Goal: Task Accomplishment & Management: Complete application form

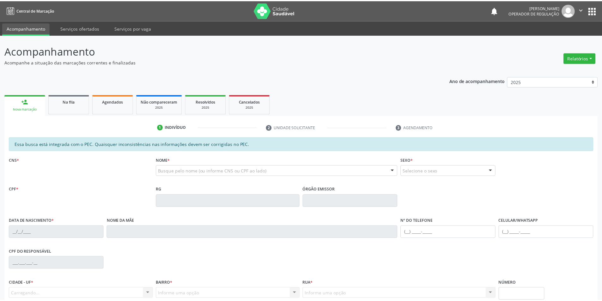
scroll to position [24, 0]
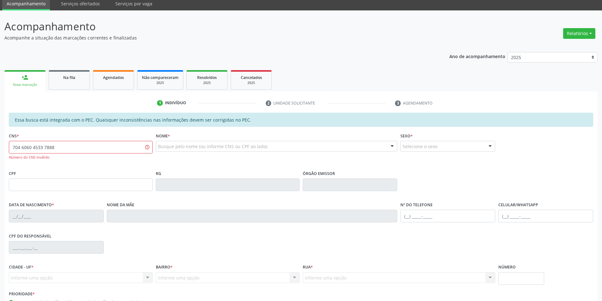
drag, startPoint x: 72, startPoint y: 146, endPoint x: 0, endPoint y: 149, distance: 72.5
click at [0, 149] on div "Acompanhamento Acompanhe a situação das marcações correntes e finalizadas Relat…" at bounding box center [301, 176] width 602 height 333
type input "702 8026 8384 0865"
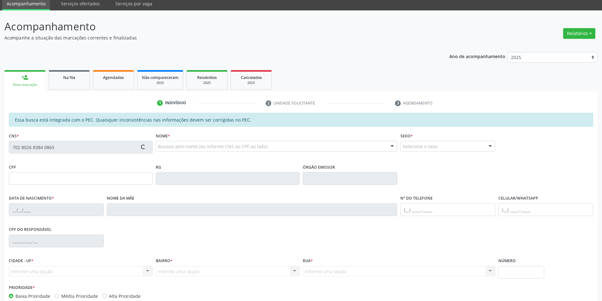
type input "18/11/1954"
type input "Maria Teresa de Carvalho"
type input "(87) 8800-0000"
type input "S/N"
type input "916.111.808-72"
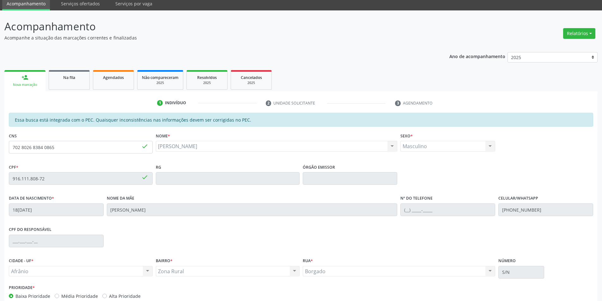
scroll to position [60, 0]
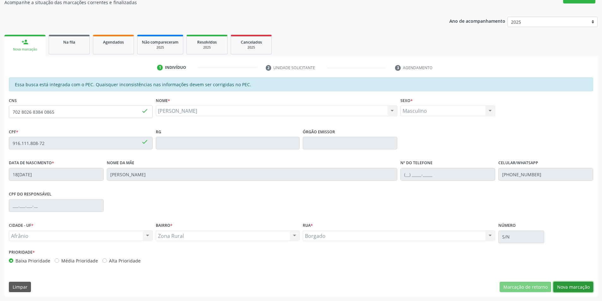
click at [567, 282] on button "Nova marcação" at bounding box center [574, 287] width 40 height 11
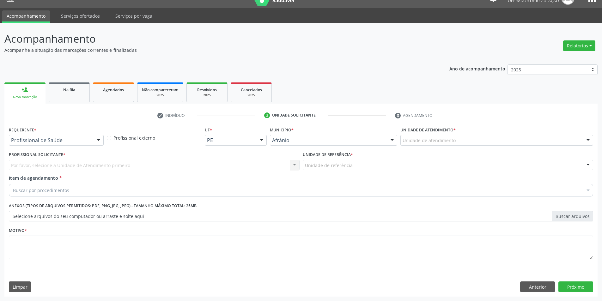
scroll to position [12, 0]
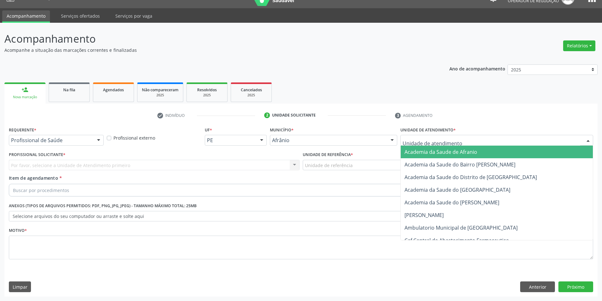
click at [530, 139] on div at bounding box center [497, 140] width 193 height 11
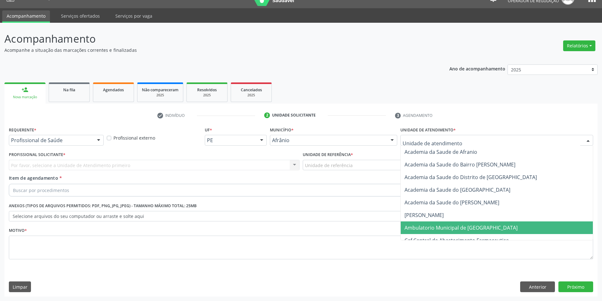
click at [497, 226] on span "Ambulatorio Municipal de [GEOGRAPHIC_DATA]" at bounding box center [497, 228] width 192 height 13
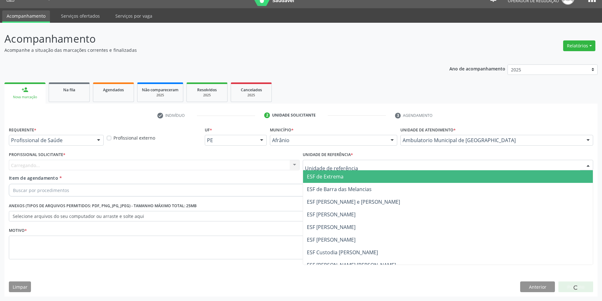
click at [341, 175] on span "ESF de Extrema" at bounding box center [325, 176] width 37 height 7
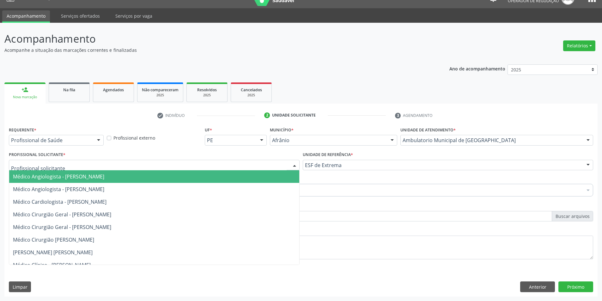
click at [242, 166] on div at bounding box center [154, 165] width 291 height 11
drag, startPoint x: 236, startPoint y: 172, endPoint x: 232, endPoint y: 175, distance: 5.2
click at [236, 173] on span "Médico Angiologista - [PERSON_NAME]" at bounding box center [154, 176] width 290 height 13
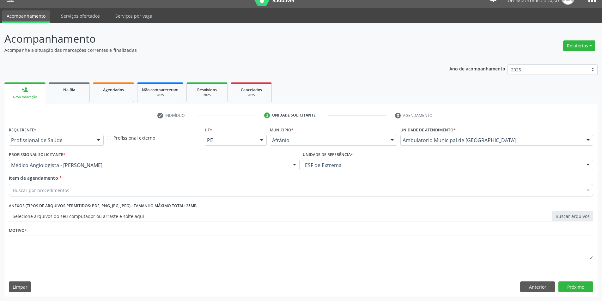
click at [131, 190] on div "Buscar por procedimentos" at bounding box center [301, 190] width 585 height 13
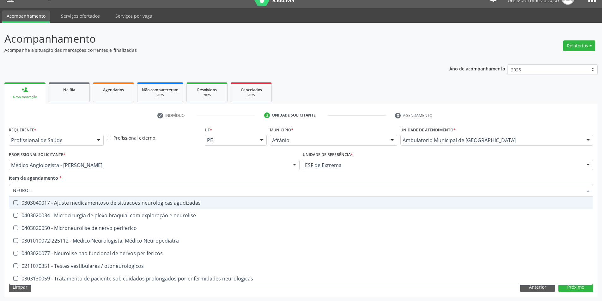
type input "NEUROLO"
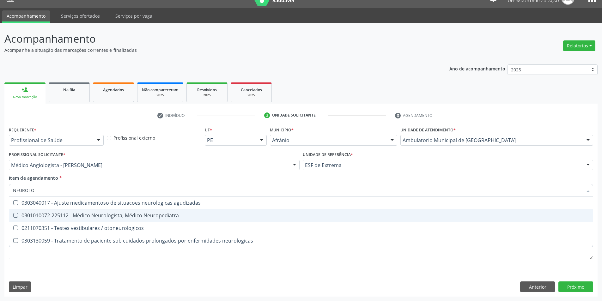
click at [354, 212] on span "0301010072-225112 - Médico Neurologista, Médico Neuropediatra" at bounding box center [301, 215] width 584 height 13
checkbox Neuropediatra "true"
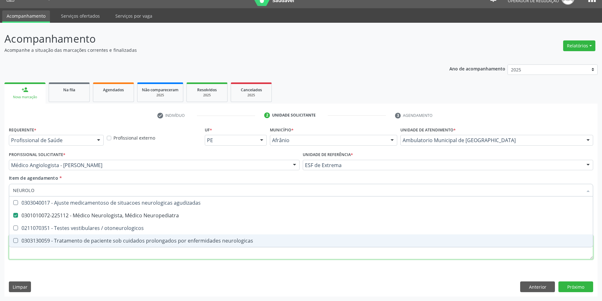
click at [131, 255] on div "Requerente * Profissional de Saúde Profissional de Saúde Paciente Nenhum result…" at bounding box center [301, 196] width 585 height 143
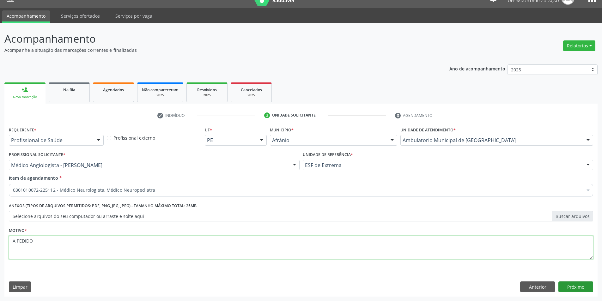
type textarea "A PEDIDO"
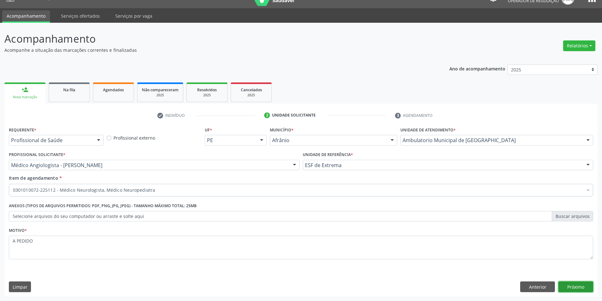
click at [564, 286] on button "Próximo" at bounding box center [576, 287] width 35 height 11
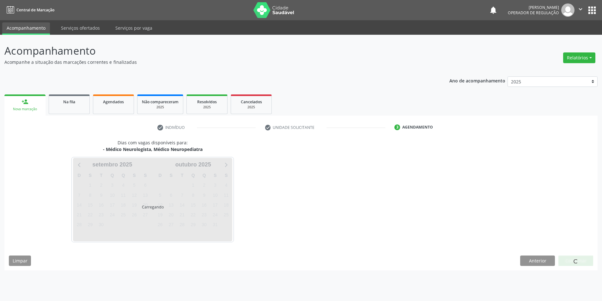
scroll to position [0, 0]
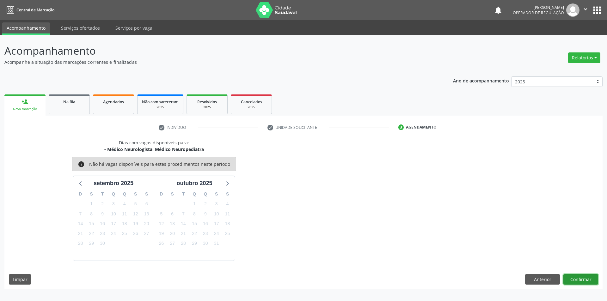
click at [576, 276] on button "Confirmar" at bounding box center [580, 279] width 35 height 11
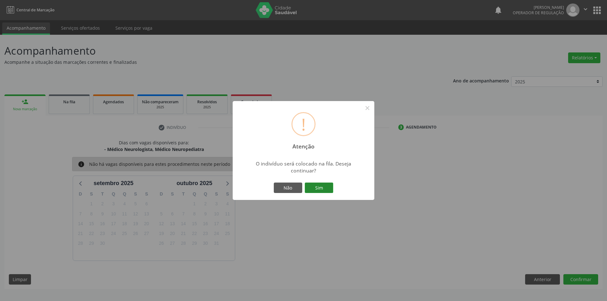
click at [320, 185] on button "Sim" at bounding box center [319, 188] width 28 height 11
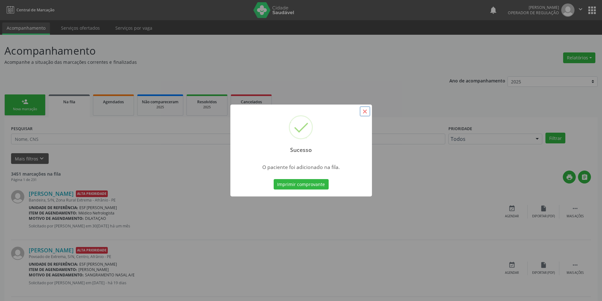
click at [362, 115] on button "×" at bounding box center [365, 111] width 11 height 11
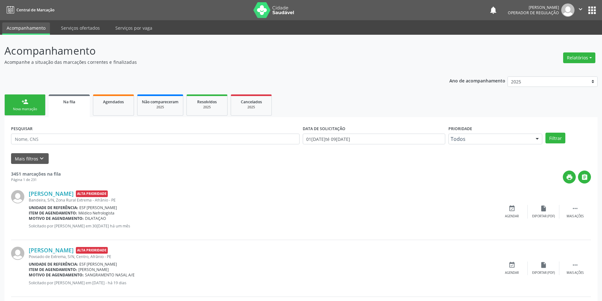
click at [17, 103] on link "person_add Nova marcação" at bounding box center [24, 105] width 41 height 21
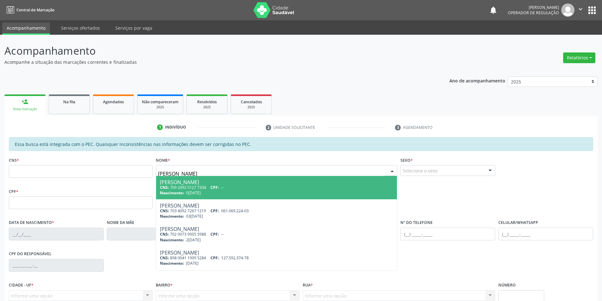
type input "JOSE DAMIÃO"
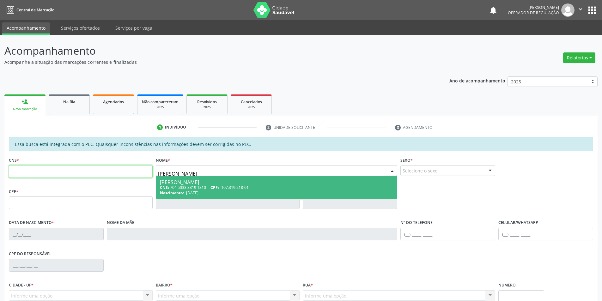
click at [80, 167] on input "text" at bounding box center [81, 171] width 144 height 13
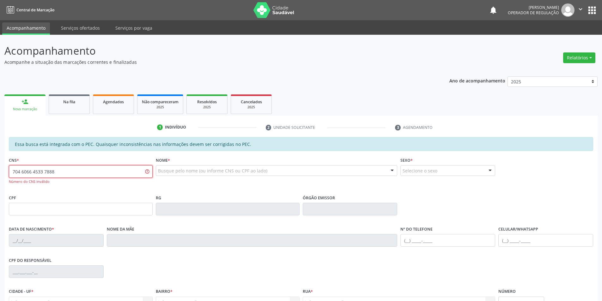
drag, startPoint x: 76, startPoint y: 173, endPoint x: 0, endPoint y: 174, distance: 76.2
click at [0, 174] on div "Acompanhamento Acompanhe a situação das marcações correntes e finalizadas Relat…" at bounding box center [301, 201] width 602 height 333
paste input "8 6060"
type input "708 6060 4533 7888"
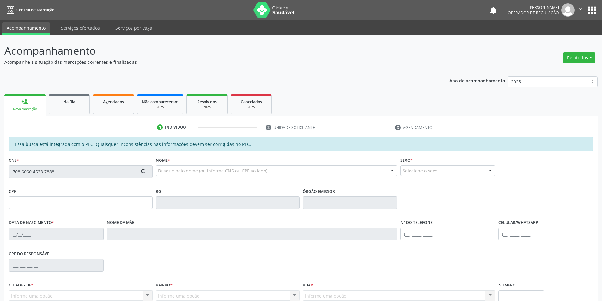
type input "169.303.394-15"
type input "17/04/1958"
type input "Antoninha da Cruz Santos"
type input "(87) 98818-0244"
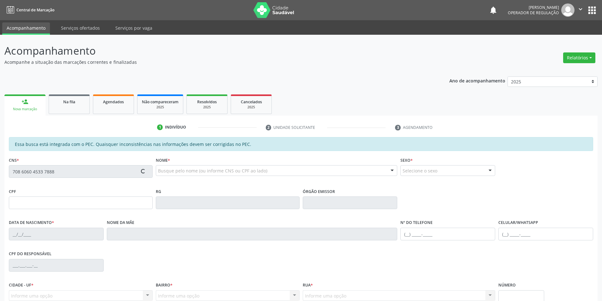
type input "043.268.214-77"
type input "S/N"
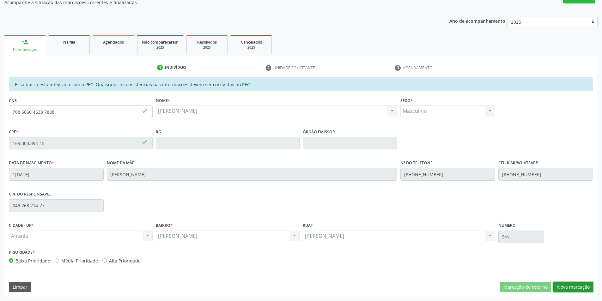
click at [575, 285] on button "Nova marcação" at bounding box center [574, 287] width 40 height 11
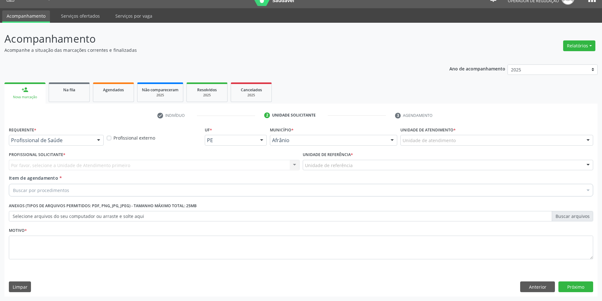
click at [536, 139] on div "Unidade de atendimento" at bounding box center [497, 140] width 193 height 11
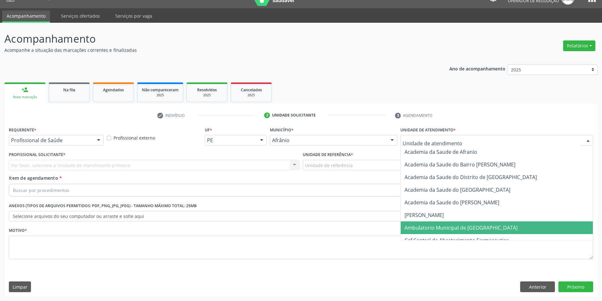
click at [503, 230] on span "Ambulatorio Municipal de [GEOGRAPHIC_DATA]" at bounding box center [497, 228] width 192 height 13
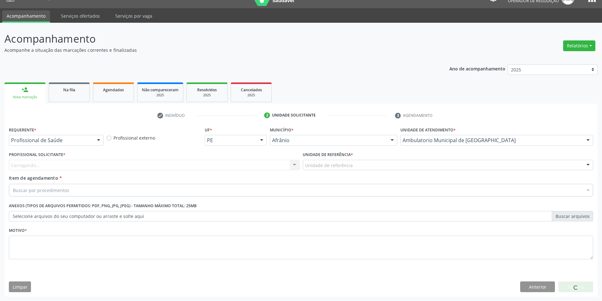
click at [385, 169] on div "Unidade de referência" at bounding box center [448, 165] width 291 height 11
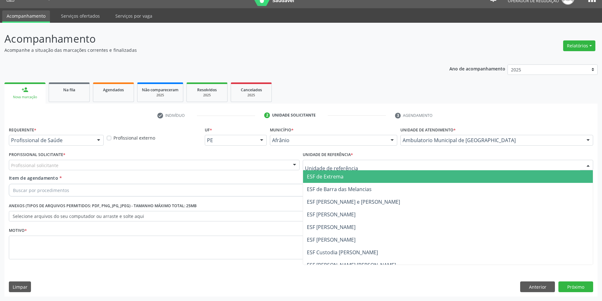
click at [378, 179] on span "ESF de Extrema" at bounding box center [448, 176] width 290 height 13
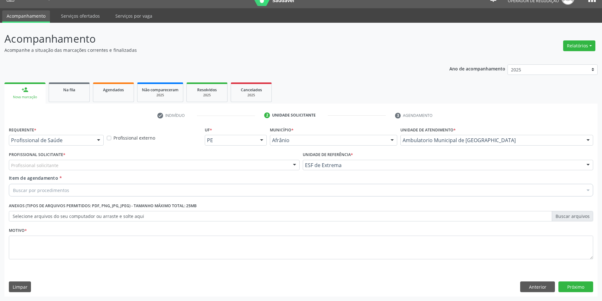
click at [261, 168] on div "Profissional solicitante" at bounding box center [154, 165] width 291 height 11
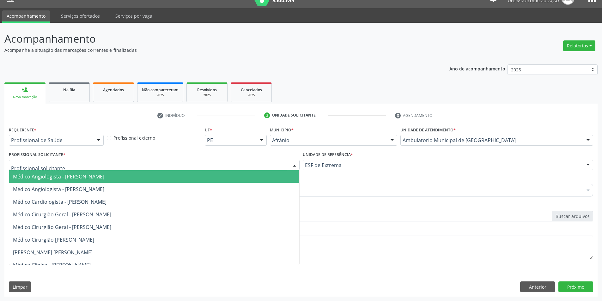
click at [262, 178] on span "Médico Angiologista - Luis Henrique de Sa Nunes" at bounding box center [154, 176] width 290 height 13
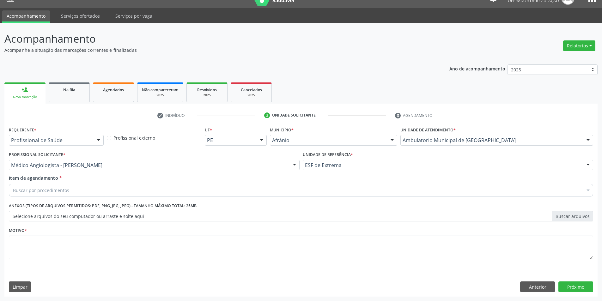
click at [185, 200] on div "Requerente * Profissional de Saúde Profissional de Saúde Paciente Nenhum result…" at bounding box center [301, 196] width 585 height 143
click at [186, 195] on div "Buscar por procedimentos" at bounding box center [301, 190] width 585 height 13
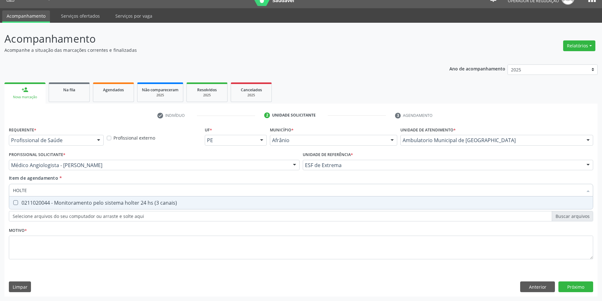
type input "HOLTER"
click at [186, 200] on span "0211020044 - Monitoramento pelo sistema holter 24 hs (3 canais)" at bounding box center [301, 203] width 584 height 13
checkbox canais\) "true"
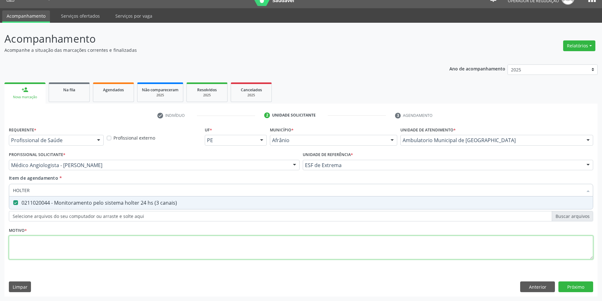
click at [160, 249] on div "Requerente * Profissional de Saúde Profissional de Saúde Paciente Nenhum result…" at bounding box center [301, 196] width 585 height 143
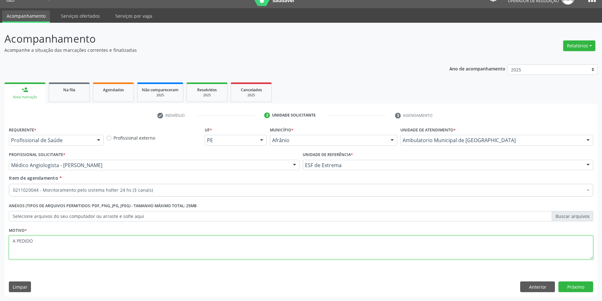
type textarea "A PEDIDO"
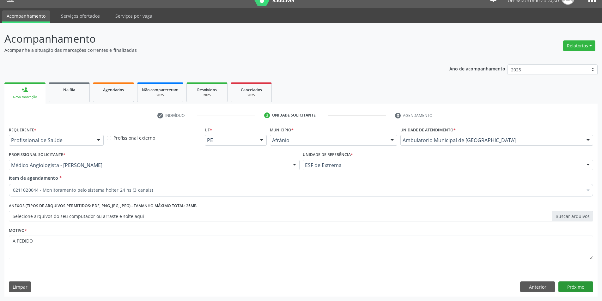
drag, startPoint x: 570, startPoint y: 279, endPoint x: 571, endPoint y: 286, distance: 6.8
click at [571, 284] on div "Requerente * Profissional de Saúde Profissional de Saúde Paciente Nenhum result…" at bounding box center [300, 211] width 593 height 172
click at [571, 286] on button "Próximo" at bounding box center [576, 287] width 35 height 11
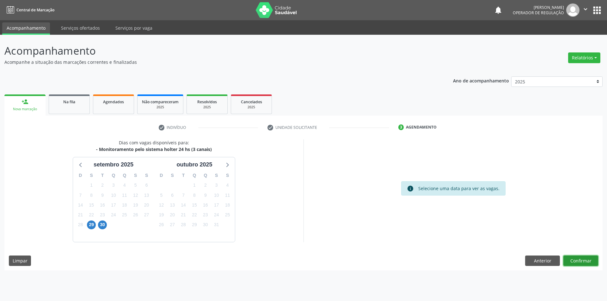
click at [572, 263] on button "Confirmar" at bounding box center [580, 261] width 35 height 11
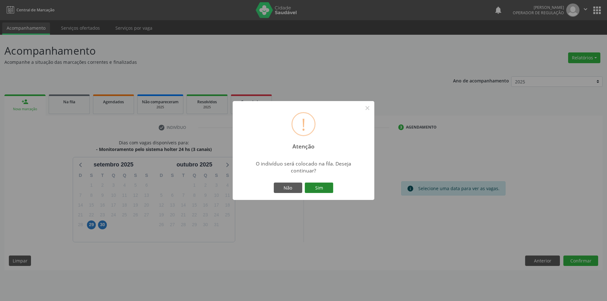
click at [322, 189] on button "Sim" at bounding box center [319, 188] width 28 height 11
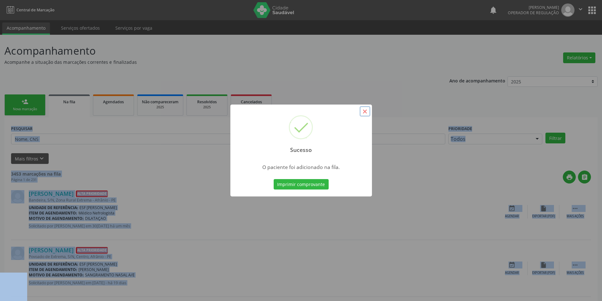
click at [369, 109] on button "×" at bounding box center [365, 111] width 11 height 11
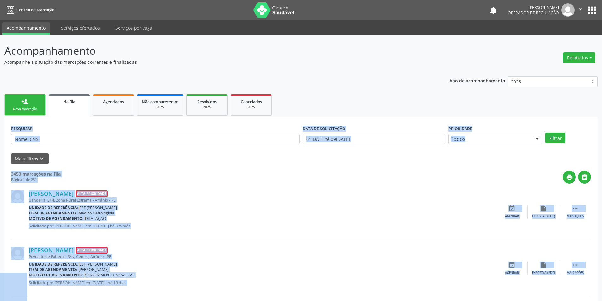
click at [31, 108] on div "Nova marcação" at bounding box center [25, 109] width 32 height 5
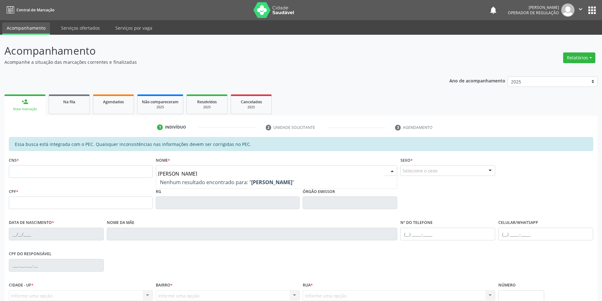
click at [160, 173] on input "JULIANA BENEDITA" at bounding box center [271, 174] width 227 height 13
type input "JULIANA BENEDITA"
click at [128, 173] on input "text" at bounding box center [81, 171] width 144 height 13
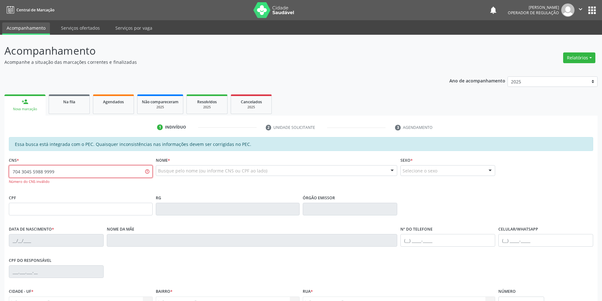
click at [37, 173] on input "704 3045 5988 9999" at bounding box center [81, 171] width 144 height 13
click at [58, 171] on input "704 3045 5988 9999" at bounding box center [81, 171] width 144 height 13
click at [36, 172] on input "704 3045 5988 999" at bounding box center [81, 171] width 144 height 13
type input "704 3045 5998 8999"
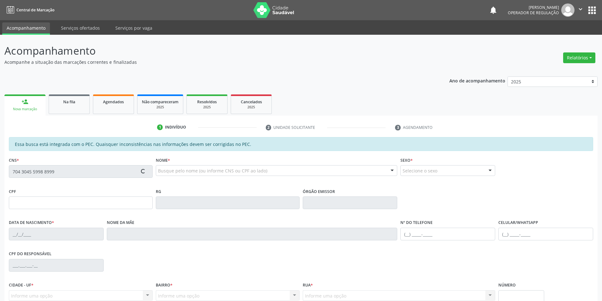
type input "04/05/1968"
type input "Juliana Santos"
type input "(87) 98859-6474"
type input "(87) 98832-6495"
type input "S/N"
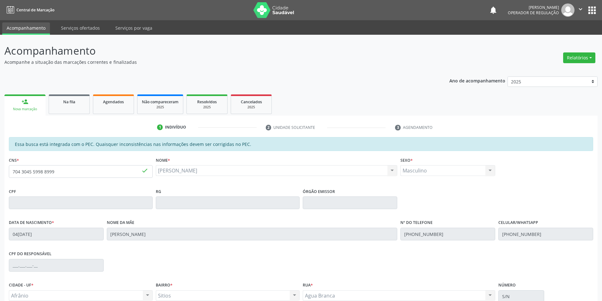
scroll to position [60, 0]
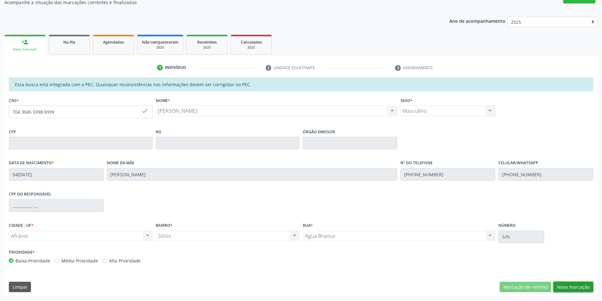
click at [572, 285] on button "Nova marcação" at bounding box center [574, 287] width 40 height 11
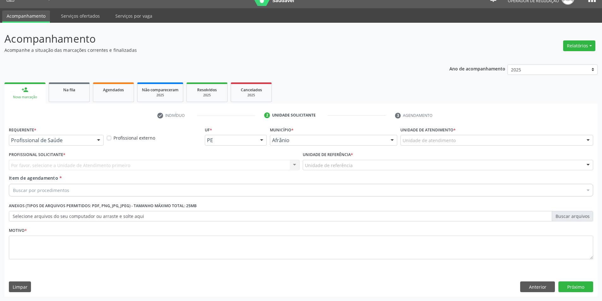
scroll to position [12, 0]
click at [523, 141] on div "Unidade de atendimento" at bounding box center [497, 140] width 193 height 11
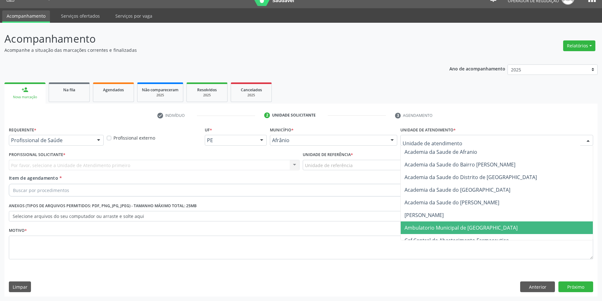
click at [499, 223] on span "Ambulatorio Municipal de [GEOGRAPHIC_DATA]" at bounding box center [497, 228] width 192 height 13
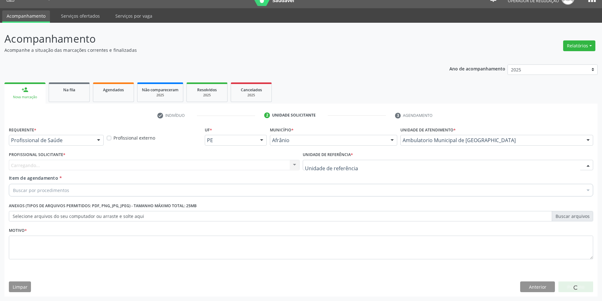
click at [368, 162] on div at bounding box center [448, 165] width 291 height 11
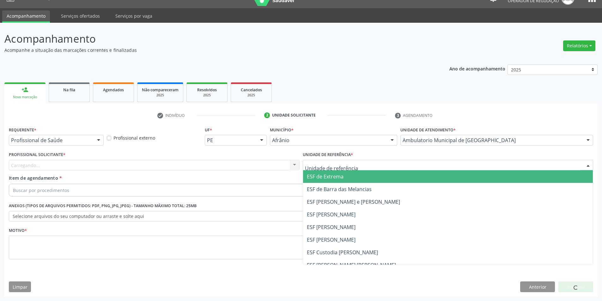
drag, startPoint x: 364, startPoint y: 177, endPoint x: 309, endPoint y: 177, distance: 55.0
click at [362, 178] on span "ESF de Extrema" at bounding box center [448, 176] width 290 height 13
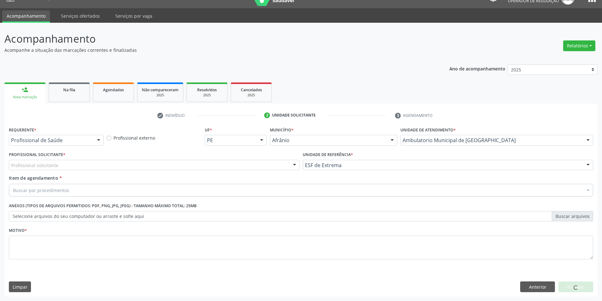
click at [242, 163] on div "Profissional solicitante" at bounding box center [154, 165] width 291 height 11
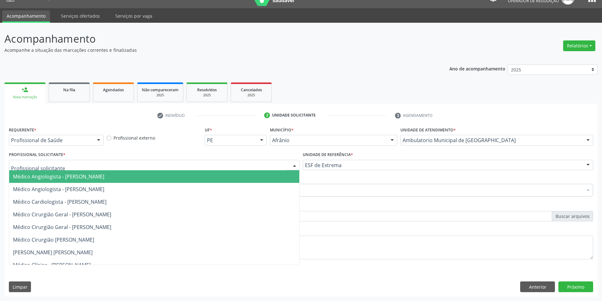
click at [241, 174] on span "Médico Angiologista - [PERSON_NAME]" at bounding box center [154, 176] width 290 height 13
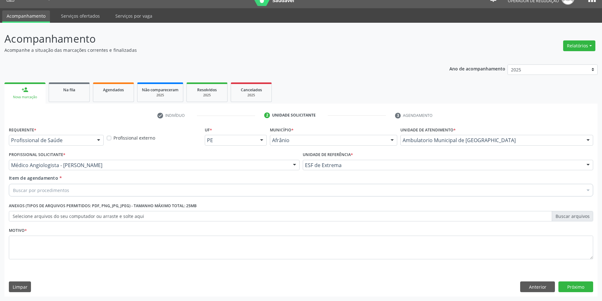
click at [191, 181] on div "Item de agendamento * Buscar por procedimentos Selecionar todos 0604320140 - Ab…" at bounding box center [301, 185] width 585 height 20
click at [193, 187] on div "Buscar por procedimentos" at bounding box center [301, 190] width 585 height 13
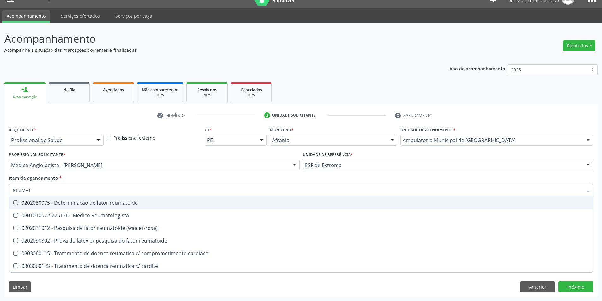
type input "REUMATO"
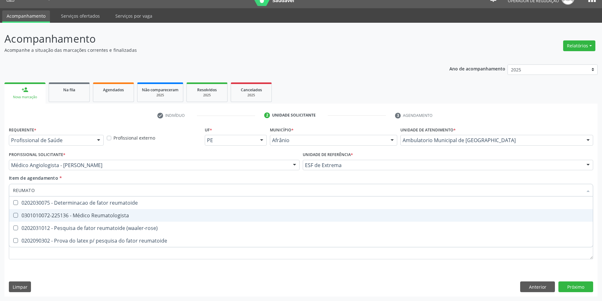
click at [242, 217] on div "0301010072-225136 - Médico Reumatologista" at bounding box center [301, 215] width 576 height 5
checkbox Reumatologista "true"
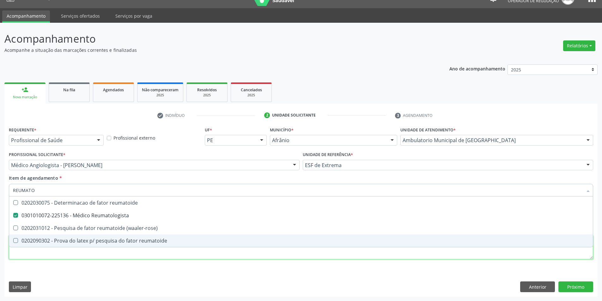
click at [199, 251] on div "Requerente * Profissional de Saúde Profissional de Saúde Paciente Nenhum result…" at bounding box center [301, 196] width 585 height 143
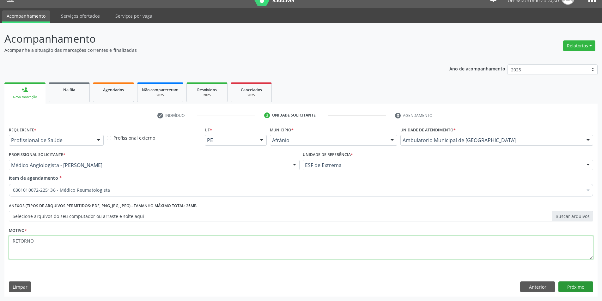
type textarea "RETORNO"
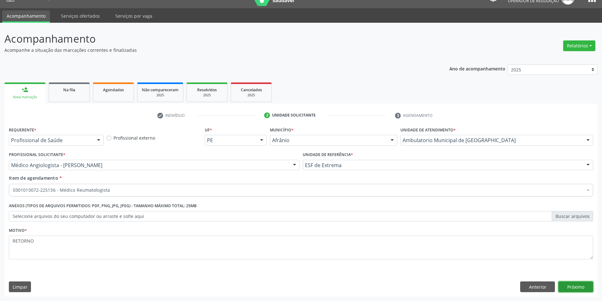
click at [584, 289] on button "Próximo" at bounding box center [576, 287] width 35 height 11
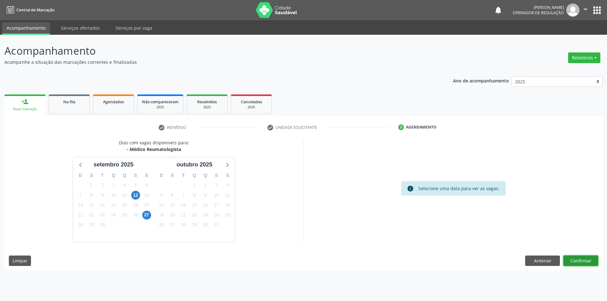
click at [578, 262] on button "Confirmar" at bounding box center [580, 261] width 35 height 11
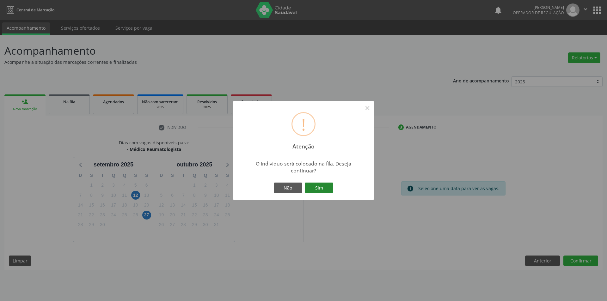
click at [324, 187] on button "Sim" at bounding box center [319, 188] width 28 height 11
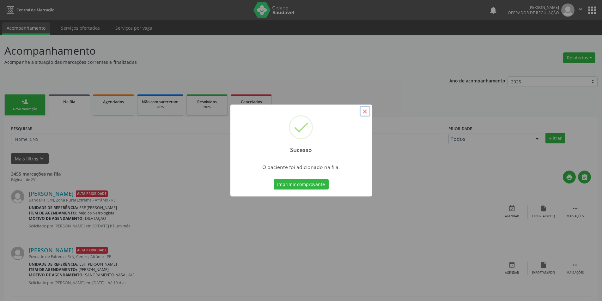
click at [368, 112] on button "×" at bounding box center [365, 111] width 11 height 11
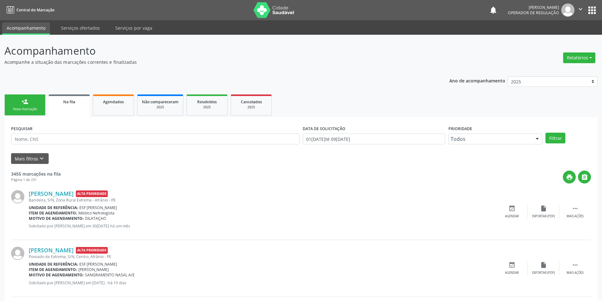
click at [38, 107] on div "Nova marcação" at bounding box center [25, 109] width 32 height 5
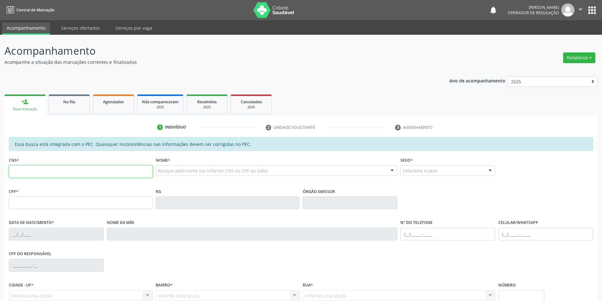
drag, startPoint x: 52, startPoint y: 170, endPoint x: 72, endPoint y: 172, distance: 20.3
click at [52, 170] on input "text" at bounding box center [81, 171] width 144 height 13
type input "704 2062 7892 3888"
type input "457.442.034-00"
type input "23/01/1949"
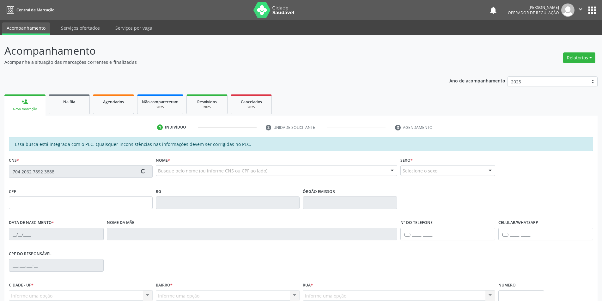
type input "Maria Rosa Lucas"
type input "(87) 99139-1090"
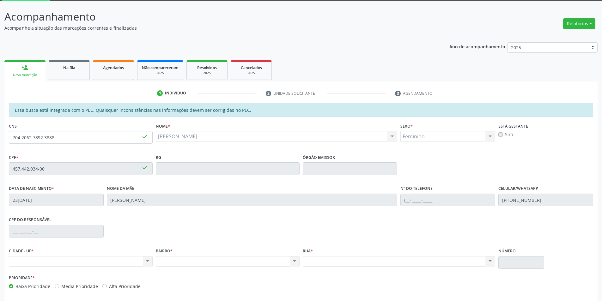
scroll to position [60, 0]
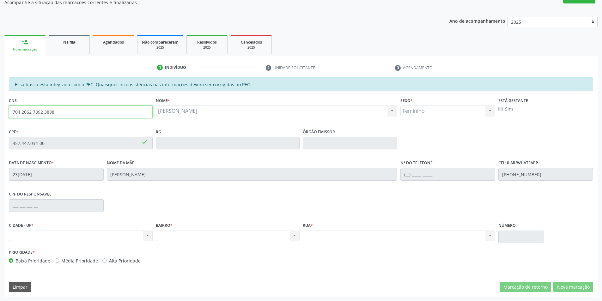
drag, startPoint x: 63, startPoint y: 114, endPoint x: 0, endPoint y: 116, distance: 63.0
click at [0, 116] on div "Acompanhamento Acompanhe a situação das marcações correntes e finalizadas Relat…" at bounding box center [301, 138] width 602 height 326
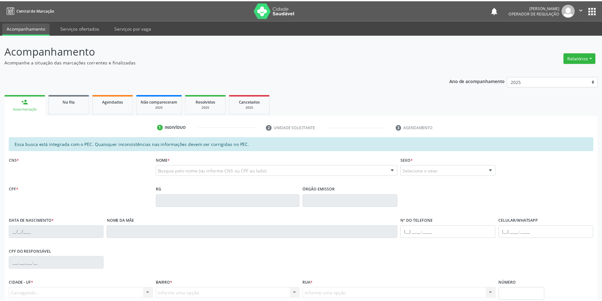
scroll to position [59, 0]
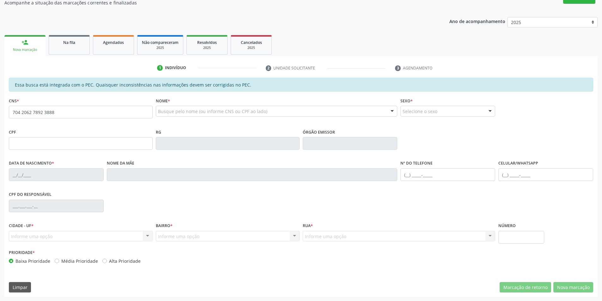
type input "704 2062 7892 3888"
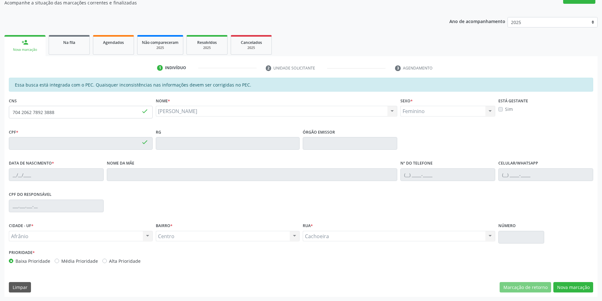
type input "[DATE]"
type input "[PERSON_NAME]"
type input "[PHONE_NUMBER]"
type input "S/N"
type input "457.442.034-00"
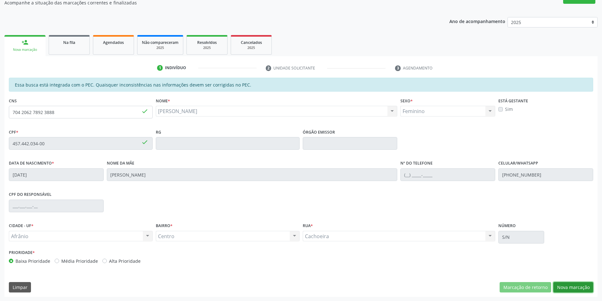
click at [566, 288] on button "Nova marcação" at bounding box center [574, 287] width 40 height 11
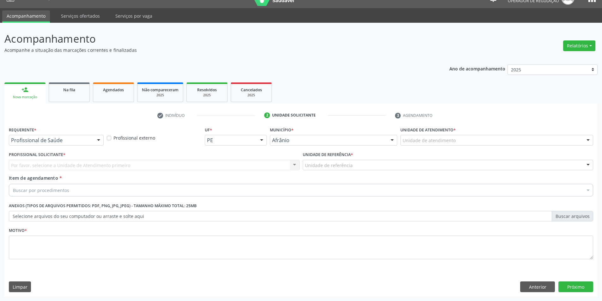
click at [517, 136] on div "Unidade de atendimento" at bounding box center [497, 140] width 193 height 11
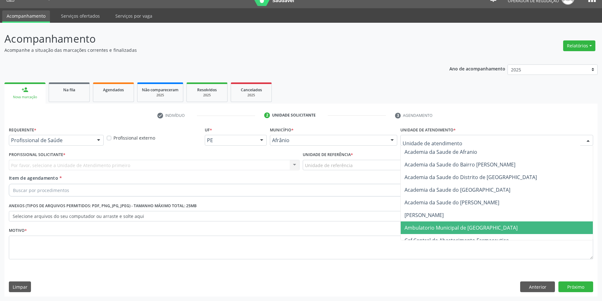
click at [490, 222] on span "Ambulatorio Municipal de [GEOGRAPHIC_DATA]" at bounding box center [497, 228] width 192 height 13
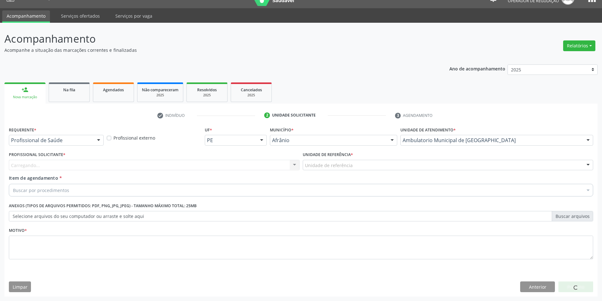
click at [401, 167] on div "Unidade de referência" at bounding box center [448, 165] width 291 height 11
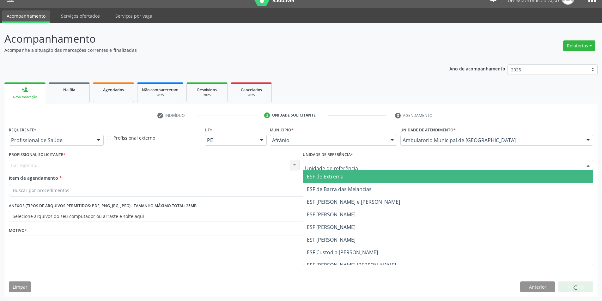
click at [392, 175] on span "ESF de Extrema" at bounding box center [448, 176] width 290 height 13
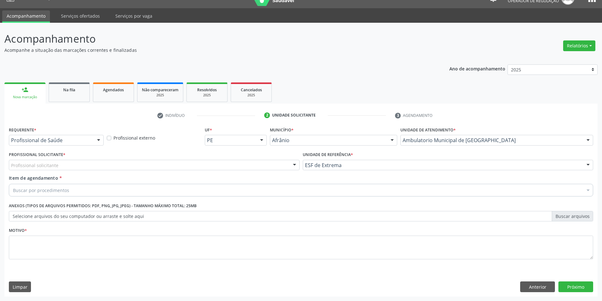
click at [261, 166] on div "Profissional solicitante" at bounding box center [154, 165] width 291 height 11
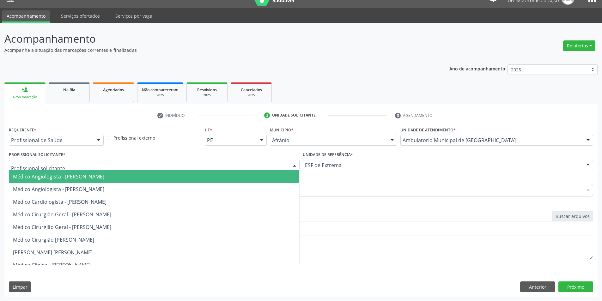
click at [263, 172] on span "Médico Angiologista - [PERSON_NAME]" at bounding box center [154, 176] width 290 height 13
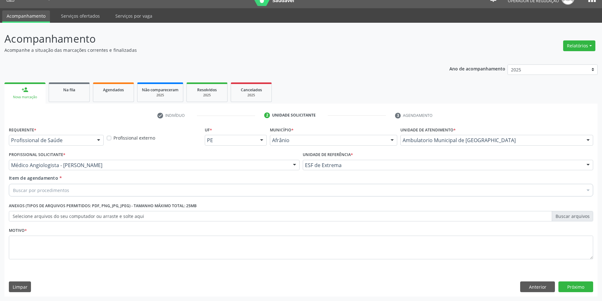
click at [274, 187] on div "Buscar por procedimentos" at bounding box center [301, 190] width 585 height 13
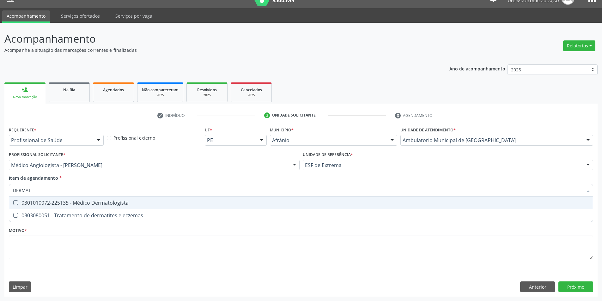
type input "DERMATO"
click at [245, 207] on span "0301010072-225135 - Médico Dermatologista" at bounding box center [301, 203] width 584 height 13
checkbox Dermatologista "true"
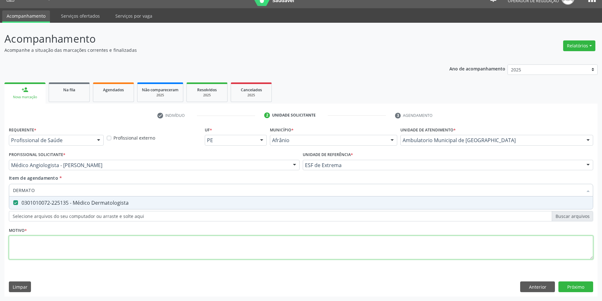
click at [215, 244] on div "Requerente * Profissional de Saúde Profissional de Saúde Paciente Nenhum result…" at bounding box center [301, 196] width 585 height 143
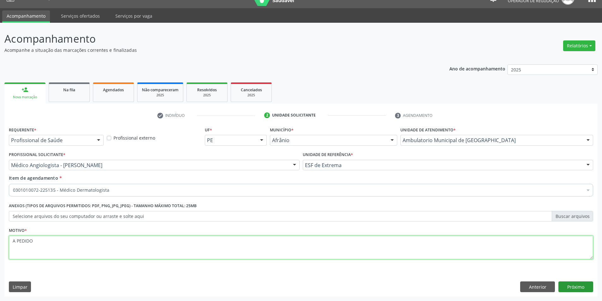
type textarea "A PEDIDO"
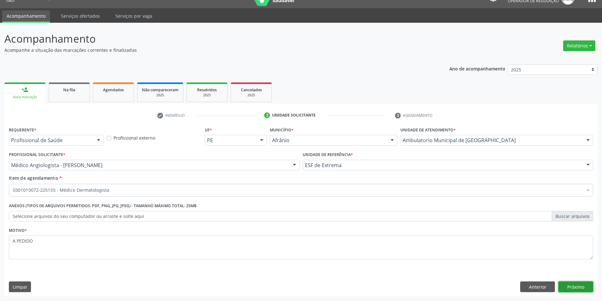
click at [575, 284] on button "Próximo" at bounding box center [576, 287] width 35 height 11
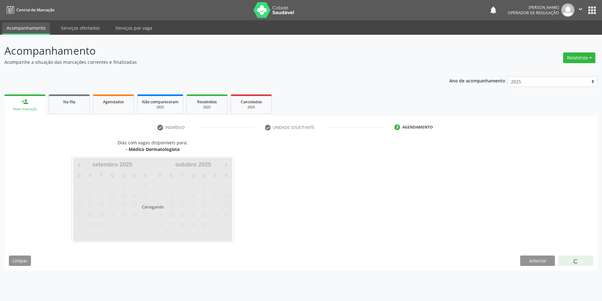
scroll to position [0, 0]
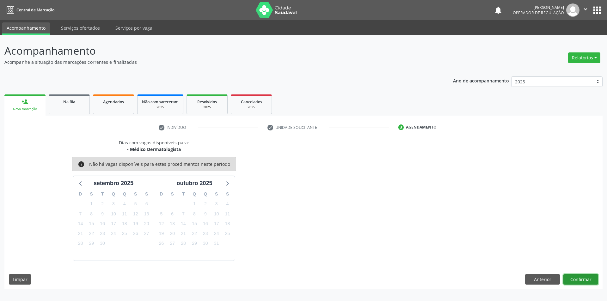
click at [573, 276] on button "Confirmar" at bounding box center [580, 279] width 35 height 11
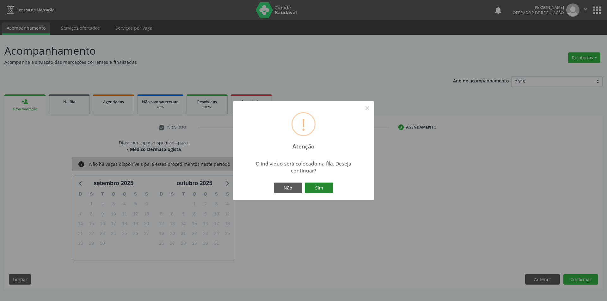
click at [312, 184] on button "Sim" at bounding box center [319, 188] width 28 height 11
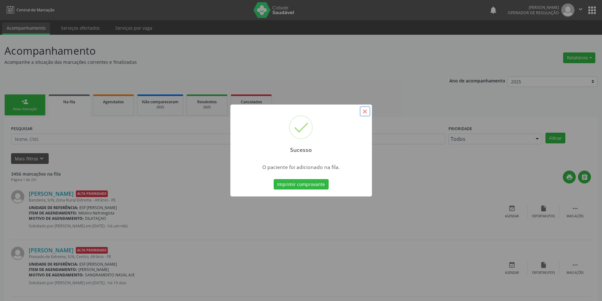
click at [366, 115] on button "×" at bounding box center [365, 111] width 11 height 11
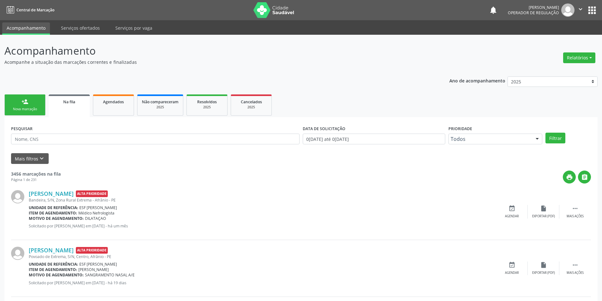
click at [9, 105] on link "person_add Nova marcação" at bounding box center [24, 105] width 41 height 21
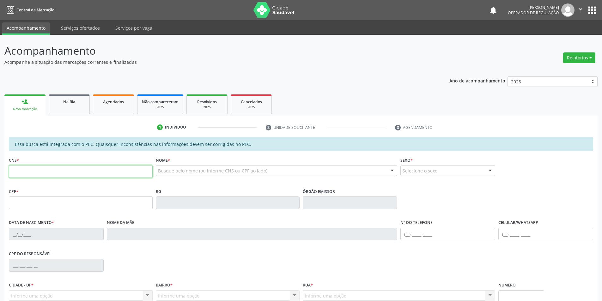
drag, startPoint x: 53, startPoint y: 177, endPoint x: 77, endPoint y: 175, distance: 24.8
click at [53, 177] on input "text" at bounding box center [81, 171] width 144 height 13
type input "702 8091 5311 4268"
type input "10/01/2001"
type input "Francisca Dias da Silva"
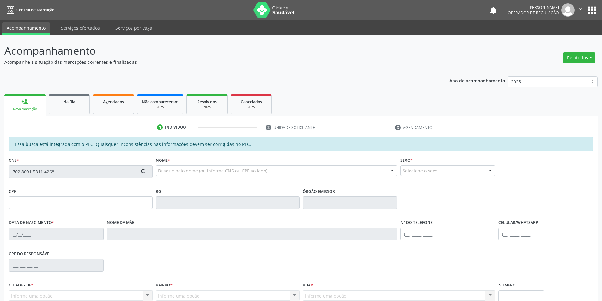
type input "(87) 98824-7862"
type input "S/N"
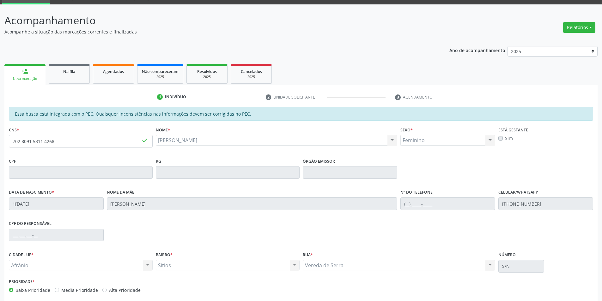
scroll to position [60, 0]
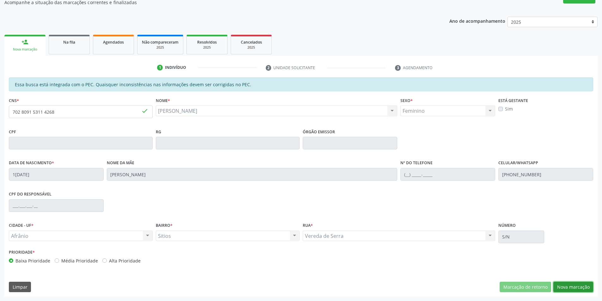
click at [576, 286] on button "Nova marcação" at bounding box center [574, 287] width 40 height 11
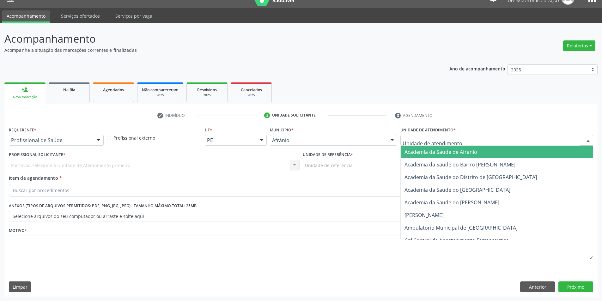
click at [499, 136] on div at bounding box center [497, 140] width 193 height 11
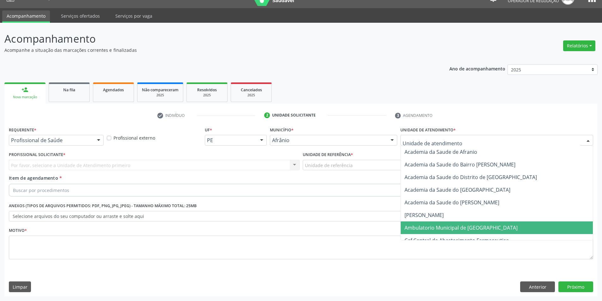
click at [482, 224] on span "Ambulatorio Municipal de [GEOGRAPHIC_DATA]" at bounding box center [497, 228] width 192 height 13
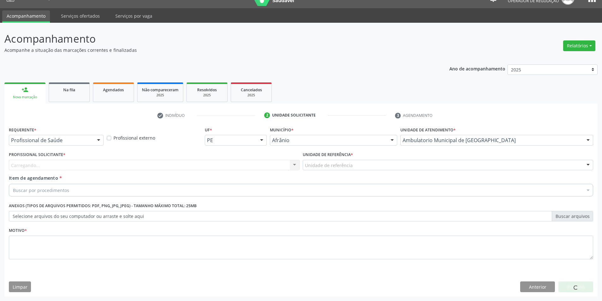
drag, startPoint x: 341, startPoint y: 161, endPoint x: 342, endPoint y: 169, distance: 8.9
click at [341, 162] on div "Unidade de referência" at bounding box center [448, 165] width 291 height 11
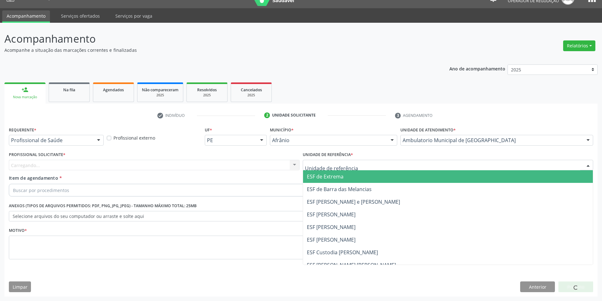
click at [340, 176] on span "ESF de Extrema" at bounding box center [325, 176] width 37 height 7
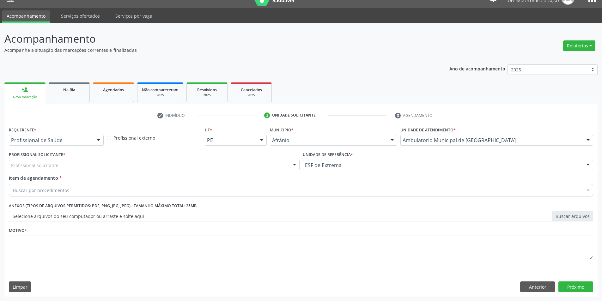
click at [256, 163] on div "Profissional solicitante" at bounding box center [154, 165] width 291 height 11
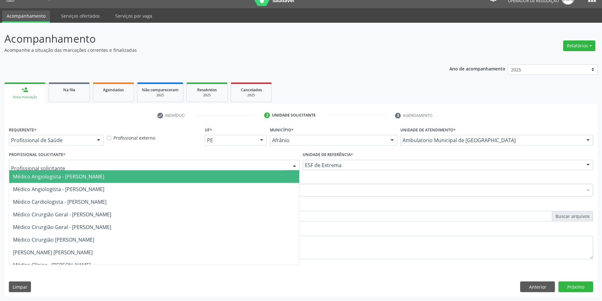
click at [256, 175] on span "Médico Angiologista - [PERSON_NAME]" at bounding box center [154, 176] width 290 height 13
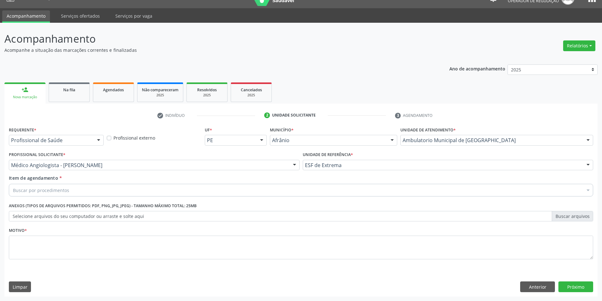
click at [182, 191] on div "Buscar por procedimentos" at bounding box center [301, 190] width 585 height 13
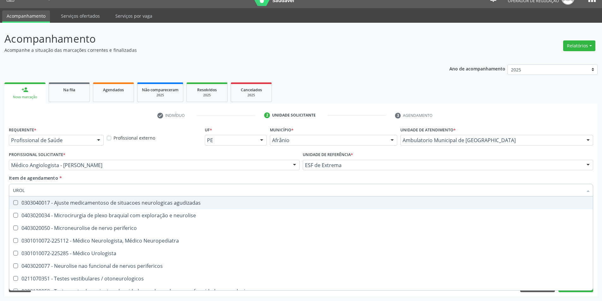
type input "UROLO"
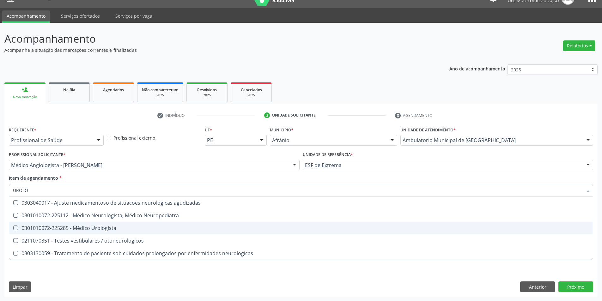
click at [199, 230] on div "0301010072-225285 - Médico Urologista" at bounding box center [301, 228] width 576 height 5
checkbox Urologista "true"
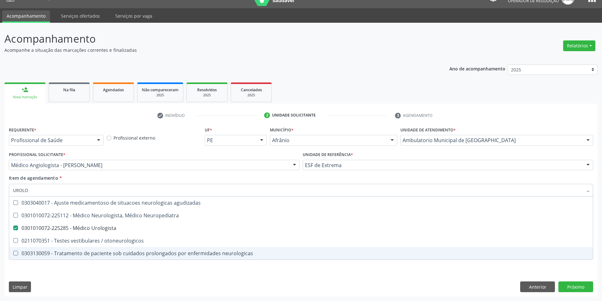
checkbox Neuropediatra "true"
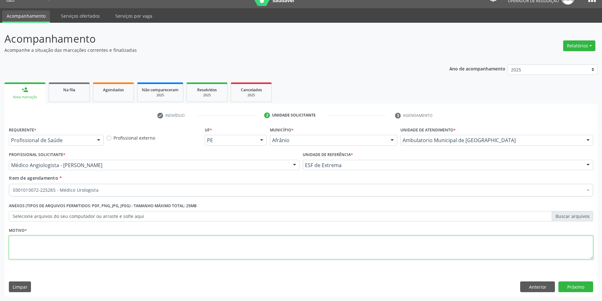
click at [209, 255] on textarea at bounding box center [301, 248] width 585 height 24
type textarea "A PEDIDO"
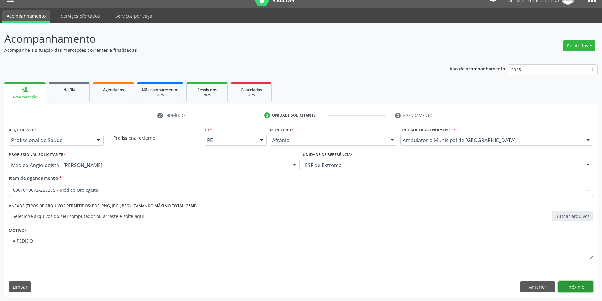
click at [573, 292] on button "Próximo" at bounding box center [576, 287] width 35 height 11
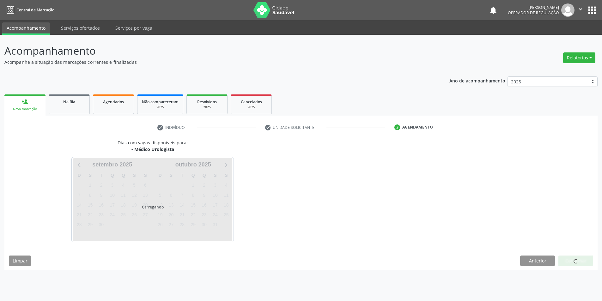
scroll to position [0, 0]
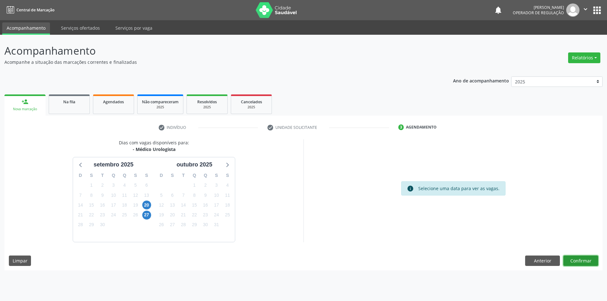
click at [577, 258] on button "Confirmar" at bounding box center [580, 261] width 35 height 11
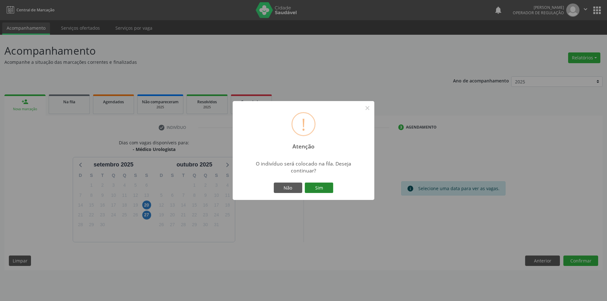
click at [329, 190] on button "Sim" at bounding box center [319, 188] width 28 height 11
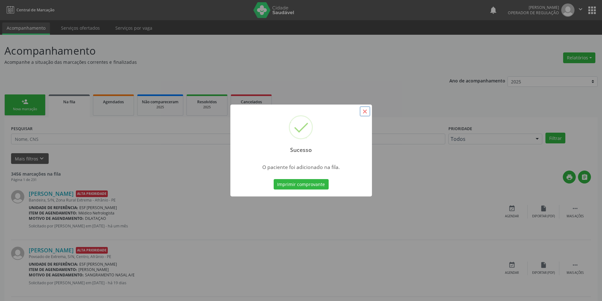
click at [368, 110] on button "×" at bounding box center [365, 111] width 11 height 11
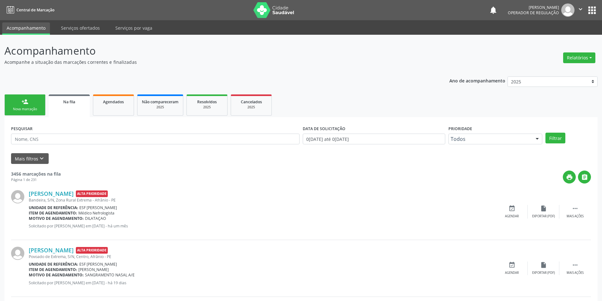
click at [34, 106] on link "person_add Nova marcação" at bounding box center [24, 105] width 41 height 21
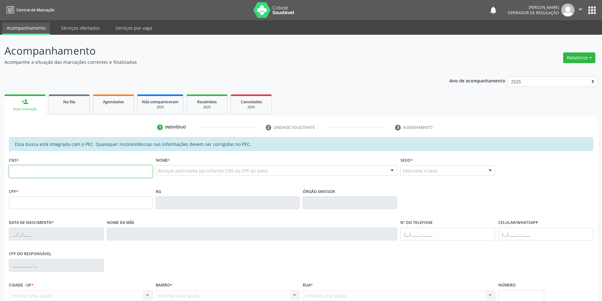
click at [82, 169] on input "text" at bounding box center [81, 171] width 144 height 13
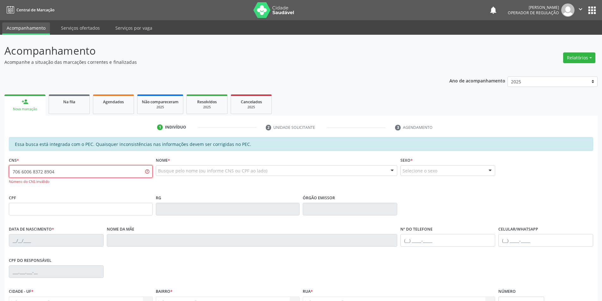
drag, startPoint x: 64, startPoint y: 169, endPoint x: 0, endPoint y: 179, distance: 64.9
click at [0, 179] on div "Acompanhamento Acompanhe a situação das marcações correntes e finalizadas Relat…" at bounding box center [301, 201] width 602 height 333
type input "706 0068 3728 9040"
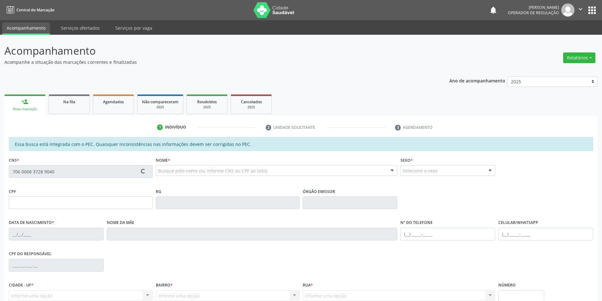
type input "096.456.464-56"
type input "01/12/1974"
type input "Maria do Socorro Santos"
type input "(87) 98836-9999"
type input "(87) 98838-4479"
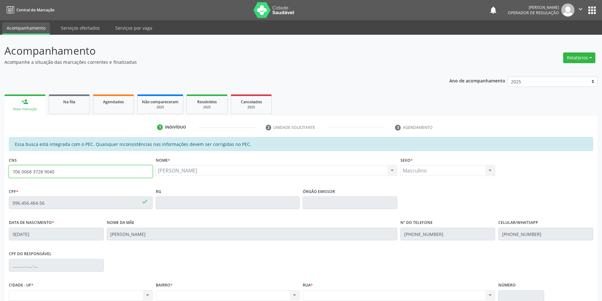
drag, startPoint x: 79, startPoint y: 175, endPoint x: 0, endPoint y: 175, distance: 78.7
click at [0, 175] on div "Acompanhamento Acompanhe a situação das marcações correntes e finalizadas Relat…" at bounding box center [301, 198] width 602 height 326
type input "703 4082 5244 3112"
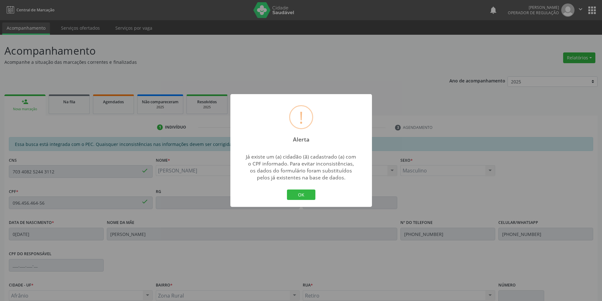
type input "557.914.094-00"
type input "16/08/1981"
type input "Crispiniana Luzia da Conceicao"
type input "(87) 98841-6046"
type input "S/N"
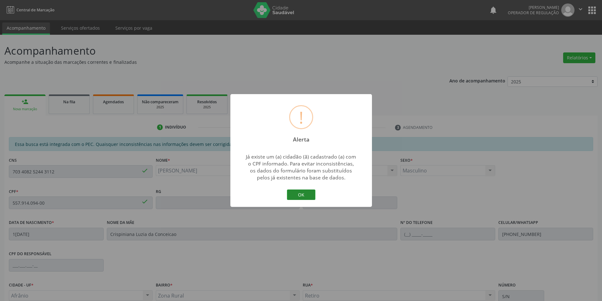
click at [297, 196] on button "OK" at bounding box center [301, 195] width 28 height 11
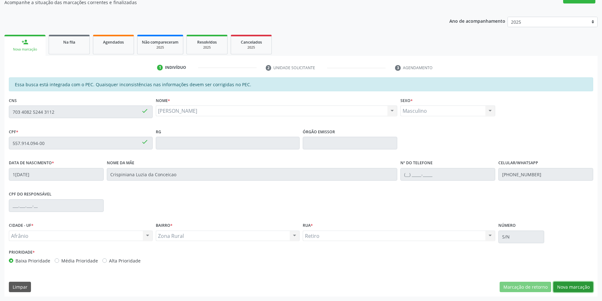
click at [565, 283] on button "Nova marcação" at bounding box center [574, 287] width 40 height 11
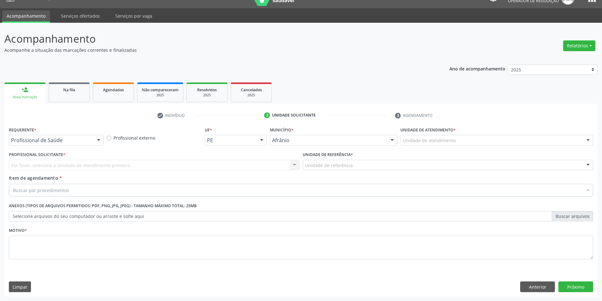
click at [498, 139] on div "Unidade de atendimento" at bounding box center [497, 140] width 193 height 11
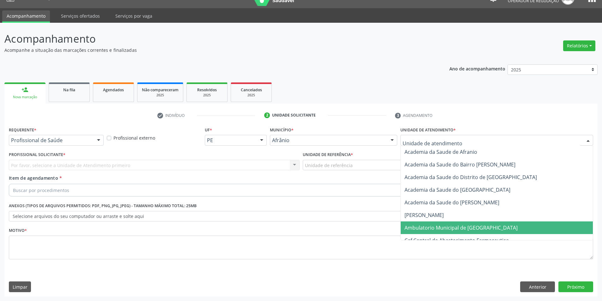
click at [471, 227] on span "Ambulatorio Municipal de [GEOGRAPHIC_DATA]" at bounding box center [461, 227] width 113 height 7
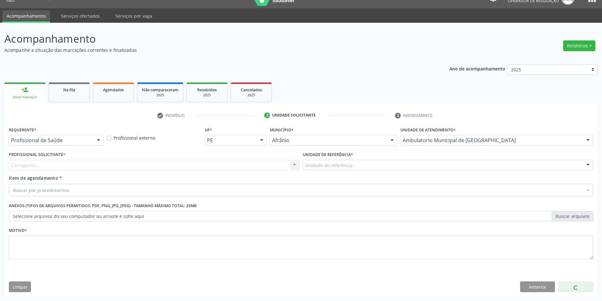
click at [352, 164] on div "Unidade de referência" at bounding box center [448, 165] width 291 height 11
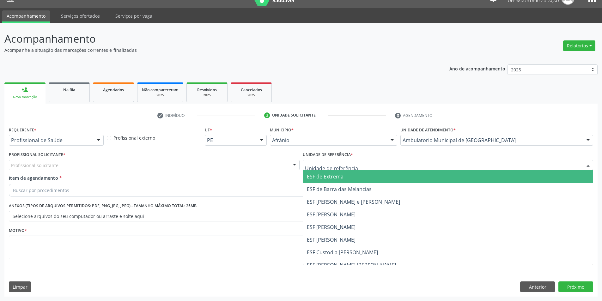
click at [352, 173] on span "ESF de Extrema" at bounding box center [448, 176] width 290 height 13
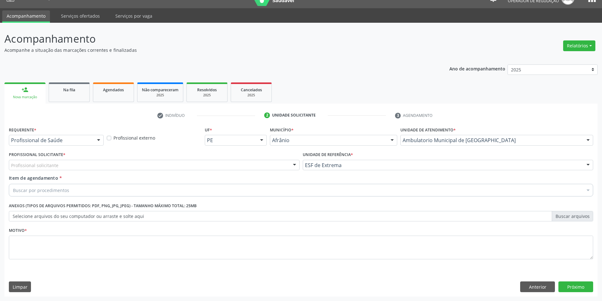
click at [259, 161] on div "Profissional solicitante" at bounding box center [154, 165] width 291 height 11
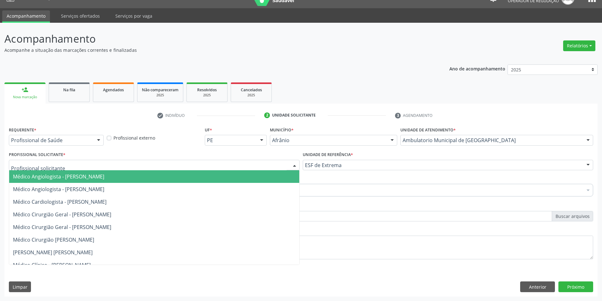
click at [259, 180] on span "Médico Angiologista - [PERSON_NAME]" at bounding box center [154, 176] width 290 height 13
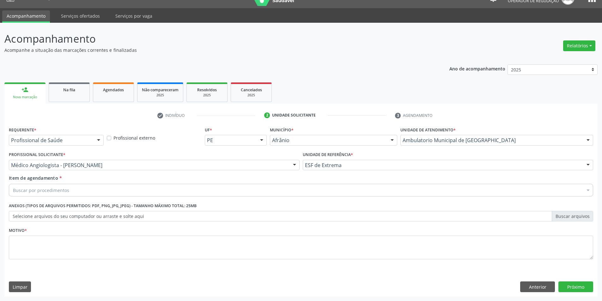
click at [179, 192] on div "Buscar por procedimentos" at bounding box center [301, 190] width 585 height 13
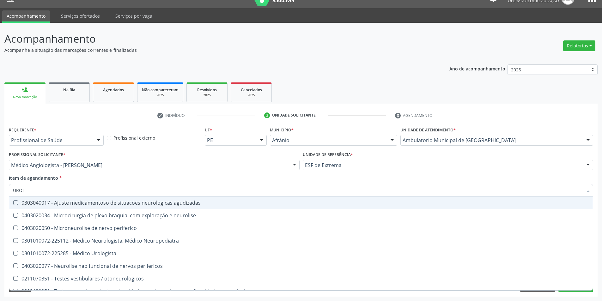
type input "UROLO"
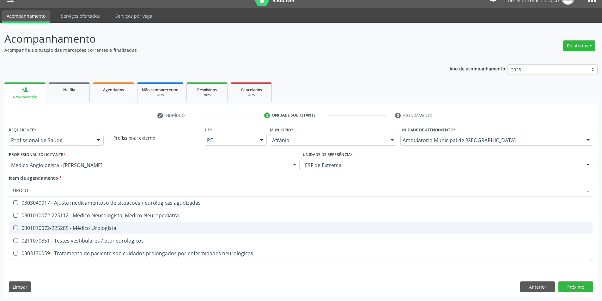
click at [161, 231] on span "0301010072-225285 - Médico Urologista" at bounding box center [301, 228] width 584 height 13
checkbox Urologista "true"
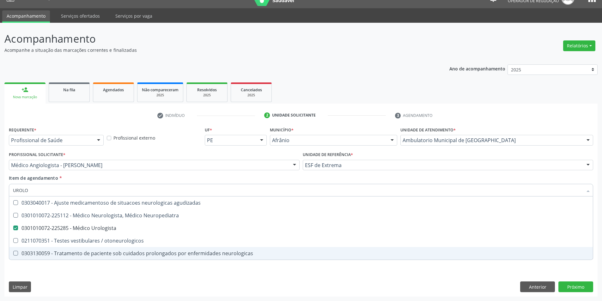
click at [138, 275] on div "Requerente * Profissional de Saúde Profissional de Saúde Paciente Nenhum result…" at bounding box center [300, 211] width 593 height 172
checkbox Neuropediatra "true"
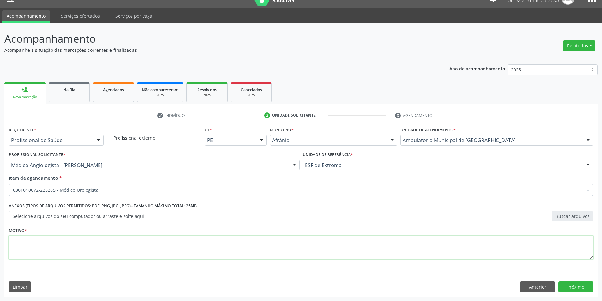
click at [115, 242] on textarea at bounding box center [301, 248] width 585 height 24
type textarea "RETORNO"
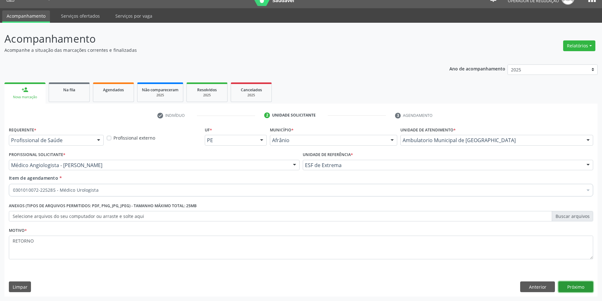
click at [568, 284] on button "Próximo" at bounding box center [576, 287] width 35 height 11
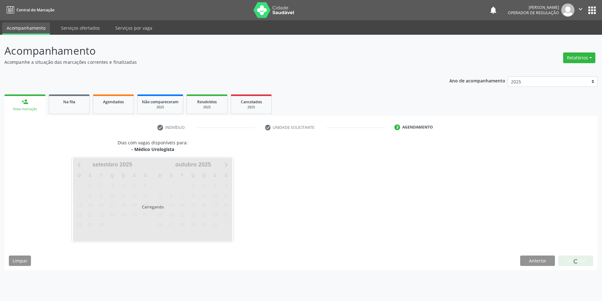
scroll to position [0, 0]
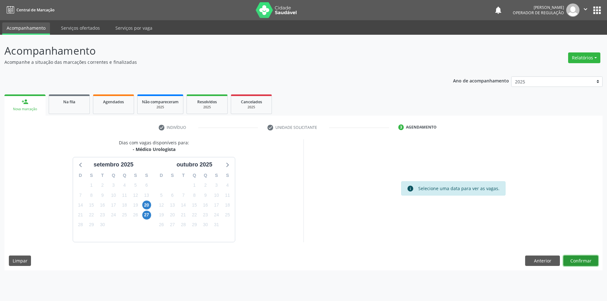
click at [574, 264] on button "Confirmar" at bounding box center [580, 261] width 35 height 11
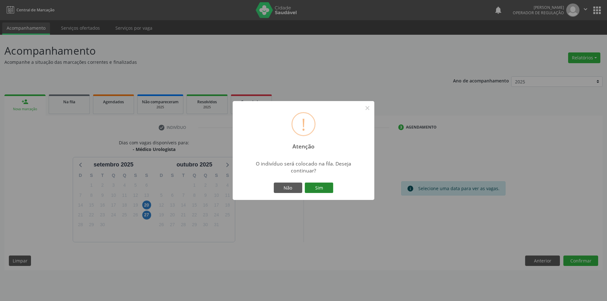
click at [312, 190] on button "Sim" at bounding box center [319, 188] width 28 height 11
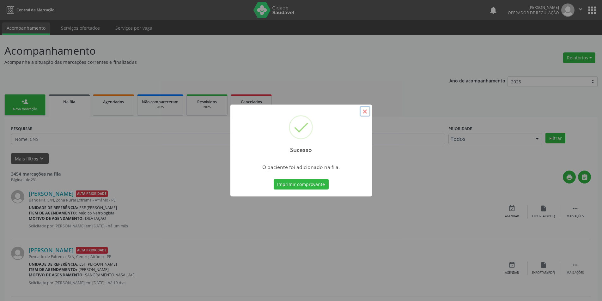
click at [364, 111] on button "×" at bounding box center [365, 111] width 11 height 11
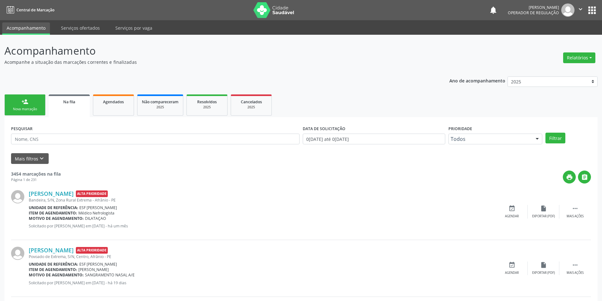
click at [31, 101] on link "person_add Nova marcação" at bounding box center [24, 105] width 41 height 21
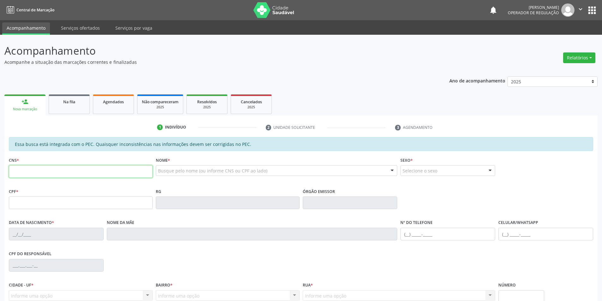
click at [52, 171] on input "text" at bounding box center [81, 171] width 144 height 13
paste input "706 0068 3728 9040"
type input "706 0068 3728 9040"
type input "096.456.464-56"
type input "01/12/1974"
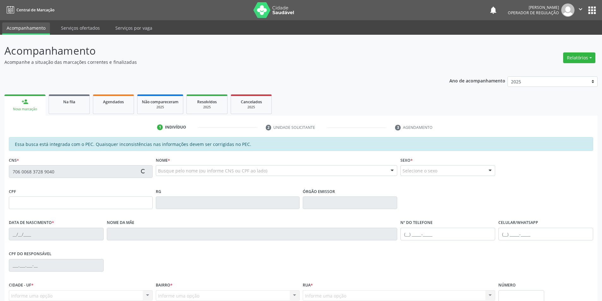
type input "Maria do Socorro Santos"
type input "(87) 98836-9999"
type input "(87) 98838-4479"
type input "S/N"
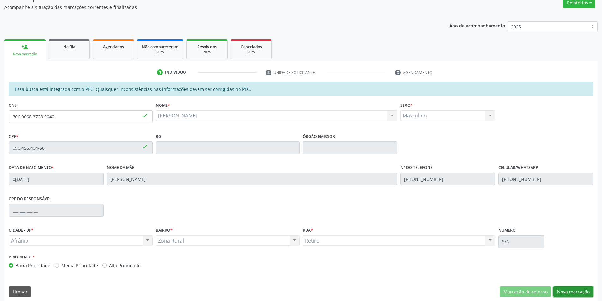
click at [584, 290] on button "Nova marcação" at bounding box center [574, 292] width 40 height 11
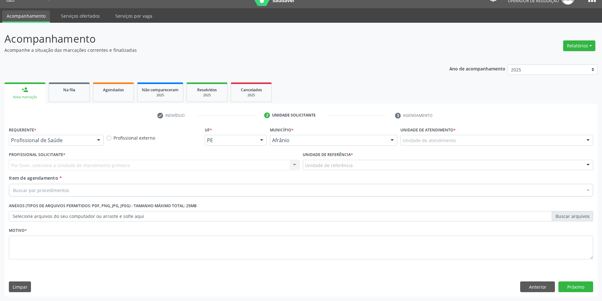
click at [494, 148] on div "Unidade de atendimento * Unidade de atendimento Academia da Saude de Afranio Ac…" at bounding box center [497, 137] width 196 height 25
click at [493, 141] on div "Unidade de atendimento" at bounding box center [497, 140] width 193 height 11
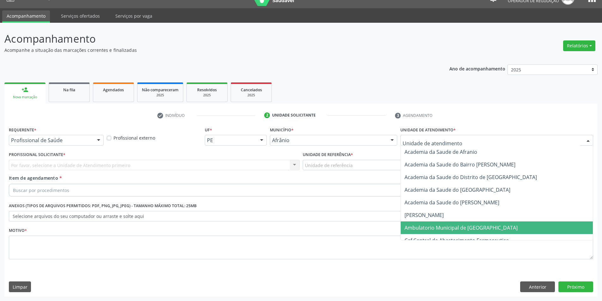
click at [468, 225] on span "Ambulatorio Municipal de [GEOGRAPHIC_DATA]" at bounding box center [461, 227] width 113 height 7
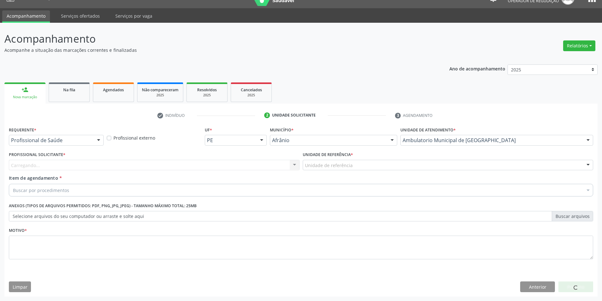
click at [392, 168] on div "Unidade de referência" at bounding box center [448, 165] width 291 height 11
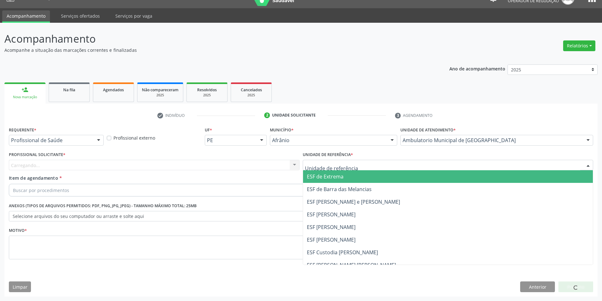
click at [375, 178] on span "ESF de Extrema" at bounding box center [448, 176] width 290 height 13
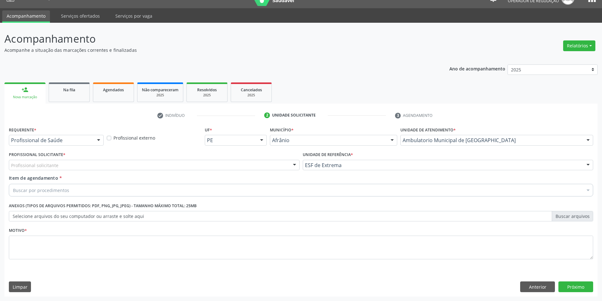
click at [215, 167] on div "Profissional solicitante" at bounding box center [154, 165] width 291 height 11
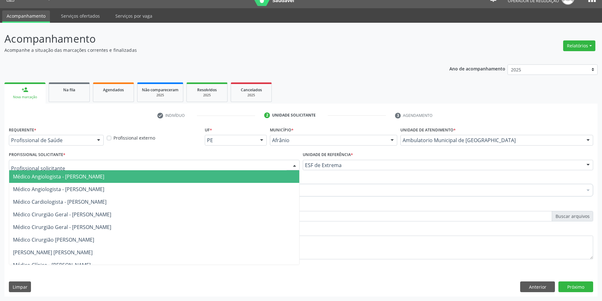
click at [218, 170] on div "Médico Angiologista - Luis Henrique de Sa Nunes Médico Angiologista - Suyenne G…" at bounding box center [154, 165] width 291 height 11
click at [218, 178] on span "Médico Angiologista - [PERSON_NAME]" at bounding box center [154, 176] width 290 height 13
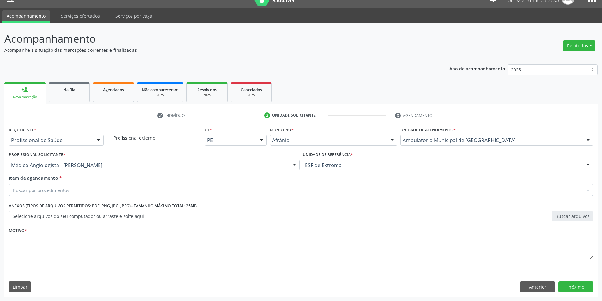
click at [184, 187] on div "Buscar por procedimentos" at bounding box center [301, 190] width 585 height 13
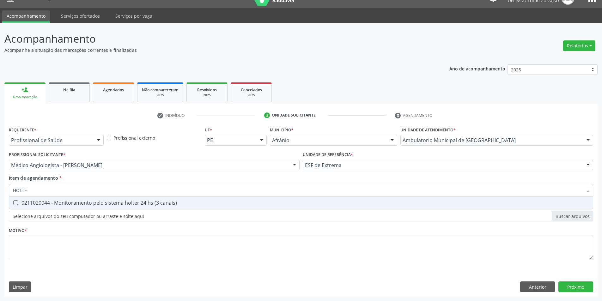
type input "HOLTER"
click at [218, 201] on div "0211020044 - Monitoramento pelo sistema holter 24 hs (3 canais)" at bounding box center [301, 202] width 576 height 5
checkbox canais\) "true"
drag, startPoint x: 43, startPoint y: 188, endPoint x: 0, endPoint y: 186, distance: 43.4
click at [0, 186] on div "Acompanhamento Acompanhe a situação das marcações correntes e finalizadas Relat…" at bounding box center [301, 162] width 602 height 279
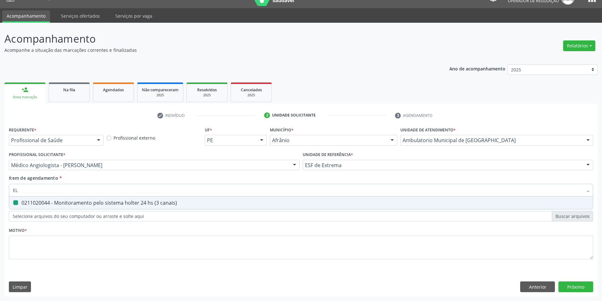
type input "ELE"
checkbox canais\) "false"
drag, startPoint x: 52, startPoint y: 192, endPoint x: 0, endPoint y: 190, distance: 51.6
click at [0, 190] on div "Acompanhamento Acompanhe a situação das marcações correntes e finalizadas Relat…" at bounding box center [301, 162] width 602 height 279
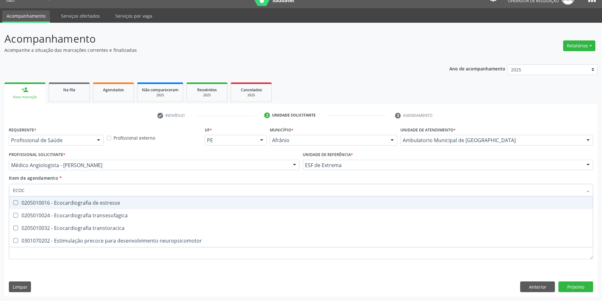
type input "ECOCA"
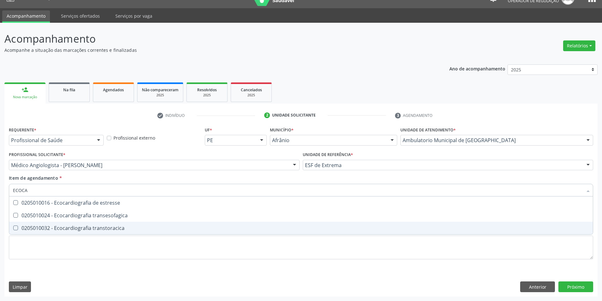
click at [73, 230] on div "0205010032 - Ecocardiografia transtoracica" at bounding box center [301, 228] width 576 height 5
checkbox transtoracica "true"
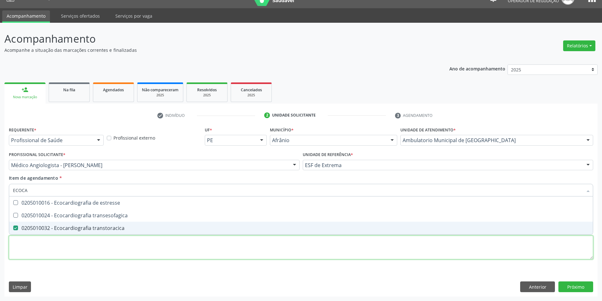
click at [76, 245] on div "Requerente * Profissional de Saúde Profissional de Saúde Paciente Nenhum result…" at bounding box center [301, 196] width 585 height 143
checkbox transesofagica "true"
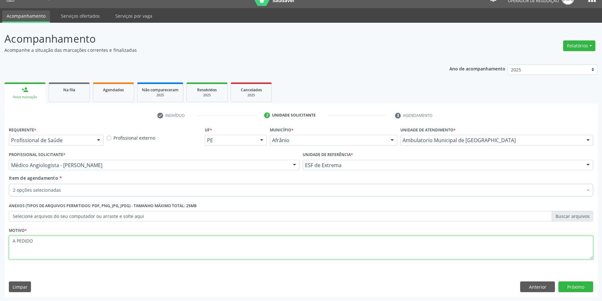
type textarea "A PEDIDO"
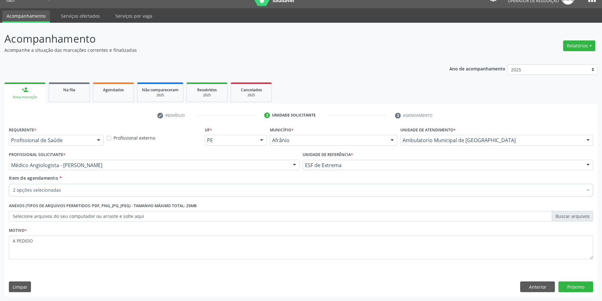
click at [582, 293] on div "Requerente * Profissional de Saúde Profissional de Saúde Paciente Nenhum result…" at bounding box center [300, 211] width 593 height 172
click at [567, 284] on button "Próximo" at bounding box center [576, 287] width 35 height 11
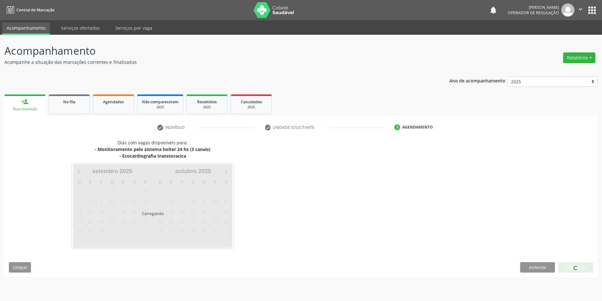
scroll to position [0, 0]
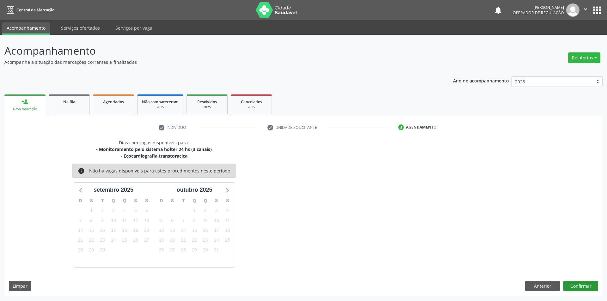
click at [578, 281] on div "Dias com vagas disponíveis para: - Monitoramento pelo sistema holter 24 hs (3 c…" at bounding box center [303, 217] width 598 height 157
click at [575, 284] on button "Confirmar" at bounding box center [580, 286] width 35 height 11
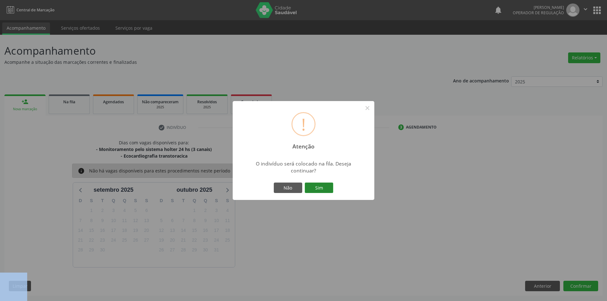
click at [329, 183] on button "Sim" at bounding box center [319, 188] width 28 height 11
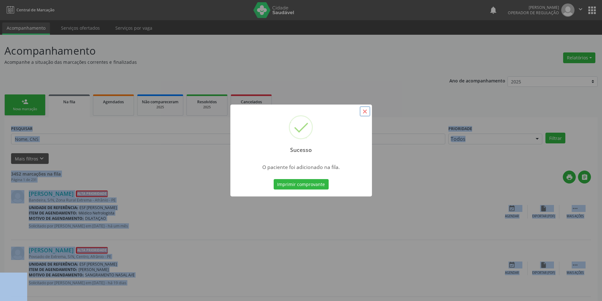
click at [365, 107] on button "×" at bounding box center [365, 111] width 11 height 11
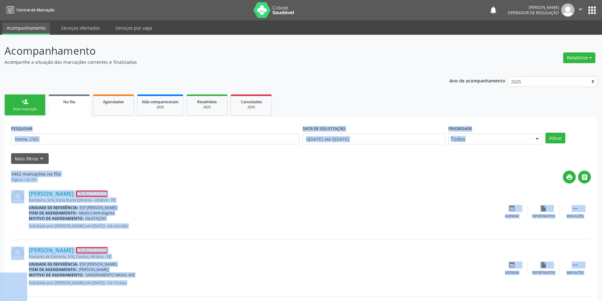
click at [30, 107] on div "Nova marcação" at bounding box center [25, 109] width 32 height 5
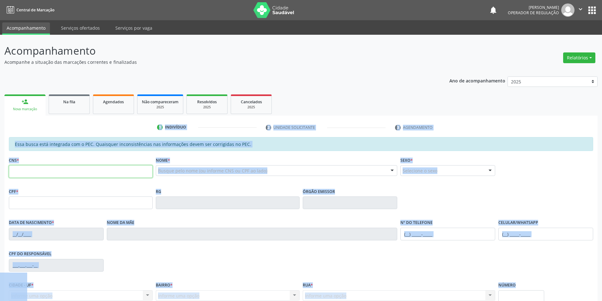
click at [30, 170] on input "text" at bounding box center [81, 171] width 144 height 13
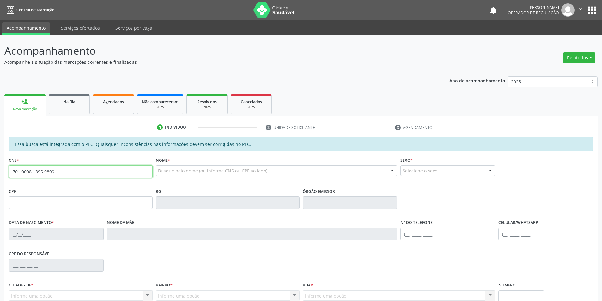
type input "701 0008 1395 9899"
type input "745.322.434-91"
type input "25/01/1968"
type input "Albertina Vieira de Sousa"
type input "(87) 99640-8450"
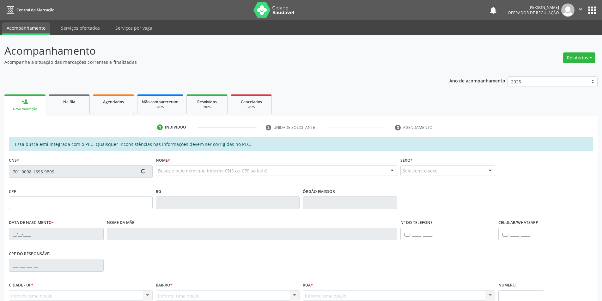
type input "(98) 98878-7906"
type input "S/N"
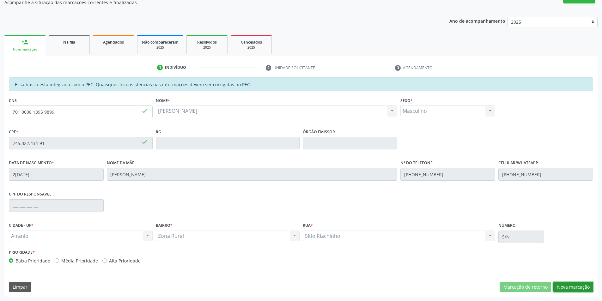
click at [577, 283] on button "Nova marcação" at bounding box center [574, 287] width 40 height 11
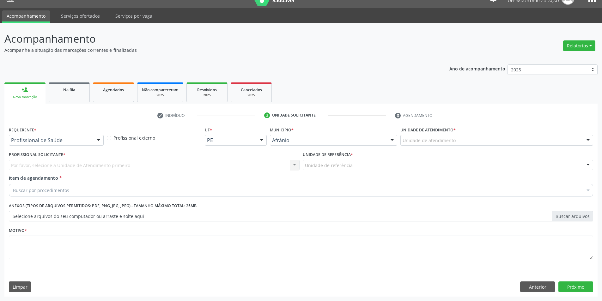
scroll to position [12, 0]
click at [506, 140] on div "Unidade de atendimento" at bounding box center [497, 140] width 193 height 11
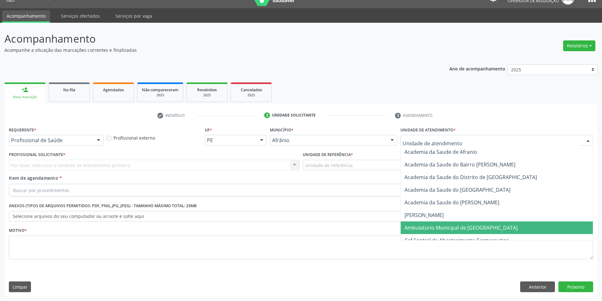
click at [487, 224] on span "Ambulatorio Municipal de [GEOGRAPHIC_DATA]" at bounding box center [497, 228] width 192 height 13
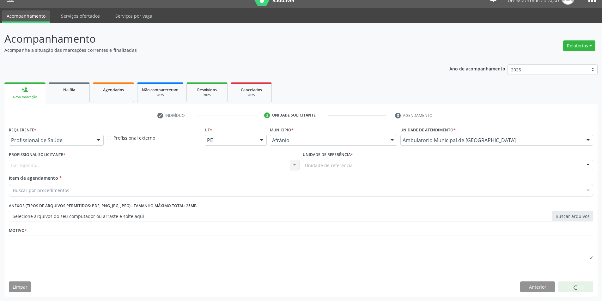
click at [419, 168] on div "Unidade de referência" at bounding box center [448, 165] width 291 height 11
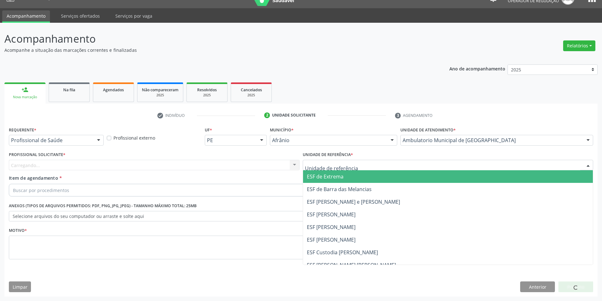
click at [393, 178] on span "ESF de Extrema" at bounding box center [448, 176] width 290 height 13
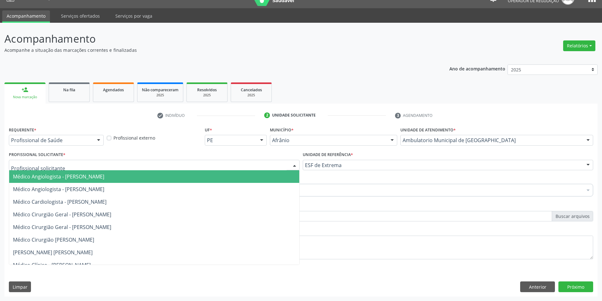
drag, startPoint x: 281, startPoint y: 163, endPoint x: 271, endPoint y: 169, distance: 11.4
click at [280, 163] on div at bounding box center [154, 165] width 291 height 11
click at [271, 177] on span "Médico Angiologista - [PERSON_NAME]" at bounding box center [154, 176] width 290 height 13
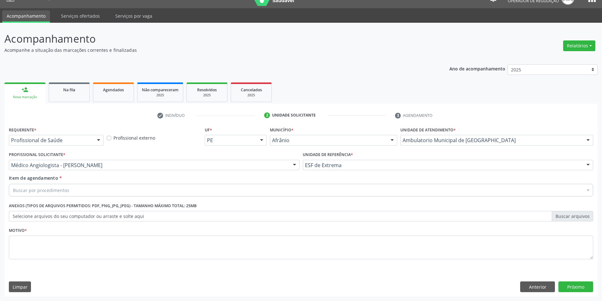
click at [213, 190] on div "Buscar por procedimentos" at bounding box center [301, 190] width 585 height 13
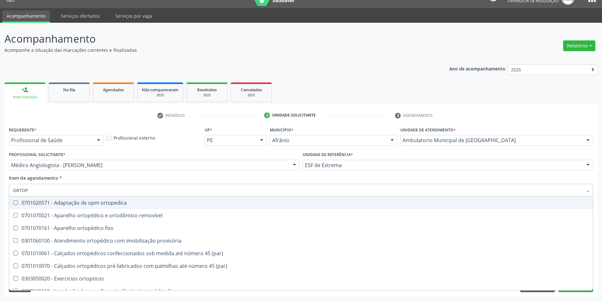
type input "ORTOPE"
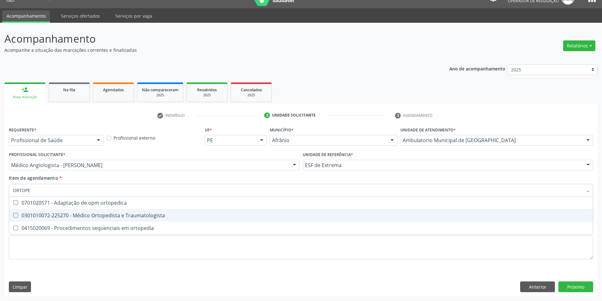
click at [268, 217] on div "0301010072-225270 - Médico Ortopedista e Traumatologista" at bounding box center [301, 215] width 576 height 5
checkbox Traumatologista "true"
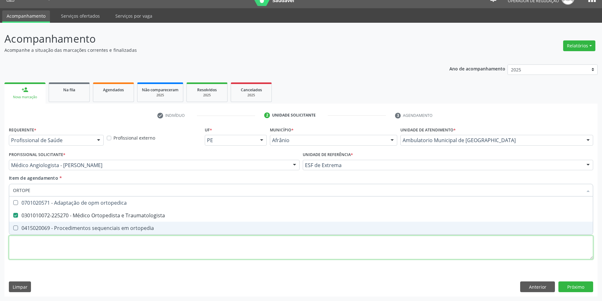
click at [238, 243] on div "Requerente * Profissional de Saúde Profissional de Saúde Paciente Nenhum result…" at bounding box center [301, 196] width 585 height 143
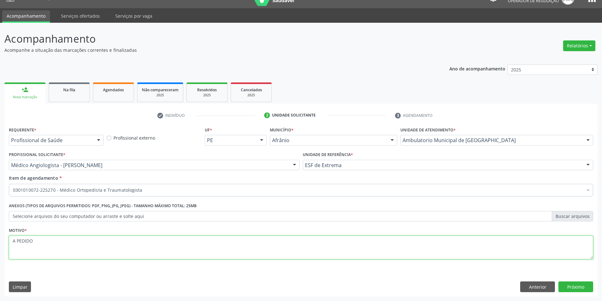
type textarea "A PEDIDO"
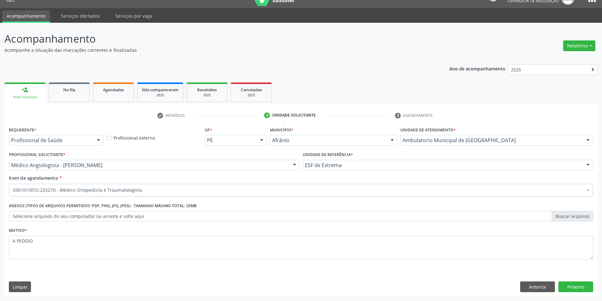
click at [578, 279] on div "Requerente * Profissional de Saúde Profissional de Saúde Paciente Nenhum result…" at bounding box center [300, 211] width 593 height 172
click at [578, 283] on button "Próximo" at bounding box center [576, 287] width 35 height 11
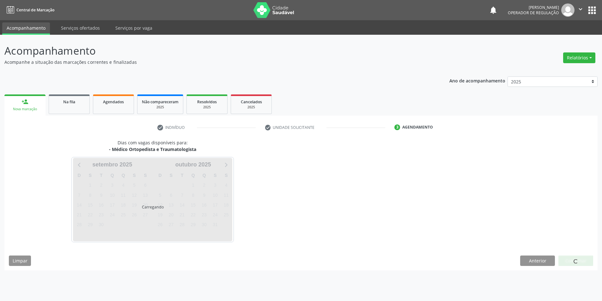
scroll to position [0, 0]
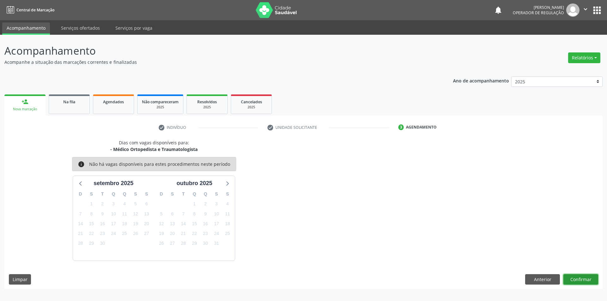
click at [574, 280] on button "Confirmar" at bounding box center [580, 279] width 35 height 11
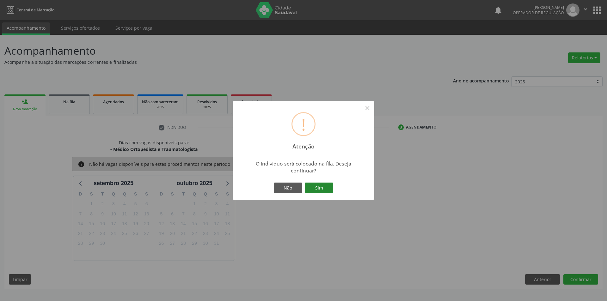
click at [324, 189] on button "Sim" at bounding box center [319, 188] width 28 height 11
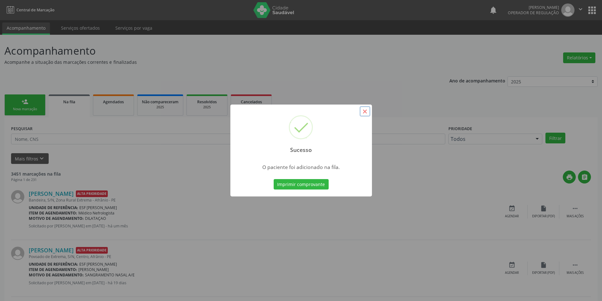
click at [364, 111] on button "×" at bounding box center [365, 111] width 11 height 11
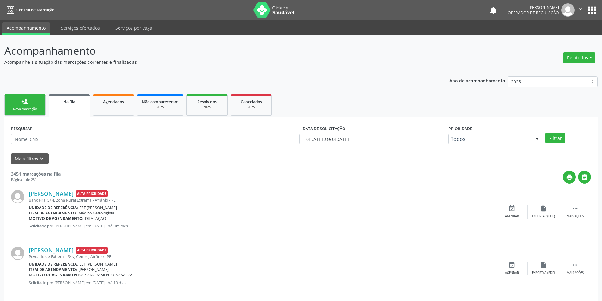
click at [13, 103] on link "person_add Nova marcação" at bounding box center [24, 105] width 41 height 21
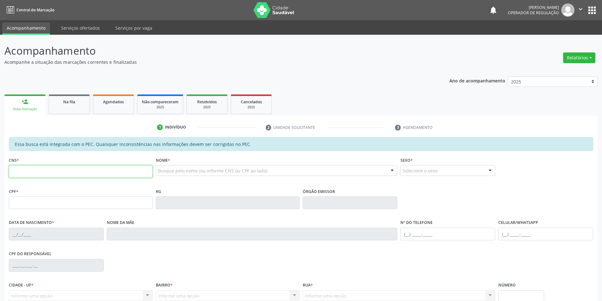
click at [92, 174] on input "text" at bounding box center [81, 171] width 144 height 13
type input "7"
type input "705 0040 4961 0553"
type input "749.090.294-00"
type input "16/01/1971"
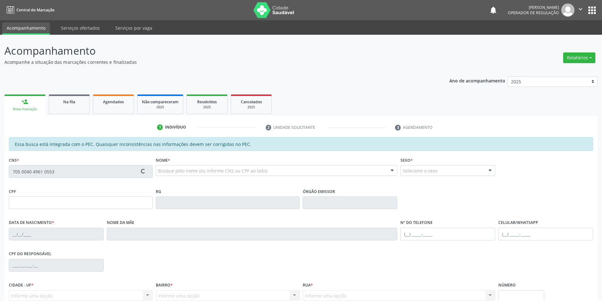
type input "Anita Maria de Sousa"
type input "(87) 98826-7506"
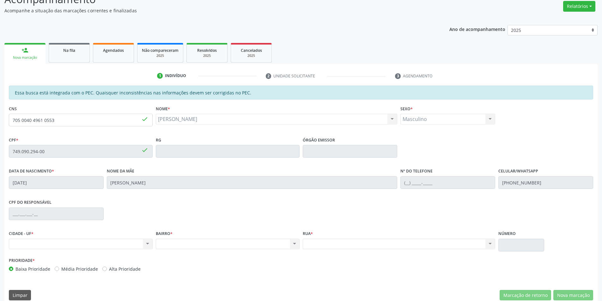
scroll to position [52, 0]
drag, startPoint x: 70, startPoint y: 121, endPoint x: 0, endPoint y: 122, distance: 69.6
click at [0, 122] on div "Acompanhamento Acompanhe a situação das marcações correntes e finalizadas Relat…" at bounding box center [301, 146] width 602 height 326
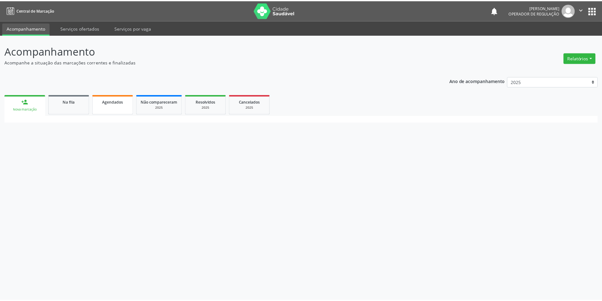
scroll to position [51, 0]
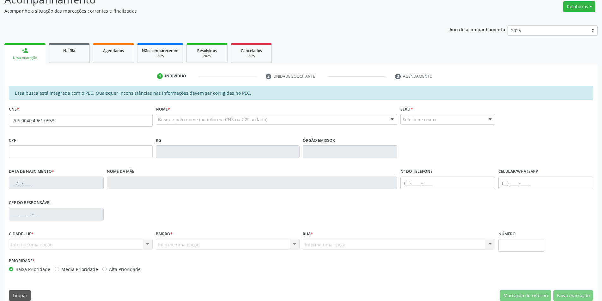
type input "705 0040 4961 0553"
type input "749.090.294-00"
type input "16/01/1971"
type input "Anita Maria de Sousa"
type input "(87) 98826-7506"
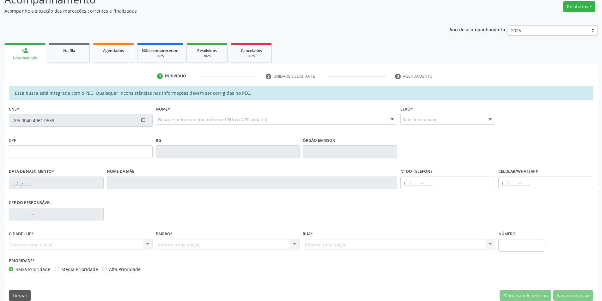
type input "25"
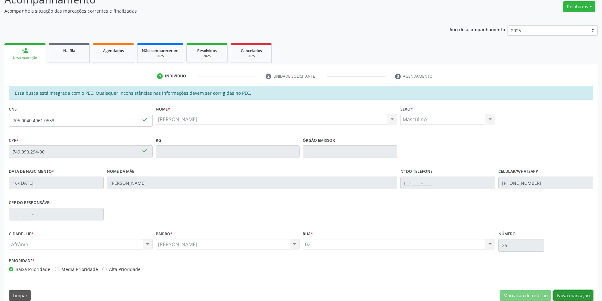
click at [574, 294] on button "Nova marcação" at bounding box center [574, 296] width 40 height 11
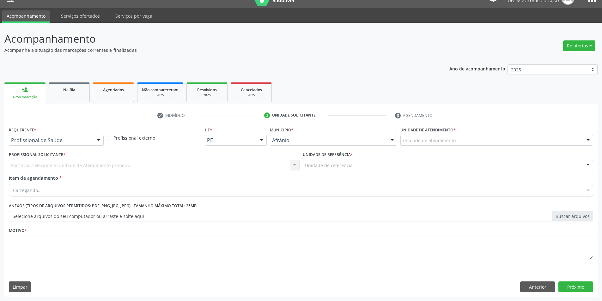
click at [515, 139] on div "Unidade de atendimento" at bounding box center [497, 140] width 193 height 11
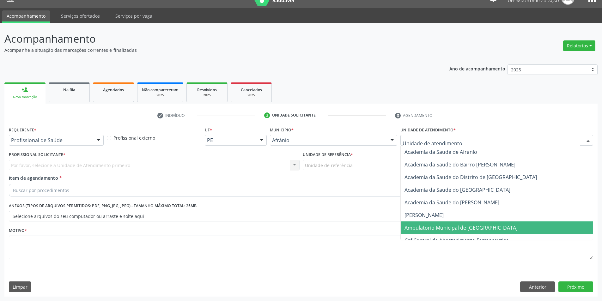
click at [460, 225] on span "Ambulatorio Municipal de [GEOGRAPHIC_DATA]" at bounding box center [461, 227] width 113 height 7
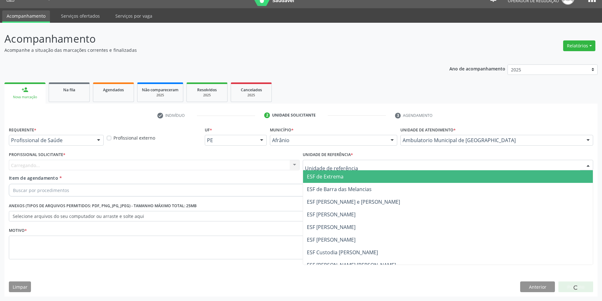
click at [351, 168] on div at bounding box center [448, 165] width 291 height 11
click at [350, 175] on span "ESF de Extrema" at bounding box center [448, 176] width 290 height 13
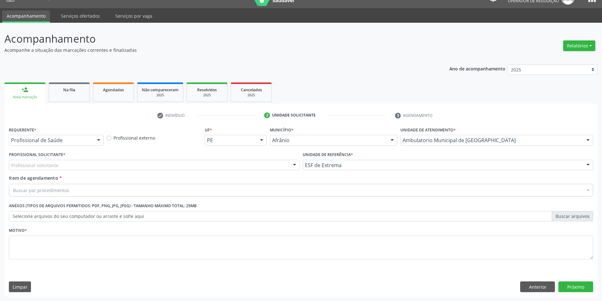
click at [217, 165] on div "Profissional solicitante" at bounding box center [154, 165] width 291 height 11
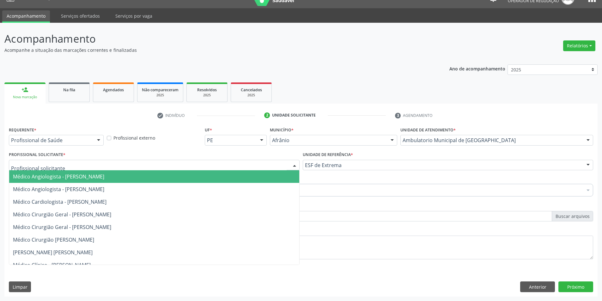
click at [218, 175] on span "Médico Angiologista - [PERSON_NAME]" at bounding box center [154, 176] width 290 height 13
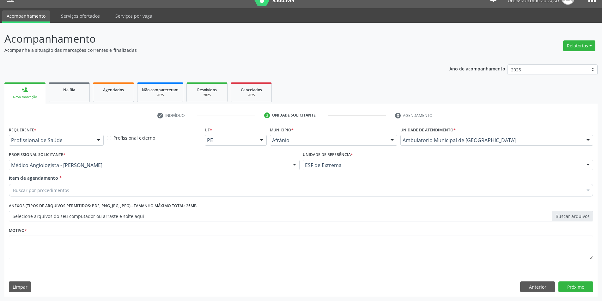
click at [345, 193] on div "Buscar por procedimentos" at bounding box center [301, 190] width 585 height 13
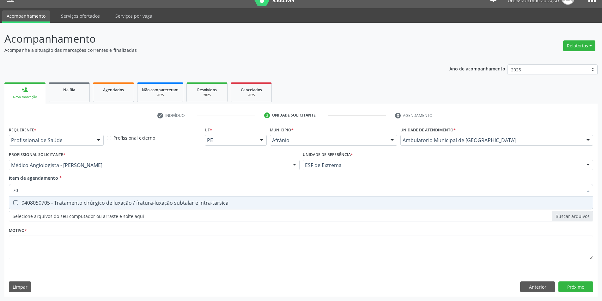
type input "7"
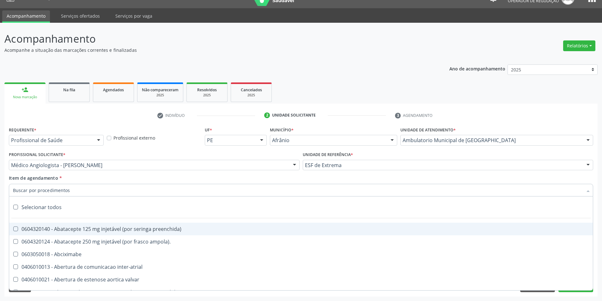
type input "A"
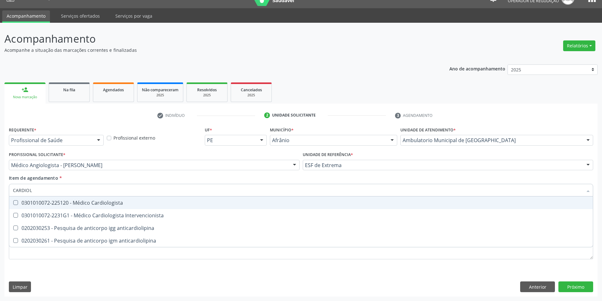
type input "CARDIOLO"
click at [164, 207] on span "0301010072-225120 - Médico Cardiologista" at bounding box center [301, 203] width 584 height 13
checkbox Cardiologista "true"
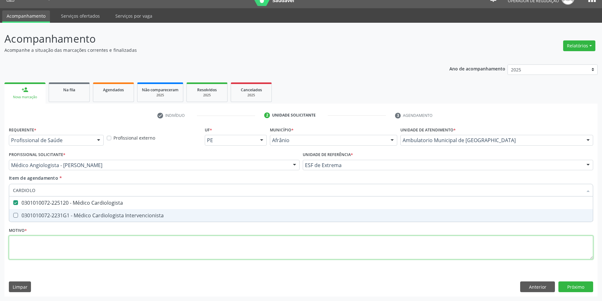
click at [152, 246] on div "Requerente * Profissional de Saúde Profissional de Saúde Paciente Nenhum result…" at bounding box center [301, 196] width 585 height 143
checkbox Intervencionista "true"
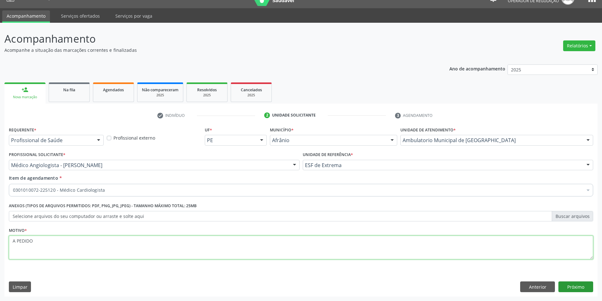
type textarea "A PEDIDO"
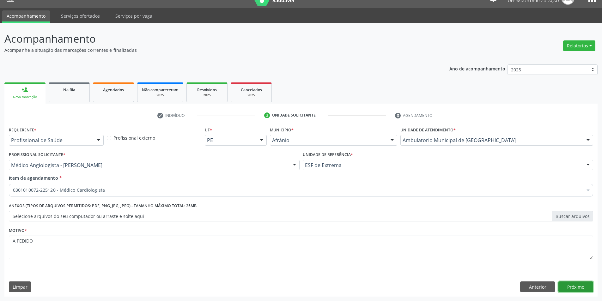
click at [571, 285] on button "Próximo" at bounding box center [576, 287] width 35 height 11
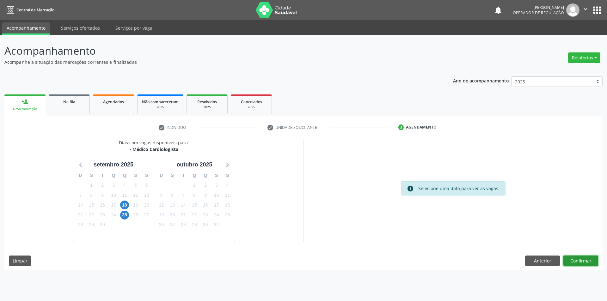
click at [577, 265] on button "Confirmar" at bounding box center [580, 261] width 35 height 11
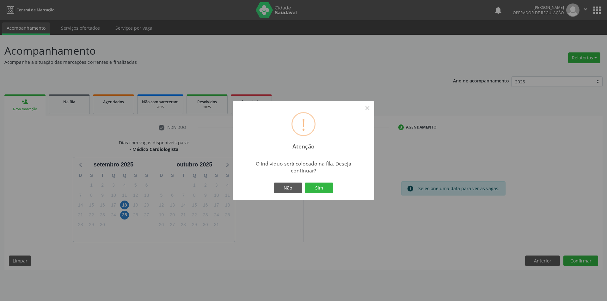
click at [323, 181] on div "! Atenção × O indivíduo será colocado na fila. Deseja continuar? Não Sim" at bounding box center [304, 150] width 142 height 99
click at [322, 189] on button "Sim" at bounding box center [319, 188] width 28 height 11
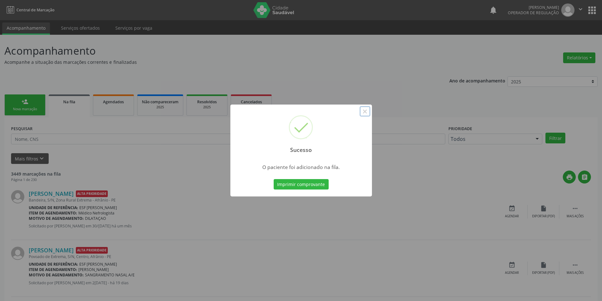
click at [368, 111] on button "×" at bounding box center [365, 111] width 11 height 11
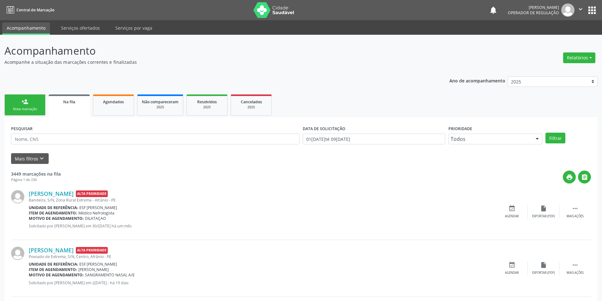
click at [32, 103] on link "person_add Nova marcação" at bounding box center [24, 105] width 41 height 21
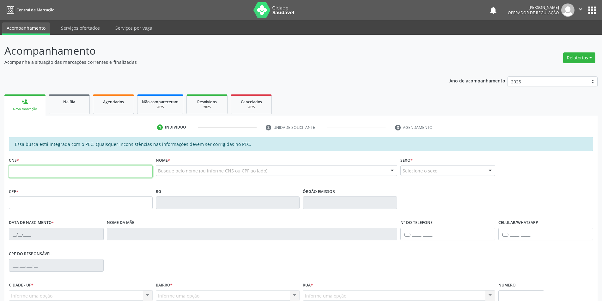
click at [109, 172] on input "text" at bounding box center [81, 171] width 144 height 13
type input "706 5063 9006 8042"
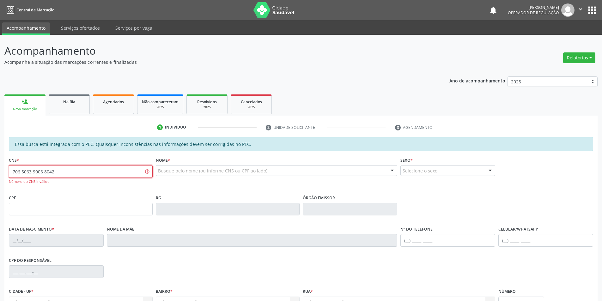
drag, startPoint x: 79, startPoint y: 173, endPoint x: 0, endPoint y: 175, distance: 79.4
click at [0, 175] on div "Acompanhamento Acompanhe a situação das marcações correntes e finalizadas Relat…" at bounding box center [301, 201] width 602 height 333
click at [203, 175] on div "Busque pelo nome (ou informe CNS ou CPF ao lado)" at bounding box center [277, 170] width 242 height 11
type input "JOSIVALDO LEOPOLDO"
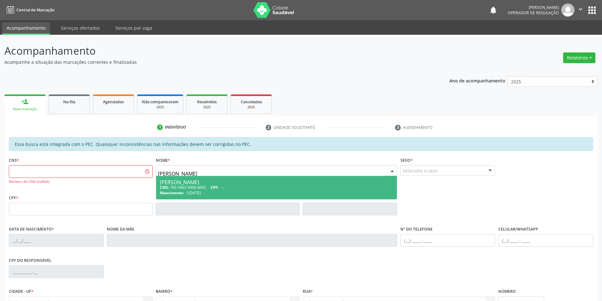
click at [251, 186] on div "CNS: 706 5063 9006 8092 CPF: --" at bounding box center [277, 187] width 234 height 5
type input "706 5063 9006 8092"
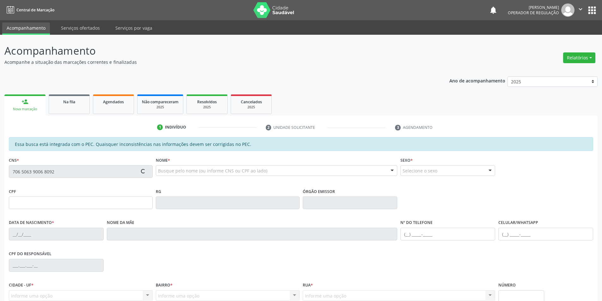
type input "12/04/1971"
type input "Josefa Nomeriana de Sousa"
type input "(87) 98824-0914"
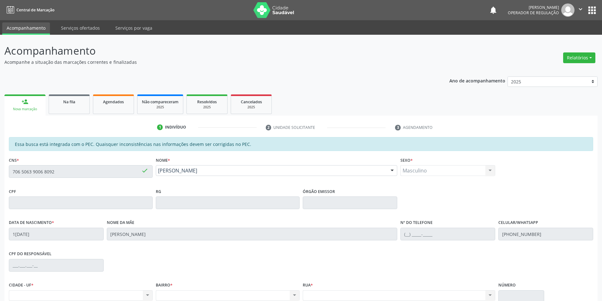
click at [0, 168] on div "Acompanhamento Acompanhe a situação das marcações correntes e finalizadas Relat…" at bounding box center [301, 198] width 602 height 326
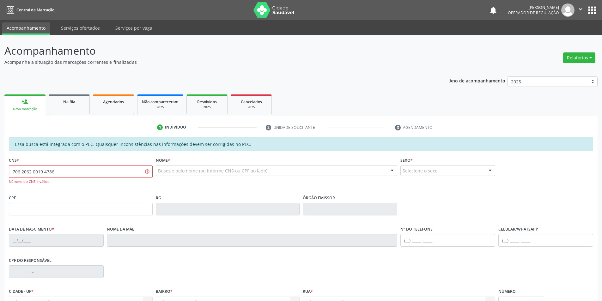
drag, startPoint x: 79, startPoint y: 171, endPoint x: 0, endPoint y: 177, distance: 79.2
click at [0, 177] on div "Acompanhamento Acompanhe a situação das marcações correntes e finalizadas Relat…" at bounding box center [301, 201] width 602 height 333
drag, startPoint x: 72, startPoint y: 170, endPoint x: 0, endPoint y: 173, distance: 72.1
click at [0, 173] on div "Acompanhamento Acompanhe a situação das marcações correntes e finalizadas Relat…" at bounding box center [301, 201] width 602 height 333
type input "706 2060 0194 7866"
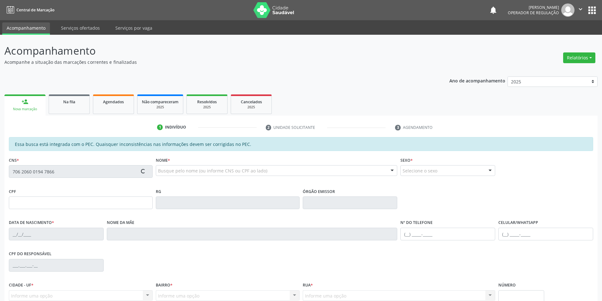
type input "139.887.124-93"
type input "17/11/2006"
type input "Josicleia Pereira da Silva"
type input "(87) 98170-6432"
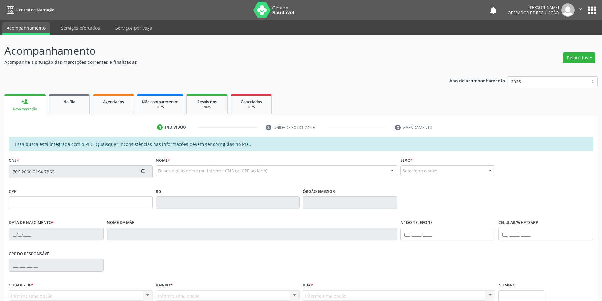
type input "946.101.184-91"
type input "S/N"
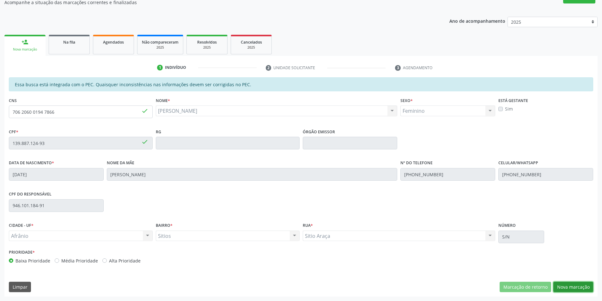
click at [572, 284] on button "Nova marcação" at bounding box center [574, 287] width 40 height 11
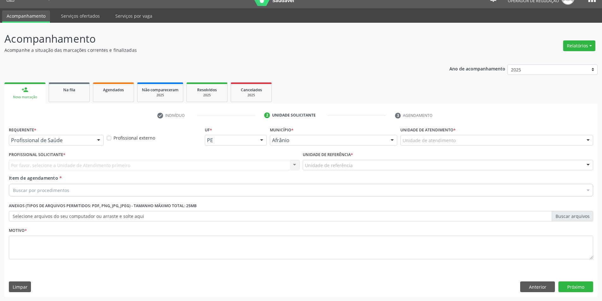
scroll to position [12, 0]
click at [512, 140] on div "Unidade de atendimento" at bounding box center [497, 140] width 193 height 11
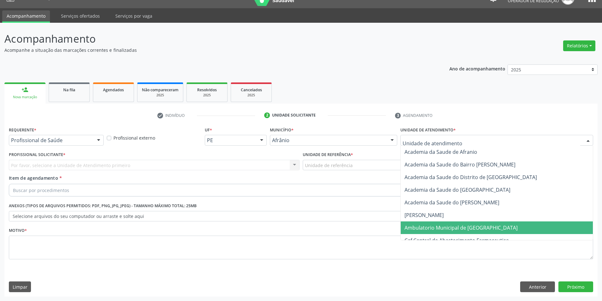
drag, startPoint x: 470, startPoint y: 226, endPoint x: 408, endPoint y: 197, distance: 68.6
click at [470, 226] on span "Ambulatorio Municipal de [GEOGRAPHIC_DATA]" at bounding box center [461, 227] width 113 height 7
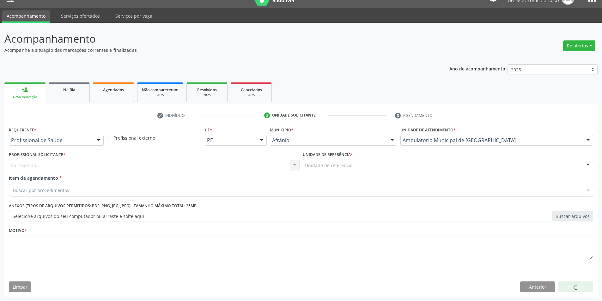
click at [360, 164] on div "Unidade de referência" at bounding box center [448, 165] width 291 height 11
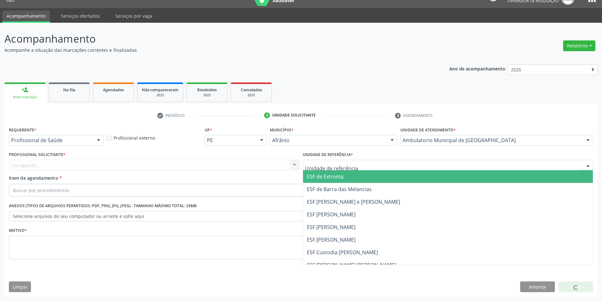
click at [358, 180] on span "ESF de Extrema" at bounding box center [448, 176] width 290 height 13
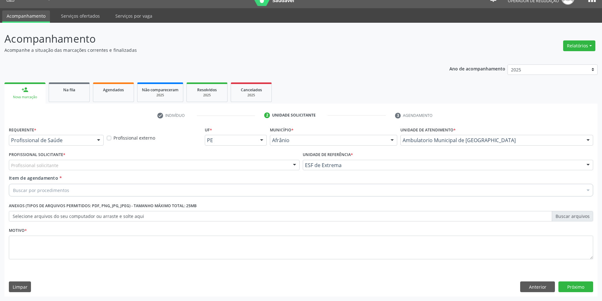
drag, startPoint x: 261, startPoint y: 164, endPoint x: 263, endPoint y: 178, distance: 14.0
click at [261, 166] on div "Profissional solicitante" at bounding box center [154, 165] width 291 height 11
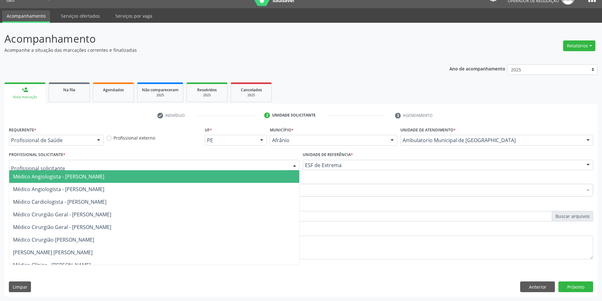
click at [263, 179] on span "Médico Angiologista - [PERSON_NAME]" at bounding box center [154, 176] width 290 height 13
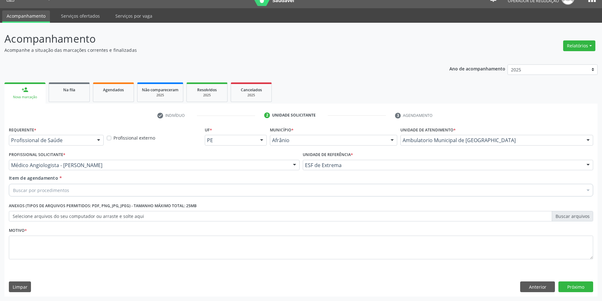
click at [160, 188] on div "Buscar por procedimentos" at bounding box center [301, 190] width 585 height 13
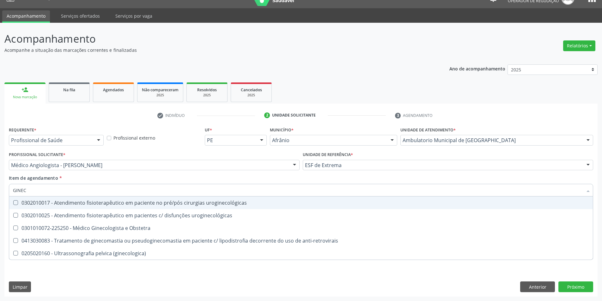
type input "GINECO"
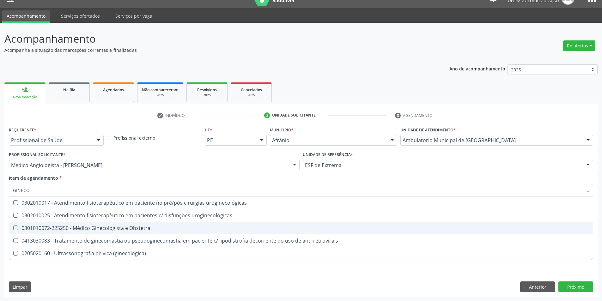
click at [189, 228] on div "0301010072-225250 - Médico Ginecologista e Obstetra" at bounding box center [301, 228] width 576 height 5
checkbox Obstetra "true"
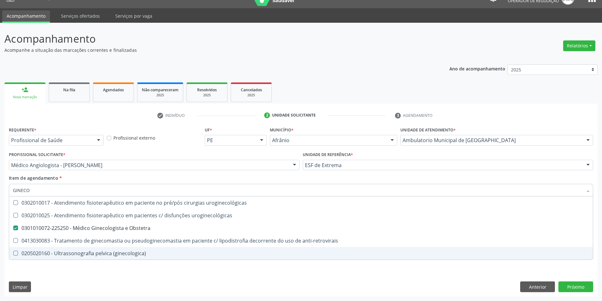
click at [168, 276] on div "Requerente * Profissional de Saúde Profissional de Saúde Paciente Nenhum result…" at bounding box center [300, 211] width 593 height 172
checkbox uroginecológicas "true"
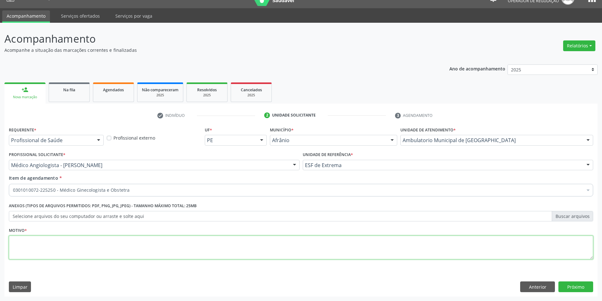
click at [154, 248] on textarea at bounding box center [301, 248] width 585 height 24
type textarea "ENCAMINHAMENTO A PEDIDO"
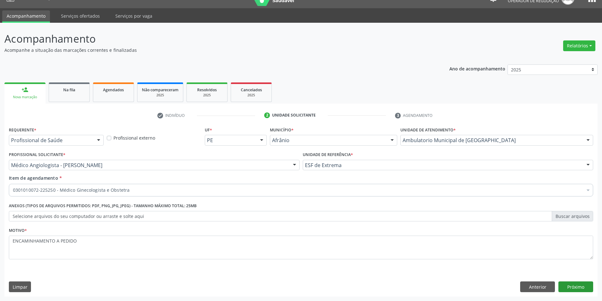
drag, startPoint x: 566, startPoint y: 279, endPoint x: 568, endPoint y: 288, distance: 9.4
click at [566, 281] on div "Requerente * Profissional de Saúde Profissional de Saúde Paciente Nenhum result…" at bounding box center [300, 211] width 593 height 172
click at [568, 288] on button "Próximo" at bounding box center [576, 287] width 35 height 11
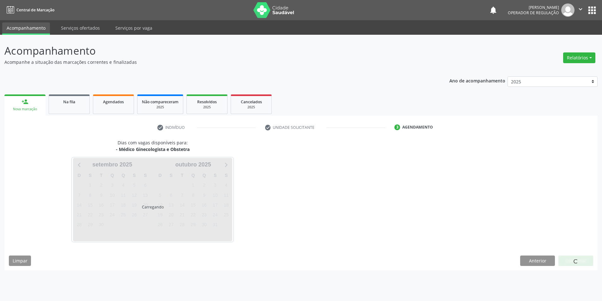
scroll to position [0, 0]
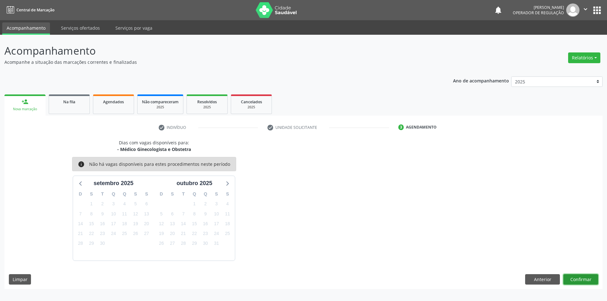
click at [581, 279] on button "Confirmar" at bounding box center [580, 279] width 35 height 11
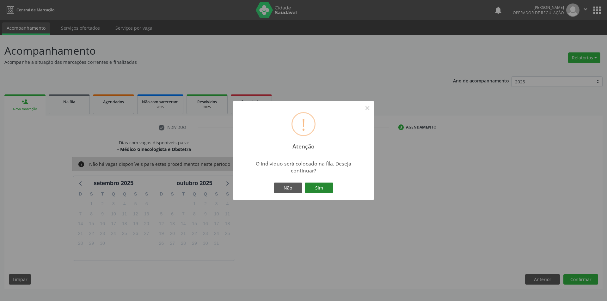
click at [328, 191] on button "Sim" at bounding box center [319, 188] width 28 height 11
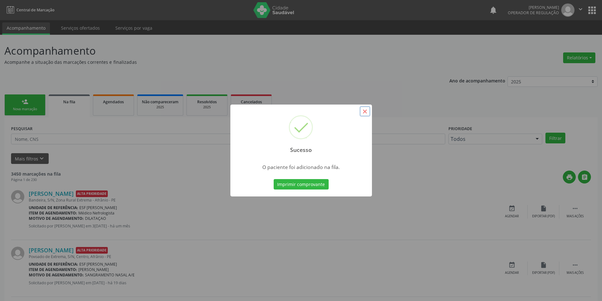
click at [365, 112] on button "×" at bounding box center [365, 111] width 11 height 11
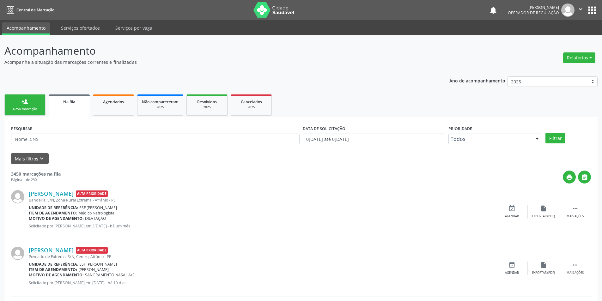
click at [23, 107] on div "Nova marcação" at bounding box center [25, 109] width 32 height 5
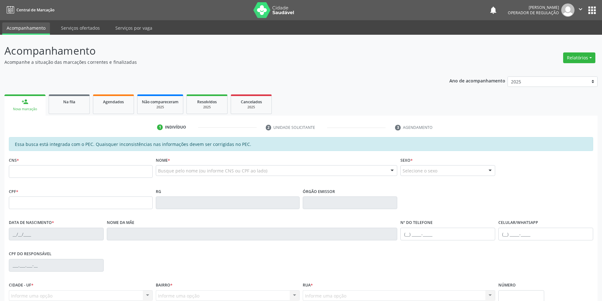
click at [59, 180] on fieldset "CNS *" at bounding box center [81, 169] width 144 height 27
click at [62, 173] on input "text" at bounding box center [81, 171] width 144 height 13
paste input "706 5063 9006 8092"
type input "706 5063 9006 8092"
type input "12/04/1971"
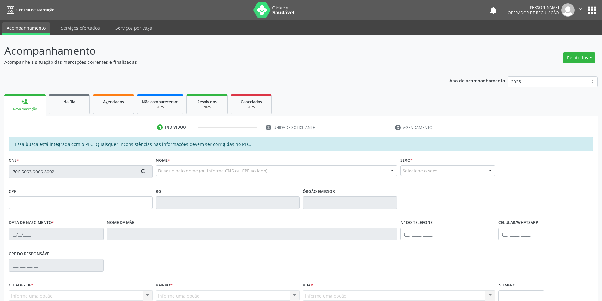
type input "Josefa Nomeriana de Sousa"
type input "(87) 98824-0914"
type input "S/N"
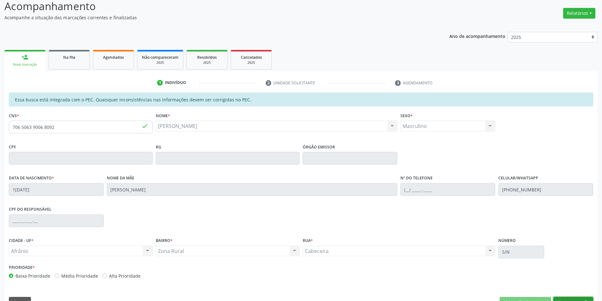
click at [569, 301] on button "Nova marcação" at bounding box center [574, 302] width 40 height 11
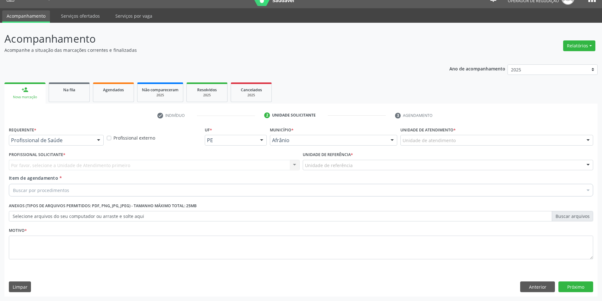
scroll to position [12, 0]
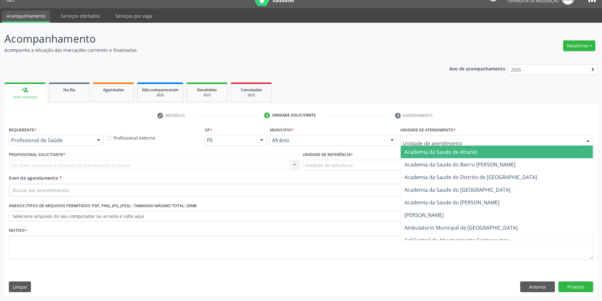
click at [490, 140] on div at bounding box center [497, 140] width 193 height 11
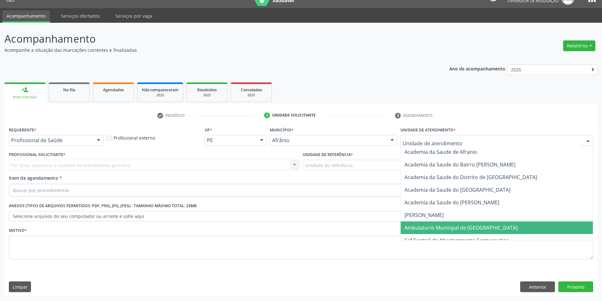
click at [458, 225] on span "Ambulatorio Municipal de [GEOGRAPHIC_DATA]" at bounding box center [461, 227] width 113 height 7
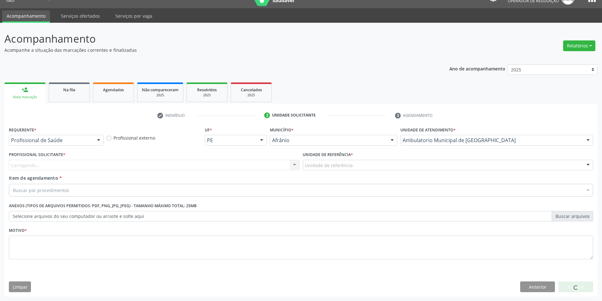
click at [378, 170] on div "Unidade de referência" at bounding box center [448, 165] width 291 height 11
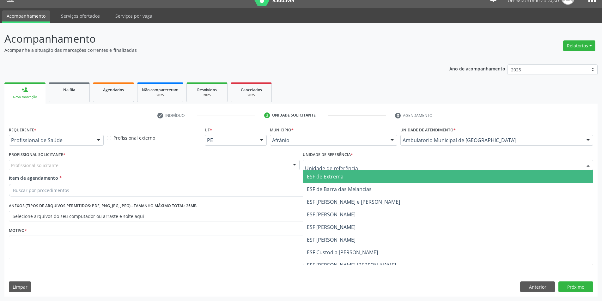
click at [372, 181] on span "ESF de Extrema" at bounding box center [448, 176] width 290 height 13
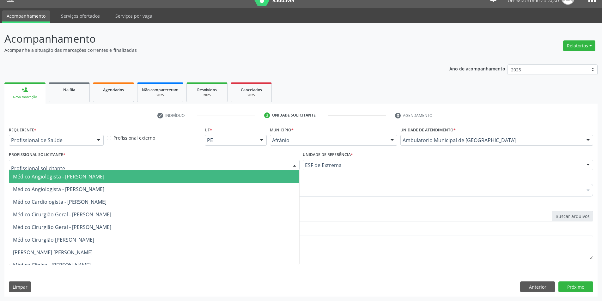
click at [257, 169] on div at bounding box center [154, 165] width 291 height 11
click at [254, 176] on span "Médico Angiologista - [PERSON_NAME]" at bounding box center [154, 176] width 290 height 13
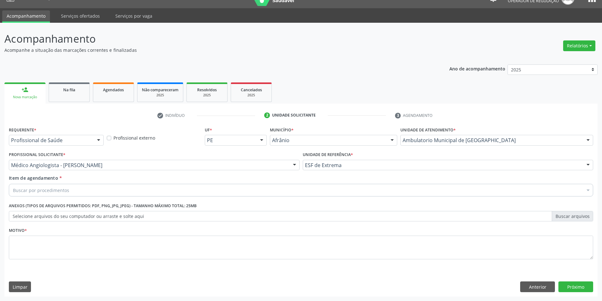
click at [216, 194] on div "Buscar por procedimentos" at bounding box center [301, 190] width 585 height 13
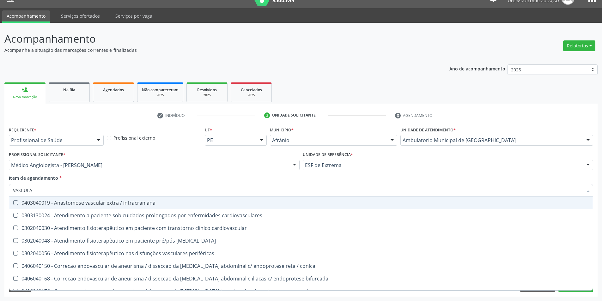
type input "VASCULAR"
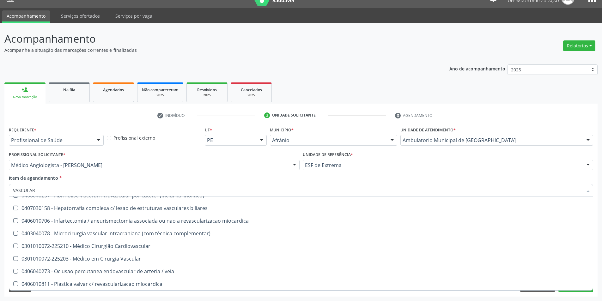
scroll to position [200, 0]
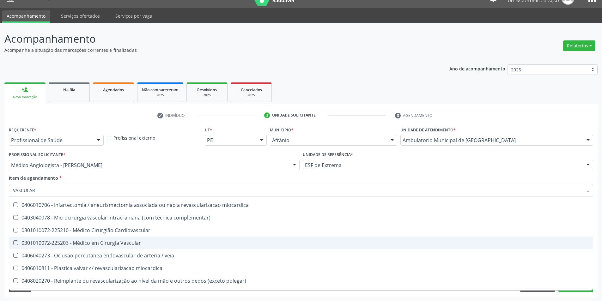
click at [358, 245] on div "0301010072-225203 - Médico em Cirurgia Vascular" at bounding box center [301, 243] width 576 height 5
checkbox Vascular "true"
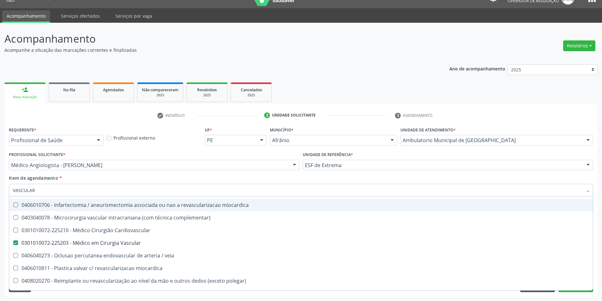
click at [147, 178] on div "Item de agendamento * VASCULAR Desfazer seleção 0403040019 - Anastomose vascula…" at bounding box center [301, 185] width 585 height 20
checkbox cardiovasculares "true"
checkbox Vascular "false"
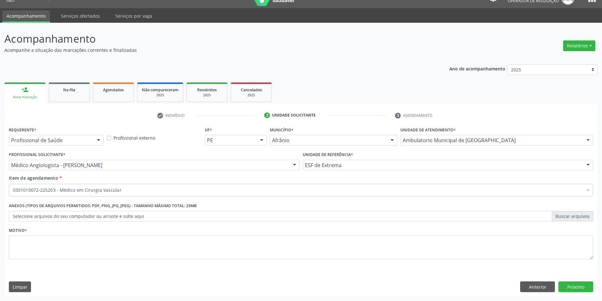
scroll to position [0, 0]
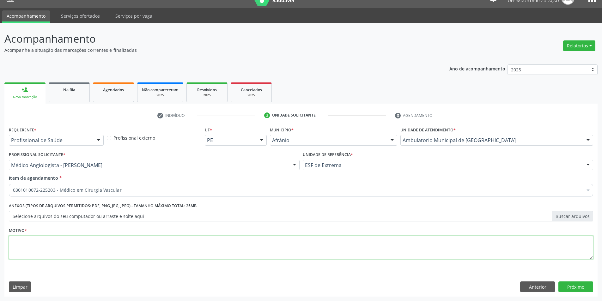
click at [138, 244] on textarea at bounding box center [301, 248] width 585 height 24
type textarea "A PEDIDO"
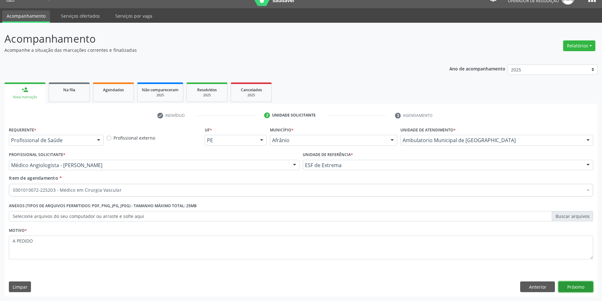
click at [564, 286] on button "Próximo" at bounding box center [576, 287] width 35 height 11
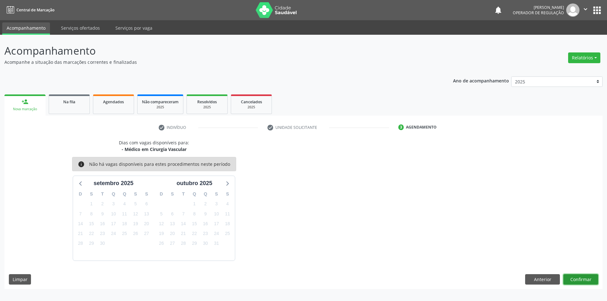
click at [572, 276] on button "Confirmar" at bounding box center [580, 279] width 35 height 11
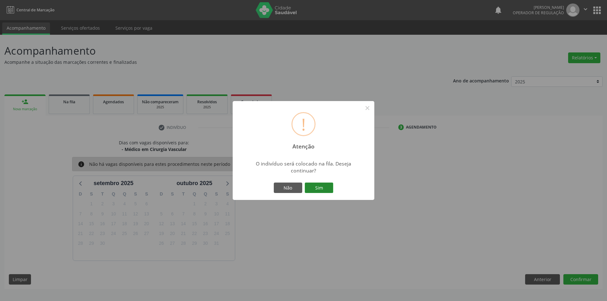
click at [321, 185] on button "Sim" at bounding box center [319, 188] width 28 height 11
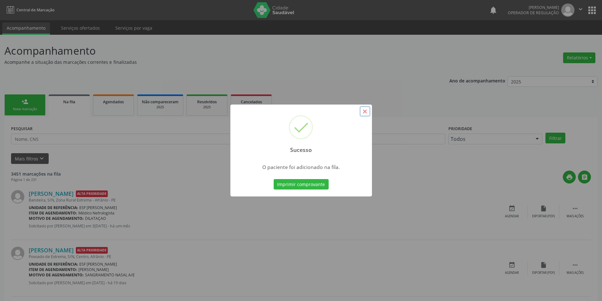
click at [364, 111] on button "×" at bounding box center [365, 111] width 11 height 11
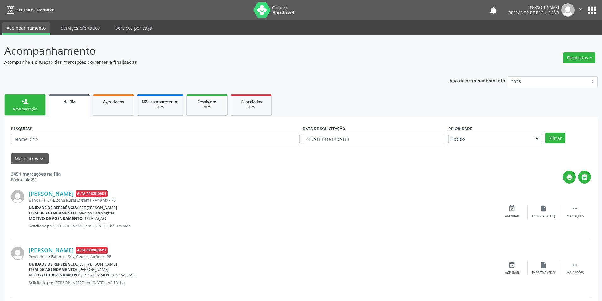
click at [25, 103] on div "person_add" at bounding box center [24, 101] width 7 height 7
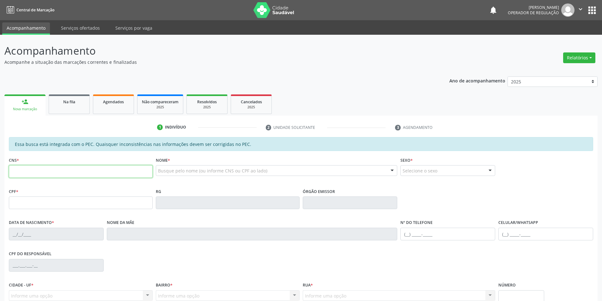
click at [51, 174] on input "text" at bounding box center [81, 171] width 144 height 13
type input "702 0048 2040 1387"
type input "657.190.774-72"
type input "[DATE]"
type input "[PERSON_NAME]"
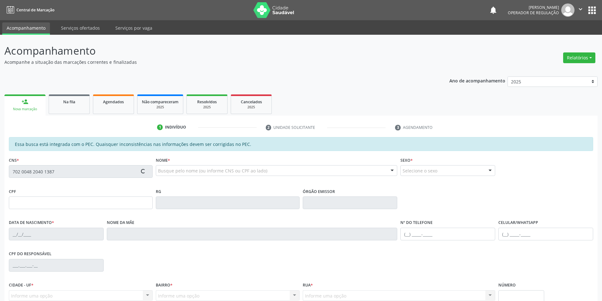
type input "[PHONE_NUMBER]"
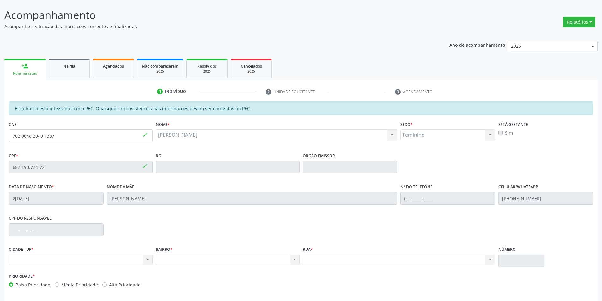
scroll to position [37, 0]
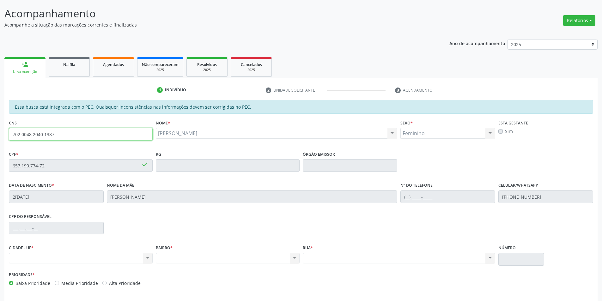
drag, startPoint x: 73, startPoint y: 133, endPoint x: 0, endPoint y: 133, distance: 72.7
click at [0, 133] on div "Acompanhamento Acompanhe a situação das marcações correntes e finalizadas Relat…" at bounding box center [301, 160] width 602 height 326
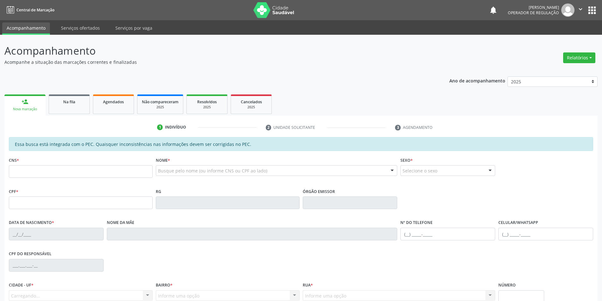
scroll to position [37, 0]
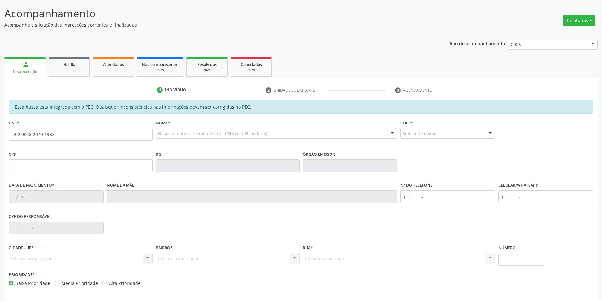
type input "702 0048 2040 1387"
type input "657.190.774-72"
type input "2[DATE]"
type input "[PERSON_NAME]"
type input "[PHONE_NUMBER]"
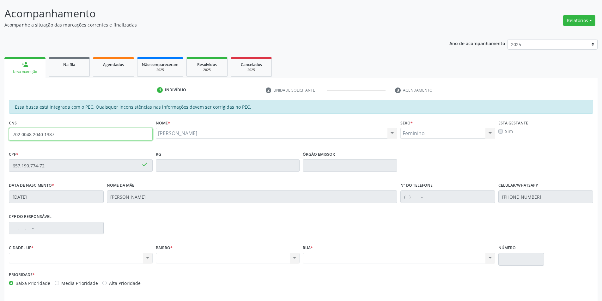
drag, startPoint x: 79, startPoint y: 140, endPoint x: 0, endPoint y: 132, distance: 79.1
click at [0, 132] on div "Acompanhamento Acompanhe a situação das marcações correntes e finalizadas Relat…" at bounding box center [301, 160] width 602 height 326
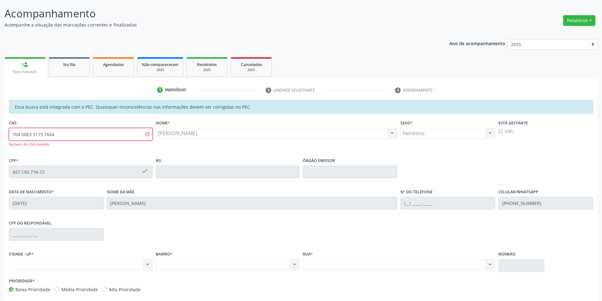
drag, startPoint x: 93, startPoint y: 133, endPoint x: 0, endPoint y: 134, distance: 93.3
click at [0, 134] on div "Acompanhamento Acompanhe a situação das marcações correntes e finalizadas Relat…" at bounding box center [301, 163] width 602 height 333
type input "704 0063 5173 7664"
click at [187, 139] on div "Agostinha Rodrigues Gomes Coelho Agostinha Rodrigues Gomes Coelho CNS: 702 0048…" at bounding box center [277, 135] width 242 height 15
click at [193, 135] on div "Agostinha Rodrigues Gomes Coelho Agostinha Rodrigues Gomes Coelho CNS: 702 0048…" at bounding box center [277, 133] width 242 height 11
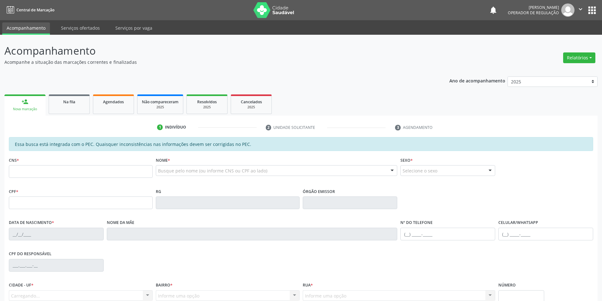
scroll to position [37, 0]
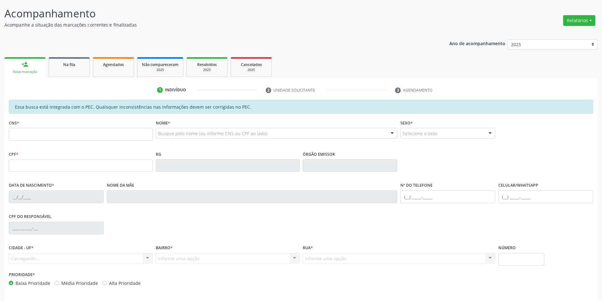
click at [192, 138] on div "Busque pelo nome (ou informe CNS ou CPF ao lado)" at bounding box center [277, 133] width 242 height 11
type input "CIDÃO GON"
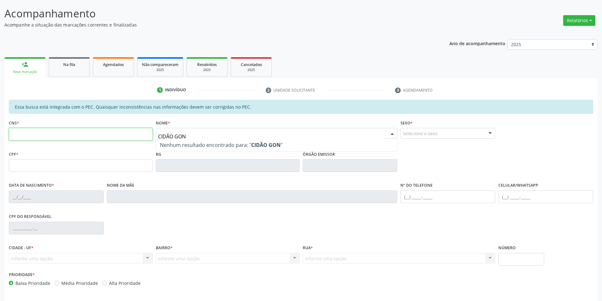
click at [131, 139] on input "text" at bounding box center [81, 134] width 144 height 13
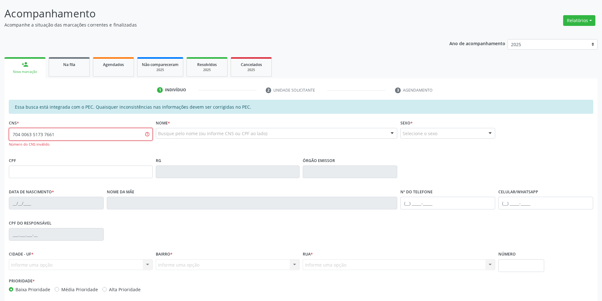
type input "704 0063 5173 7661"
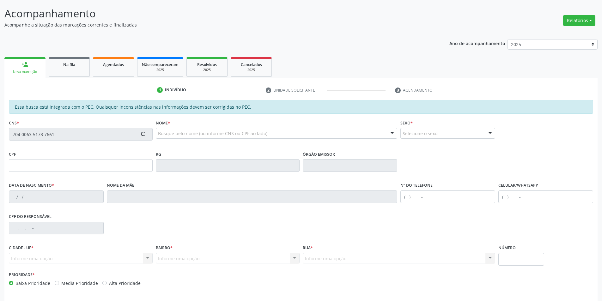
type input "034.981.604-27"
type input "[DATE]"
type input "Edite Perpétua Rodrigues"
type input "[PHONE_NUMBER]"
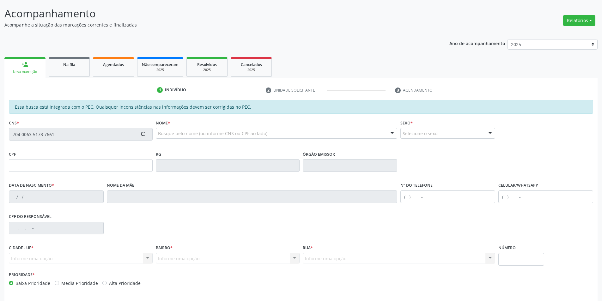
type input "S/N"
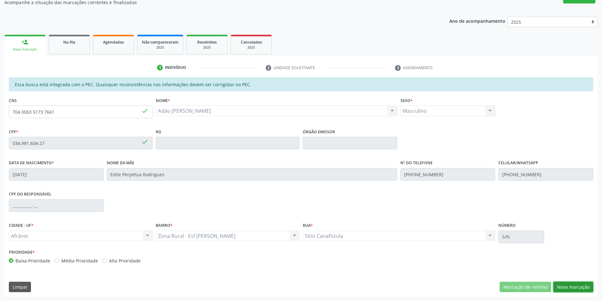
click at [567, 286] on button "Nova marcação" at bounding box center [574, 287] width 40 height 11
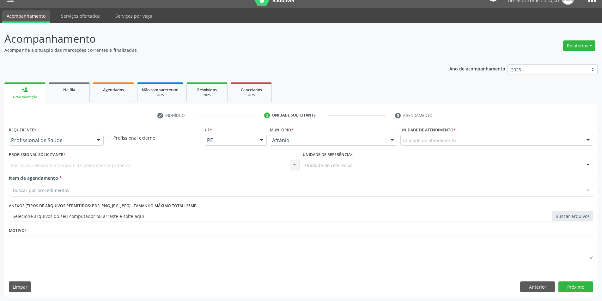
click at [506, 143] on div "Unidade de atendimento" at bounding box center [497, 140] width 193 height 11
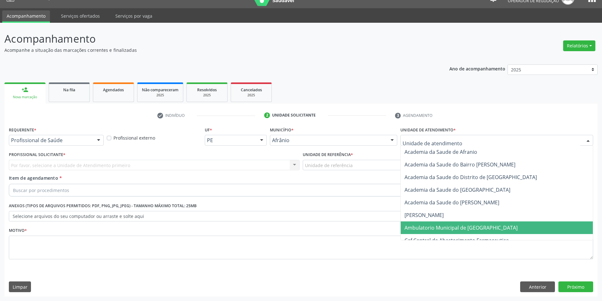
click at [502, 225] on span "Ambulatorio Municipal de [GEOGRAPHIC_DATA]" at bounding box center [497, 228] width 192 height 13
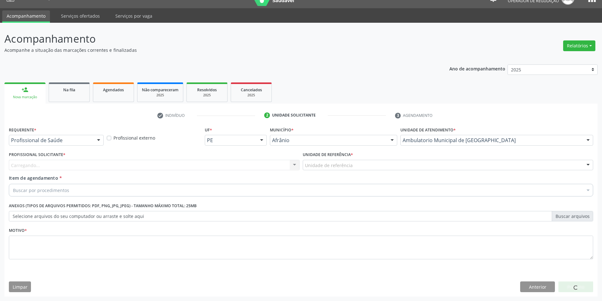
click at [392, 172] on div "Unidade de referência * Unidade de referência ESF de Extrema ESF de Barra das M…" at bounding box center [448, 162] width 294 height 25
click at [393, 168] on div "Unidade de referência" at bounding box center [448, 165] width 291 height 11
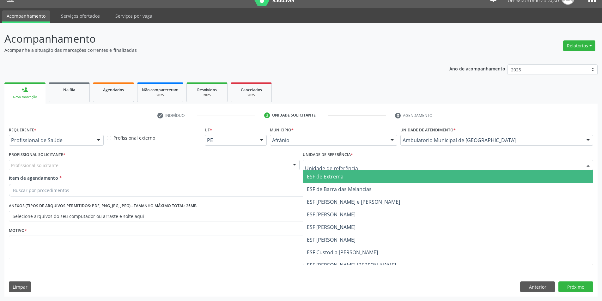
drag, startPoint x: 392, startPoint y: 183, endPoint x: 385, endPoint y: 188, distance: 8.8
click at [390, 185] on ul "ESF de Extrema ESF de Barra das Melancias ESF [PERSON_NAME] e [PERSON_NAME] ESF…" at bounding box center [448, 233] width 290 height 126
drag, startPoint x: 323, startPoint y: 174, endPoint x: 307, endPoint y: 175, distance: 15.8
click at [323, 175] on span "ESF de Extrema" at bounding box center [325, 176] width 37 height 7
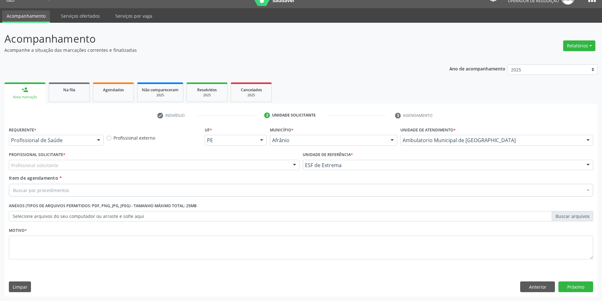
click at [264, 165] on div "Profissional solicitante" at bounding box center [154, 165] width 291 height 11
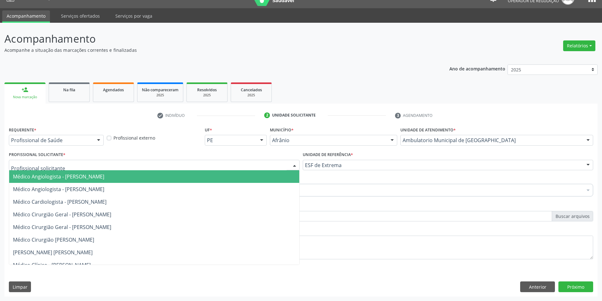
drag, startPoint x: 262, startPoint y: 177, endPoint x: 255, endPoint y: 179, distance: 7.8
click at [262, 177] on span "Médico Angiologista - [PERSON_NAME]" at bounding box center [154, 176] width 290 height 13
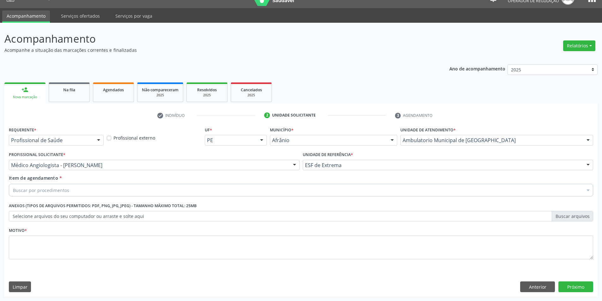
click at [225, 193] on div "Buscar por procedimentos" at bounding box center [301, 190] width 585 height 13
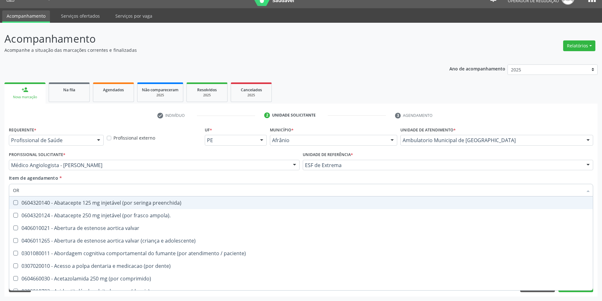
type input "O"
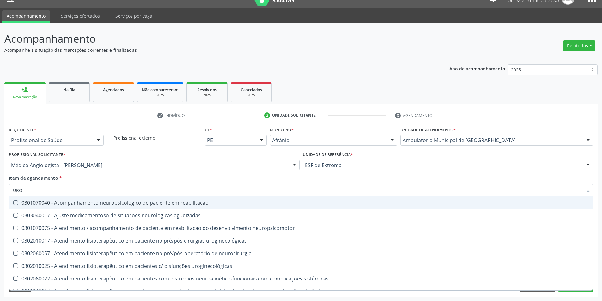
type input "UROLO"
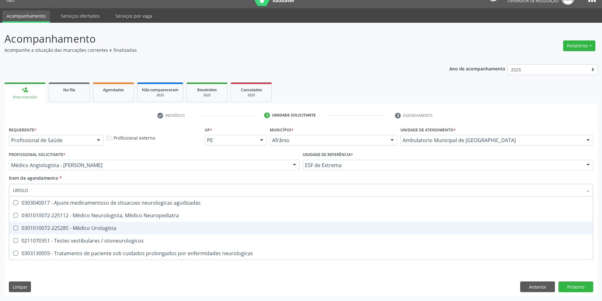
click at [144, 224] on span "0301010072-225285 - Médico Urologista" at bounding box center [301, 228] width 584 height 13
checkbox Urologista "true"
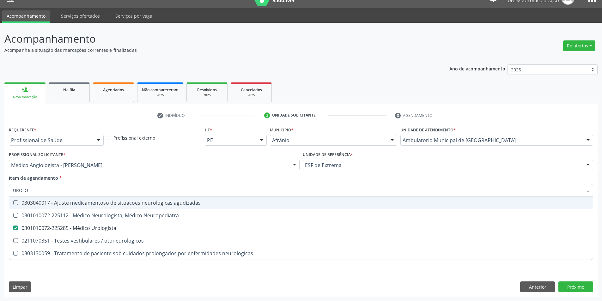
click at [120, 181] on div "Item de agendamento * [PERSON_NAME] seleção 0303040017 - Ajuste medicamentoso d…" at bounding box center [301, 185] width 585 height 20
checkbox Neuropediatra "true"
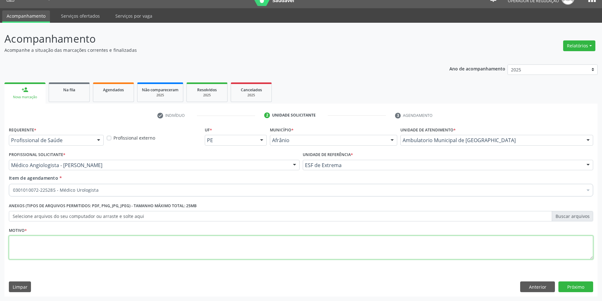
click at [114, 255] on textarea at bounding box center [301, 248] width 585 height 24
click at [48, 239] on textarea "CALCULO RENALÀ DIR" at bounding box center [301, 248] width 585 height 24
type textarea "CALCULO RENAL À DIR"
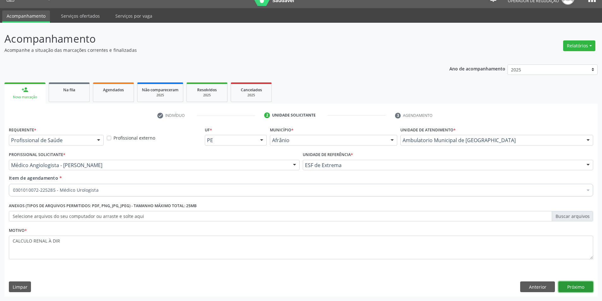
click at [568, 286] on button "Próximo" at bounding box center [576, 287] width 35 height 11
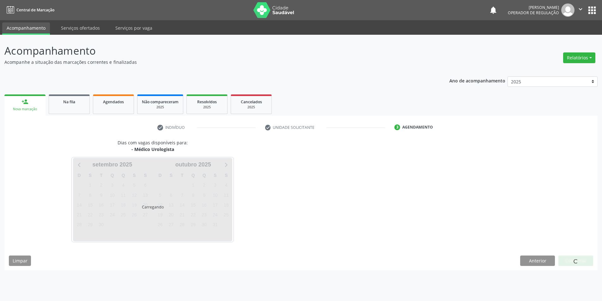
scroll to position [0, 0]
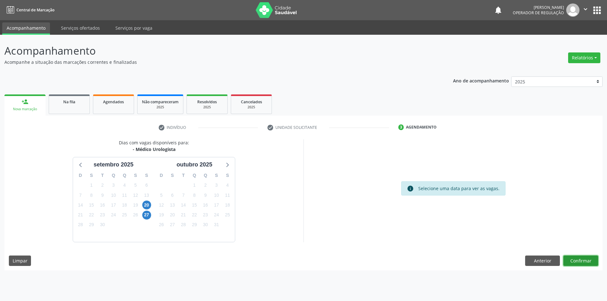
click at [583, 260] on button "Confirmar" at bounding box center [580, 261] width 35 height 11
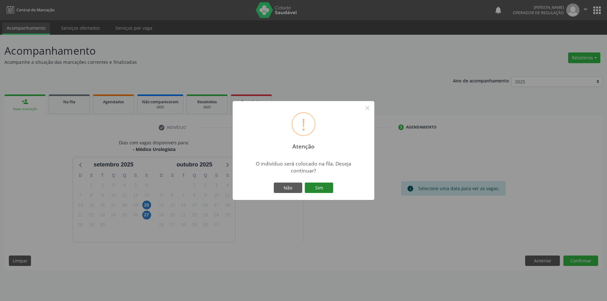
click at [323, 190] on button "Sim" at bounding box center [319, 188] width 28 height 11
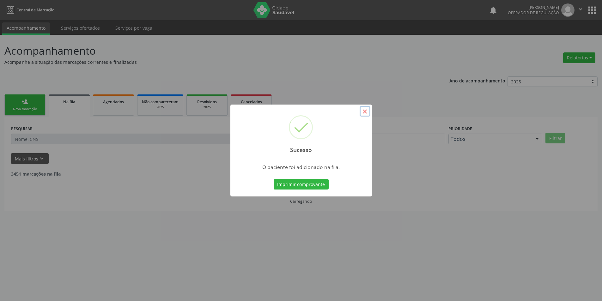
drag, startPoint x: 369, startPoint y: 110, endPoint x: 355, endPoint y: 114, distance: 14.6
click at [369, 111] on button "×" at bounding box center [365, 111] width 11 height 11
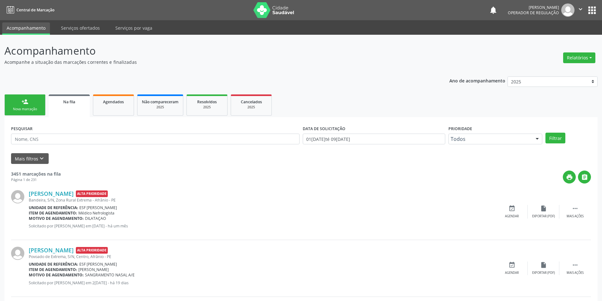
click at [34, 106] on link "person_add Nova marcação" at bounding box center [24, 105] width 41 height 21
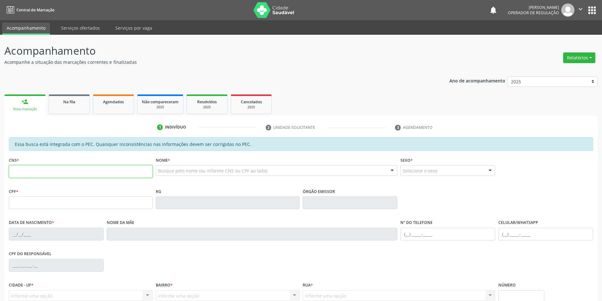
click at [60, 169] on input "text" at bounding box center [81, 171] width 144 height 13
paste input "702 0048 2040 1387"
type input "702 0048 2040 1387"
type input "657.190.774-72"
type input "2[DATE]"
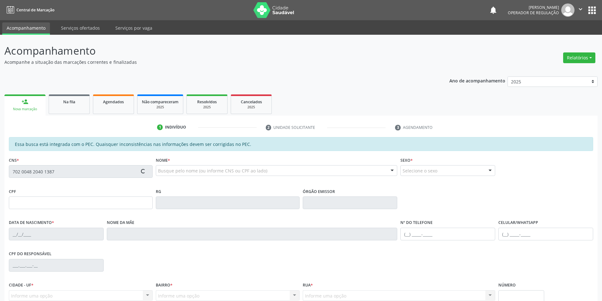
type input "[PERSON_NAME]"
type input "[PHONE_NUMBER]"
type input "S/N"
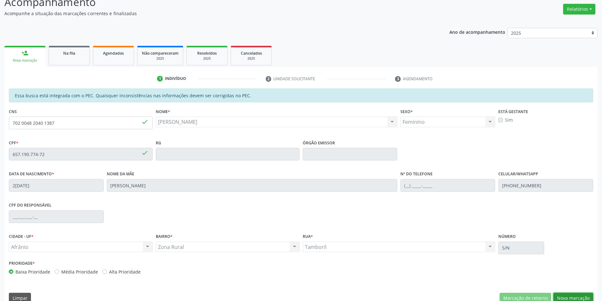
click at [577, 298] on button "Nova marcação" at bounding box center [574, 298] width 40 height 11
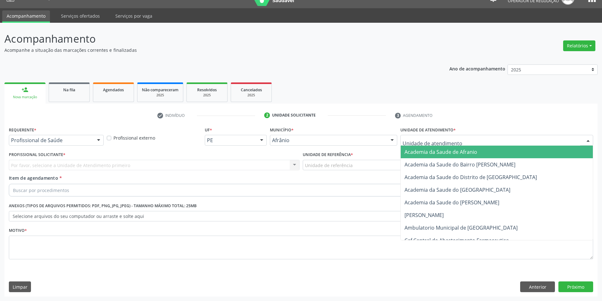
click at [508, 143] on div at bounding box center [497, 140] width 193 height 11
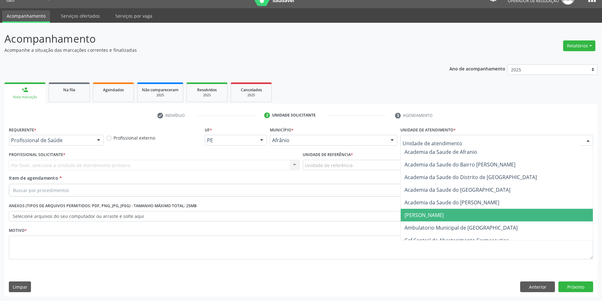
click at [481, 215] on span "[PERSON_NAME]" at bounding box center [497, 215] width 192 height 13
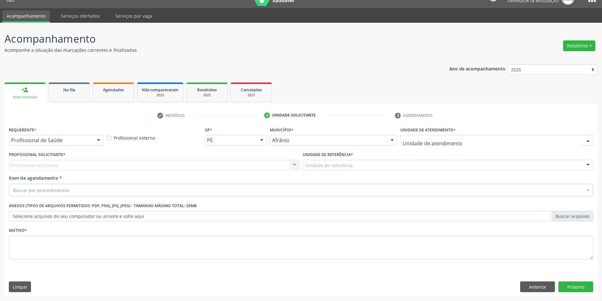
click at [471, 145] on div "Academia da Saude de Afranio Academia da Saude do Bairro Roberto Luis Academia …" at bounding box center [497, 140] width 193 height 11
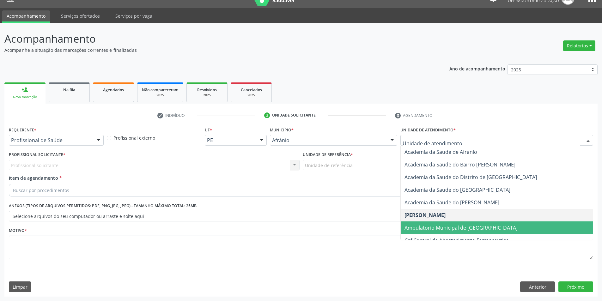
click at [460, 223] on span "Ambulatorio Municipal de [GEOGRAPHIC_DATA]" at bounding box center [497, 228] width 192 height 13
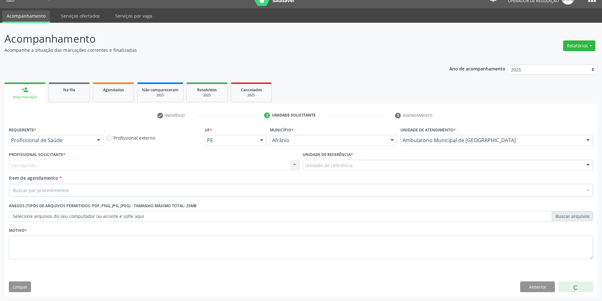
drag, startPoint x: 355, startPoint y: 161, endPoint x: 352, endPoint y: 167, distance: 6.5
click at [354, 163] on div "Unidade de referência" at bounding box center [448, 165] width 291 height 11
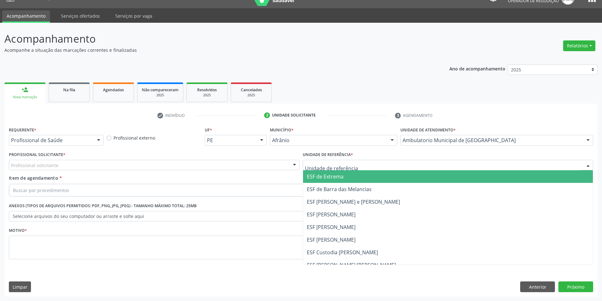
drag, startPoint x: 341, startPoint y: 175, endPoint x: 280, endPoint y: 164, distance: 61.4
click at [340, 175] on span "ESF de Extrema" at bounding box center [325, 176] width 37 height 7
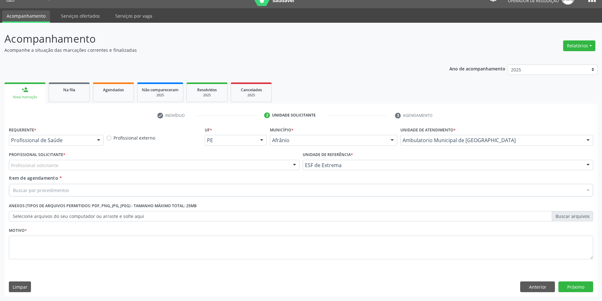
drag, startPoint x: 271, startPoint y: 163, endPoint x: 269, endPoint y: 167, distance: 4.4
click at [271, 163] on div "Profissional solicitante" at bounding box center [154, 165] width 291 height 11
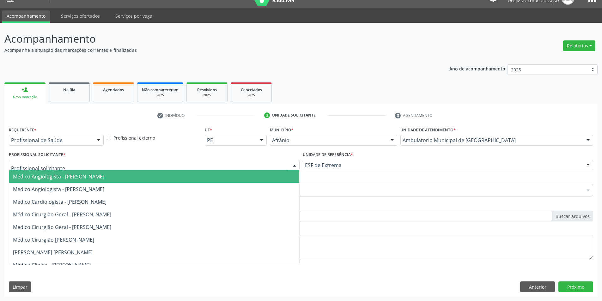
drag, startPoint x: 267, startPoint y: 176, endPoint x: 253, endPoint y: 179, distance: 13.6
click at [264, 178] on span "Médico Angiologista - Luis Henrique de Sa Nunes" at bounding box center [154, 176] width 290 height 13
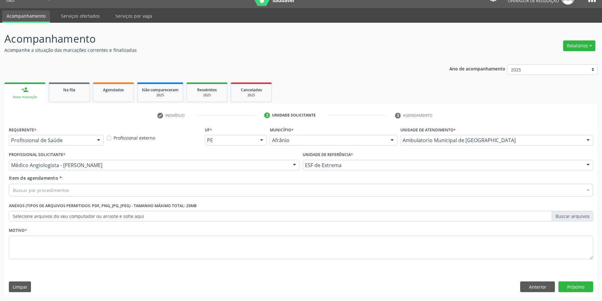
click at [193, 186] on div "Buscar por procedimentos" at bounding box center [301, 190] width 585 height 13
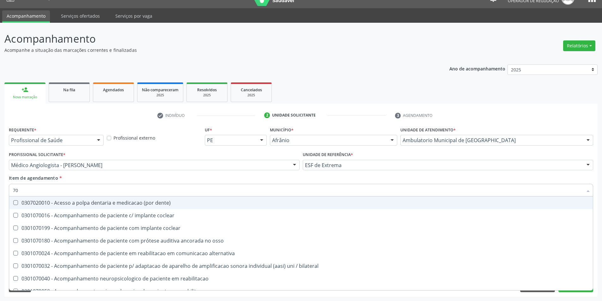
type input "7"
type input "FISIOTERAPÊ"
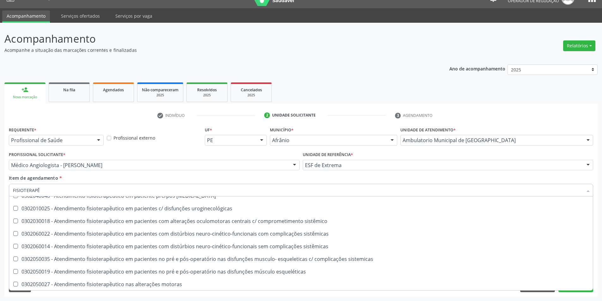
scroll to position [193, 0]
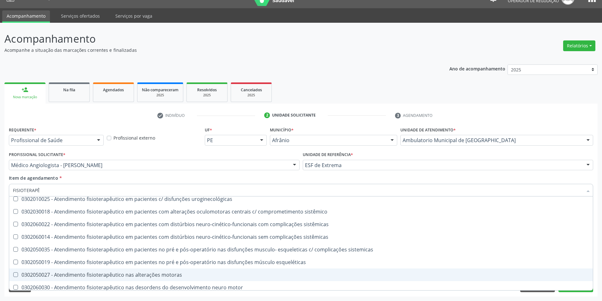
click at [369, 280] on span "0302050027 - Atendimento fisioterapêutico nas alterações motoras" at bounding box center [301, 275] width 584 height 13
checkbox motoras "true"
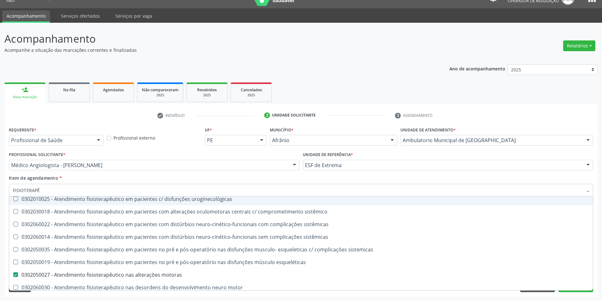
click at [156, 177] on div "Item de agendamento * FISIOTERAPÊ Desfazer seleção 0302020012 - Atendimento fis…" at bounding box center [301, 185] width 585 height 20
checkbox cognitivo "true"
checkbox motoras "false"
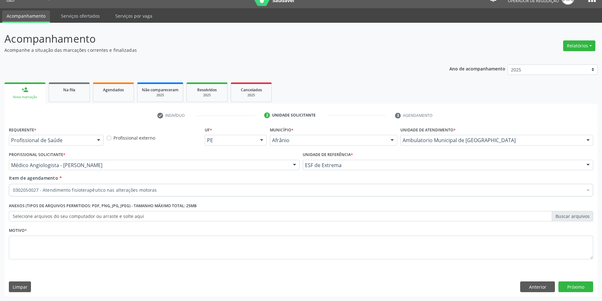
scroll to position [0, 0]
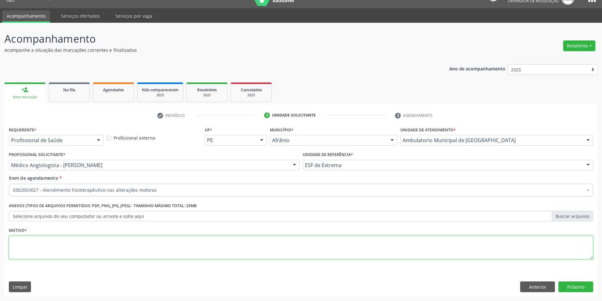
click at [126, 243] on textarea at bounding box center [301, 248] width 585 height 24
type textarea "10 SESSÕES"
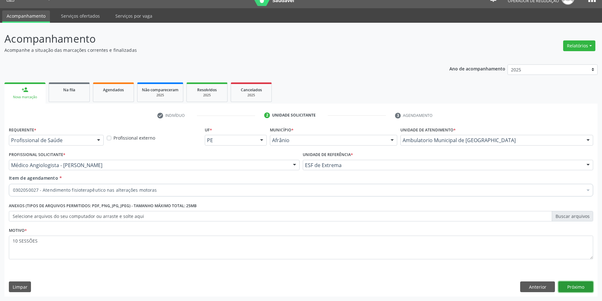
click at [578, 289] on button "Próximo" at bounding box center [576, 287] width 35 height 11
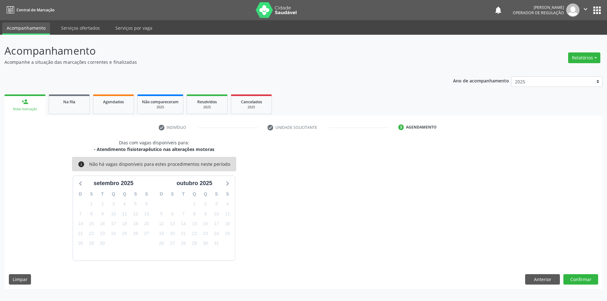
click at [577, 286] on div "Dias com vagas disponíveis para: - Atendimento fisioterapêutico nas alterações …" at bounding box center [303, 214] width 598 height 150
click at [575, 282] on button "Confirmar" at bounding box center [580, 279] width 35 height 11
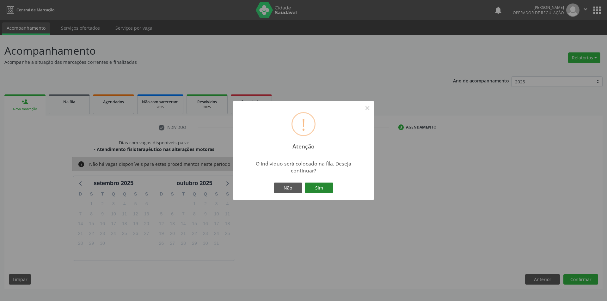
click at [314, 190] on button "Sim" at bounding box center [319, 188] width 28 height 11
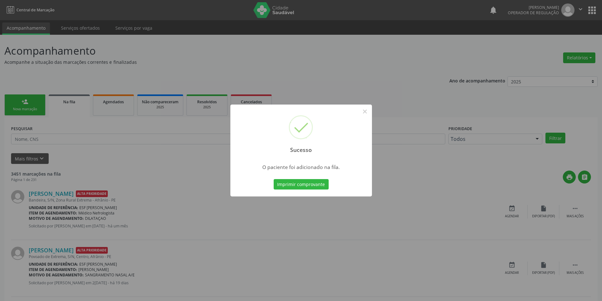
click at [225, 232] on div "Sucesso × O paciente foi adicionado na fila. Imprimir comprovante Cancel" at bounding box center [301, 150] width 602 height 301
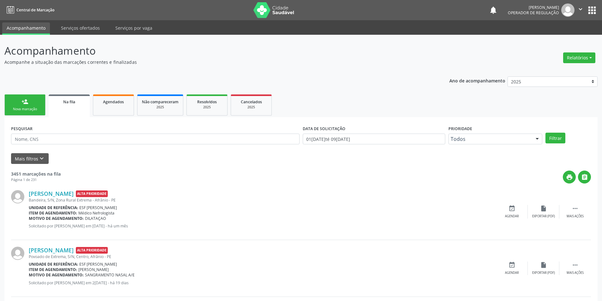
click at [23, 104] on div "person_add" at bounding box center [24, 101] width 7 height 7
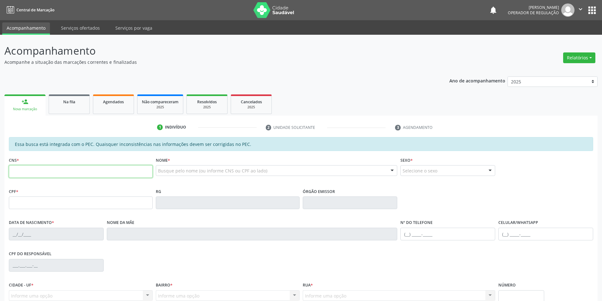
click at [134, 177] on input "text" at bounding box center [81, 171] width 144 height 13
type input "704 0063 5173 7661"
type input "034.981.604-27"
type input "07/06/1972"
type input "Edite Perpétua Rodrigues"
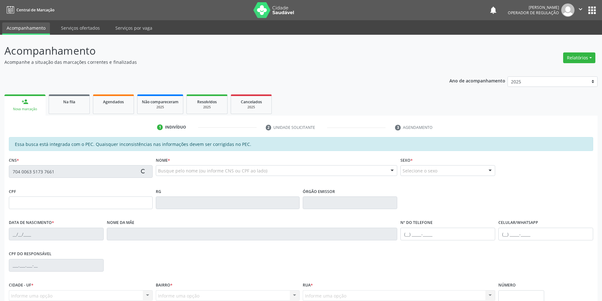
type input "(87) 98819-8270"
type input "(87) 98867-2866"
type input "S/N"
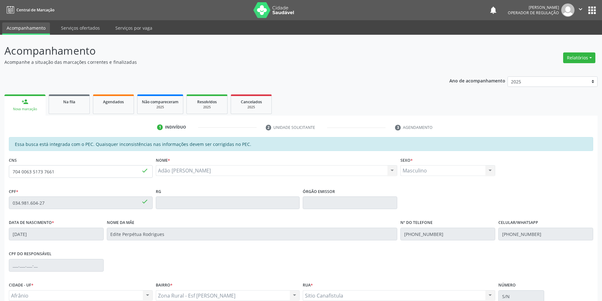
scroll to position [58, 0]
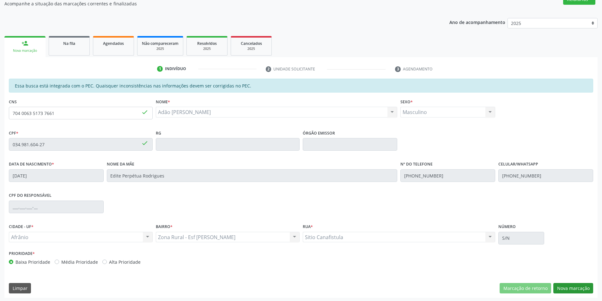
click at [560, 283] on div "Essa busca está integrada com o PEC. Quaisquer inconsistências nas informações …" at bounding box center [300, 188] width 593 height 219
click at [560, 286] on button "Nova marcação" at bounding box center [574, 288] width 40 height 11
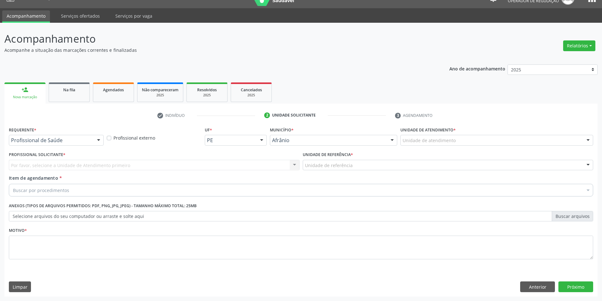
click at [505, 134] on div "Unidade de atendimento * Unidade de atendimento Academia da Saude de Afranio Ac…" at bounding box center [497, 135] width 193 height 20
click at [490, 147] on div "Unidade de atendimento * Unidade de atendimento Academia da Saude de Afranio Ac…" at bounding box center [497, 137] width 196 height 25
click at [488, 139] on div "Unidade de atendimento" at bounding box center [497, 140] width 193 height 11
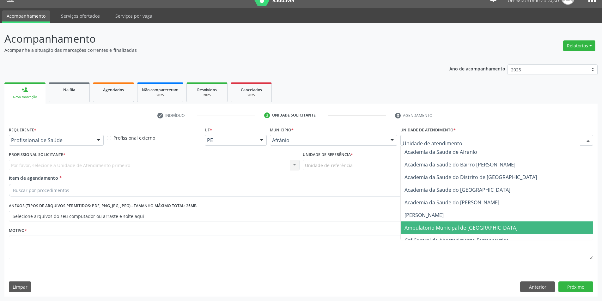
click at [460, 223] on span "Ambulatorio Municipal de [GEOGRAPHIC_DATA]" at bounding box center [497, 228] width 192 height 13
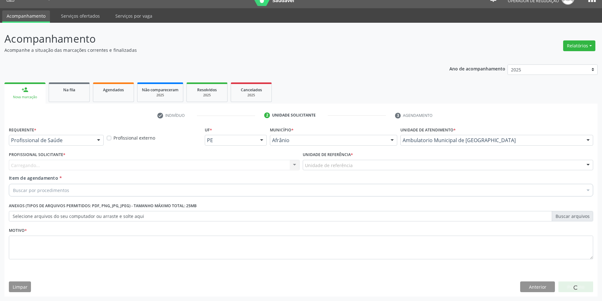
click at [400, 168] on div "Unidade de referência" at bounding box center [448, 165] width 291 height 11
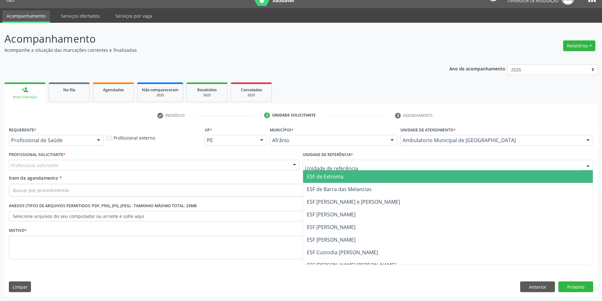
click at [398, 179] on span "ESF de Extrema" at bounding box center [448, 176] width 290 height 13
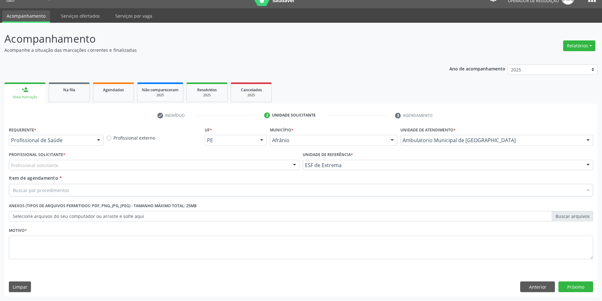
click at [237, 172] on div "Profissional Solicitante * Profissional solicitante Médico Angiologista - Luis …" at bounding box center [154, 162] width 294 height 25
click at [240, 162] on div "Profissional solicitante" at bounding box center [154, 165] width 291 height 11
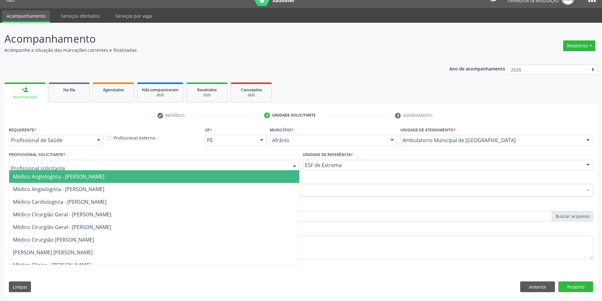
click at [240, 177] on span "Médico Angiologista - [PERSON_NAME]" at bounding box center [154, 176] width 290 height 13
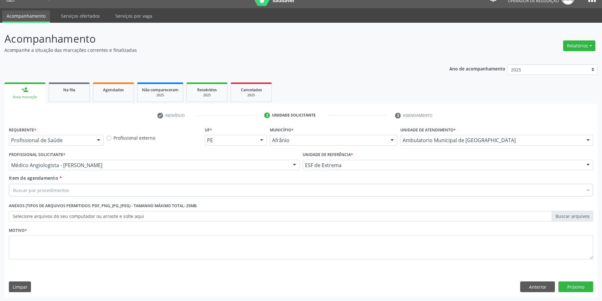
click at [201, 187] on div "Buscar por procedimentos" at bounding box center [301, 190] width 585 height 13
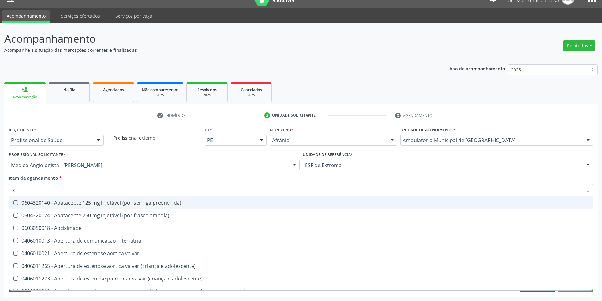
type input "CI"
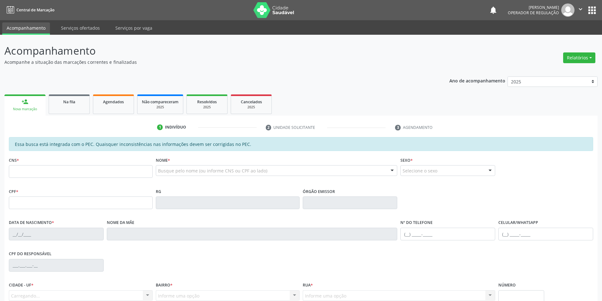
drag, startPoint x: 0, startPoint y: 0, endPoint x: 36, endPoint y: 172, distance: 176.1
click at [36, 172] on input "text" at bounding box center [81, 171] width 144 height 13
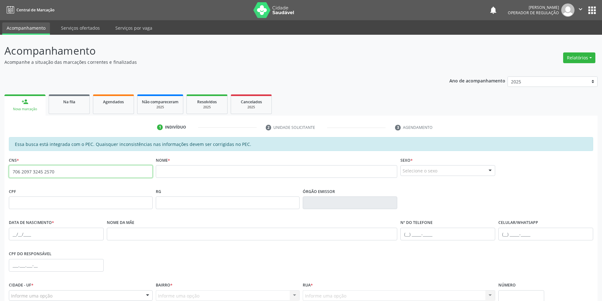
drag, startPoint x: 64, startPoint y: 170, endPoint x: 0, endPoint y: 166, distance: 64.0
click at [0, 167] on div "Acompanhamento Acompanhe a situação das marcações correntes e finalizadas Relat…" at bounding box center [301, 198] width 602 height 326
type input "706 2097 3245 2570"
drag, startPoint x: 72, startPoint y: 173, endPoint x: 0, endPoint y: 176, distance: 72.5
click at [0, 176] on div "Acompanhamento Acompanhe a situação das marcações correntes e finalizadas Relat…" at bounding box center [301, 198] width 602 height 326
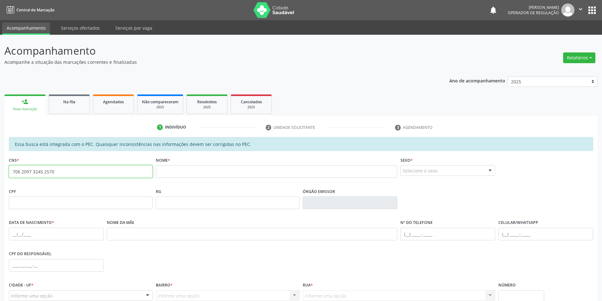
drag, startPoint x: 60, startPoint y: 174, endPoint x: 0, endPoint y: 173, distance: 59.8
click at [0, 173] on div "Acompanhamento Acompanhe a situação das marcações correntes e finalizadas Relat…" at bounding box center [301, 198] width 602 height 326
click at [0, 160] on div "Acompanhamento Acompanhe a situação das marcações correntes e finalizadas Relat…" at bounding box center [301, 198] width 602 height 326
type input "702 0063 6796 1187"
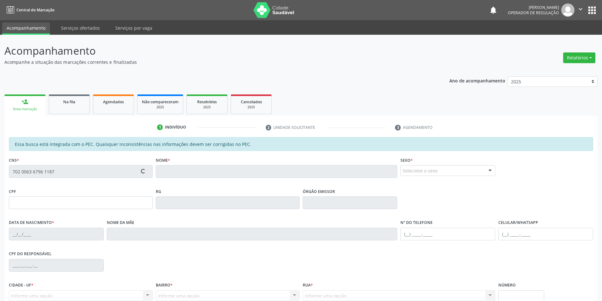
type input "749.076.034-87"
type input "[DATE]"
type input "[PERSON_NAME]"
type input "[PHONE_NUMBER]"
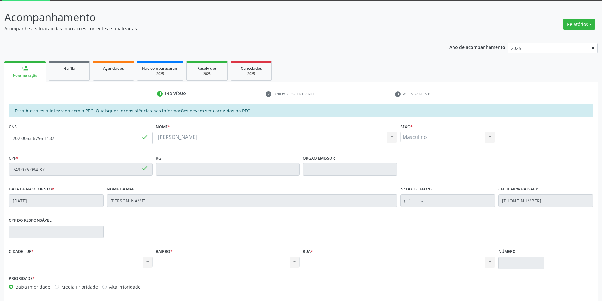
scroll to position [39, 0]
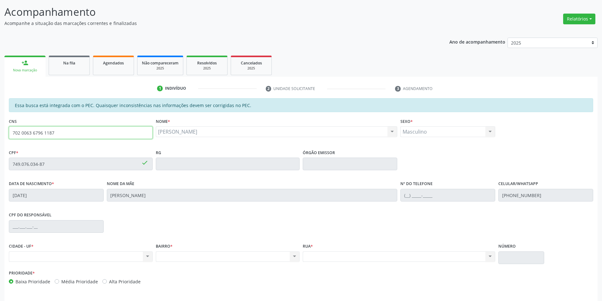
drag, startPoint x: 69, startPoint y: 134, endPoint x: 0, endPoint y: 136, distance: 68.6
click at [0, 136] on div "Acompanhamento Acompanhe a situação das marcações correntes e finalizadas Relat…" at bounding box center [301, 159] width 602 height 326
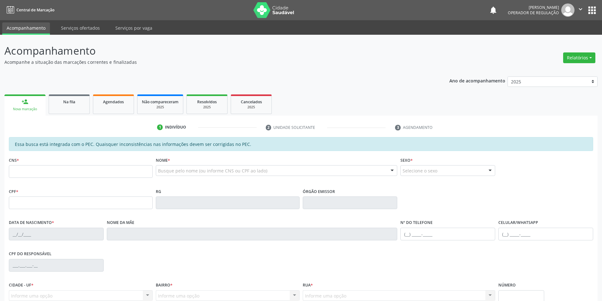
scroll to position [39, 0]
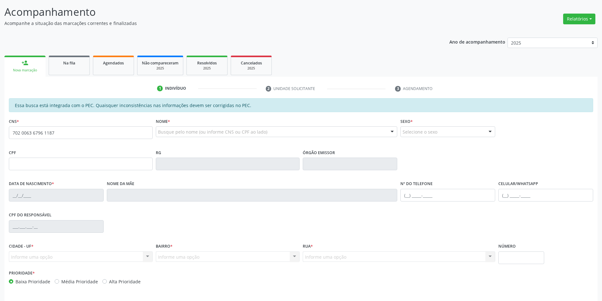
type input "702 0063 6796 1187"
type input "749.076.034-87"
type input "[DATE]"
type input "[PERSON_NAME]"
type input "[PHONE_NUMBER]"
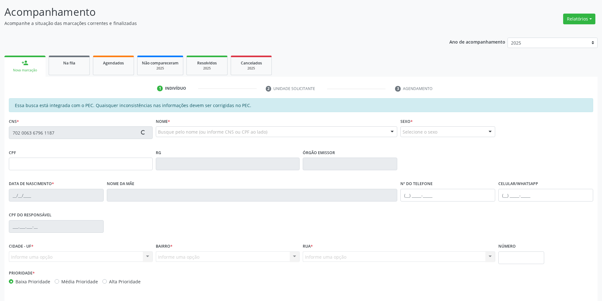
type input "S/N"
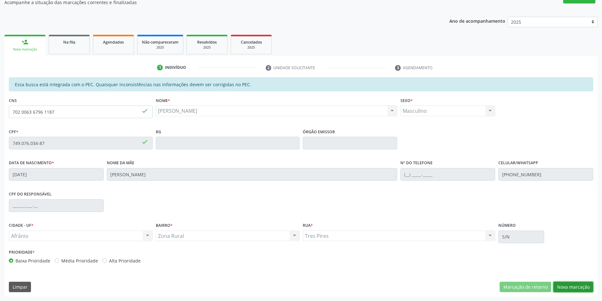
click at [583, 285] on button "Nova marcação" at bounding box center [574, 287] width 40 height 11
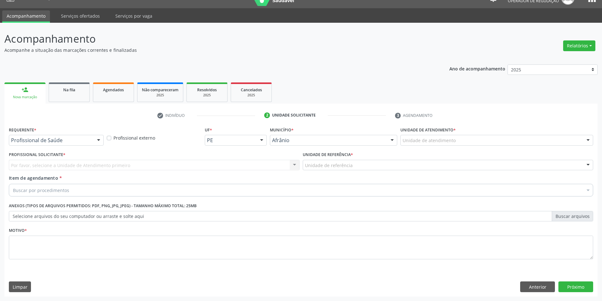
scroll to position [12, 0]
click at [519, 144] on div "Unidade de atendimento" at bounding box center [497, 140] width 193 height 11
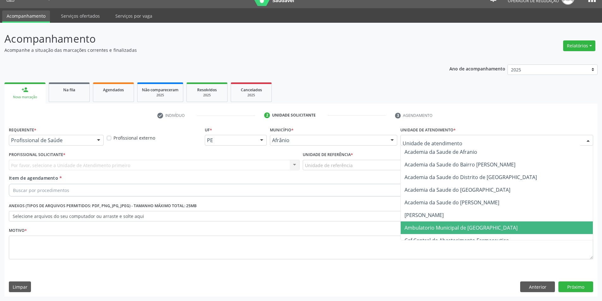
click at [478, 225] on span "Ambulatorio Municipal de [GEOGRAPHIC_DATA]" at bounding box center [461, 227] width 113 height 7
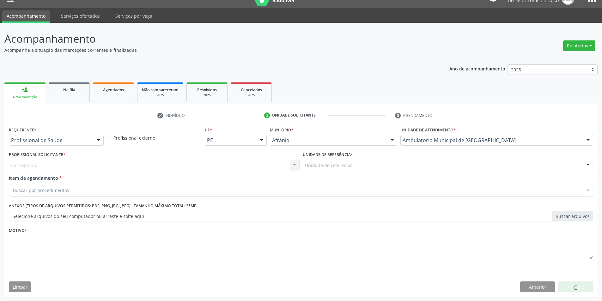
click at [389, 170] on div "Unidade de referência" at bounding box center [448, 165] width 291 height 11
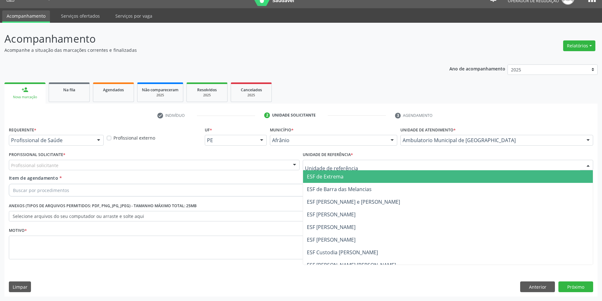
click at [378, 183] on span "ESF de Barra das Melancias" at bounding box center [448, 189] width 290 height 13
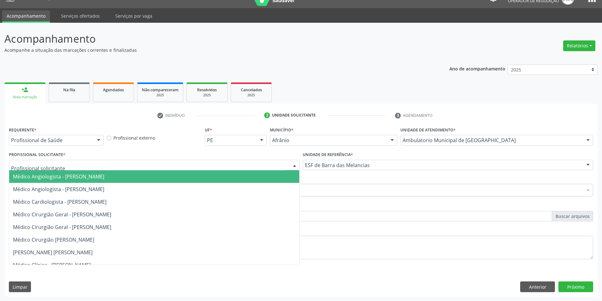
drag, startPoint x: 248, startPoint y: 163, endPoint x: 242, endPoint y: 173, distance: 12.2
click at [248, 163] on div at bounding box center [154, 165] width 291 height 11
click at [243, 176] on span "Médico Angiologista - [PERSON_NAME]" at bounding box center [154, 176] width 290 height 13
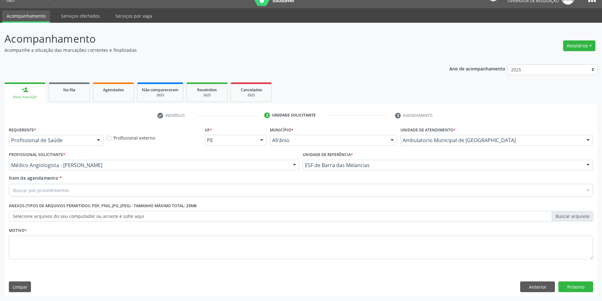
click at [193, 198] on div "Item de agendamento * Buscar por procedimentos Selecionar todos 0604320140 - Ab…" at bounding box center [301, 187] width 588 height 24
click at [194, 196] on div "Buscar por procedimentos" at bounding box center [301, 190] width 585 height 13
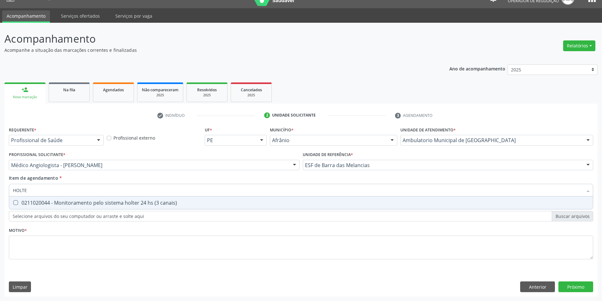
type input "HOLTER"
click at [190, 203] on div "0211020044 - Monitoramento pelo sistema holter 24 hs (3 canais)" at bounding box center [301, 202] width 576 height 5
checkbox canais\) "true"
drag, startPoint x: 81, startPoint y: 193, endPoint x: 0, endPoint y: 193, distance: 80.6
click at [0, 193] on div "Acompanhamento Acompanhe a situação das marcações correntes e finalizadas Relat…" at bounding box center [301, 162] width 602 height 279
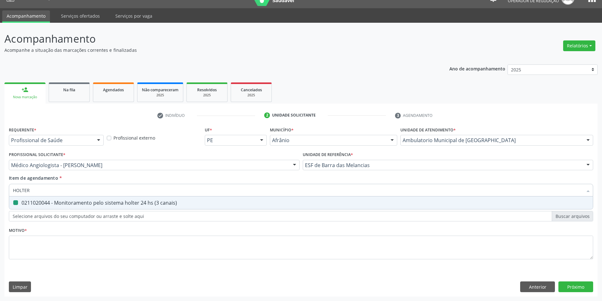
type input "E"
checkbox canais\) "false"
type input "ECOCAR"
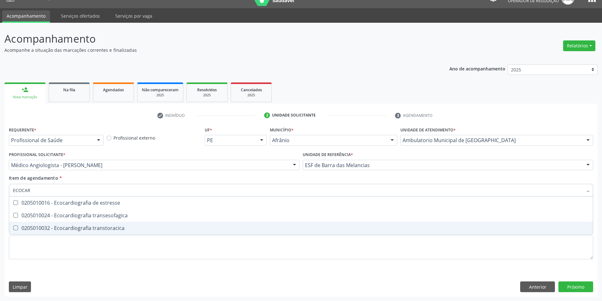
click at [71, 224] on span "0205010032 - Ecocardiografia transtoracica" at bounding box center [301, 228] width 584 height 13
checkbox transtoracica "true"
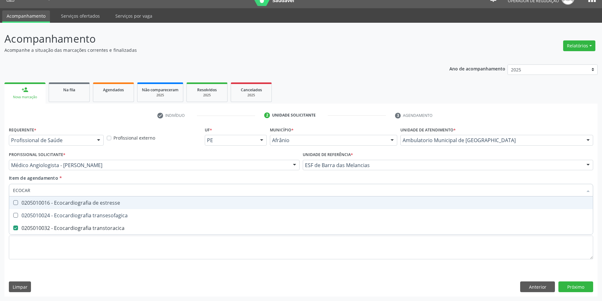
drag, startPoint x: 68, startPoint y: 192, endPoint x: 0, endPoint y: 181, distance: 68.5
click at [0, 181] on div "Acompanhamento Acompanhe a situação das marcações correntes e finalizadas Relat…" at bounding box center [301, 162] width 602 height 279
type input "M"
checkbox transtoracica "false"
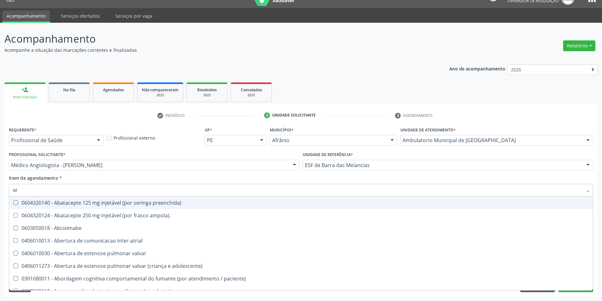
type input "MA"
checkbox Bursectomia "true"
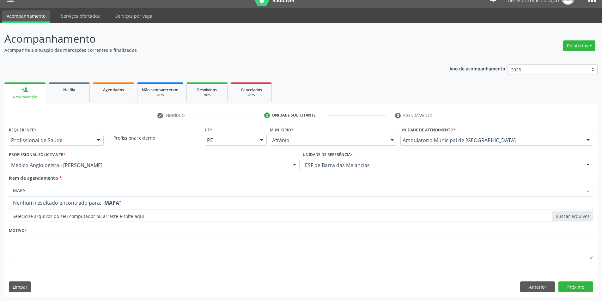
type input "MAP"
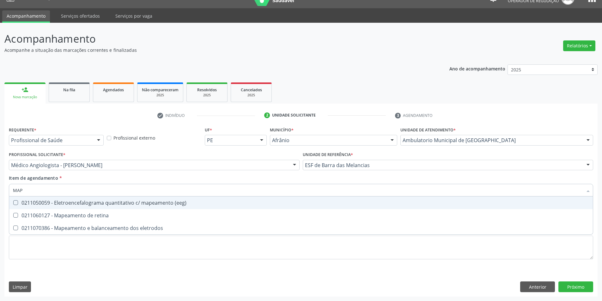
click at [74, 203] on div "0211050059 - Eletroencefalograma quantitativo c/ mapeamento (eeg)" at bounding box center [301, 202] width 576 height 5
checkbox \(eeg\) "true"
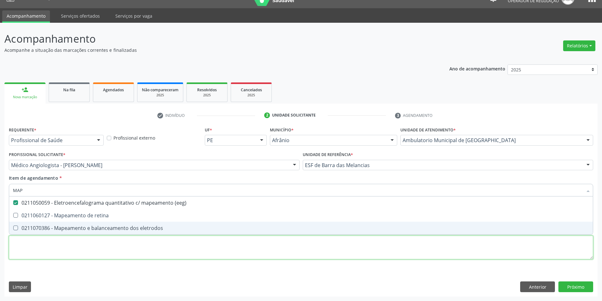
click at [86, 249] on div "Requerente * Profissional de Saúde Profissional de Saúde Paciente Nenhum result…" at bounding box center [301, 196] width 585 height 143
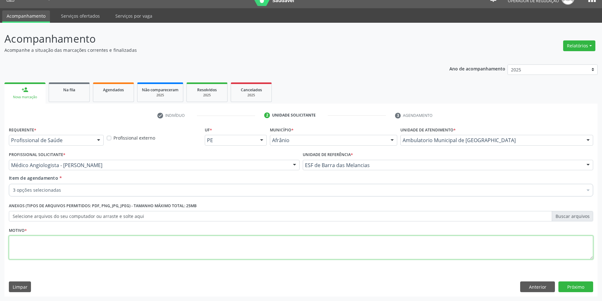
checkbox canais\) "true"
checkbox transtoracica "true"
type textarea "A PEDIDO"
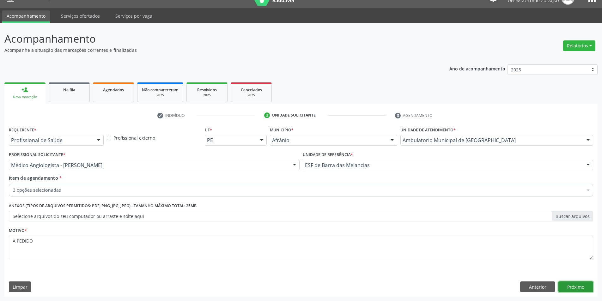
click at [580, 287] on button "Próximo" at bounding box center [576, 287] width 35 height 11
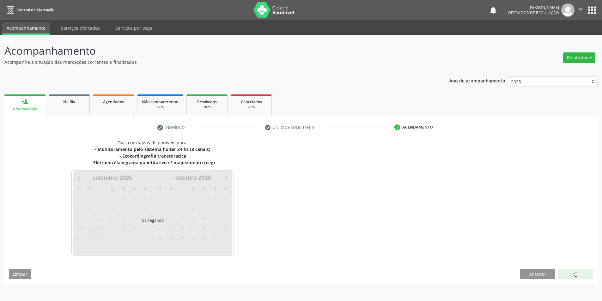
scroll to position [0, 0]
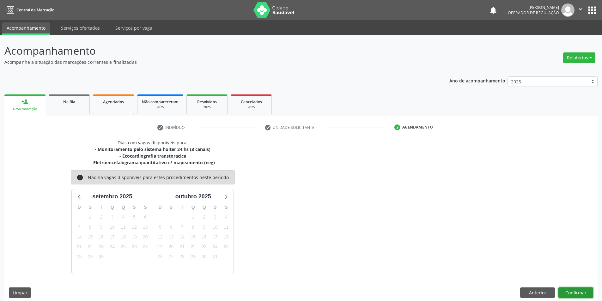
click at [575, 291] on button "Confirmar" at bounding box center [576, 293] width 35 height 11
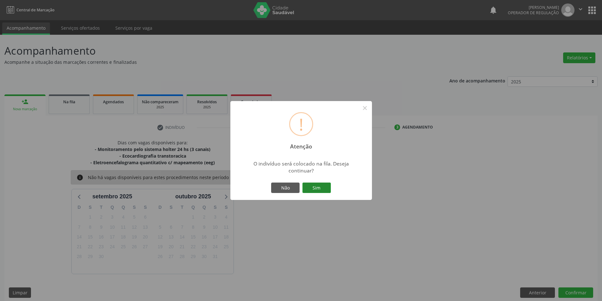
click at [313, 187] on button "Sim" at bounding box center [317, 188] width 28 height 11
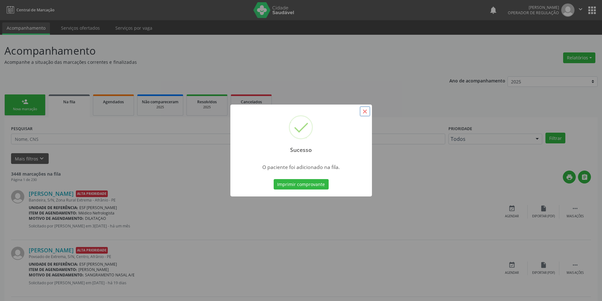
click at [365, 113] on button "×" at bounding box center [365, 111] width 11 height 11
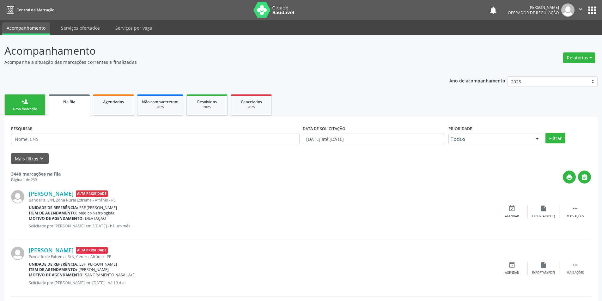
click at [33, 105] on link "person_add Nova marcação" at bounding box center [24, 105] width 41 height 21
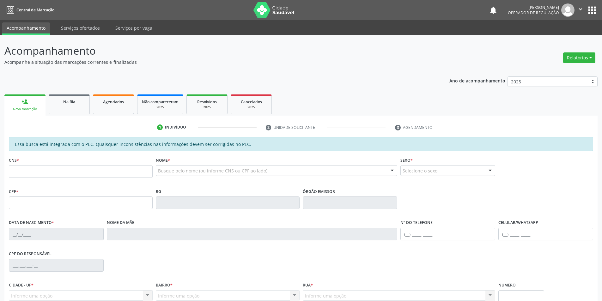
click at [28, 180] on fieldset "CNS *" at bounding box center [81, 169] width 144 height 27
click at [37, 173] on input "text" at bounding box center [81, 171] width 144 height 13
type input "702 7031 7806 2806"
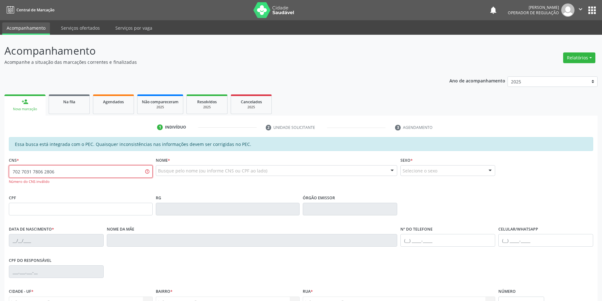
drag, startPoint x: 66, startPoint y: 173, endPoint x: 0, endPoint y: 173, distance: 66.1
click at [0, 173] on div "Acompanhamento Acompanhe a situação das marcações correntes e finalizadas Relat…" at bounding box center [301, 201] width 602 height 333
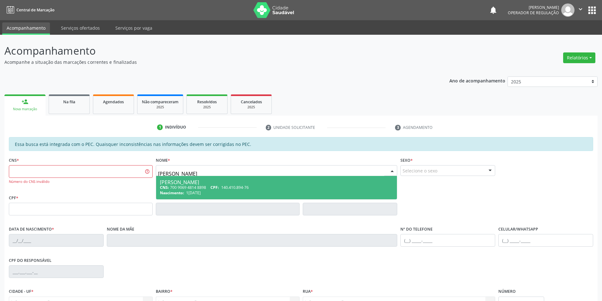
type input "FRANCIELLY RODRIGUES SILVA"
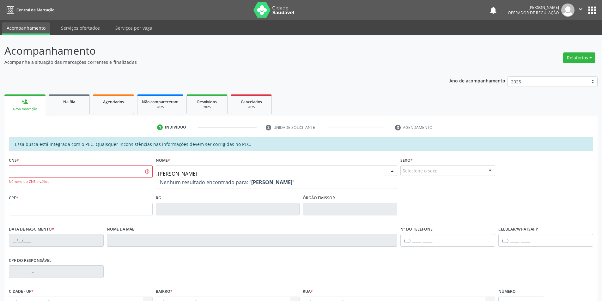
drag, startPoint x: 247, startPoint y: 173, endPoint x: 100, endPoint y: 174, distance: 147.7
click at [100, 174] on div "CNS * Número do CNS inválido Nome * FRANCIELLY RODRIGUES SILVA Nenhum resultado…" at bounding box center [301, 175] width 588 height 38
click at [70, 175] on input "text" at bounding box center [81, 171] width 144 height 13
type input "702 7031 7806 2806"
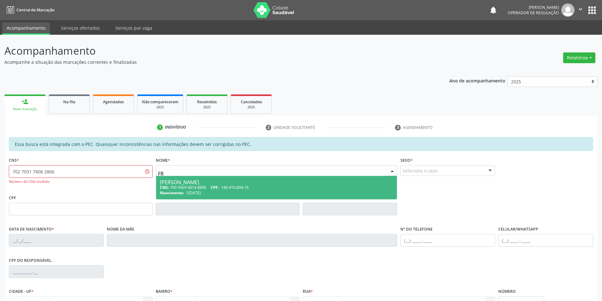
type input "F"
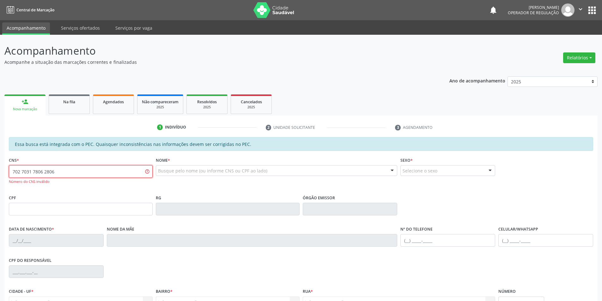
drag, startPoint x: 68, startPoint y: 172, endPoint x: 0, endPoint y: 176, distance: 67.8
click at [0, 176] on div "Acompanhamento Acompanhe a situação das marcações correntes e finalizadas Relat…" at bounding box center [301, 201] width 602 height 333
paste input "60"
type input "702 7031 7806 2860"
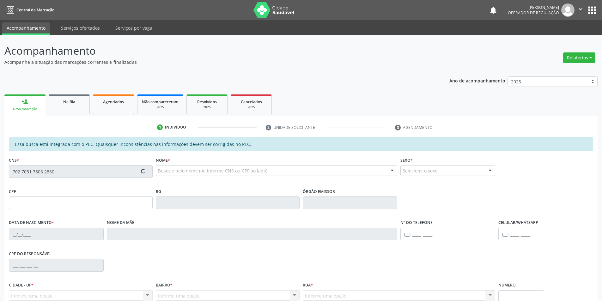
type input "157.442.594-30"
type input "28/07/2018"
type input "Eliana Edite Rodrigues"
type input "(87) 9999-9999"
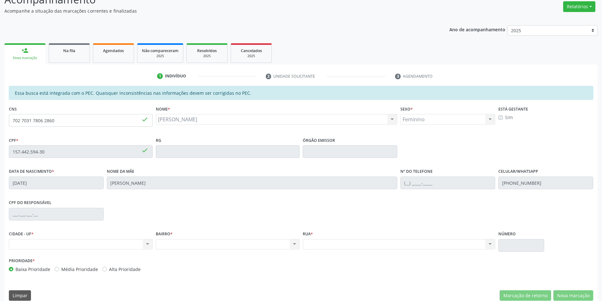
scroll to position [60, 0]
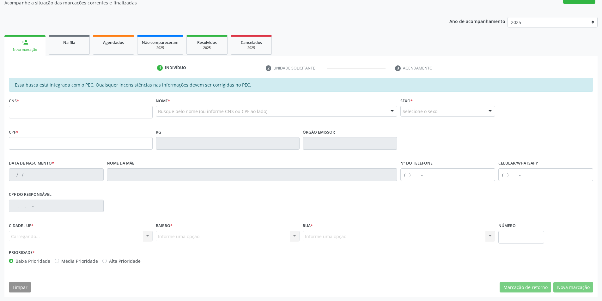
scroll to position [59, 0]
type input "702 7031 7806 2860"
type input "157.442.594-30"
type input "[DATE]"
type input "[PERSON_NAME]"
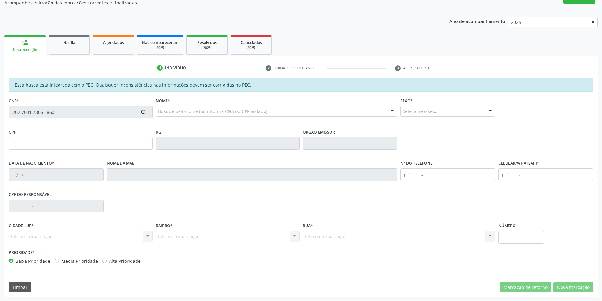
type input "[PHONE_NUMBER]"
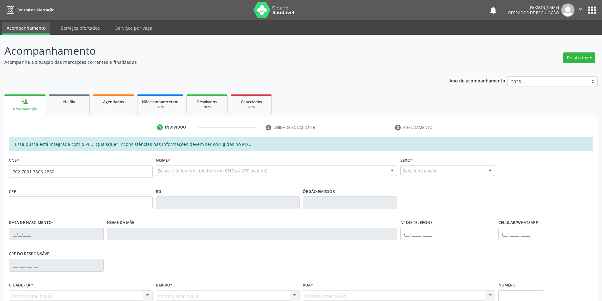
type input "702 7031 7806 2860"
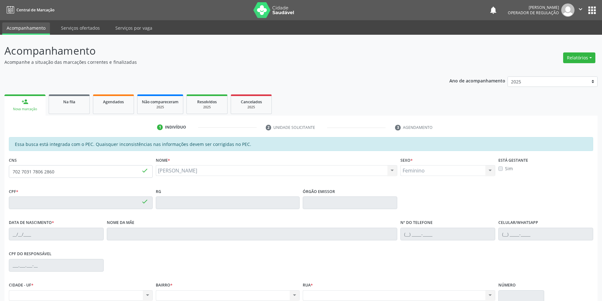
type input "157.442.594-30"
type input "[DATE]"
type input "[PERSON_NAME]"
type input "[PHONE_NUMBER]"
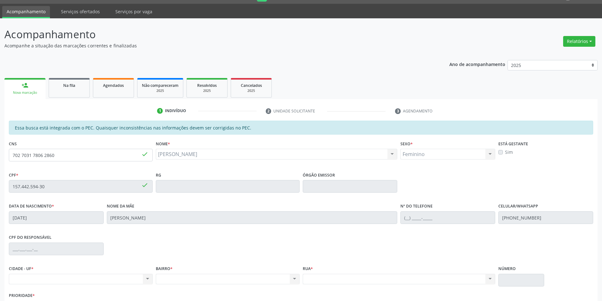
scroll to position [51, 0]
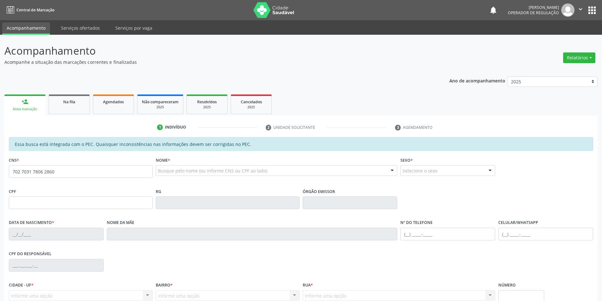
type input "702 7031 7806 2860"
type input "157.442.594-30"
type input "[DATE]"
type input "[PERSON_NAME]"
type input "[PHONE_NUMBER]"
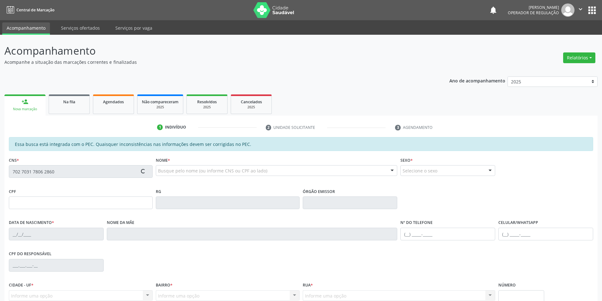
type input "S/N"
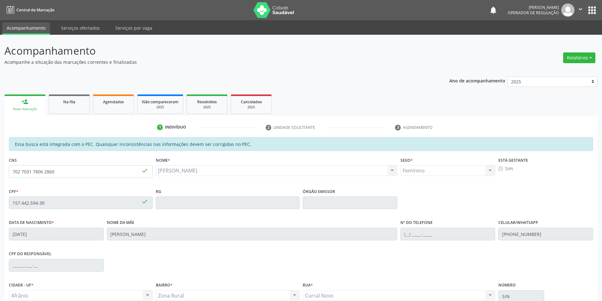
scroll to position [60, 0]
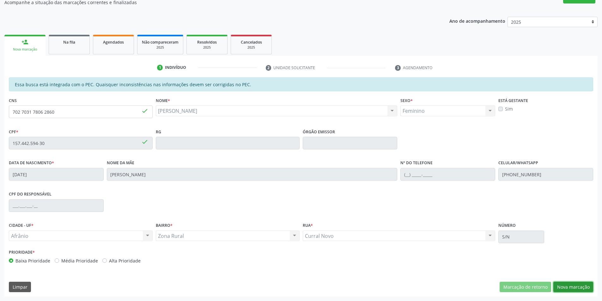
click at [569, 284] on button "Nova marcação" at bounding box center [574, 287] width 40 height 11
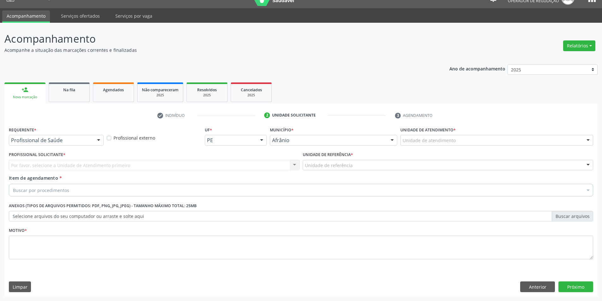
scroll to position [12, 0]
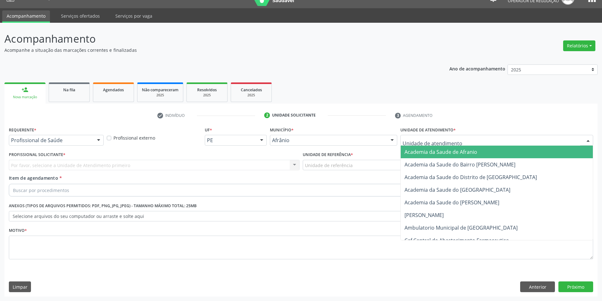
click at [532, 138] on div at bounding box center [497, 140] width 193 height 11
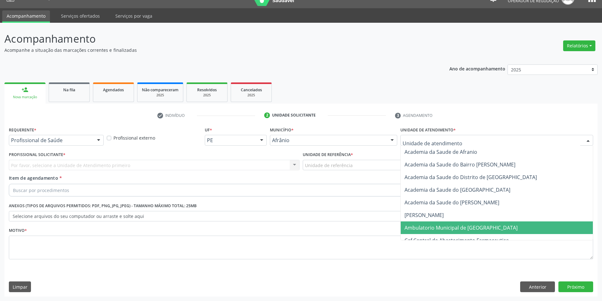
click at [500, 233] on span "Ambulatorio Municipal de [GEOGRAPHIC_DATA]" at bounding box center [497, 228] width 192 height 13
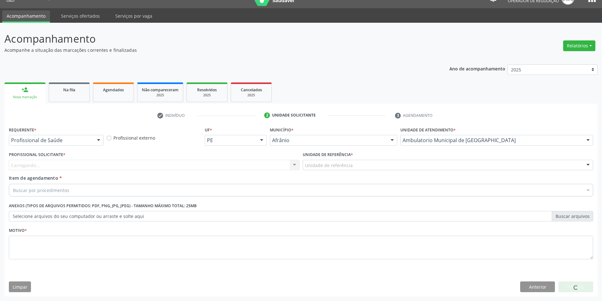
click at [350, 172] on div "Unidade de referência * Unidade de referência ESF de Extrema ESF de Barra das M…" at bounding box center [448, 162] width 294 height 25
click at [336, 169] on div "Unidade de referência" at bounding box center [448, 165] width 291 height 11
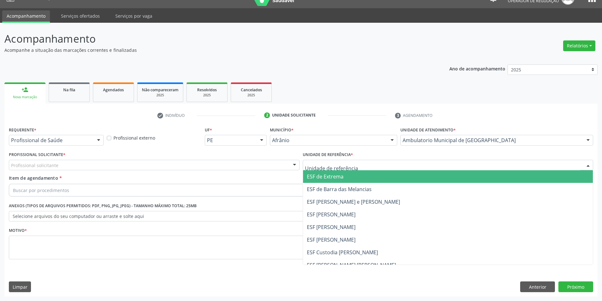
drag, startPoint x: 329, startPoint y: 178, endPoint x: 262, endPoint y: 166, distance: 68.2
click at [328, 178] on span "ESF de Extrema" at bounding box center [325, 176] width 37 height 7
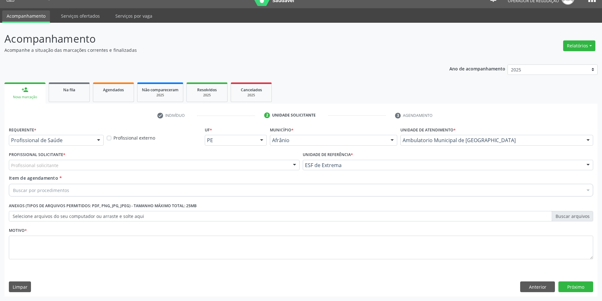
click at [247, 163] on div "Profissional solicitante" at bounding box center [154, 165] width 291 height 11
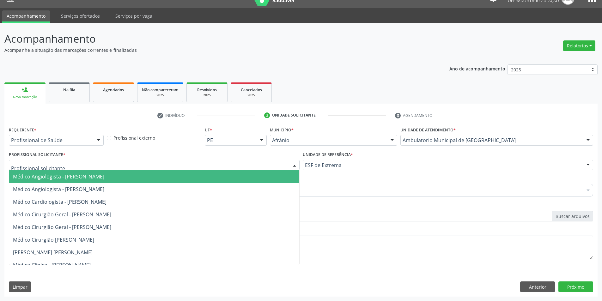
click at [248, 170] on input "text" at bounding box center [149, 168] width 276 height 13
click at [243, 177] on span "Médico Angiologista - [PERSON_NAME]" at bounding box center [154, 176] width 290 height 13
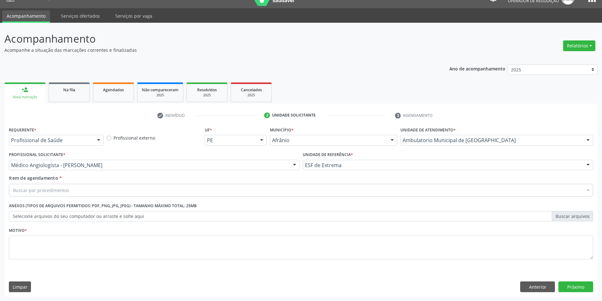
click at [211, 195] on div "Buscar por procedimentos" at bounding box center [301, 190] width 585 height 13
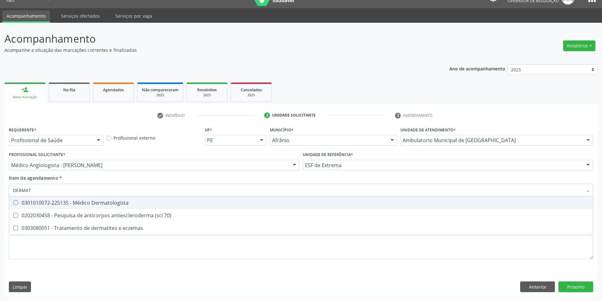
type input "DERMATO"
click at [215, 207] on span "0301010072-225135 - Médico Dermatologista" at bounding box center [301, 203] width 584 height 13
checkbox Dermatologista "true"
click at [181, 236] on div "Requerente * Profissional de Saúde Profissional de Saúde Paciente Nenhum result…" at bounding box center [301, 196] width 585 height 143
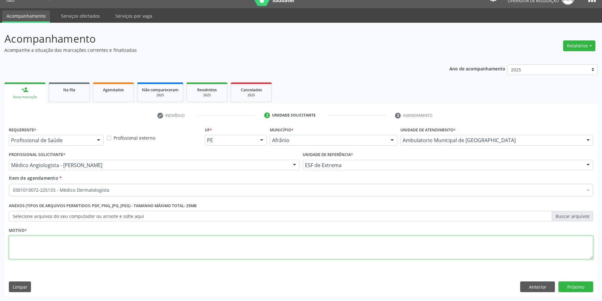
click at [181, 236] on textarea at bounding box center [301, 248] width 585 height 24
type textarea "RETORNO"
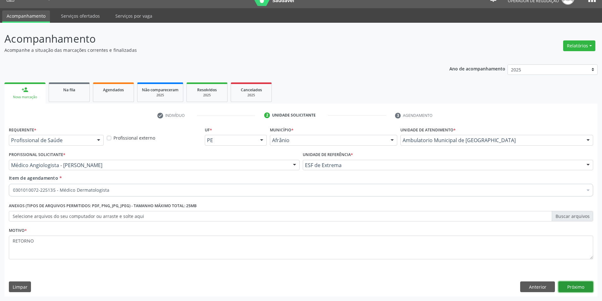
click at [579, 285] on button "Próximo" at bounding box center [576, 287] width 35 height 11
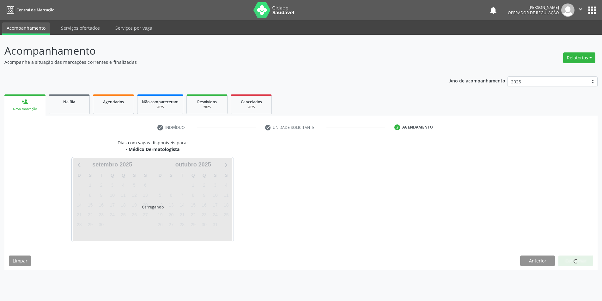
scroll to position [0, 0]
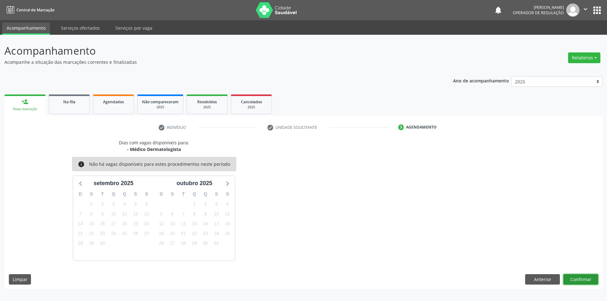
click at [583, 280] on button "Confirmar" at bounding box center [580, 279] width 35 height 11
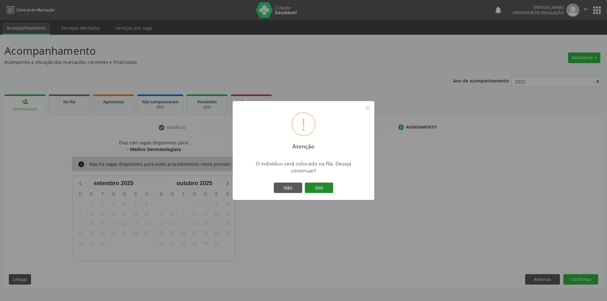
click at [312, 187] on button "Sim" at bounding box center [319, 188] width 28 height 11
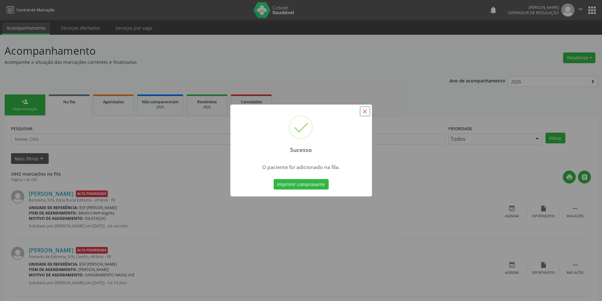
click at [363, 113] on button "×" at bounding box center [365, 111] width 11 height 11
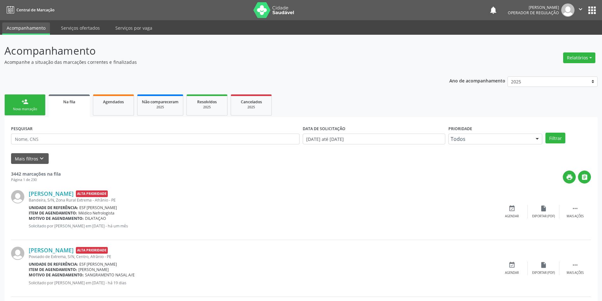
click at [38, 108] on div "Nova marcação" at bounding box center [25, 109] width 32 height 5
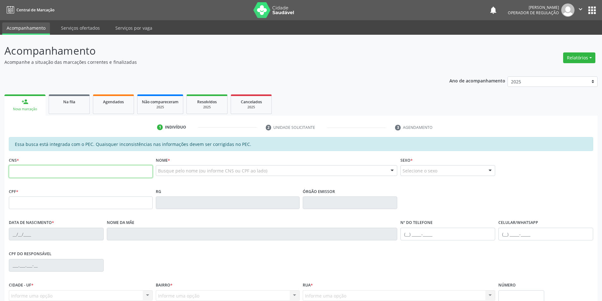
click at [70, 173] on input "text" at bounding box center [81, 171] width 144 height 13
paste input "705 2004 5540 0974"
type input "705 2004 5540 0974"
type input "046.596.554-74"
type input "0[DATE]"
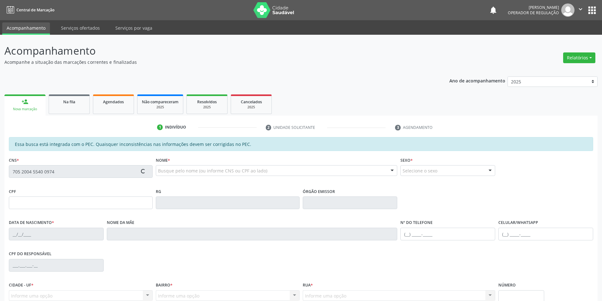
type input "[PERSON_NAME]"
type input "[PHONE_NUMBER]"
type input "705 2004 5540 0974"
type input "046.596.554-74"
type input "0[DATE]"
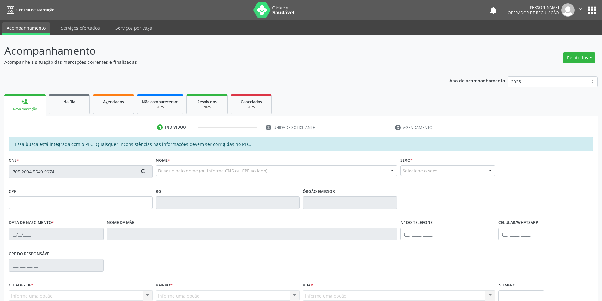
type input "[PERSON_NAME]"
type input "[PHONE_NUMBER]"
type input "S/N"
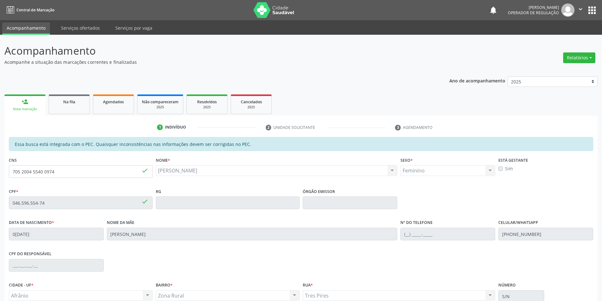
scroll to position [60, 0]
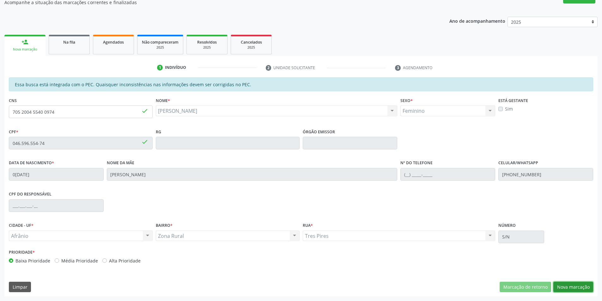
click at [563, 284] on button "Nova marcação" at bounding box center [574, 287] width 40 height 11
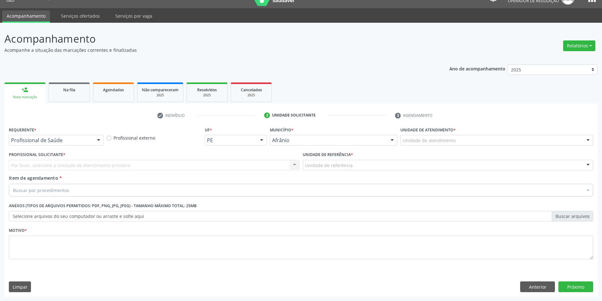
scroll to position [12, 0]
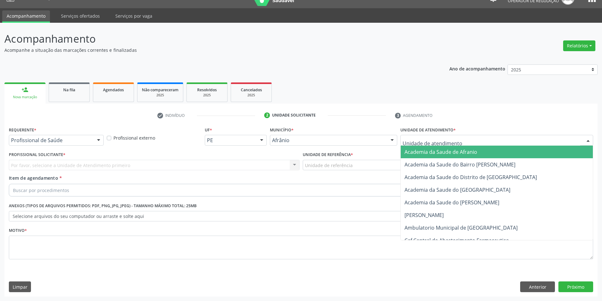
click at [501, 141] on div at bounding box center [497, 140] width 193 height 11
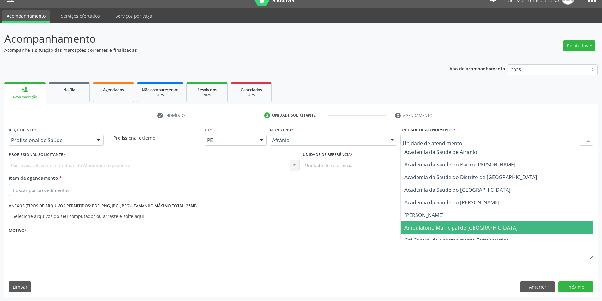
click at [481, 223] on span "Ambulatorio Municipal de [GEOGRAPHIC_DATA]" at bounding box center [497, 228] width 192 height 13
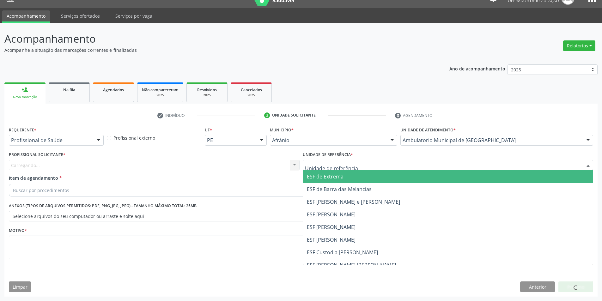
click at [322, 178] on span "ESF de Extrema" at bounding box center [325, 176] width 37 height 7
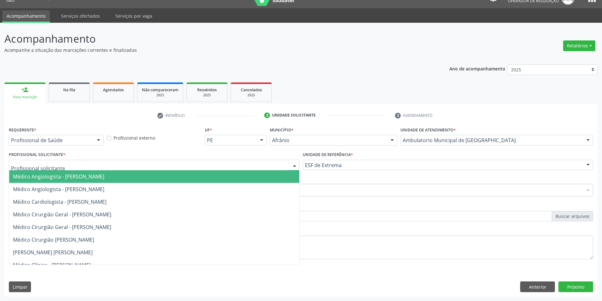
click at [248, 169] on div at bounding box center [154, 165] width 291 height 11
click at [249, 181] on span "Médico Angiologista - [PERSON_NAME]" at bounding box center [154, 176] width 290 height 13
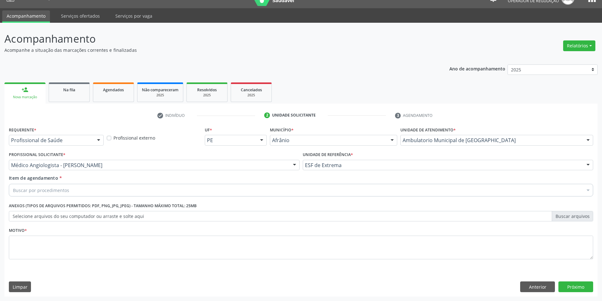
click at [200, 186] on div "Buscar por procedimentos" at bounding box center [301, 190] width 585 height 13
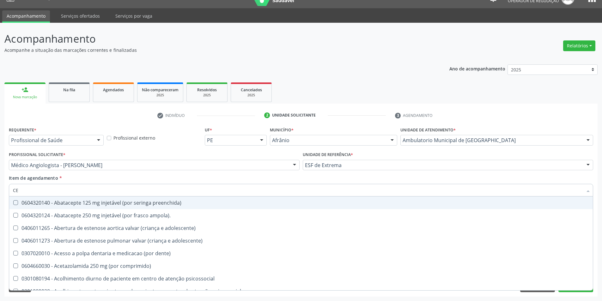
type input "C"
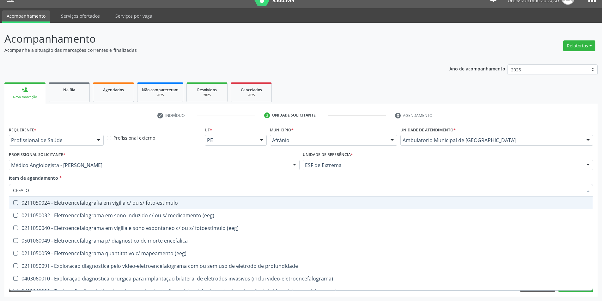
drag, startPoint x: 34, startPoint y: 190, endPoint x: 3, endPoint y: 193, distance: 30.6
click at [3, 193] on div "Acompanhamento Acompanhe a situação das marcações correntes e finalizadas Relat…" at bounding box center [301, 162] width 602 height 279
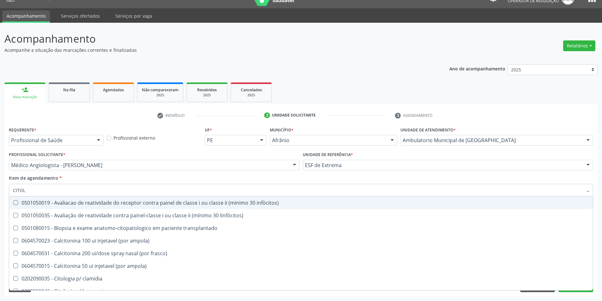
type input "CITOLO"
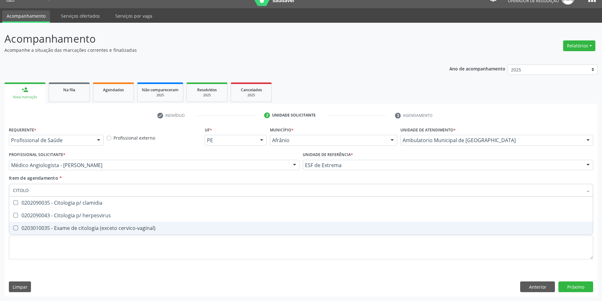
click at [71, 229] on div "0203010035 - Exame de citologia (exceto cervico-vaginal)" at bounding box center [301, 228] width 576 height 5
checkbox cervico-vaginal\) "true"
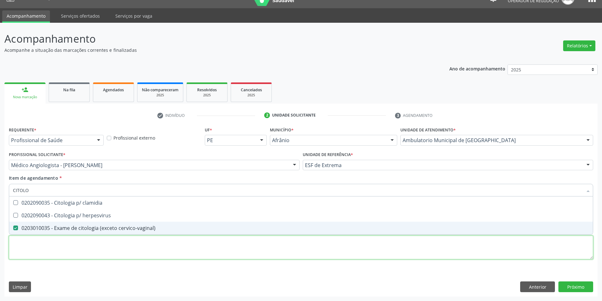
click at [72, 237] on div "Requerente * Profissional de Saúde Profissional de Saúde Paciente Nenhum result…" at bounding box center [301, 196] width 585 height 143
checkbox herpesvirus "true"
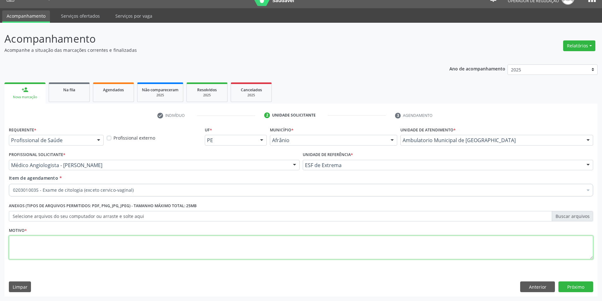
click at [73, 242] on textarea at bounding box center [301, 248] width 585 height 24
type textarea "A PEDIDO"
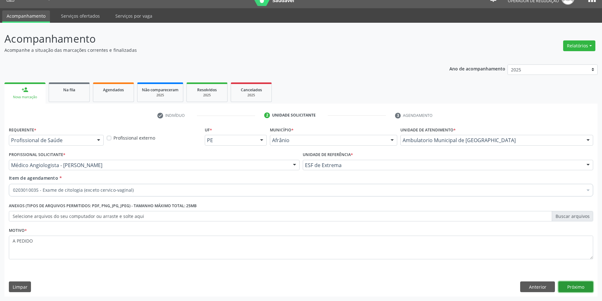
click at [574, 283] on button "Próximo" at bounding box center [576, 287] width 35 height 11
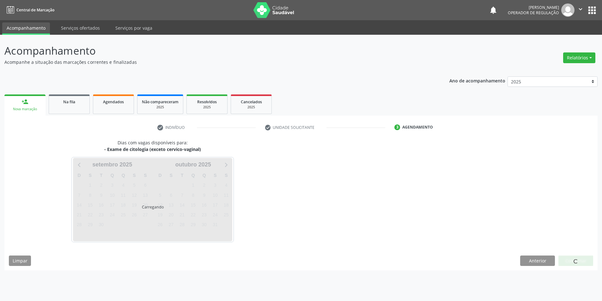
scroll to position [0, 0]
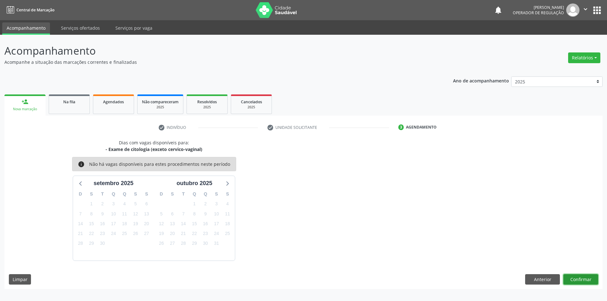
click at [576, 281] on button "Confirmar" at bounding box center [580, 279] width 35 height 11
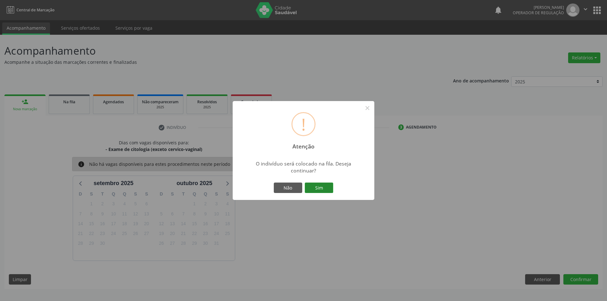
click at [309, 187] on button "Sim" at bounding box center [319, 188] width 28 height 11
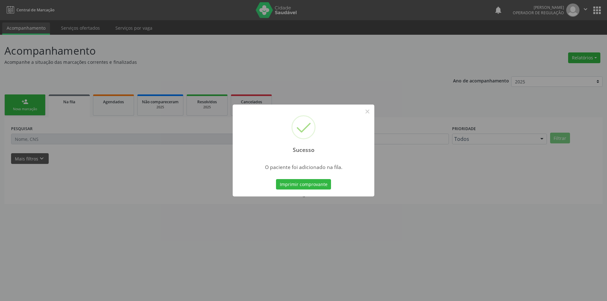
drag, startPoint x: 322, startPoint y: 204, endPoint x: 279, endPoint y: 194, distance: 44.5
click at [322, 205] on div "Sucesso × O paciente foi adicionado na fila. Imprimir comprovante Cancel" at bounding box center [303, 150] width 607 height 301
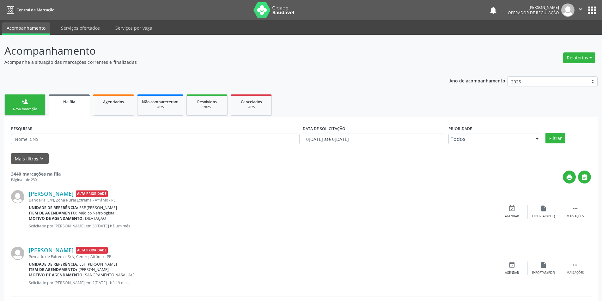
click at [18, 96] on link "person_add Nova marcação" at bounding box center [24, 105] width 41 height 21
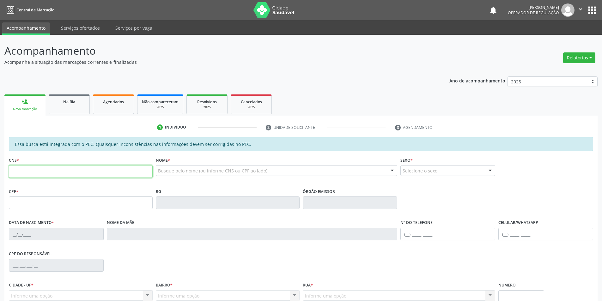
click at [71, 169] on input "text" at bounding box center [81, 171] width 144 height 13
paste input "898 0034 1666 1127"
type input "898 0034 1666 1127"
type input "113.307.374-31"
type input "09/07/2006"
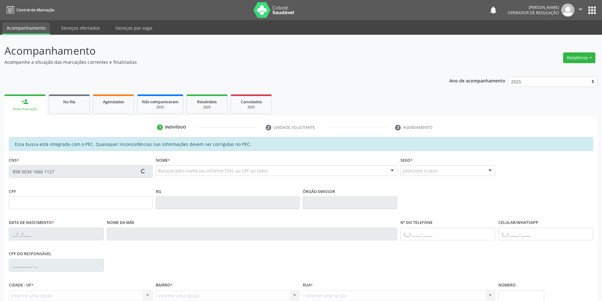
type input "Auzeni Expedita de Carvalho"
type input "(87) 99144-9423"
type input "S/N"
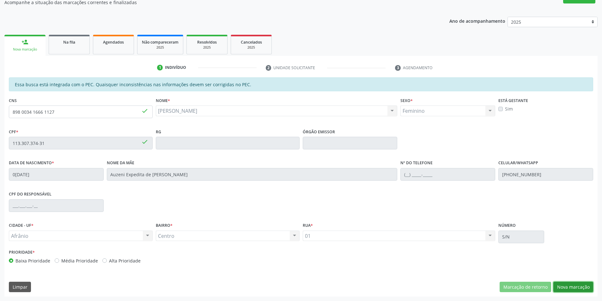
click at [578, 286] on button "Nova marcação" at bounding box center [574, 287] width 40 height 11
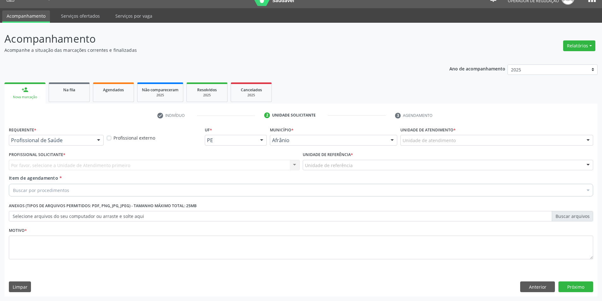
scroll to position [12, 0]
click at [492, 143] on div "Unidade de atendimento" at bounding box center [497, 140] width 193 height 11
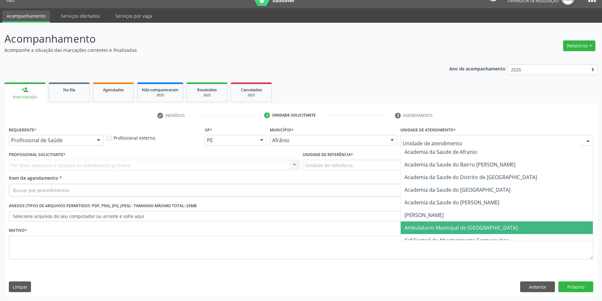
click at [457, 225] on span "Ambulatorio Municipal de [GEOGRAPHIC_DATA]" at bounding box center [461, 227] width 113 height 7
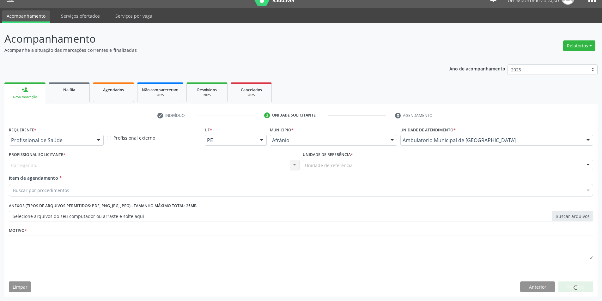
click at [379, 163] on div "Unidade de referência" at bounding box center [448, 165] width 291 height 11
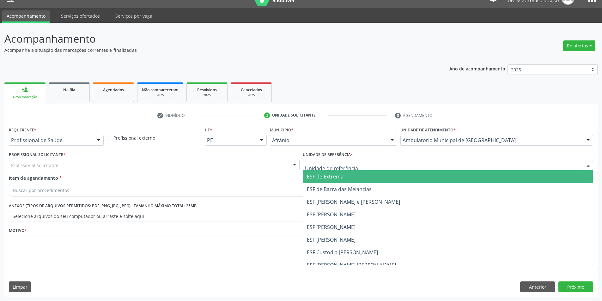
click at [375, 179] on span "ESF de Extrema" at bounding box center [448, 176] width 290 height 13
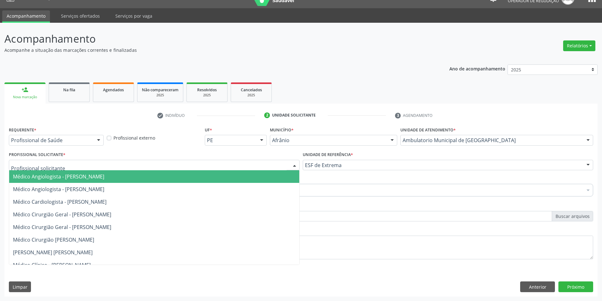
drag, startPoint x: 275, startPoint y: 166, endPoint x: 278, endPoint y: 178, distance: 12.3
click at [275, 165] on div at bounding box center [154, 165] width 291 height 11
click at [278, 178] on span "Médico Angiologista - [PERSON_NAME]" at bounding box center [154, 176] width 290 height 13
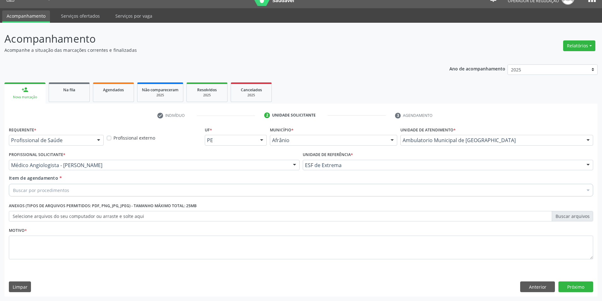
click at [212, 194] on div "Buscar por procedimentos" at bounding box center [301, 190] width 585 height 13
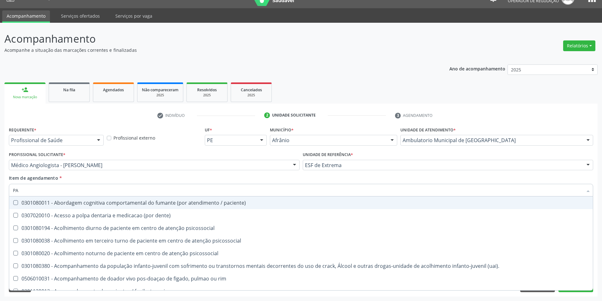
type input "P"
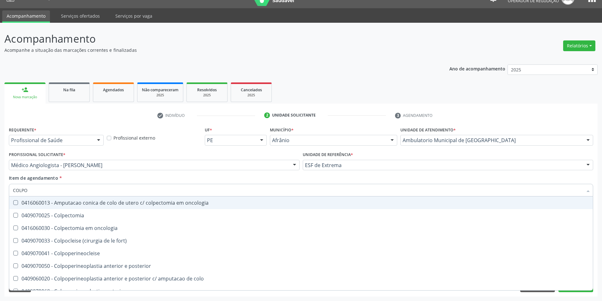
type input "COLPOS"
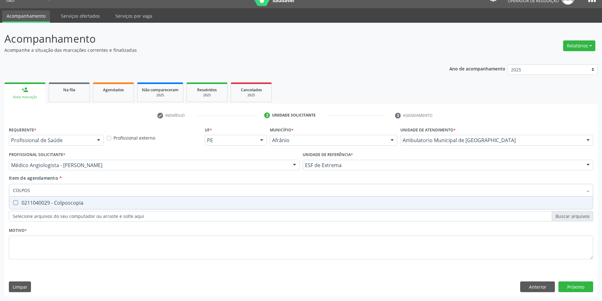
click at [203, 201] on div "0211040029 - Colposcopia" at bounding box center [301, 202] width 576 height 5
checkbox Colposcopia "true"
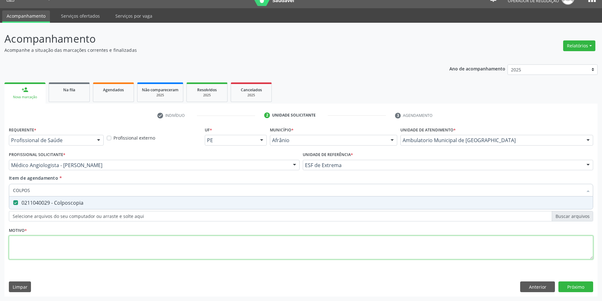
click at [166, 251] on div "Requerente * Profissional de Saúde Profissional de Saúde Paciente Nenhum result…" at bounding box center [301, 196] width 585 height 143
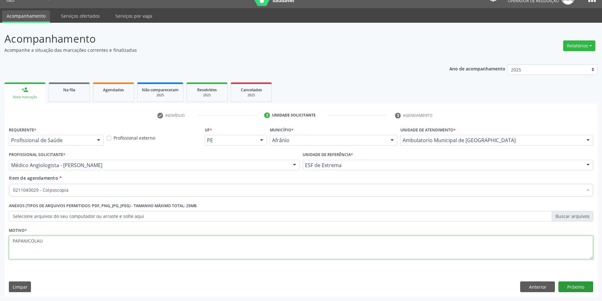
type textarea "PAPANICOLAU"
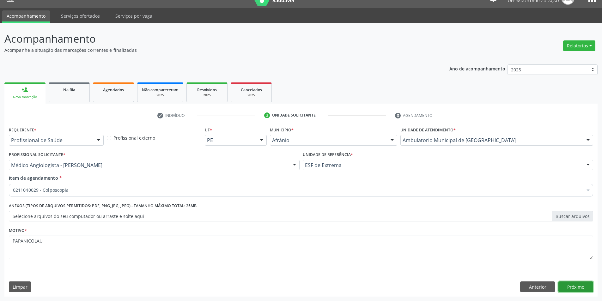
click at [571, 287] on button "Próximo" at bounding box center [576, 287] width 35 height 11
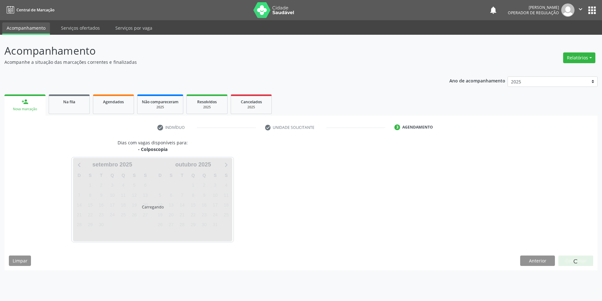
scroll to position [0, 0]
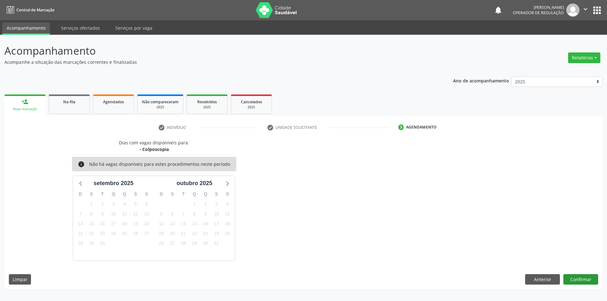
click at [580, 274] on div "Dias com vagas disponíveis para: - Colposcopia info Não há vagas disponíveis pa…" at bounding box center [303, 214] width 598 height 150
click at [577, 277] on button "Confirmar" at bounding box center [580, 279] width 35 height 11
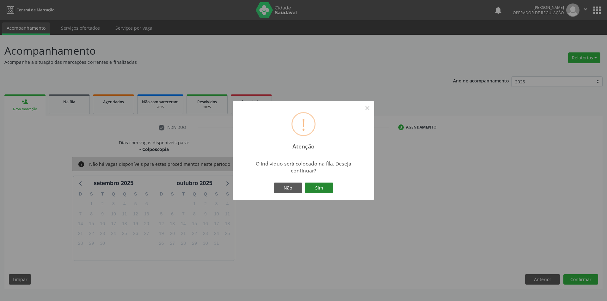
click at [323, 188] on button "Sim" at bounding box center [319, 188] width 28 height 11
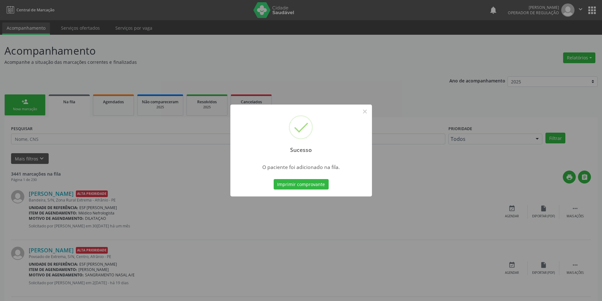
click at [189, 170] on div "Sucesso × O paciente foi adicionado na fila. Imprimir comprovante Cancel" at bounding box center [301, 150] width 602 height 301
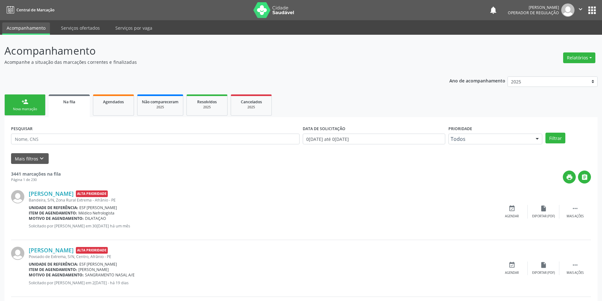
click at [33, 105] on link "person_add Nova marcação" at bounding box center [24, 105] width 41 height 21
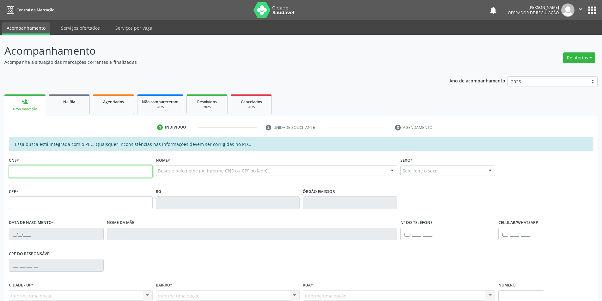
drag, startPoint x: 61, startPoint y: 175, endPoint x: 162, endPoint y: 171, distance: 101.2
click at [61, 175] on input "text" at bounding box center [81, 171] width 144 height 13
type input "700 0093 3345 0100"
type input "034.857.704-42"
type input "10/11/1970"
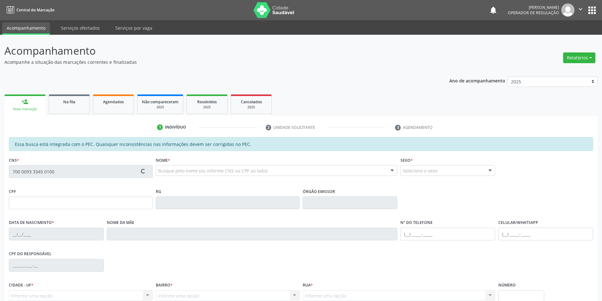
type input "Juraci Pereira dos Santos"
type input "(87) 98875-8165"
type input "763.364.844-91"
type input "S/N"
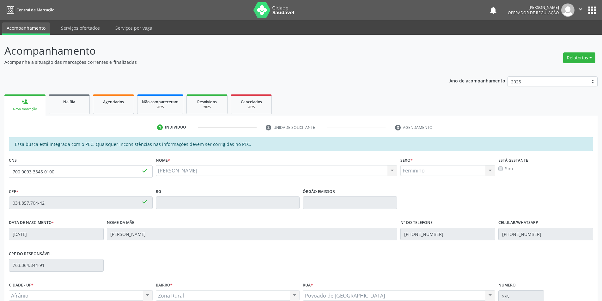
scroll to position [60, 0]
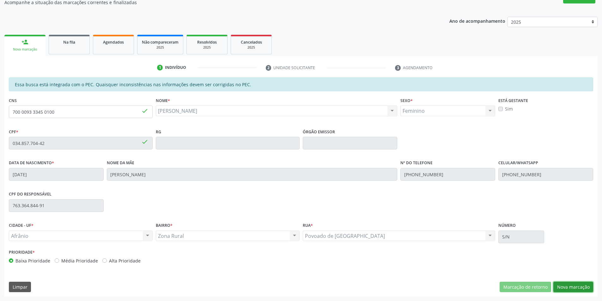
click at [572, 283] on button "Nova marcação" at bounding box center [574, 287] width 40 height 11
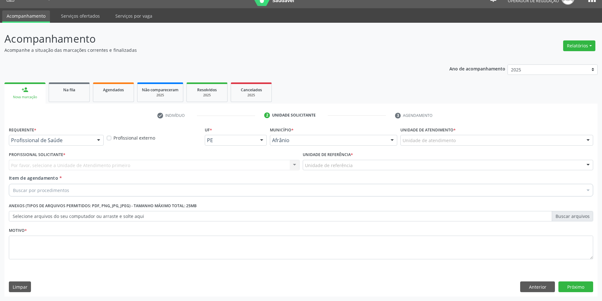
click at [512, 142] on div "Unidade de atendimento" at bounding box center [497, 140] width 193 height 11
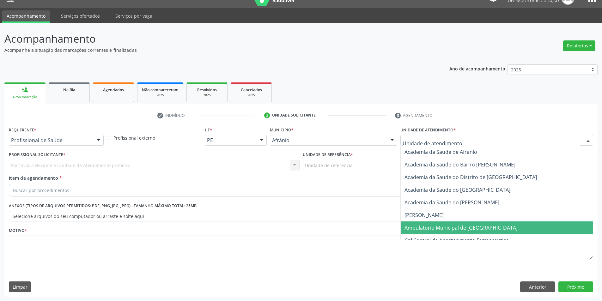
click at [489, 229] on span "Ambulatorio Municipal de [GEOGRAPHIC_DATA]" at bounding box center [497, 228] width 192 height 13
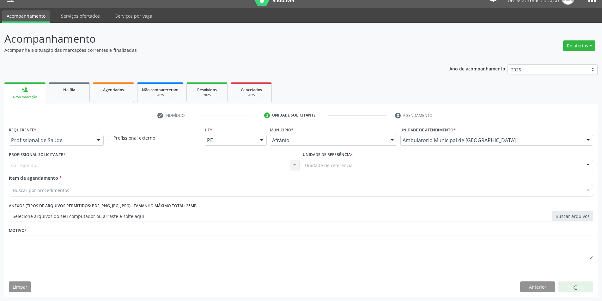
click at [371, 171] on div "Unidade de referência * Unidade de referência ESF de Extrema ESF de Barra das M…" at bounding box center [448, 162] width 294 height 25
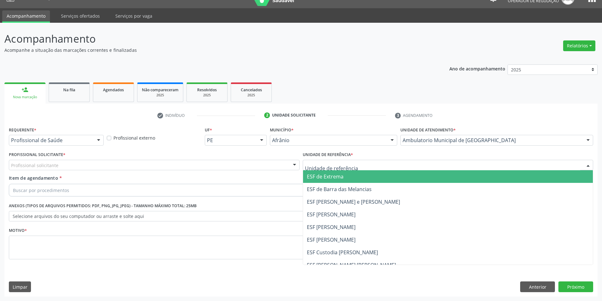
drag, startPoint x: 361, startPoint y: 165, endPoint x: 353, endPoint y: 173, distance: 11.2
click at [360, 165] on div at bounding box center [448, 165] width 291 height 11
drag, startPoint x: 350, startPoint y: 175, endPoint x: 288, endPoint y: 171, distance: 62.7
click at [345, 176] on span "ESF de Extrema" at bounding box center [448, 176] width 290 height 13
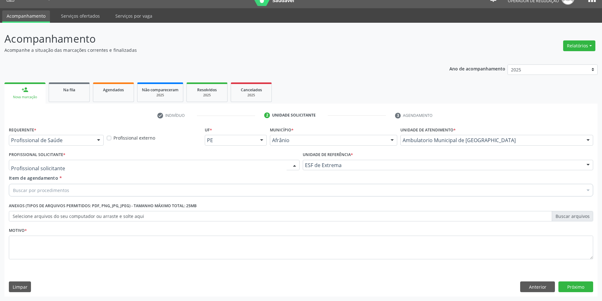
drag, startPoint x: 260, startPoint y: 162, endPoint x: 258, endPoint y: 169, distance: 7.8
click at [260, 163] on div at bounding box center [154, 165] width 291 height 11
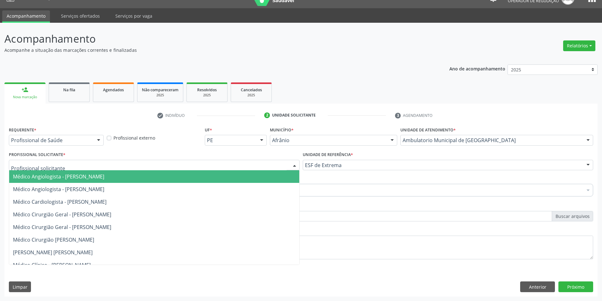
drag, startPoint x: 257, startPoint y: 173, endPoint x: 257, endPoint y: 179, distance: 6.4
click at [257, 179] on span "Médico Angiologista - [PERSON_NAME]" at bounding box center [154, 176] width 290 height 13
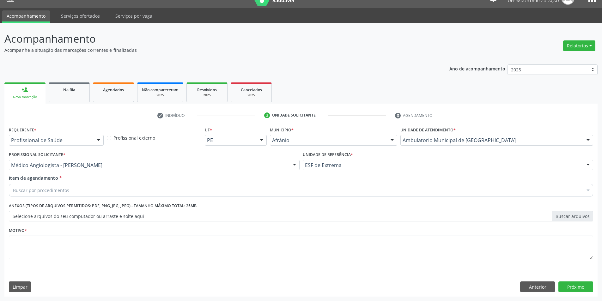
click at [257, 179] on div "Item de agendamento * Buscar por procedimentos Selecionar todos 0604320140 - Ab…" at bounding box center [301, 185] width 585 height 20
click at [236, 191] on div "Buscar por procedimentos" at bounding box center [301, 190] width 585 height 13
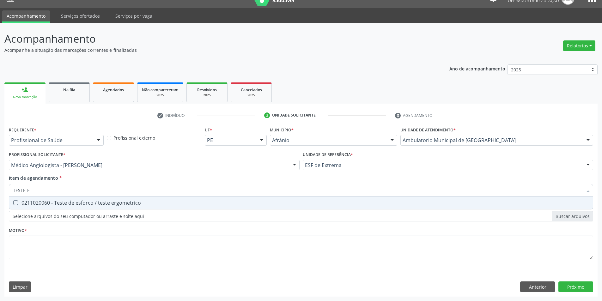
type input "TESTE ER"
click at [197, 201] on div "0211020060 - Teste de esforco / teste ergometrico" at bounding box center [301, 202] width 576 height 5
checkbox ergometrico "true"
click at [0, 180] on div "Acompanhamento Acompanhe a situação das marcações correntes e finalizadas Relat…" at bounding box center [301, 162] width 602 height 279
type input "MAO"
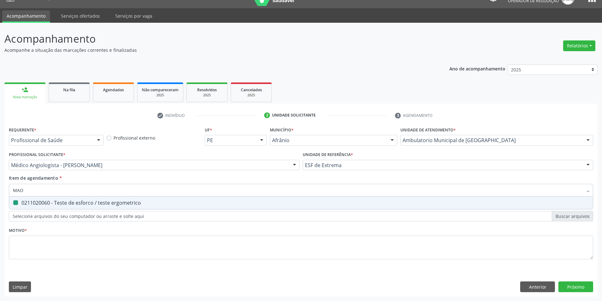
checkbox ergometrico "false"
type input "M"
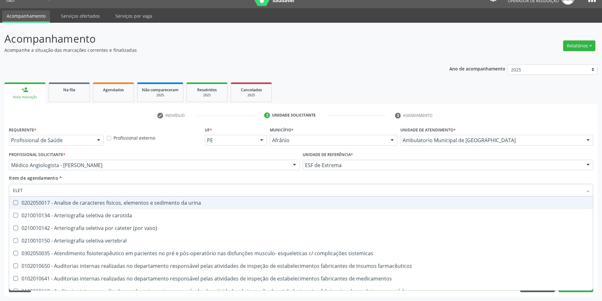
type input "ELETR"
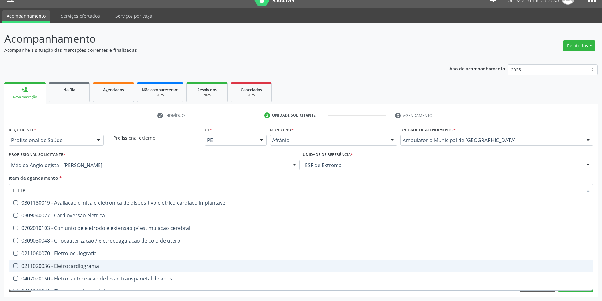
click at [55, 268] on div "0211020036 - Eletrocardiograma" at bounding box center [301, 266] width 576 height 5
checkbox Eletrocardiograma "true"
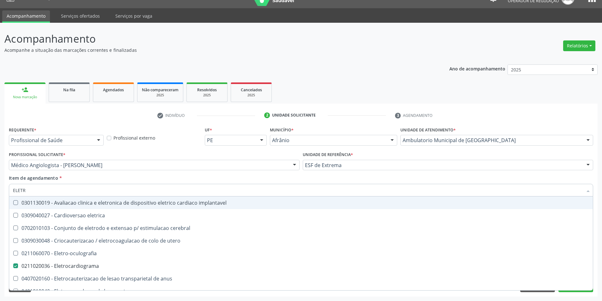
drag, startPoint x: 46, startPoint y: 191, endPoint x: 0, endPoint y: 183, distance: 46.9
click at [0, 183] on div "Acompanhamento Acompanhe a situação das marcações correntes e finalizadas Relat…" at bounding box center [301, 162] width 602 height 279
type input "E"
checkbox Eletrocardiograma "false"
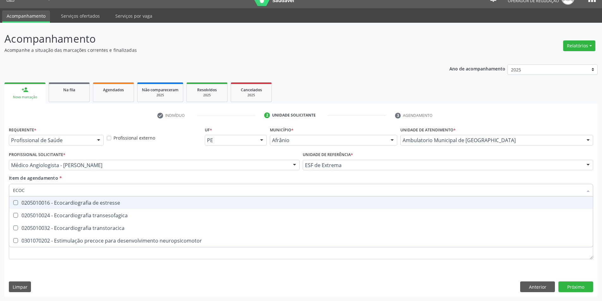
type input "ECOCA"
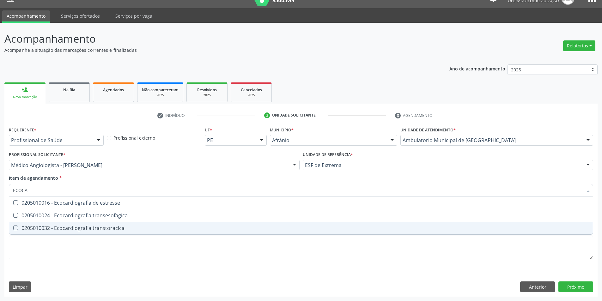
click at [80, 229] on div "0205010032 - Ecocardiografia transtoracica" at bounding box center [301, 228] width 576 height 5
checkbox transtoracica "true"
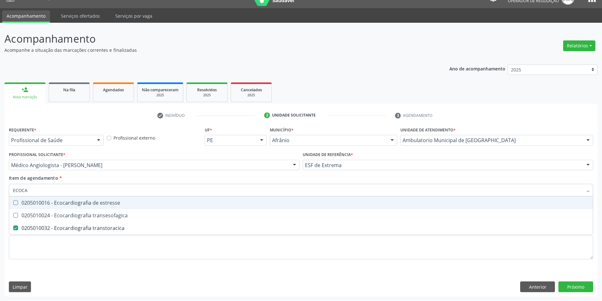
drag, startPoint x: 56, startPoint y: 195, endPoint x: 0, endPoint y: 187, distance: 56.8
click at [0, 187] on div "Acompanhamento Acompanhe a situação das marcações correntes e finalizadas Relat…" at bounding box center [301, 162] width 602 height 279
type input "H"
checkbox transtoracica "false"
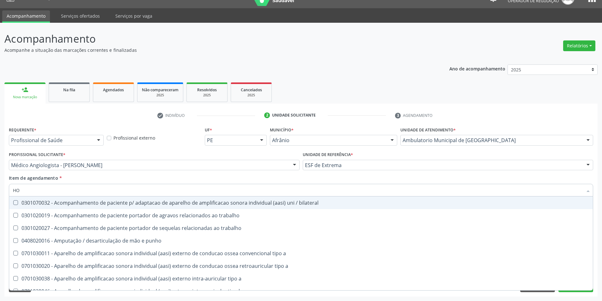
type input "HOL"
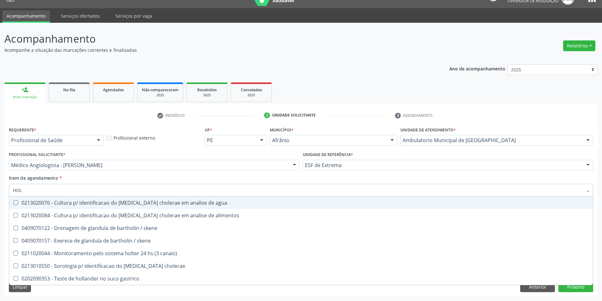
drag, startPoint x: 26, startPoint y: 192, endPoint x: 0, endPoint y: 192, distance: 25.6
click at [0, 192] on div "Acompanhamento Acompanhe a situação das marcações correntes e finalizadas Relat…" at bounding box center [301, 162] width 602 height 279
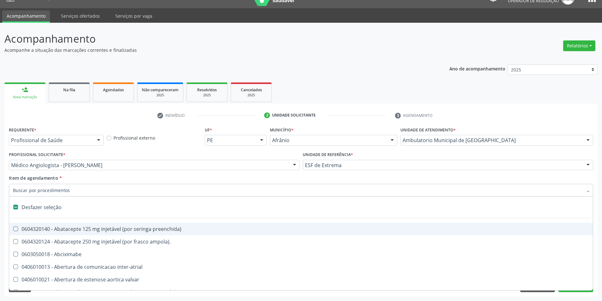
click at [118, 177] on div "Item de agendamento * Desfazer seleção 0604320140 - Abatacepte 125 mg injetável…" at bounding box center [301, 185] width 585 height 20
checkbox ampola\)\ "true"
checkbox Abciximabe "true"
checkbox inter-atrial "true"
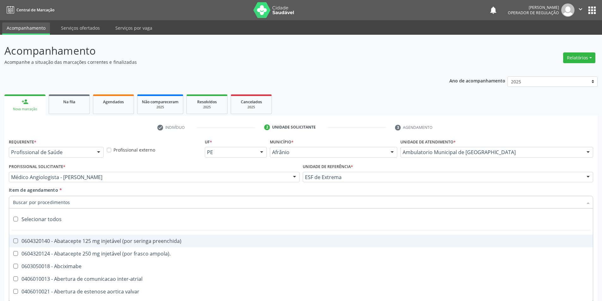
scroll to position [12, 0]
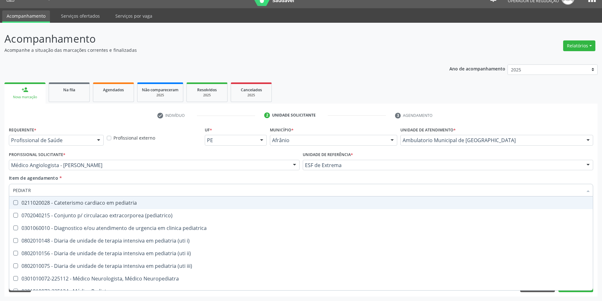
type input "PEDIATRA"
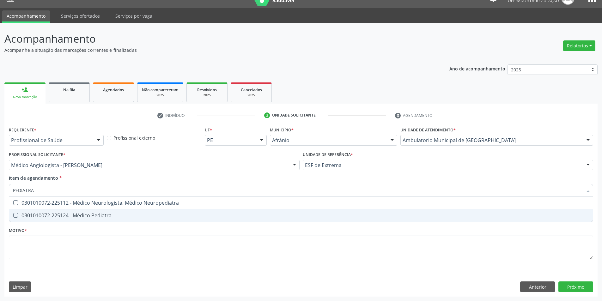
click at [263, 219] on span "0301010072-225124 - Médico Pediatra" at bounding box center [301, 215] width 584 height 13
checkbox Pediatra "true"
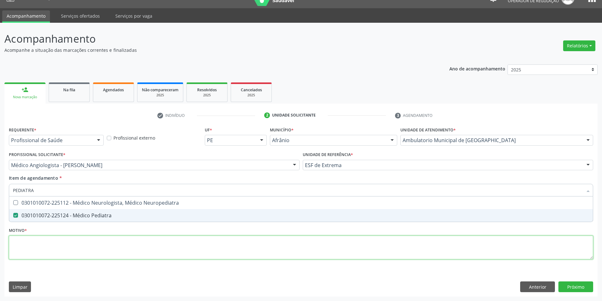
click at [186, 243] on div "Requerente * Profissional de Saúde Profissional de Saúde Paciente Nenhum result…" at bounding box center [301, 196] width 585 height 143
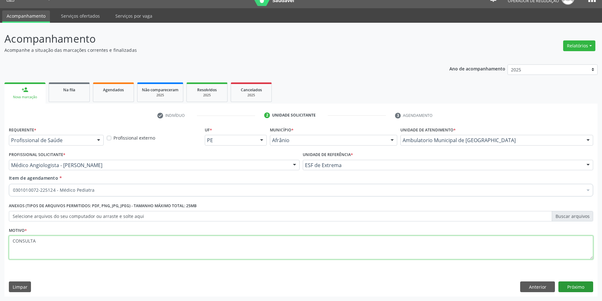
type textarea "CONSULTA"
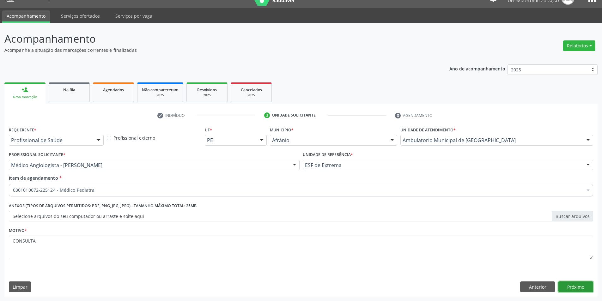
click at [576, 290] on button "Próximo" at bounding box center [576, 287] width 35 height 11
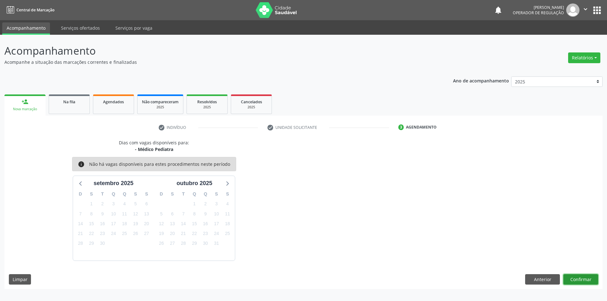
click at [576, 276] on button "Confirmar" at bounding box center [580, 279] width 35 height 11
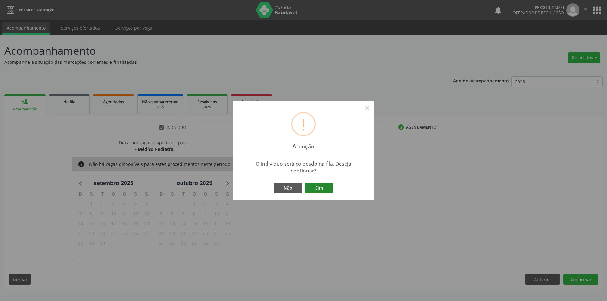
click at [318, 192] on button "Sim" at bounding box center [319, 188] width 28 height 11
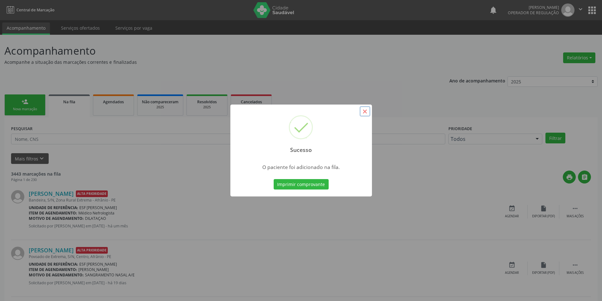
click at [360, 114] on button "×" at bounding box center [365, 111] width 11 height 11
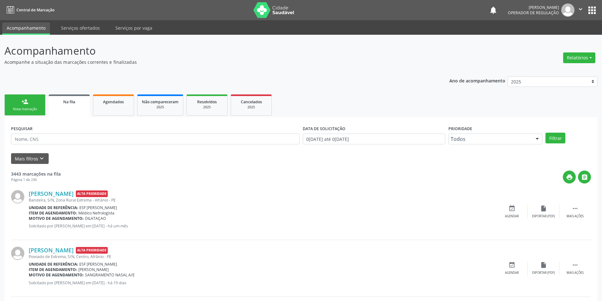
click at [29, 109] on div "Nova marcação" at bounding box center [25, 109] width 32 height 5
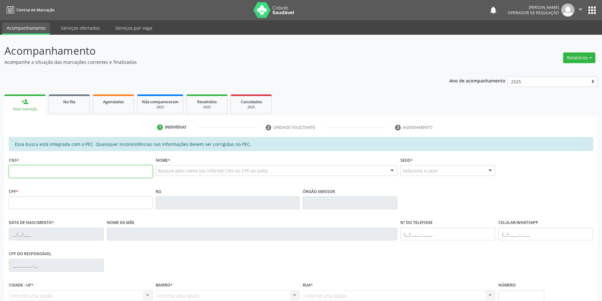
click at [122, 168] on input "text" at bounding box center [81, 171] width 144 height 13
type input "705 0086 7418 4753"
type input "148.123.644-00"
type input "[DATE]"
type input "[PERSON_NAME]"
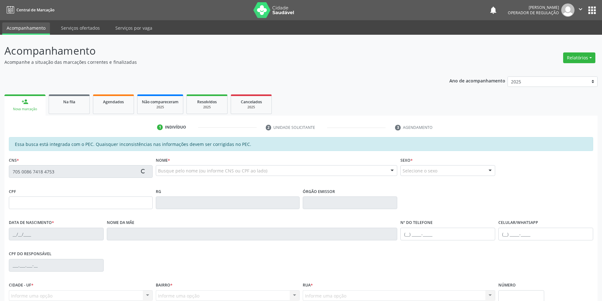
type input "[PHONE_NUMBER]"
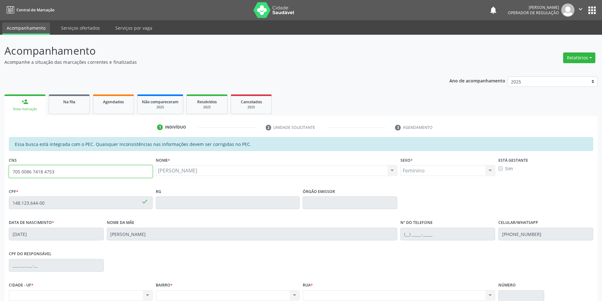
drag, startPoint x: 64, startPoint y: 173, endPoint x: 0, endPoint y: 175, distance: 64.5
click at [0, 175] on div "Acompanhamento Acompanhe a situação das marcações correntes e finalizadas Relat…" at bounding box center [301, 198] width 602 height 326
click at [205, 170] on div "[PERSON_NAME] [PERSON_NAME] CNS: 705 0086 7418 4753 CPF: 148.123.644-00 Nascime…" at bounding box center [277, 170] width 242 height 11
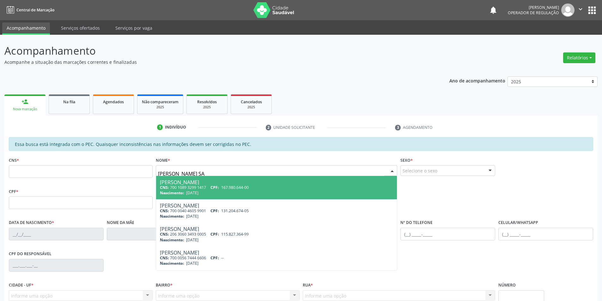
type input "[PERSON_NAME]"
click at [219, 187] on span "CPF:" at bounding box center [215, 187] width 9 height 5
type input "709 2072 4290 1630"
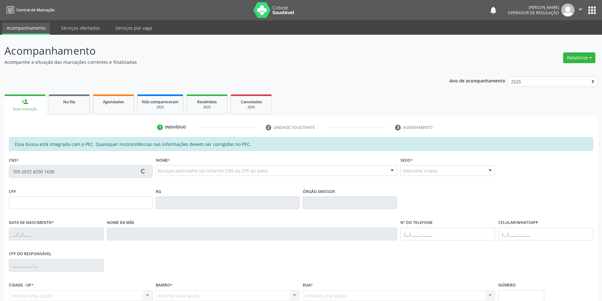
type input "[DATE]"
type input "Lucicleide [PERSON_NAME]"
type input "[PHONE_NUMBER]"
type input "9"
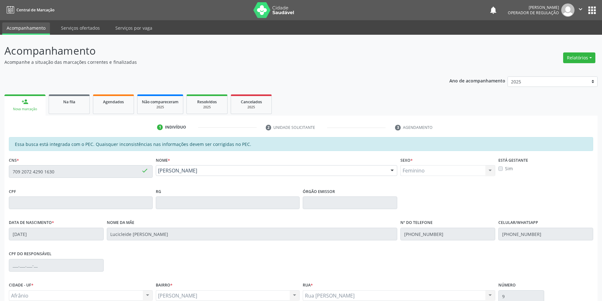
scroll to position [60, 0]
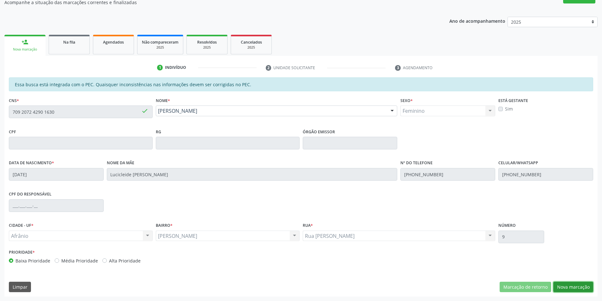
click at [580, 282] on button "Nova marcação" at bounding box center [574, 287] width 40 height 11
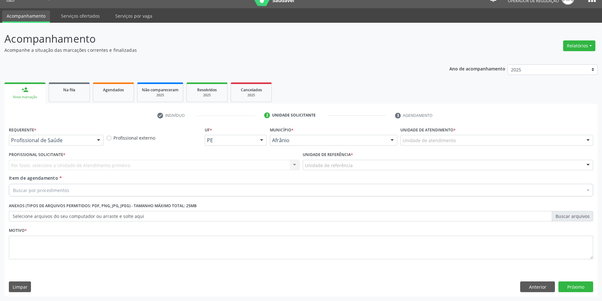
scroll to position [12, 0]
click at [514, 144] on div "Unidade de atendimento" at bounding box center [497, 140] width 193 height 11
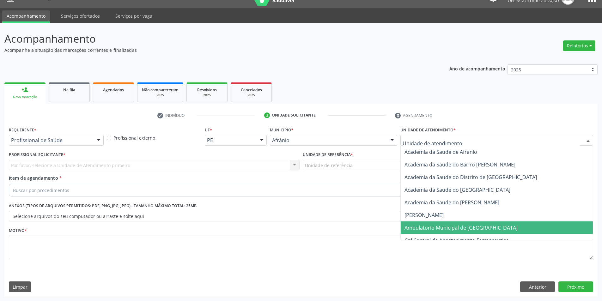
drag, startPoint x: 507, startPoint y: 227, endPoint x: 437, endPoint y: 196, distance: 76.7
click at [507, 227] on span "Ambulatorio Municipal de [GEOGRAPHIC_DATA]" at bounding box center [497, 228] width 192 height 13
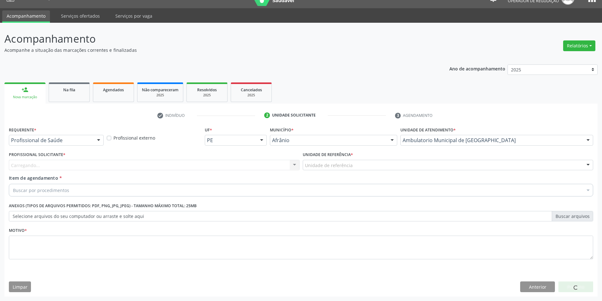
click at [381, 168] on div "Unidade de referência" at bounding box center [448, 165] width 291 height 11
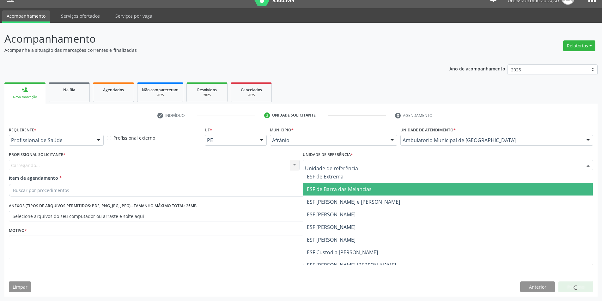
click at [377, 183] on span "ESF de Barra das Melancias" at bounding box center [448, 189] width 290 height 13
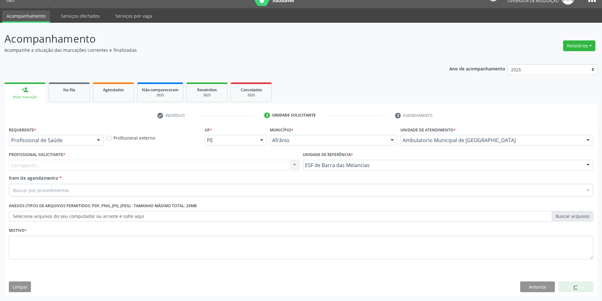
click at [261, 164] on div "Carregando... Nenhum resultado encontrado para: " " Não há nenhuma opção para s…" at bounding box center [154, 165] width 291 height 11
click at [255, 169] on div "Carregando... Nenhum resultado encontrado para: " " Não há nenhuma opção para s…" at bounding box center [154, 165] width 291 height 11
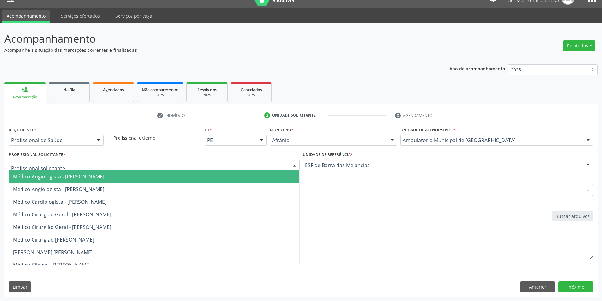
click at [255, 168] on div at bounding box center [154, 165] width 291 height 11
click at [256, 179] on span "Médico Angiologista - [PERSON_NAME]" at bounding box center [154, 176] width 290 height 13
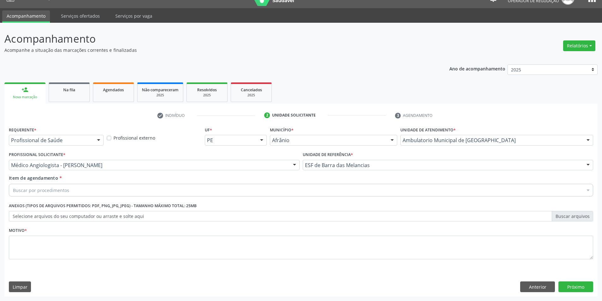
click at [236, 194] on div "Buscar por procedimentos" at bounding box center [301, 190] width 585 height 13
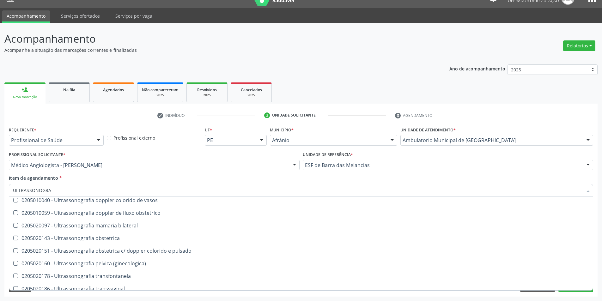
scroll to position [159, 0]
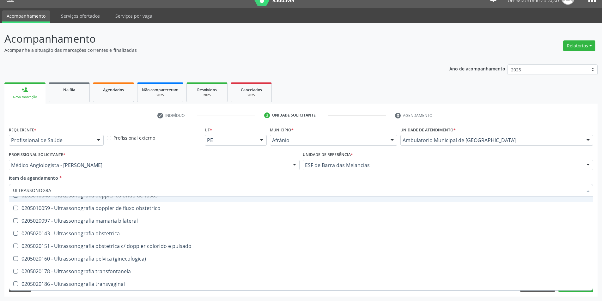
drag, startPoint x: 64, startPoint y: 192, endPoint x: 0, endPoint y: 192, distance: 64.2
click at [0, 192] on div "Acompanhamento Acompanhe a situação das marcações correntes e finalizadas Relat…" at bounding box center [301, 162] width 602 height 279
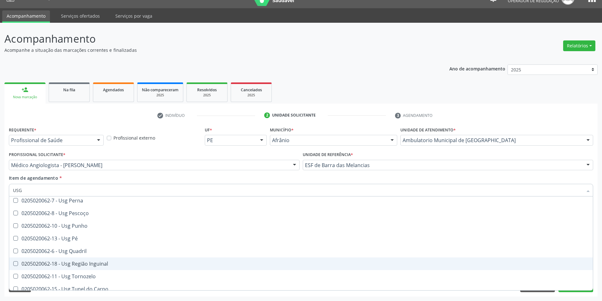
scroll to position [146, 0]
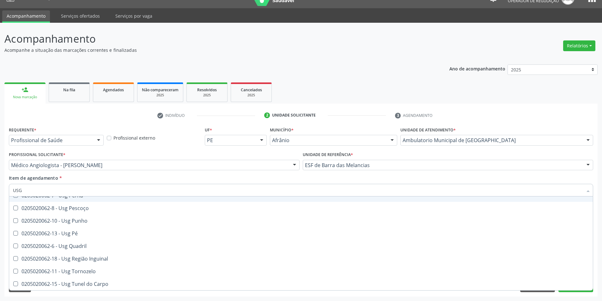
click at [95, 188] on input "USG" at bounding box center [298, 190] width 570 height 13
drag, startPoint x: 49, startPoint y: 188, endPoint x: 0, endPoint y: 188, distance: 49.3
click at [0, 188] on div "Acompanhamento Acompanhe a situação das marcações correntes e finalizadas Relat…" at bounding box center [301, 162] width 602 height 279
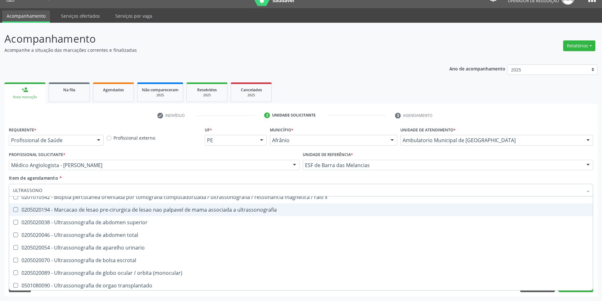
scroll to position [0, 0]
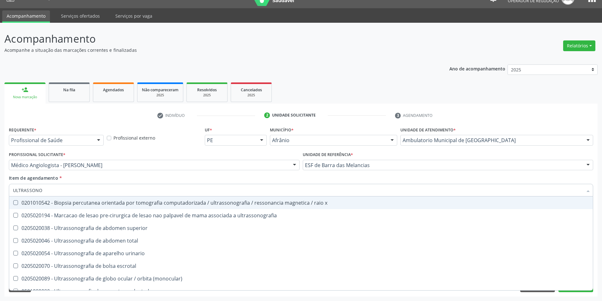
drag, startPoint x: 69, startPoint y: 188, endPoint x: 0, endPoint y: 200, distance: 70.3
click at [0, 200] on div "Acompanhamento Acompanhe a situação das marcações correntes e finalizadas Relat…" at bounding box center [301, 162] width 602 height 279
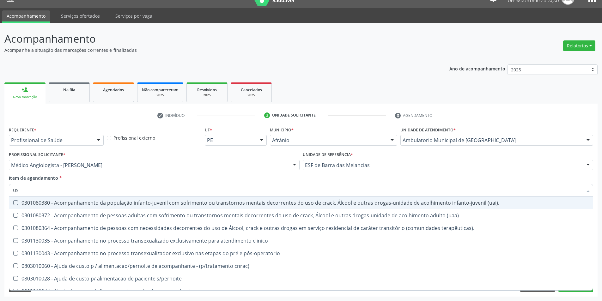
type input "USG"
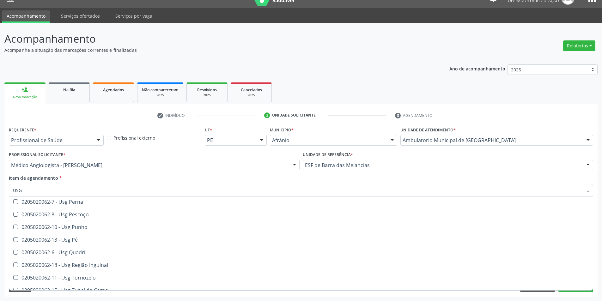
scroll to position [146, 0]
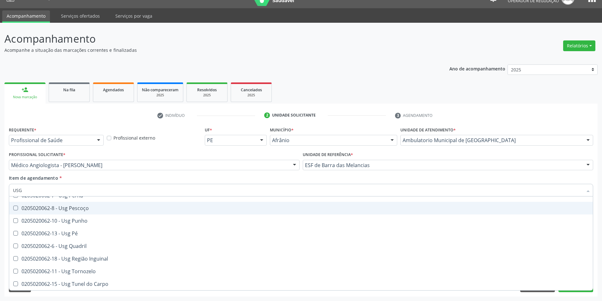
click at [165, 208] on div "0205020062-8 - Usg Pescoço" at bounding box center [301, 208] width 576 height 5
checkbox Pescoço "true"
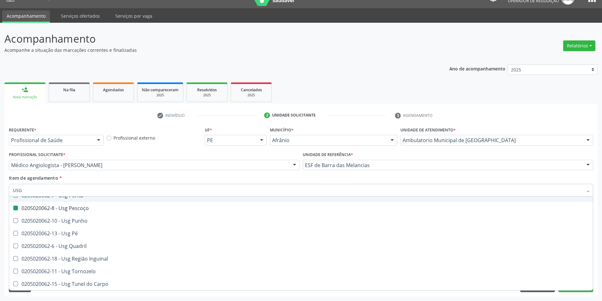
click at [380, 179] on div "Item de agendamento * USG Desfazer seleção 0205020062-14 - Usg Axila 0205020062…" at bounding box center [301, 185] width 585 height 20
checkbox Braço "true"
checkbox Pescoço "false"
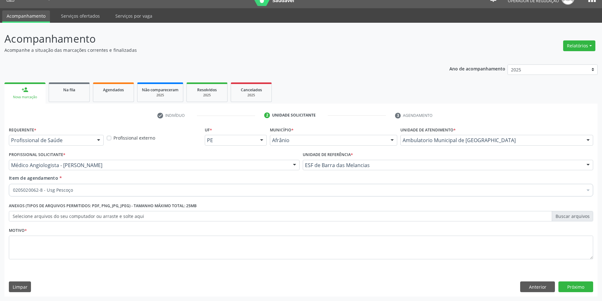
scroll to position [0, 0]
click at [130, 231] on div "Motivo *" at bounding box center [301, 243] width 585 height 34
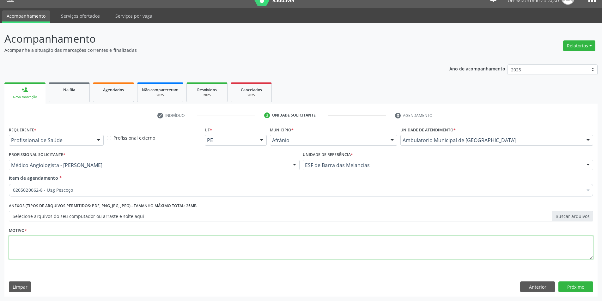
click at [131, 248] on textarea at bounding box center [301, 248] width 585 height 24
type textarea "G"
type textarea "REGIÃO TEMPOROMANDIBULAR"
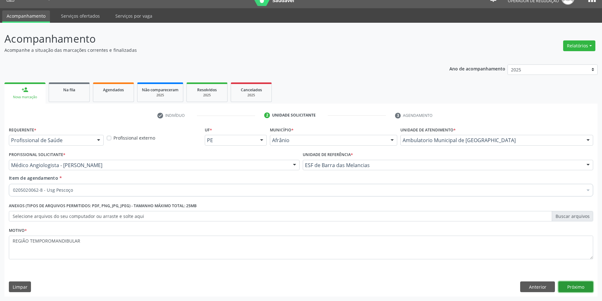
click at [565, 285] on button "Próximo" at bounding box center [576, 287] width 35 height 11
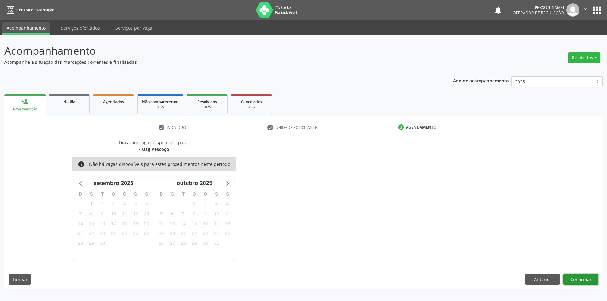
click at [578, 279] on button "Confirmar" at bounding box center [580, 279] width 35 height 11
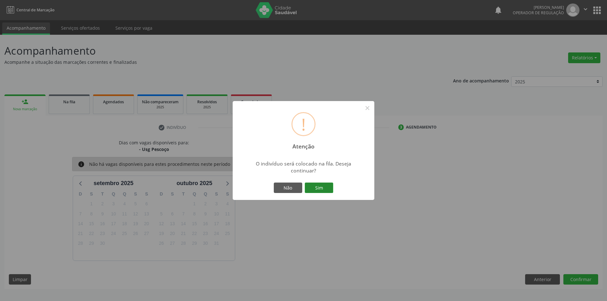
click at [316, 190] on button "Sim" at bounding box center [319, 188] width 28 height 11
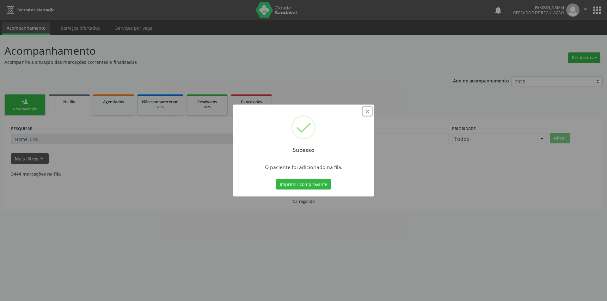
click at [365, 111] on button "×" at bounding box center [367, 111] width 11 height 11
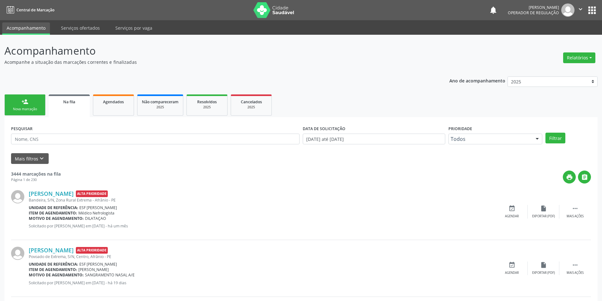
click at [32, 107] on div "Nova marcação" at bounding box center [25, 109] width 32 height 5
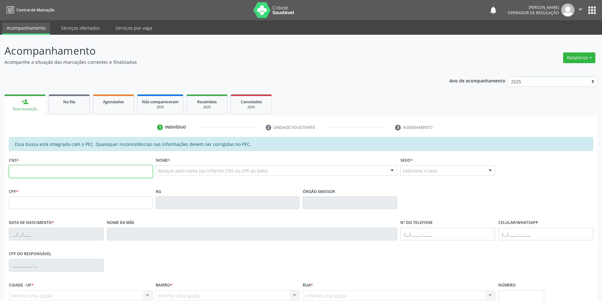
click at [43, 168] on input "text" at bounding box center [81, 171] width 144 height 13
paste input "705 0086 7418 4753"
type input "705 0086 7418 4753"
type input "148.123.644-00"
type input "27/09/2008"
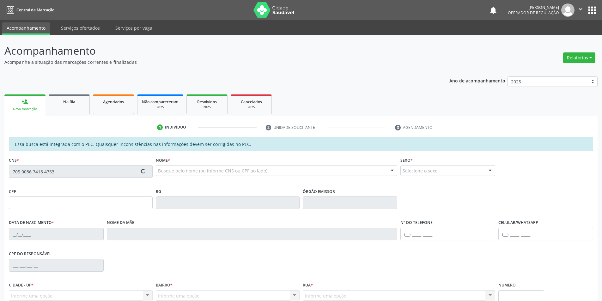
type input "Bárbara Silva Torres"
type input "(87) 98817-7242"
type input "S/N"
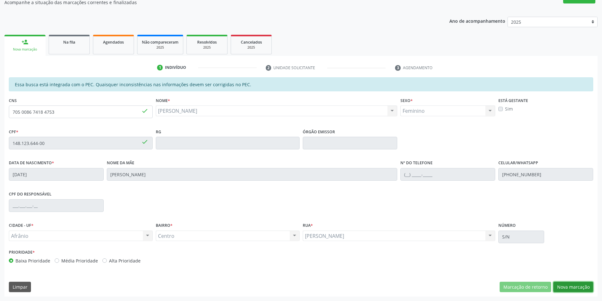
click at [573, 282] on button "Nova marcação" at bounding box center [574, 287] width 40 height 11
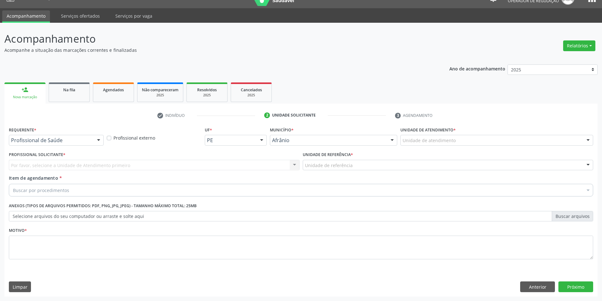
scroll to position [12, 0]
click at [482, 144] on div "Unidade de atendimento" at bounding box center [497, 140] width 193 height 11
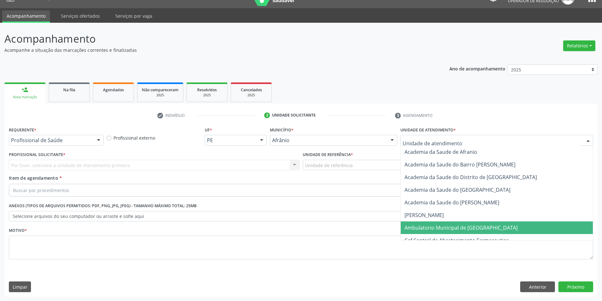
click at [469, 224] on span "Ambulatorio Municipal de [GEOGRAPHIC_DATA]" at bounding box center [497, 228] width 192 height 13
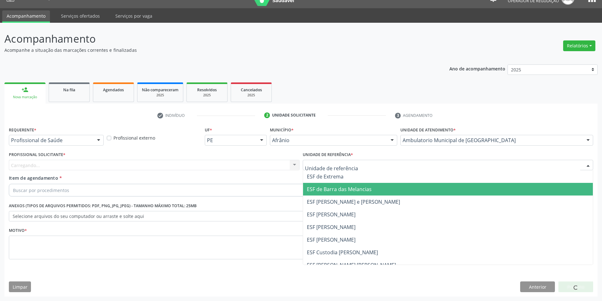
click at [338, 183] on span "ESF de Barra das Melancias" at bounding box center [448, 189] width 290 height 13
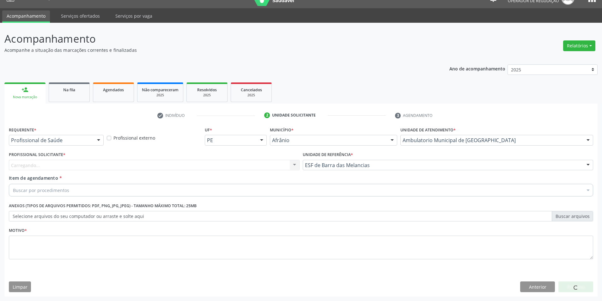
click at [237, 164] on div "Carregando... Nenhum resultado encontrado para: " " Não há nenhuma opção para s…" at bounding box center [154, 165] width 291 height 11
click at [235, 166] on div "Profissional solicitante" at bounding box center [154, 165] width 291 height 11
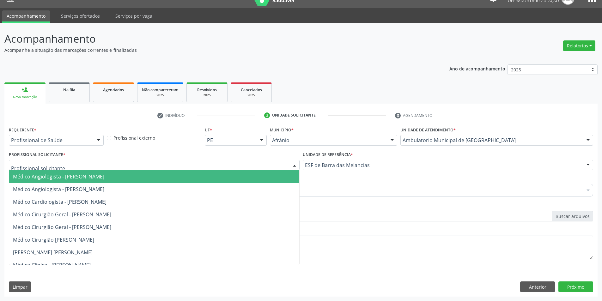
click at [241, 176] on span "Médico Angiologista - [PERSON_NAME]" at bounding box center [154, 176] width 290 height 13
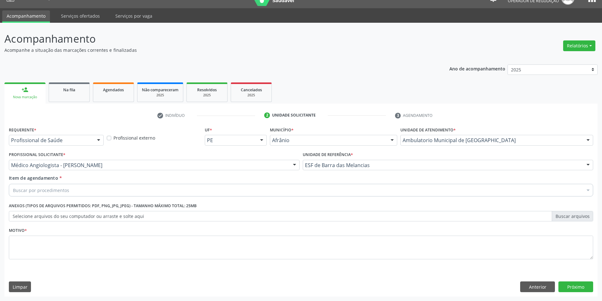
click at [114, 187] on div "Buscar por procedimentos" at bounding box center [301, 190] width 585 height 13
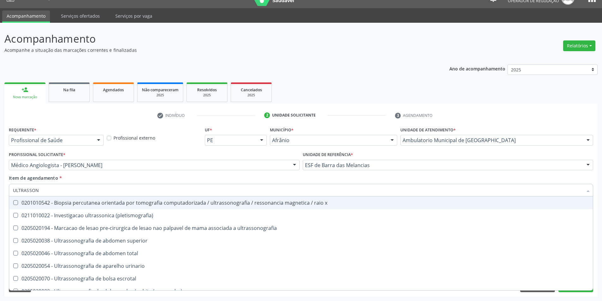
type input "ULTRASSONO"
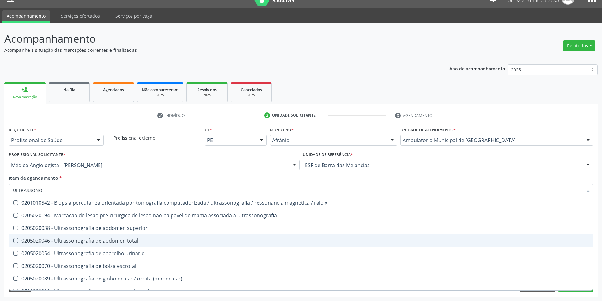
click at [135, 236] on span "0205020046 - Ultrassonografia de abdomen total" at bounding box center [301, 241] width 584 height 13
checkbox total "true"
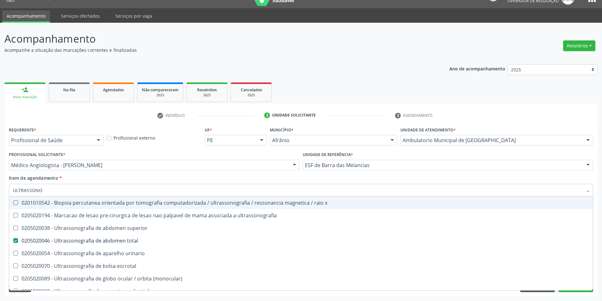
click at [145, 183] on div "Item de agendamento * ULTRASSONO Desfazer seleção 0201010542 - Biopsia percutan…" at bounding box center [301, 185] width 585 height 20
checkbox ultrassonografia "true"
checkbox total "false"
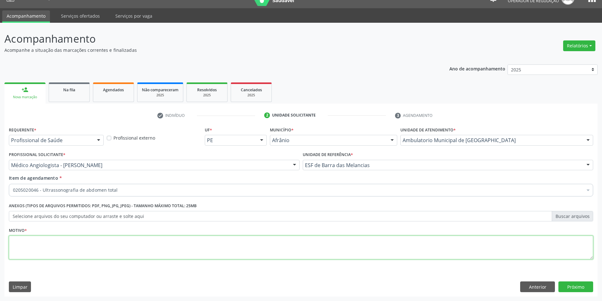
click at [135, 250] on textarea at bounding box center [301, 248] width 585 height 24
type textarea "A PEDIDO"
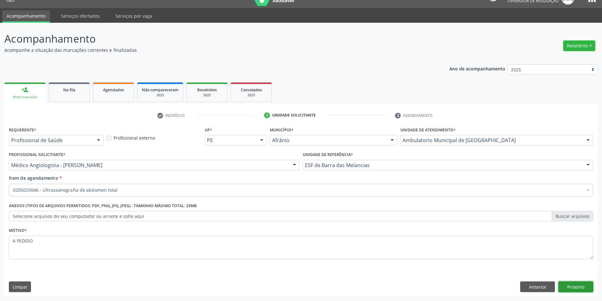
click at [582, 290] on button "Próximo" at bounding box center [576, 287] width 35 height 11
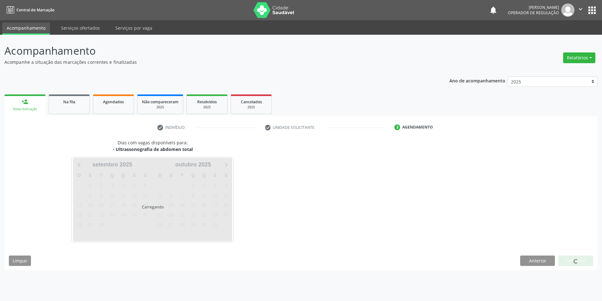
scroll to position [0, 0]
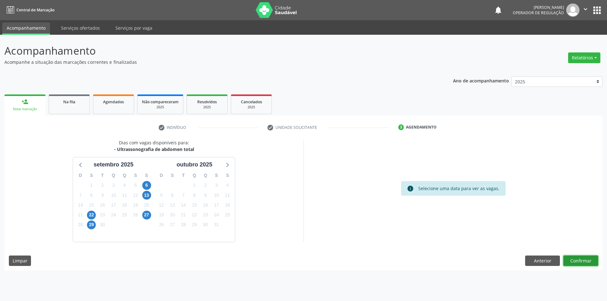
click at [577, 265] on button "Confirmar" at bounding box center [580, 261] width 35 height 11
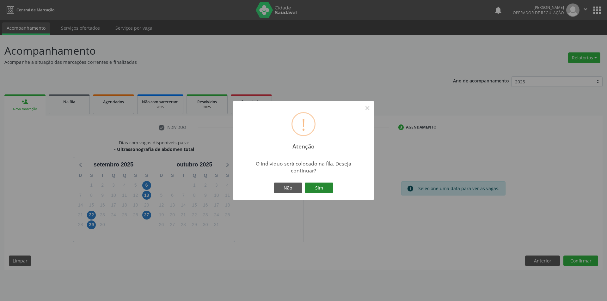
click at [329, 191] on button "Sim" at bounding box center [319, 188] width 28 height 11
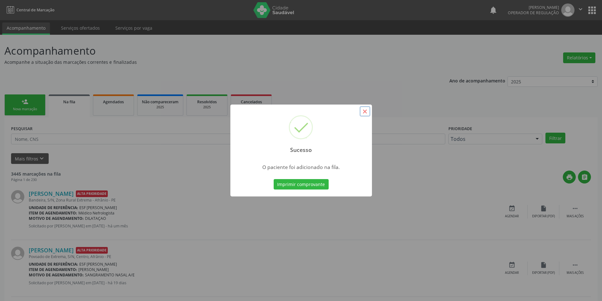
click at [365, 110] on button "×" at bounding box center [365, 111] width 11 height 11
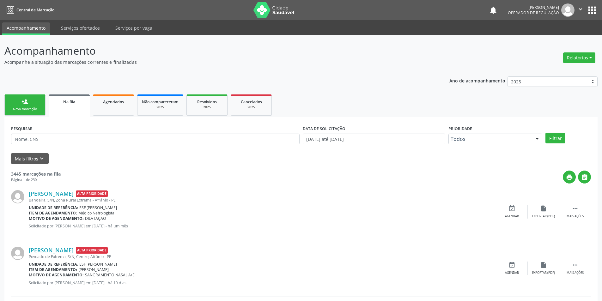
click at [39, 104] on link "person_add Nova marcação" at bounding box center [24, 105] width 41 height 21
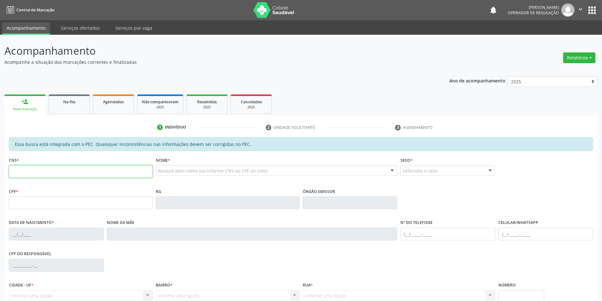
click at [24, 173] on input "text" at bounding box center [81, 171] width 144 height 13
type input "700 0055 9333 3305"
type input "060.243.304-56"
type input "08/11/1967"
type input "Maria Carvalho de Souza"
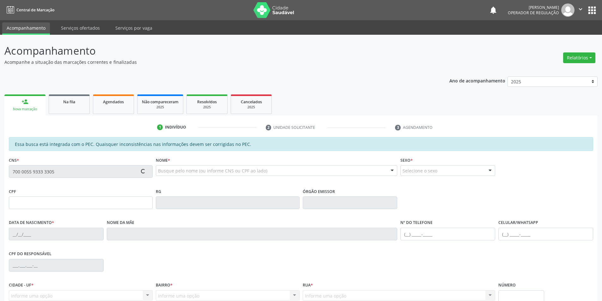
type input "(87) 98147-1782"
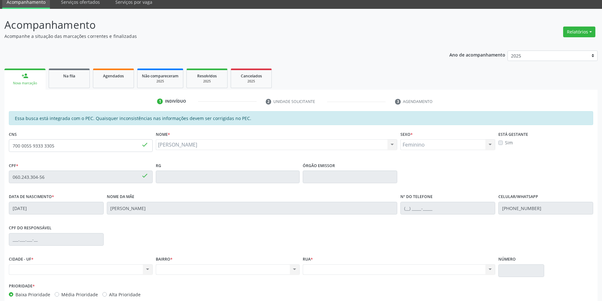
scroll to position [53, 0]
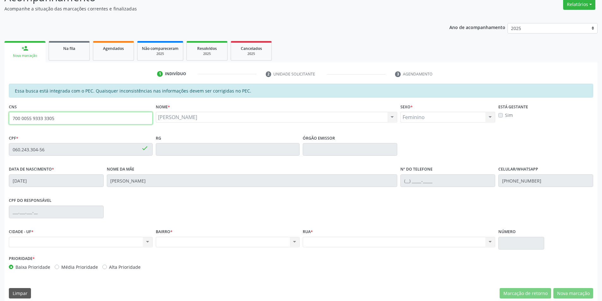
drag, startPoint x: 77, startPoint y: 123, endPoint x: 11, endPoint y: 130, distance: 66.7
click at [11, 130] on div "CNS 700 0055 9333 3305 done" at bounding box center [80, 117] width 147 height 31
type input "700 0089 0431 4105"
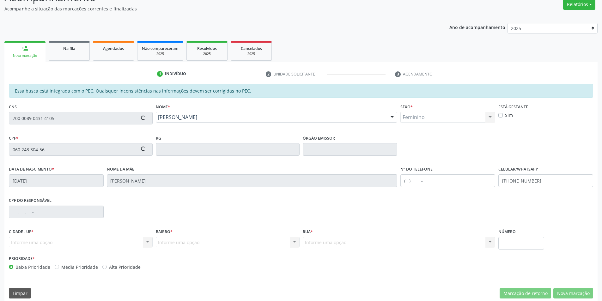
type input "706.483.054-06"
type input "14/02/2007"
type input "Regina dos Santos Ferreira"
type input "(87) 98822-2480"
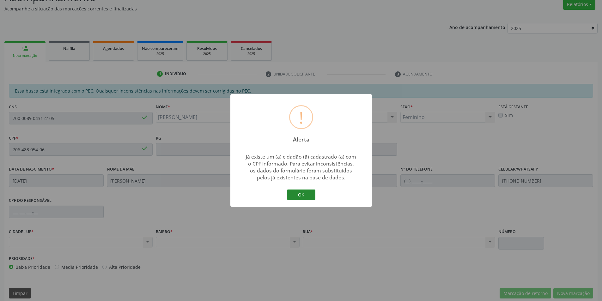
click at [293, 193] on button "OK" at bounding box center [301, 195] width 28 height 11
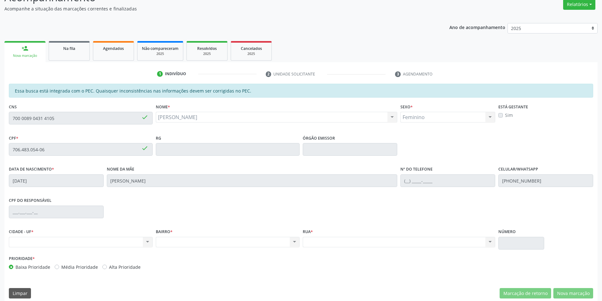
click at [0, 118] on div "Acompanhamento Acompanhe a situação das marcações correntes e finalizadas Relat…" at bounding box center [301, 144] width 602 height 326
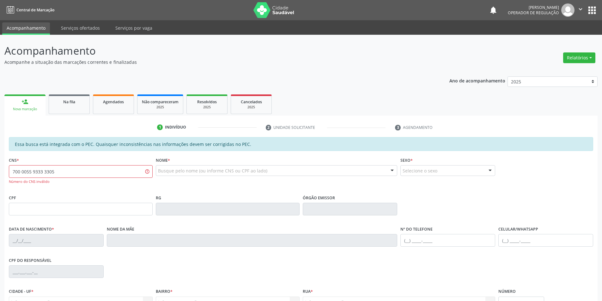
type input "700 0055 9333 3305"
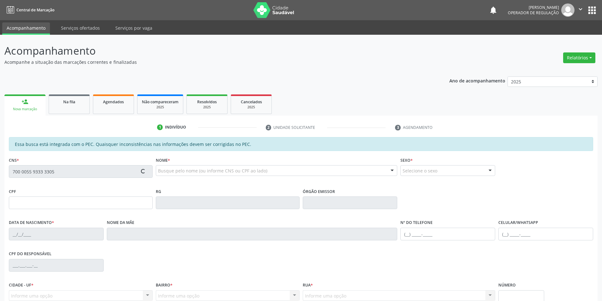
type input "060.243.304-56"
type input "0[DATE]"
type input "[PERSON_NAME]"
type input "[PHONE_NUMBER]"
type input "S/N"
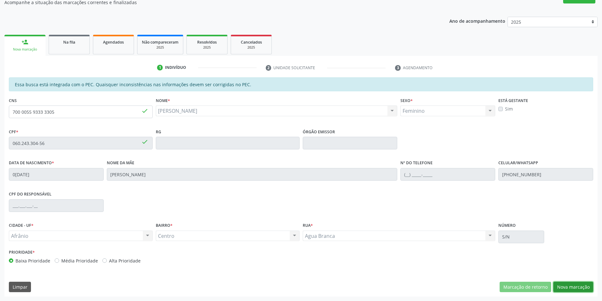
click at [575, 285] on button "Nova marcação" at bounding box center [574, 287] width 40 height 11
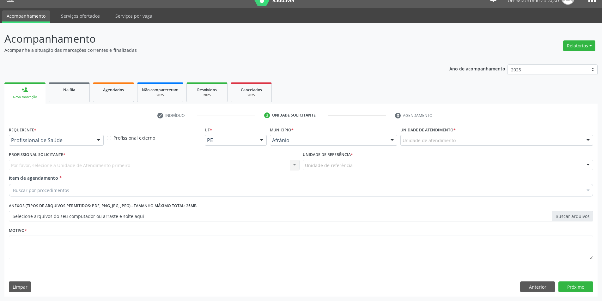
click at [523, 140] on div "Unidade de atendimento" at bounding box center [497, 140] width 193 height 11
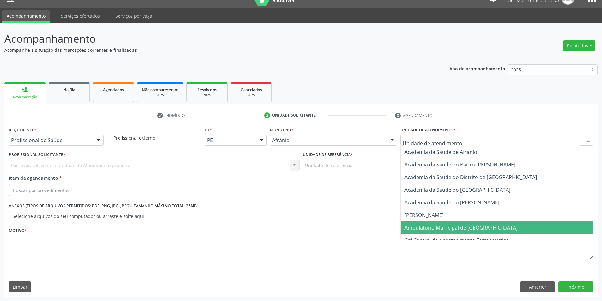
drag, startPoint x: 510, startPoint y: 225, endPoint x: 494, endPoint y: 216, distance: 19.0
click at [510, 225] on span "Ambulatorio Municipal de [GEOGRAPHIC_DATA]" at bounding box center [497, 228] width 192 height 13
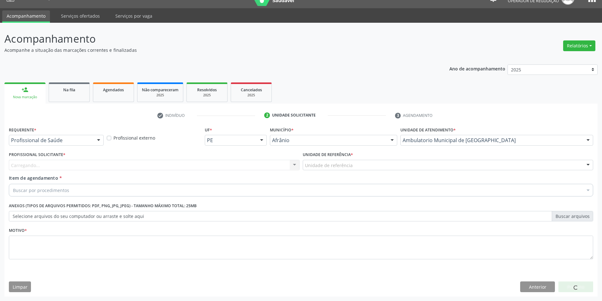
click at [393, 168] on div "Unidade de referência" at bounding box center [448, 165] width 291 height 11
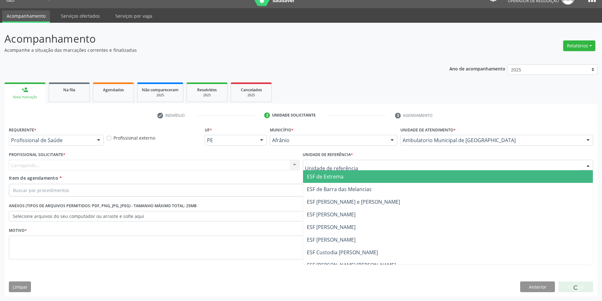
click at [387, 173] on span "ESF de Extrema" at bounding box center [448, 176] width 290 height 13
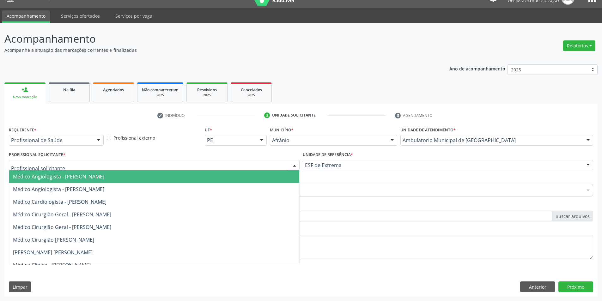
click at [274, 165] on div at bounding box center [154, 165] width 291 height 11
click at [278, 172] on span "Médico Angiologista - [PERSON_NAME]" at bounding box center [154, 176] width 290 height 13
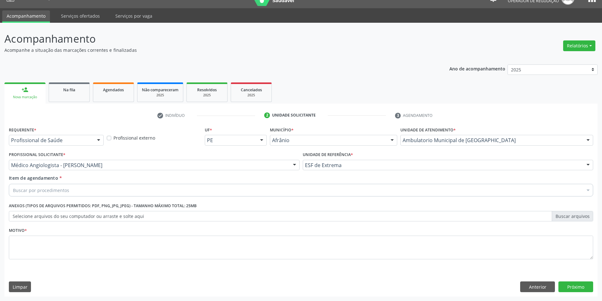
click at [177, 187] on div "Buscar por procedimentos" at bounding box center [301, 190] width 585 height 13
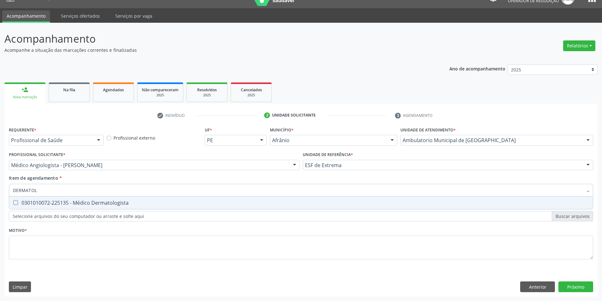
type input "DERMATOLO"
click at [157, 200] on span "0301010072-225135 - Médico Dermatologista" at bounding box center [301, 203] width 584 height 13
checkbox Dermatologista "true"
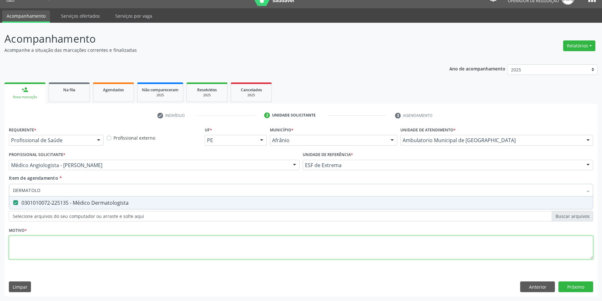
click at [114, 249] on div "Requerente * Profissional de Saúde Profissional de Saúde Paciente Nenhum result…" at bounding box center [301, 196] width 585 height 143
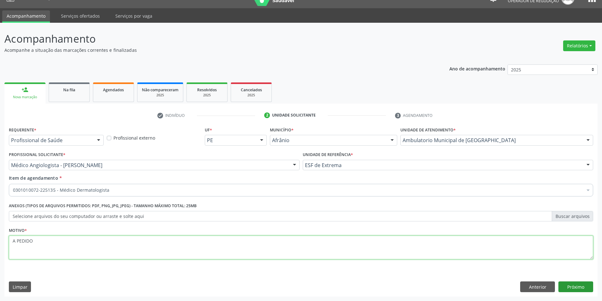
type textarea "A PEDIDO"
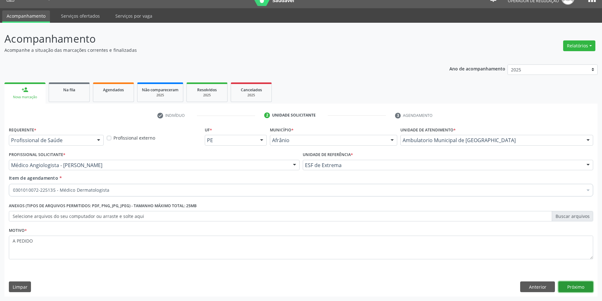
click at [583, 286] on button "Próximo" at bounding box center [576, 287] width 35 height 11
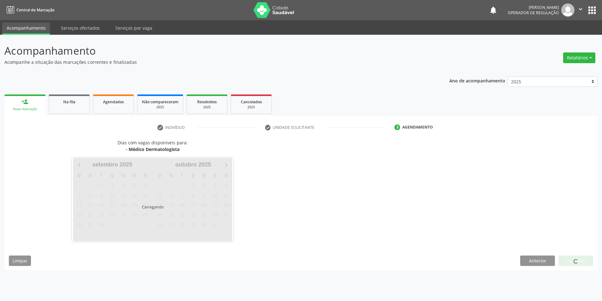
scroll to position [0, 0]
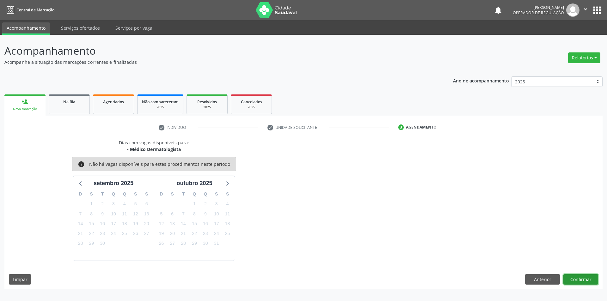
click at [585, 277] on button "Confirmar" at bounding box center [580, 279] width 35 height 11
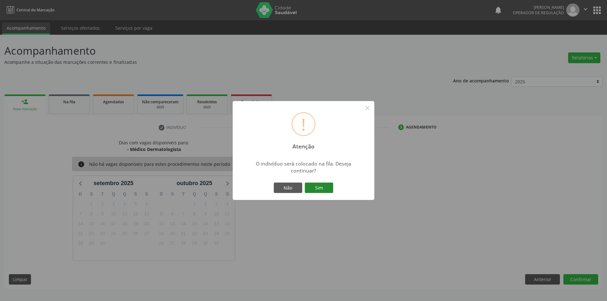
click at [328, 187] on button "Sim" at bounding box center [319, 188] width 28 height 11
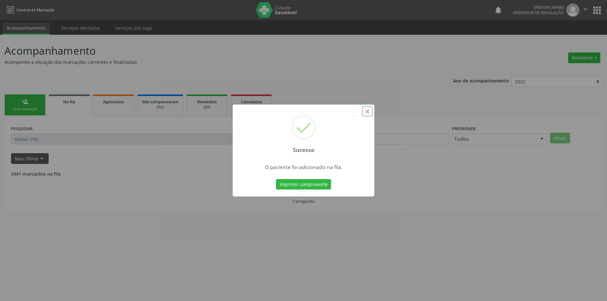
click at [365, 107] on button "×" at bounding box center [367, 111] width 11 height 11
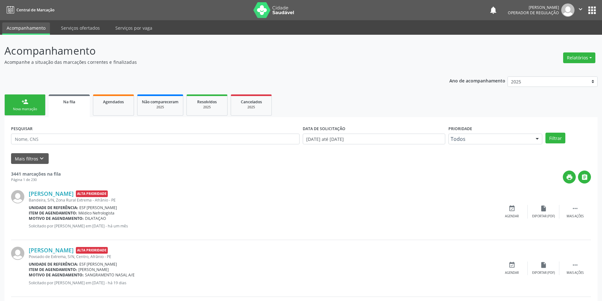
click at [27, 109] on div "Nova marcação" at bounding box center [25, 109] width 32 height 5
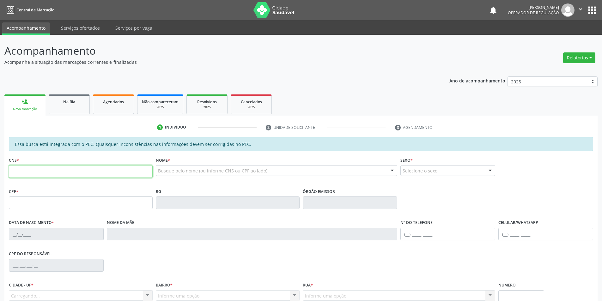
click at [48, 168] on input "text" at bounding box center [81, 171] width 144 height 13
paste input "700 0089 0431 4105"
type input "700 0089 0431 4105"
type input "706.483.054-06"
type input "14/02/2007"
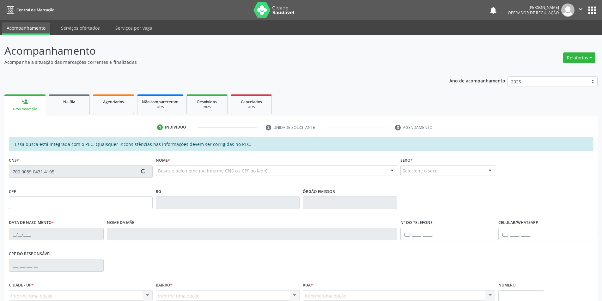
type input "Regina dos Santos Ferreira"
type input "(87) 98822-2480"
type input "S/N"
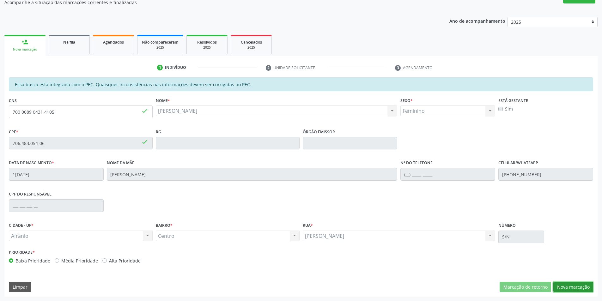
click at [581, 289] on button "Nova marcação" at bounding box center [574, 287] width 40 height 11
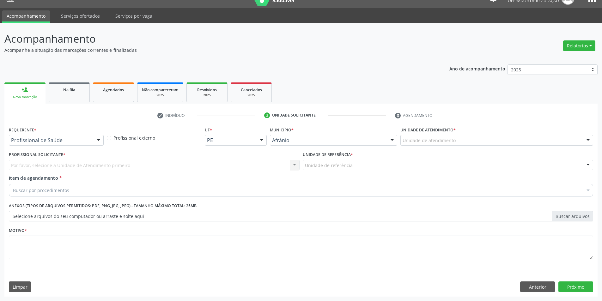
scroll to position [12, 0]
click at [516, 138] on div at bounding box center [497, 140] width 193 height 11
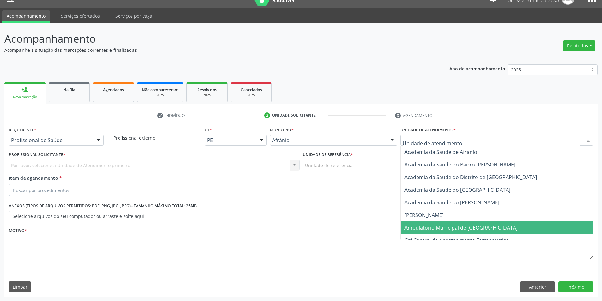
click at [488, 226] on span "Ambulatorio Municipal de [GEOGRAPHIC_DATA]" at bounding box center [497, 228] width 192 height 13
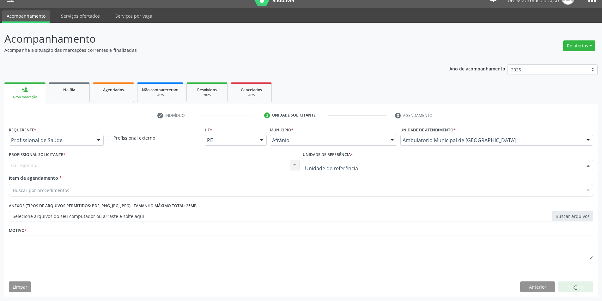
click at [409, 166] on div at bounding box center [448, 165] width 291 height 11
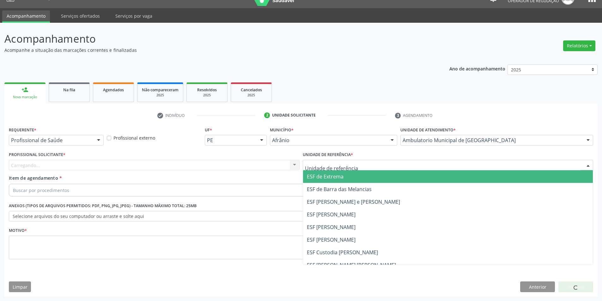
click at [396, 182] on span "ESF de Extrema" at bounding box center [448, 176] width 290 height 13
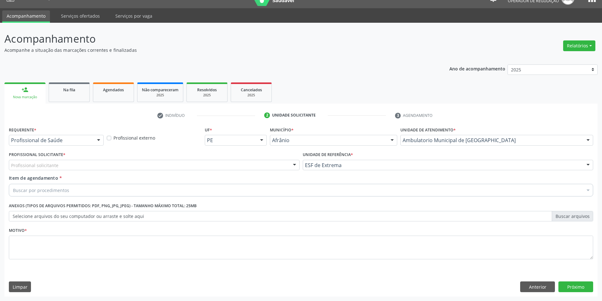
click at [274, 166] on div "Profissional solicitante" at bounding box center [154, 165] width 291 height 11
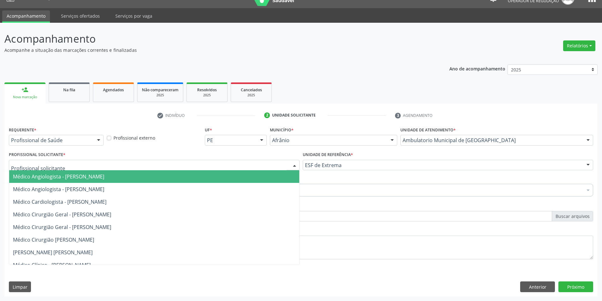
click at [274, 179] on span "Médico Angiologista - Luis Henrique de Sa Nunes" at bounding box center [154, 176] width 290 height 13
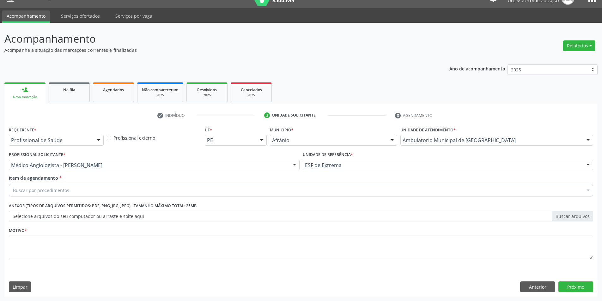
click at [224, 198] on div "Item de agendamento * Buscar por procedimentos Selecionar todos 0604320140 - Ab…" at bounding box center [301, 187] width 588 height 24
click at [246, 197] on div "Item de agendamento * Buscar por procedimentos Selecionar todos 0604320140 - Ab…" at bounding box center [301, 187] width 588 height 24
click at [247, 192] on div "Buscar por procedimentos" at bounding box center [301, 190] width 585 height 13
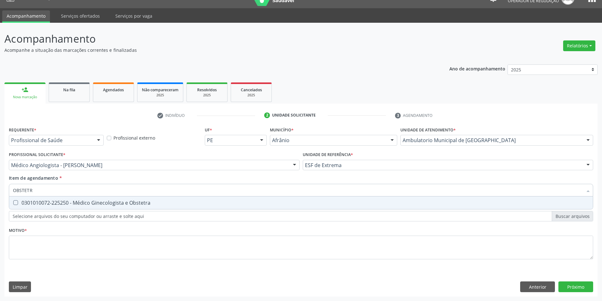
type input "OBSTETRA"
click at [241, 205] on div "0301010072-225250 - Médico Ginecologista e Obstetra" at bounding box center [301, 202] width 576 height 5
checkbox Obstetra "true"
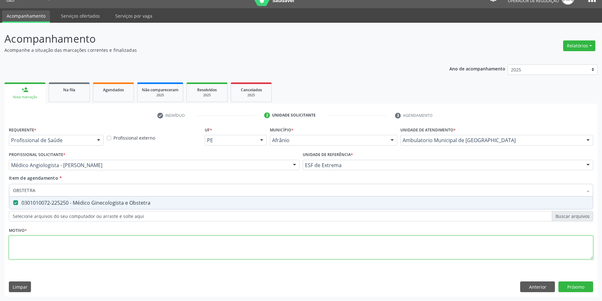
click at [210, 248] on div "Requerente * Profissional de Saúde Profissional de Saúde Paciente Nenhum result…" at bounding box center [301, 196] width 585 height 143
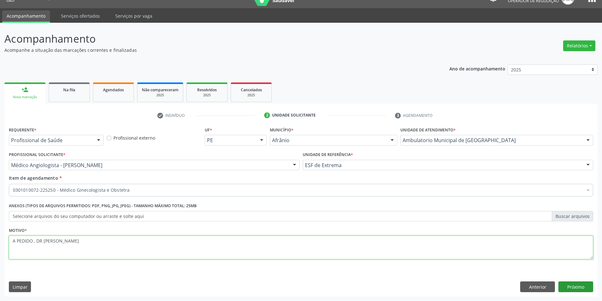
type textarea "A PEDIDO , DR PADUA"
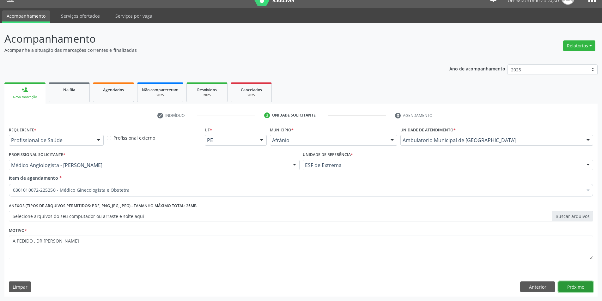
click at [574, 287] on button "Próximo" at bounding box center [576, 287] width 35 height 11
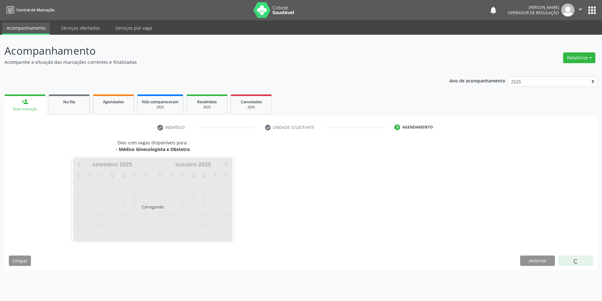
scroll to position [0, 0]
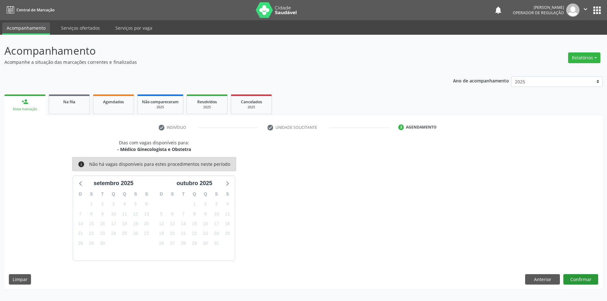
drag, startPoint x: 582, startPoint y: 268, endPoint x: 584, endPoint y: 276, distance: 8.1
click at [582, 272] on div "Dias com vagas disponíveis para: - Médico Ginecologista e Obstetra info Não há …" at bounding box center [303, 214] width 598 height 150
click at [584, 276] on button "Confirmar" at bounding box center [580, 279] width 35 height 11
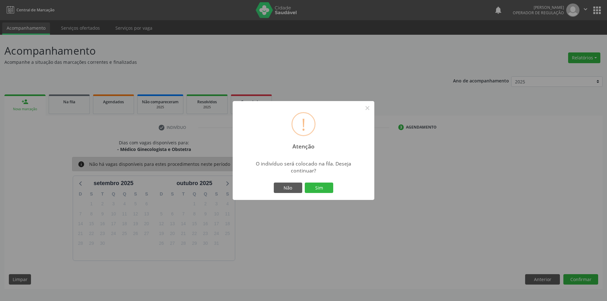
click at [322, 182] on div "Não Sim" at bounding box center [303, 187] width 63 height 13
click at [320, 184] on button "Sim" at bounding box center [319, 188] width 28 height 11
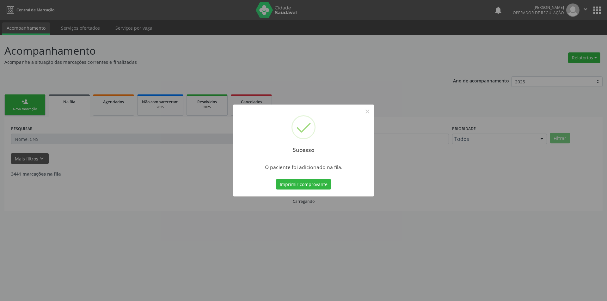
click at [28, 103] on div "Sucesso × O paciente foi adicionado na fila. Imprimir comprovante Cancel" at bounding box center [303, 150] width 607 height 301
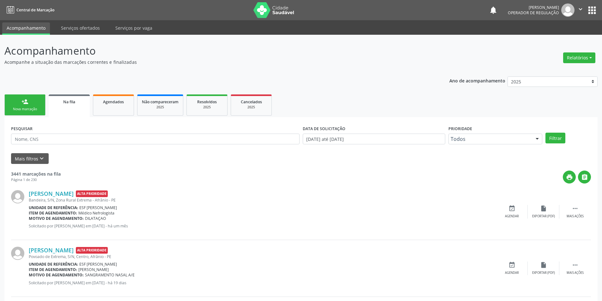
click at [28, 103] on div "person_add" at bounding box center [24, 101] width 7 height 7
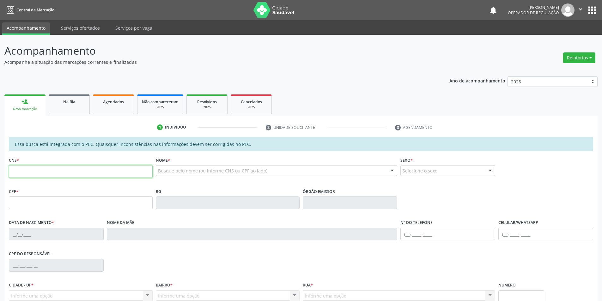
drag, startPoint x: 63, startPoint y: 173, endPoint x: 111, endPoint y: 164, distance: 48.9
click at [63, 173] on input "text" at bounding box center [81, 171] width 144 height 13
type input "701 2030 2713 8317"
type input "370.581.184-34"
type input "25/06/1958"
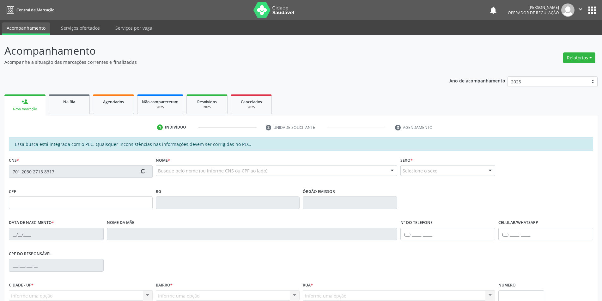
type input "Bertolina Barbara Nunes"
type input "(87) 98839-3475"
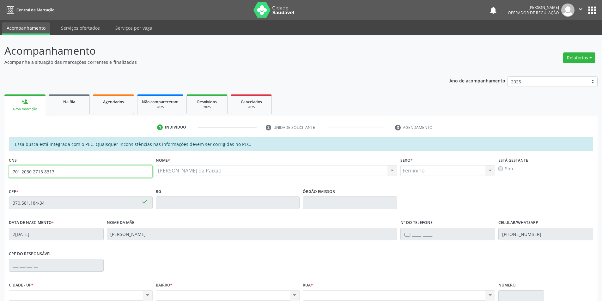
drag, startPoint x: 64, startPoint y: 176, endPoint x: 0, endPoint y: 173, distance: 63.6
click at [0, 173] on div "Acompanhamento Acompanhe a situação das marcações correntes e finalizadas Relat…" at bounding box center [301, 198] width 602 height 326
type input "700 8034 1511 2087"
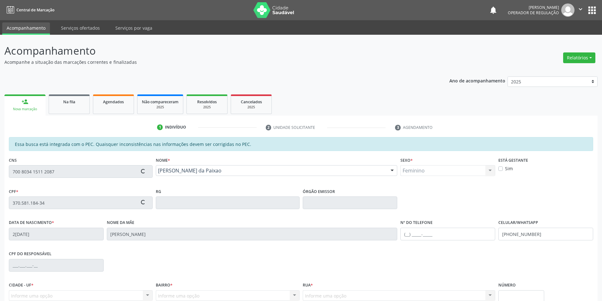
type input "252.557.895-34"
type input "25/07/1947"
type input "Maria Evangelista Nascimento"
type input "(87) 98866-2644"
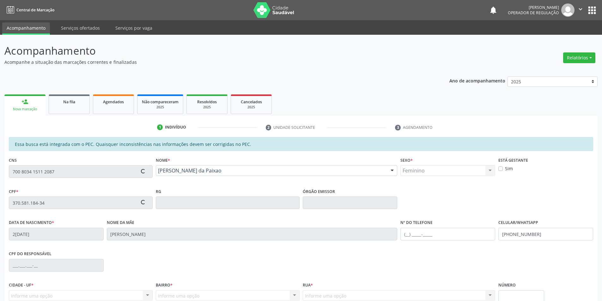
type input "S/N"
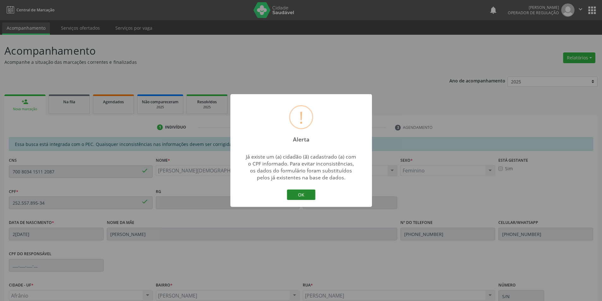
click at [306, 194] on button "OK" at bounding box center [301, 195] width 28 height 11
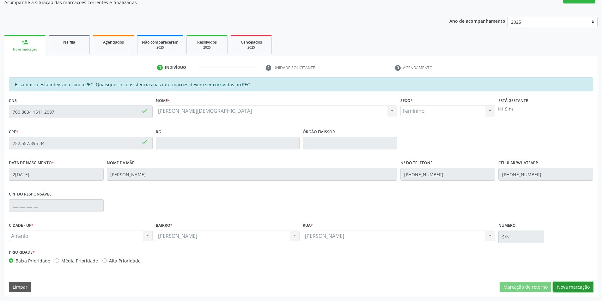
click at [576, 291] on button "Nova marcação" at bounding box center [574, 287] width 40 height 11
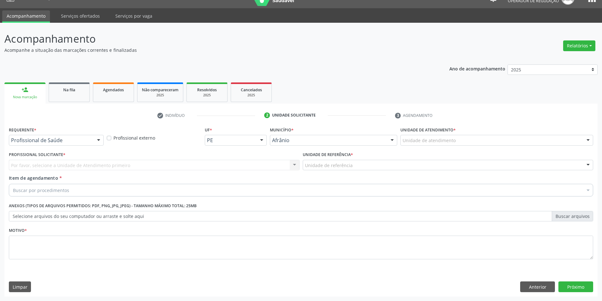
drag, startPoint x: 501, startPoint y: 141, endPoint x: 498, endPoint y: 178, distance: 37.1
click at [501, 144] on div "Unidade de atendimento" at bounding box center [497, 140] width 193 height 11
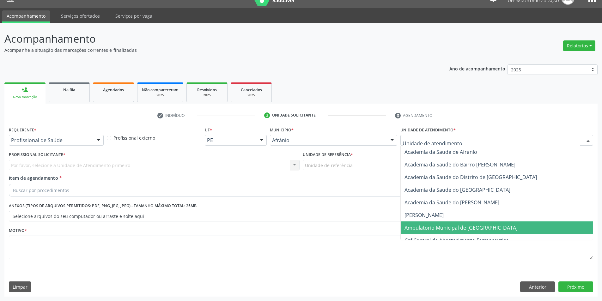
click at [496, 224] on span "Ambulatorio Municipal de [GEOGRAPHIC_DATA]" at bounding box center [497, 228] width 192 height 13
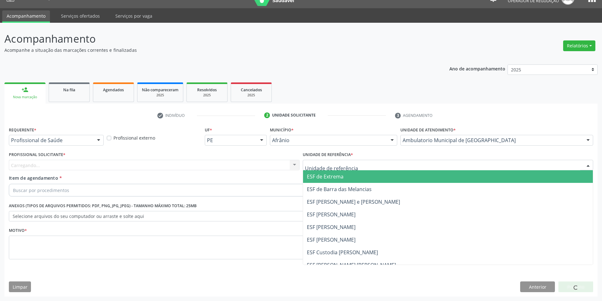
drag, startPoint x: 326, startPoint y: 176, endPoint x: 276, endPoint y: 172, distance: 50.2
click at [326, 177] on span "ESF de Extrema" at bounding box center [325, 176] width 37 height 7
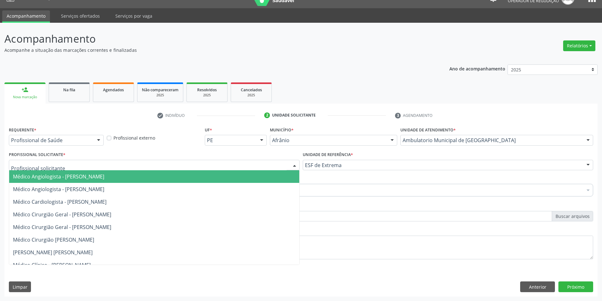
click at [237, 165] on div at bounding box center [154, 165] width 291 height 11
click at [238, 175] on span "Médico Angiologista - [PERSON_NAME]" at bounding box center [154, 176] width 290 height 13
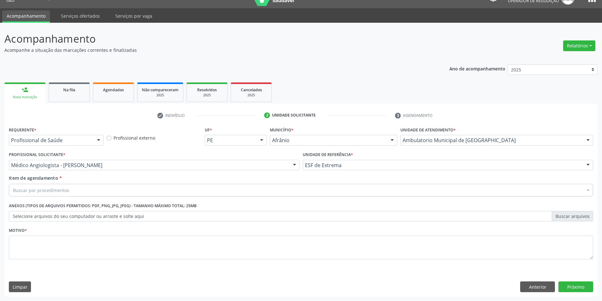
click at [104, 189] on div "Buscar por procedimentos" at bounding box center [301, 190] width 585 height 13
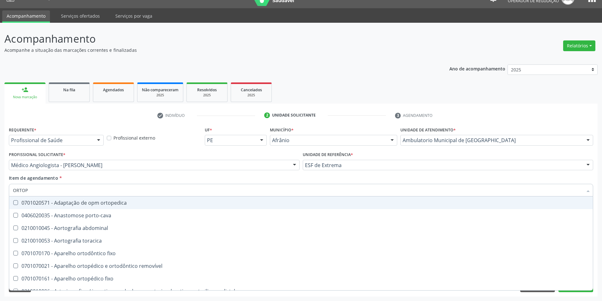
type input "ORTOPE"
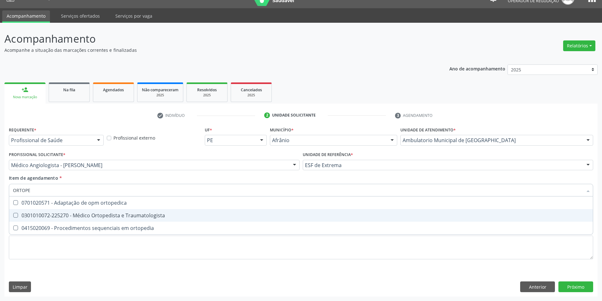
click at [126, 214] on div "0301010072-225270 - Médico Ortopedista e Traumatologista" at bounding box center [301, 215] width 576 height 5
checkbox Traumatologista "true"
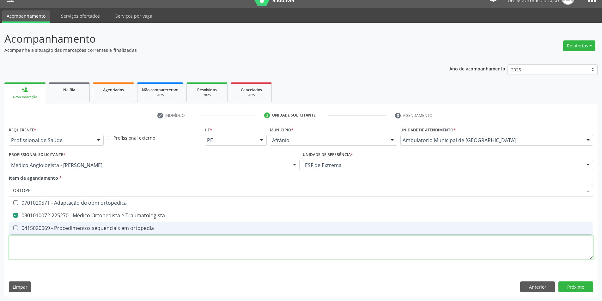
click at [106, 250] on div "Requerente * Profissional de Saúde Profissional de Saúde Paciente Nenhum result…" at bounding box center [301, 196] width 585 height 143
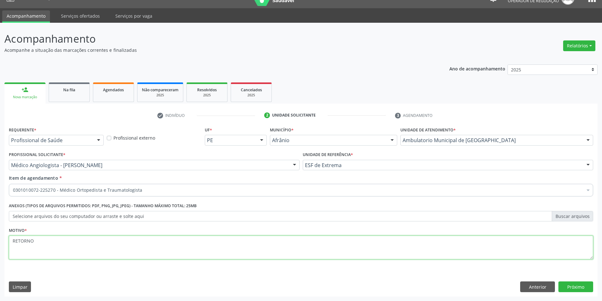
type textarea "RETORNO"
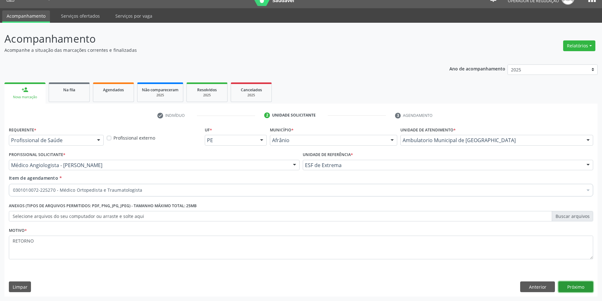
click at [560, 284] on button "Próximo" at bounding box center [576, 287] width 35 height 11
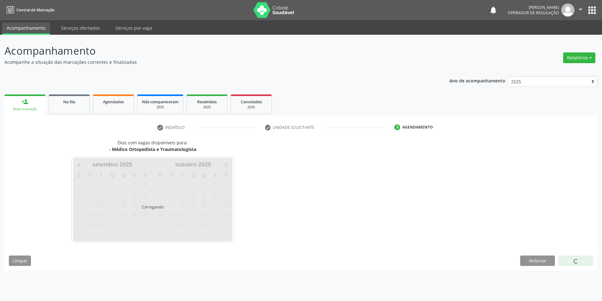
scroll to position [0, 0]
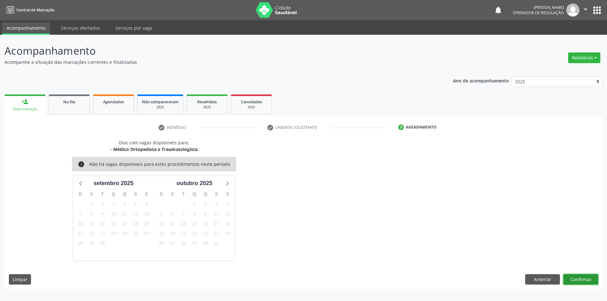
click at [577, 277] on button "Confirmar" at bounding box center [580, 279] width 35 height 11
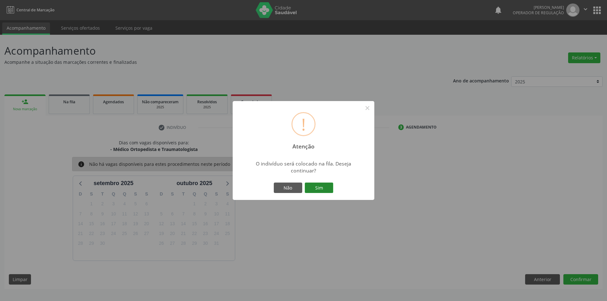
click at [320, 186] on button "Sim" at bounding box center [319, 188] width 28 height 11
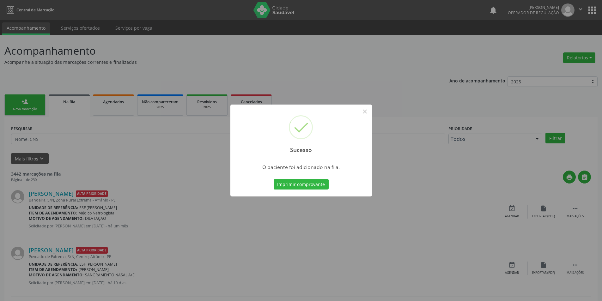
click at [17, 107] on div "Sucesso × O paciente foi adicionado na fila. Imprimir comprovante Cancel" at bounding box center [301, 150] width 602 height 301
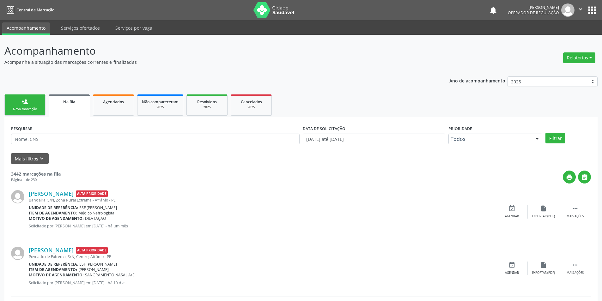
click at [19, 108] on div "Nova marcação" at bounding box center [25, 109] width 32 height 5
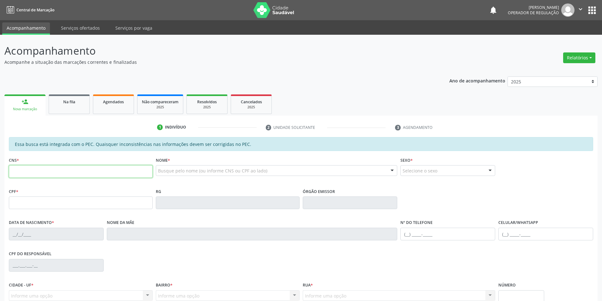
click at [46, 171] on input "text" at bounding box center [81, 171] width 144 height 13
paste input "701 2030 2713 8317"
type input "701 2030 2713 8317"
type input "370.581.184-34"
type input "25/06/1958"
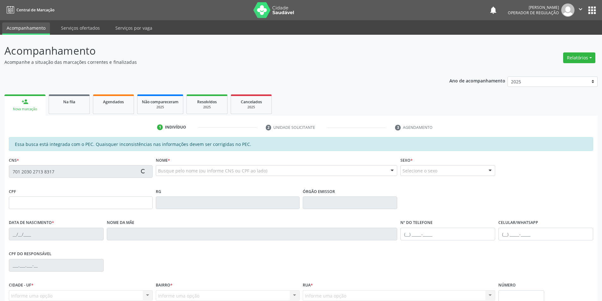
type input "Bertolina Barbara Nunes"
type input "(87) 98839-3475"
type input "S/N"
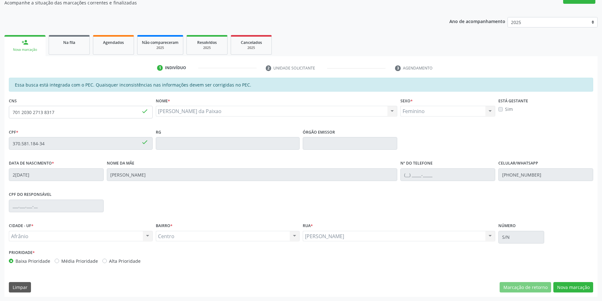
scroll to position [60, 0]
click at [569, 286] on button "Nova marcação" at bounding box center [574, 287] width 40 height 11
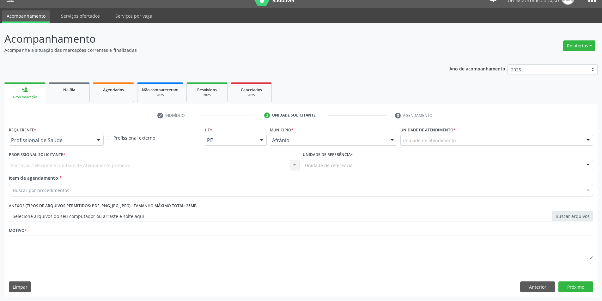
click at [538, 139] on div "Unidade de atendimento" at bounding box center [497, 140] width 193 height 11
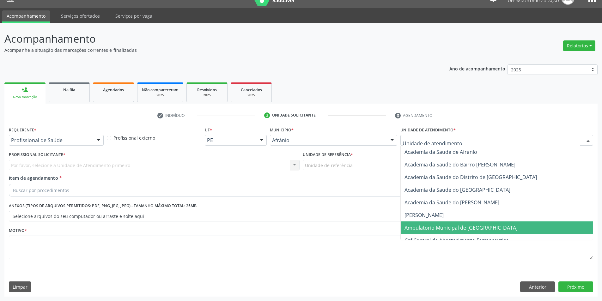
click at [506, 226] on span "Ambulatorio Municipal de [GEOGRAPHIC_DATA]" at bounding box center [497, 228] width 192 height 13
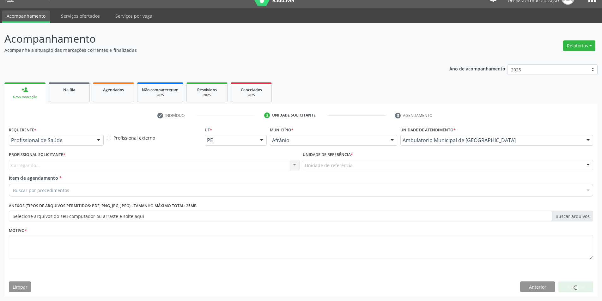
click at [359, 167] on div "Unidade de referência" at bounding box center [448, 165] width 291 height 11
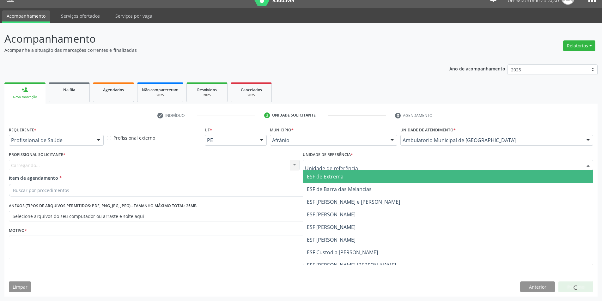
click at [356, 178] on span "ESF de Extrema" at bounding box center [448, 176] width 290 height 13
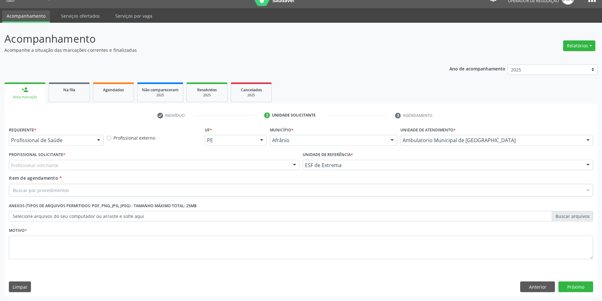
click at [247, 168] on div "Profissional solicitante" at bounding box center [154, 165] width 291 height 11
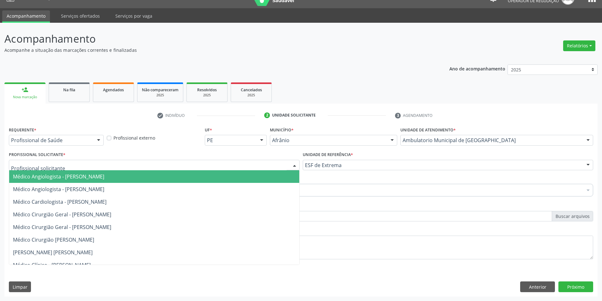
click at [246, 177] on span "Médico Angiologista - [PERSON_NAME]" at bounding box center [154, 176] width 290 height 13
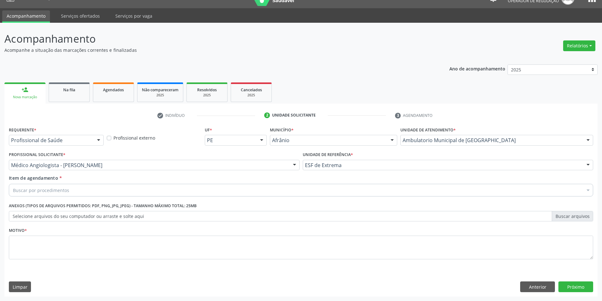
click at [173, 185] on div "Buscar por procedimentos" at bounding box center [301, 190] width 585 height 13
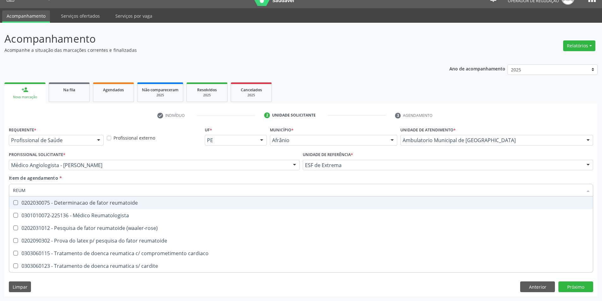
type input "REUMA"
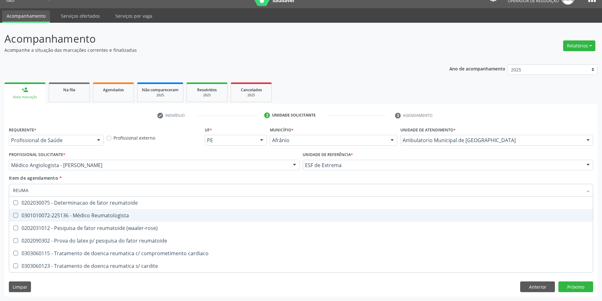
click at [171, 215] on div "0301010072-225136 - Médico Reumatologista" at bounding box center [301, 215] width 576 height 5
checkbox Reumatologista "true"
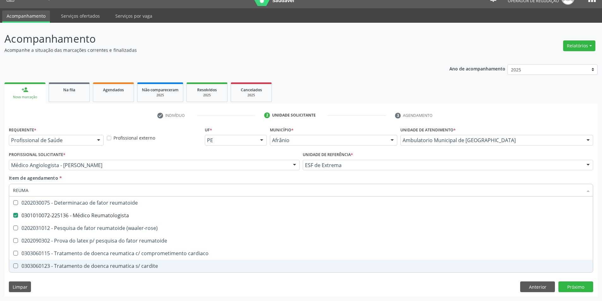
click at [459, 284] on div "Requerente * Profissional de Saúde Profissional de Saúde Paciente Nenhum result…" at bounding box center [300, 211] width 593 height 172
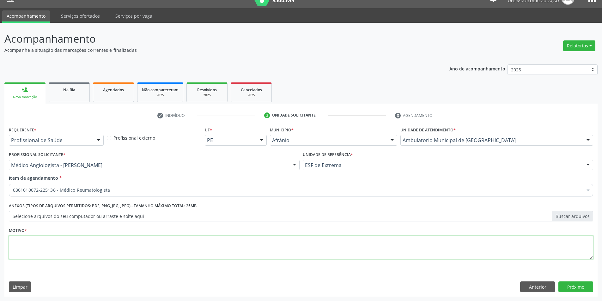
click at [288, 240] on textarea at bounding box center [301, 248] width 585 height 24
type textarea "RETORNO"
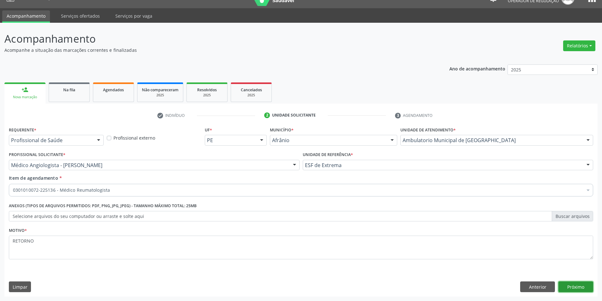
click at [581, 286] on button "Próximo" at bounding box center [576, 287] width 35 height 11
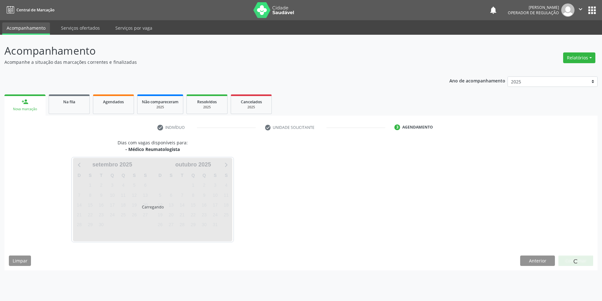
scroll to position [0, 0]
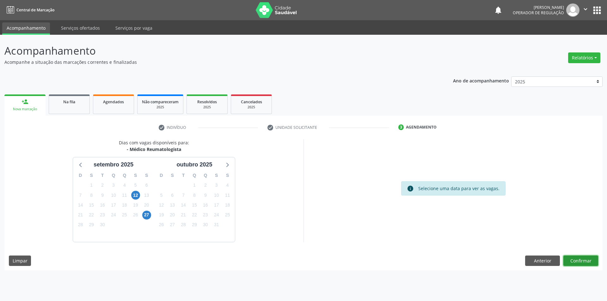
click at [574, 265] on button "Confirmar" at bounding box center [580, 261] width 35 height 11
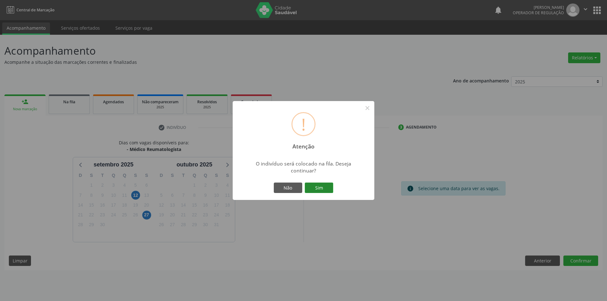
click at [320, 186] on button "Sim" at bounding box center [319, 188] width 28 height 11
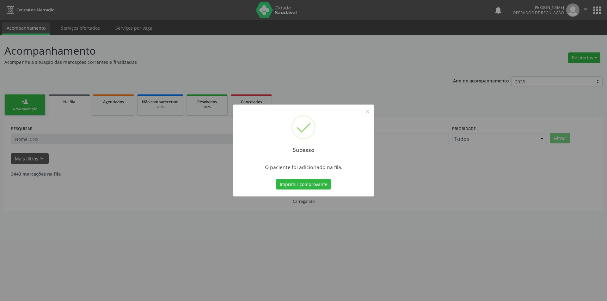
click at [306, 177] on div "Sucesso × O paciente foi adicionado na fila. Imprimir comprovante Cancel" at bounding box center [304, 151] width 142 height 92
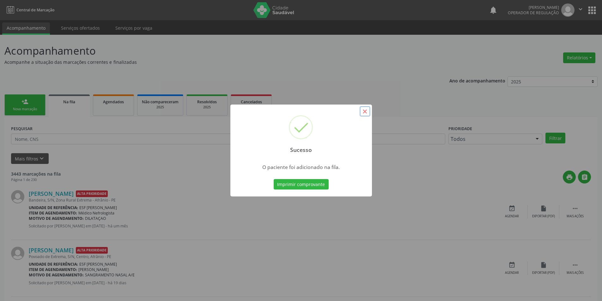
click at [365, 108] on button "×" at bounding box center [365, 111] width 11 height 11
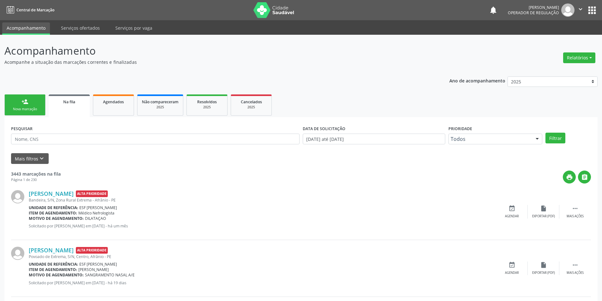
click at [19, 105] on link "person_add Nova marcação" at bounding box center [24, 105] width 41 height 21
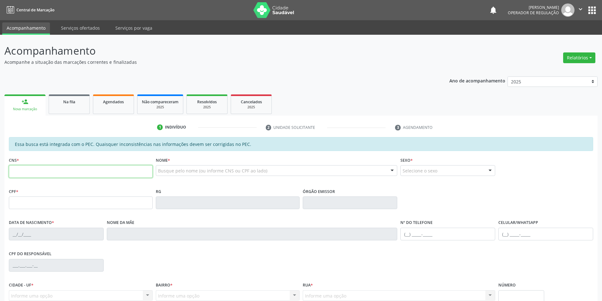
drag, startPoint x: 42, startPoint y: 171, endPoint x: 65, endPoint y: 173, distance: 23.2
click at [43, 171] on input "text" at bounding box center [81, 171] width 144 height 13
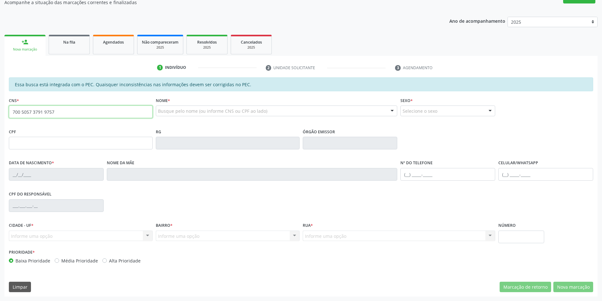
type input "700 5057 3791 9757"
type input "005.790.674-24"
type input "19/03/2025"
type input "Rafaela Amorim Neto"
type input "(87) 98168-2891"
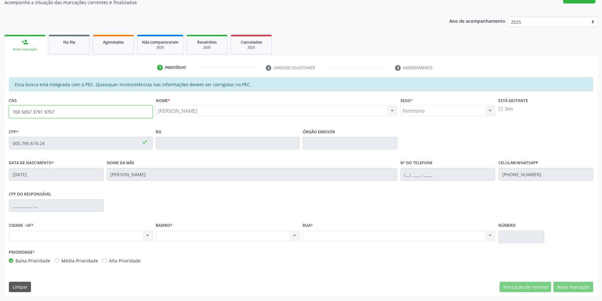
drag, startPoint x: 84, startPoint y: 113, endPoint x: 0, endPoint y: 113, distance: 83.8
click at [0, 113] on div "Acompanhamento Acompanhe a situação das marcações correntes e finalizadas Relat…" at bounding box center [301, 138] width 602 height 326
type input "700 5091 7548 2851"
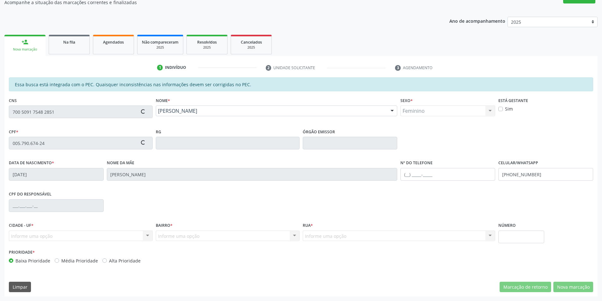
type input "105.627.144-21"
type input "29/12/2009"
type input "Jucara Aparecida Rodrigues Damasceno"
type input "(87) 98839-9180"
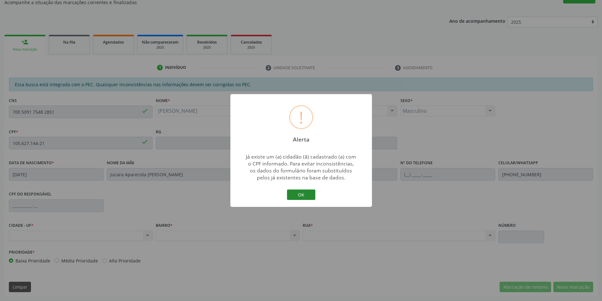
drag, startPoint x: 293, startPoint y: 195, endPoint x: 336, endPoint y: 208, distance: 44.2
click at [294, 195] on button "OK" at bounding box center [301, 195] width 28 height 11
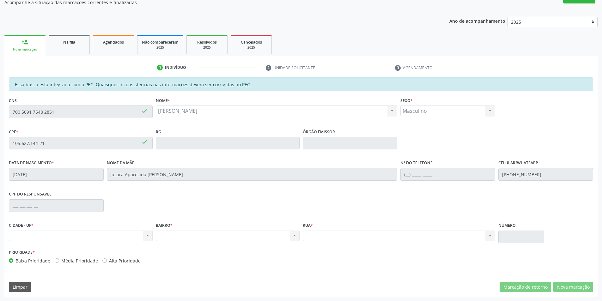
click at [0, 109] on div "Acompanhamento Acompanhe a situação das marcações correntes e finalizadas Relat…" at bounding box center [301, 138] width 602 height 326
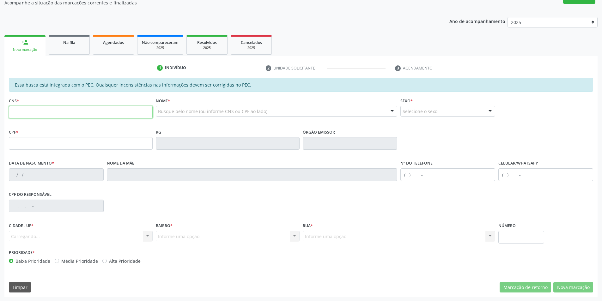
scroll to position [59, 0]
type input "700 5057 3791 9757"
type input "005.790.674-24"
type input "19/03/2025"
type input "Rafaela Amorim Neto"
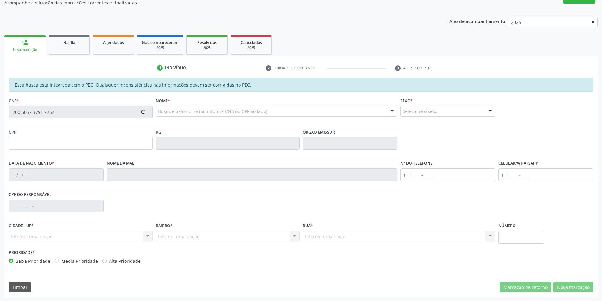
type input "(87) 98168-2891"
type input "S/N"
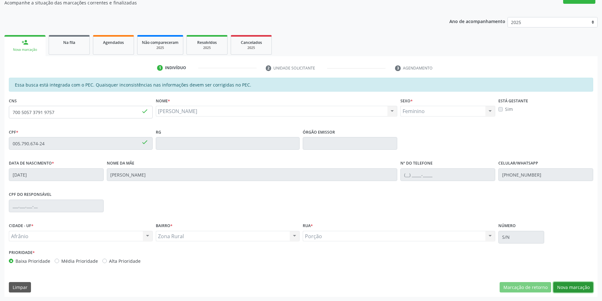
click at [574, 285] on button "Nova marcação" at bounding box center [574, 287] width 40 height 11
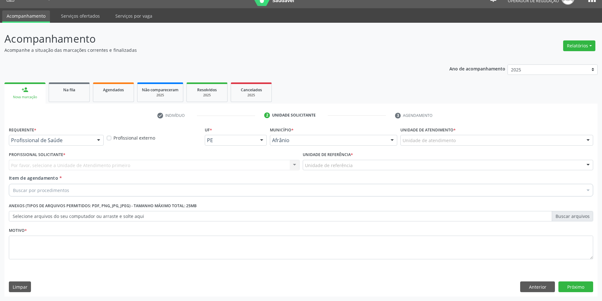
scroll to position [12, 0]
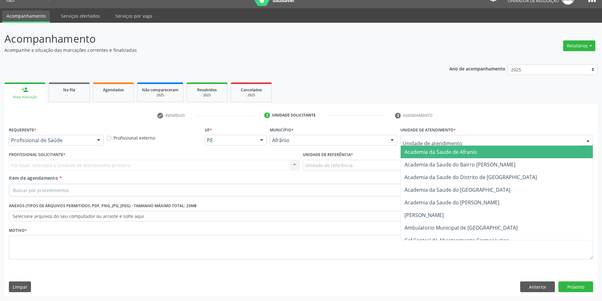
click at [468, 136] on div at bounding box center [497, 140] width 193 height 11
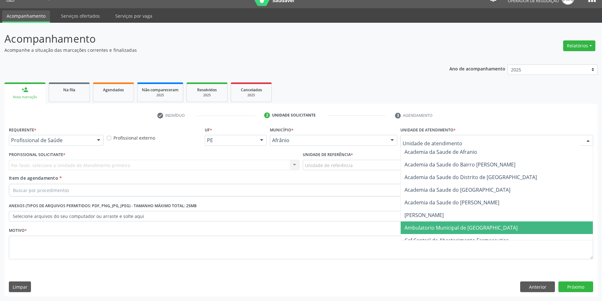
click at [447, 226] on span "Ambulatorio Municipal de [GEOGRAPHIC_DATA]" at bounding box center [461, 227] width 113 height 7
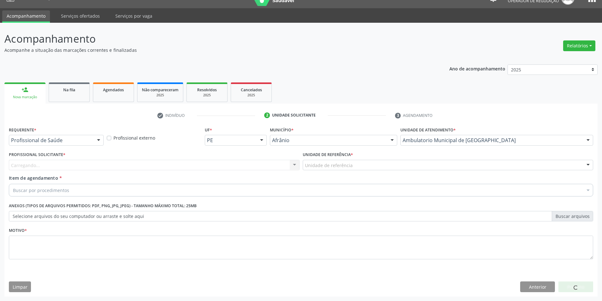
click at [367, 161] on div "Unidade de referência" at bounding box center [448, 165] width 291 height 11
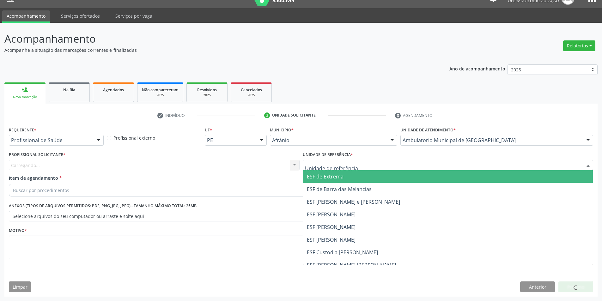
click at [359, 176] on span "ESF de Extrema" at bounding box center [448, 176] width 290 height 13
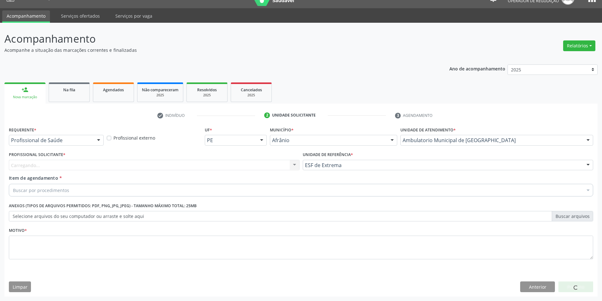
click at [252, 165] on div "Carregando..." at bounding box center [154, 165] width 291 height 11
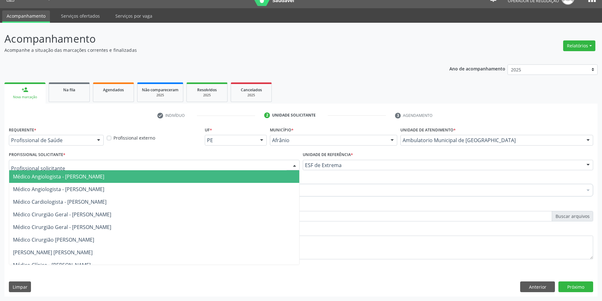
click at [247, 174] on span "Médico Angiologista - Luis Henrique de Sa Nunes" at bounding box center [154, 176] width 290 height 13
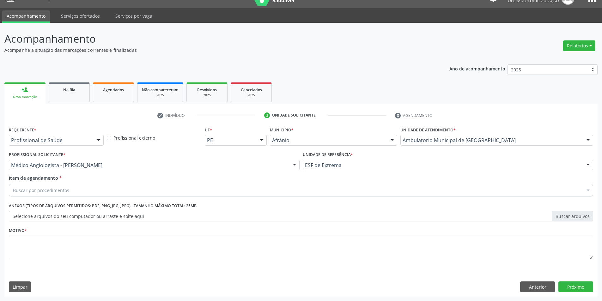
click at [139, 192] on div "Buscar por procedimentos" at bounding box center [301, 190] width 585 height 13
type input "FISIO"
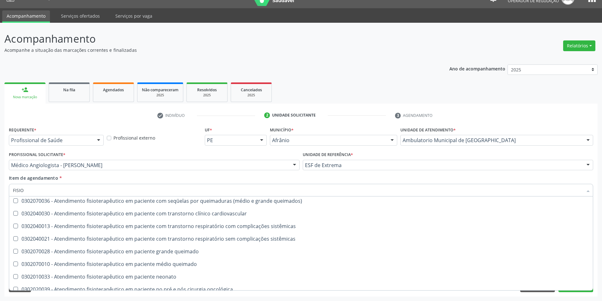
scroll to position [32, 0]
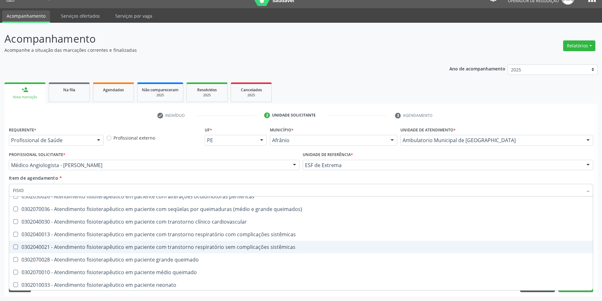
click at [285, 249] on div "0302040021 - Atendimento fisioterapêutico em paciente com transtorno respiratór…" at bounding box center [301, 247] width 576 height 5
checkbox sistêmicas "true"
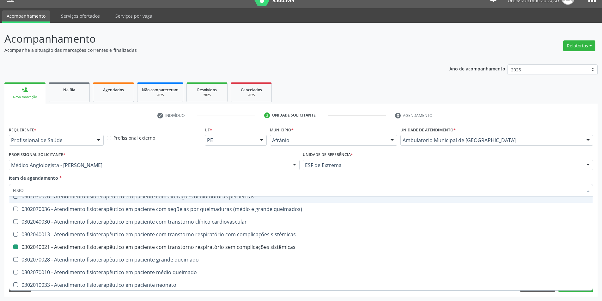
click at [135, 177] on div "Item de agendamento * FISIO Desfazer seleção 0302020012 - Atendimento fisiotera…" at bounding box center [301, 185] width 585 height 20
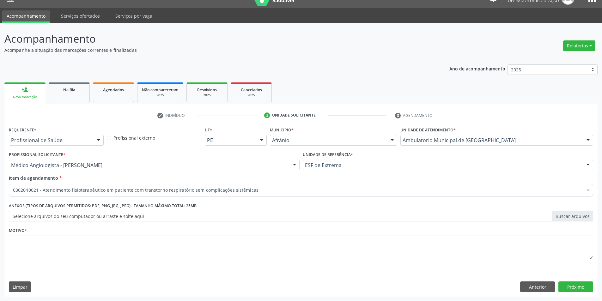
checkbox sistêmicas "true"
checkbox inter-atrial "false"
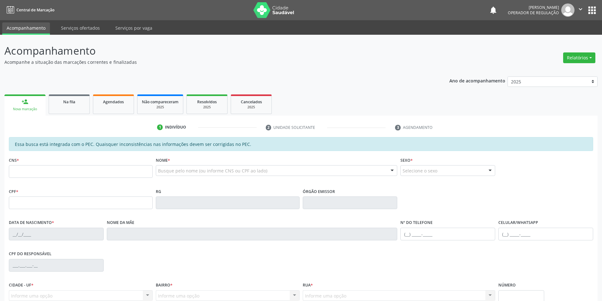
scroll to position [37, 0]
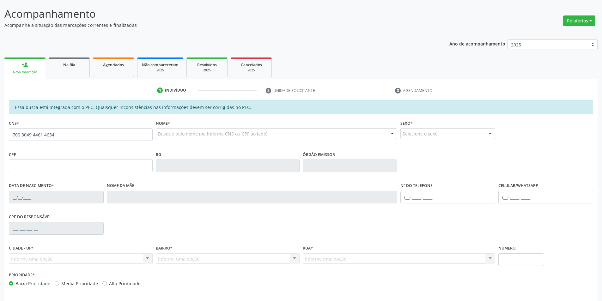
type input "700 3049 4461 4634"
type input "22/09/1990"
type input "Maria dos Santos Amorim"
type input "(87) 98826-0755"
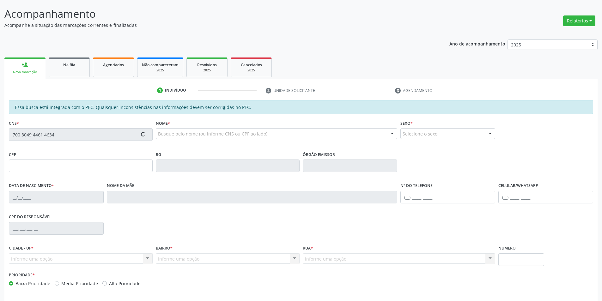
type input "S/N"
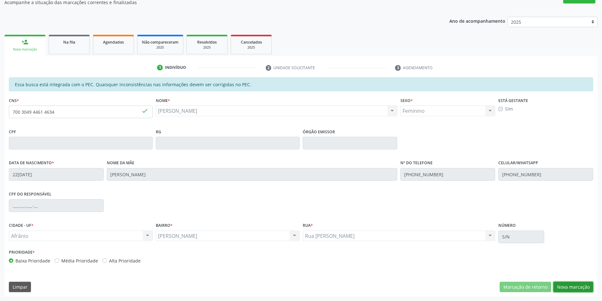
click at [572, 288] on button "Nova marcação" at bounding box center [574, 287] width 40 height 11
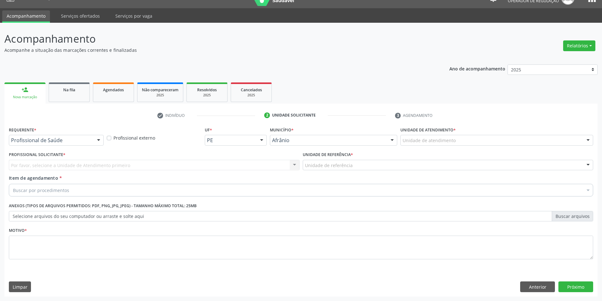
click at [513, 138] on div "Unidade de atendimento" at bounding box center [497, 140] width 193 height 11
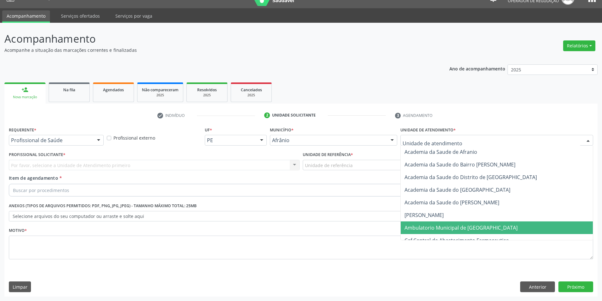
click at [480, 224] on span "Ambulatorio Municipal de [GEOGRAPHIC_DATA]" at bounding box center [497, 228] width 192 height 13
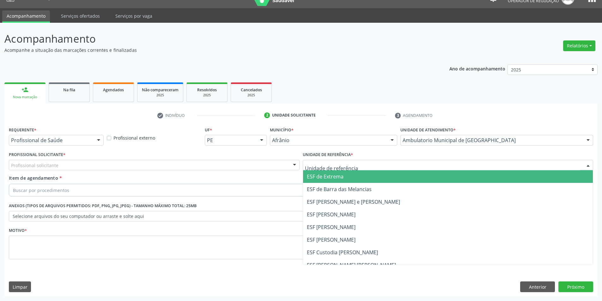
click at [318, 179] on span "ESF de Extrema" at bounding box center [325, 176] width 37 height 7
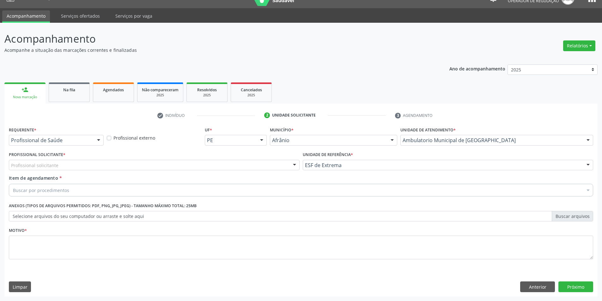
click at [256, 166] on div "Profissional solicitante" at bounding box center [154, 165] width 291 height 11
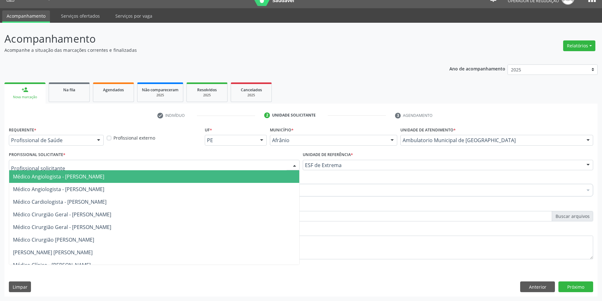
drag, startPoint x: 256, startPoint y: 175, endPoint x: 216, endPoint y: 184, distance: 41.4
click at [256, 176] on span "Médico Angiologista - Luis Henrique de Sa Nunes" at bounding box center [154, 176] width 290 height 13
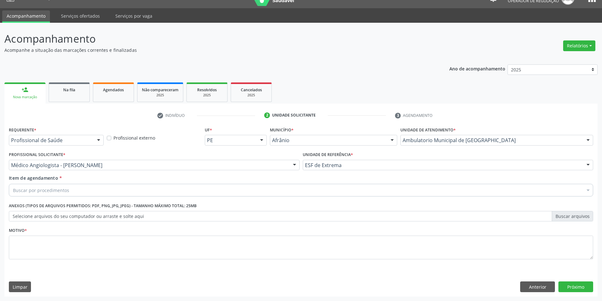
click at [177, 190] on div "Buscar por procedimentos" at bounding box center [301, 190] width 585 height 13
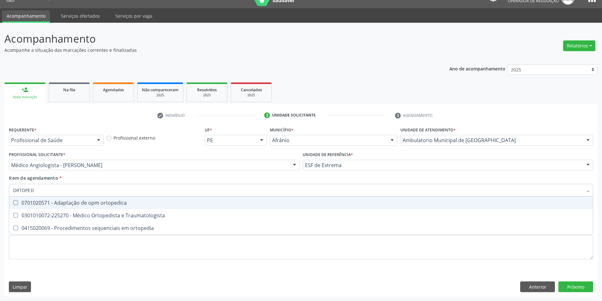
type input "ORTOPEDI"
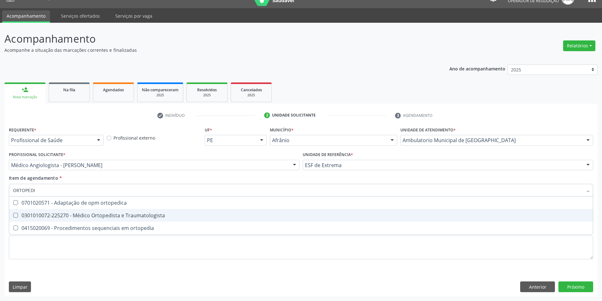
click at [168, 218] on div "0301010072-225270 - Médico Ortopedista e Traumatologista" at bounding box center [301, 215] width 576 height 5
checkbox Traumatologista "true"
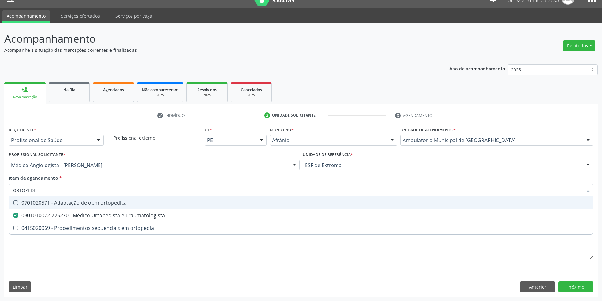
drag, startPoint x: 15, startPoint y: 189, endPoint x: 0, endPoint y: 190, distance: 14.9
click at [0, 190] on div "Acompanhamento Acompanhe a situação das marcações correntes e finalizadas Relat…" at bounding box center [301, 162] width 602 height 279
type input "CA"
checkbox Traumatologista "false"
type input "CARDIOLO"
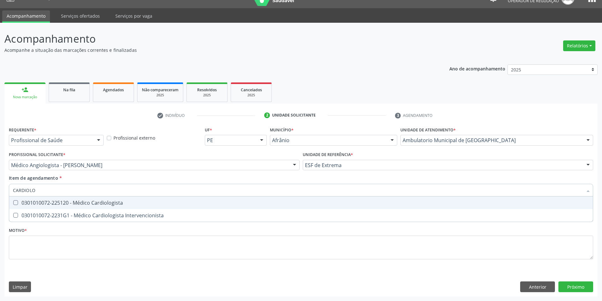
click at [78, 198] on span "0301010072-225120 - Médico Cardiologista" at bounding box center [301, 203] width 584 height 13
checkbox Cardiologista "true"
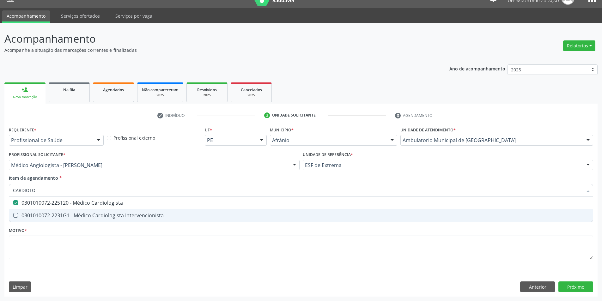
click at [101, 261] on div "Requerente * Profissional de Saúde Profissional de Saúde Paciente Nenhum result…" at bounding box center [301, 196] width 585 height 143
checkbox Intervencionista "true"
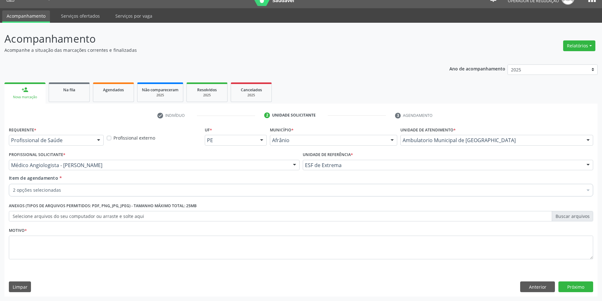
click at [107, 252] on div "Requerente * Profissional de Saúde Profissional de Saúde Paciente Nenhum result…" at bounding box center [301, 196] width 585 height 143
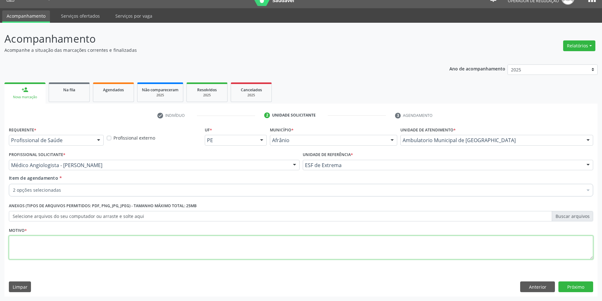
click at [107, 252] on textarea at bounding box center [301, 248] width 585 height 24
type textarea "A PEDIDO"
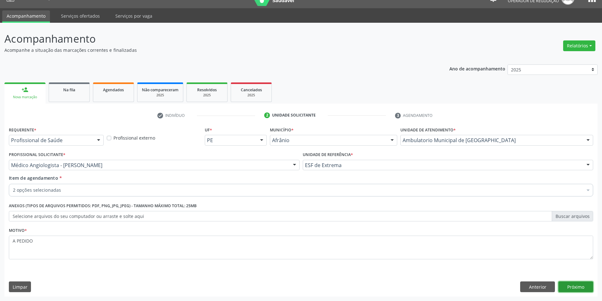
click at [592, 289] on button "Próximo" at bounding box center [576, 287] width 35 height 11
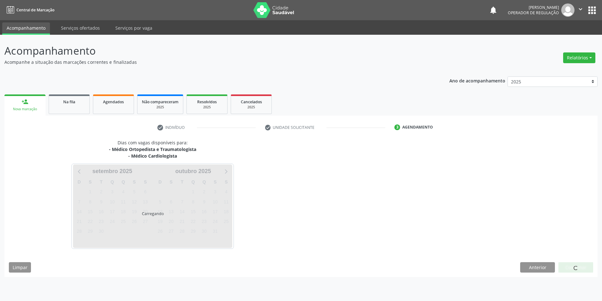
scroll to position [0, 0]
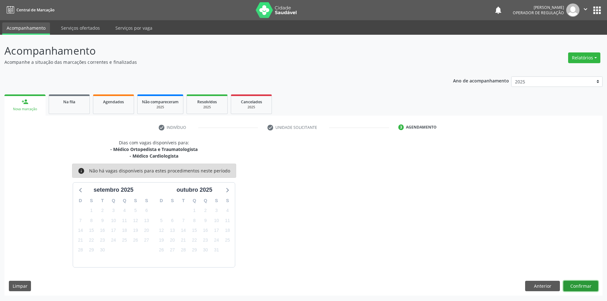
click at [580, 283] on button "Confirmar" at bounding box center [580, 286] width 35 height 11
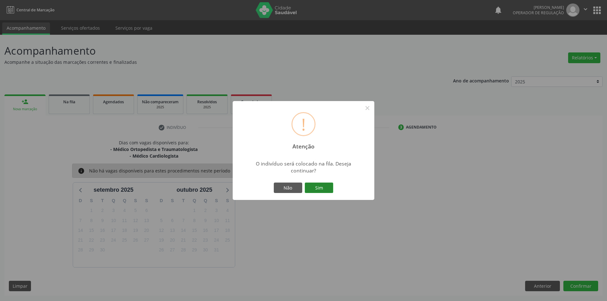
click at [322, 186] on button "Sim" at bounding box center [319, 188] width 28 height 11
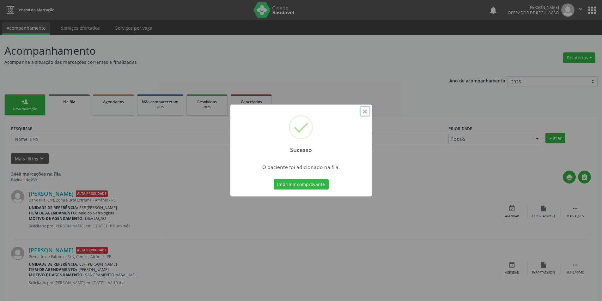
click at [365, 111] on button "×" at bounding box center [365, 111] width 11 height 11
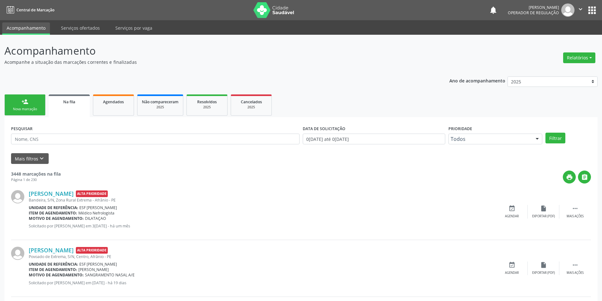
click at [18, 105] on link "person_add Nova marcação" at bounding box center [24, 105] width 41 height 21
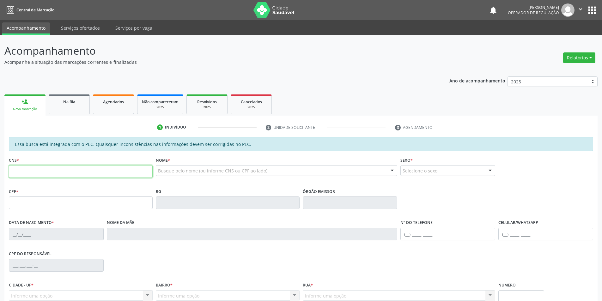
click at [64, 178] on input "text" at bounding box center [81, 171] width 144 height 13
paste input "704 0088 7216 8063"
type input "704 0088 7216 8063"
type input "055.835.094-14"
type input "18/02/1962"
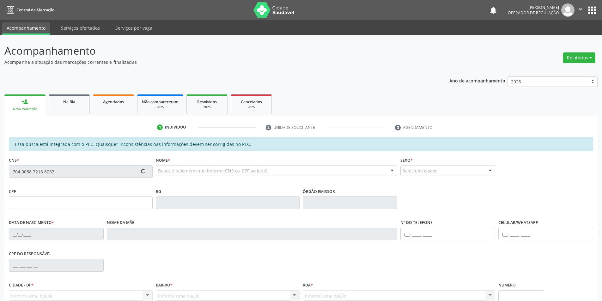
type input "Frutuoza Ferreira Laranjeira"
type input "(87) 98873-8974"
type input "S/N"
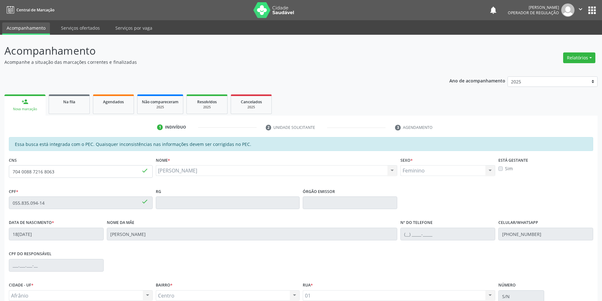
click at [598, 194] on div "Acompanhamento Acompanhe a situação das marcações correntes e finalizadas Relat…" at bounding box center [301, 198] width 602 height 326
drag, startPoint x: 601, startPoint y: 192, endPoint x: 603, endPoint y: 239, distance: 47.8
click at [602, 239] on html "Central de Marcação notifications Italo Souza Coelho Operador de regulação  Co…" at bounding box center [301, 150] width 602 height 301
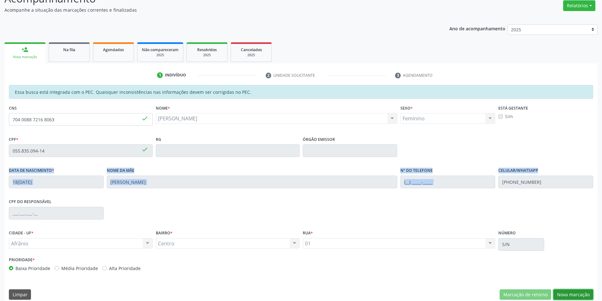
click at [572, 292] on button "Nova marcação" at bounding box center [574, 295] width 40 height 11
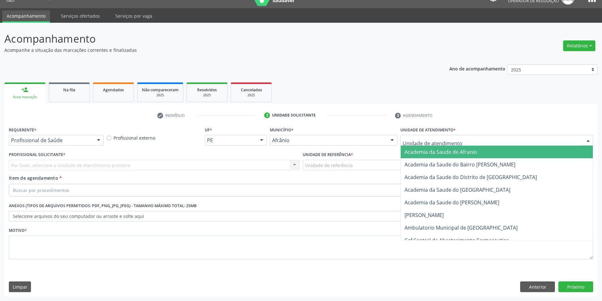
click at [524, 143] on div at bounding box center [497, 140] width 193 height 11
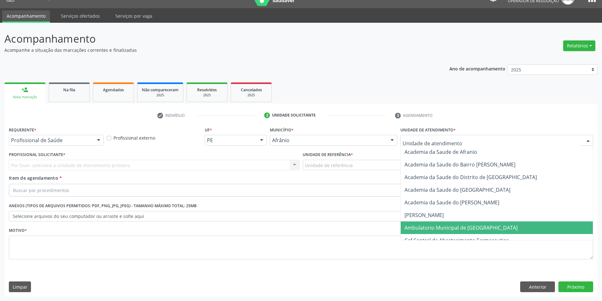
click at [480, 223] on span "Ambulatorio Municipal de [GEOGRAPHIC_DATA]" at bounding box center [497, 228] width 192 height 13
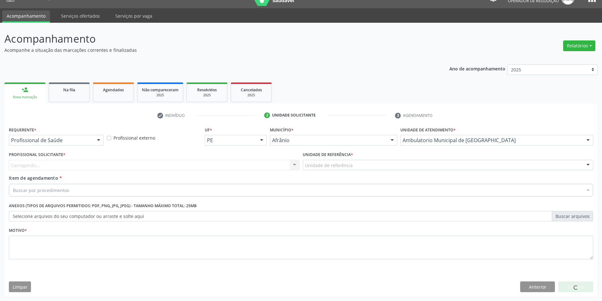
click at [378, 168] on div "Unidade de referência" at bounding box center [448, 165] width 291 height 11
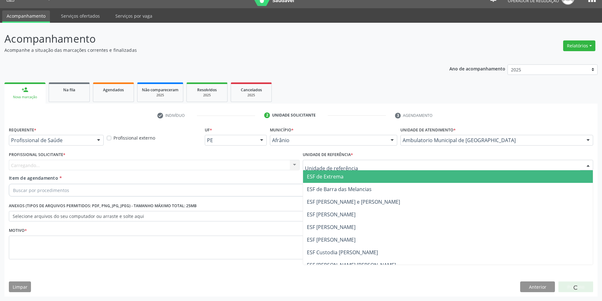
click at [373, 179] on span "ESF de Extrema" at bounding box center [448, 176] width 290 height 13
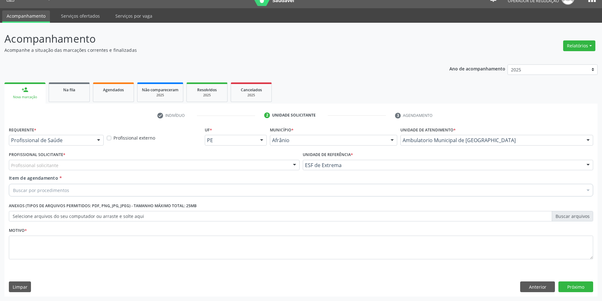
click at [249, 177] on div "Item de agendamento * Buscar por procedimentos Selecionar todos 0604320140 - Ab…" at bounding box center [301, 185] width 585 height 20
click at [246, 169] on div "Profissional solicitante" at bounding box center [154, 165] width 291 height 11
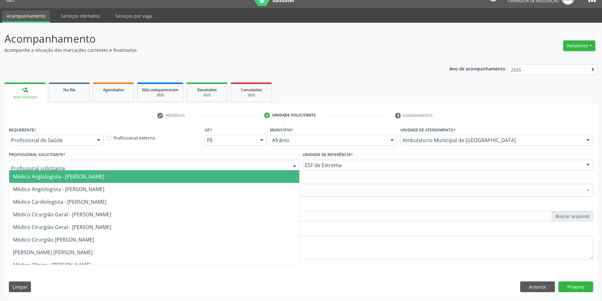
click at [241, 183] on span "Médico Angiologista - [PERSON_NAME]" at bounding box center [154, 176] width 290 height 13
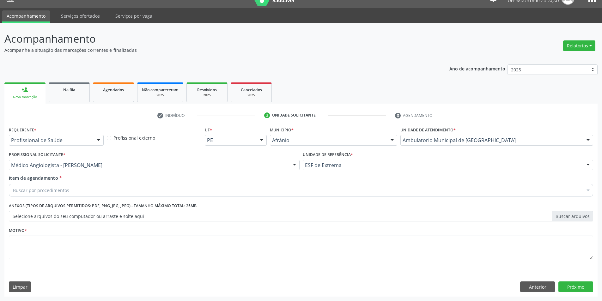
click at [183, 195] on div "Buscar por procedimentos" at bounding box center [301, 190] width 585 height 13
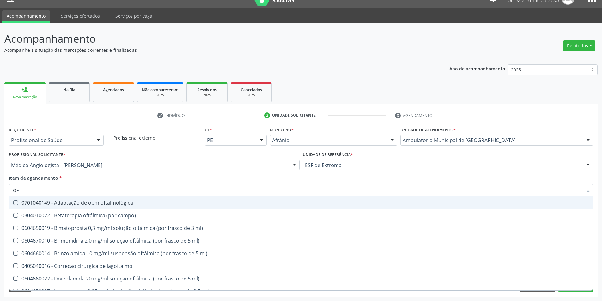
type input "OFTA"
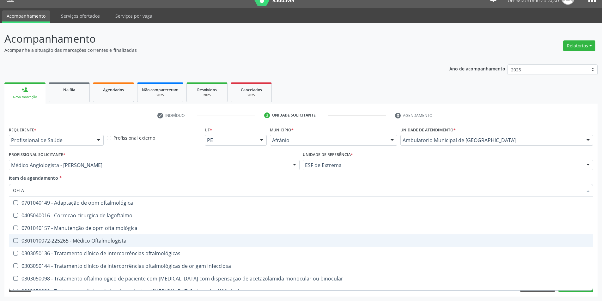
click at [155, 235] on span "0301010072-225265 - Médico Oftalmologista" at bounding box center [301, 241] width 584 height 13
checkbox Oftalmologista "true"
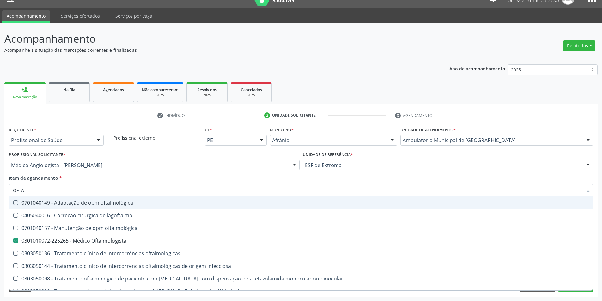
click at [138, 181] on div "Item de agendamento * OFTA Desfazer seleção 0701040149 - Adaptação de opm oftal…" at bounding box center [301, 185] width 585 height 20
checkbox lagoftalmo "true"
checkbox Oftalmologista "false"
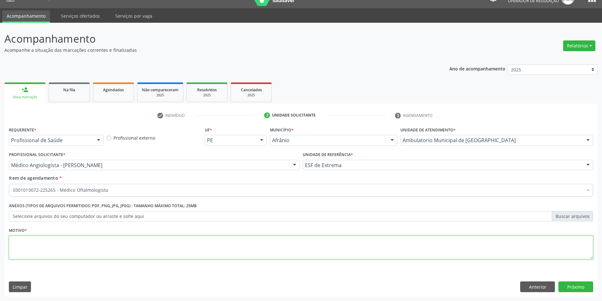
click at [109, 257] on textarea at bounding box center [301, 248] width 585 height 24
type textarea "RETORNO"
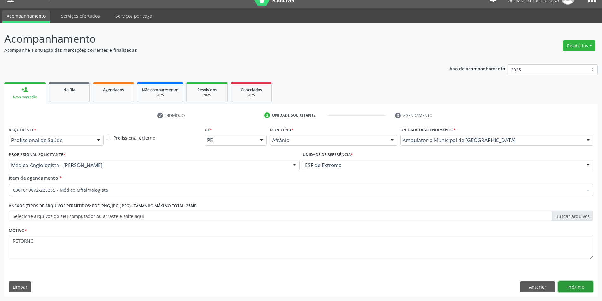
click at [570, 287] on button "Próximo" at bounding box center [576, 287] width 35 height 11
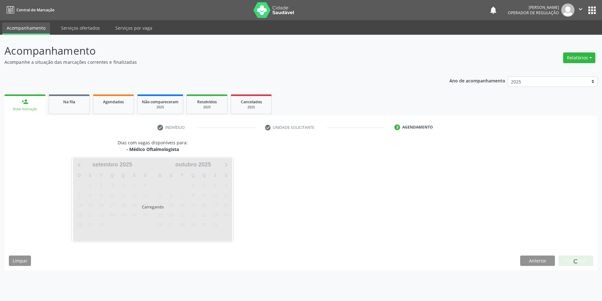
scroll to position [0, 0]
click at [575, 262] on div "Dias com vagas disponíveis para: - Médico Oftalmologista Carregando setembro 20…" at bounding box center [303, 204] width 598 height 131
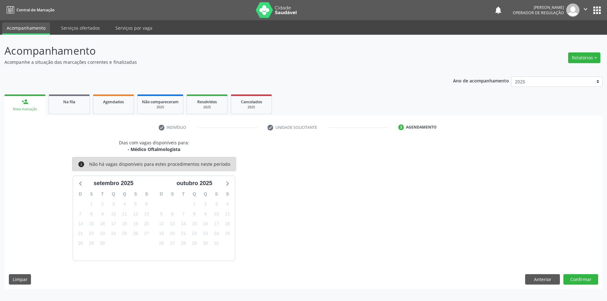
click at [574, 274] on div "Dias com vagas disponíveis para: - Médico Oftalmologista info Não há vagas disp…" at bounding box center [303, 214] width 598 height 150
click at [574, 280] on button "Confirmar" at bounding box center [580, 279] width 35 height 11
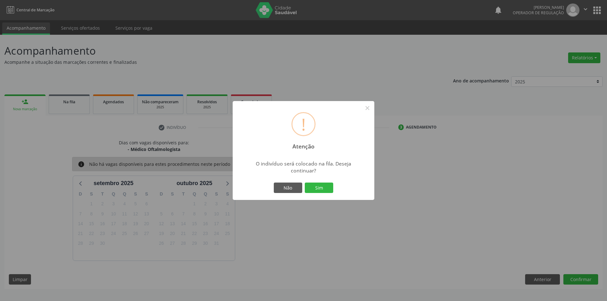
click at [330, 195] on div "! Atenção × O indivíduo será colocado na fila. Deseja continuar? Não Sim" at bounding box center [304, 150] width 142 height 99
click at [326, 187] on button "Sim" at bounding box center [319, 188] width 28 height 11
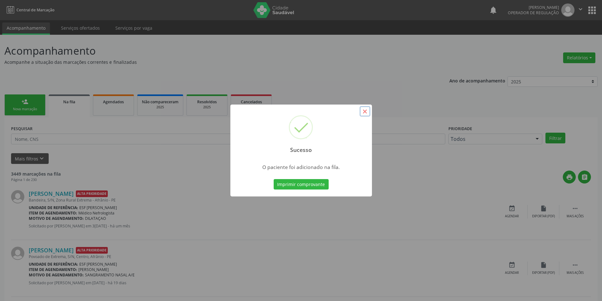
click at [362, 112] on button "×" at bounding box center [365, 111] width 11 height 11
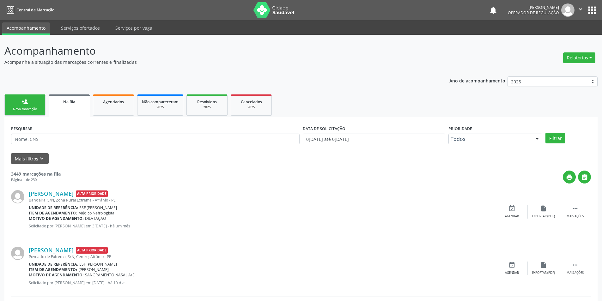
click at [31, 99] on link "person_add Nova marcação" at bounding box center [24, 105] width 41 height 21
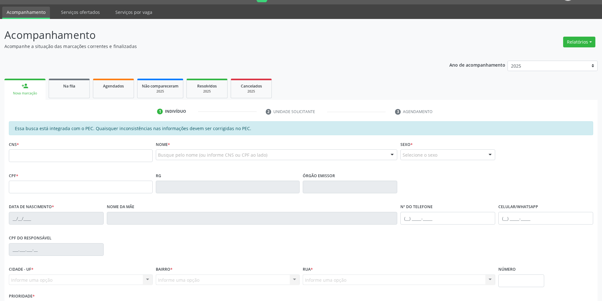
scroll to position [32, 0]
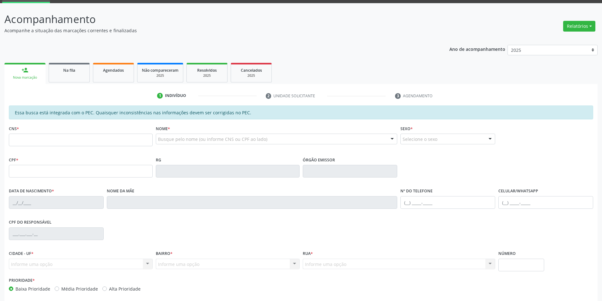
click at [77, 131] on div "CNS *" at bounding box center [81, 135] width 144 height 22
drag, startPoint x: 78, startPoint y: 134, endPoint x: 95, endPoint y: 140, distance: 17.8
click at [78, 134] on input "text" at bounding box center [81, 140] width 144 height 13
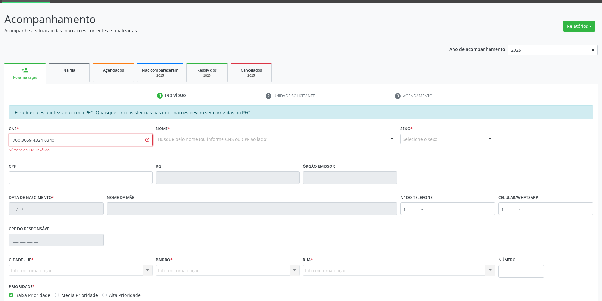
type input "700 3059 4324 0340"
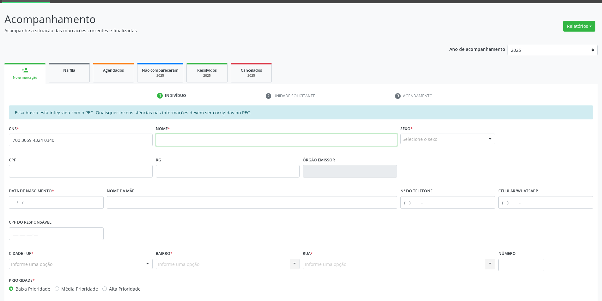
click at [183, 141] on input "text" at bounding box center [277, 140] width 242 height 13
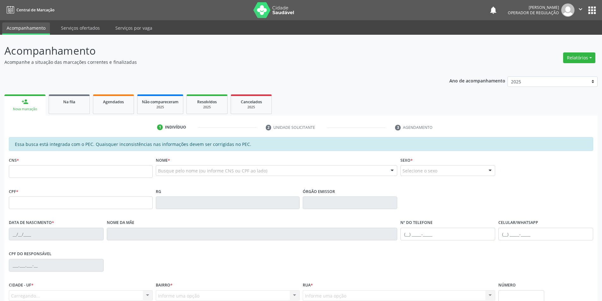
scroll to position [32, 0]
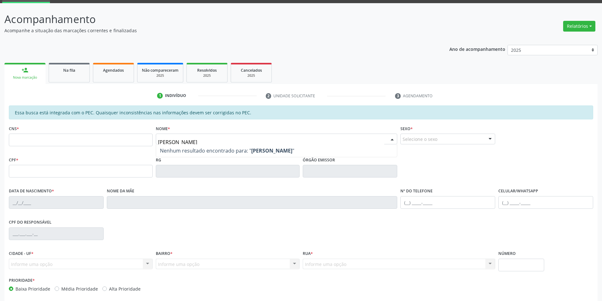
type input "[PERSON_NAME]"
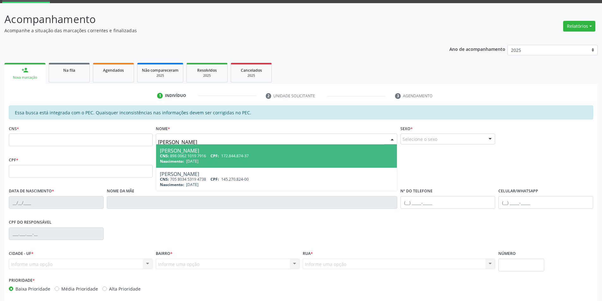
click at [208, 155] on div "CNS: 898 0062 1019 7916 CPF: 172.844.874-37" at bounding box center [277, 155] width 234 height 5
type input "898 0062 1019 7916"
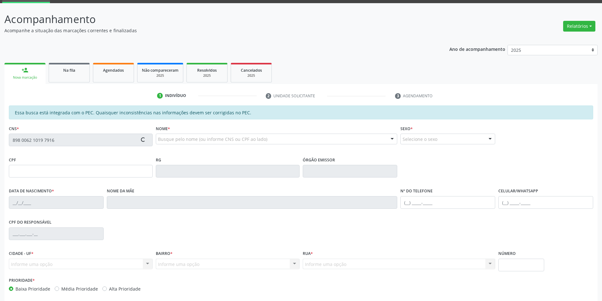
type input "172.844.874-37"
type input "[DATE]"
type input "[PERSON_NAME]"
type input "[PHONE_NUMBER]"
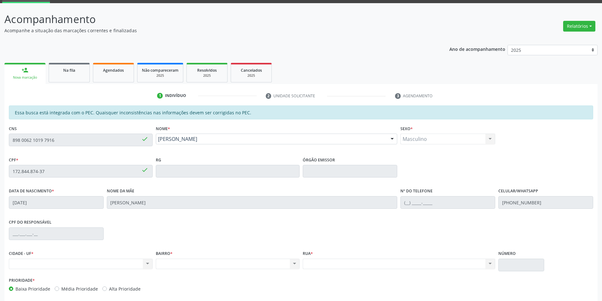
click at [0, 151] on div "Acompanhamento Acompanhe a situação das marcações correntes e finalizadas Relat…" at bounding box center [301, 166] width 602 height 326
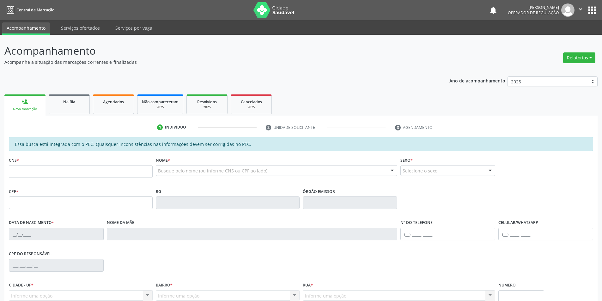
scroll to position [32, 0]
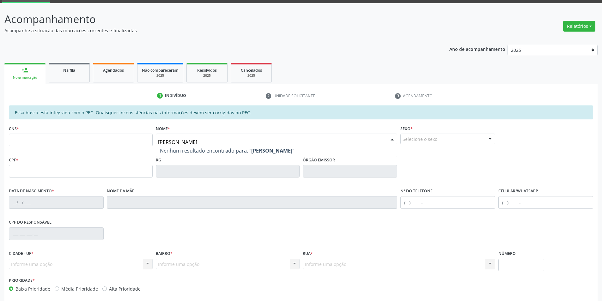
type input "[PERSON_NAME]"
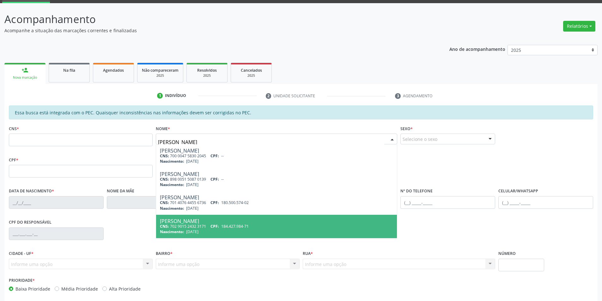
click at [214, 228] on span "CPF:" at bounding box center [215, 226] width 9 height 5
type input "702 9015 2432 3171"
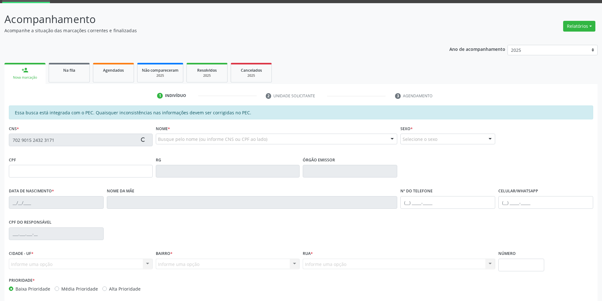
type input "184.427.984-71"
type input "[DATE]"
type input "[PERSON_NAME]"
type input "[PHONE_NUMBER]"
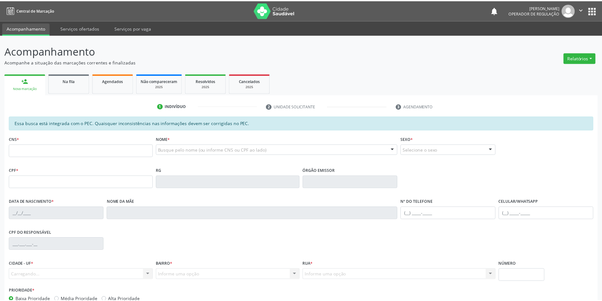
scroll to position [32, 0]
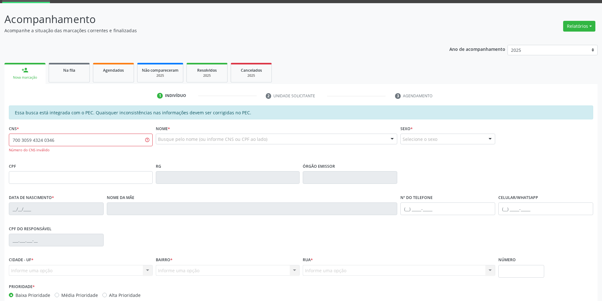
type input "700 3059 4324 0346"
type input "[PERSON_NAME]"
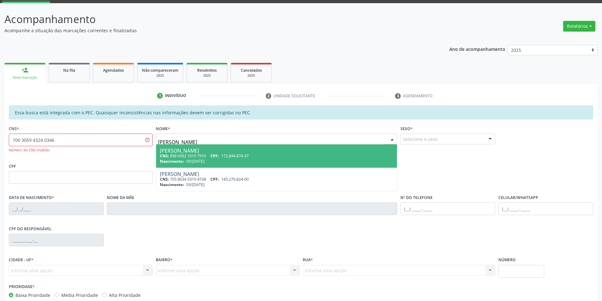
click at [211, 158] on div "CNS: 898 0062 1019 7916 CPF: 172.844.874-37" at bounding box center [277, 155] width 234 height 5
type input "898 0062 1019 7916"
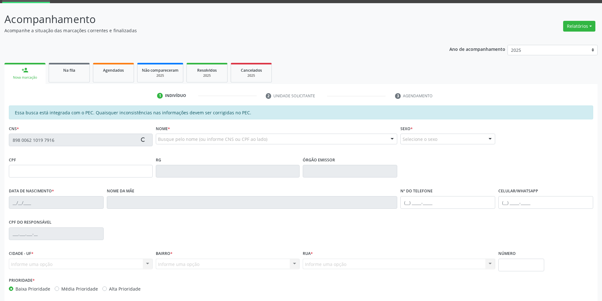
type input "172.844.874-37"
type input "09/[DATE]"
type input "[PERSON_NAME]"
type input "[PHONE_NUMBER]"
type input "S/N"
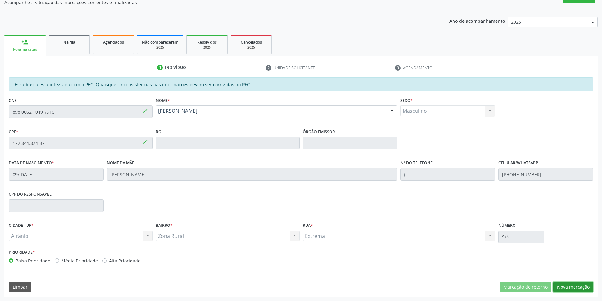
click at [571, 286] on button "Nova marcação" at bounding box center [574, 287] width 40 height 11
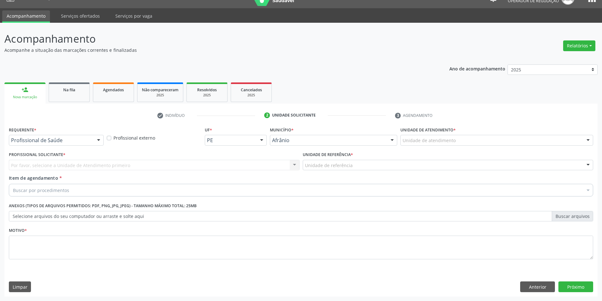
scroll to position [12, 0]
click at [476, 140] on div "Unidade de atendimento" at bounding box center [497, 140] width 193 height 11
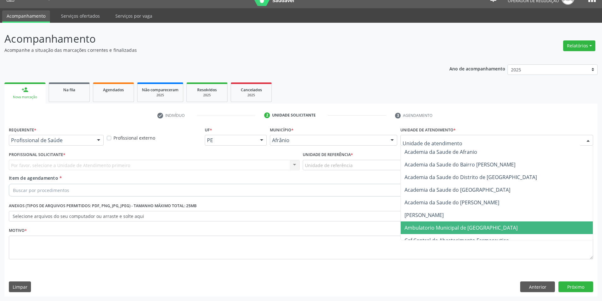
drag, startPoint x: 462, startPoint y: 226, endPoint x: 368, endPoint y: 200, distance: 97.6
click at [461, 226] on span "Ambulatorio Municipal de [GEOGRAPHIC_DATA]" at bounding box center [461, 227] width 113 height 7
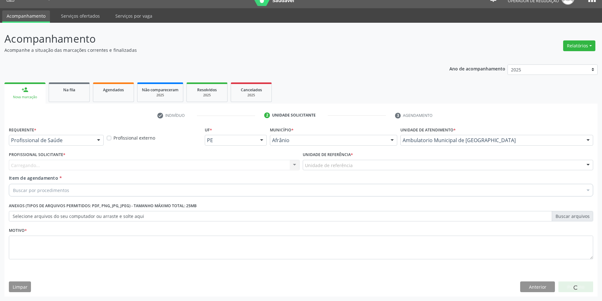
click at [326, 170] on div "Unidade de referência ESF de Extrema ESF de Barra das Melancias ESF [PERSON_NAM…" at bounding box center [448, 165] width 291 height 11
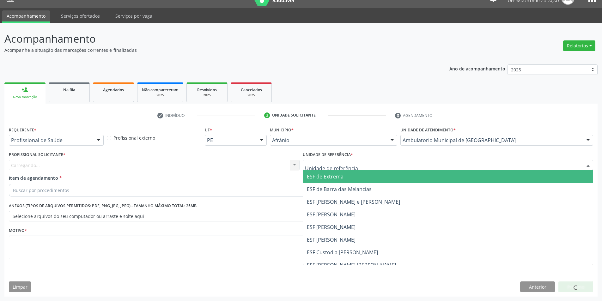
click at [330, 180] on span "ESF de Extrema" at bounding box center [325, 176] width 37 height 7
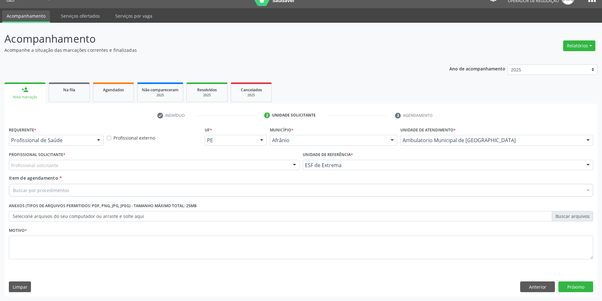
click at [257, 165] on div "Profissional solicitante" at bounding box center [154, 165] width 291 height 11
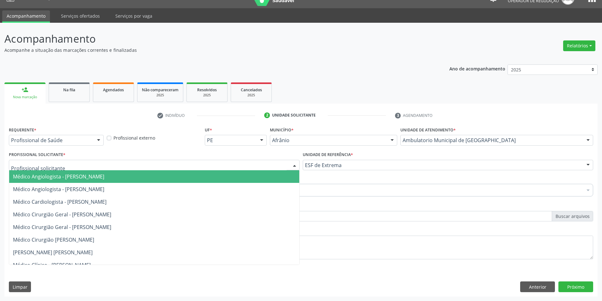
click at [254, 173] on span "Médico Angiologista - [PERSON_NAME]" at bounding box center [154, 176] width 290 height 13
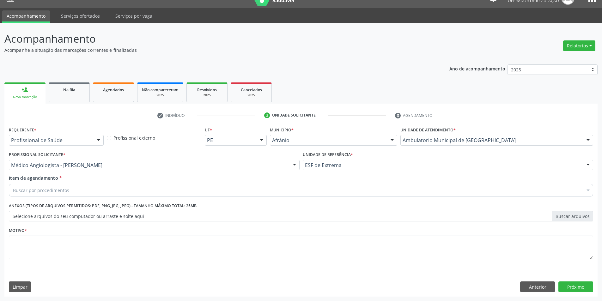
drag, startPoint x: 219, startPoint y: 182, endPoint x: 215, endPoint y: 190, distance: 8.2
click at [218, 184] on div "Item de agendamento * Buscar por procedimentos Selecionar todos 0604320140 - Ab…" at bounding box center [301, 185] width 585 height 20
click at [215, 190] on div "Buscar por procedimentos" at bounding box center [301, 190] width 585 height 13
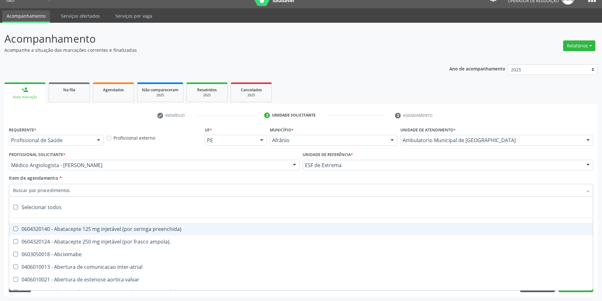
click at [215, 190] on input "Item de agendamento *" at bounding box center [298, 190] width 570 height 13
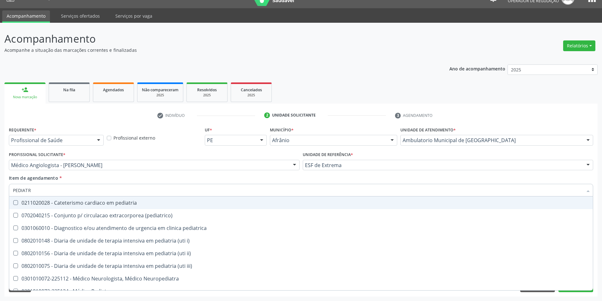
type input "PEDIATRA"
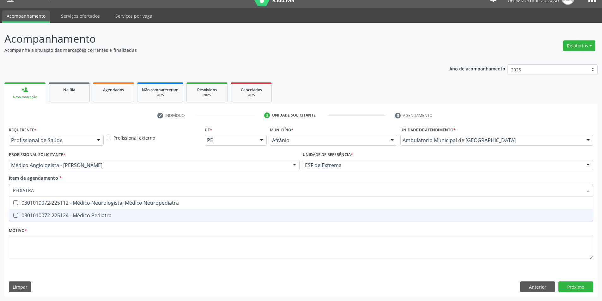
click at [164, 215] on div "0301010072-225124 - Médico Pediatra" at bounding box center [301, 215] width 576 height 5
checkbox Pediatra "true"
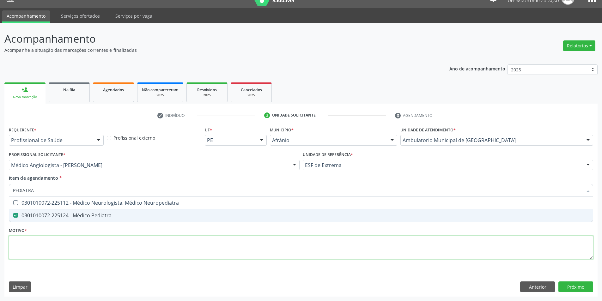
click at [143, 249] on div "Requerente * Profissional de Saúde Profissional de Saúde Paciente Nenhum result…" at bounding box center [301, 196] width 585 height 143
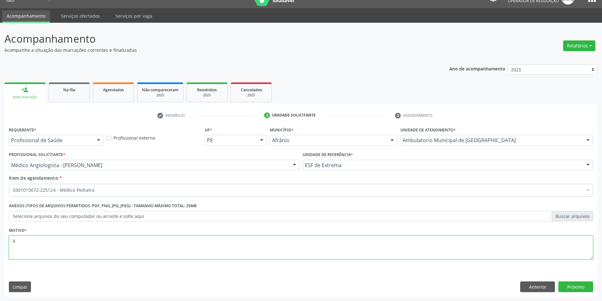
type textarea "A"
type textarea "RETORNO"
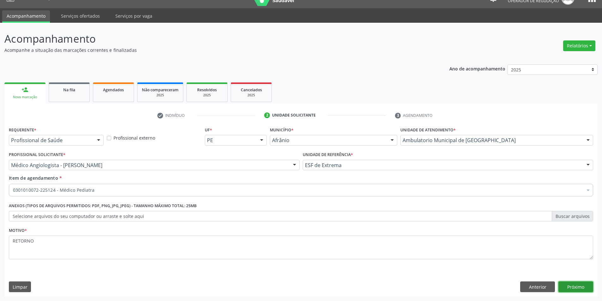
click at [568, 286] on button "Próximo" at bounding box center [576, 287] width 35 height 11
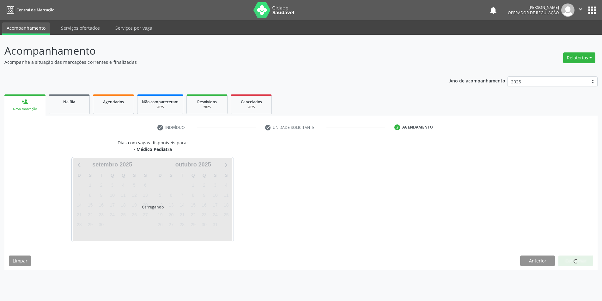
scroll to position [0, 0]
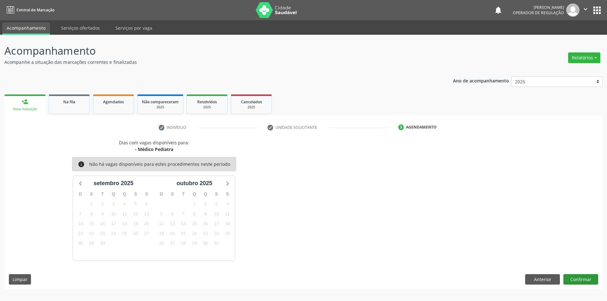
drag, startPoint x: 577, startPoint y: 267, endPoint x: 577, endPoint y: 277, distance: 10.5
click at [577, 267] on div "Dias com vagas disponíveis para: - Médico Pediatra info Não há vagas disponívei…" at bounding box center [303, 214] width 598 height 150
click at [577, 277] on button "Confirmar" at bounding box center [580, 279] width 35 height 11
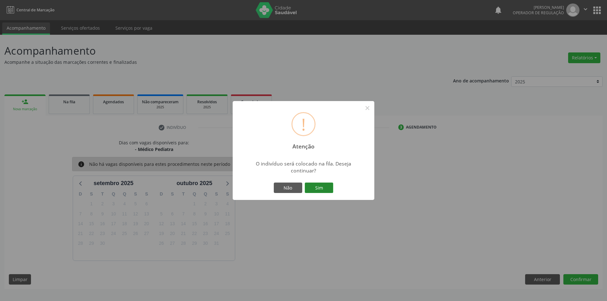
click at [317, 193] on button "Sim" at bounding box center [319, 188] width 28 height 11
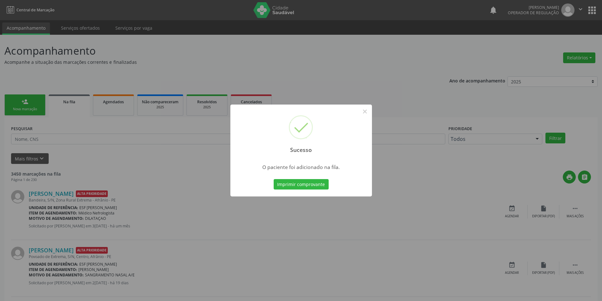
click at [4, 106] on div "Sucesso × O paciente foi adicionado na fila. Imprimir comprovante Cancel" at bounding box center [301, 150] width 602 height 301
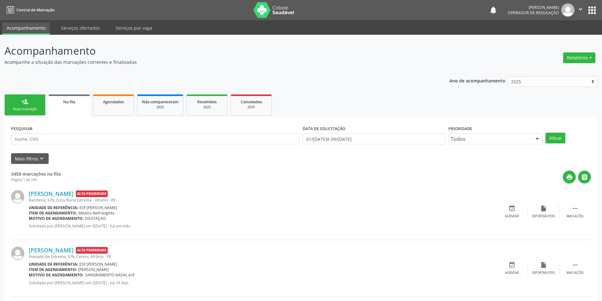
click at [18, 107] on div "Nova marcação" at bounding box center [25, 109] width 32 height 5
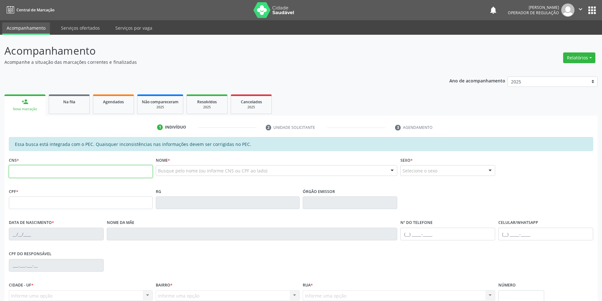
drag, startPoint x: 58, startPoint y: 173, endPoint x: 58, endPoint y: 128, distance: 45.5
click at [58, 173] on input "text" at bounding box center [81, 171] width 144 height 13
paste input "702 9015 2432 3171"
type input "702 9015 2432 3171"
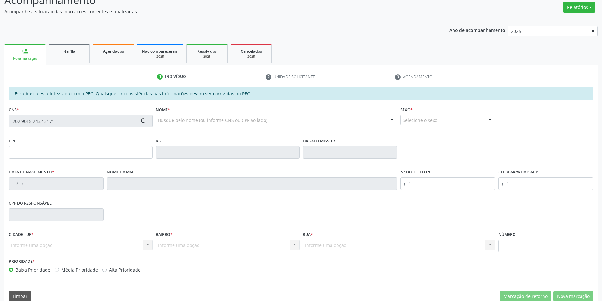
type input "184.427.984-71"
type input "09/[DATE]"
type input "[PERSON_NAME]"
type input "[PHONE_NUMBER]"
type input "S/N"
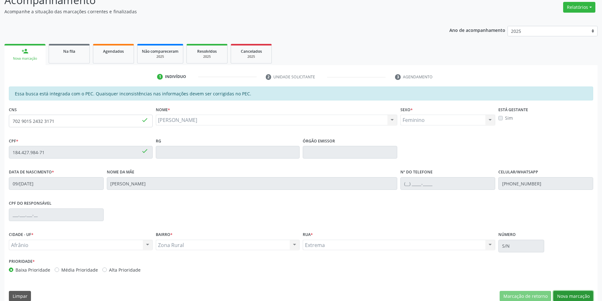
click at [580, 294] on button "Nova marcação" at bounding box center [574, 296] width 40 height 11
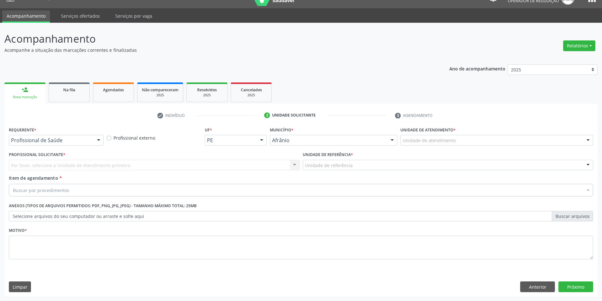
scroll to position [12, 0]
click at [517, 139] on div "Unidade de atendimento" at bounding box center [497, 140] width 193 height 11
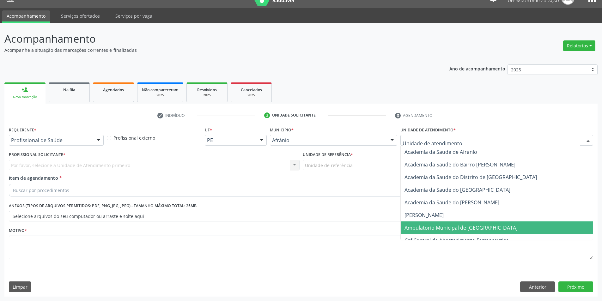
click at [499, 225] on span "Ambulatorio Municipal de [GEOGRAPHIC_DATA]" at bounding box center [497, 228] width 192 height 13
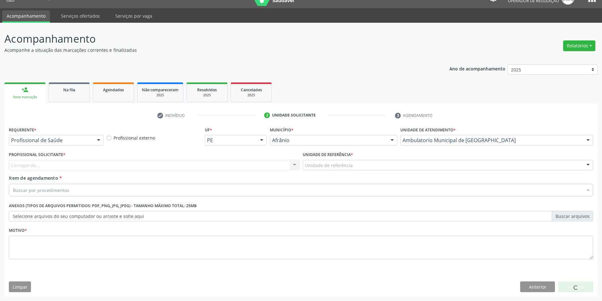
click at [395, 171] on div "Unidade de referência * Unidade de referência ESF de Extrema ESF de Barra das M…" at bounding box center [448, 162] width 294 height 25
click at [369, 168] on div "Unidade de referência" at bounding box center [448, 165] width 291 height 11
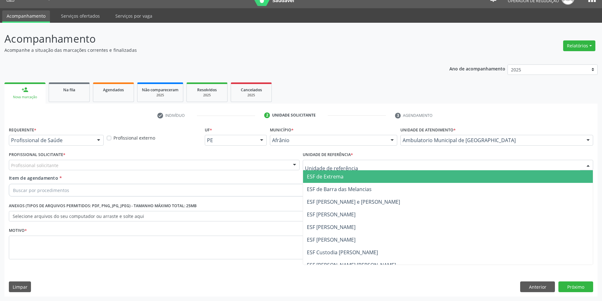
drag, startPoint x: 344, startPoint y: 178, endPoint x: 304, endPoint y: 179, distance: 40.5
click at [341, 178] on span "ESF de Extrema" at bounding box center [448, 176] width 290 height 13
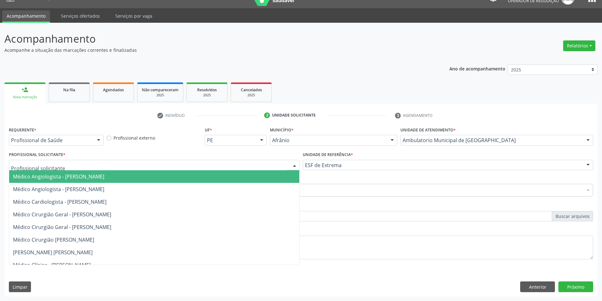
click at [232, 166] on div at bounding box center [154, 165] width 291 height 11
click at [229, 174] on span "Médico Angiologista - [PERSON_NAME]" at bounding box center [154, 176] width 290 height 13
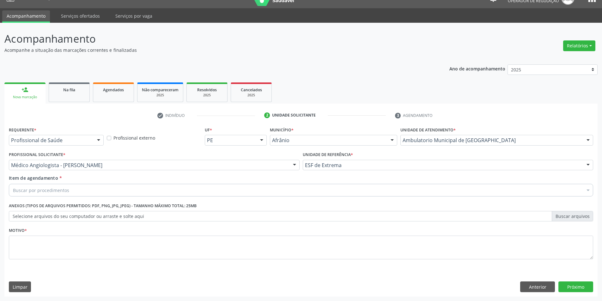
click at [171, 193] on div "Buscar por procedimentos" at bounding box center [301, 190] width 585 height 13
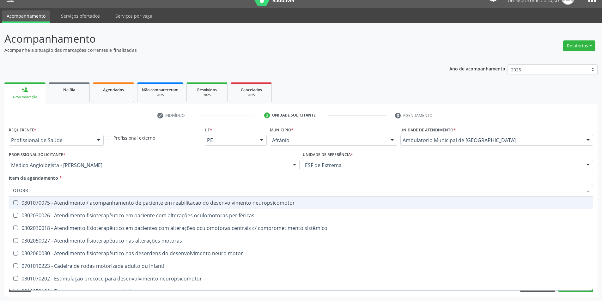
type input "OTORRI"
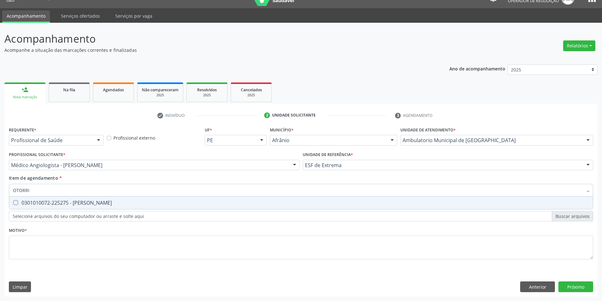
click at [168, 202] on div "0301010072-225275 - [PERSON_NAME]" at bounding box center [301, 202] width 576 height 5
checkbox Otorrinolaringologista "true"
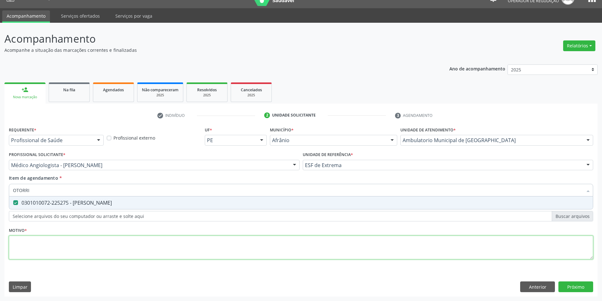
click at [126, 242] on div "Requerente * Profissional de Saúde Profissional de Saúde Paciente Nenhum result…" at bounding box center [301, 196] width 585 height 143
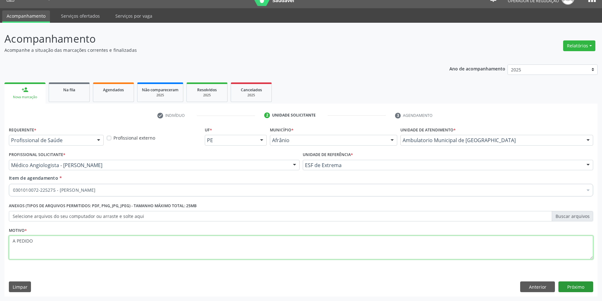
type textarea "A PEDIDO"
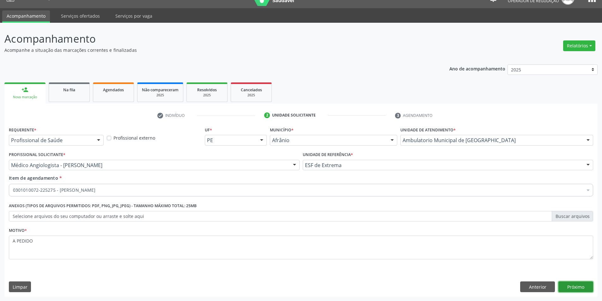
click at [572, 286] on button "Próximo" at bounding box center [576, 287] width 35 height 11
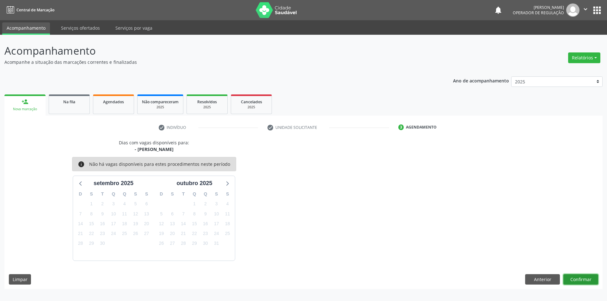
click at [585, 277] on button "Confirmar" at bounding box center [580, 279] width 35 height 11
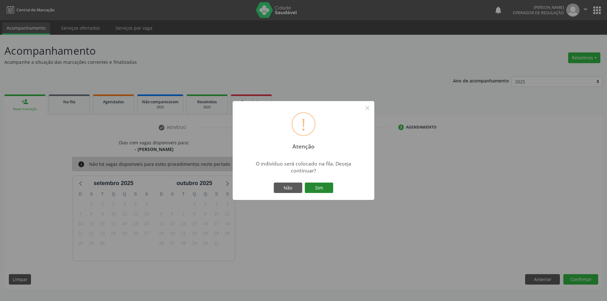
click at [320, 189] on button "Sim" at bounding box center [319, 188] width 28 height 11
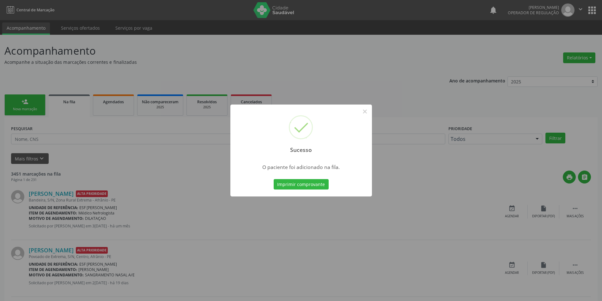
click at [159, 146] on div "Sucesso × O paciente foi adicionado na fila. Imprimir comprovante Cancel" at bounding box center [301, 150] width 602 height 301
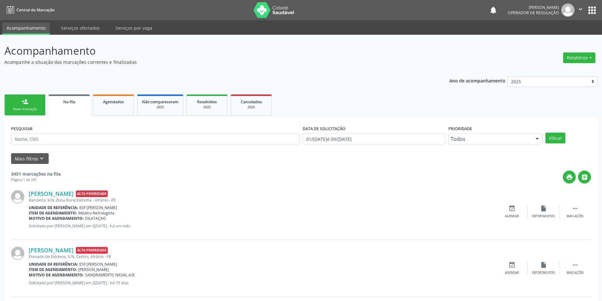
click at [21, 106] on link "person_add Nova marcação" at bounding box center [24, 105] width 41 height 21
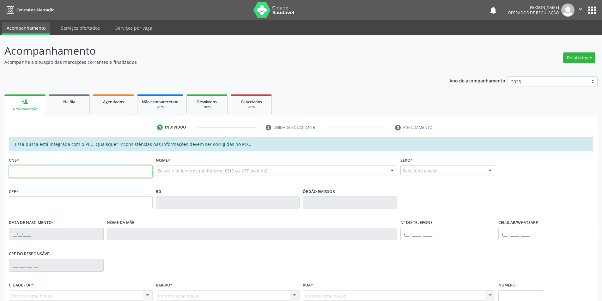
click at [113, 175] on input "text" at bounding box center [81, 171] width 144 height 13
type input "708 4092 4915 2767"
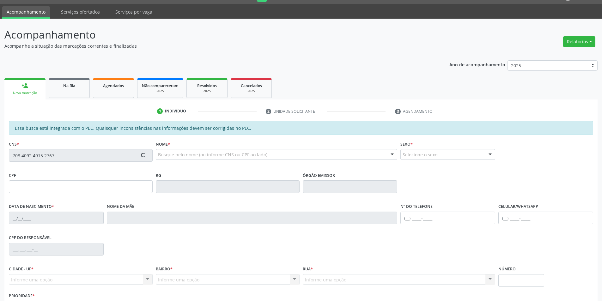
scroll to position [32, 0]
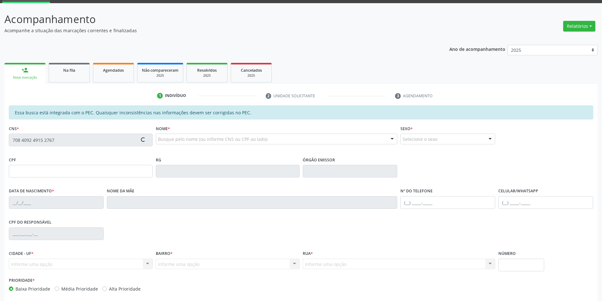
type input "029.695.833-64"
type input "1[DATE]"
type input "Prigida [PERSON_NAME]"
type input "[PHONE_NUMBER]"
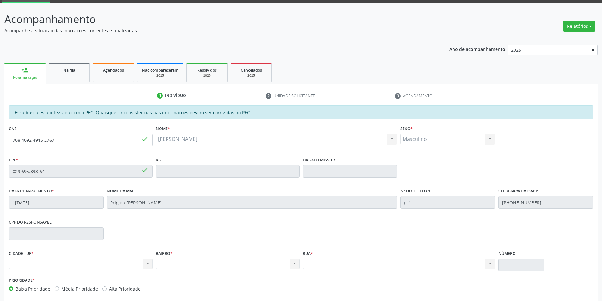
drag, startPoint x: 69, startPoint y: 147, endPoint x: 44, endPoint y: 138, distance: 26.4
click at [14, 144] on fieldset "CNS 708 4092 4915 2767 done" at bounding box center [81, 137] width 144 height 27
drag, startPoint x: 65, startPoint y: 138, endPoint x: 0, endPoint y: 145, distance: 65.8
click at [0, 145] on div "Acompanhamento Acompanhe a situação das marcações correntes e finalizadas Relat…" at bounding box center [301, 166] width 602 height 326
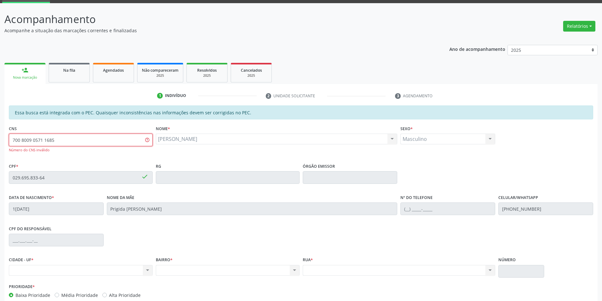
type input "700 8009 0571 1685"
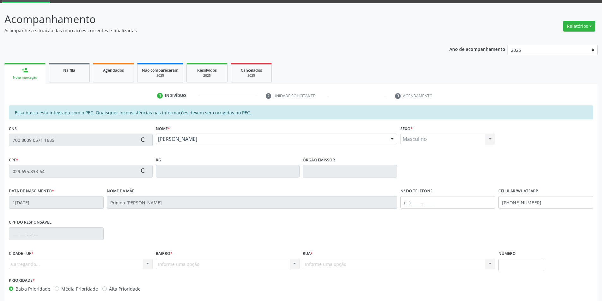
type input "703.669.254-58"
type input "25/[DATE]"
type input "[PERSON_NAME]"
type input "[PHONE_NUMBER]"
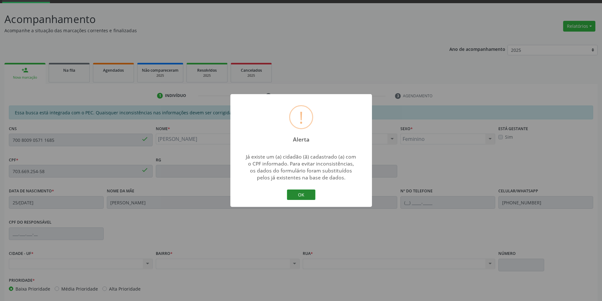
click at [310, 197] on button "OK" at bounding box center [301, 195] width 28 height 11
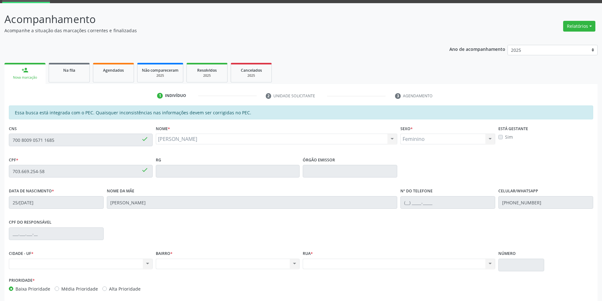
click at [0, 147] on div "Acompanhamento Acompanhe a situação das marcações correntes e finalizadas Relat…" at bounding box center [301, 166] width 602 height 326
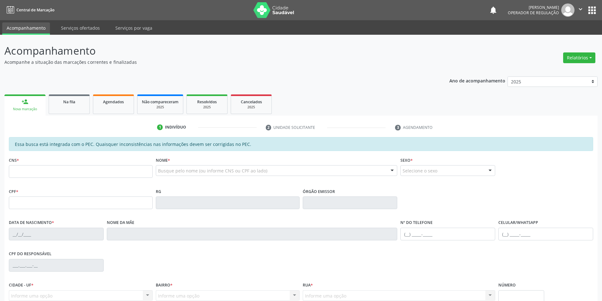
scroll to position [32, 0]
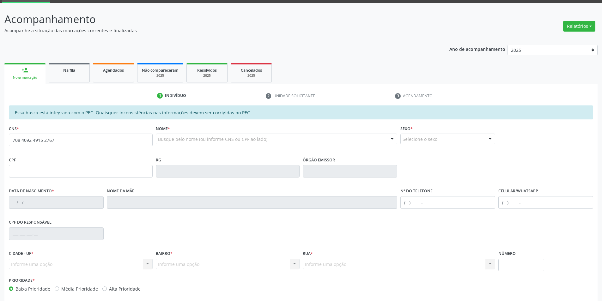
type input "708 4092 4915 2767"
type input "029.695.833-64"
type input "[DATE]"
type input "Prigida [PERSON_NAME]"
type input "[PHONE_NUMBER]"
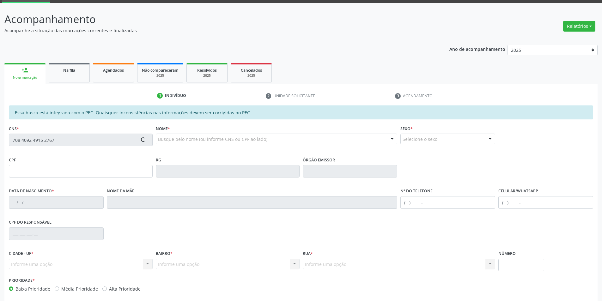
type input "S/N"
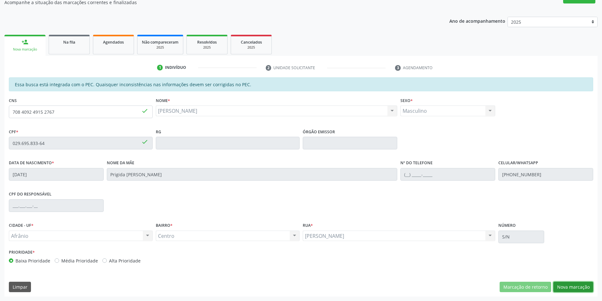
click at [571, 288] on button "Nova marcação" at bounding box center [574, 287] width 40 height 11
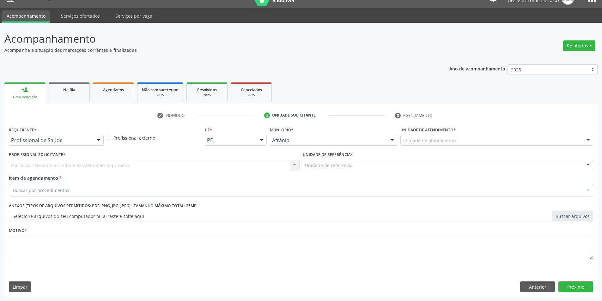
click at [486, 143] on div "Unidade de atendimento" at bounding box center [497, 140] width 193 height 11
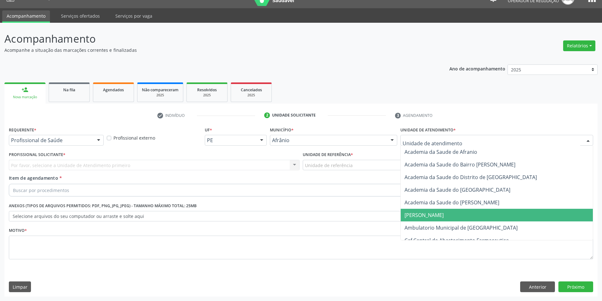
click at [478, 214] on span "[PERSON_NAME]" at bounding box center [497, 215] width 192 height 13
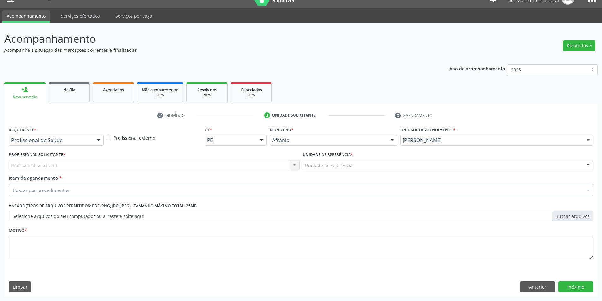
click at [505, 145] on div "[PERSON_NAME]" at bounding box center [497, 140] width 193 height 11
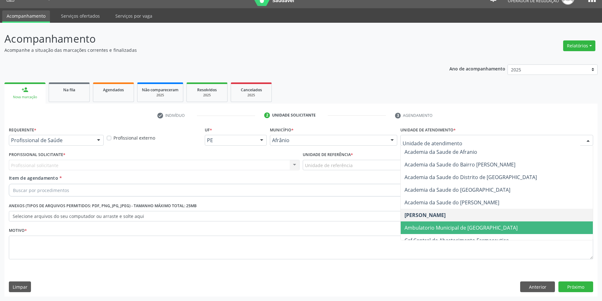
click at [476, 225] on span "Ambulatorio Municipal de [GEOGRAPHIC_DATA]" at bounding box center [461, 227] width 113 height 7
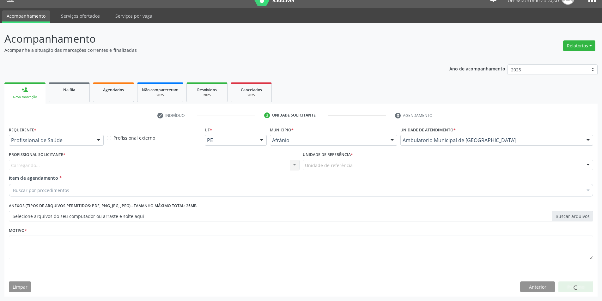
drag, startPoint x: 354, startPoint y: 150, endPoint x: 357, endPoint y: 163, distance: 13.2
click at [354, 151] on div "Unidade de referência * Unidade de referência ESF de Extrema ESF de Barra das M…" at bounding box center [448, 160] width 291 height 20
click at [357, 165] on div "Unidade de referência" at bounding box center [448, 165] width 291 height 11
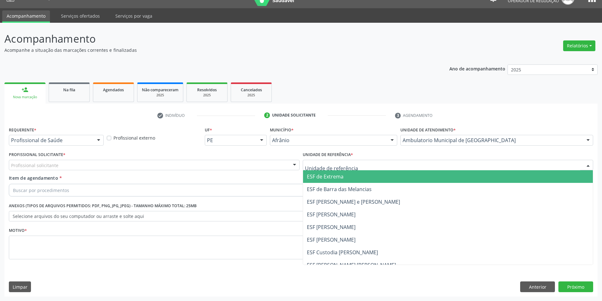
click at [357, 177] on span "ESF de Extrema" at bounding box center [448, 176] width 290 height 13
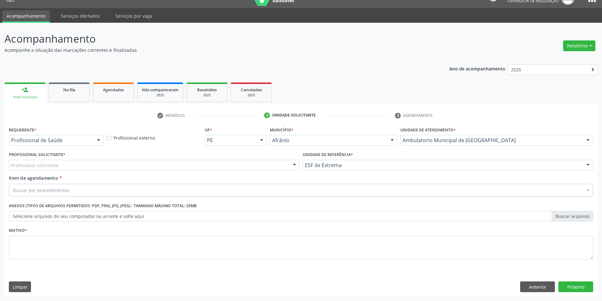
drag, startPoint x: 279, startPoint y: 164, endPoint x: 282, endPoint y: 168, distance: 4.0
click at [280, 164] on div "Profissional solicitante" at bounding box center [154, 165] width 291 height 11
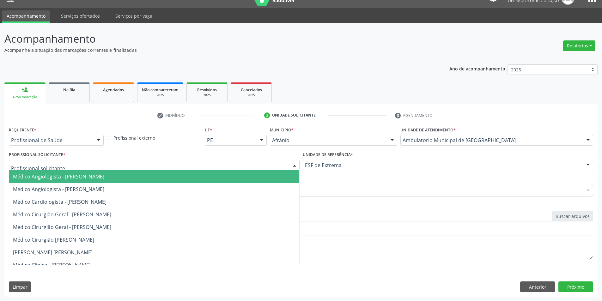
click at [277, 174] on span "Médico Angiologista - [PERSON_NAME]" at bounding box center [154, 176] width 290 height 13
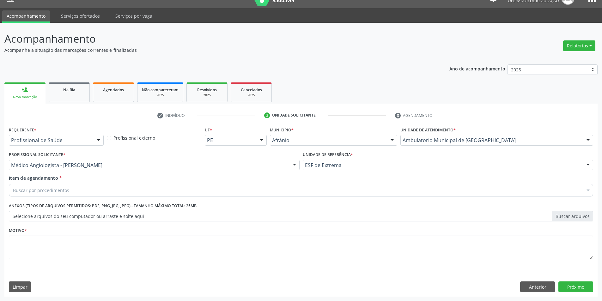
click at [108, 194] on div "Buscar por procedimentos" at bounding box center [301, 190] width 585 height 13
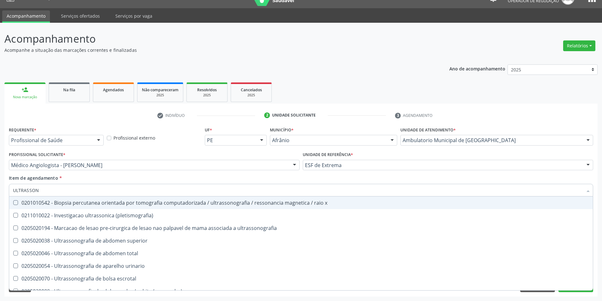
type input "ULTRASSONO"
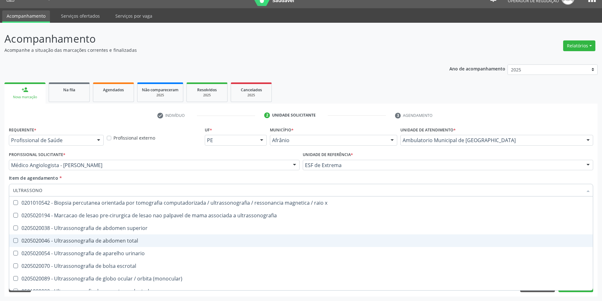
click at [181, 245] on span "0205020046 - Ultrassonografia de abdomen total" at bounding box center [301, 241] width 584 height 13
checkbox total "true"
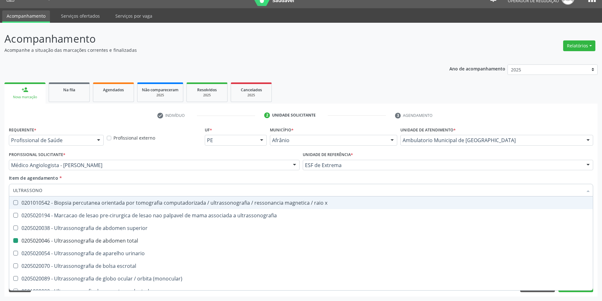
click at [265, 177] on div "Item de agendamento * ULTRASSONO Desfazer seleção 0201010542 - Biopsia percutan…" at bounding box center [301, 185] width 585 height 20
checkbox ultrassonografia "true"
checkbox total "false"
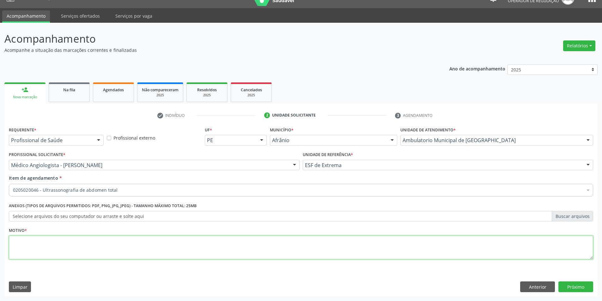
click at [169, 241] on textarea at bounding box center [301, 248] width 585 height 24
type textarea "A PEDIDO"
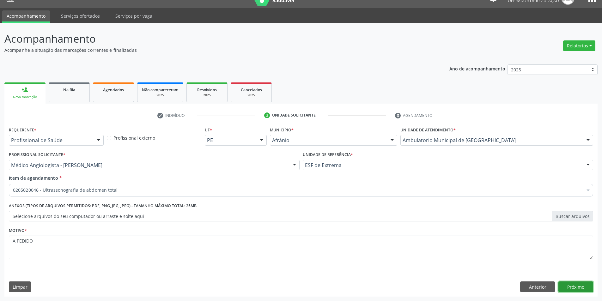
click at [581, 290] on button "Próximo" at bounding box center [576, 287] width 35 height 11
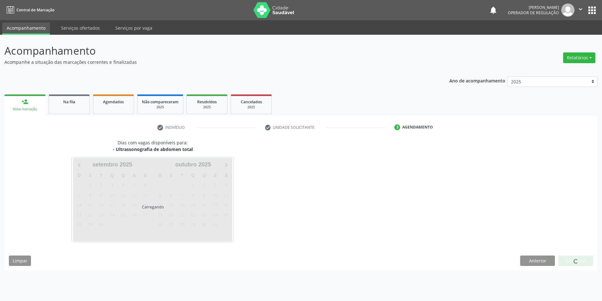
scroll to position [0, 0]
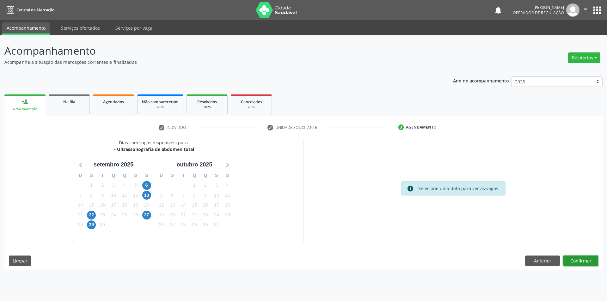
click at [575, 265] on button "Confirmar" at bounding box center [580, 261] width 35 height 11
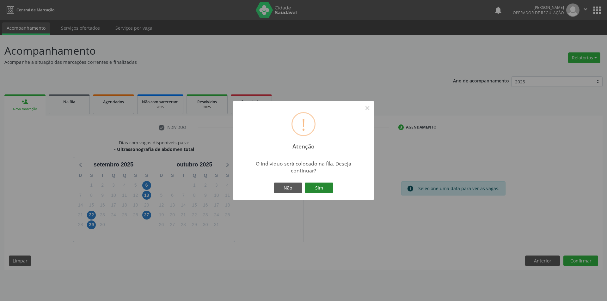
click at [323, 191] on button "Sim" at bounding box center [319, 188] width 28 height 11
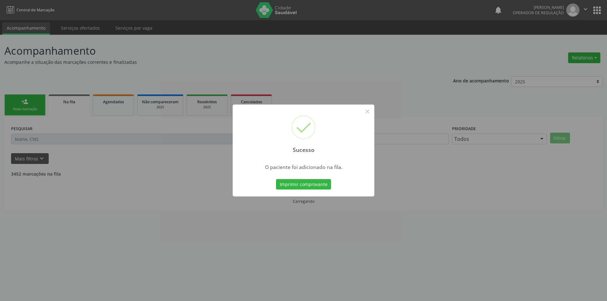
click at [130, 130] on div "Sucesso × O paciente foi adicionado na fila. Imprimir comprovante Cancel" at bounding box center [303, 150] width 607 height 301
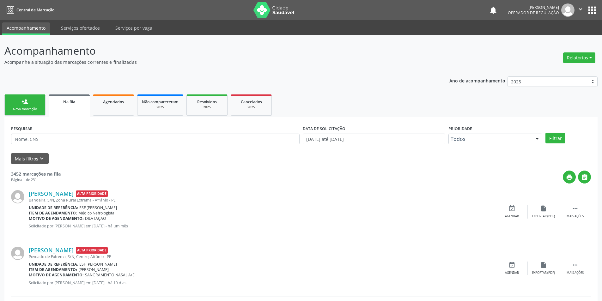
click at [26, 114] on link "person_add Nova marcação" at bounding box center [24, 105] width 41 height 21
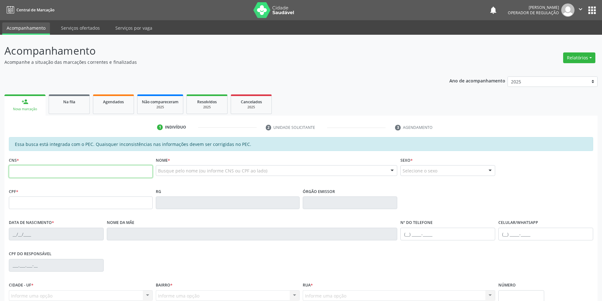
click at [52, 173] on input "text" at bounding box center [81, 171] width 144 height 13
paste input "700 8009 0571 1685"
type input "700 8009 0571 1685"
type input "703.669.254-58"
type input "[DATE]"
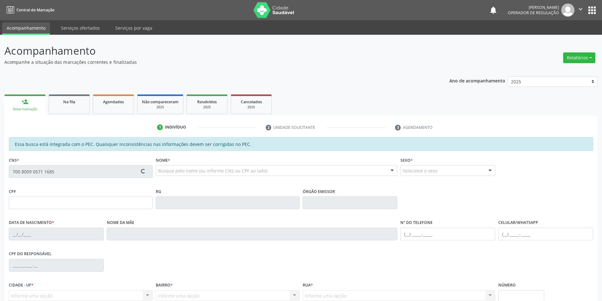
type input "[PERSON_NAME]"
type input "[PHONE_NUMBER]"
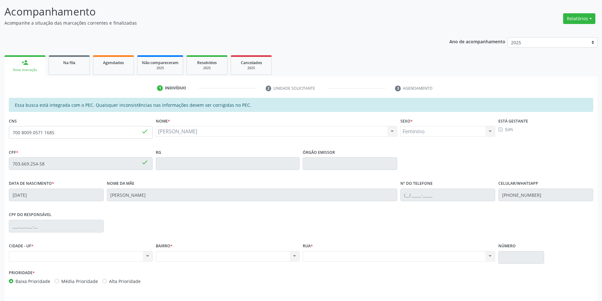
scroll to position [60, 0]
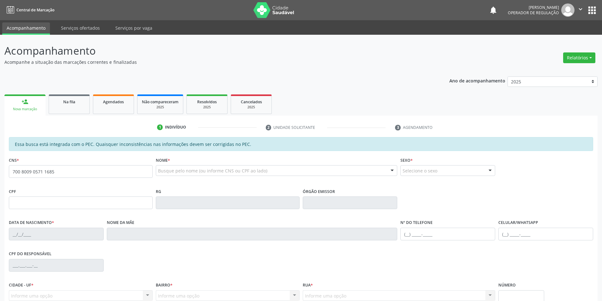
type input "700 8009 0571 1685"
type input "703.669.254-58"
type input "[DATE]"
type input "[PERSON_NAME]"
type input "[PHONE_NUMBER]"
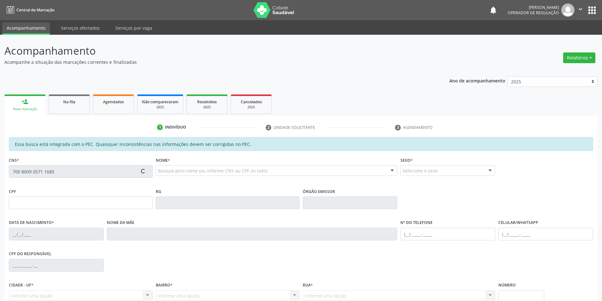
type input "S/N"
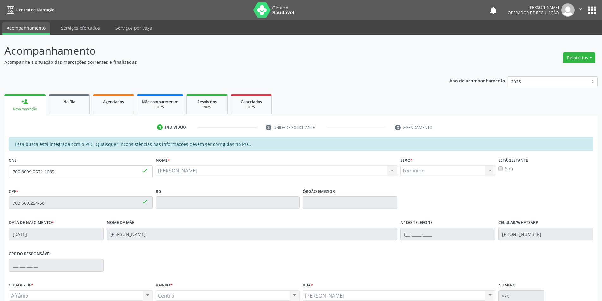
scroll to position [60, 0]
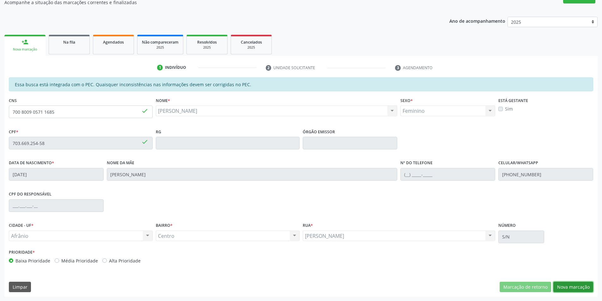
click at [569, 287] on button "Nova marcação" at bounding box center [574, 287] width 40 height 11
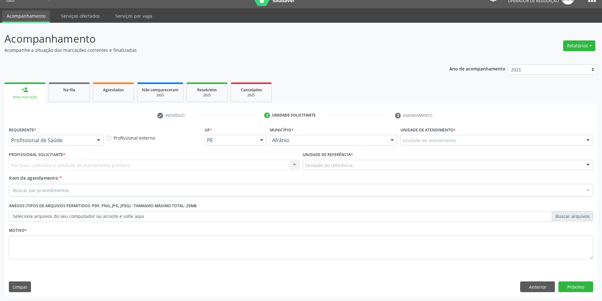
scroll to position [12, 0]
click at [520, 143] on div "Unidade de atendimento" at bounding box center [497, 140] width 193 height 11
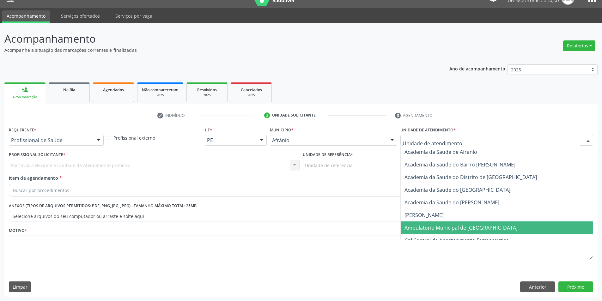
click at [509, 223] on span "Ambulatorio Municipal de [GEOGRAPHIC_DATA]" at bounding box center [497, 228] width 192 height 13
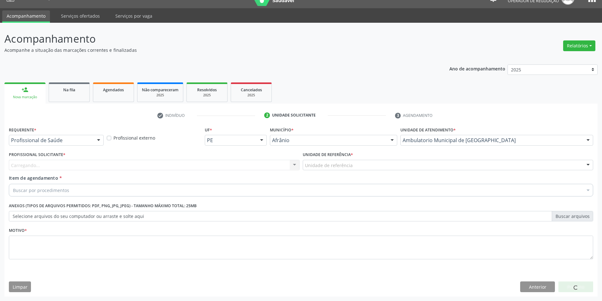
click at [384, 173] on div "Unidade de referência * Unidade de referência ESF de Extrema ESF de Barra das M…" at bounding box center [448, 162] width 294 height 25
click at [380, 167] on div "Unidade de referência" at bounding box center [448, 165] width 291 height 11
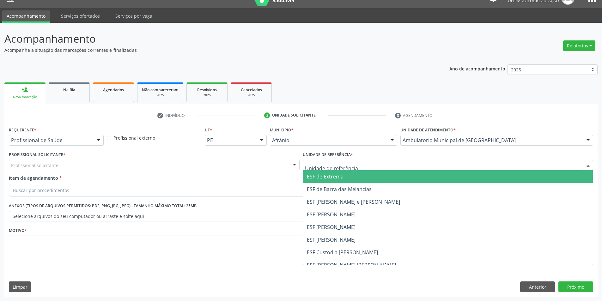
click at [373, 183] on ul "ESF de Extrema ESF de Barra das Melancias ESF Jose e Maria Rodrigues de Macedo …" at bounding box center [448, 233] width 290 height 126
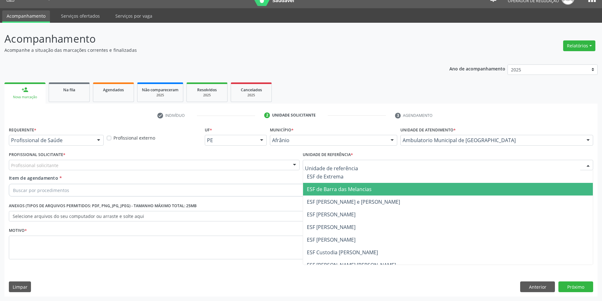
drag, startPoint x: 371, startPoint y: 187, endPoint x: 329, endPoint y: 179, distance: 42.8
click at [365, 187] on span "ESF de Barra das Melancias" at bounding box center [448, 189] width 290 height 13
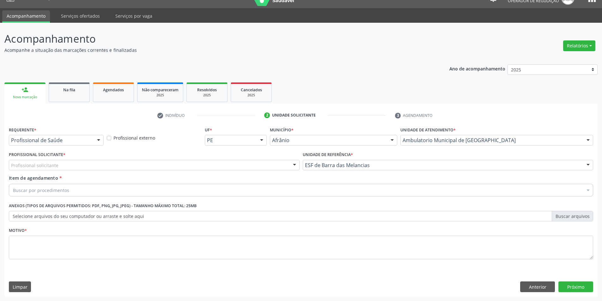
click at [284, 167] on div "Profissional solicitante" at bounding box center [154, 165] width 291 height 11
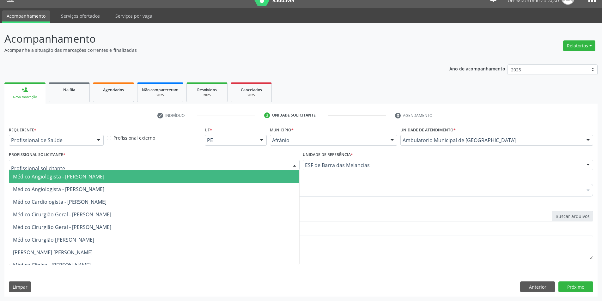
click at [282, 176] on span "Médico Angiologista - Luis Henrique de Sa Nunes" at bounding box center [154, 176] width 290 height 13
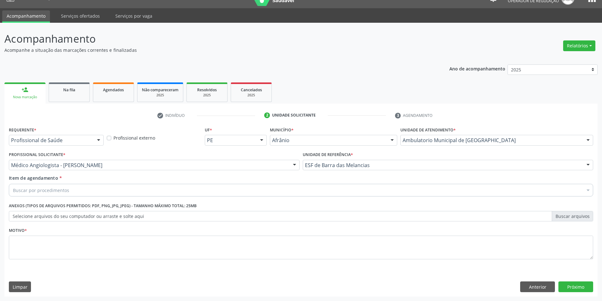
click at [221, 188] on div "Buscar por procedimentos" at bounding box center [301, 190] width 585 height 13
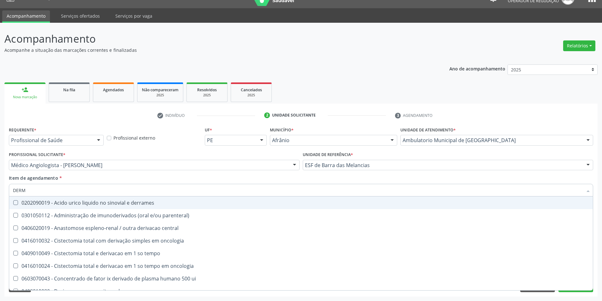
type input "DERMA"
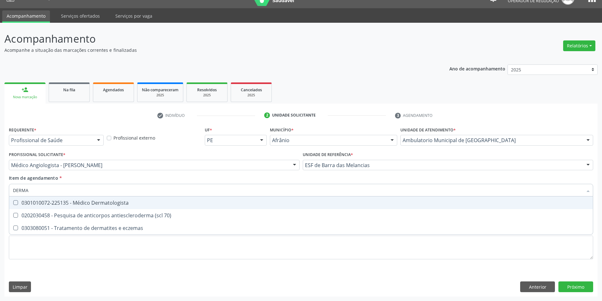
click at [191, 207] on span "0301010072-225135 - Médico Dermatologista" at bounding box center [301, 203] width 584 height 13
checkbox Dermatologista "true"
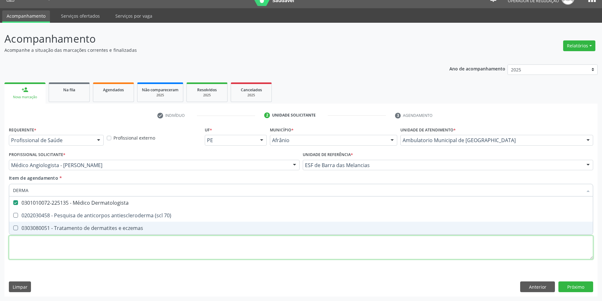
click at [175, 243] on div "Requerente * Profissional de Saúde Profissional de Saúde Paciente Nenhum result…" at bounding box center [301, 196] width 585 height 143
checkbox 70\) "true"
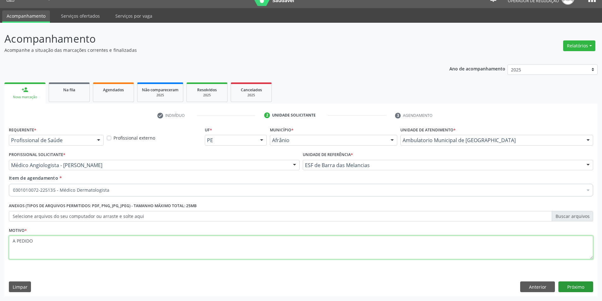
type textarea "A PEDIDO"
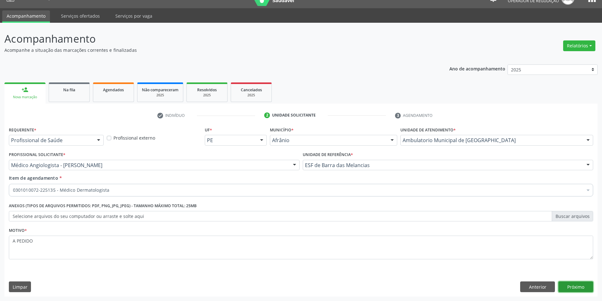
click at [576, 286] on button "Próximo" at bounding box center [576, 287] width 35 height 11
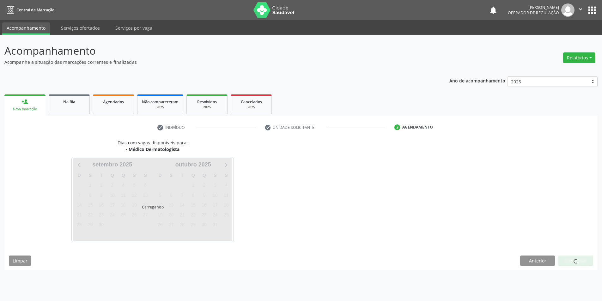
scroll to position [0, 0]
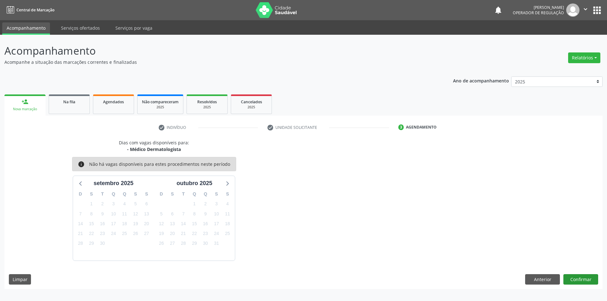
click at [582, 274] on div "Dias com vagas disponíveis para: - Médico Dermatologista info Não há vagas disp…" at bounding box center [303, 214] width 598 height 150
click at [582, 277] on button "Confirmar" at bounding box center [580, 279] width 35 height 11
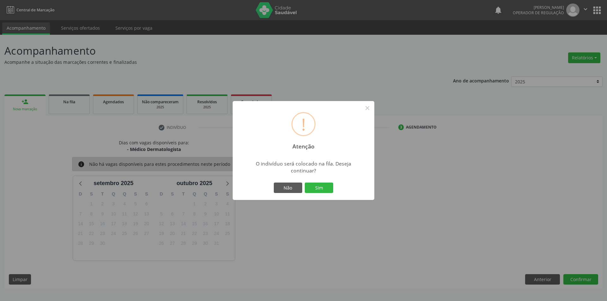
click at [334, 186] on div "! Atenção × O indivíduo será colocado na fila. Deseja continuar? Não Sim" at bounding box center [304, 150] width 142 height 99
click at [317, 188] on button "Sim" at bounding box center [319, 188] width 28 height 11
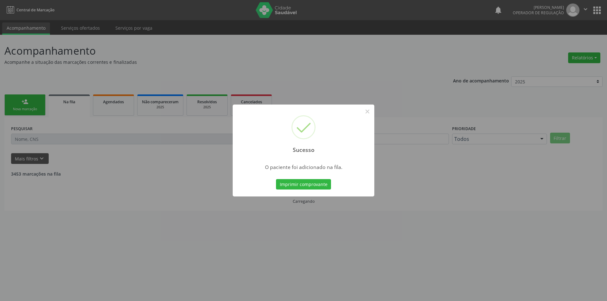
click at [22, 105] on div "Sucesso × O paciente foi adicionado na fila. Imprimir comprovante Cancel" at bounding box center [303, 150] width 607 height 301
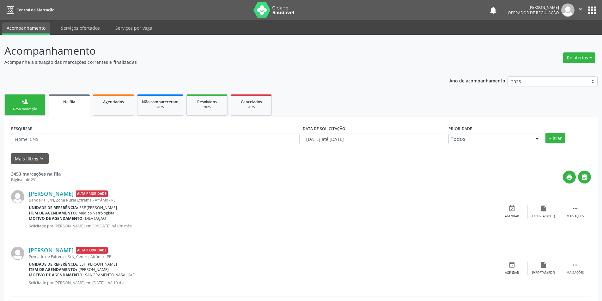
click at [22, 105] on div "person_add" at bounding box center [24, 101] width 7 height 7
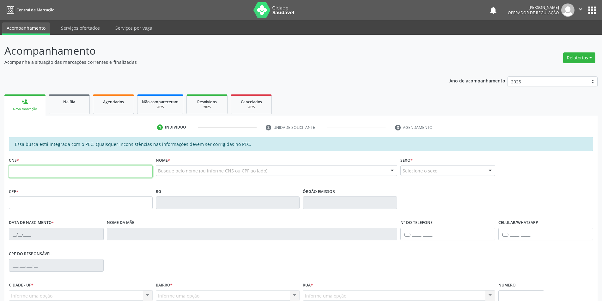
drag, startPoint x: 37, startPoint y: 168, endPoint x: 41, endPoint y: 168, distance: 3.8
click at [37, 168] on input "text" at bounding box center [81, 171] width 144 height 13
type input "708 0003 5368 0125"
type input "386.213.394-04"
type input "12/01/1961"
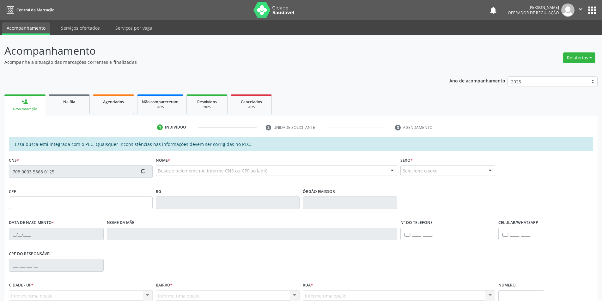
type input "Antônia de Andrade Coelho"
type input "(87) 98834-3863"
type input "S/N"
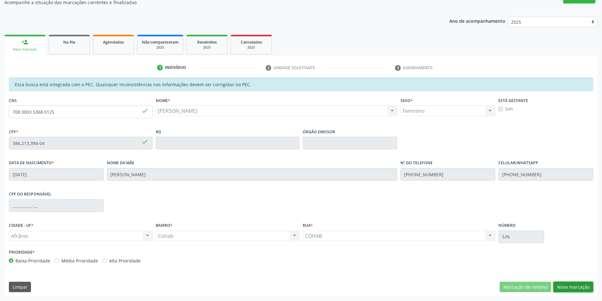
click at [569, 291] on button "Nova marcação" at bounding box center [574, 287] width 40 height 11
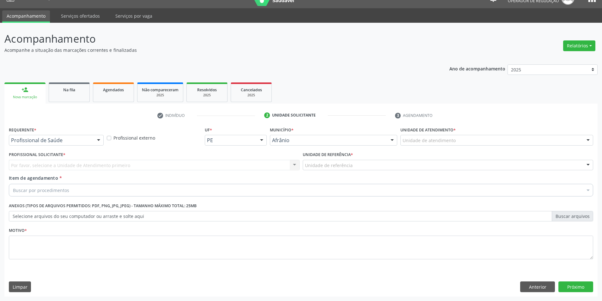
scroll to position [12, 0]
drag, startPoint x: 496, startPoint y: 122, endPoint x: 496, endPoint y: 138, distance: 16.8
click at [496, 122] on div "check Indivíduo 2 Unidade solicitante 3 Agendamento Essa busca está integrada c…" at bounding box center [300, 203] width 593 height 187
click at [496, 138] on div "Unidade de atendimento" at bounding box center [497, 140] width 193 height 11
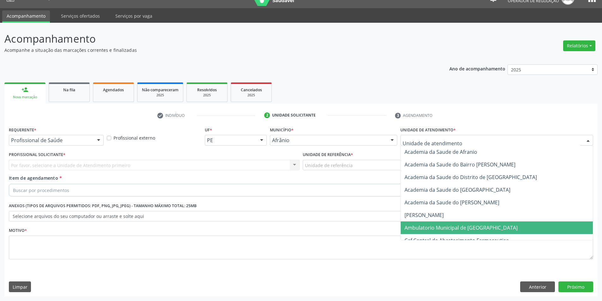
click at [472, 226] on span "Ambulatorio Municipal de [GEOGRAPHIC_DATA]" at bounding box center [461, 227] width 113 height 7
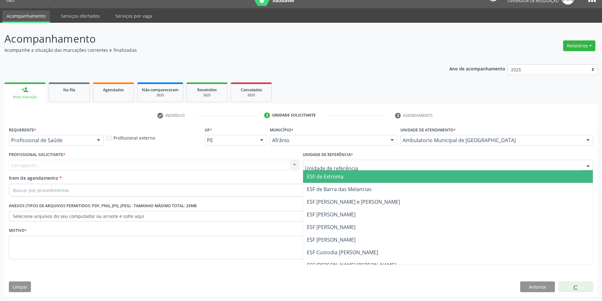
click at [336, 176] on span "ESF de Extrema" at bounding box center [325, 176] width 37 height 7
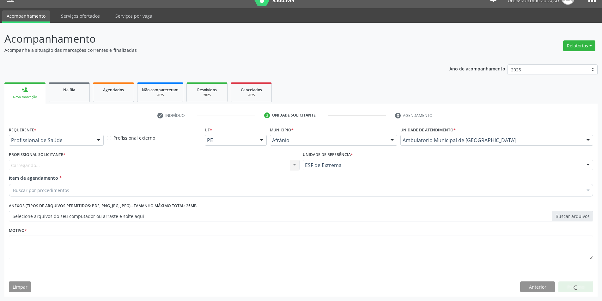
drag, startPoint x: 271, startPoint y: 163, endPoint x: 268, endPoint y: 165, distance: 3.6
click at [269, 164] on div "Carregando..." at bounding box center [154, 165] width 291 height 11
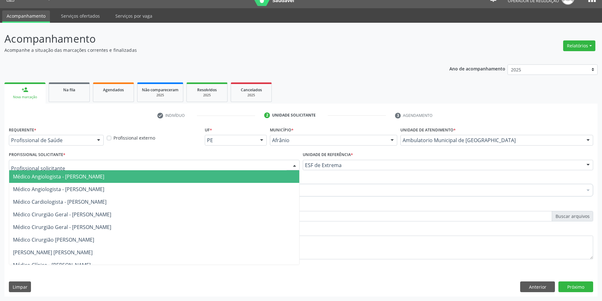
click at [267, 175] on span "Médico Angiologista - [PERSON_NAME]" at bounding box center [154, 176] width 290 height 13
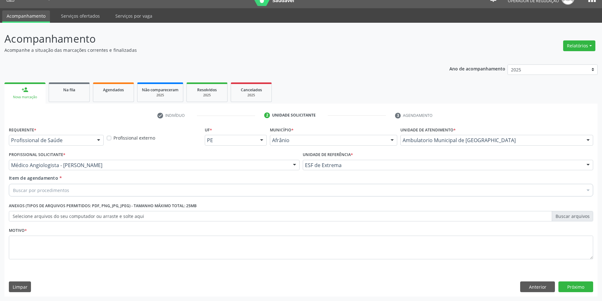
click at [172, 189] on div "Buscar por procedimentos" at bounding box center [301, 190] width 585 height 13
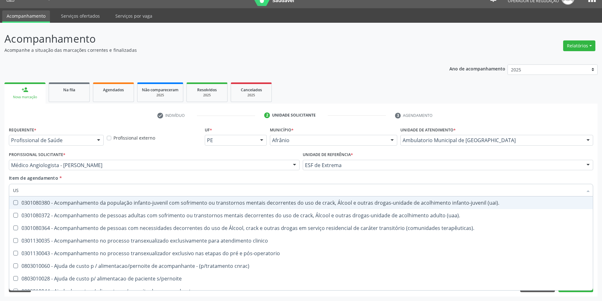
type input "USG"
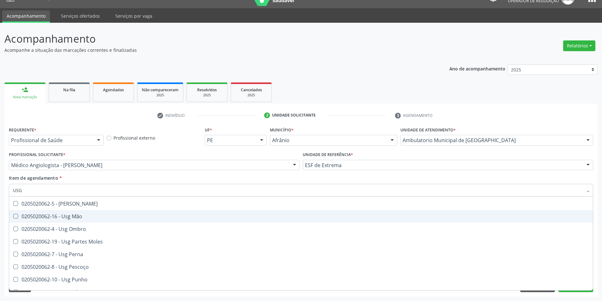
scroll to position [89, 0]
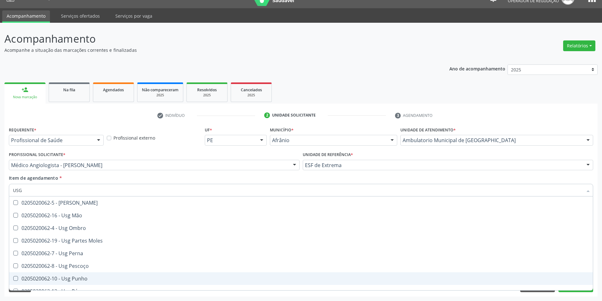
click at [313, 278] on div "0205020062-10 - Usg Punho" at bounding box center [301, 278] width 576 height 5
checkbox Punho "true"
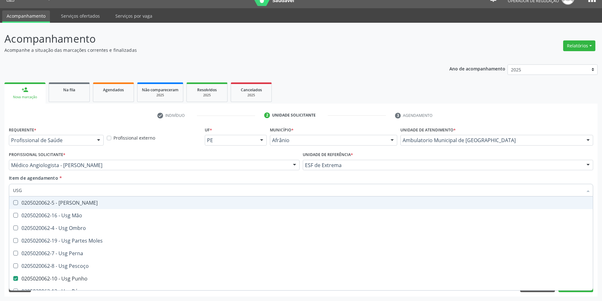
click at [134, 181] on div "Item de agendamento * USG Desfazer seleção 0205020062-14 - Usg Axila 0205020062…" at bounding box center [301, 185] width 585 height 20
checkbox Braço "true"
checkbox Punho "false"
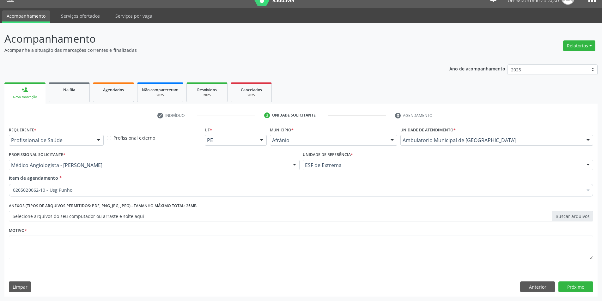
scroll to position [0, 0]
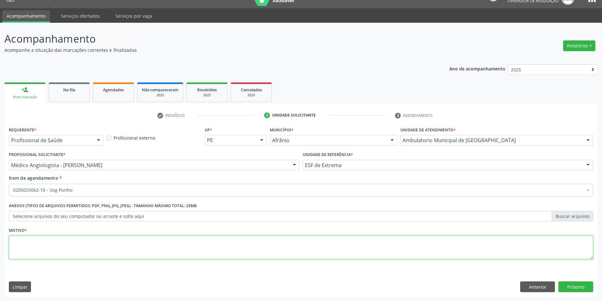
click at [112, 246] on textarea at bounding box center [301, 248] width 585 height 24
type textarea "BILATERAL"
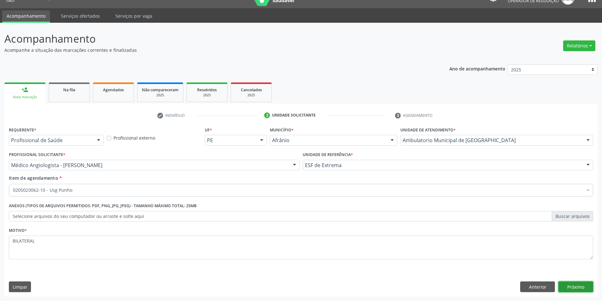
click at [573, 286] on button "Próximo" at bounding box center [576, 287] width 35 height 11
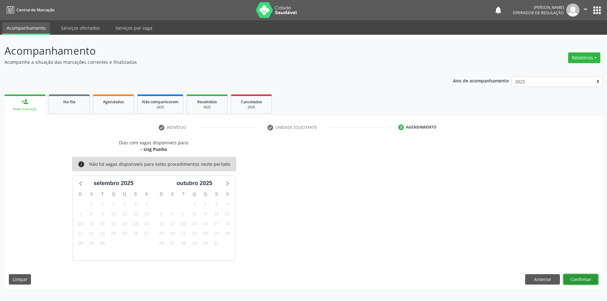
click at [576, 282] on button "Confirmar" at bounding box center [580, 279] width 35 height 11
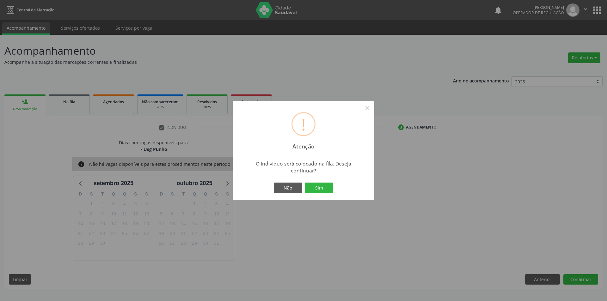
click at [315, 181] on div "Não Sim" at bounding box center [303, 187] width 63 height 13
click at [316, 183] on button "Sim" at bounding box center [319, 188] width 28 height 11
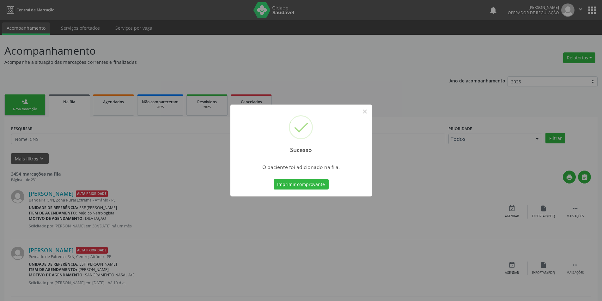
click at [29, 106] on div "Sucesso × O paciente foi adicionado na fila. Imprimir comprovante Cancel" at bounding box center [301, 150] width 602 height 301
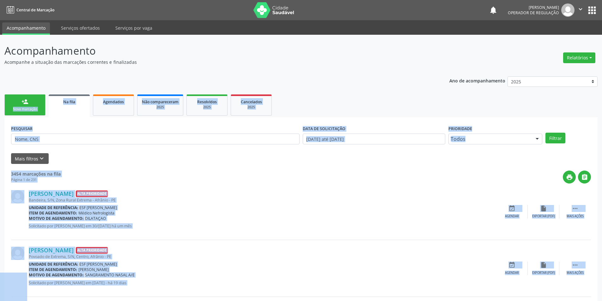
click at [29, 106] on link "person_add Nova marcação" at bounding box center [24, 105] width 41 height 21
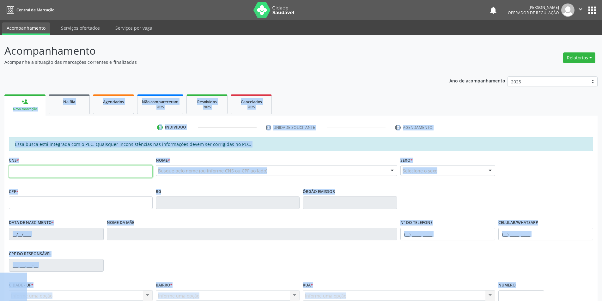
drag, startPoint x: 47, startPoint y: 174, endPoint x: 83, endPoint y: 174, distance: 35.7
click at [47, 174] on input "text" at bounding box center [81, 171] width 144 height 13
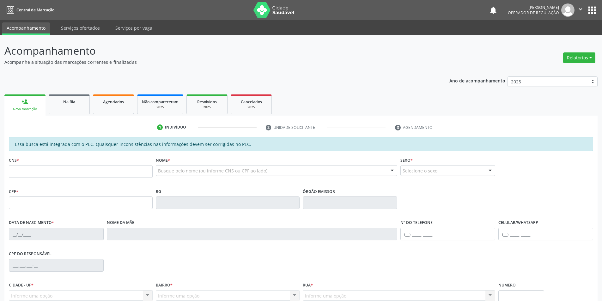
click at [264, 164] on div "Nome * Busque pelo nome (ou informe CNS ou CPF ao lado) Nenhum resultado encont…" at bounding box center [277, 168] width 242 height 25
type input "FLAVIO DA SILVA"
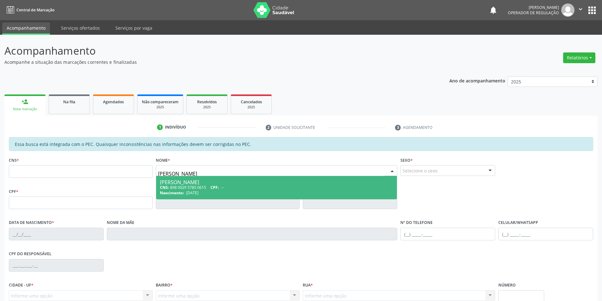
click at [247, 187] on div "CNS: 898 0029 5785 0615 CPF: --" at bounding box center [277, 187] width 234 height 5
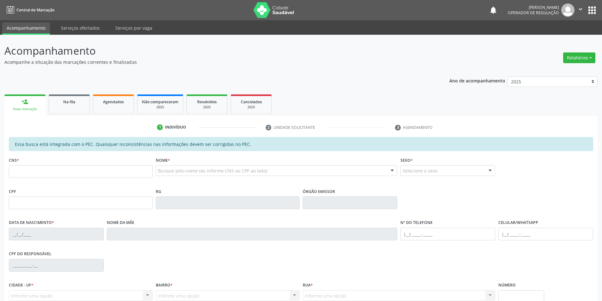
type input "898 0029 5785 0615"
type input "15/05/1992"
type input "Aldeide da Silva"
type input "(87) 98851-6325"
type input "S/N"
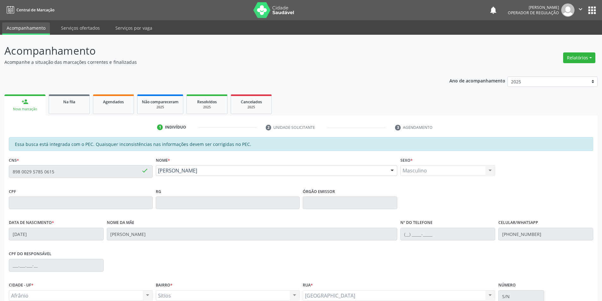
drag, startPoint x: 602, startPoint y: 233, endPoint x: 602, endPoint y: 279, distance: 46.8
click at [602, 278] on html "Central de Marcação notifications Italo Souza Coelho Operador de regulação  Co…" at bounding box center [301, 150] width 602 height 301
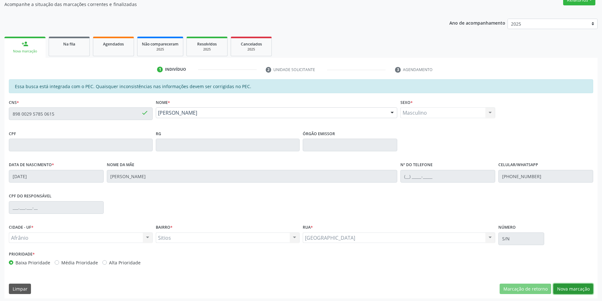
click at [574, 289] on button "Nova marcação" at bounding box center [574, 289] width 40 height 11
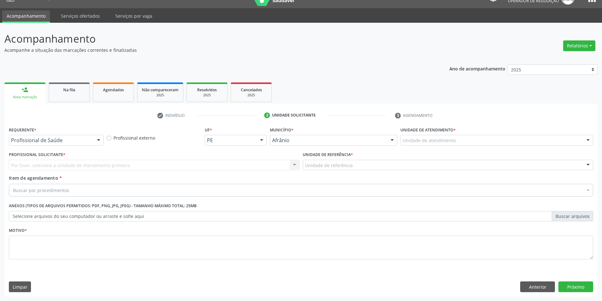
click at [516, 137] on div "Unidade de atendimento" at bounding box center [497, 140] width 193 height 11
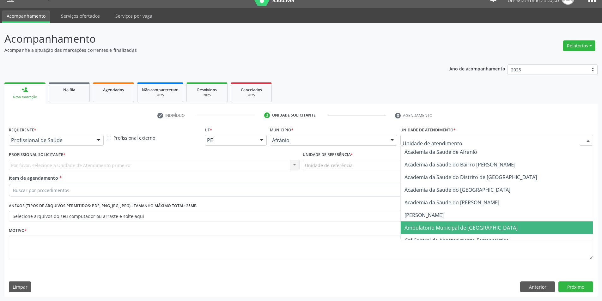
drag, startPoint x: 479, startPoint y: 228, endPoint x: 439, endPoint y: 218, distance: 42.0
click at [479, 228] on span "Ambulatorio Municipal de [GEOGRAPHIC_DATA]" at bounding box center [461, 227] width 113 height 7
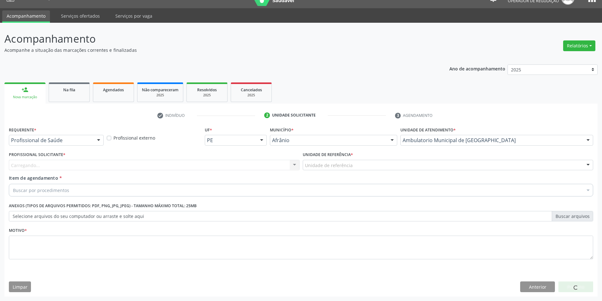
click at [360, 170] on div "Unidade de referência" at bounding box center [448, 165] width 291 height 11
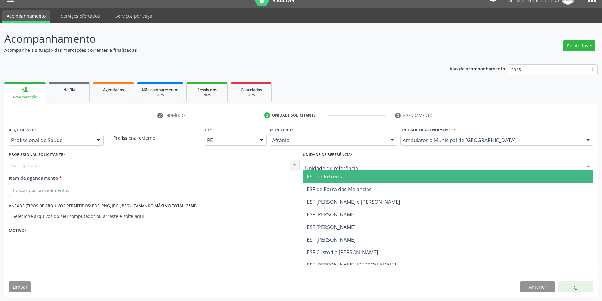
click at [342, 178] on span "ESF de Extrema" at bounding box center [325, 176] width 37 height 7
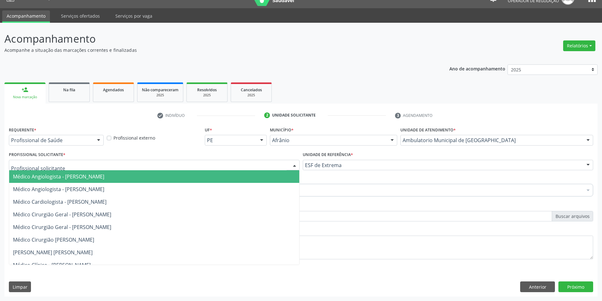
click at [261, 165] on div at bounding box center [154, 165] width 291 height 11
drag, startPoint x: 256, startPoint y: 175, endPoint x: 230, endPoint y: 181, distance: 27.0
click at [256, 175] on span "Médico Angiologista - [PERSON_NAME]" at bounding box center [154, 176] width 290 height 13
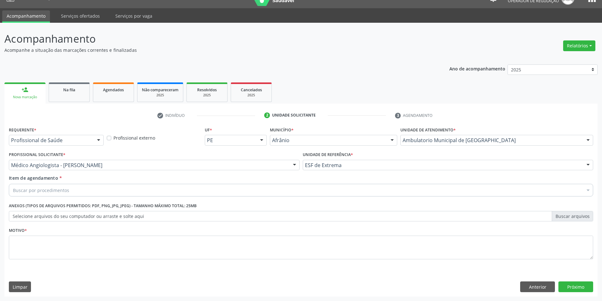
click at [177, 188] on div "Buscar por procedimentos" at bounding box center [301, 190] width 585 height 13
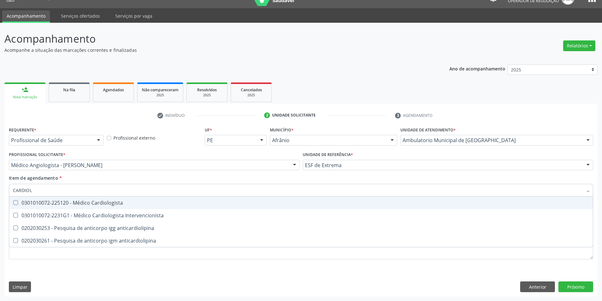
type input "CARDIOLO"
click at [280, 203] on div "0301010072-225120 - Médico Cardiologista" at bounding box center [301, 202] width 576 height 5
checkbox Cardiologista "true"
drag, startPoint x: 102, startPoint y: 191, endPoint x: 0, endPoint y: 197, distance: 102.6
click at [0, 197] on div "Acompanhamento Acompanhe a situação das marcações correntes e finalizadas Relat…" at bounding box center [301, 162] width 602 height 279
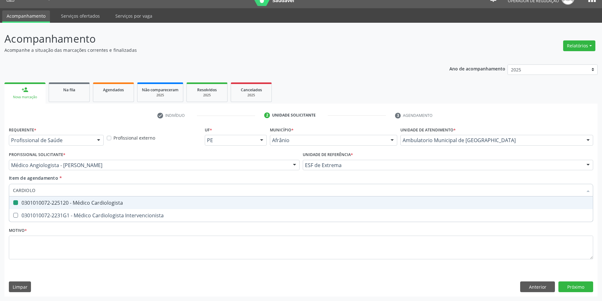
type input "E"
checkbox Cardiologista "false"
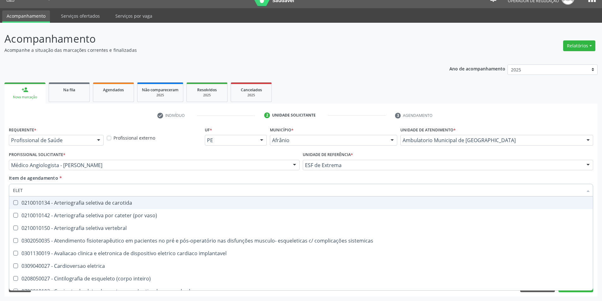
type input "ELETR"
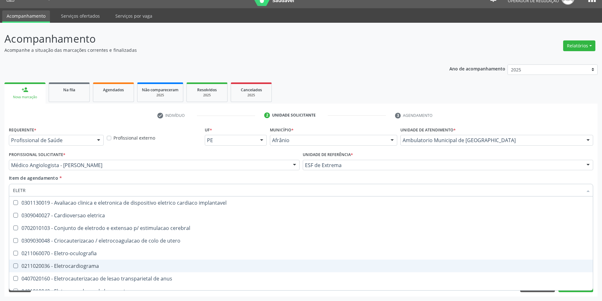
click at [59, 267] on div "0211020036 - Eletrocardiograma" at bounding box center [301, 266] width 576 height 5
checkbox Eletrocardiograma "true"
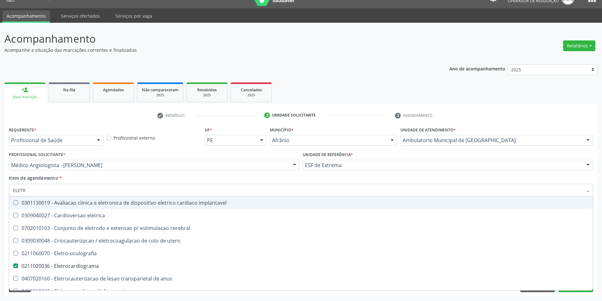
click at [128, 178] on div "Item de agendamento * ELETR Desfazer seleção 0301130019 - Avaliacao clinica e e…" at bounding box center [301, 185] width 585 height 20
checkbox eletrica "true"
checkbox cerebral "true"
checkbox Eletrocardiograma "false"
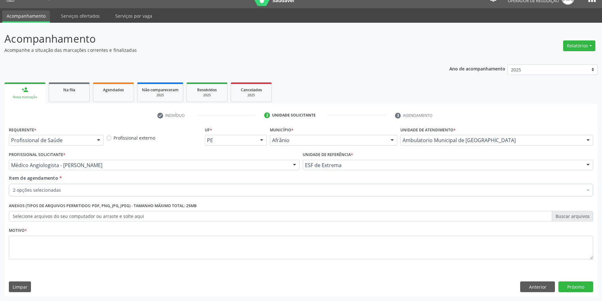
click at [108, 262] on fieldset "Motivo *" at bounding box center [301, 245] width 585 height 38
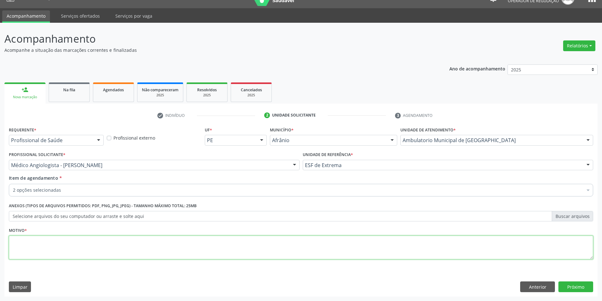
click at [115, 245] on textarea at bounding box center [301, 248] width 585 height 24
type textarea "A PEDIDO"
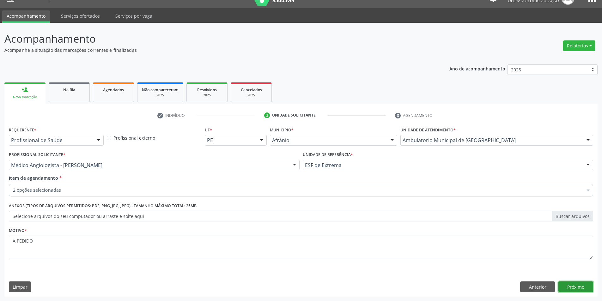
click at [582, 287] on button "Próximo" at bounding box center [576, 287] width 35 height 11
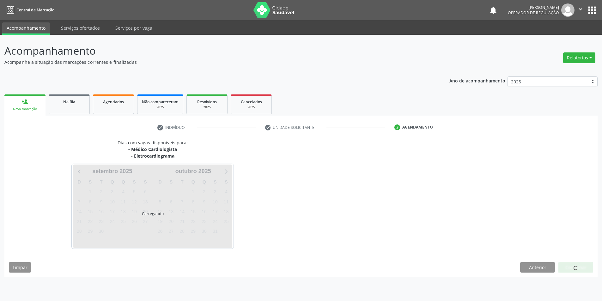
scroll to position [0, 0]
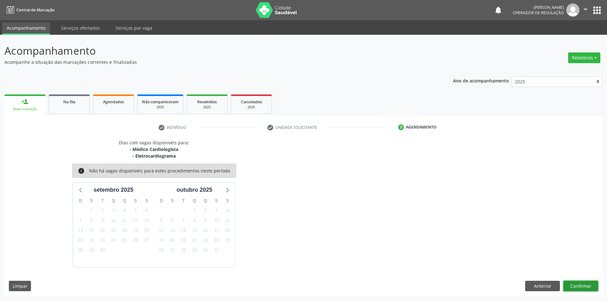
click at [575, 286] on button "Confirmar" at bounding box center [580, 286] width 35 height 11
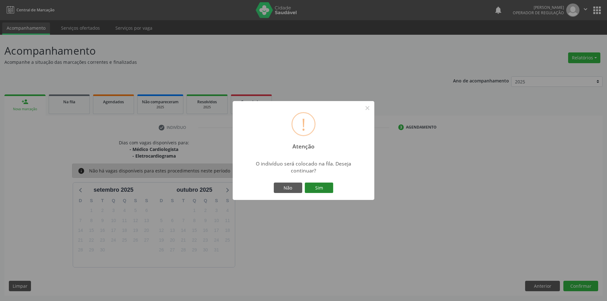
click at [327, 189] on button "Sim" at bounding box center [319, 188] width 28 height 11
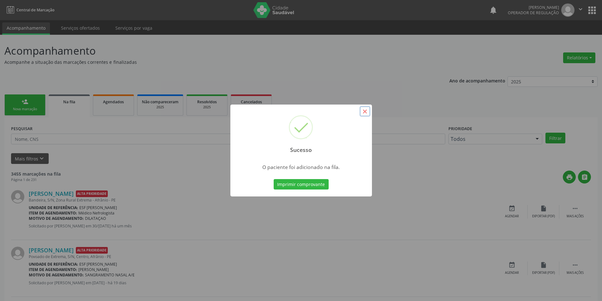
click at [367, 111] on button "×" at bounding box center [365, 111] width 11 height 11
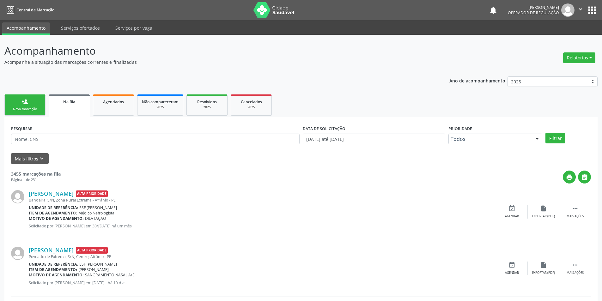
click at [28, 97] on link "person_add Nova marcação" at bounding box center [24, 105] width 41 height 21
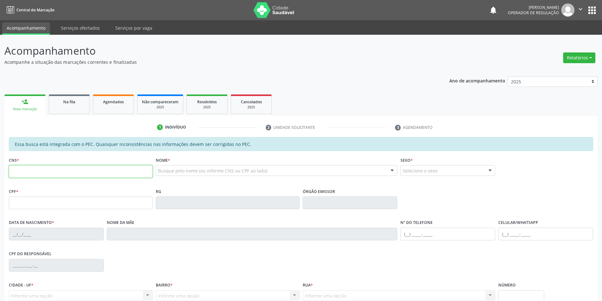
click at [22, 168] on input "text" at bounding box center [81, 171] width 144 height 13
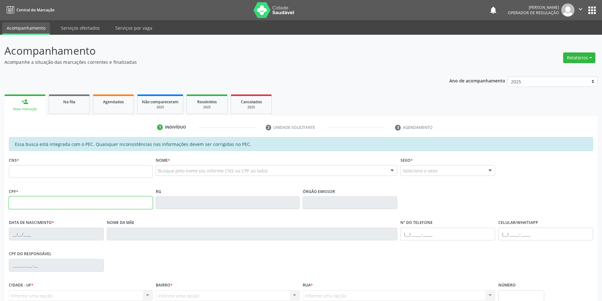
click at [22, 207] on input "text" at bounding box center [81, 203] width 144 height 13
type input "100.536.114-20"
type input "705 6064 3534 7212"
type input "[DATE]"
type input "Erotildes Domiciana da Conceição"
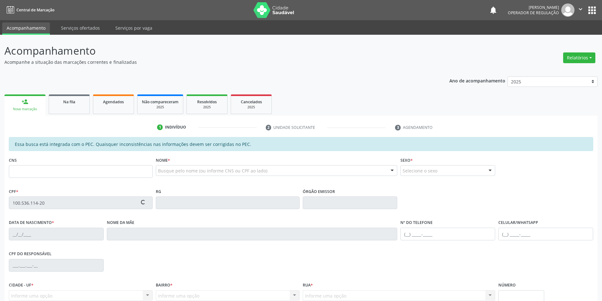
type input "(87) 98843-7294"
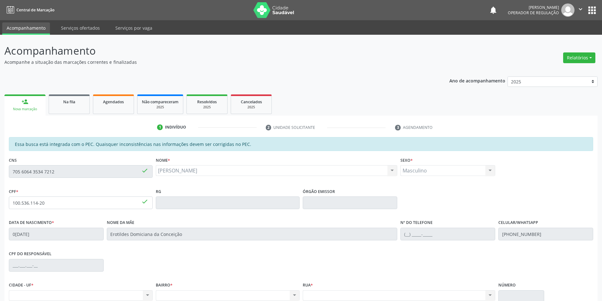
click at [0, 176] on div "Acompanhamento Acompanhe a situação das marcações correntes e finalizadas Relat…" at bounding box center [301, 198] width 602 height 326
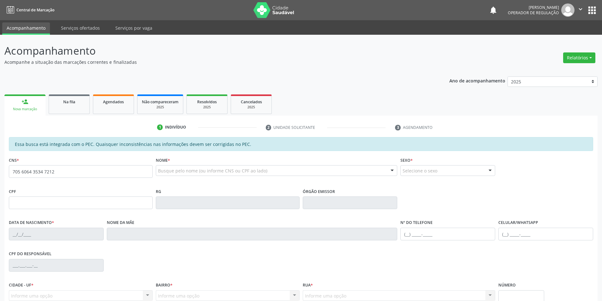
type input "705 6064 3534 7212"
type input "100.536.114-20"
type input "[DATE]"
type input "Erotildes Domiciana da Conceição"
type input "[PHONE_NUMBER]"
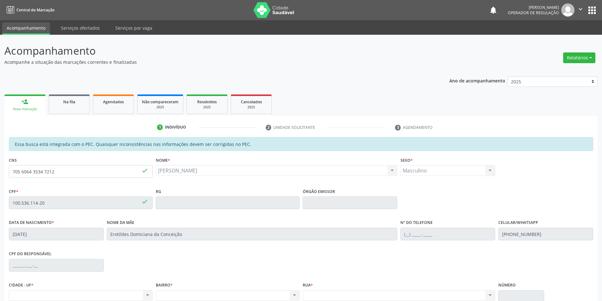
scroll to position [39, 0]
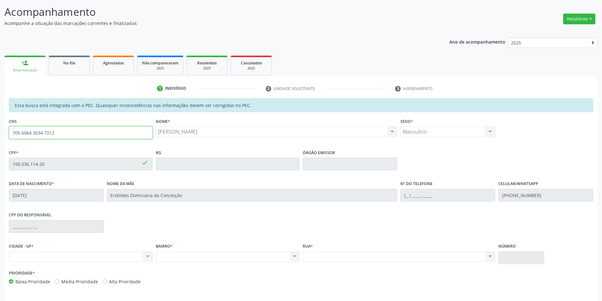
drag, startPoint x: 69, startPoint y: 137, endPoint x: 0, endPoint y: 137, distance: 68.6
click at [0, 137] on div "Acompanhamento Acompanhe a situação das marcações correntes e finalizadas Relat…" at bounding box center [301, 159] width 602 height 326
type input "700 0096 1449 3407"
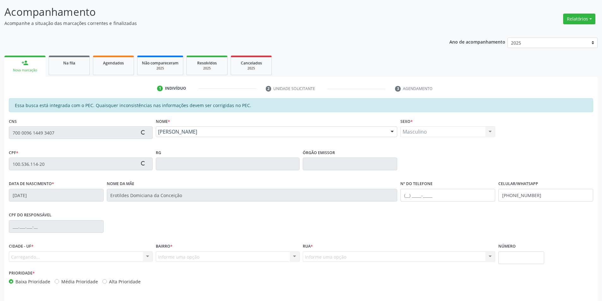
type input "049.323.934-07"
type input "[DATE]"
type input "[PERSON_NAME]"
type input "[PHONE_NUMBER]"
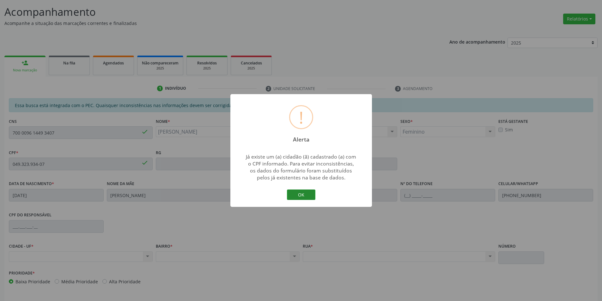
click at [314, 198] on button "OK" at bounding box center [301, 195] width 28 height 11
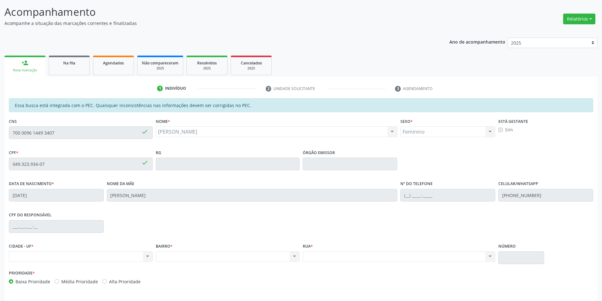
click at [0, 133] on div "Acompanhamento Acompanhe a situação das marcações correntes e finalizadas Relat…" at bounding box center [301, 159] width 602 height 326
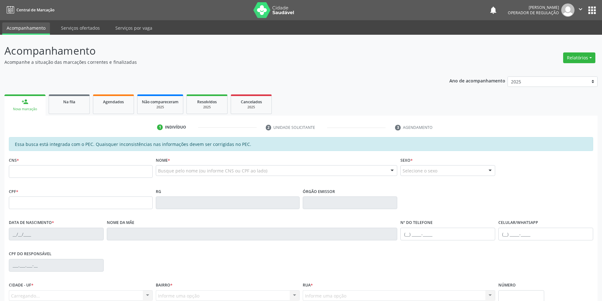
scroll to position [39, 0]
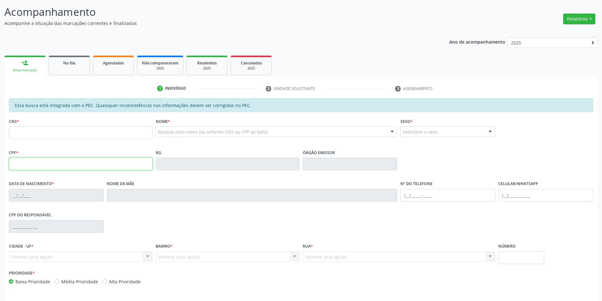
click at [33, 164] on input "text" at bounding box center [81, 164] width 144 height 13
type input "100.536.114-20"
type input "705 6064 3534 7212"
type input "[DATE]"
type input "Erotildes Domiciana da Conceição"
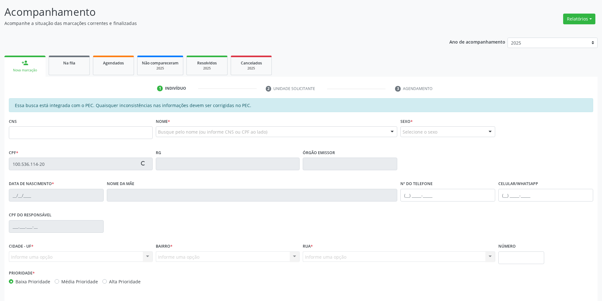
type input "[PHONE_NUMBER]"
type input "S/N"
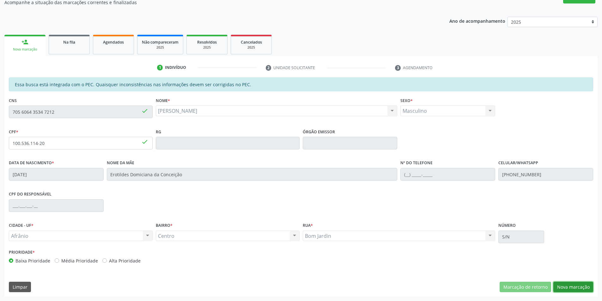
click at [577, 290] on button "Nova marcação" at bounding box center [574, 287] width 40 height 11
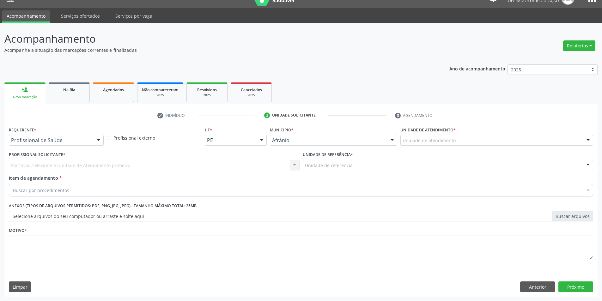
scroll to position [12, 0]
click at [493, 139] on div "Unidade de atendimento" at bounding box center [497, 140] width 193 height 11
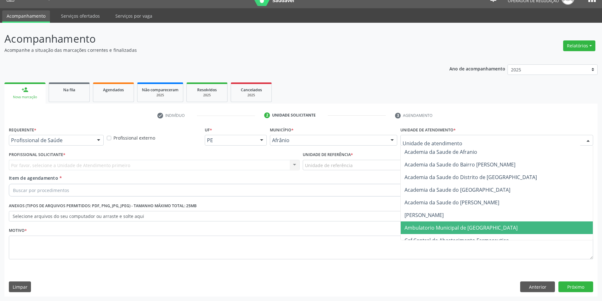
click at [482, 223] on span "Ambulatorio Municipal de [GEOGRAPHIC_DATA]" at bounding box center [497, 228] width 192 height 13
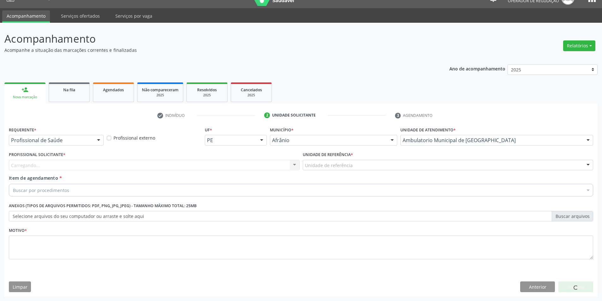
click at [368, 163] on div "Unidade de referência" at bounding box center [448, 165] width 291 height 11
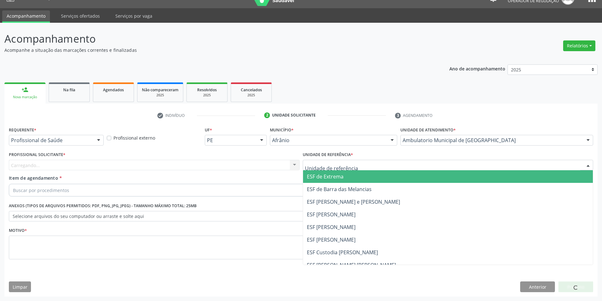
drag, startPoint x: 361, startPoint y: 175, endPoint x: 336, endPoint y: 176, distance: 25.0
click at [361, 175] on span "ESF de Extrema" at bounding box center [448, 176] width 290 height 13
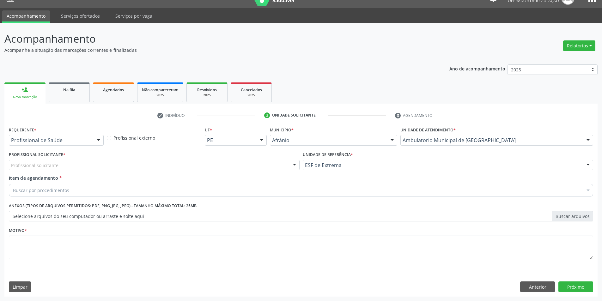
click at [263, 166] on div "Profissional solicitante" at bounding box center [154, 165] width 291 height 11
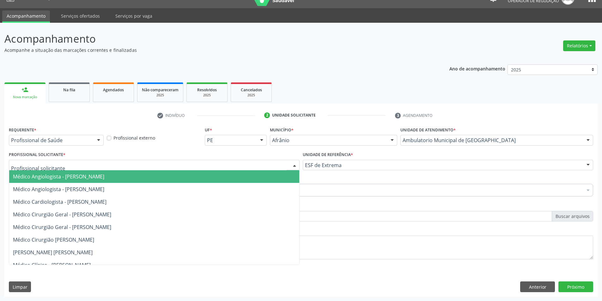
click at [266, 172] on span "Médico Angiologista - [PERSON_NAME]" at bounding box center [154, 176] width 290 height 13
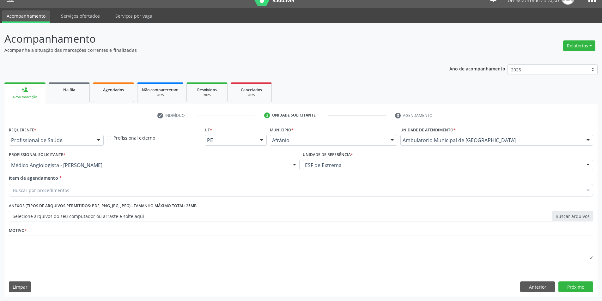
drag, startPoint x: 192, startPoint y: 187, endPoint x: 192, endPoint y: 191, distance: 3.8
click at [192, 188] on div "Buscar por procedimentos" at bounding box center [301, 190] width 585 height 13
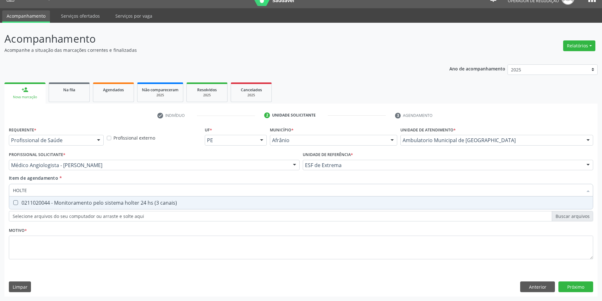
type input "HOLTER"
click at [191, 200] on span "0211020044 - Monitoramento pelo sistema holter 24 hs (3 canais)" at bounding box center [301, 203] width 584 height 13
checkbox canais\) "true"
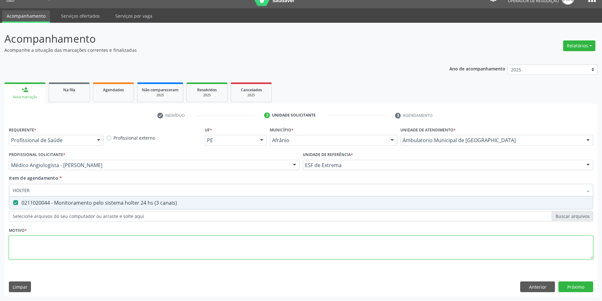
click at [149, 243] on div "Requerente * Profissional de Saúde Profissional de Saúde Paciente Nenhum result…" at bounding box center [301, 196] width 585 height 143
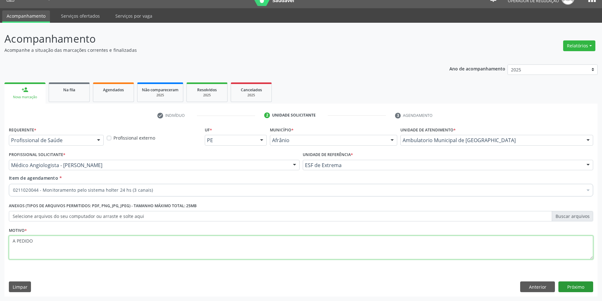
type textarea "A PEDIDO"
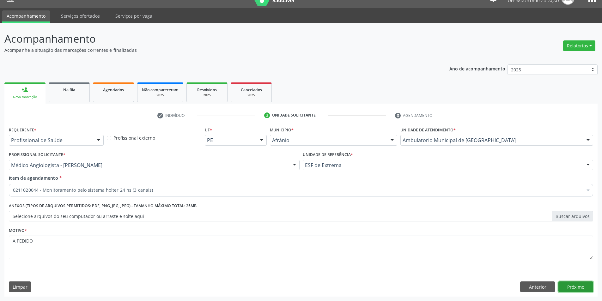
click at [573, 286] on button "Próximo" at bounding box center [576, 287] width 35 height 11
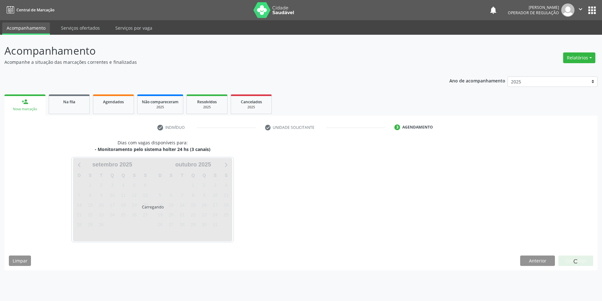
scroll to position [0, 0]
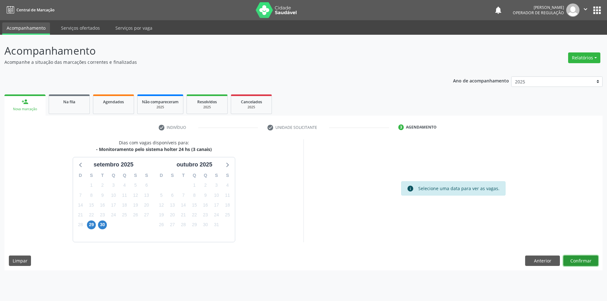
click at [580, 263] on button "Confirmar" at bounding box center [580, 261] width 35 height 11
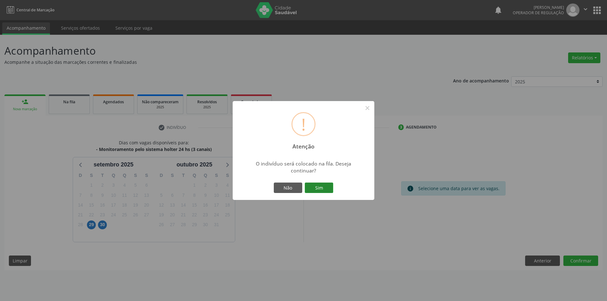
click at [324, 188] on button "Sim" at bounding box center [319, 188] width 28 height 11
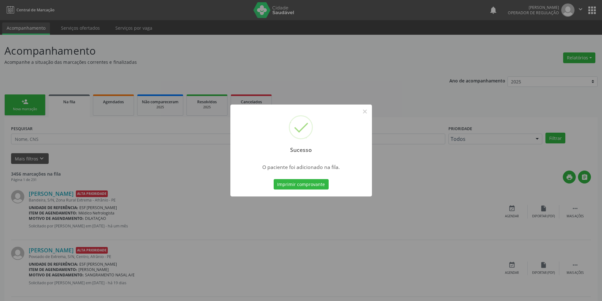
click at [371, 112] on div "Sucesso ×" at bounding box center [301, 132] width 142 height 54
click at [366, 114] on button "×" at bounding box center [365, 111] width 11 height 11
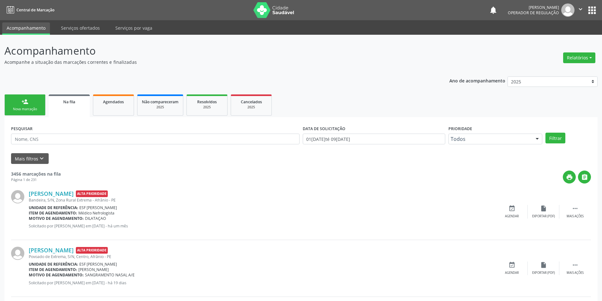
click at [13, 96] on link "person_add Nova marcação" at bounding box center [24, 105] width 41 height 21
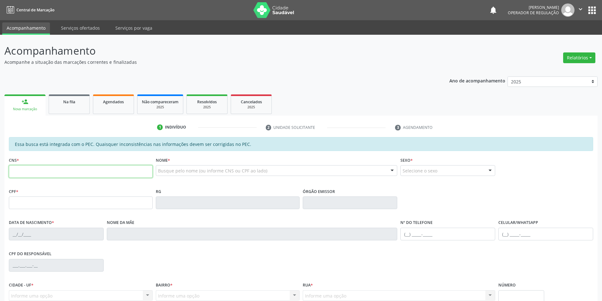
click at [57, 168] on input "text" at bounding box center [81, 171] width 144 height 13
paste input "700 0096 1449 3407"
type input "700 0096 1449 3407"
type input "049.323.934-07"
type input "[DATE]"
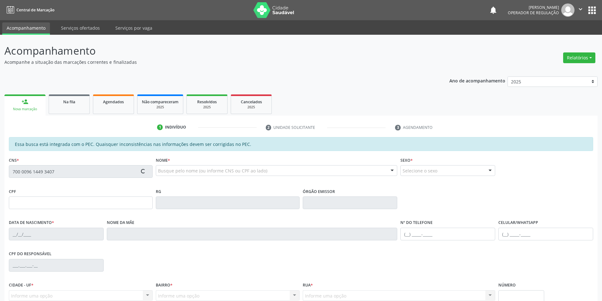
type input "[PERSON_NAME]"
type input "[PHONE_NUMBER]"
type input "S/N"
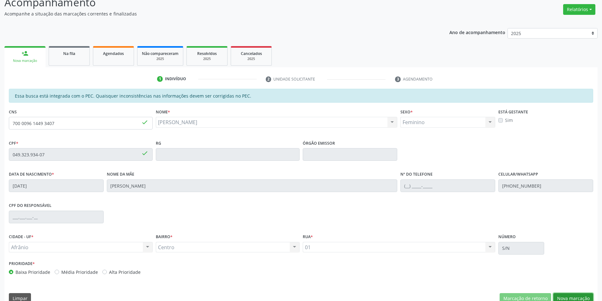
click at [566, 299] on button "Nova marcação" at bounding box center [574, 298] width 40 height 11
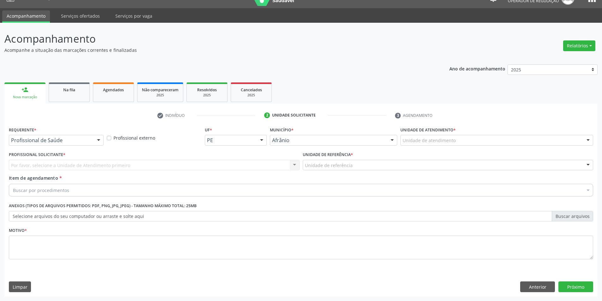
click at [473, 142] on div "Unidade de atendimento" at bounding box center [497, 140] width 193 height 11
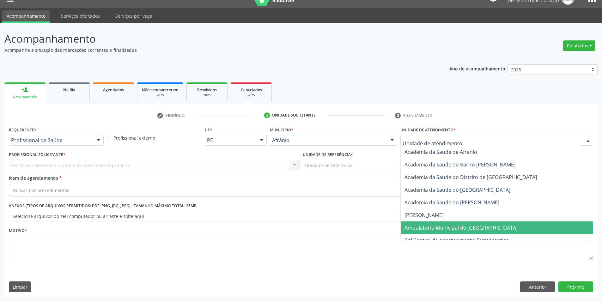
click at [449, 227] on span "Ambulatorio Municipal de [GEOGRAPHIC_DATA]" at bounding box center [461, 227] width 113 height 7
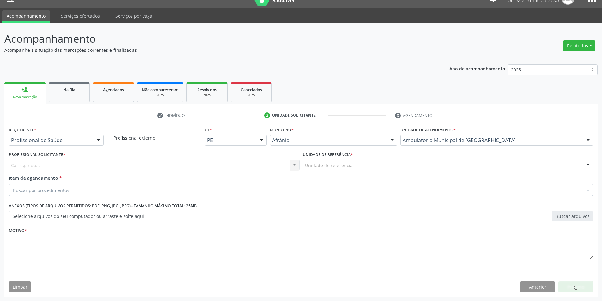
click at [378, 165] on div "Unidade de referência" at bounding box center [448, 165] width 291 height 11
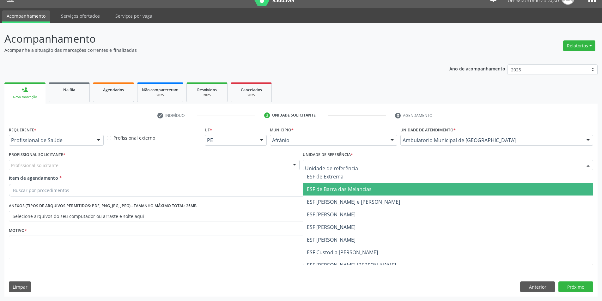
click at [366, 183] on span "ESF de Barra das Melancias" at bounding box center [448, 189] width 290 height 13
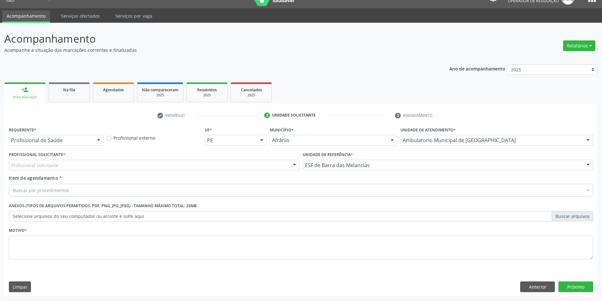
click at [247, 165] on div "Profissional solicitante" at bounding box center [154, 165] width 291 height 11
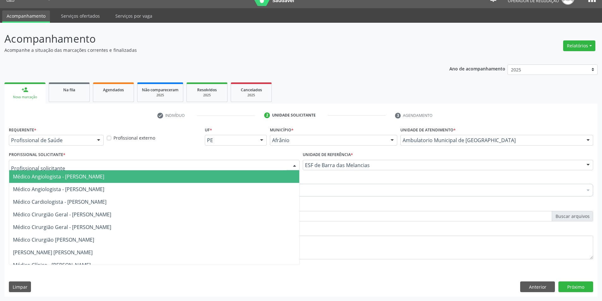
click at [240, 176] on span "Médico Angiologista - [PERSON_NAME]" at bounding box center [154, 176] width 290 height 13
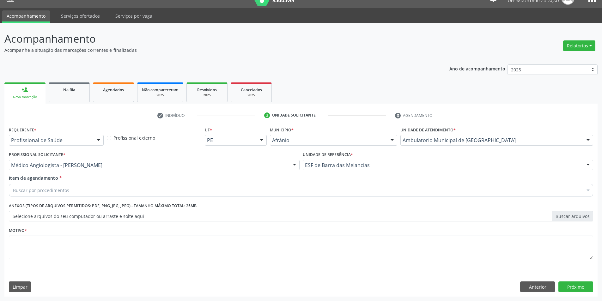
click at [160, 190] on div "Buscar por procedimentos" at bounding box center [301, 190] width 585 height 13
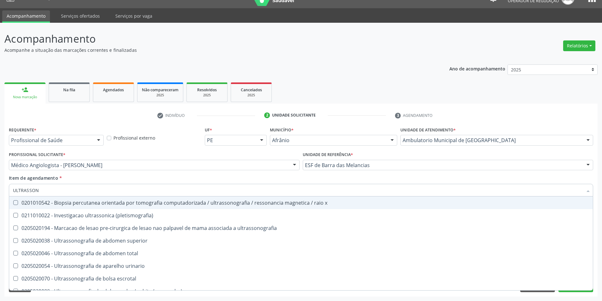
type input "ULTRASSONO"
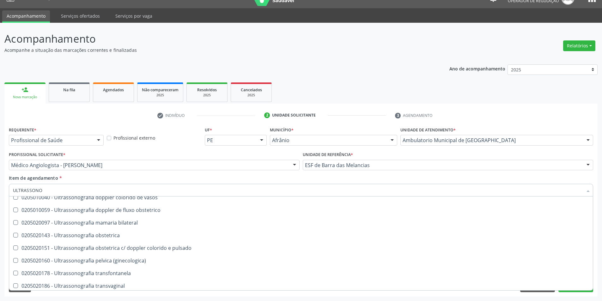
scroll to position [159, 0]
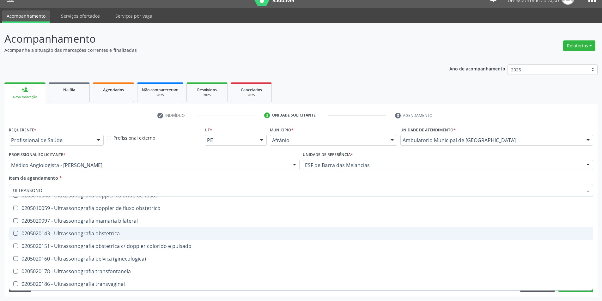
click at [325, 231] on div "0205020143 - Ultrassonografia obstetrica" at bounding box center [301, 233] width 576 height 5
checkbox obstetrica "true"
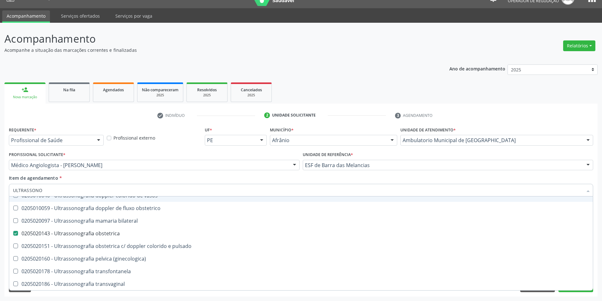
click at [159, 181] on div "Item de agendamento * ULTRASSONO Desfazer seleção 0201010542 - Biopsia percutan…" at bounding box center [301, 185] width 585 height 20
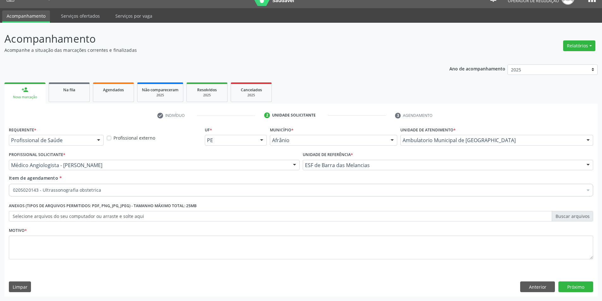
checkbox obstetrica "true"
checkbox derrames "false"
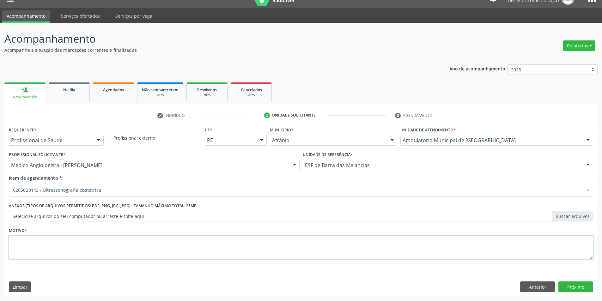
click at [108, 250] on textarea at bounding box center [301, 248] width 585 height 24
type textarea "PRE [DATE]"
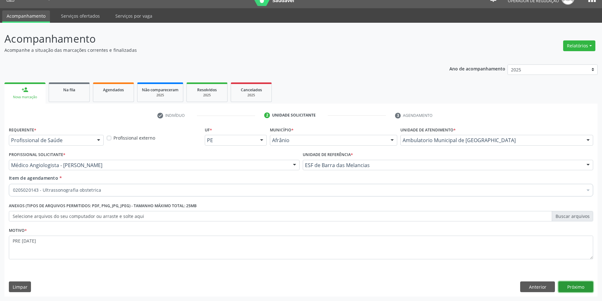
click at [571, 284] on button "Próximo" at bounding box center [576, 287] width 35 height 11
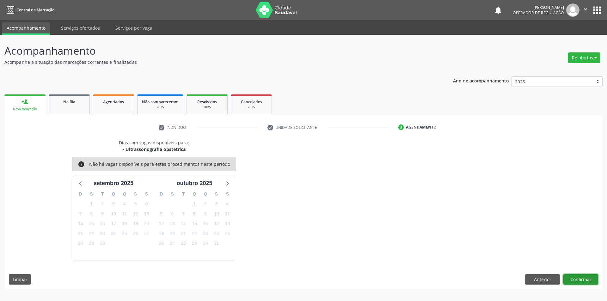
click at [581, 280] on button "Confirmar" at bounding box center [580, 279] width 35 height 11
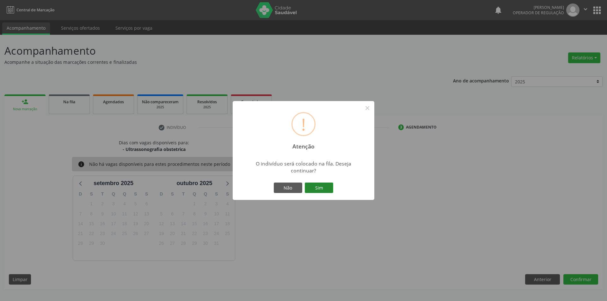
click at [317, 188] on button "Sim" at bounding box center [319, 188] width 28 height 11
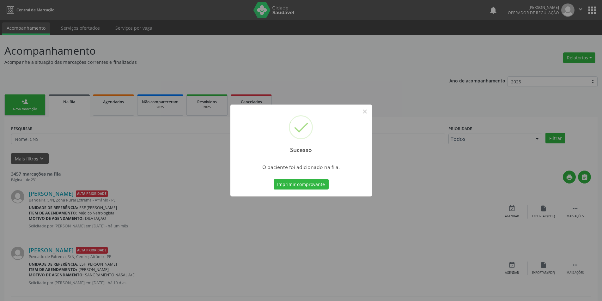
click at [28, 112] on div "Sucesso × O paciente foi adicionado na fila. Imprimir comprovante Cancel" at bounding box center [301, 150] width 602 height 301
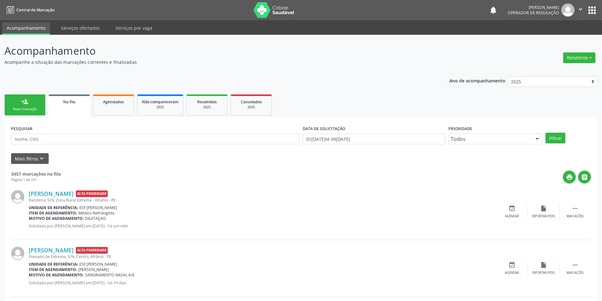
click at [34, 103] on link "person_add Nova marcação" at bounding box center [24, 105] width 41 height 21
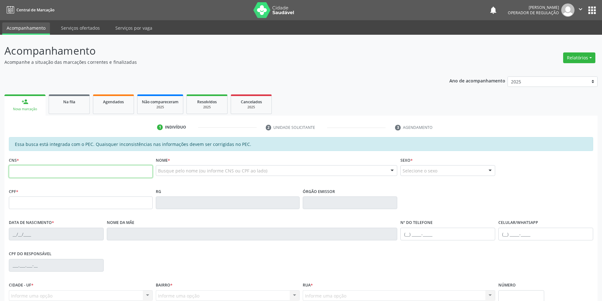
drag, startPoint x: 22, startPoint y: 169, endPoint x: 37, endPoint y: 169, distance: 15.2
click at [22, 169] on input "text" at bounding box center [81, 171] width 144 height 13
type input "709 8090 8162 0097"
type input "067.626.134-54"
type input "[DATE]"
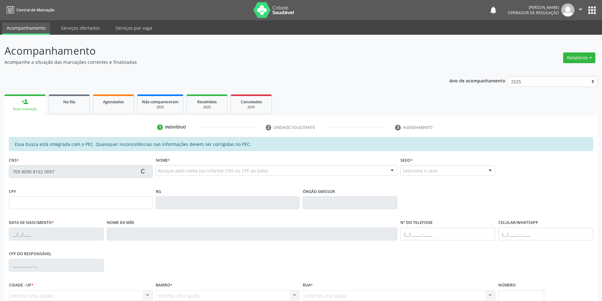
type input "[PERSON_NAME]"
type input "[PHONE_NUMBER]"
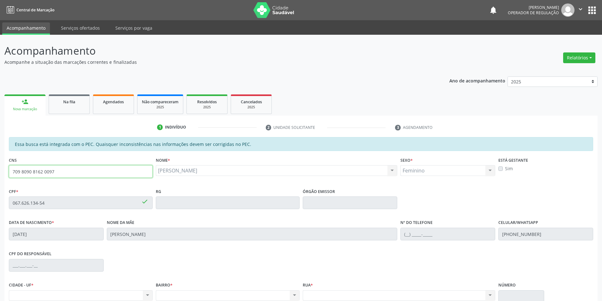
drag, startPoint x: 64, startPoint y: 174, endPoint x: 0, endPoint y: 174, distance: 64.5
click at [0, 174] on div "Acompanhamento Acompanhe a situação das marcações correntes e finalizadas Relat…" at bounding box center [301, 198] width 602 height 326
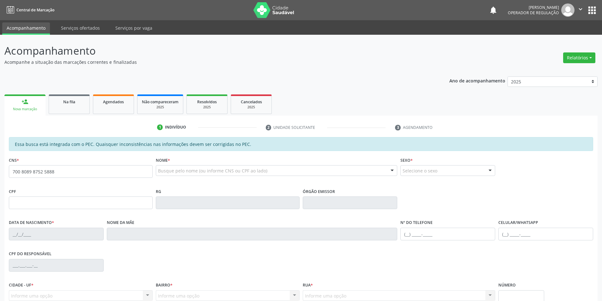
type input "700 8089 8752 5888"
type input "[DATE]"
type input "[PERSON_NAME]"
type input "[PHONE_NUMBER]"
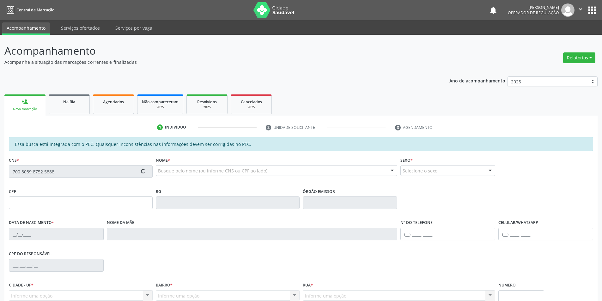
type input "32"
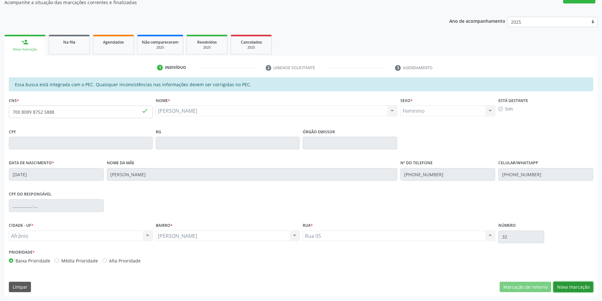
click at [568, 287] on button "Nova marcação" at bounding box center [574, 287] width 40 height 11
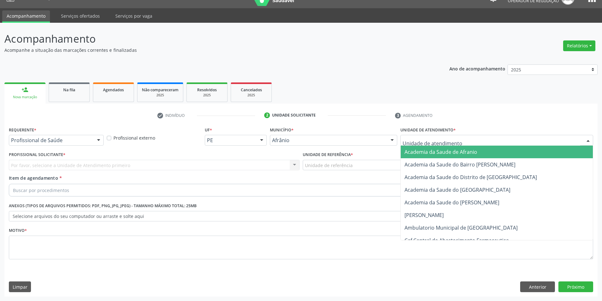
click at [459, 137] on div at bounding box center [497, 140] width 193 height 11
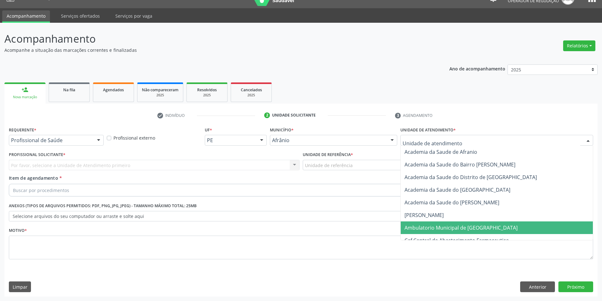
click at [443, 227] on span "Ambulatorio Municipal de [GEOGRAPHIC_DATA]" at bounding box center [461, 227] width 113 height 7
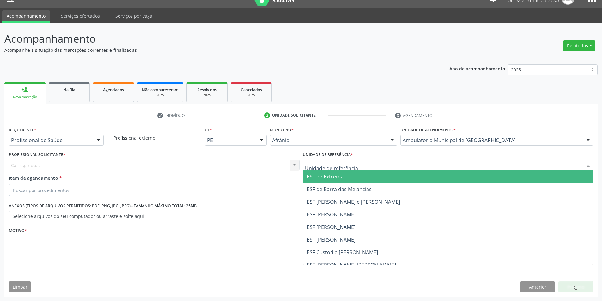
click at [327, 176] on span "ESF de Extrema" at bounding box center [325, 176] width 37 height 7
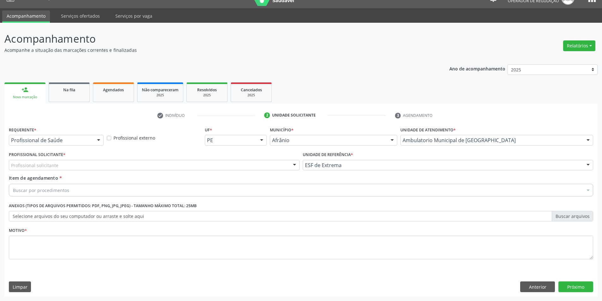
drag, startPoint x: 251, startPoint y: 159, endPoint x: 248, endPoint y: 167, distance: 7.7
click at [250, 160] on div "Profissional Solicitante * Profissional solicitante Médico Angiologista - Luis …" at bounding box center [154, 160] width 291 height 20
click at [245, 169] on div "Profissional solicitante" at bounding box center [154, 165] width 291 height 11
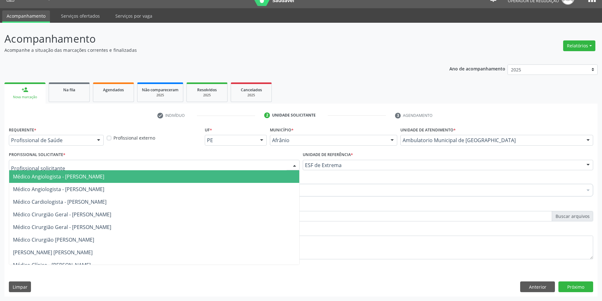
drag, startPoint x: 241, startPoint y: 178, endPoint x: 196, endPoint y: 181, distance: 44.7
click at [240, 179] on span "Médico Angiologista - Luis Henrique de Sa Nunes" at bounding box center [154, 176] width 290 height 13
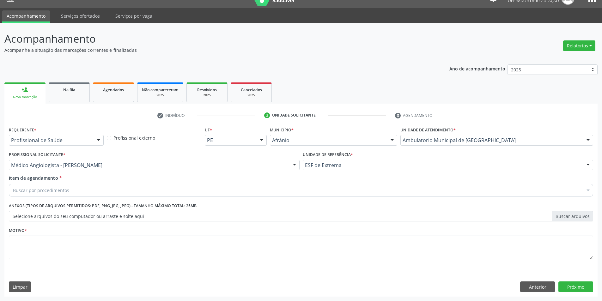
click at [159, 187] on div "Buscar por procedimentos" at bounding box center [301, 190] width 585 height 13
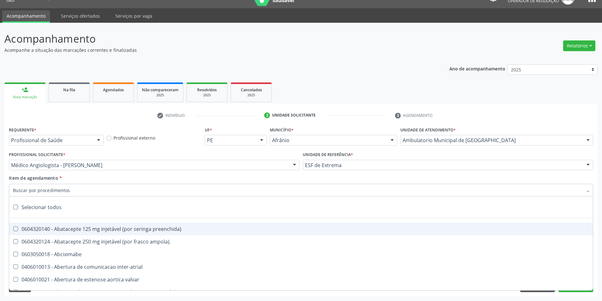
click at [160, 193] on input "Item de agendamento *" at bounding box center [298, 190] width 570 height 13
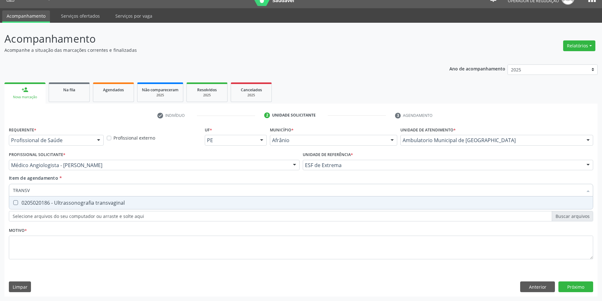
type input "TRANSVA"
click at [156, 204] on div "0205020186 - Ultrassonografia transvaginal" at bounding box center [301, 202] width 576 height 5
checkbox transvaginal "true"
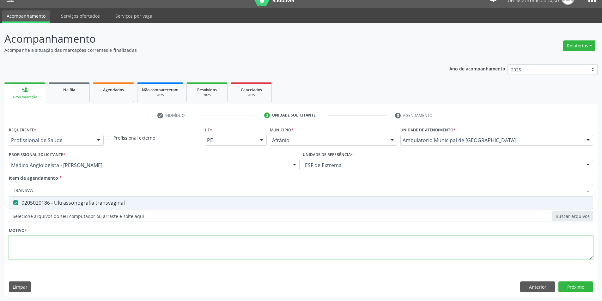
click at [146, 242] on div "Requerente * Profissional de Saúde Profissional de Saúde Paciente Nenhum result…" at bounding box center [301, 196] width 585 height 143
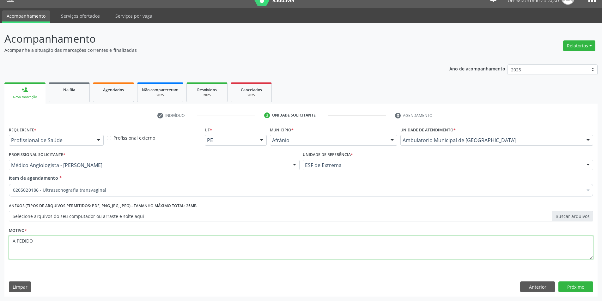
type textarea "A PEDIDO"
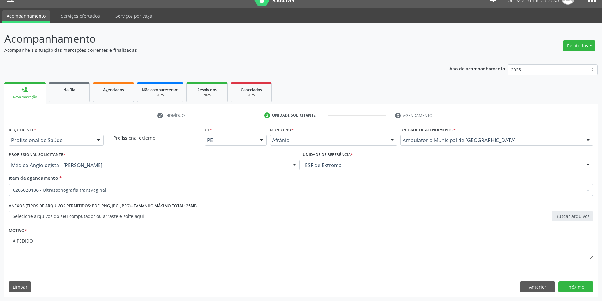
drag, startPoint x: 602, startPoint y: 287, endPoint x: 593, endPoint y: 290, distance: 8.7
click at [596, 290] on div "Acompanhamento Acompanhe a situação das marcações correntes e finalizadas Relat…" at bounding box center [301, 162] width 602 height 279
click at [582, 291] on button "Próximo" at bounding box center [576, 287] width 35 height 11
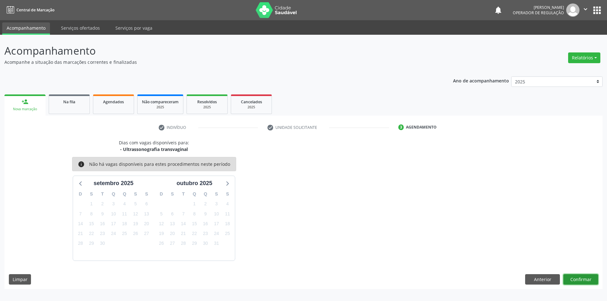
click at [576, 277] on button "Confirmar" at bounding box center [580, 279] width 35 height 11
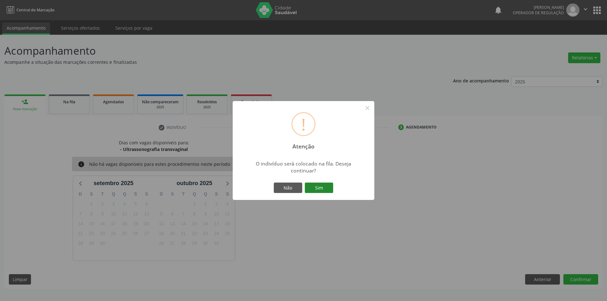
click at [315, 185] on button "Sim" at bounding box center [319, 188] width 28 height 11
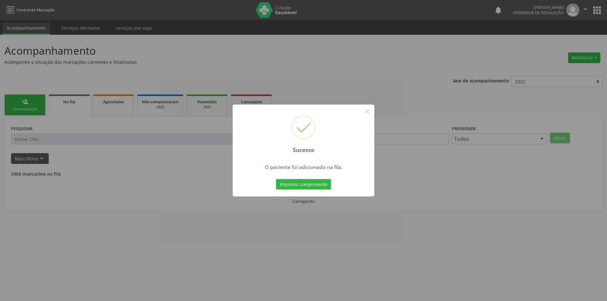
click at [179, 133] on div "Sucesso × O paciente foi adicionado na fila. Imprimir comprovante Cancel" at bounding box center [303, 150] width 607 height 301
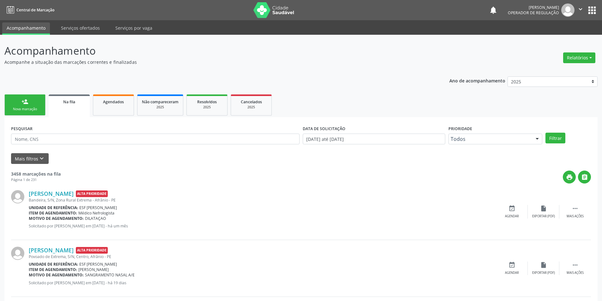
click at [18, 105] on link "person_add Nova marcação" at bounding box center [24, 105] width 41 height 21
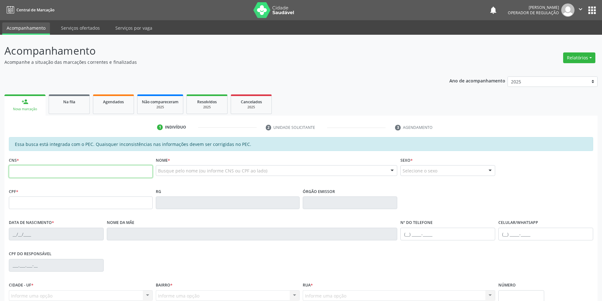
click at [41, 169] on input "text" at bounding box center [81, 171] width 144 height 13
paste input "709 8090 8162 0097"
type input "709 8090 8162 0097"
type input "067.626.134-54"
type input "16/06/1985"
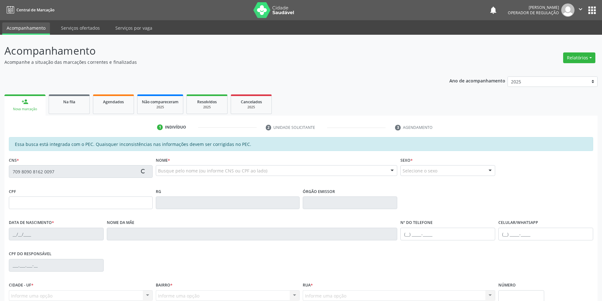
type input "Marcolina Maria dos Santos"
type input "(87) 98124-7618"
type input "S/N"
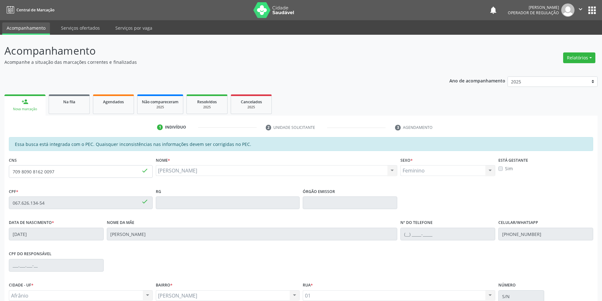
scroll to position [44, 0]
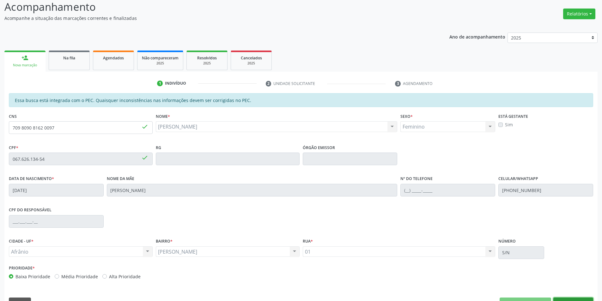
click at [567, 298] on button "Nova marcação" at bounding box center [574, 303] width 40 height 11
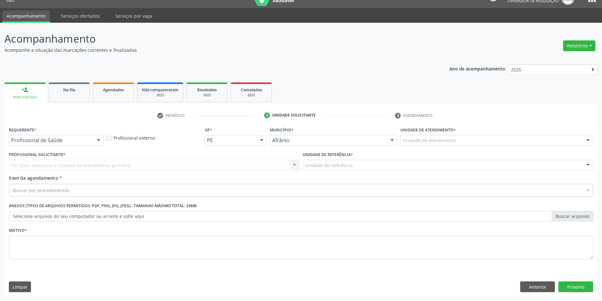
scroll to position [12, 0]
click at [486, 148] on div "Unidade de atendimento * Unidade de atendimento Academia da Saude de Afranio Ac…" at bounding box center [497, 137] width 196 height 25
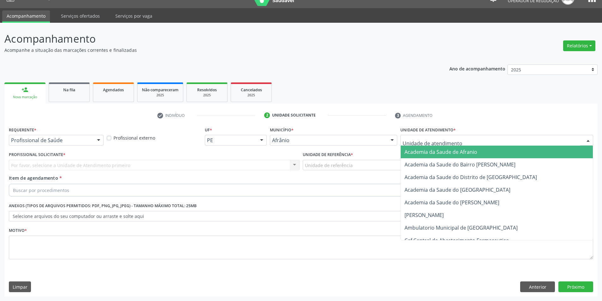
click at [482, 136] on div at bounding box center [497, 140] width 193 height 11
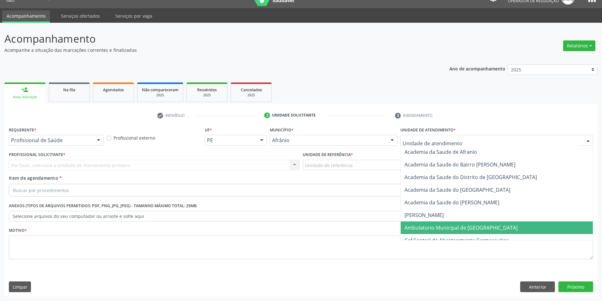
drag, startPoint x: 451, startPoint y: 224, endPoint x: 418, endPoint y: 186, distance: 50.2
click at [451, 223] on span "Ambulatorio Municipal de [GEOGRAPHIC_DATA]" at bounding box center [497, 228] width 192 height 13
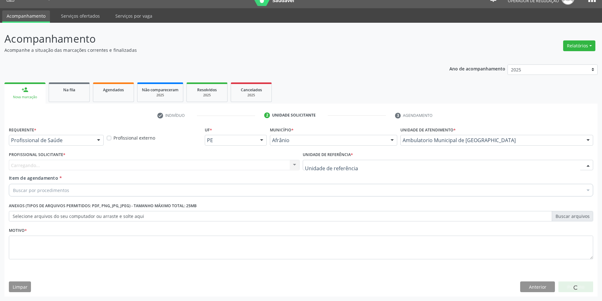
click at [399, 168] on div at bounding box center [448, 165] width 291 height 11
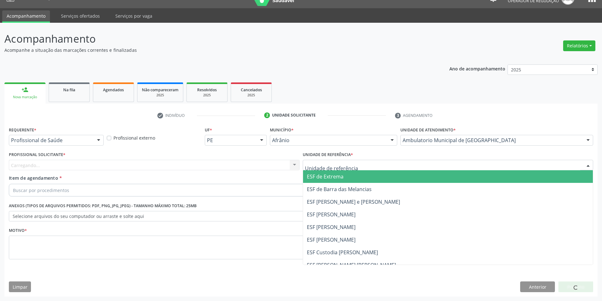
click at [396, 175] on span "ESF de Extrema" at bounding box center [448, 176] width 290 height 13
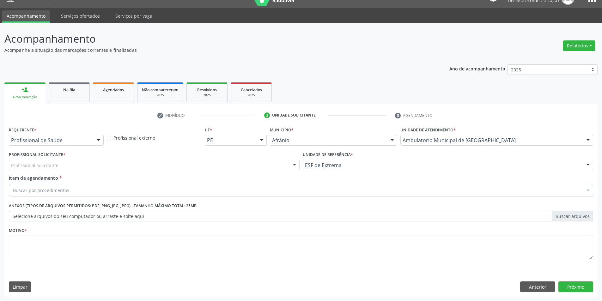
click at [235, 169] on div "Profissional solicitante" at bounding box center [154, 165] width 291 height 11
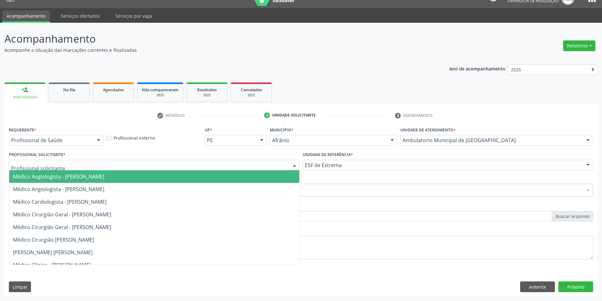
click at [231, 181] on span "Médico Angiologista - [PERSON_NAME]" at bounding box center [154, 176] width 290 height 13
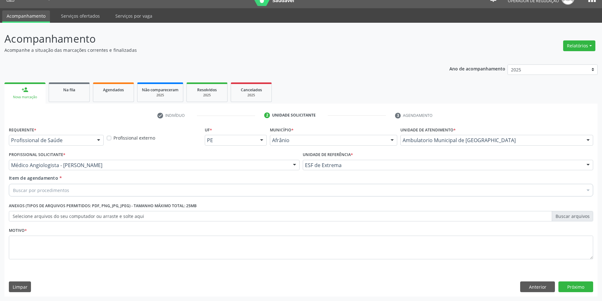
click at [172, 193] on div "Buscar por procedimentos" at bounding box center [301, 190] width 585 height 13
drag, startPoint x: 44, startPoint y: 191, endPoint x: 0, endPoint y: 188, distance: 44.0
click at [0, 188] on div "Acompanhamento Acompanhe a situação das marcações correntes e finalizadas Relat…" at bounding box center [301, 162] width 602 height 279
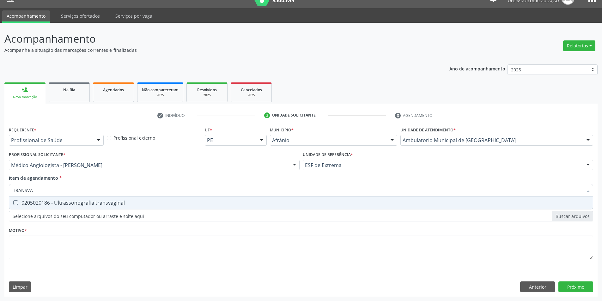
type input "TRANSVAG"
click at [93, 201] on div "0205020186 - Ultrassonografia transvaginal" at bounding box center [301, 202] width 576 height 5
checkbox transvaginal "true"
click at [90, 235] on div "Requerente * Profissional de Saúde Profissional de Saúde Paciente Nenhum result…" at bounding box center [301, 196] width 585 height 143
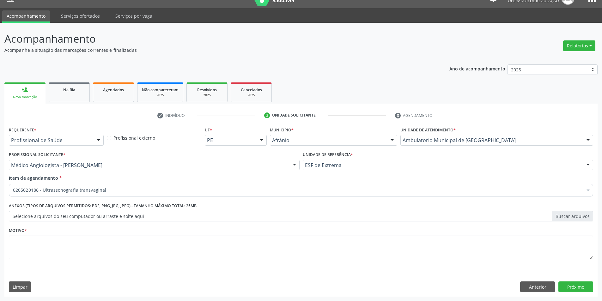
click at [90, 244] on li "Não selecionados" at bounding box center [301, 251] width 584 height 17
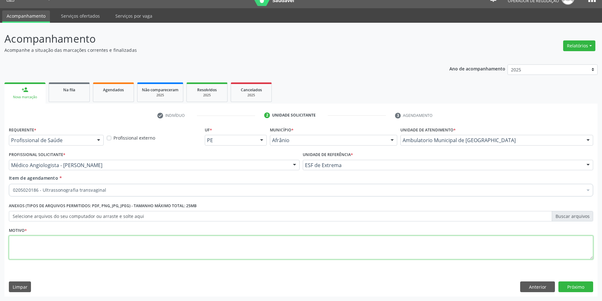
click at [90, 245] on textarea at bounding box center [301, 248] width 585 height 24
type textarea "A PEDIDO"
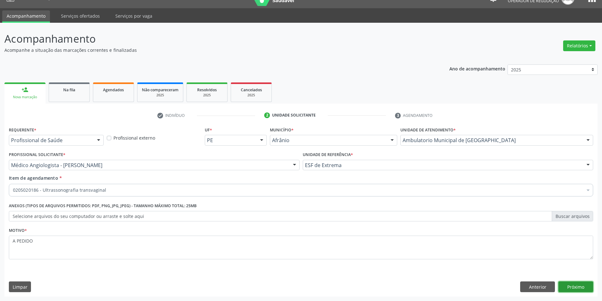
click at [569, 283] on button "Próximo" at bounding box center [576, 287] width 35 height 11
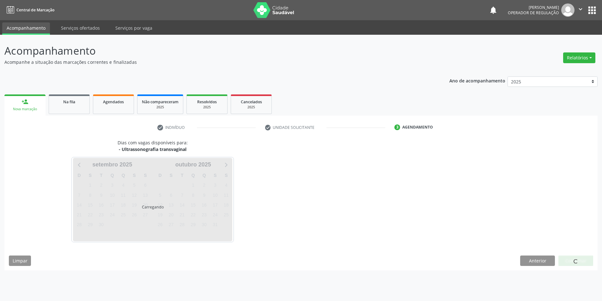
scroll to position [0, 0]
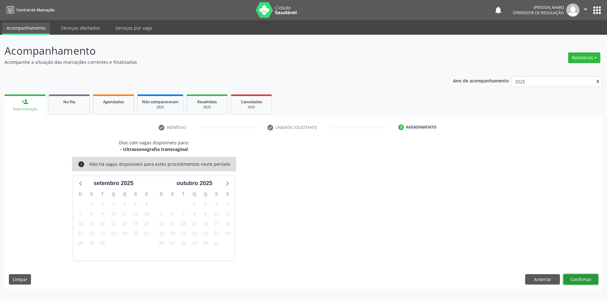
click at [565, 280] on button "Confirmar" at bounding box center [580, 279] width 35 height 11
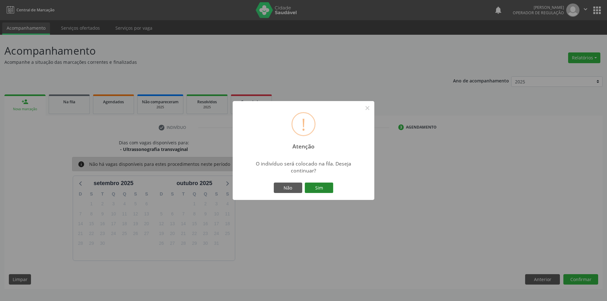
click at [312, 186] on button "Sim" at bounding box center [319, 188] width 28 height 11
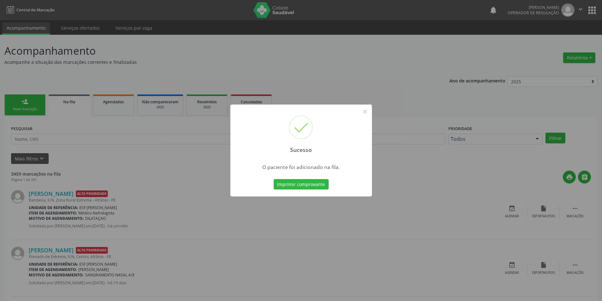
click at [434, 214] on div "Sucesso × O paciente foi adicionado na fila. Imprimir comprovante Cancel" at bounding box center [301, 150] width 602 height 301
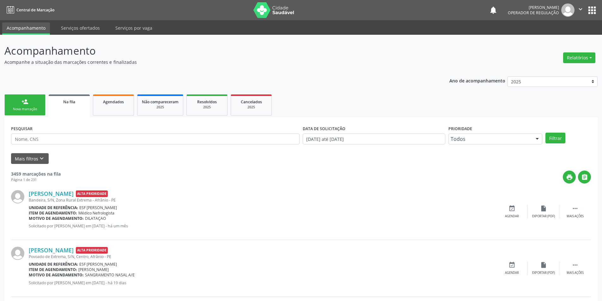
click at [33, 114] on link "person_add Nova marcação" at bounding box center [24, 105] width 41 height 21
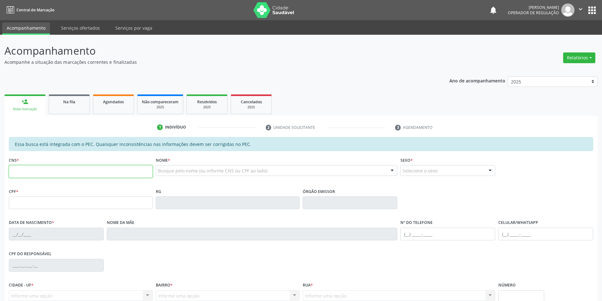
click at [127, 173] on input "text" at bounding box center [81, 171] width 144 height 13
drag, startPoint x: 57, startPoint y: 171, endPoint x: 0, endPoint y: 171, distance: 56.6
click at [0, 171] on div "Acompanhamento Acompanhe a situação das marcações correntes e finalizadas Relat…" at bounding box center [301, 198] width 602 height 326
type input "704 7017 7288 0036"
type input "036.049.924-43"
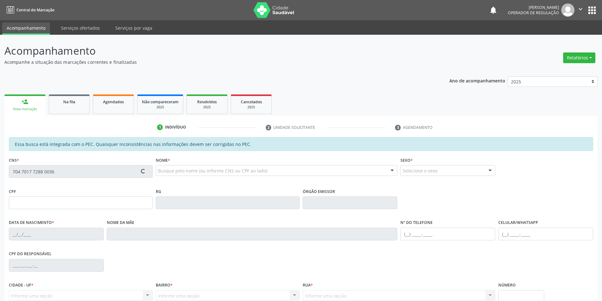
type input "18/10/1950"
type input "Josefa Maria de Souza"
type input "(87) 98844-7440"
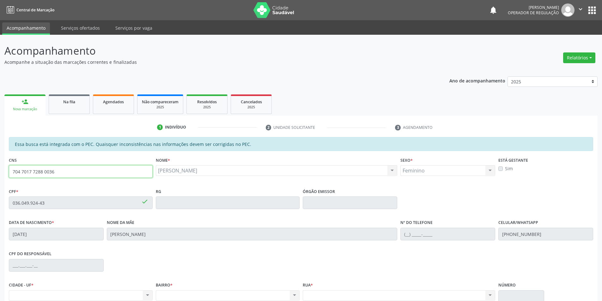
drag, startPoint x: 65, startPoint y: 175, endPoint x: 0, endPoint y: 172, distance: 65.2
click at [0, 172] on div "Acompanhamento Acompanhe a situação das marcações correntes e finalizadas Relat…" at bounding box center [301, 198] width 602 height 326
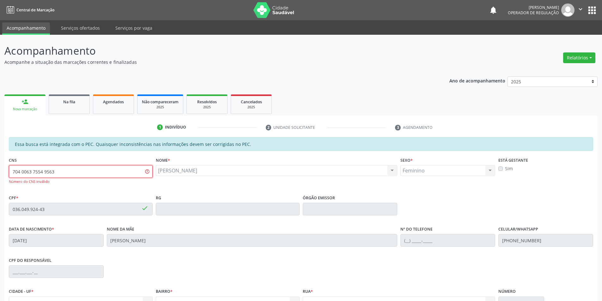
type input "704 0063 7554 9563"
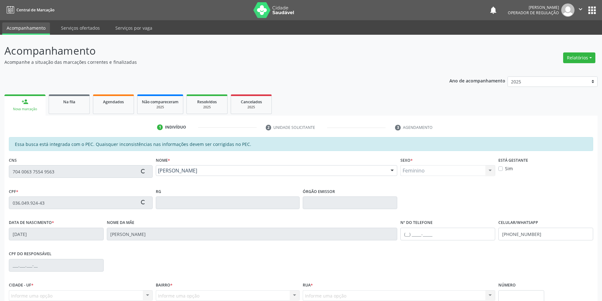
type input "165.072.794-12"
type input "27/03/2019"
type input "Dianna de Souza Santos"
type input "(87) 98136-6879"
type input "S/N"
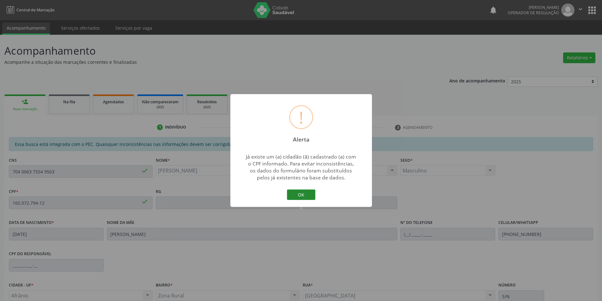
click at [314, 196] on button "OK" at bounding box center [301, 195] width 28 height 11
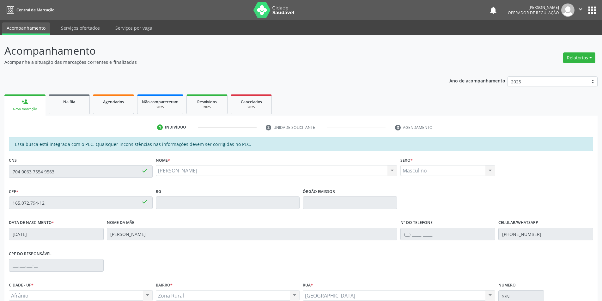
scroll to position [60, 0]
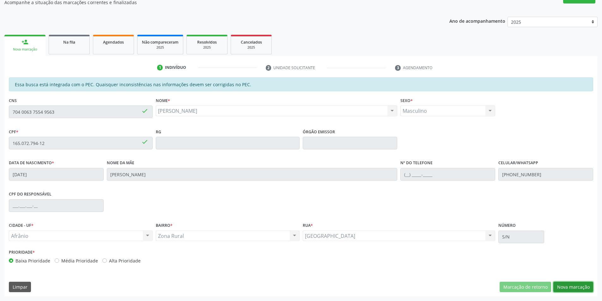
click at [577, 284] on button "Nova marcação" at bounding box center [574, 287] width 40 height 11
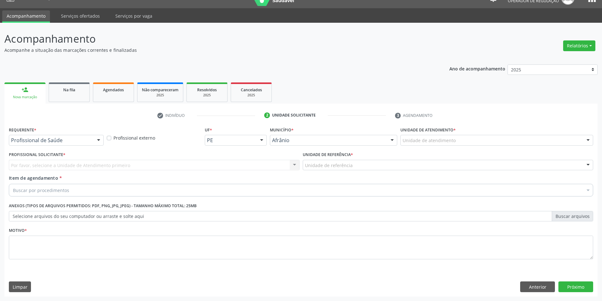
click at [500, 137] on div "Unidade de atendimento" at bounding box center [497, 140] width 193 height 11
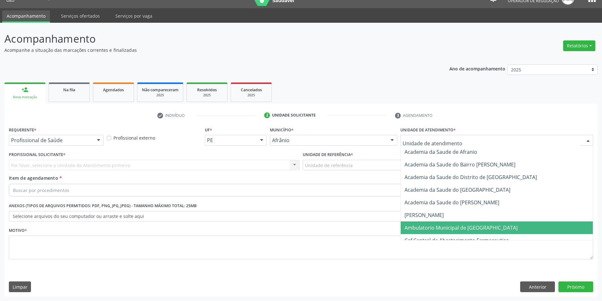
click at [475, 229] on span "Ambulatorio Municipal de [GEOGRAPHIC_DATA]" at bounding box center [461, 227] width 113 height 7
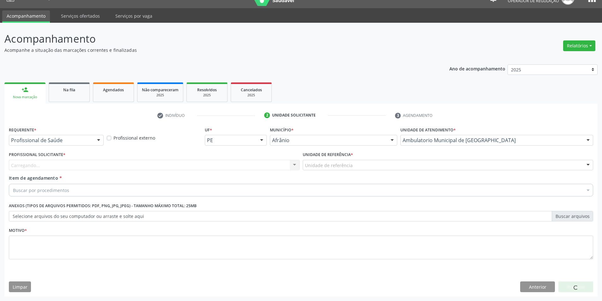
click at [378, 170] on div "Unidade de referência" at bounding box center [448, 165] width 291 height 11
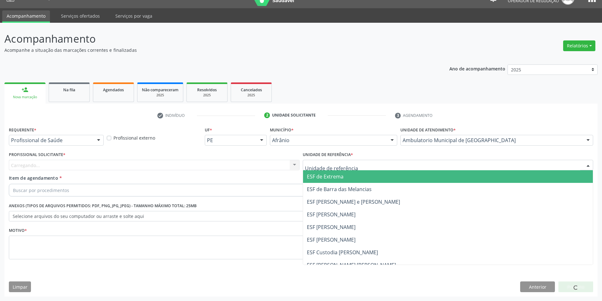
drag, startPoint x: 378, startPoint y: 176, endPoint x: 329, endPoint y: 176, distance: 49.0
click at [373, 178] on span "ESF de Extrema" at bounding box center [448, 176] width 290 height 13
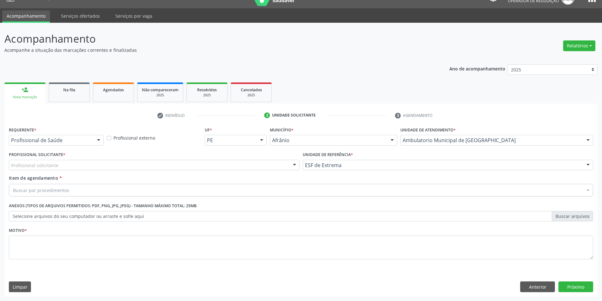
click at [269, 168] on div "Profissional solicitante" at bounding box center [154, 165] width 291 height 11
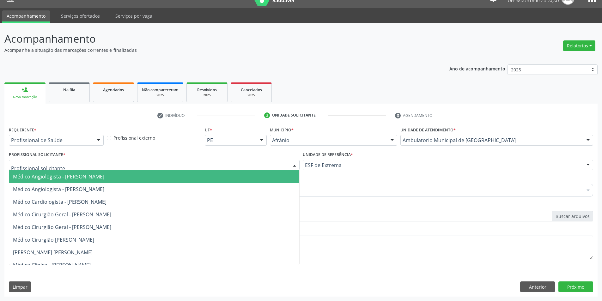
click at [264, 178] on span "Médico Angiologista - [PERSON_NAME]" at bounding box center [154, 176] width 290 height 13
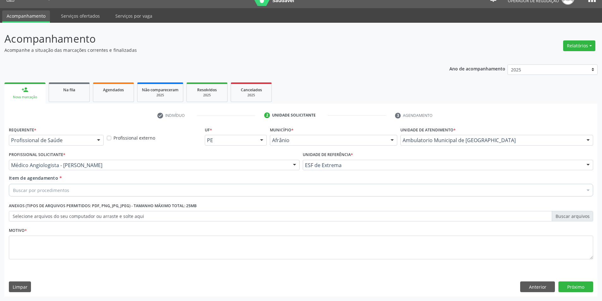
click at [192, 189] on div "Buscar por procedimentos" at bounding box center [301, 190] width 585 height 13
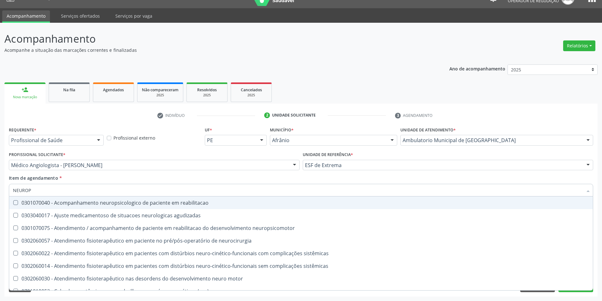
type input "NEUROPE"
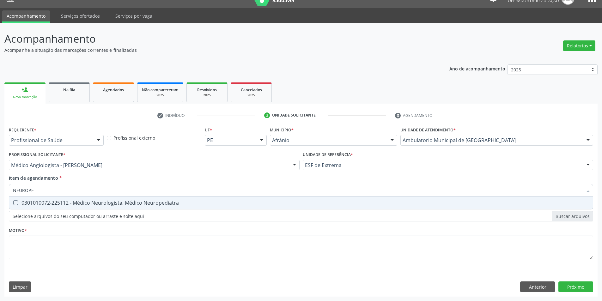
click at [266, 201] on div "0301010072-225112 - Médico Neurologista, Médico Neuropediatra" at bounding box center [301, 202] width 576 height 5
checkbox Neuropediatra "true"
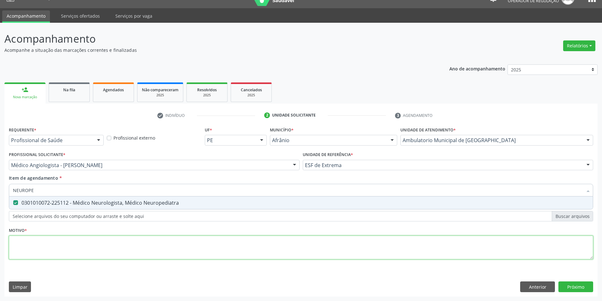
click at [237, 248] on div "Requerente * Profissional de Saúde Profissional de Saúde Paciente Nenhum result…" at bounding box center [301, 196] width 585 height 143
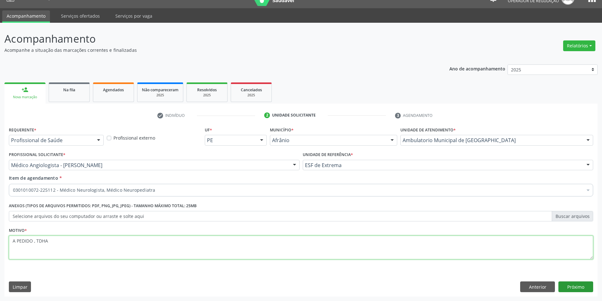
type textarea "A PEDIDO , TDHA"
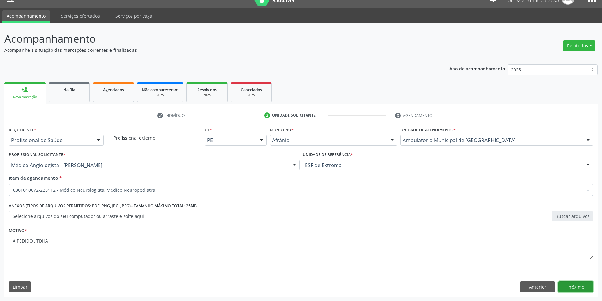
click at [580, 286] on button "Próximo" at bounding box center [576, 287] width 35 height 11
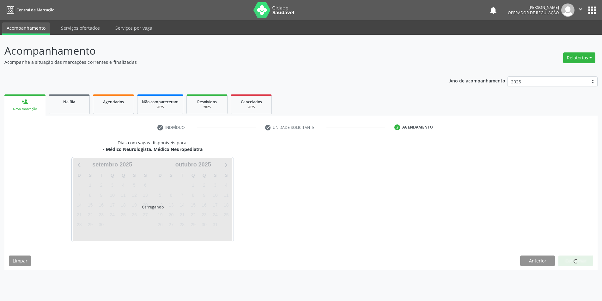
scroll to position [0, 0]
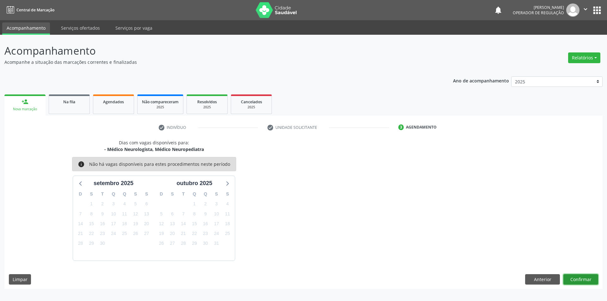
click at [574, 276] on button "Confirmar" at bounding box center [580, 279] width 35 height 11
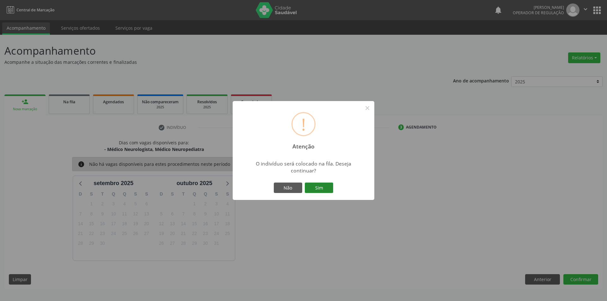
click at [317, 187] on button "Sim" at bounding box center [319, 188] width 28 height 11
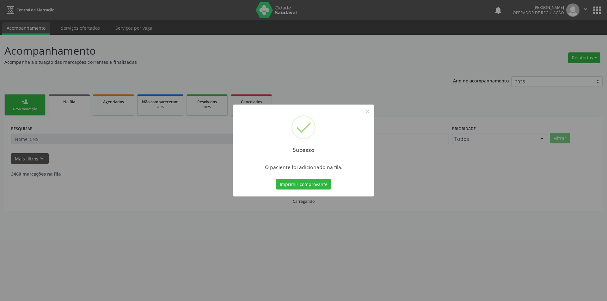
click at [26, 107] on div "Sucesso × O paciente foi adicionado na fila. Imprimir comprovante Cancel" at bounding box center [303, 150] width 607 height 301
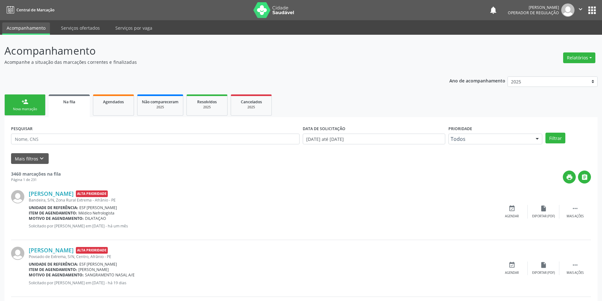
click at [32, 110] on div "Nova marcação" at bounding box center [25, 109] width 32 height 5
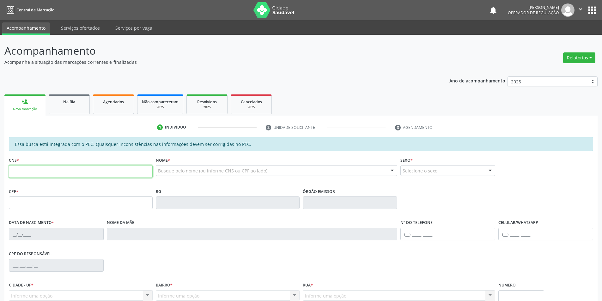
click at [55, 171] on input "text" at bounding box center [81, 171] width 144 height 13
paste input "704 7017 7288 0036"
type input "704 7017 7288 0036"
type input "036.049.924-43"
type input "18/10/1950"
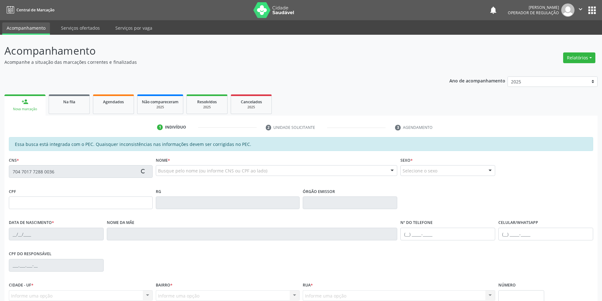
type input "Josefa Maria de Souza"
type input "(87) 98844-7440"
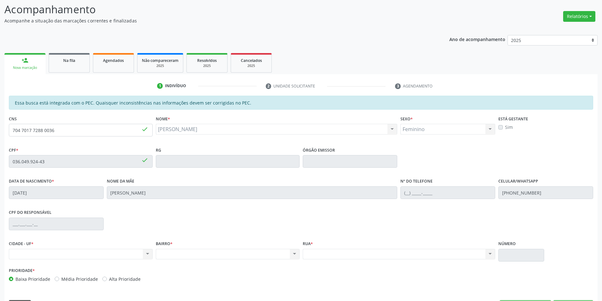
scroll to position [42, 0]
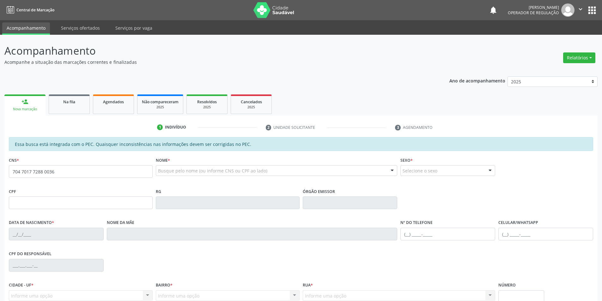
type input "704 7017 7288 0036"
type input "036.049.924-43"
type input "[DATE]"
type input "[PERSON_NAME]"
type input "[PHONE_NUMBER]"
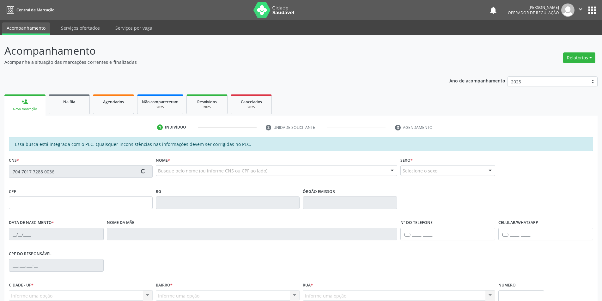
type input "S/N"
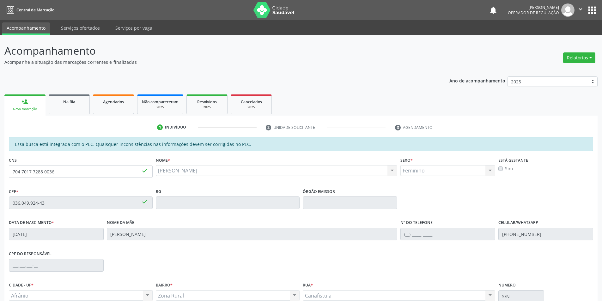
scroll to position [60, 0]
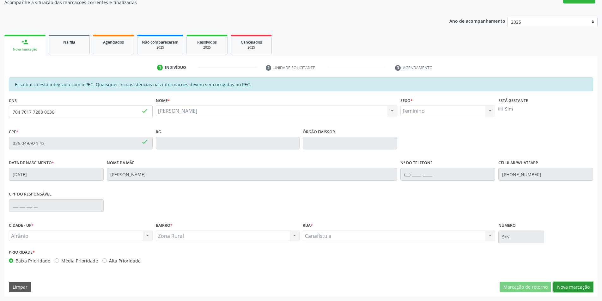
click at [572, 292] on button "Nova marcação" at bounding box center [574, 287] width 40 height 11
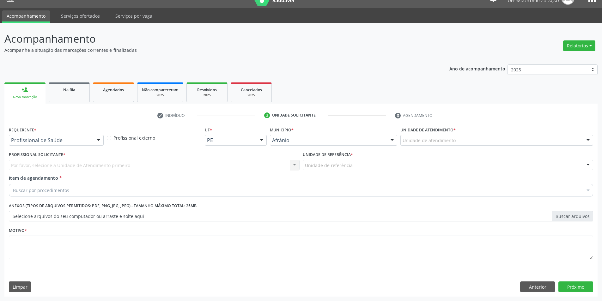
drag, startPoint x: 529, startPoint y: 137, endPoint x: 529, endPoint y: 157, distance: 19.9
click at [529, 137] on div "Unidade de atendimento" at bounding box center [497, 140] width 193 height 11
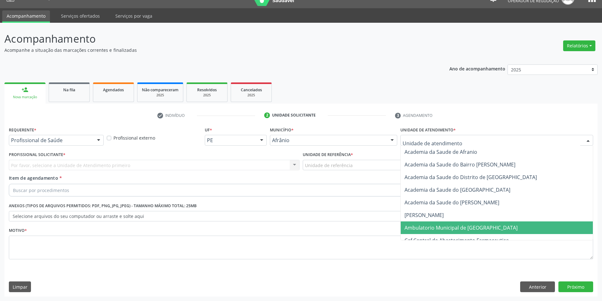
click at [498, 229] on span "Ambulatorio Municipal de [GEOGRAPHIC_DATA]" at bounding box center [497, 228] width 192 height 13
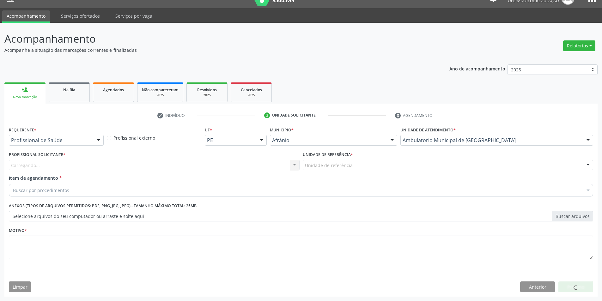
drag, startPoint x: 353, startPoint y: 166, endPoint x: 348, endPoint y: 170, distance: 6.3
click at [353, 166] on div "Unidade de referência" at bounding box center [448, 165] width 291 height 11
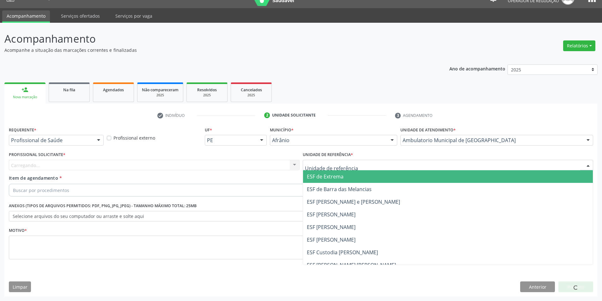
click at [349, 173] on span "ESF de Extrema" at bounding box center [448, 176] width 290 height 13
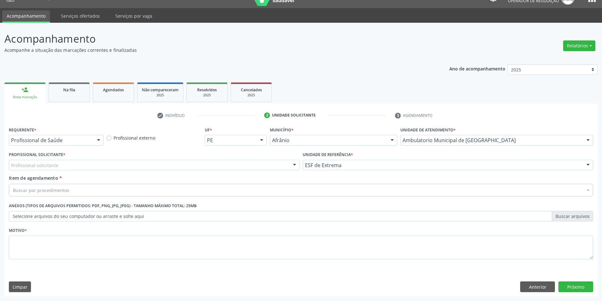
drag, startPoint x: 278, startPoint y: 163, endPoint x: 278, endPoint y: 173, distance: 10.4
click at [277, 163] on div "Profissional solicitante" at bounding box center [154, 165] width 291 height 11
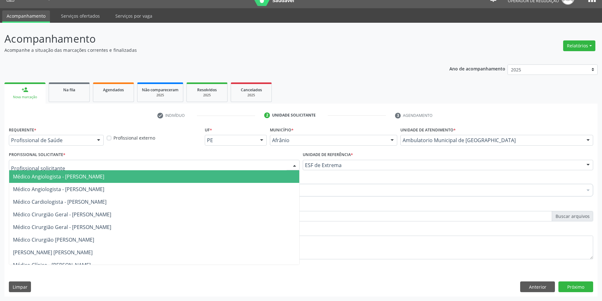
click at [278, 176] on span "Médico Angiologista - Luis Henrique de Sa Nunes" at bounding box center [154, 176] width 290 height 13
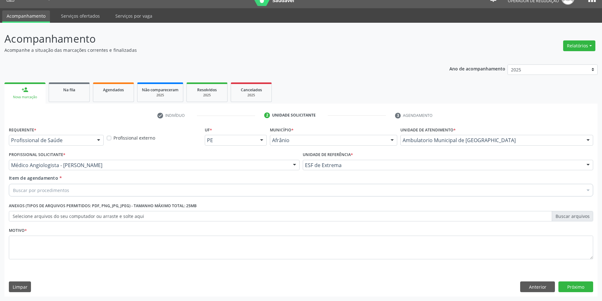
click at [233, 193] on div "Buscar por procedimentos" at bounding box center [301, 190] width 585 height 13
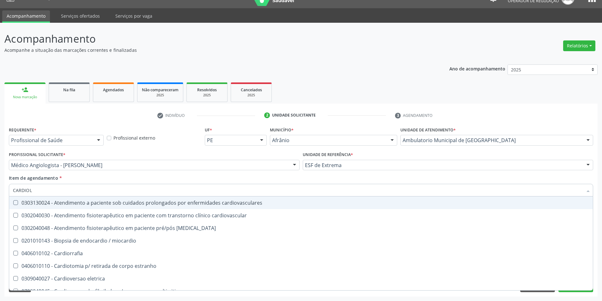
type input "CARDIOLO"
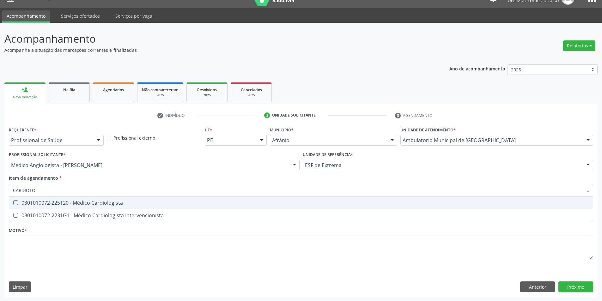
click at [179, 201] on div "0301010072-225120 - Médico Cardiologista" at bounding box center [301, 202] width 576 height 5
checkbox Cardiologista "true"
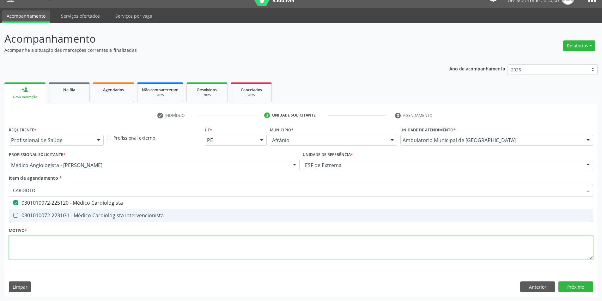
click at [164, 250] on div "Requerente * Profissional de Saúde Profissional de Saúde Paciente Nenhum result…" at bounding box center [301, 196] width 585 height 143
checkbox Intervencionista "true"
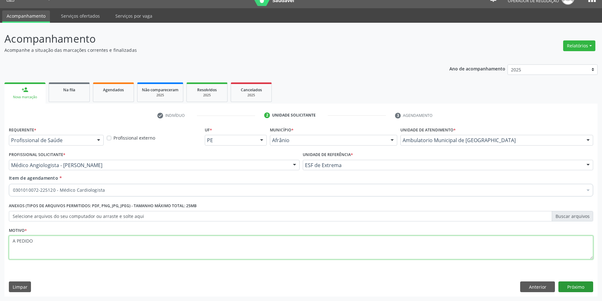
type textarea "A PEDIDO"
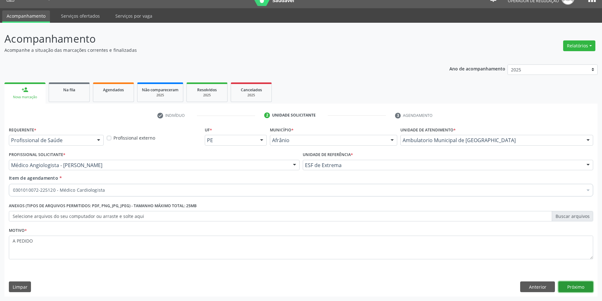
click at [579, 284] on button "Próximo" at bounding box center [576, 287] width 35 height 11
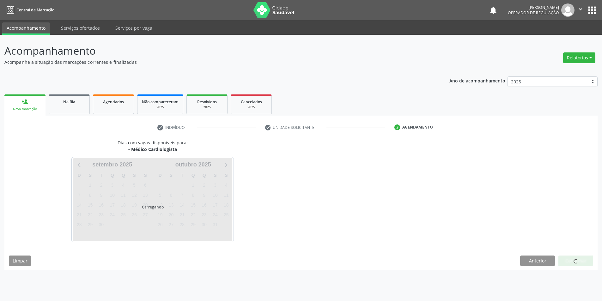
scroll to position [0, 0]
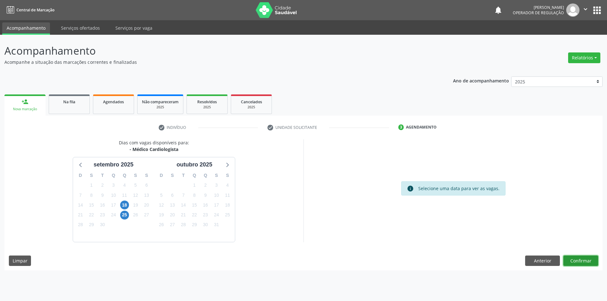
click at [576, 265] on button "Confirmar" at bounding box center [580, 261] width 35 height 11
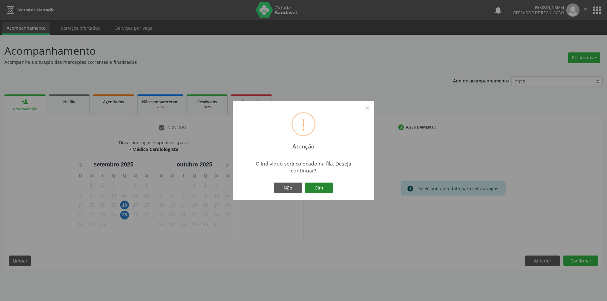
click at [329, 186] on button "Sim" at bounding box center [319, 188] width 28 height 11
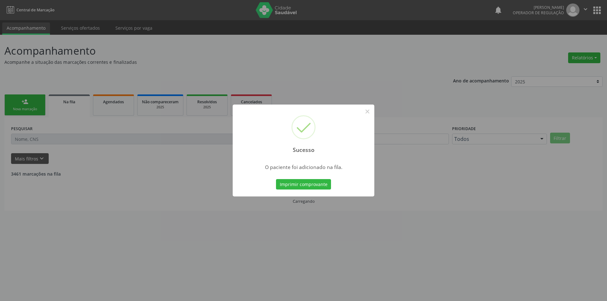
click at [27, 102] on div "Sucesso × O paciente foi adicionado na fila. Imprimir comprovante Cancel" at bounding box center [303, 150] width 607 height 301
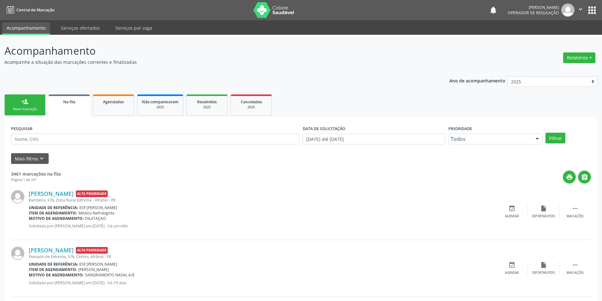
click at [27, 102] on div "person_add" at bounding box center [24, 101] width 7 height 7
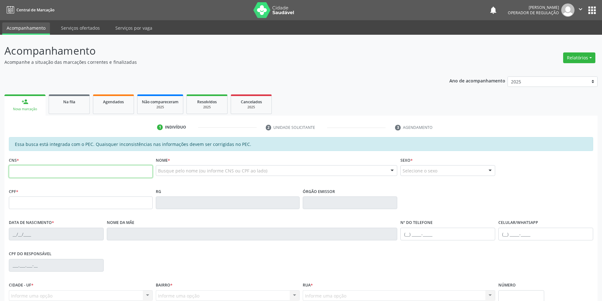
drag, startPoint x: 36, startPoint y: 173, endPoint x: 44, endPoint y: 173, distance: 7.9
click at [36, 173] on input "text" at bounding box center [81, 171] width 144 height 13
type input "703 3032 0572 6010"
type input "01/06/2014"
type input "Raiane Aline da Silva"
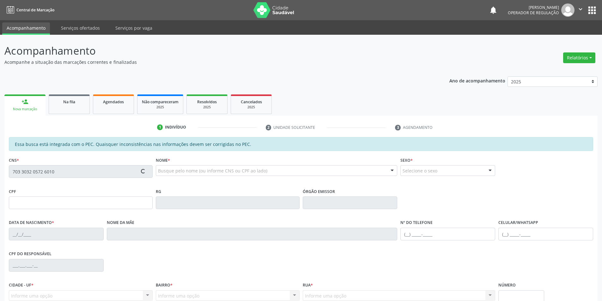
type input "S/N"
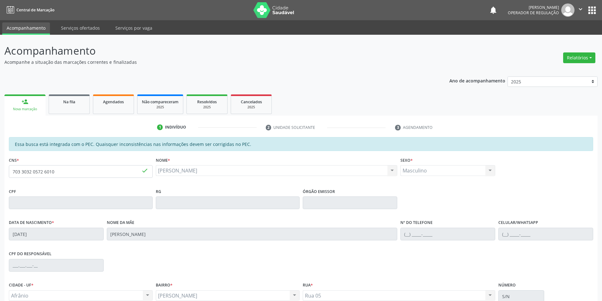
drag, startPoint x: 601, startPoint y: 182, endPoint x: 605, endPoint y: 226, distance: 44.1
click at [602, 226] on html "Central de Marcação notifications Italo Souza Coelho Operador de regulação  Co…" at bounding box center [301, 150] width 602 height 301
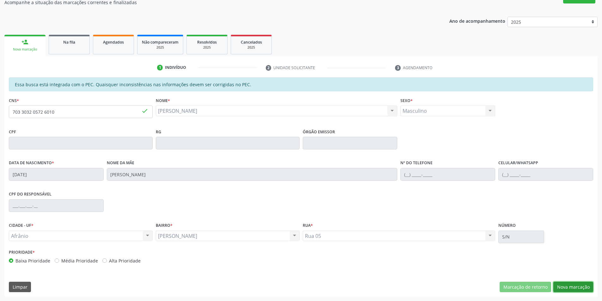
click at [569, 292] on button "Nova marcação" at bounding box center [574, 287] width 40 height 11
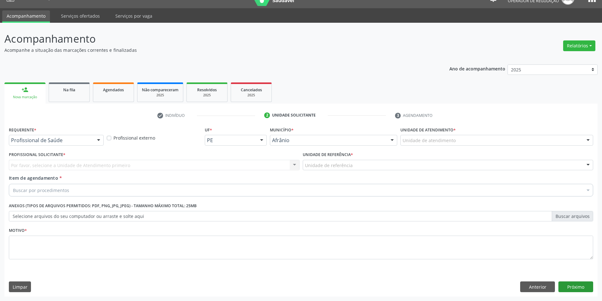
scroll to position [12, 0]
drag, startPoint x: 485, startPoint y: 137, endPoint x: 484, endPoint y: 147, distance: 10.9
click at [485, 140] on div at bounding box center [497, 140] width 193 height 11
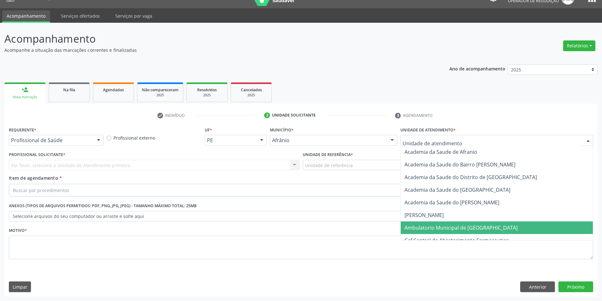
click at [458, 230] on span "Ambulatorio Municipal de [GEOGRAPHIC_DATA]" at bounding box center [461, 227] width 113 height 7
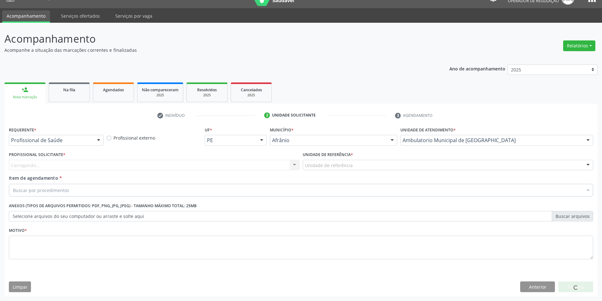
click at [341, 171] on div "Unidade de referência * Unidade de referência ESF de Extrema ESF de Barra das M…" at bounding box center [448, 162] width 294 height 25
drag, startPoint x: 341, startPoint y: 163, endPoint x: 341, endPoint y: 169, distance: 6.3
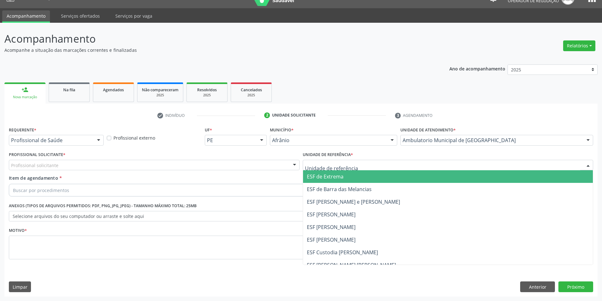
click at [339, 175] on span "ESF de Extrema" at bounding box center [325, 176] width 37 height 7
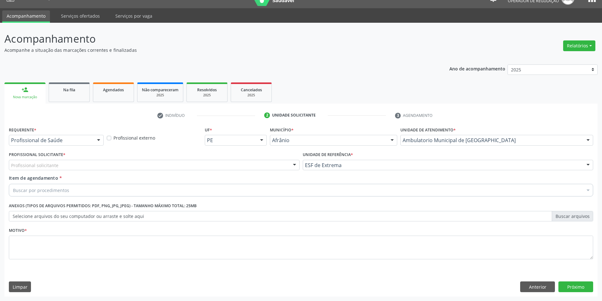
click at [236, 163] on div "Profissional solicitante" at bounding box center [154, 165] width 291 height 11
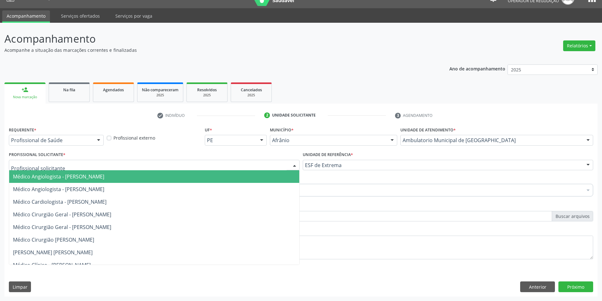
click at [210, 181] on span "Médico Angiologista - [PERSON_NAME]" at bounding box center [154, 176] width 290 height 13
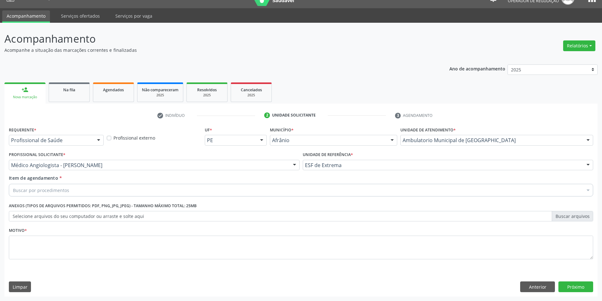
click at [182, 192] on div "Buscar por procedimentos" at bounding box center [301, 190] width 585 height 13
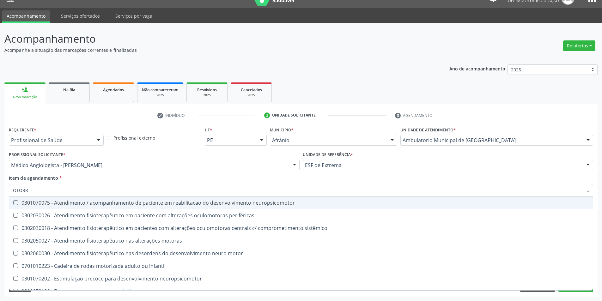
type input "OTORRI"
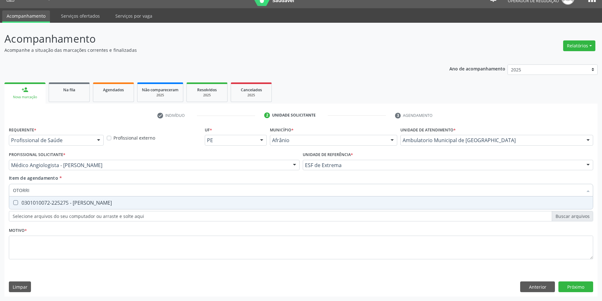
click at [150, 199] on span "0301010072-225275 - Médico Otorrinolaringologista" at bounding box center [301, 203] width 584 height 13
checkbox Otorrinolaringologista "true"
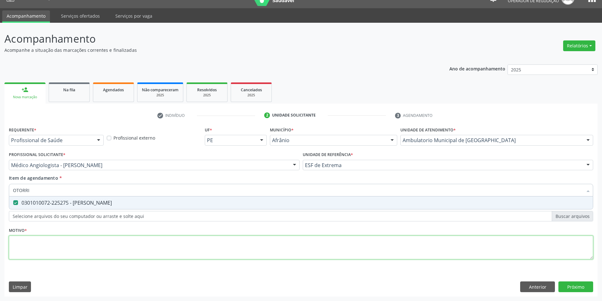
click at [140, 257] on div "Requerente * Profissional de Saúde Profissional de Saúde Paciente Nenhum result…" at bounding box center [301, 196] width 585 height 143
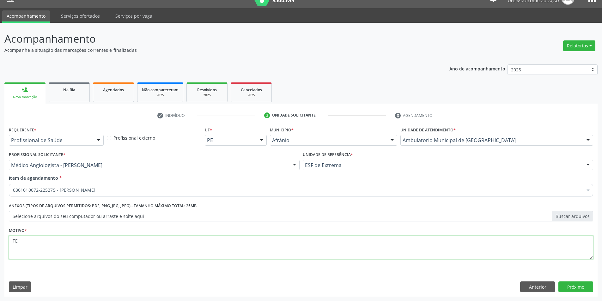
type textarea "T"
type textarea "RETORNO"
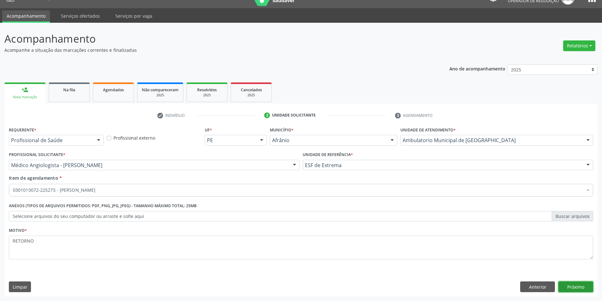
click at [566, 285] on button "Próximo" at bounding box center [576, 287] width 35 height 11
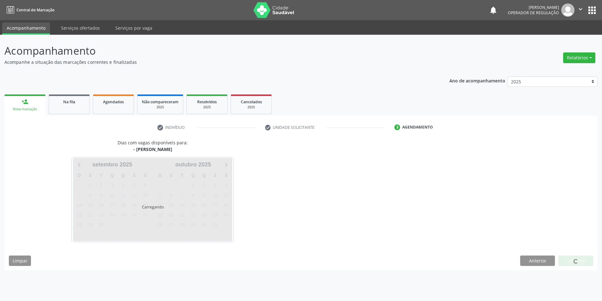
scroll to position [0, 0]
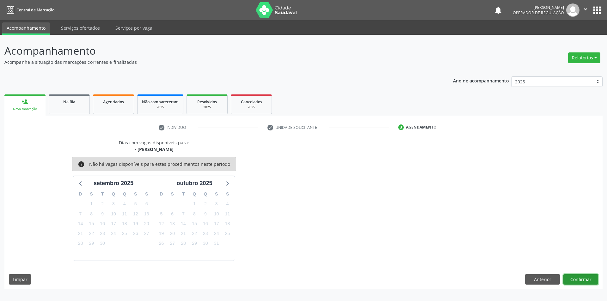
click at [578, 278] on button "Confirmar" at bounding box center [580, 279] width 35 height 11
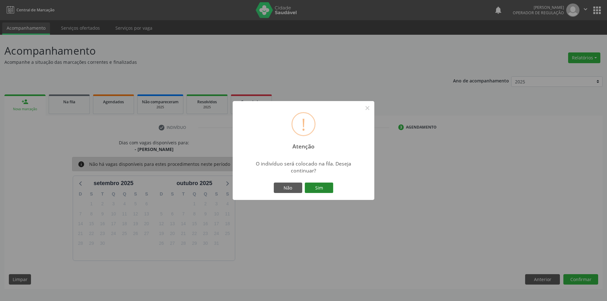
click at [313, 187] on button "Sim" at bounding box center [319, 188] width 28 height 11
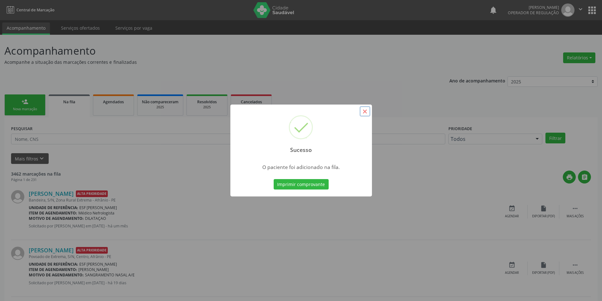
click at [363, 113] on button "×" at bounding box center [365, 111] width 11 height 11
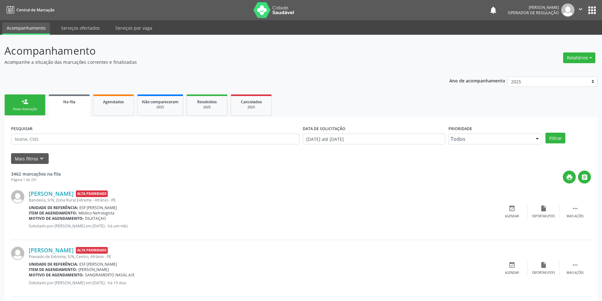
click at [30, 101] on link "person_add Nova marcação" at bounding box center [24, 105] width 41 height 21
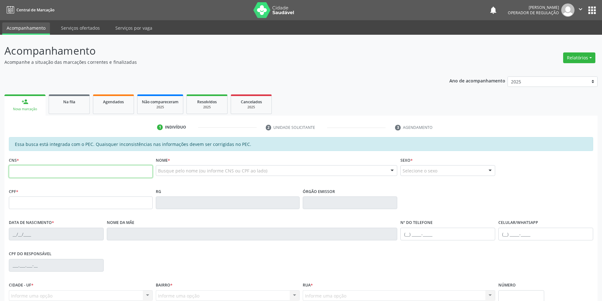
click at [26, 171] on input "text" at bounding box center [81, 171] width 144 height 13
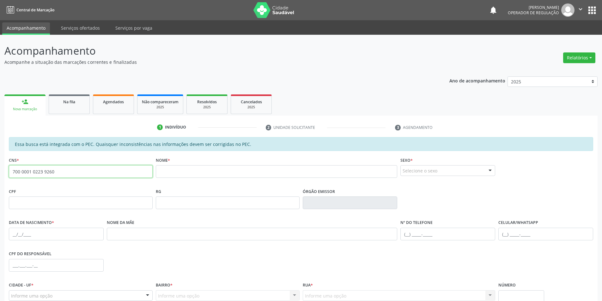
click at [26, 172] on input "700 0001 0223 9260" at bounding box center [81, 171] width 144 height 13
type input "700 0010 2239 2608"
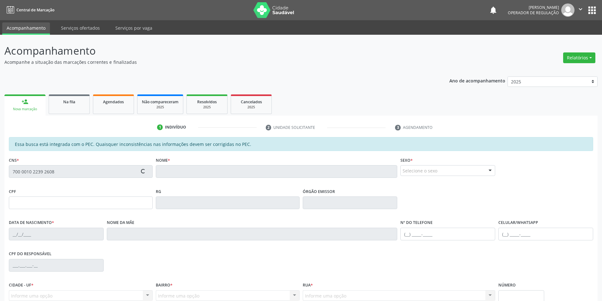
type input "113.681.324-13"
type input "23/04/2004"
type input "Mauricélia Dias da Costa"
type input "(87) 98845-8785"
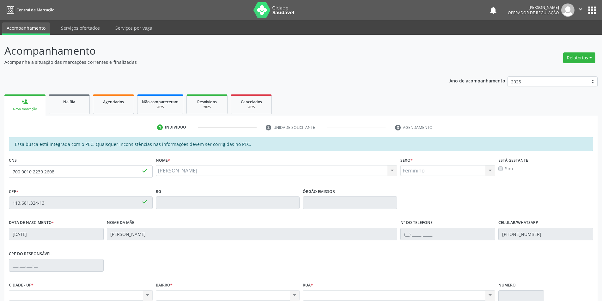
scroll to position [46, 0]
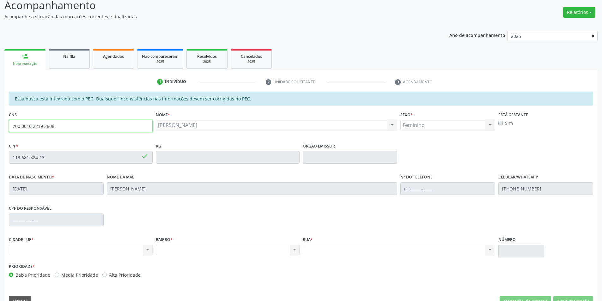
drag, startPoint x: 82, startPoint y: 130, endPoint x: 0, endPoint y: 130, distance: 82.2
click at [0, 130] on div "Acompanhamento Acompanhe a situação das marcações correntes e finalizadas Relat…" at bounding box center [301, 152] width 602 height 326
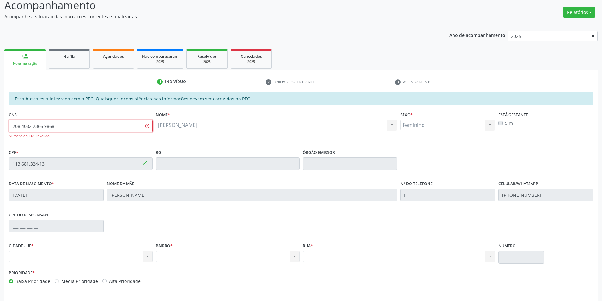
drag, startPoint x: 67, startPoint y: 128, endPoint x: 0, endPoint y: 128, distance: 67.0
click at [0, 128] on div "Acompanhamento Acompanhe a situação das marcações correntes e finalizadas Relat…" at bounding box center [301, 155] width 602 height 333
type input "708 4082 3266 9868"
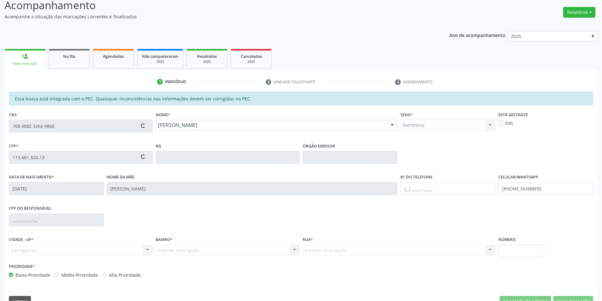
type input "557.917.004-15"
type input "14/04/1957"
type input "Raimunda Santos de Carvalho"
type input "(87) 3988-3018"
type input "(87) 99180-0389"
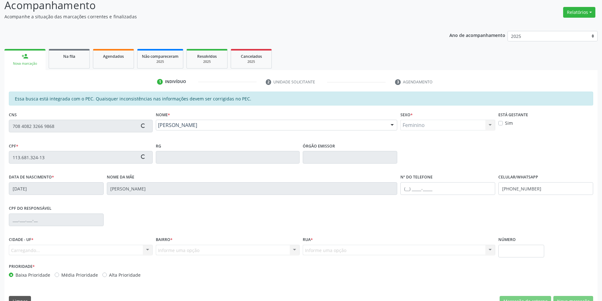
type input "S/N"
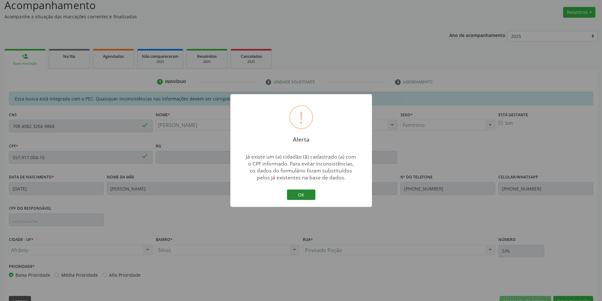
click at [311, 196] on button "OK" at bounding box center [301, 195] width 28 height 11
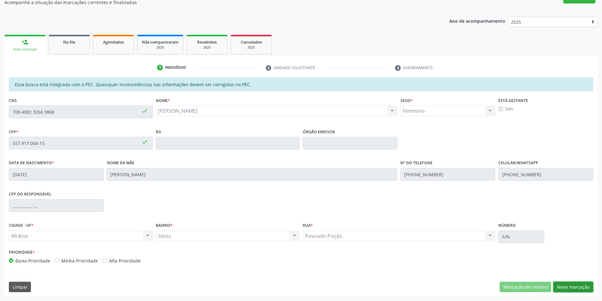
click at [574, 285] on button "Nova marcação" at bounding box center [574, 287] width 40 height 11
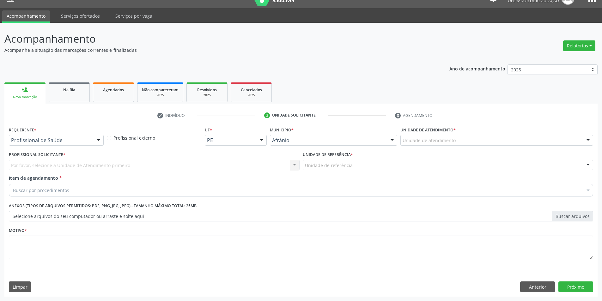
scroll to position [12, 0]
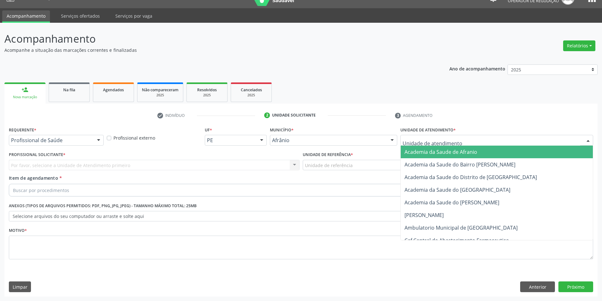
drag, startPoint x: 516, startPoint y: 141, endPoint x: 518, endPoint y: 190, distance: 49.1
click at [516, 142] on div at bounding box center [497, 140] width 193 height 11
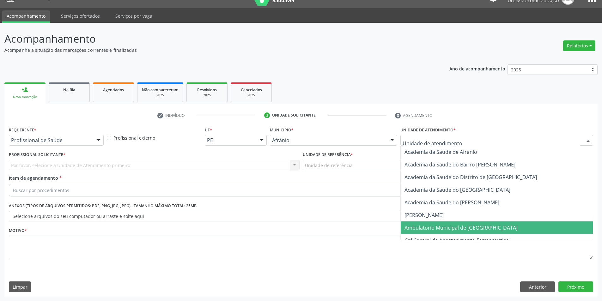
click at [498, 232] on span "Ambulatorio Municipal de [GEOGRAPHIC_DATA]" at bounding box center [497, 228] width 192 height 13
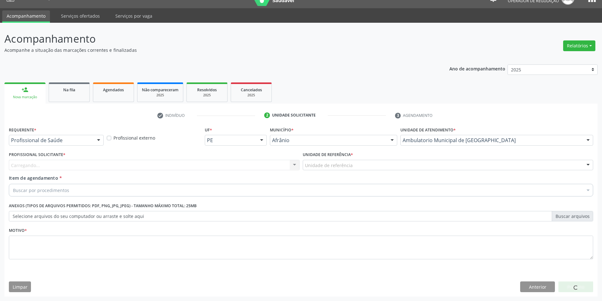
drag, startPoint x: 334, startPoint y: 157, endPoint x: 335, endPoint y: 165, distance: 8.4
click at [334, 158] on label "Unidade de referência *" at bounding box center [328, 155] width 50 height 10
drag, startPoint x: 335, startPoint y: 165, endPoint x: 328, endPoint y: 173, distance: 11.2
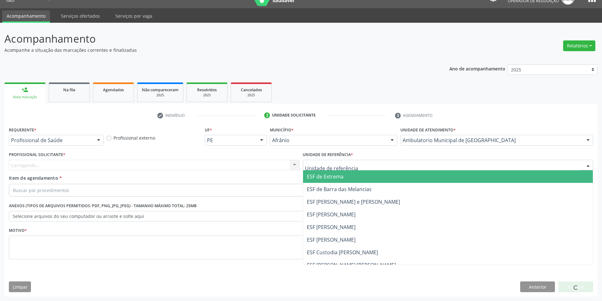
click at [328, 173] on span "ESF de Extrema" at bounding box center [448, 176] width 290 height 13
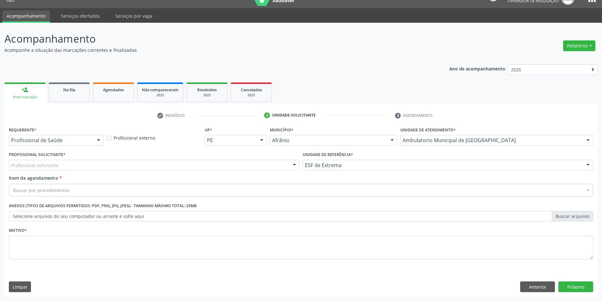
drag, startPoint x: 244, startPoint y: 155, endPoint x: 244, endPoint y: 166, distance: 10.7
click at [244, 161] on div "Profissional Solicitante * Profissional solicitante Médico Angiologista - Luis …" at bounding box center [154, 160] width 291 height 20
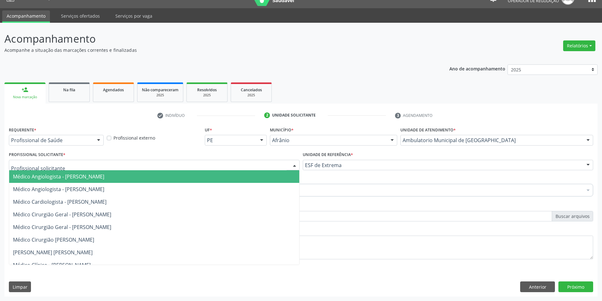
click at [244, 166] on div at bounding box center [154, 165] width 291 height 11
click at [242, 175] on span "Médico Angiologista - [PERSON_NAME]" at bounding box center [154, 176] width 290 height 13
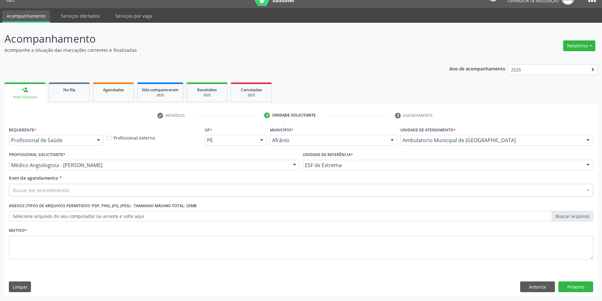
click at [145, 192] on div "Buscar por procedimentos" at bounding box center [301, 190] width 585 height 13
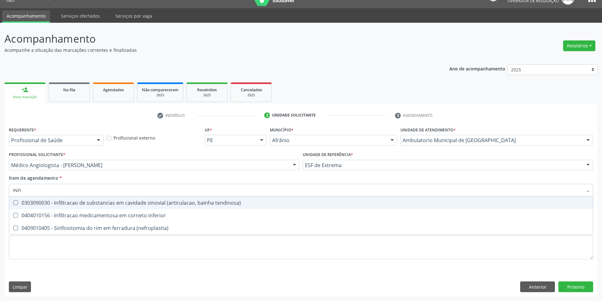
type input "INFIL"
click at [240, 206] on div "0303090030 - Infiltracao de substancias em cavidade sinovial (articulacao, bain…" at bounding box center [301, 202] width 576 height 5
checkbox tendinosa\) "true"
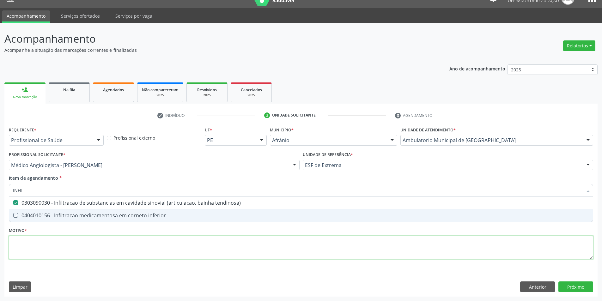
click at [227, 255] on div "Requerente * Profissional de Saúde Profissional de Saúde Paciente Nenhum result…" at bounding box center [301, 196] width 585 height 143
checkbox inferior "true"
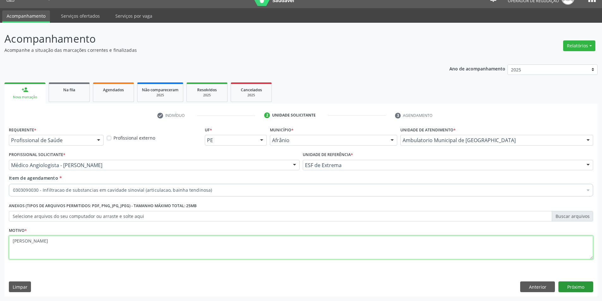
type textarea "JOELHO BILATERAL"
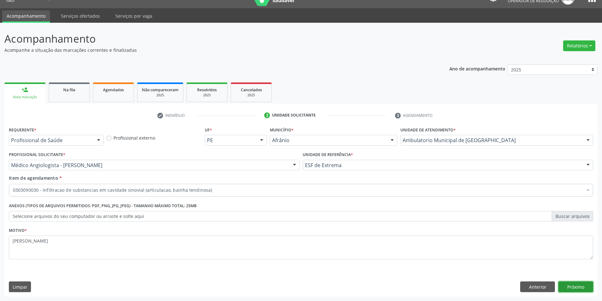
click at [582, 286] on button "Próximo" at bounding box center [576, 287] width 35 height 11
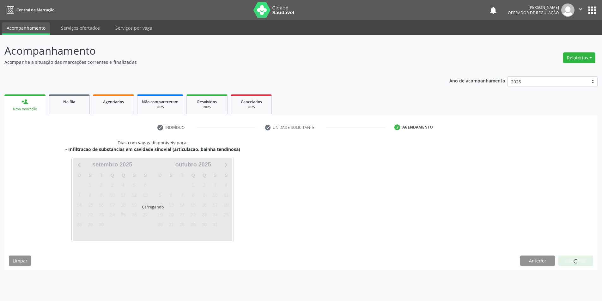
scroll to position [0, 0]
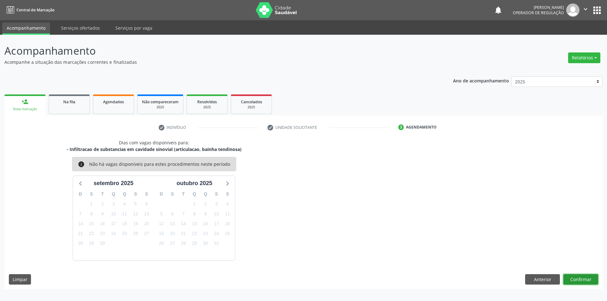
click at [583, 279] on button "Confirmar" at bounding box center [580, 279] width 35 height 11
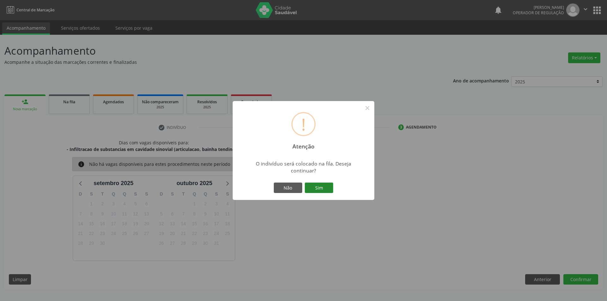
click at [330, 187] on button "Sim" at bounding box center [319, 188] width 28 height 11
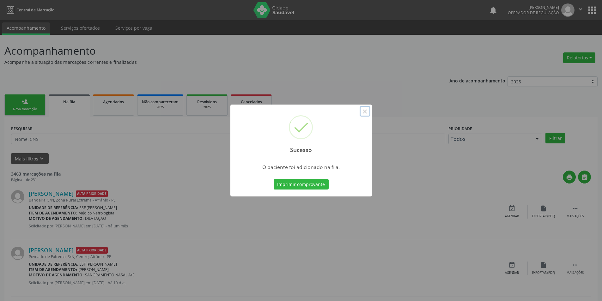
drag, startPoint x: 366, startPoint y: 112, endPoint x: 216, endPoint y: 120, distance: 149.7
click at [366, 113] on button "×" at bounding box center [365, 111] width 11 height 11
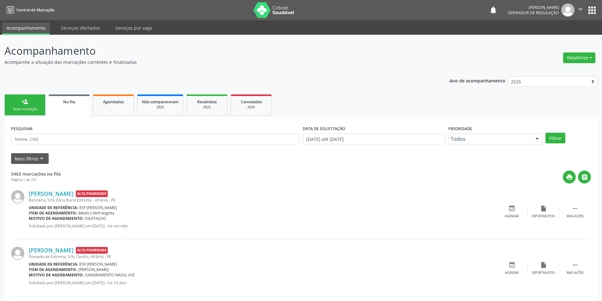
click at [32, 105] on link "person_add Nova marcação" at bounding box center [24, 105] width 41 height 21
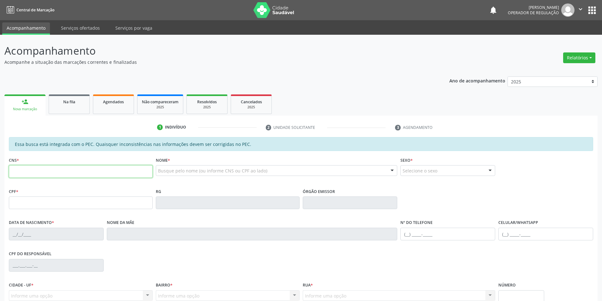
click at [45, 172] on input "text" at bounding box center [81, 171] width 144 height 13
paste input "700 0010 2239 2608"
type input "700 0010 2239 2608"
type input "113.681.324-13"
type input "23/04/2004"
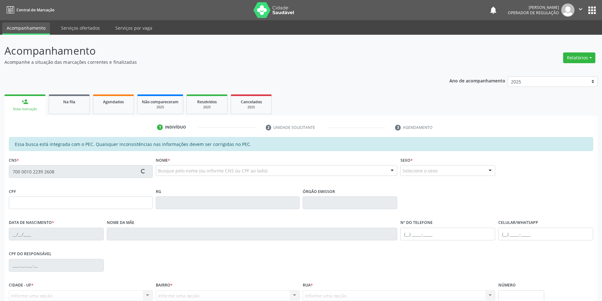
type input "Mauricélia Dias da Costa"
type input "(87) 98845-8785"
type input "S/N"
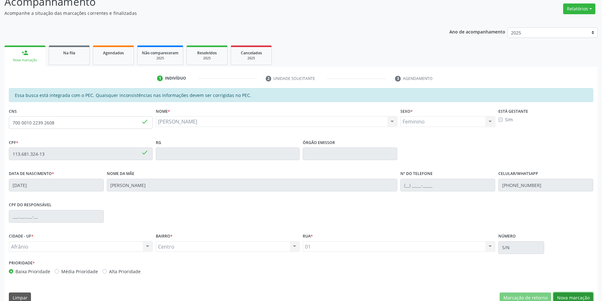
click at [571, 297] on button "Nova marcação" at bounding box center [574, 298] width 40 height 11
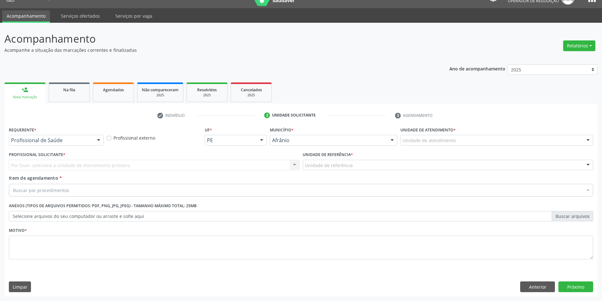
scroll to position [12, 0]
click at [497, 139] on div "Unidade de atendimento" at bounding box center [497, 140] width 193 height 11
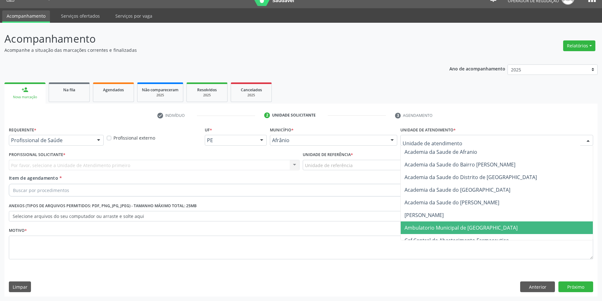
click at [465, 229] on span "Ambulatorio Municipal de [GEOGRAPHIC_DATA]" at bounding box center [461, 227] width 113 height 7
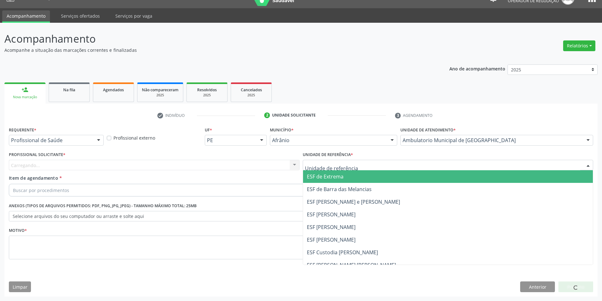
click at [348, 176] on span "ESF de Extrema" at bounding box center [448, 176] width 290 height 13
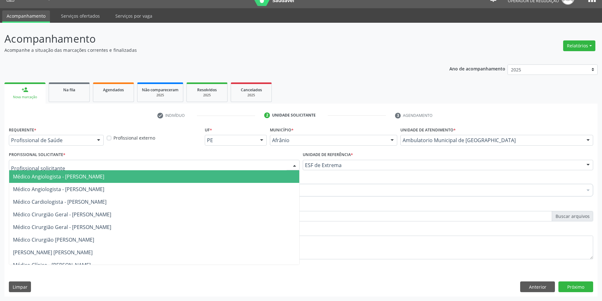
click at [264, 166] on div at bounding box center [154, 165] width 291 height 11
click at [264, 175] on span "Médico Angiologista - [PERSON_NAME]" at bounding box center [154, 176] width 290 height 13
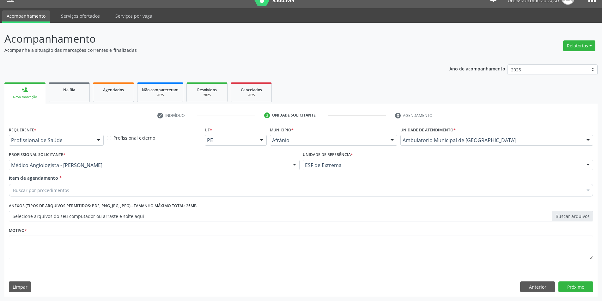
click at [217, 200] on div "Requerente * Profissional de Saúde Profissional de Saúde Paciente Nenhum result…" at bounding box center [301, 196] width 585 height 143
click at [231, 196] on div "Buscar por procedimentos" at bounding box center [301, 190] width 585 height 13
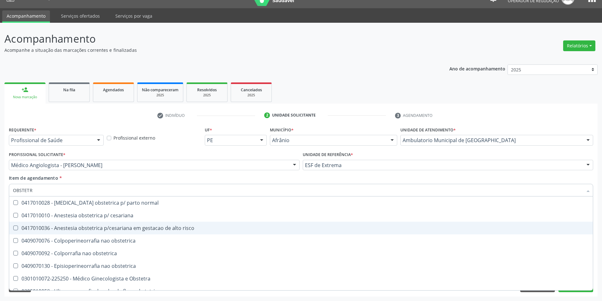
type input "OBSTETRA"
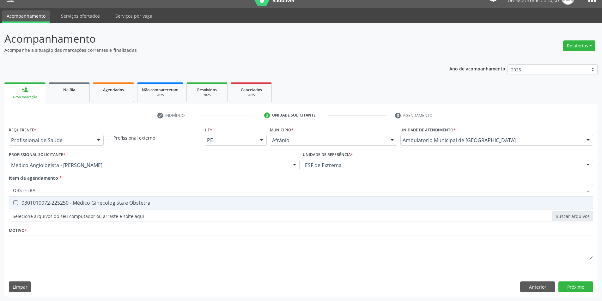
click at [188, 203] on div "0301010072-225250 - Médico Ginecologista e Obstetra" at bounding box center [301, 202] width 576 height 5
checkbox Obstetra "true"
drag, startPoint x: 62, startPoint y: 191, endPoint x: 0, endPoint y: 181, distance: 63.1
click at [0, 181] on div "Acompanhamento Acompanhe a situação das marcações correntes e finalizadas Relat…" at bounding box center [301, 162] width 602 height 279
type input "U"
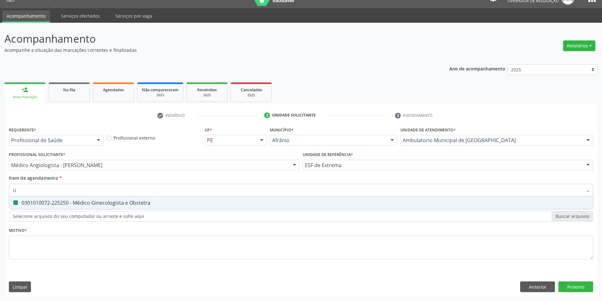
checkbox Obstetra "false"
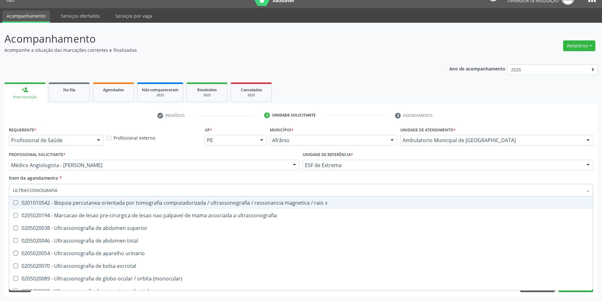
type input "ULTRASSONOGRAFIA O"
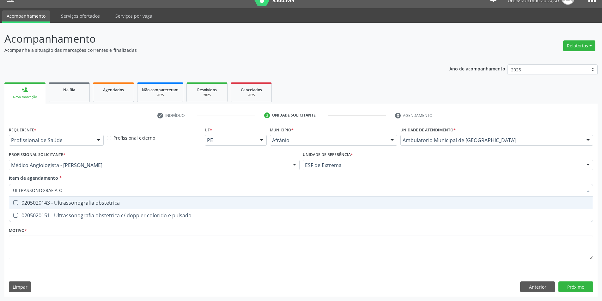
click at [60, 205] on div "0205020143 - Ultrassonografia obstetrica" at bounding box center [301, 202] width 576 height 5
checkbox obstetrica "true"
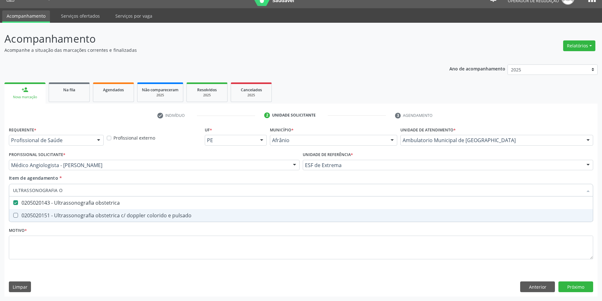
click at [68, 240] on div "Requerente * Profissional de Saúde Profissional de Saúde Paciente Nenhum result…" at bounding box center [301, 196] width 585 height 143
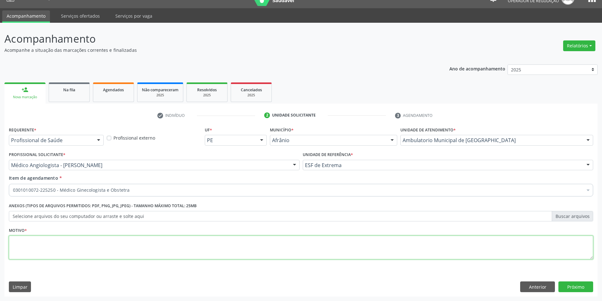
click at [71, 248] on textarea at bounding box center [301, 248] width 585 height 24
type textarea "A PEDIDO"
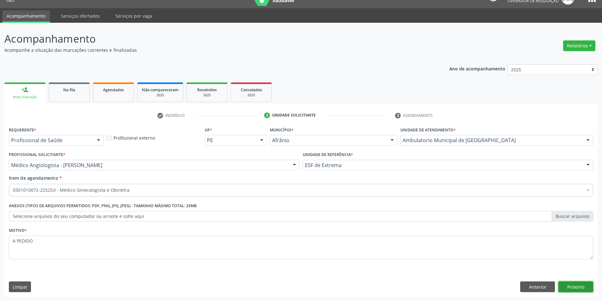
click at [566, 284] on button "Próximo" at bounding box center [576, 287] width 35 height 11
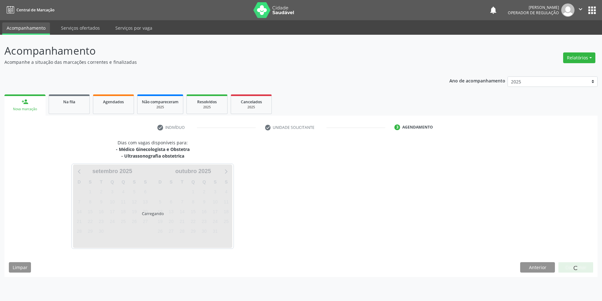
scroll to position [0, 0]
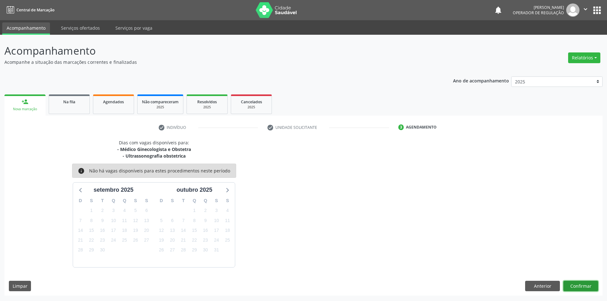
click at [572, 281] on button "Confirmar" at bounding box center [580, 286] width 35 height 11
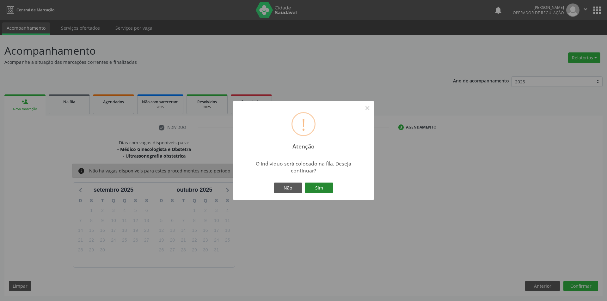
click at [306, 191] on button "Sim" at bounding box center [319, 188] width 28 height 11
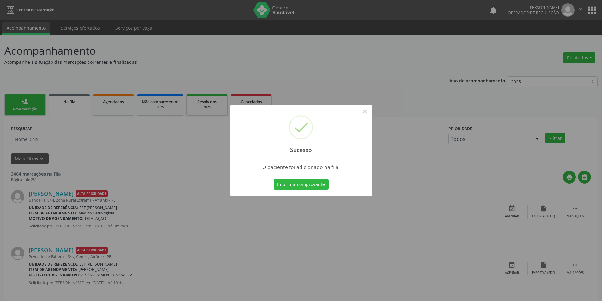
click at [18, 103] on div "Sucesso × O paciente foi adicionado na fila. Imprimir comprovante Cancel" at bounding box center [301, 150] width 602 height 301
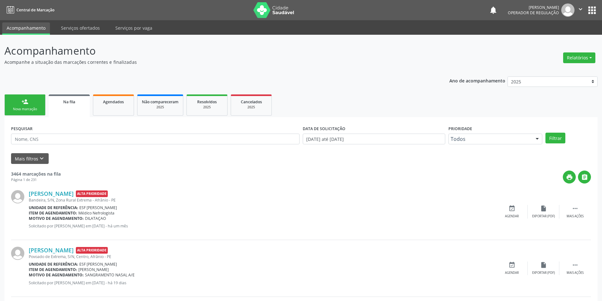
click at [18, 103] on link "person_add Nova marcação" at bounding box center [24, 105] width 41 height 21
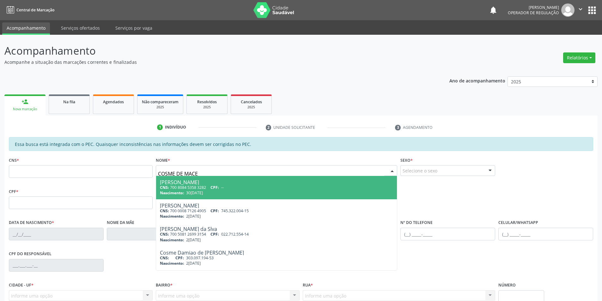
type input "COSME DE MACED"
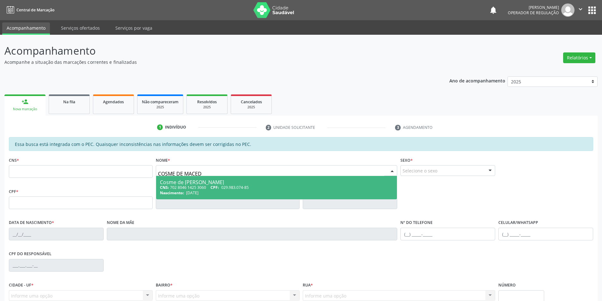
click at [204, 190] on div "CNS: 702 8046 1425 3060 CPF: 029.983.074-85" at bounding box center [277, 187] width 234 height 5
type input "702 8046 1425 3060"
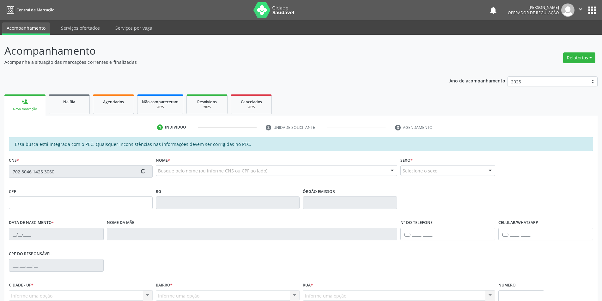
type input "029.983.074-85"
type input "25/02/1973"
type input "Faustina Josefa de Macedo"
type input "(87) 98839-2305"
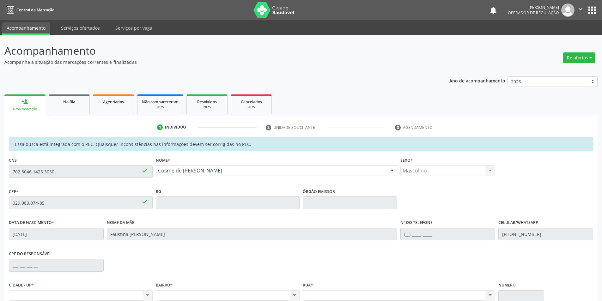
click at [0, 174] on div "Acompanhamento Acompanhe a situação das marcações correntes e finalizadas Relat…" at bounding box center [301, 198] width 602 height 326
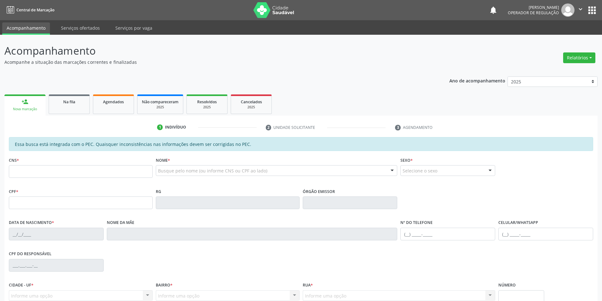
click at [67, 174] on input "text" at bounding box center [81, 171] width 144 height 13
type input "700 2029 4882 9324"
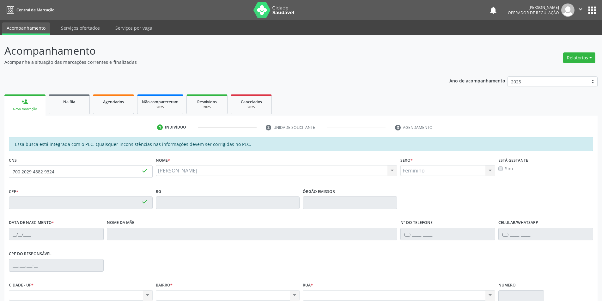
type input "392.204.354-20"
type input "[DATE]"
type input "[PERSON_NAME]"
type input "[PHONE_NUMBER]"
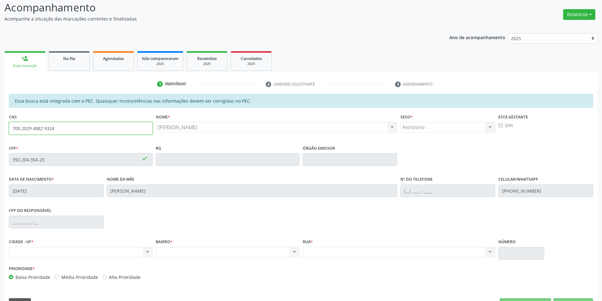
drag, startPoint x: 53, startPoint y: 132, endPoint x: 0, endPoint y: 127, distance: 53.3
click at [0, 127] on div "Acompanhamento Acompanhe a situação das marcações correntes e finalizadas Relat…" at bounding box center [301, 154] width 602 height 326
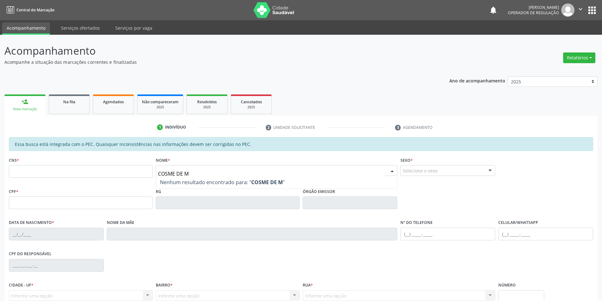
type input "COSME DE MA"
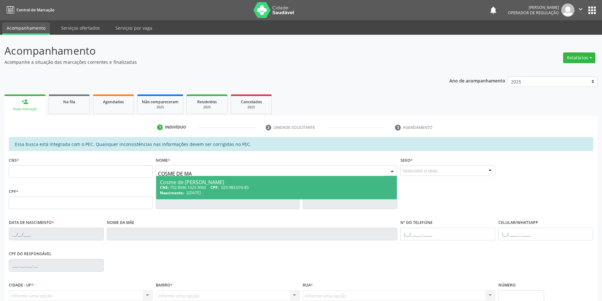
click at [199, 183] on div "Cosme de [PERSON_NAME]" at bounding box center [277, 182] width 234 height 5
type input "702 8046 1425 3060"
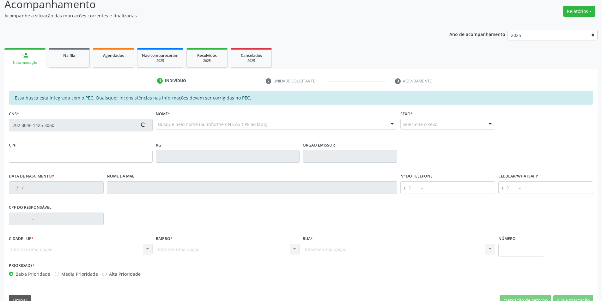
scroll to position [60, 0]
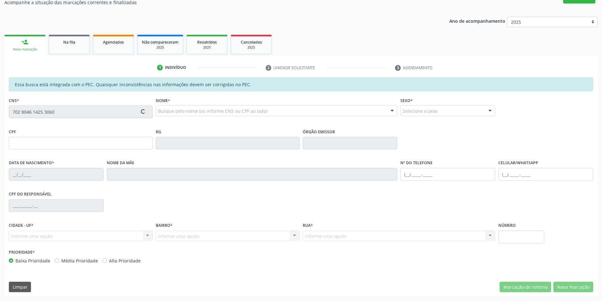
type input "029.983.074-85"
type input "25/02/1973"
type input "Faustina Josefa de Macedo"
type input "(87) 98839-2305"
type input "S/N"
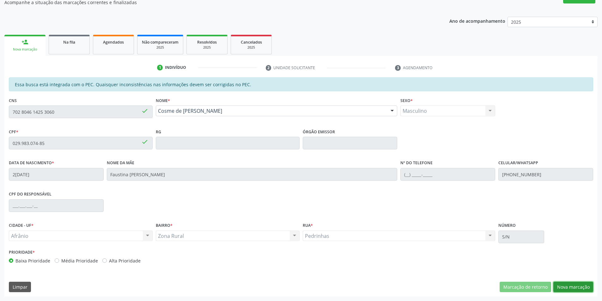
click at [570, 285] on button "Nova marcação" at bounding box center [574, 287] width 40 height 11
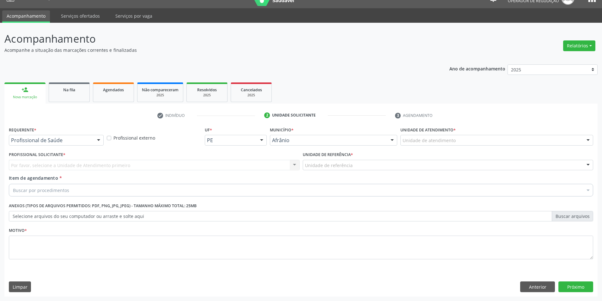
scroll to position [12, 0]
click at [494, 140] on div at bounding box center [497, 140] width 193 height 11
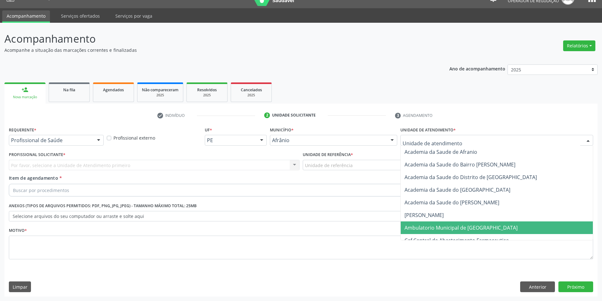
click at [474, 227] on span "Ambulatorio Municipal de [GEOGRAPHIC_DATA]" at bounding box center [461, 227] width 113 height 7
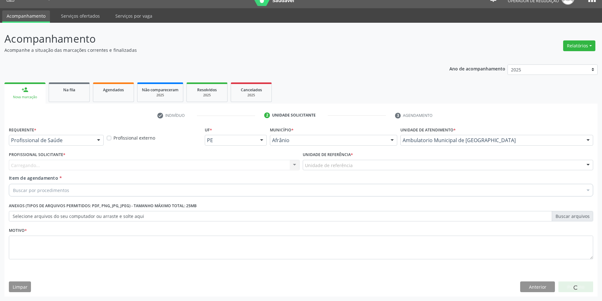
drag, startPoint x: 346, startPoint y: 159, endPoint x: 347, endPoint y: 165, distance: 6.4
click at [347, 161] on div "Unidade de referência * Unidade de referência ESF de Extrema ESF de Barra das M…" at bounding box center [448, 160] width 291 height 20
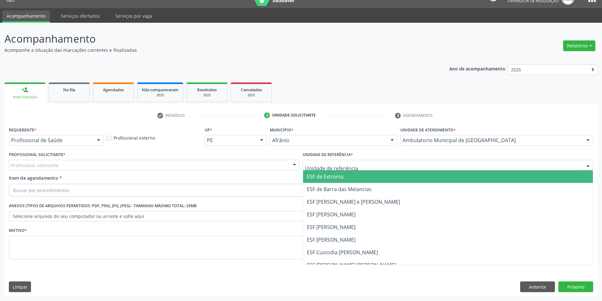
drag, startPoint x: 340, startPoint y: 173, endPoint x: 325, endPoint y: 175, distance: 14.8
click at [339, 174] on span "ESF de Extrema" at bounding box center [448, 176] width 290 height 13
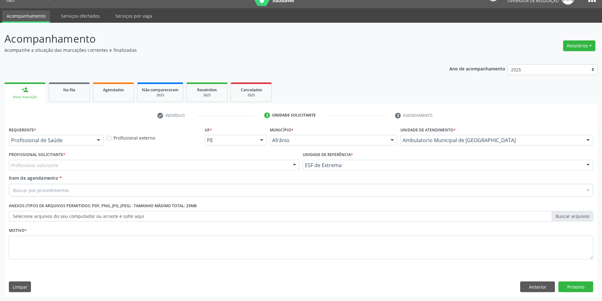
drag, startPoint x: 258, startPoint y: 160, endPoint x: 255, endPoint y: 167, distance: 7.9
click at [257, 163] on div "Profissional solicitante" at bounding box center [154, 165] width 291 height 11
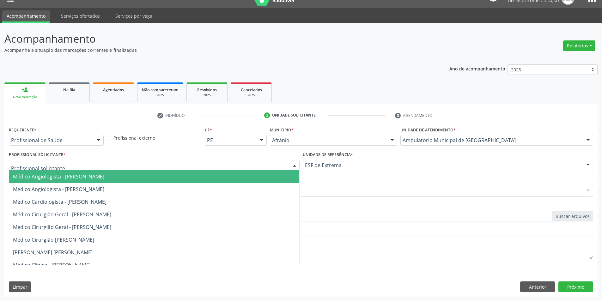
click at [251, 174] on span "Médico Angiologista - [PERSON_NAME]" at bounding box center [154, 176] width 290 height 13
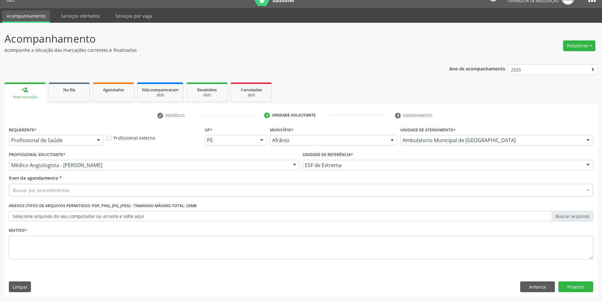
click at [210, 190] on div "Buscar por procedimentos" at bounding box center [301, 190] width 585 height 13
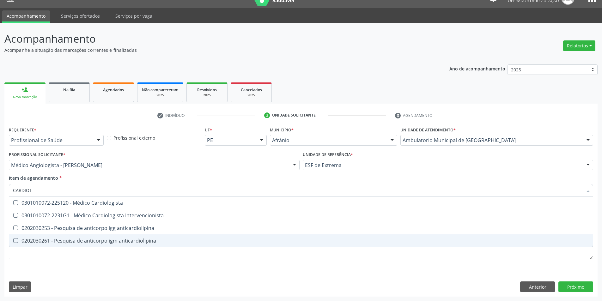
type input "CARDIOLO"
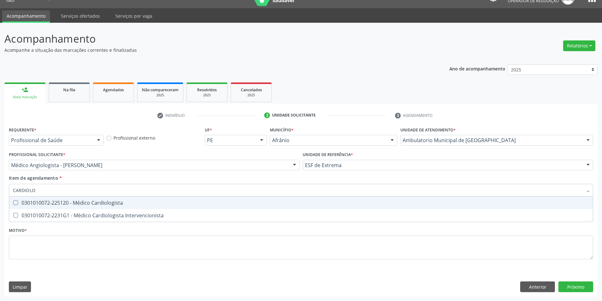
click at [137, 202] on div "0301010072-225120 - Médico Cardiologista" at bounding box center [301, 202] width 576 height 5
checkbox Cardiologista "true"
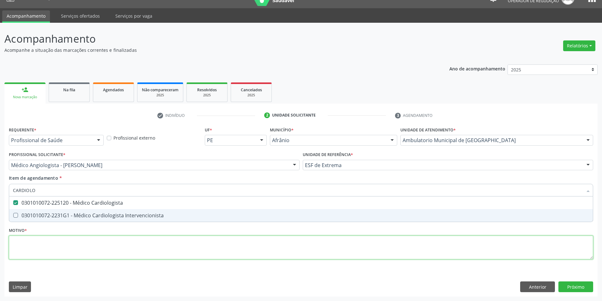
click at [115, 242] on div "Requerente * Profissional de Saúde Profissional de Saúde Paciente Nenhum result…" at bounding box center [301, 196] width 585 height 143
checkbox Intervencionista "true"
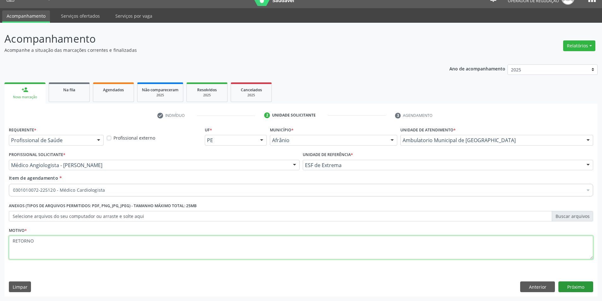
type textarea "RETORNO"
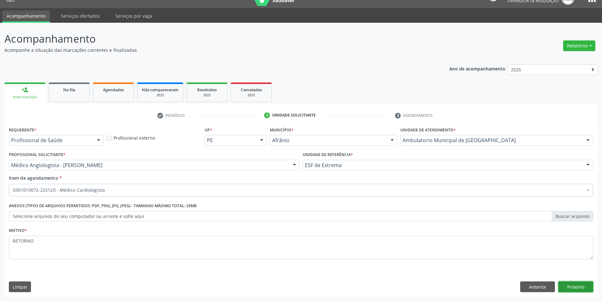
click at [578, 288] on button "Próximo" at bounding box center [576, 287] width 35 height 11
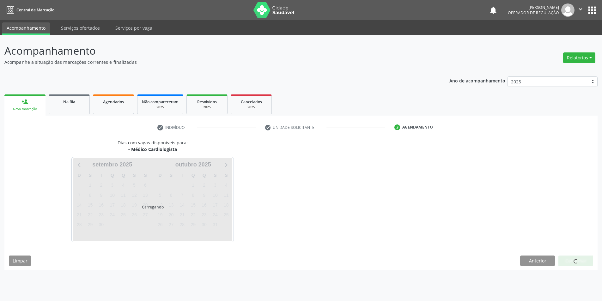
scroll to position [0, 0]
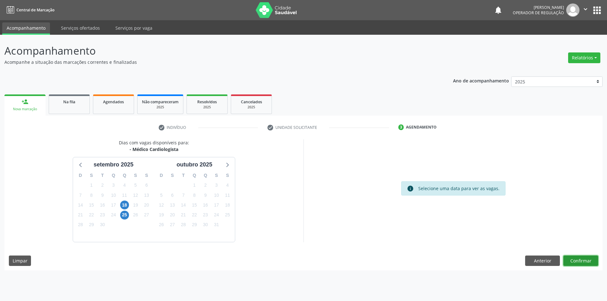
click at [580, 265] on button "Confirmar" at bounding box center [580, 261] width 35 height 11
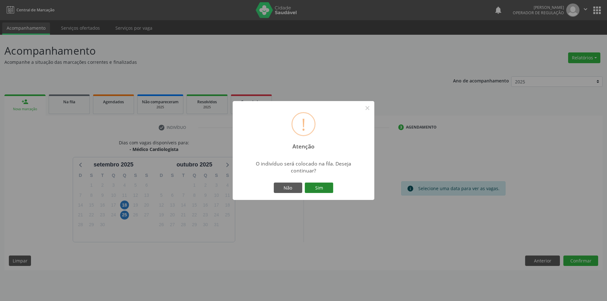
click at [318, 187] on button "Sim" at bounding box center [319, 188] width 28 height 11
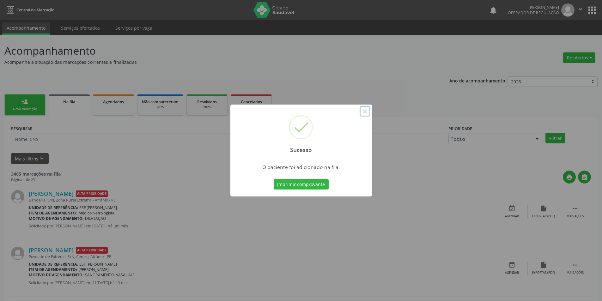
click at [367, 113] on button "×" at bounding box center [365, 111] width 11 height 11
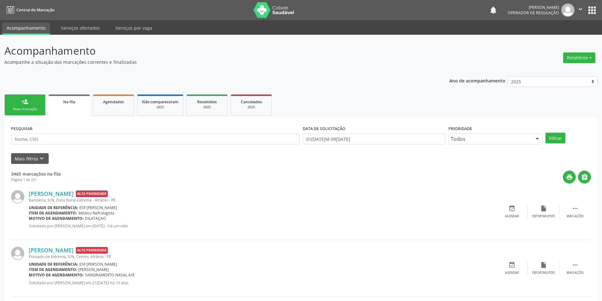
click at [27, 111] on div "Nova marcação" at bounding box center [25, 109] width 32 height 5
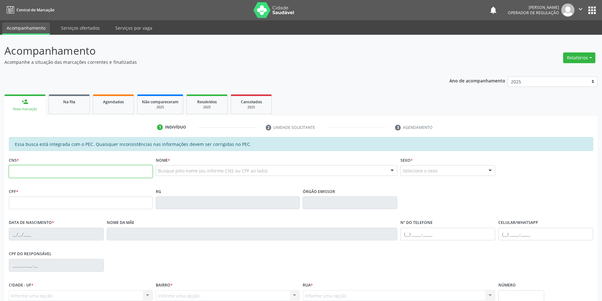
click at [39, 172] on input "text" at bounding box center [81, 171] width 144 height 13
paste input "700 2029 4882 9324"
type input "700 2029 4882 9324"
type input "392.204.354-20"
type input "17/10/1957"
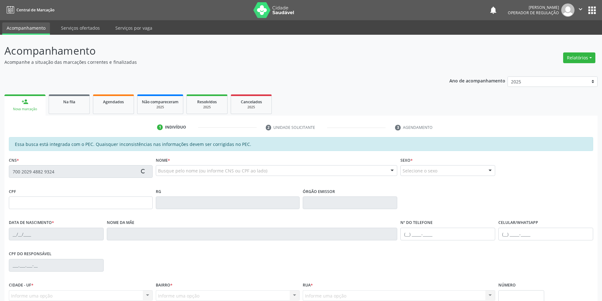
type input "Julia Maria Pereira dos Santos"
type input "(87) 98855-5245"
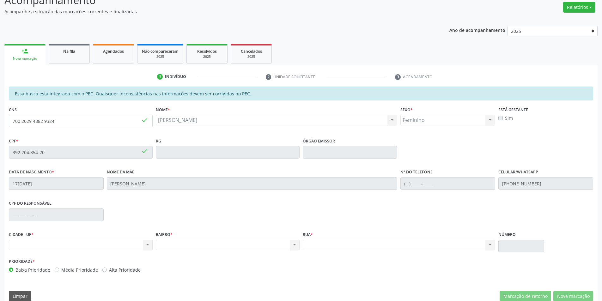
scroll to position [53, 0]
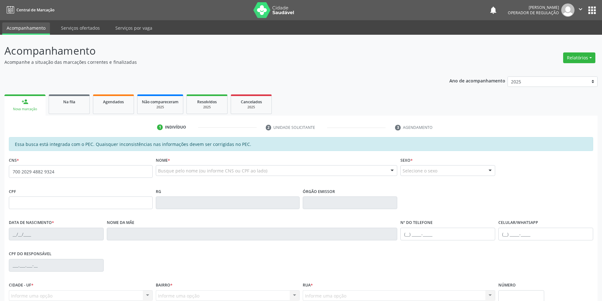
type input "700 2029 4882 9324"
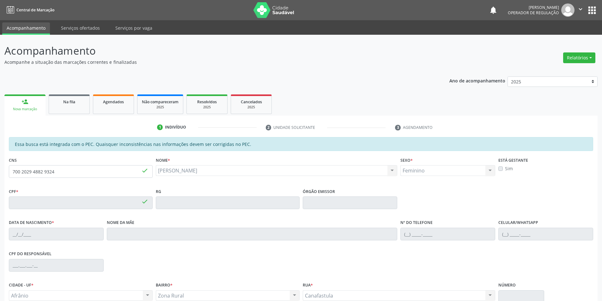
type input "392.204.354-20"
type input "1[DATE]"
type input "[PERSON_NAME]"
type input "[PHONE_NUMBER]"
type input "S/N"
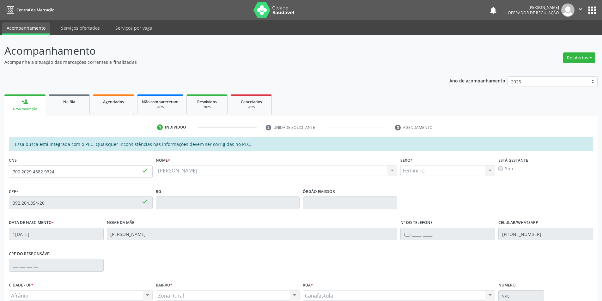
scroll to position [60, 0]
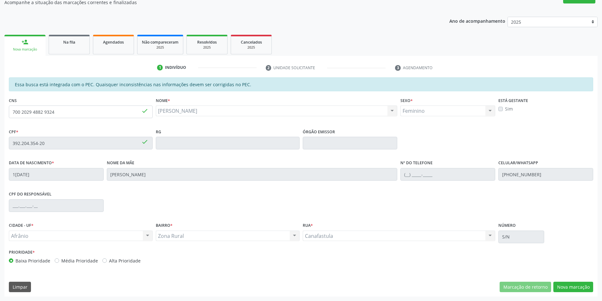
click at [574, 279] on div "Essa busca está integrada com o PEC. Quaisquer inconsistências nas informações …" at bounding box center [300, 186] width 593 height 219
click at [574, 282] on button "Nova marcação" at bounding box center [574, 287] width 40 height 11
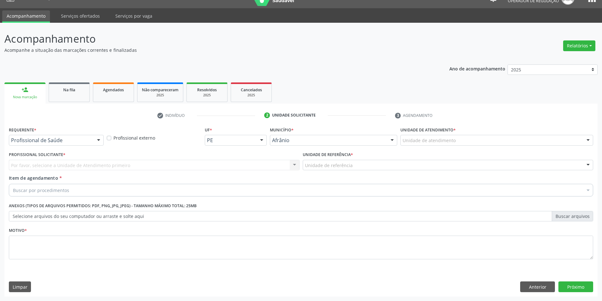
click at [532, 146] on div "Unidade de atendimento * Unidade de atendimento Academia da Saude de Afranio Ac…" at bounding box center [497, 137] width 196 height 25
drag, startPoint x: 525, startPoint y: 138, endPoint x: 525, endPoint y: 150, distance: 12.3
click at [525, 138] on div "Unidade de atendimento" at bounding box center [497, 140] width 193 height 11
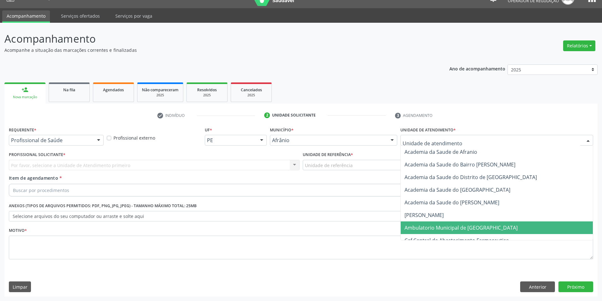
click at [490, 224] on span "Ambulatorio Municipal de [GEOGRAPHIC_DATA]" at bounding box center [497, 228] width 192 height 13
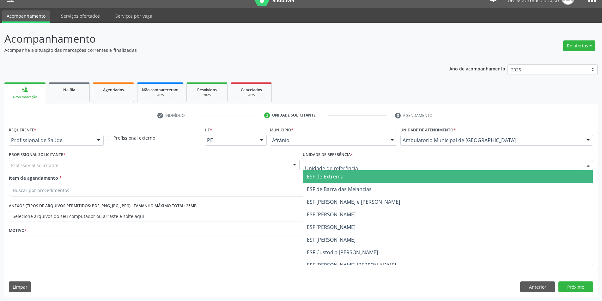
drag, startPoint x: 309, startPoint y: 169, endPoint x: 309, endPoint y: 175, distance: 5.4
click at [309, 171] on div "ESF de Extrema ESF de Barra das Melancias ESF [PERSON_NAME] e [PERSON_NAME] ESF…" at bounding box center [448, 165] width 291 height 11
click at [309, 175] on span "ESF de Extrema" at bounding box center [325, 176] width 37 height 7
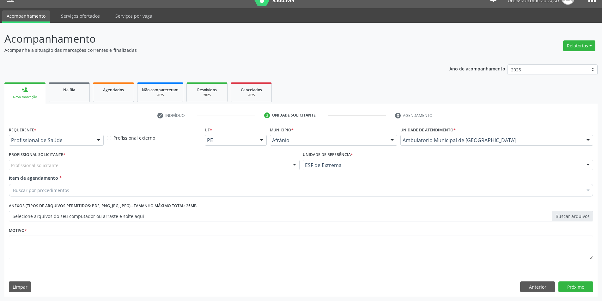
click at [267, 166] on div "Profissional solicitante" at bounding box center [154, 165] width 291 height 11
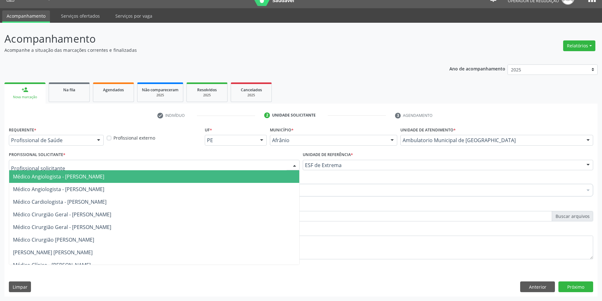
drag, startPoint x: 269, startPoint y: 170, endPoint x: 268, endPoint y: 177, distance: 6.6
click at [269, 171] on div "Médico Angiologista - [PERSON_NAME] Angiologista - [PERSON_NAME] Cardiologista …" at bounding box center [154, 165] width 291 height 11
click at [268, 177] on span "Médico Angiologista - [PERSON_NAME]" at bounding box center [154, 176] width 290 height 13
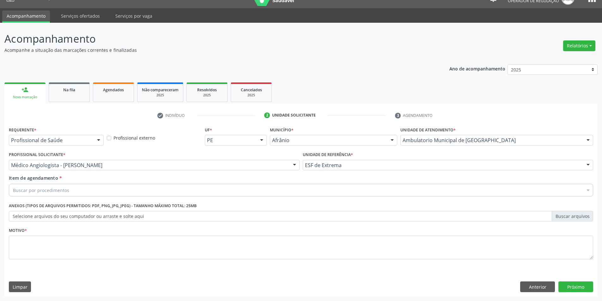
click at [200, 193] on div "Buscar por procedimentos" at bounding box center [301, 190] width 585 height 13
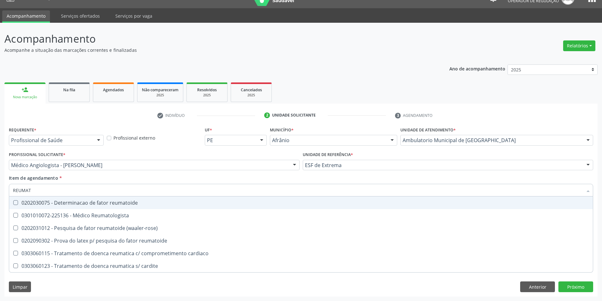
type input "REUMATO"
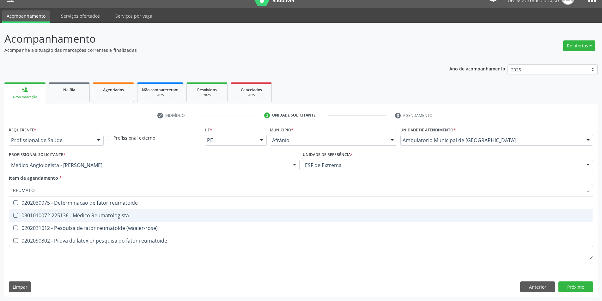
click at [147, 218] on span "0301010072-225136 - Médico Reumatologista" at bounding box center [301, 215] width 584 height 13
checkbox Reumatologista "true"
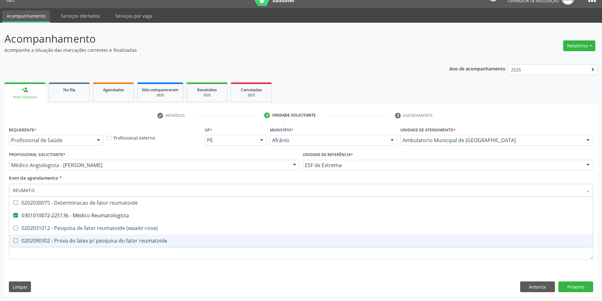
click at [122, 283] on div "Requerente * Profissional de Saúde Profissional de Saúde Paciente Nenhum result…" at bounding box center [300, 211] width 593 height 172
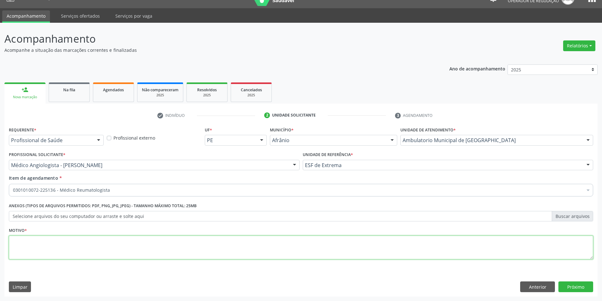
click at [129, 254] on textarea at bounding box center [301, 248] width 585 height 24
type textarea "RETORNO"
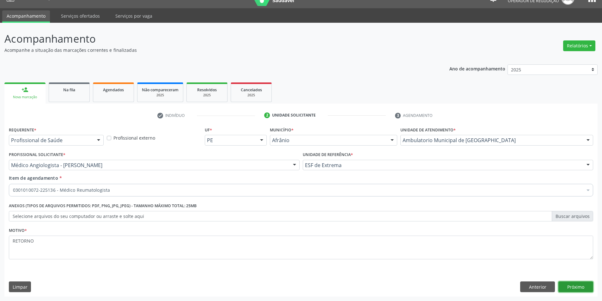
click at [592, 288] on button "Próximo" at bounding box center [576, 287] width 35 height 11
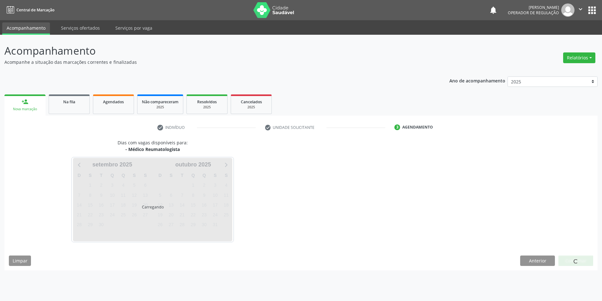
scroll to position [0, 0]
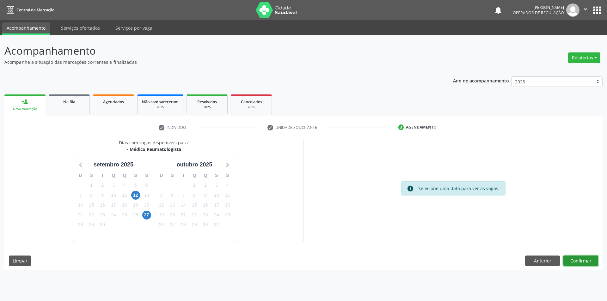
click at [591, 261] on button "Confirmar" at bounding box center [580, 261] width 35 height 11
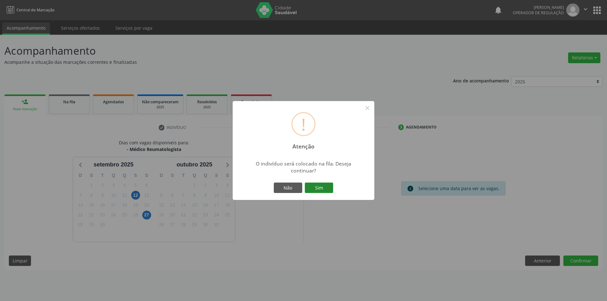
click at [317, 189] on button "Sim" at bounding box center [319, 188] width 28 height 11
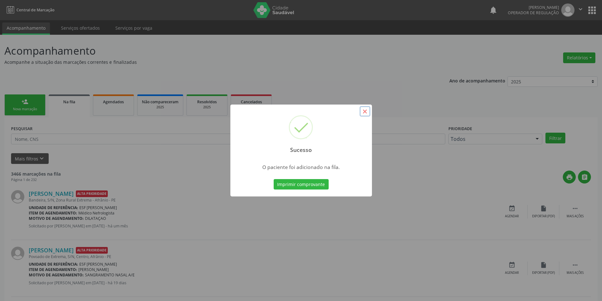
click at [364, 114] on button "×" at bounding box center [365, 111] width 11 height 11
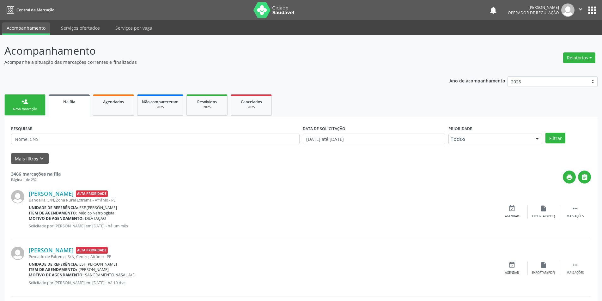
click at [21, 107] on div "Nova marcação" at bounding box center [25, 109] width 32 height 5
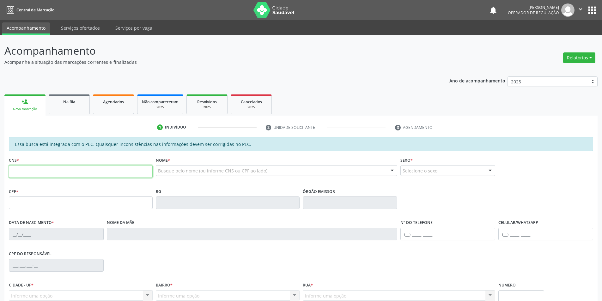
drag, startPoint x: 45, startPoint y: 172, endPoint x: 56, endPoint y: 169, distance: 11.9
click at [45, 172] on input "text" at bounding box center [81, 171] width 144 height 13
type input "700 5029 2930 4960"
type input "077.897.624-60"
type input "2[DATE]"
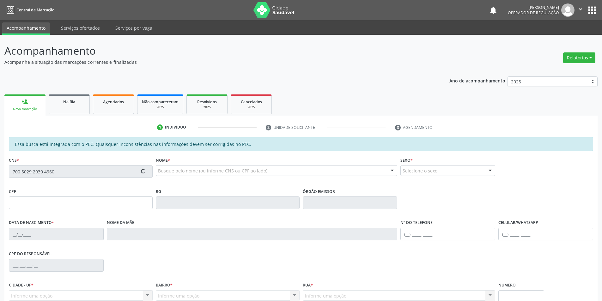
type input "[PERSON_NAME]"
type input "[PHONE_NUMBER]"
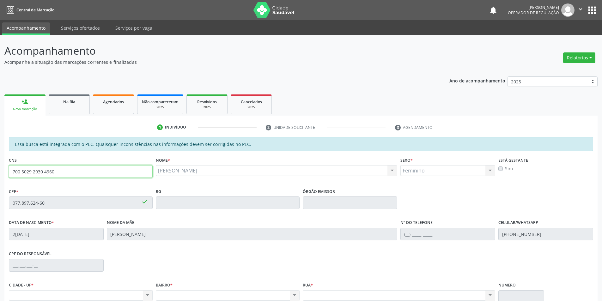
drag, startPoint x: 4, startPoint y: 180, endPoint x: 0, endPoint y: 181, distance: 4.5
click at [0, 181] on div "Acompanhamento Acompanhe a situação das marcações correntes e finalizadas Relat…" at bounding box center [301, 198] width 602 height 326
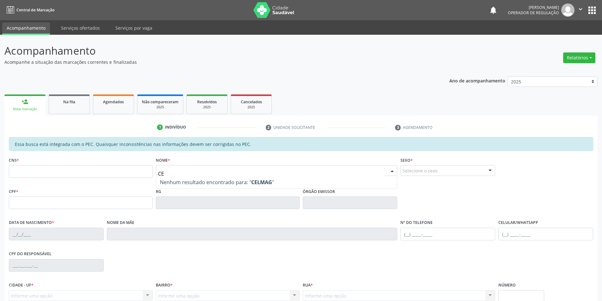
type input "C"
type input "[PERSON_NAME] DE A"
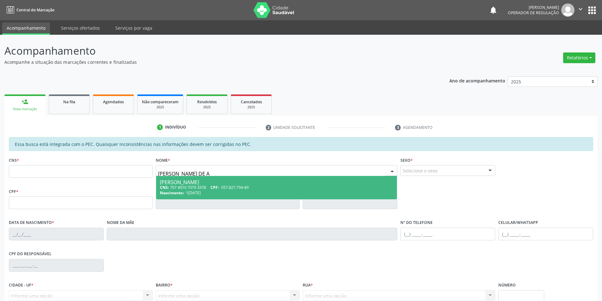
click at [220, 184] on div "[PERSON_NAME]" at bounding box center [277, 182] width 234 height 5
type input "707 4010 7079 3378"
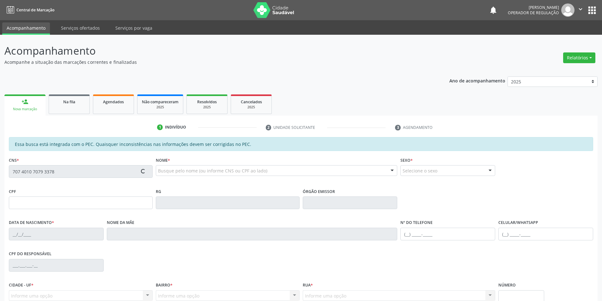
type input "057.827.794-89"
type input "1[DATE]"
type input "[PERSON_NAME]"
type input "[PHONE_NUMBER]"
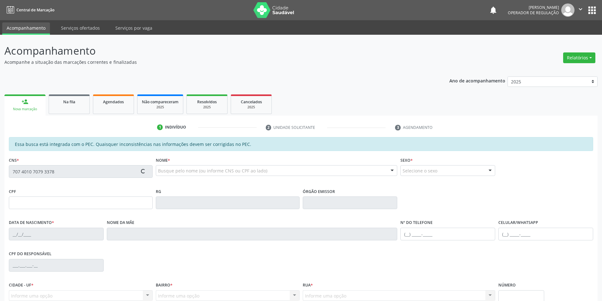
type input "S/N"
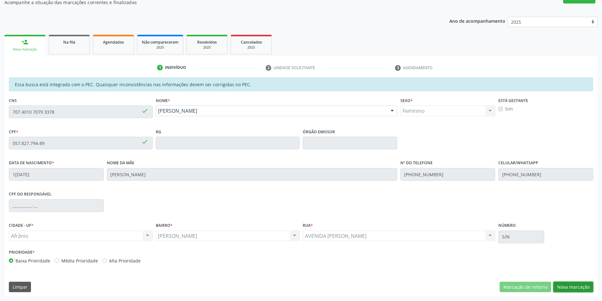
click at [567, 289] on button "Nova marcação" at bounding box center [574, 287] width 40 height 11
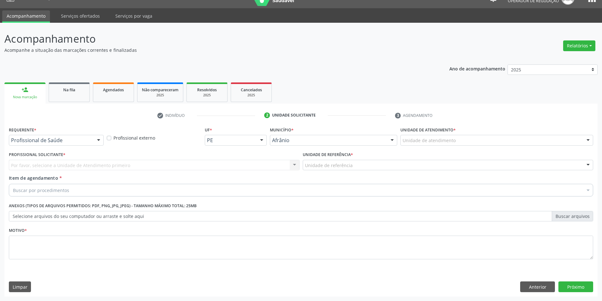
drag, startPoint x: 465, startPoint y: 138, endPoint x: 470, endPoint y: 159, distance: 21.1
click at [467, 138] on div "Unidade de atendimento" at bounding box center [497, 140] width 193 height 11
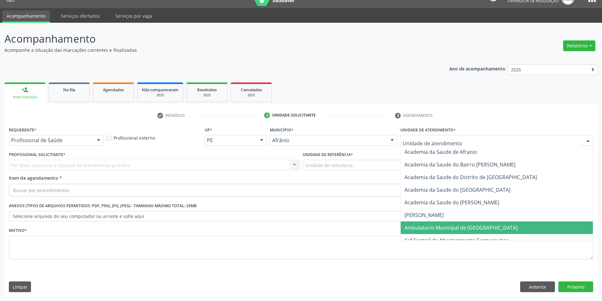
click at [458, 222] on span "Ambulatorio Municipal de [GEOGRAPHIC_DATA]" at bounding box center [497, 228] width 192 height 13
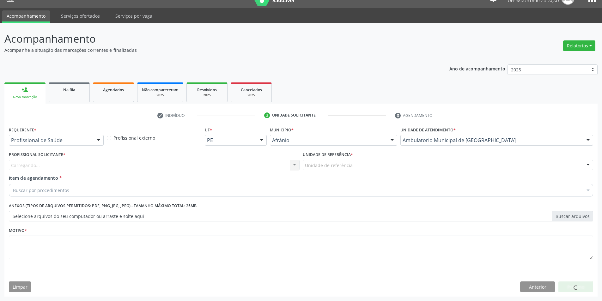
click at [365, 167] on div "Unidade de referência" at bounding box center [448, 165] width 291 height 11
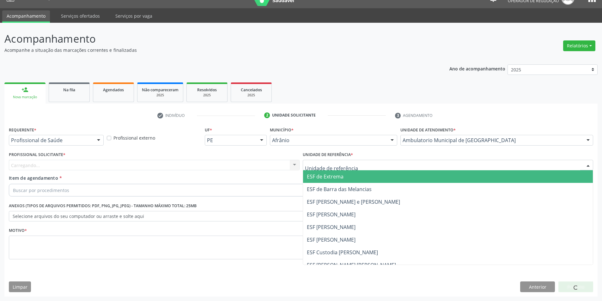
click at [360, 178] on span "ESF de Extrema" at bounding box center [448, 176] width 290 height 13
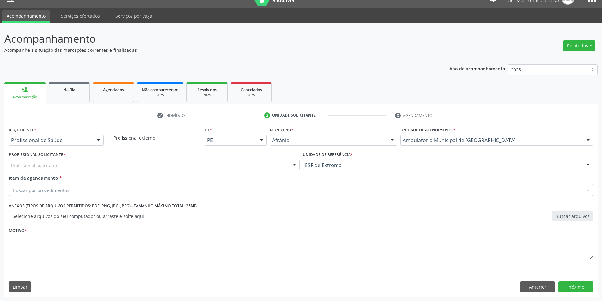
click at [263, 168] on div "Profissional solicitante" at bounding box center [154, 165] width 291 height 11
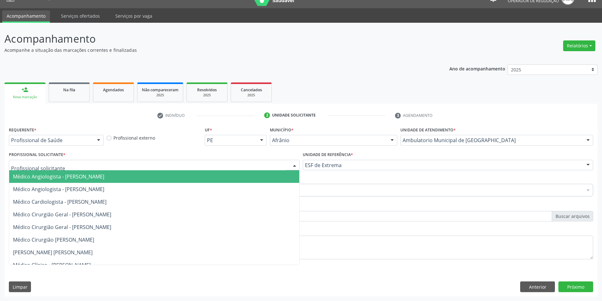
click at [265, 174] on span "Médico Angiologista - [PERSON_NAME]" at bounding box center [154, 176] width 290 height 13
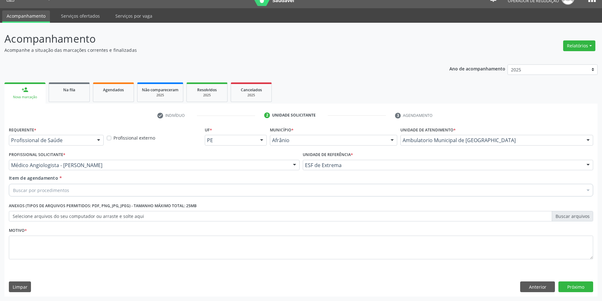
click at [160, 193] on div "Buscar por procedimentos" at bounding box center [301, 190] width 585 height 13
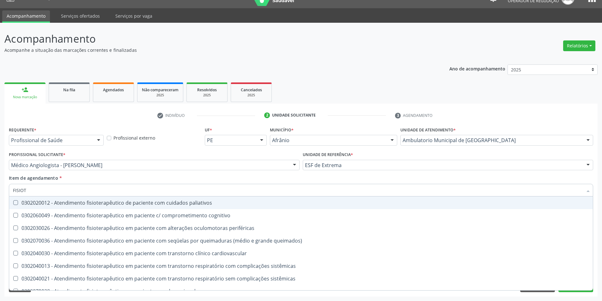
type input "FISIOTE"
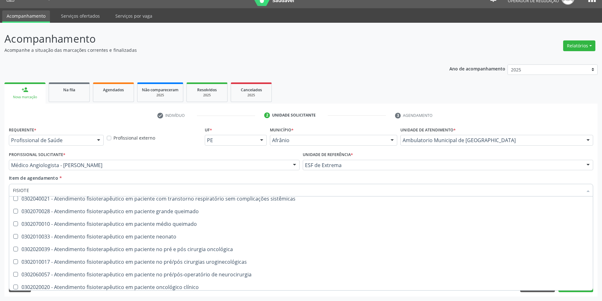
scroll to position [82, 0]
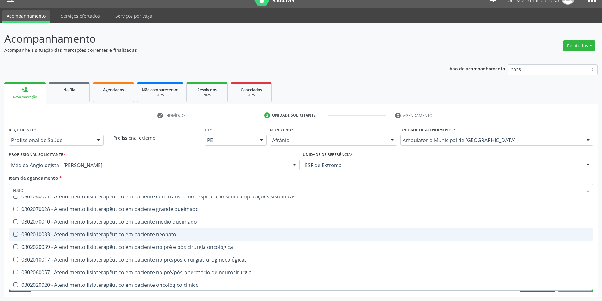
click at [461, 231] on span "0302010033 - Atendimento fisioterapêutico em paciente neonato" at bounding box center [301, 234] width 584 height 13
click at [461, 232] on span "0302010033 - Atendimento fisioterapêutico em paciente neonato" at bounding box center [301, 234] width 584 height 13
checkbox neonato "false"
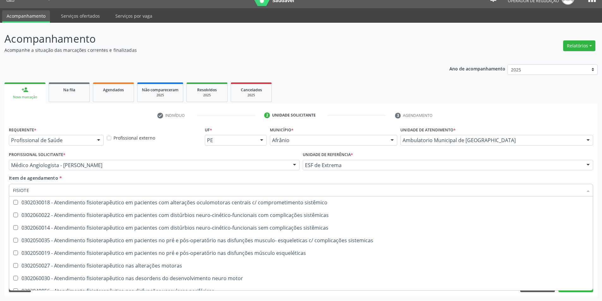
scroll to position [208, 0]
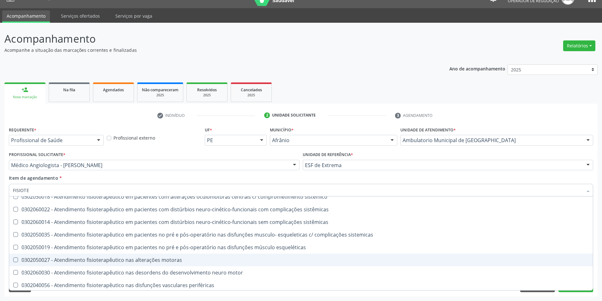
click at [537, 263] on div "0302050027 - Atendimento fisioterapêutico nas alterações motoras" at bounding box center [301, 260] width 576 height 5
checkbox motoras "true"
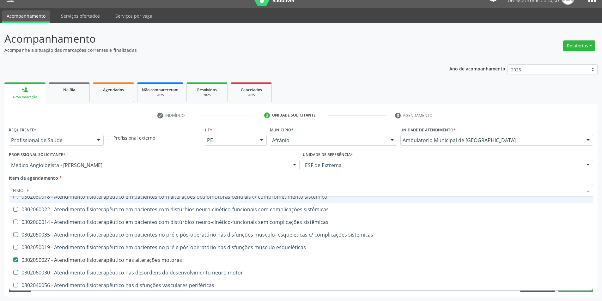
click at [84, 176] on div "Item de agendamento * FISIOTE Desfazer seleção 0302020012 - Atendimento fisiote…" at bounding box center [301, 185] width 585 height 20
checkbox cognitivo "true"
checkbox motoras "false"
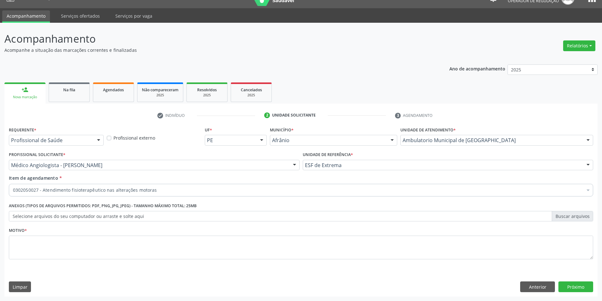
scroll to position [0, 0]
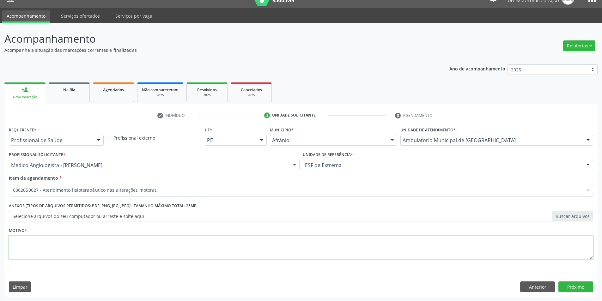
click at [73, 249] on textarea at bounding box center [301, 248] width 585 height 24
type textarea "A PEDIDO"
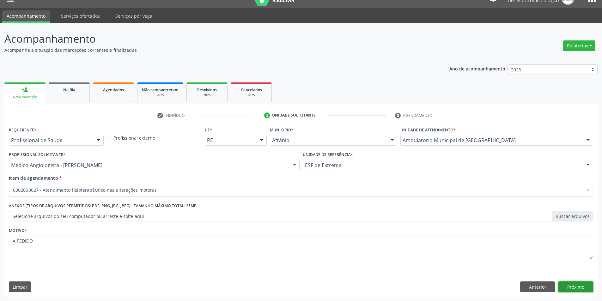
drag, startPoint x: 579, startPoint y: 283, endPoint x: 566, endPoint y: 283, distance: 13.0
click at [579, 286] on button "Próximo" at bounding box center [576, 287] width 35 height 11
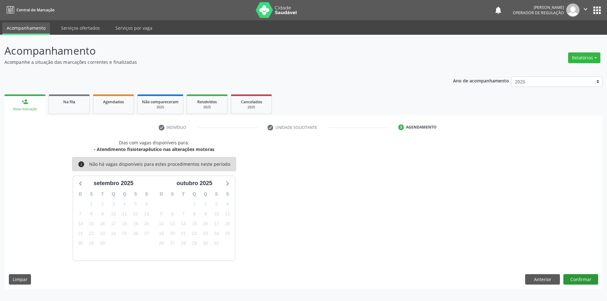
drag, startPoint x: 572, startPoint y: 272, endPoint x: 574, endPoint y: 276, distance: 4.1
click at [574, 276] on div "Dias com vagas disponíveis para: - Atendimento fisioterapêutico nas alterações …" at bounding box center [303, 214] width 598 height 150
click at [574, 276] on button "Confirmar" at bounding box center [580, 279] width 35 height 11
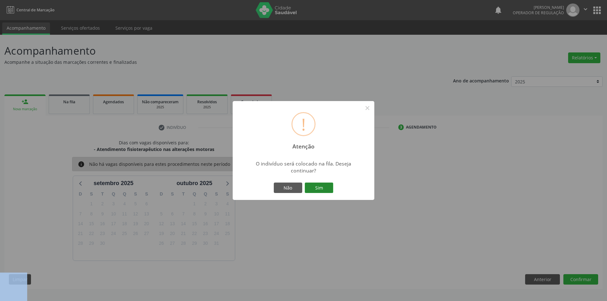
click at [315, 189] on button "Sim" at bounding box center [319, 188] width 28 height 11
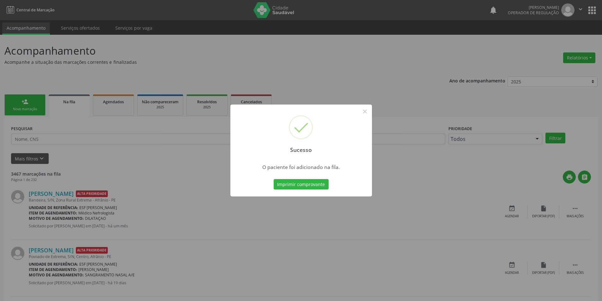
click at [79, 168] on div "Sucesso × O paciente foi adicionado na fila. Imprimir comprovante Cancel" at bounding box center [301, 150] width 602 height 301
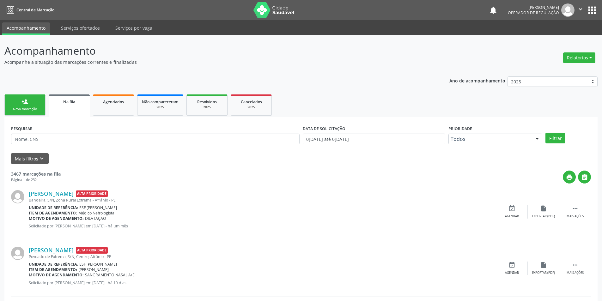
click at [9, 104] on link "person_add Nova marcação" at bounding box center [24, 105] width 41 height 21
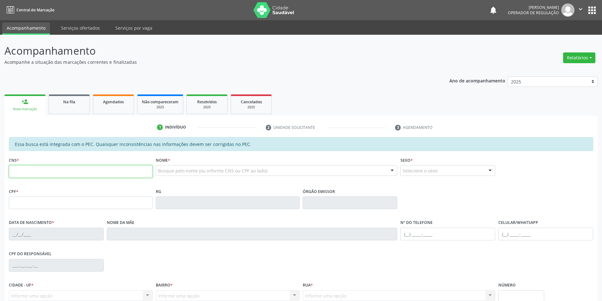
click at [52, 175] on input "text" at bounding box center [81, 171] width 144 height 13
paste input "700 5029 2930 4960"
type input "700 5029 2930 4960"
type input "077.897.624-60"
type input "25/02/1990"
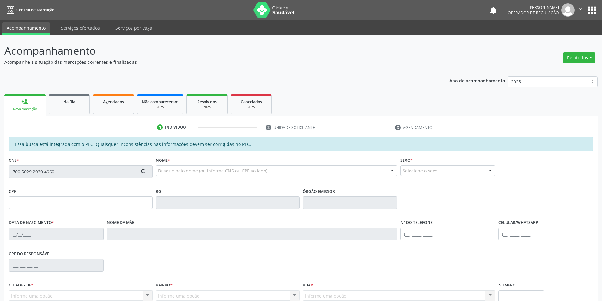
type input "Ana Alves de Sousa"
type input "(87) 98826-1616"
type input "S/N"
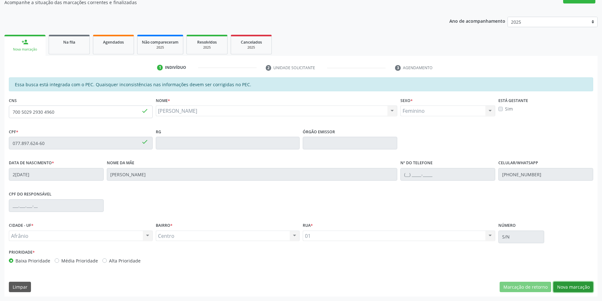
click at [582, 283] on button "Nova marcação" at bounding box center [574, 287] width 40 height 11
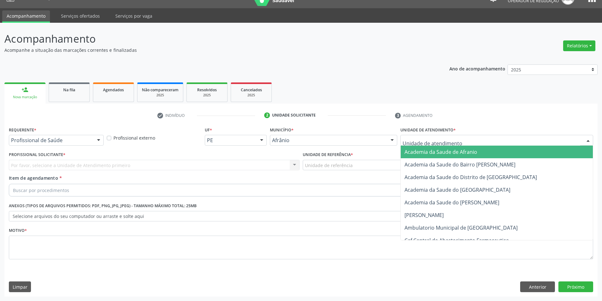
click at [504, 141] on div at bounding box center [497, 140] width 193 height 11
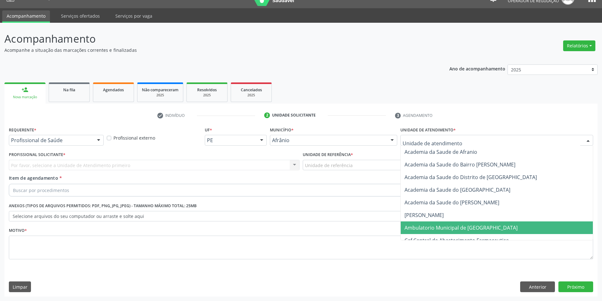
click at [470, 229] on span "Ambulatorio Municipal de [GEOGRAPHIC_DATA]" at bounding box center [461, 227] width 113 height 7
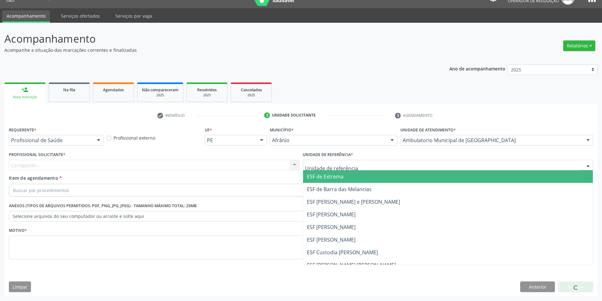
drag, startPoint x: 354, startPoint y: 162, endPoint x: 347, endPoint y: 174, distance: 13.3
click at [353, 163] on div at bounding box center [448, 165] width 291 height 11
click at [346, 176] on span "ESF de Extrema" at bounding box center [448, 176] width 290 height 13
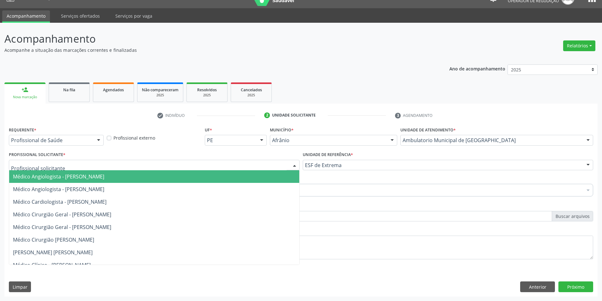
click at [261, 163] on div at bounding box center [154, 165] width 291 height 11
click at [252, 176] on span "Médico Angiologista - [PERSON_NAME]" at bounding box center [154, 176] width 290 height 13
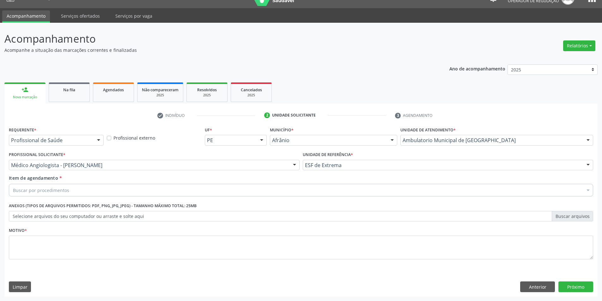
click at [112, 190] on div "Buscar por procedimentos" at bounding box center [301, 190] width 585 height 13
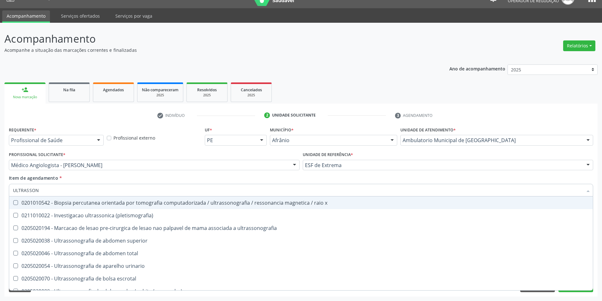
type input "ULTRASSONO"
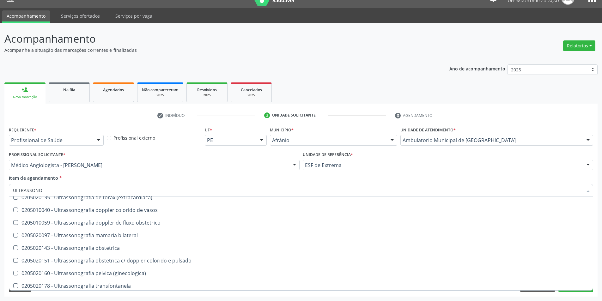
scroll to position [158, 0]
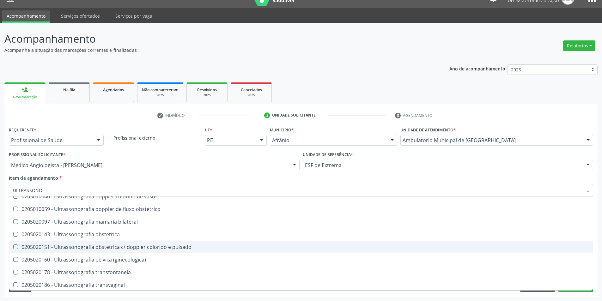
click at [351, 242] on span "0205020151 - Ultrassonografia obstetrica c/ doppler colorido e pulsado" at bounding box center [301, 247] width 584 height 13
checkbox pulsado "true"
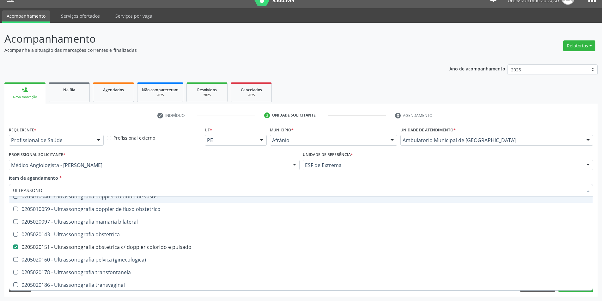
click at [176, 176] on div "Item de agendamento * ULTRASSONO Desfazer seleção 0201010542 - Biopsia percutan…" at bounding box center [301, 185] width 585 height 20
checkbox ultrassonografia "true"
checkbox pulsado "false"
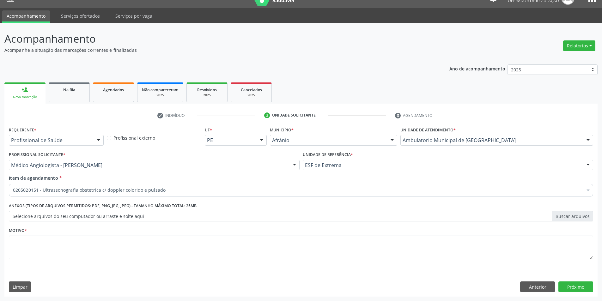
scroll to position [0, 0]
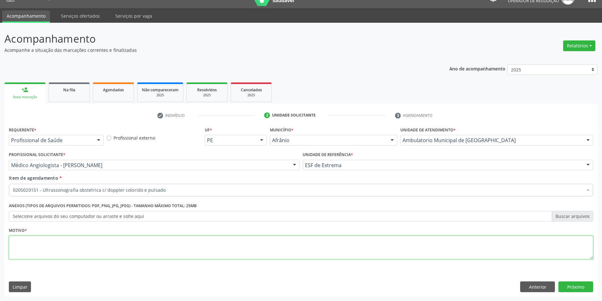
click at [133, 245] on textarea at bounding box center [301, 248] width 585 height 24
type textarea "A PEDIDO"
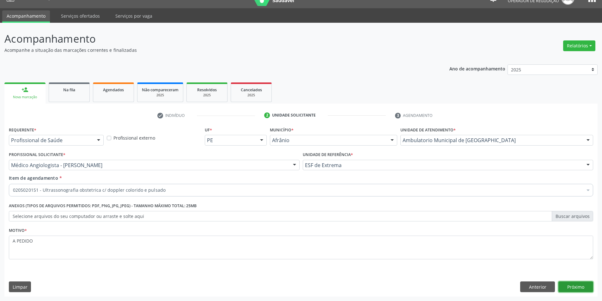
click at [568, 286] on button "Próximo" at bounding box center [576, 287] width 35 height 11
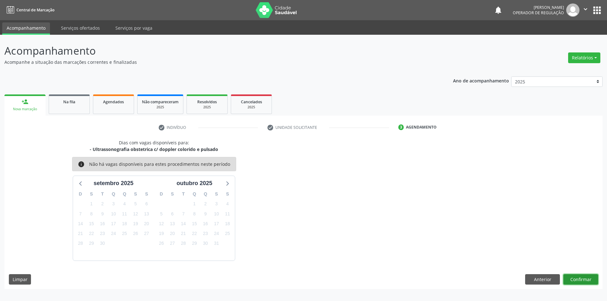
click at [575, 281] on button "Confirmar" at bounding box center [580, 279] width 35 height 11
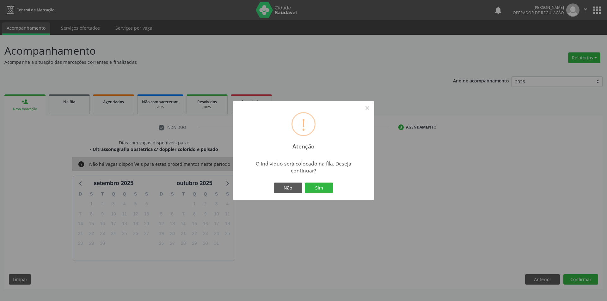
click at [310, 181] on div "! Atenção × O indivíduo será colocado na fila. Deseja continuar? Não Sim" at bounding box center [304, 150] width 142 height 99
click at [310, 186] on button "Sim" at bounding box center [319, 188] width 28 height 11
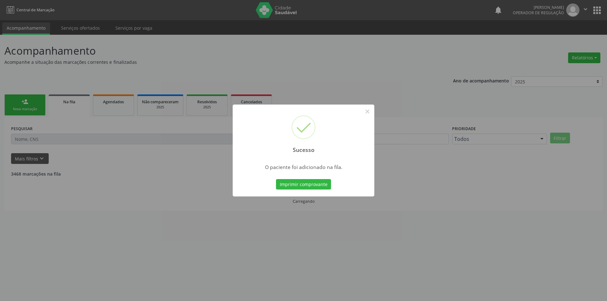
click at [17, 142] on div "Sucesso × O paciente foi adicionado na fila. Imprimir comprovante Cancel" at bounding box center [303, 150] width 607 height 301
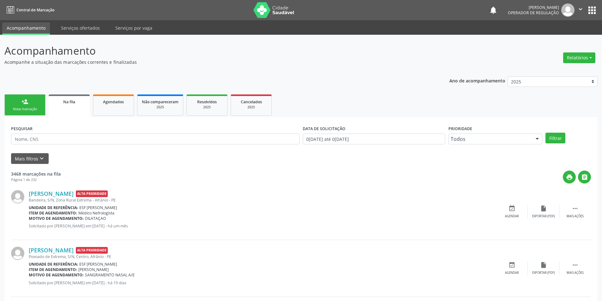
click at [24, 104] on div "person_add" at bounding box center [24, 101] width 7 height 7
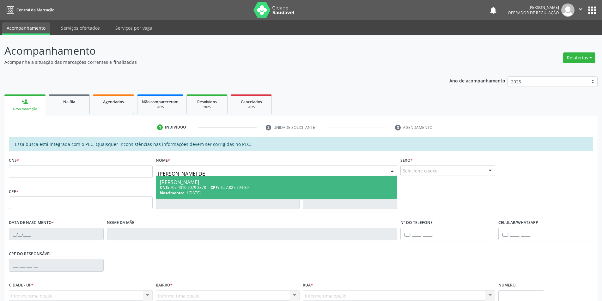
type input "CELMA GOMES DE A"
click at [225, 185] on span "057.827.794-89" at bounding box center [235, 187] width 28 height 5
type input "707 4010 7079 3378"
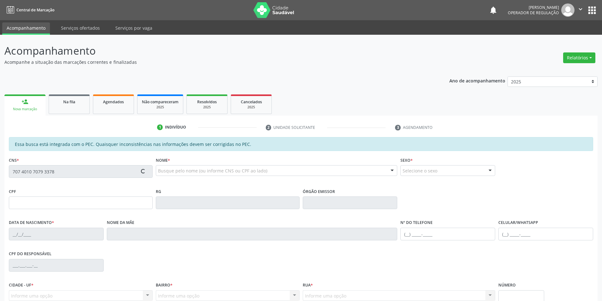
type input "057.827.794-89"
type input "18/06/1962"
type input "Carmozina Gomes de Araújo"
type input "(87) 98805-2582"
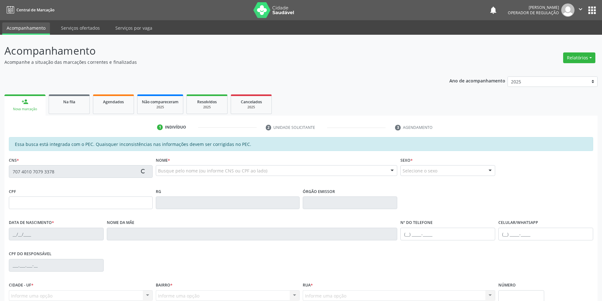
type input "S/N"
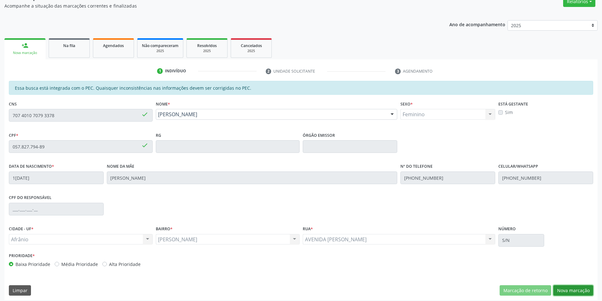
click at [560, 291] on button "Nova marcação" at bounding box center [574, 291] width 40 height 11
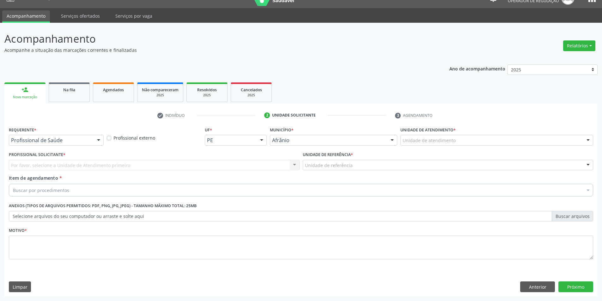
scroll to position [12, 0]
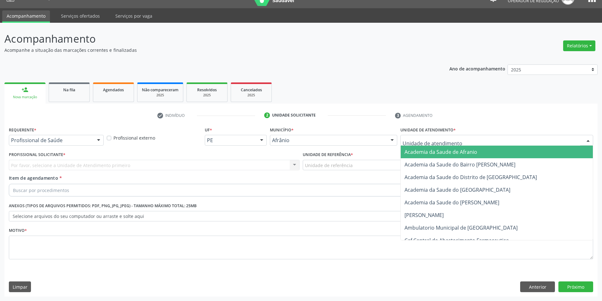
click at [458, 135] on div at bounding box center [497, 140] width 193 height 11
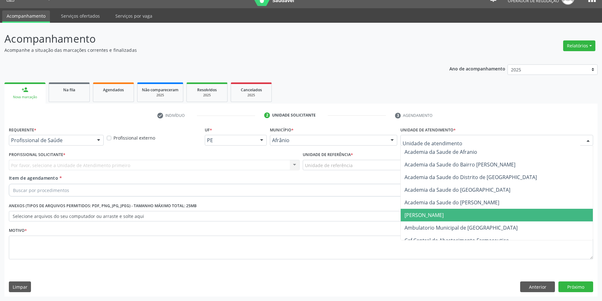
click at [448, 227] on span "Ambulatorio Municipal de [GEOGRAPHIC_DATA]" at bounding box center [461, 227] width 113 height 7
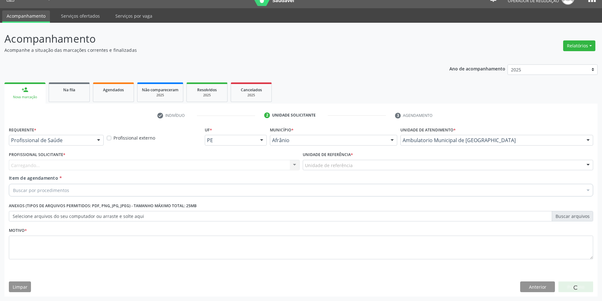
click at [372, 172] on div "Unidade de referência * Unidade de referência ESF de Extrema ESF de Barra das M…" at bounding box center [448, 162] width 294 height 25
click at [371, 170] on div "Unidade de referência" at bounding box center [448, 165] width 291 height 11
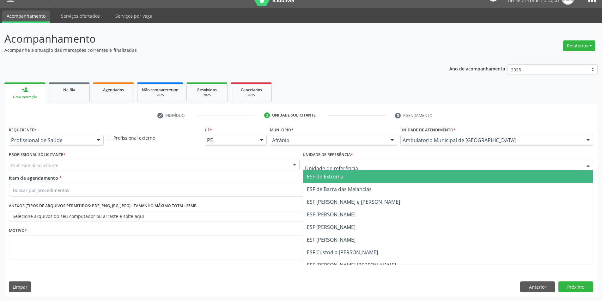
click at [368, 177] on span "ESF de Extrema" at bounding box center [448, 176] width 290 height 13
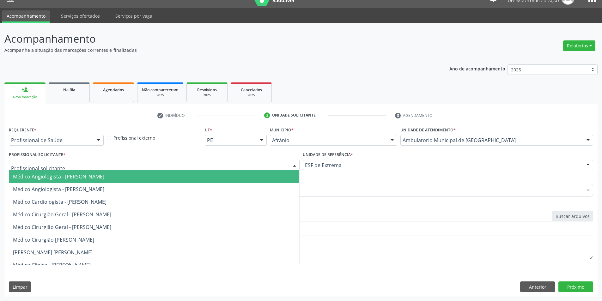
click at [247, 170] on div at bounding box center [154, 165] width 291 height 11
click at [247, 176] on span "Médico Angiologista - [PERSON_NAME]" at bounding box center [154, 176] width 290 height 13
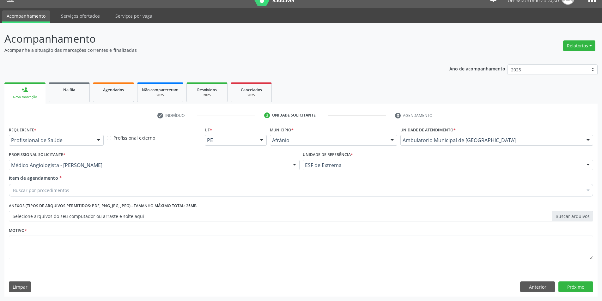
click at [205, 186] on div "Buscar por procedimentos" at bounding box center [301, 190] width 585 height 13
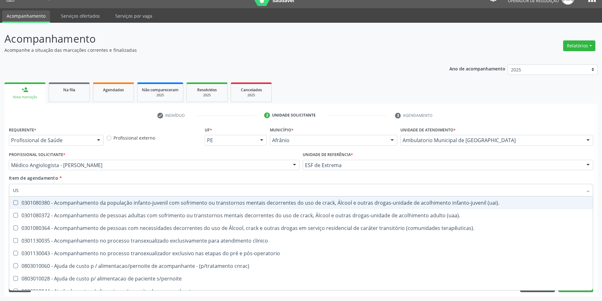
type input "USG"
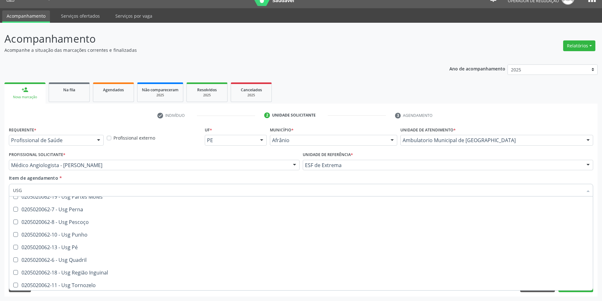
scroll to position [146, 0]
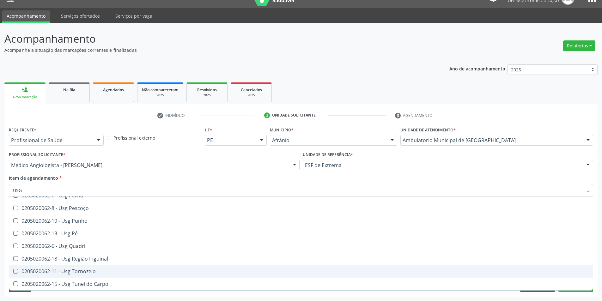
click at [479, 270] on div "0205020062-11 - Usg Tornozelo" at bounding box center [301, 271] width 576 height 5
checkbox Tornozelo "true"
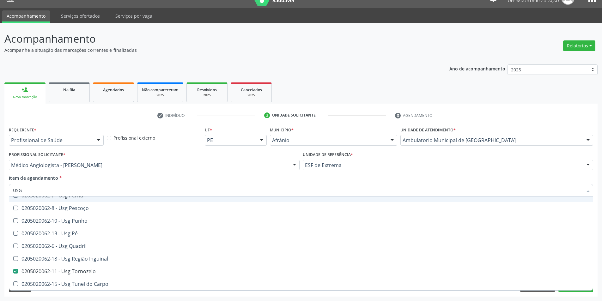
click at [194, 181] on div "Item de agendamento * USG Desfazer seleção 0205020062-14 - Usg Axila 0205020062…" at bounding box center [301, 185] width 585 height 20
checkbox Braço "true"
checkbox Tornozelo "false"
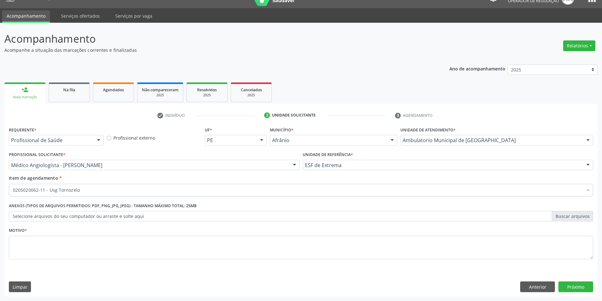
scroll to position [0, 0]
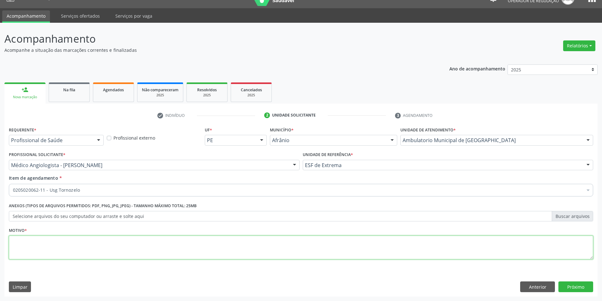
click at [134, 245] on textarea at bounding box center [301, 248] width 585 height 24
type textarea "A PEDIDO"
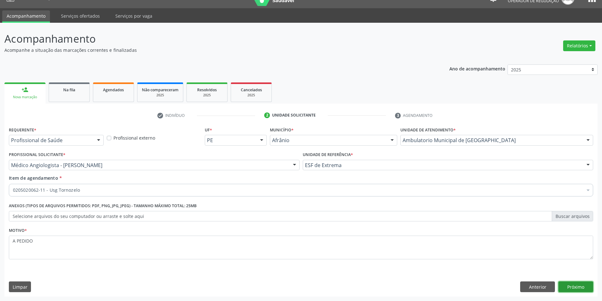
click at [577, 283] on button "Próximo" at bounding box center [576, 287] width 35 height 11
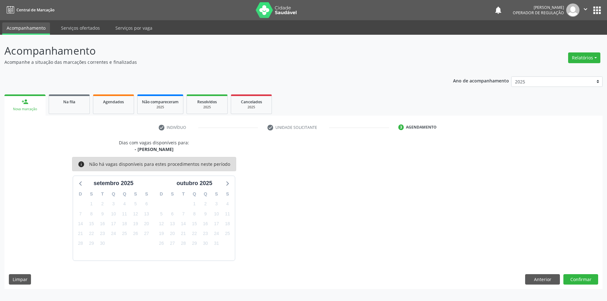
click at [584, 285] on div "Dias com vagas disponíveis para: - Usg Tornozelo info Não há vagas disponíveis …" at bounding box center [303, 214] width 598 height 150
click at [573, 278] on button "Confirmar" at bounding box center [580, 279] width 35 height 11
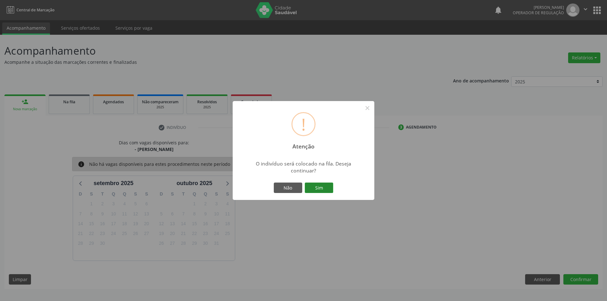
click at [321, 186] on button "Sim" at bounding box center [319, 188] width 28 height 11
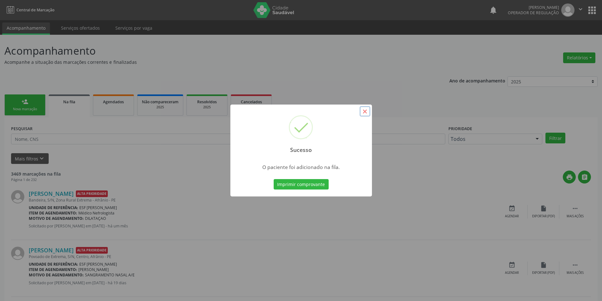
click at [363, 112] on button "×" at bounding box center [365, 111] width 11 height 11
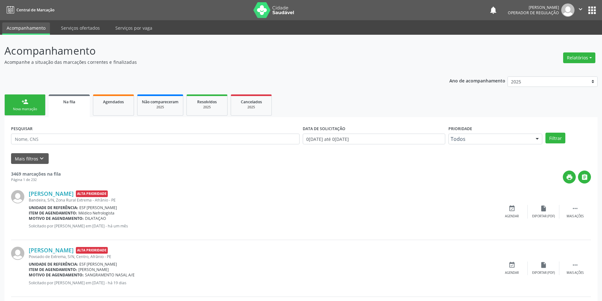
click at [32, 103] on link "person_add Nova marcação" at bounding box center [24, 105] width 41 height 21
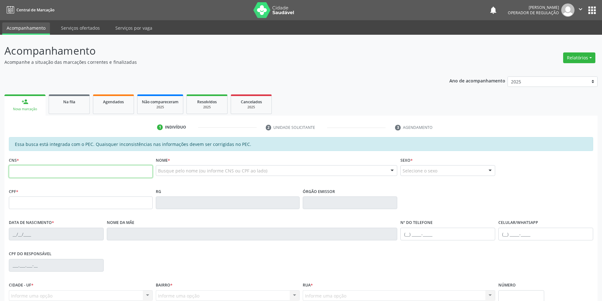
drag, startPoint x: 28, startPoint y: 168, endPoint x: 41, endPoint y: 167, distance: 13.4
click at [28, 168] on input "text" at bounding box center [81, 171] width 144 height 13
type input "700 9029 1954 7999"
type input "127.763.174-33"
type input "1[DATE]"
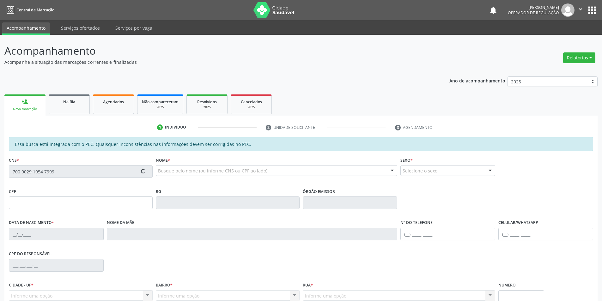
type input "[PERSON_NAME]"
type input "[PHONE_NUMBER]"
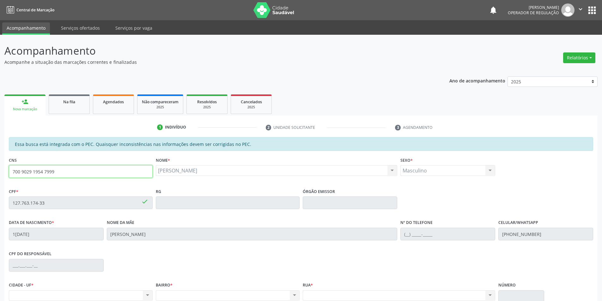
drag, startPoint x: 74, startPoint y: 175, endPoint x: 0, endPoint y: 174, distance: 74.0
click at [0, 174] on div "Acompanhamento Acompanhe a situação das marcações correntes e finalizadas Relat…" at bounding box center [301, 198] width 602 height 326
type input "706 2055 7687 5666"
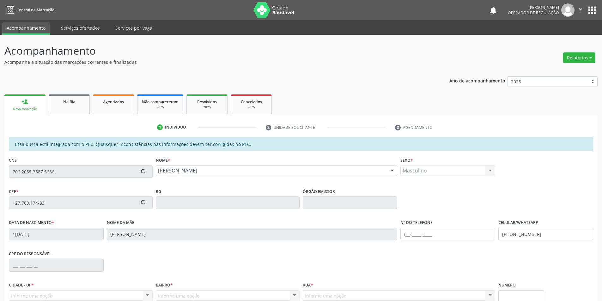
type input "034.938.184-40"
type input "1[DATE]"
type input "[PERSON_NAME]"
type input "[PHONE_NUMBER]"
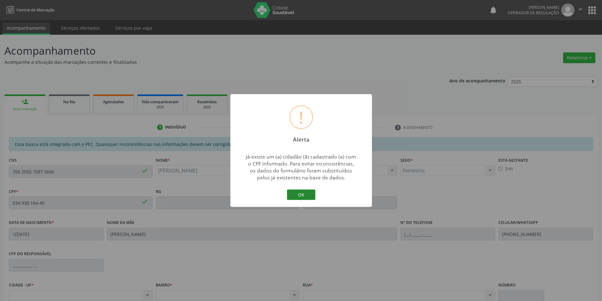
click at [307, 197] on button "OK" at bounding box center [301, 195] width 28 height 11
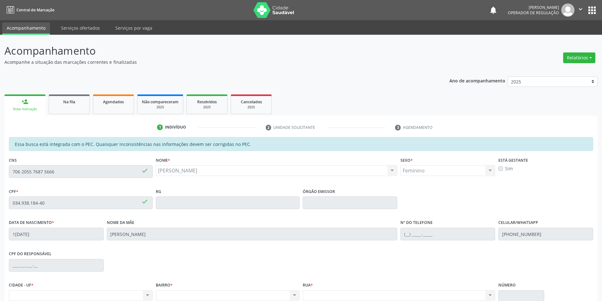
click at [0, 164] on div "Acompanhamento Acompanhe a situação das marcações correntes e finalizadas Relat…" at bounding box center [301, 198] width 602 height 326
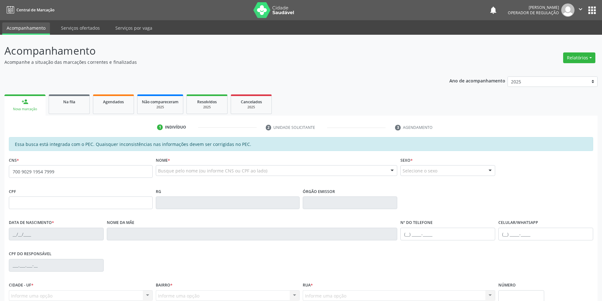
type input "700 9029 1954 7999"
type input "127.763.174-33"
type input "1[DATE]"
type input "[PERSON_NAME]"
type input "[PHONE_NUMBER]"
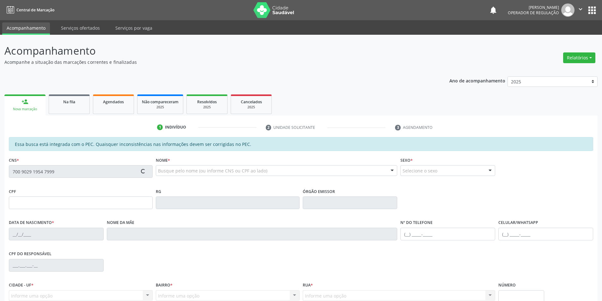
type input "S/N"
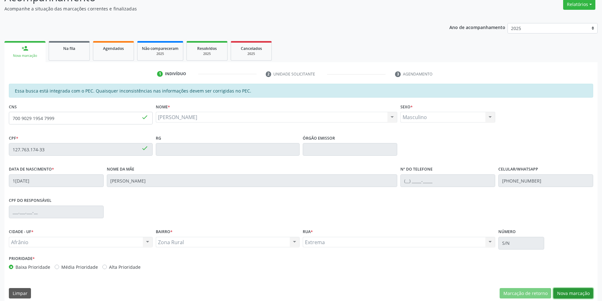
click at [565, 294] on button "Nova marcação" at bounding box center [574, 293] width 40 height 11
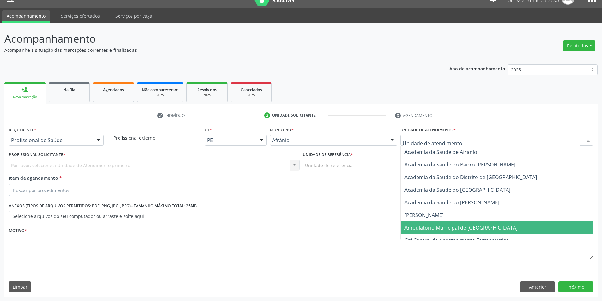
click at [419, 226] on span "Ambulatorio Municipal de [GEOGRAPHIC_DATA]" at bounding box center [461, 227] width 113 height 7
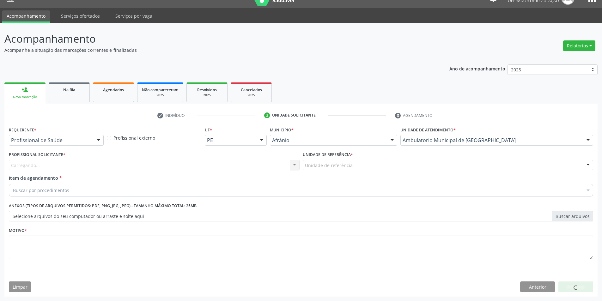
click at [355, 173] on div "Unidade de referência * Unidade de referência ESF de Extrema ESF de Barra das M…" at bounding box center [448, 162] width 294 height 25
click at [353, 166] on div "Unidade de referência" at bounding box center [448, 165] width 291 height 11
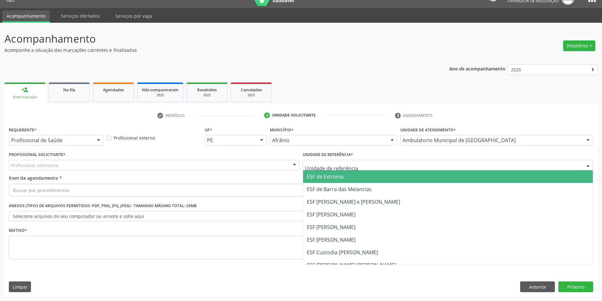
click at [339, 180] on span "ESF de Extrema" at bounding box center [325, 176] width 37 height 7
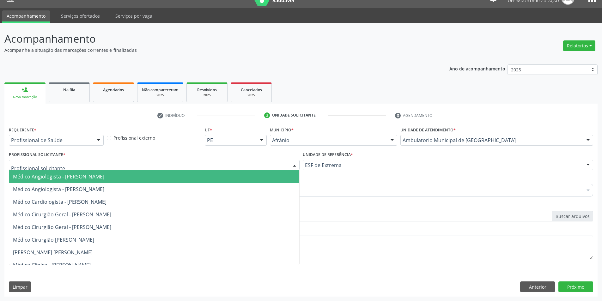
click at [253, 168] on div at bounding box center [154, 165] width 291 height 11
click at [255, 175] on span "Médico Angiologista - [PERSON_NAME]" at bounding box center [154, 176] width 290 height 13
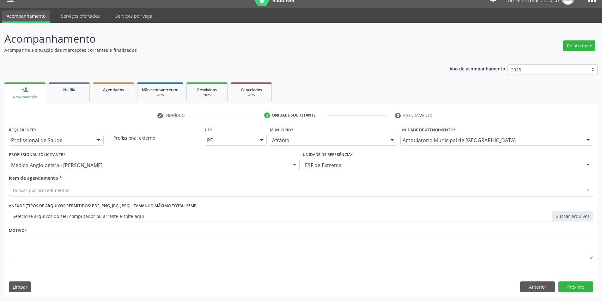
click at [135, 198] on div "Item de agendamento * Buscar por procedimentos Selecionar todos 0604320140 - Ab…" at bounding box center [301, 187] width 588 height 24
click at [148, 194] on div "Buscar por procedimentos" at bounding box center [301, 190] width 585 height 13
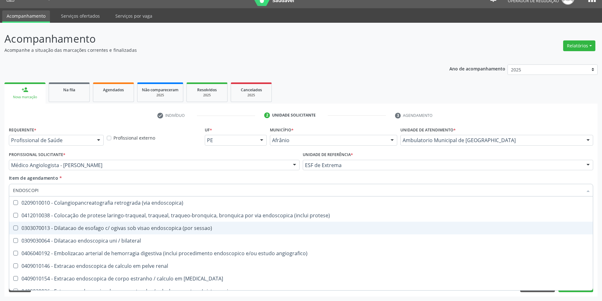
type input "ENDOSCOPIA"
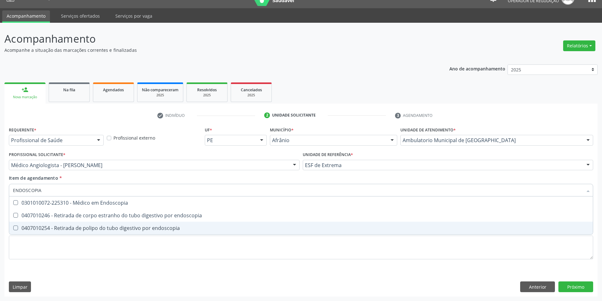
click at [150, 229] on div "0407010254 - Retirada de polipo do tubo digestivo por endoscopia" at bounding box center [301, 228] width 576 height 5
checkbox endoscopia "true"
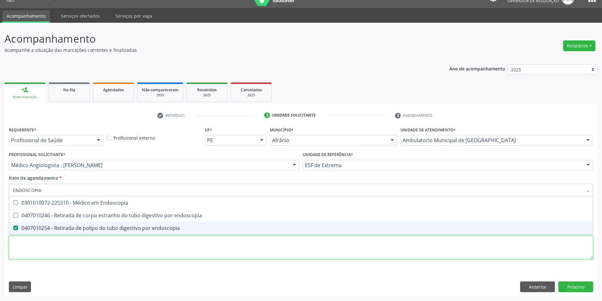
click at [140, 251] on div "Requerente * Profissional de Saúde Profissional de Saúde Paciente Nenhum result…" at bounding box center [301, 196] width 585 height 143
checkbox endoscopia "true"
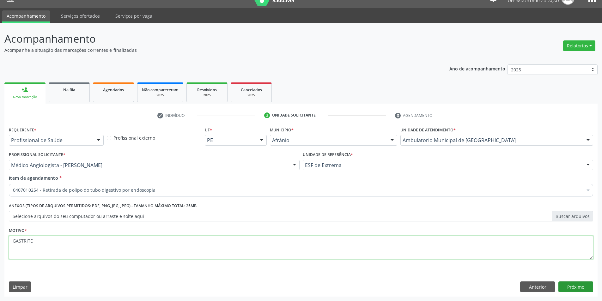
type textarea "GASTRITE"
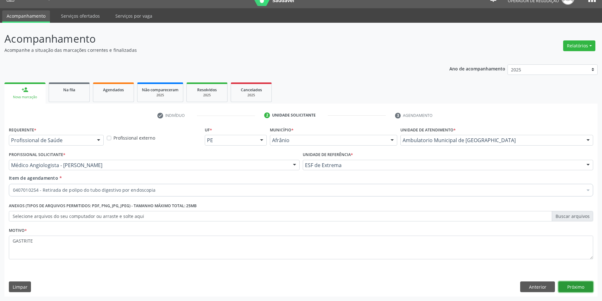
click at [573, 290] on button "Próximo" at bounding box center [576, 287] width 35 height 11
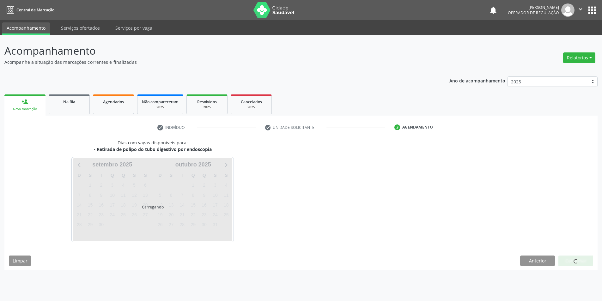
scroll to position [0, 0]
click at [575, 264] on div "Dias com vagas disponíveis para: - Retirada de polipo do tubo digestivo por end…" at bounding box center [303, 204] width 598 height 131
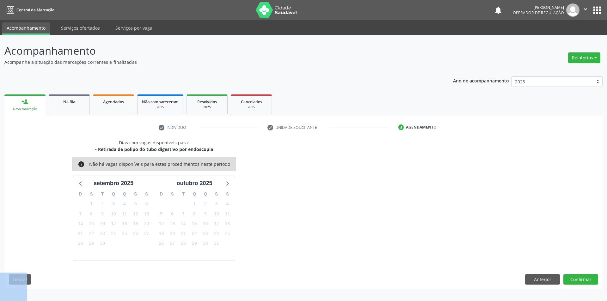
click at [575, 264] on div "Dias com vagas disponíveis para: - Retirada de polipo do tubo digestivo por end…" at bounding box center [303, 214] width 598 height 150
click at [579, 280] on button "Confirmar" at bounding box center [580, 279] width 35 height 11
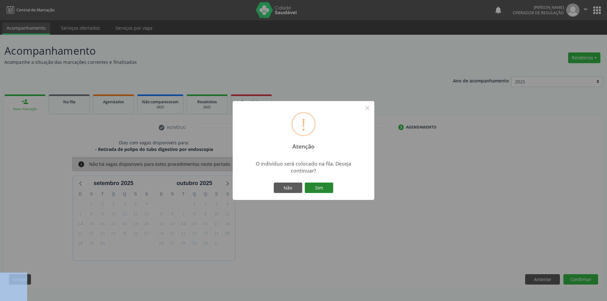
click at [314, 192] on button "Sim" at bounding box center [319, 188] width 28 height 11
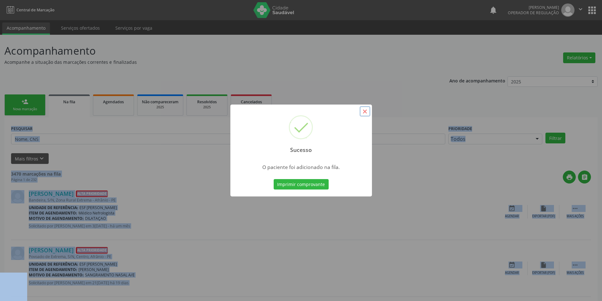
click at [369, 115] on button "×" at bounding box center [365, 111] width 11 height 11
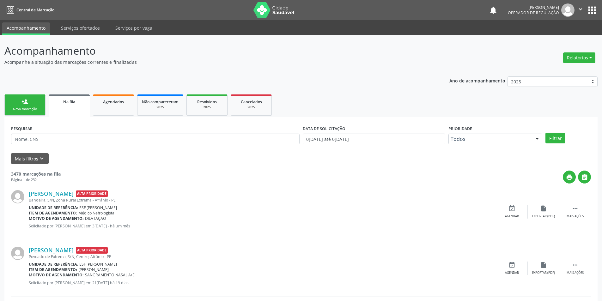
drag, startPoint x: 2, startPoint y: 93, endPoint x: 8, endPoint y: 99, distance: 8.7
click at [8, 99] on link "person_add Nova marcação" at bounding box center [24, 105] width 41 height 21
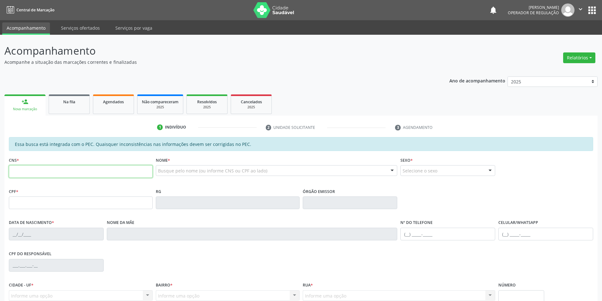
click at [34, 174] on input "text" at bounding box center [81, 171] width 144 height 13
paste input "706 2055 7687 5666"
type input "706 2055 7687 5666"
type input "034.938.184-40"
type input "1[DATE]"
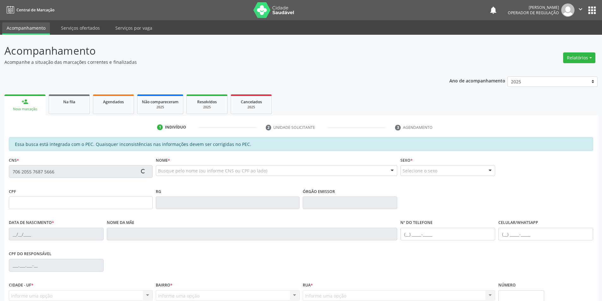
type input "[PERSON_NAME]"
type input "[PHONE_NUMBER]"
type input "S/N"
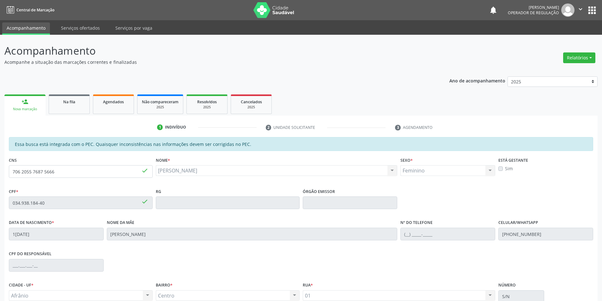
scroll to position [58, 0]
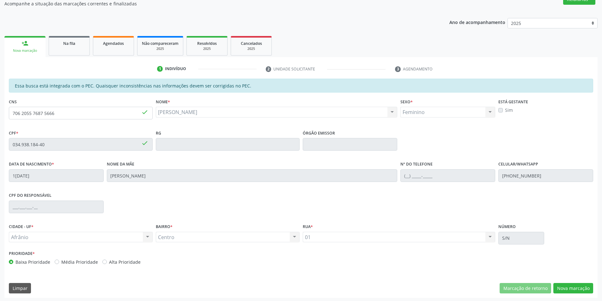
click at [570, 297] on div "Essa busca está integrada com o PEC. Quaisquer inconsistências nas informações …" at bounding box center [300, 188] width 593 height 219
click at [569, 290] on button "Nova marcação" at bounding box center [574, 288] width 40 height 11
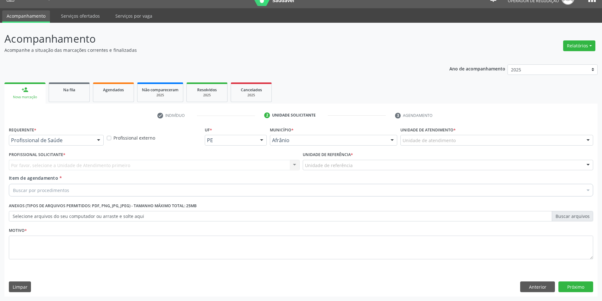
scroll to position [12, 0]
click at [457, 142] on div "Unidade de atendimento" at bounding box center [497, 140] width 193 height 11
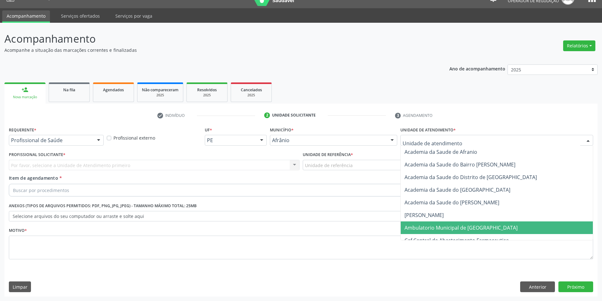
click at [447, 222] on span "Ambulatorio Municipal de [GEOGRAPHIC_DATA]" at bounding box center [497, 228] width 192 height 13
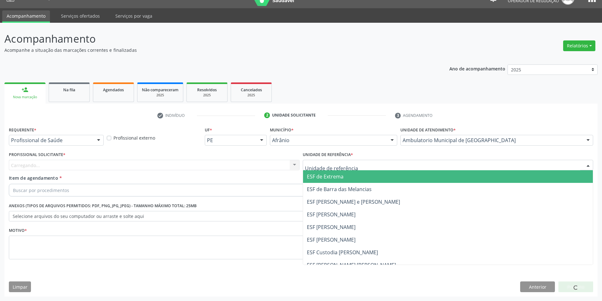
click at [322, 175] on span "ESF de Extrema" at bounding box center [325, 176] width 37 height 7
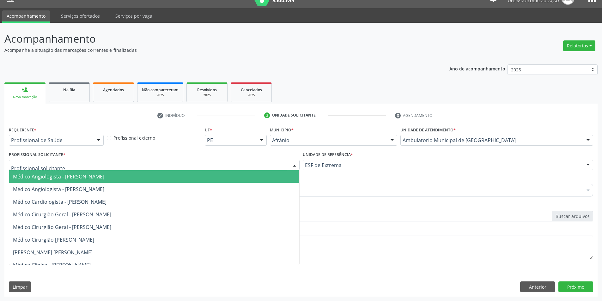
click at [215, 166] on div at bounding box center [154, 165] width 291 height 11
click at [214, 174] on span "Médico Angiologista - [PERSON_NAME]" at bounding box center [154, 176] width 290 height 13
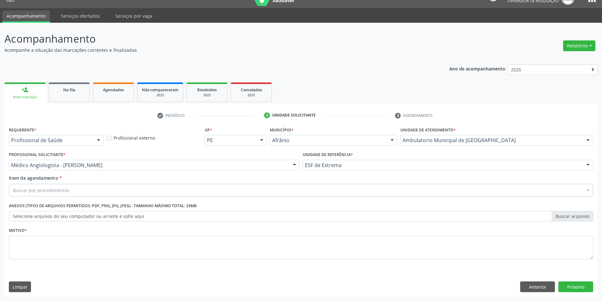
click at [109, 184] on div "Buscar por procedimentos" at bounding box center [301, 190] width 585 height 13
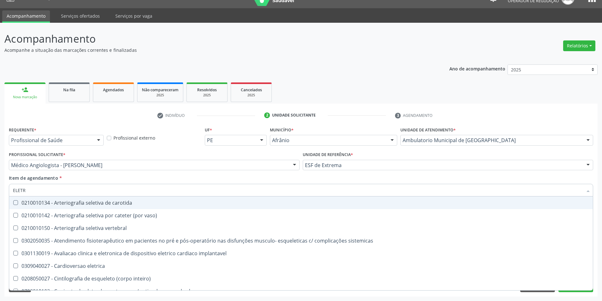
type input "ELETRO"
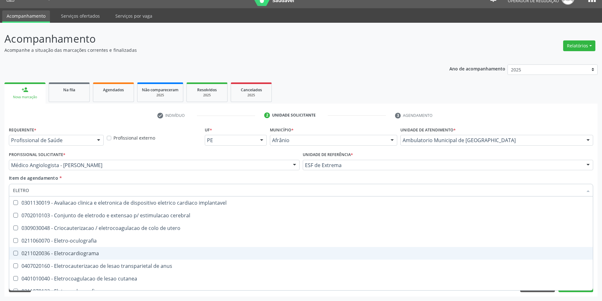
click at [100, 257] on span "0211020036 - Eletrocardiograma" at bounding box center [301, 253] width 584 height 13
checkbox Eletrocardiograma "true"
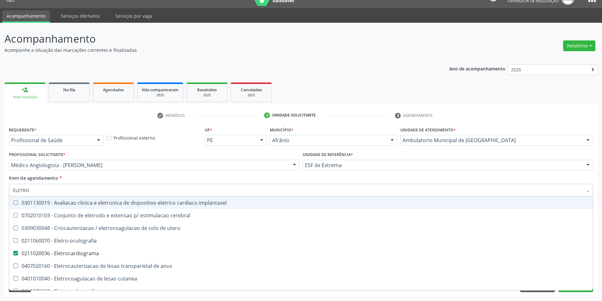
drag, startPoint x: 68, startPoint y: 194, endPoint x: 0, endPoint y: 192, distance: 68.0
click at [0, 192] on div "Acompanhamento Acompanhe a situação das marcações correntes e finalizadas Relat…" at bounding box center [301, 162] width 602 height 279
type input "E"
checkbox Eletrocardiograma "false"
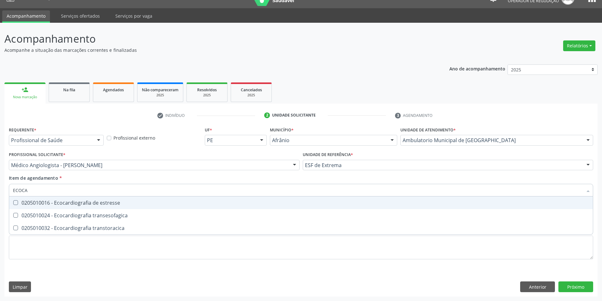
type input "ECOCAR"
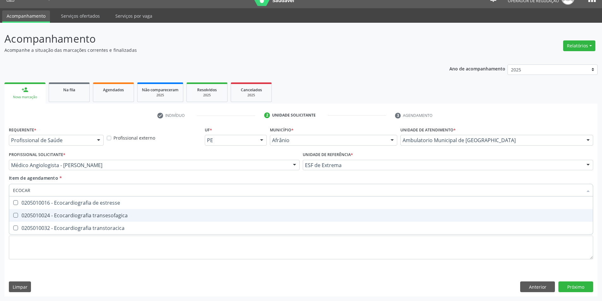
click at [54, 213] on div "0205010024 - Ecocardiografia transesofagica" at bounding box center [301, 215] width 576 height 5
click at [55, 213] on div "0205010024 - Ecocardiografia transesofagica" at bounding box center [301, 215] width 576 height 5
checkbox transesofagica "false"
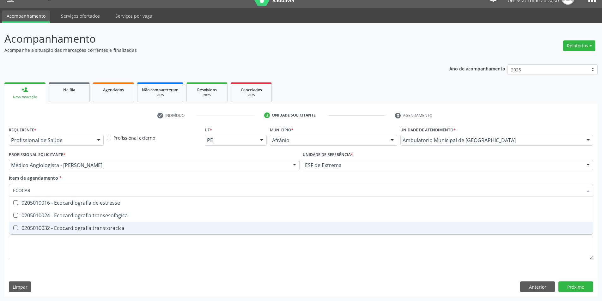
click at [59, 229] on div "0205010032 - Ecocardiografia transtoracica" at bounding box center [301, 228] width 576 height 5
checkbox transtoracica "true"
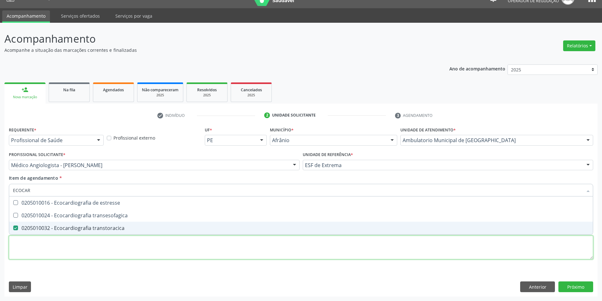
click at [80, 245] on div "Requerente * Profissional de Saúde Profissional de Saúde Paciente Nenhum result…" at bounding box center [301, 196] width 585 height 143
checkbox transesofagica "true"
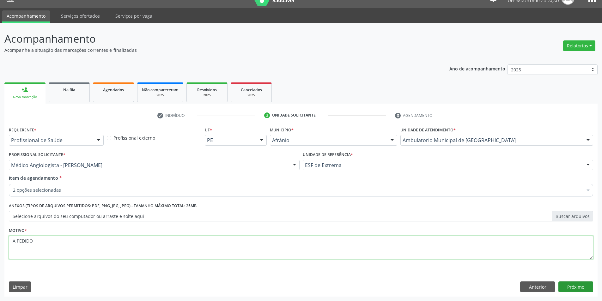
type textarea "A PEDIDO"
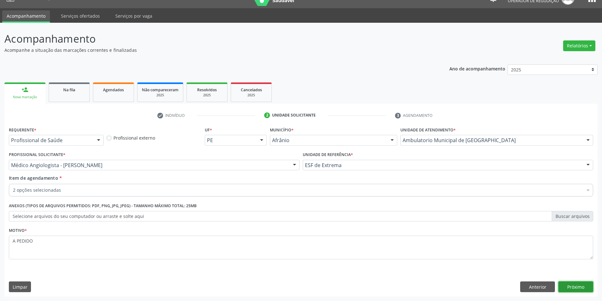
click at [581, 282] on button "Próximo" at bounding box center [576, 287] width 35 height 11
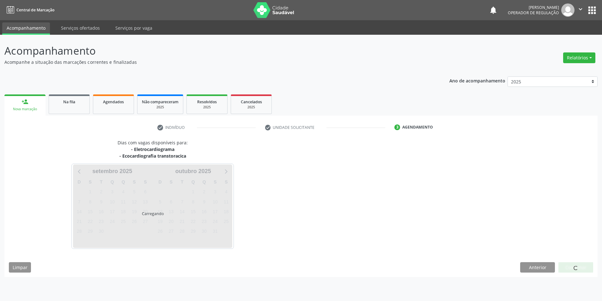
scroll to position [0, 0]
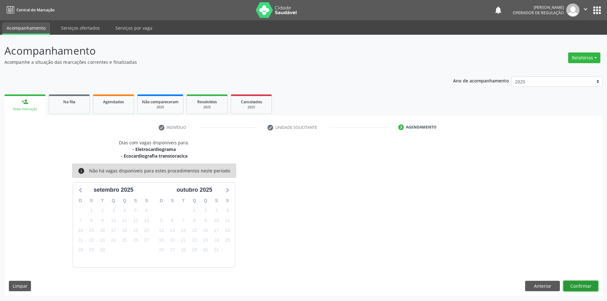
click at [583, 284] on button "Confirmar" at bounding box center [580, 286] width 35 height 11
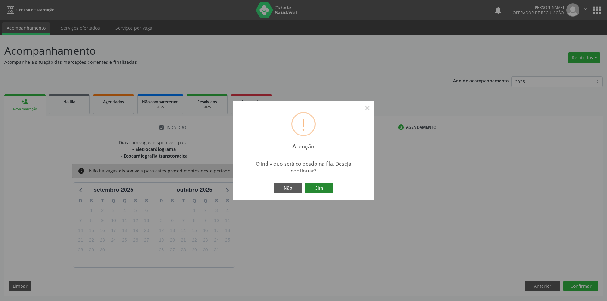
click at [315, 188] on button "Sim" at bounding box center [319, 188] width 28 height 11
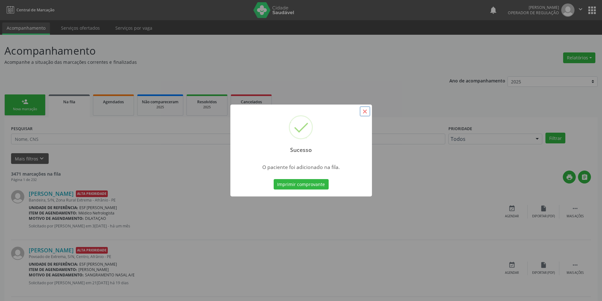
click at [362, 112] on button "×" at bounding box center [365, 111] width 11 height 11
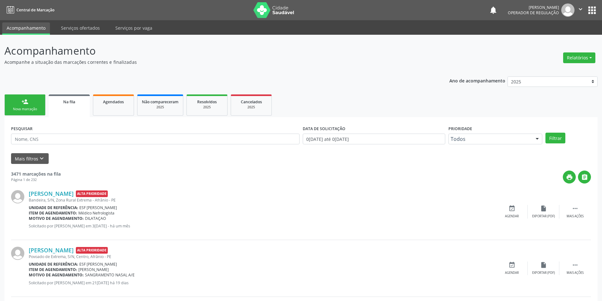
click at [32, 101] on link "person_add Nova marcação" at bounding box center [24, 105] width 41 height 21
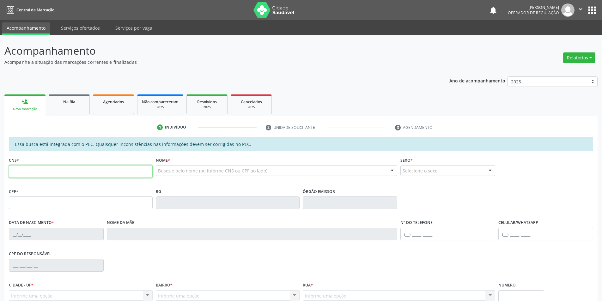
click at [33, 169] on input "text" at bounding box center [81, 171] width 144 height 13
type input "703 4032 2044 2116"
type input "168.446.694-61"
type input "21[DATE]"
type input "[PERSON_NAME]"
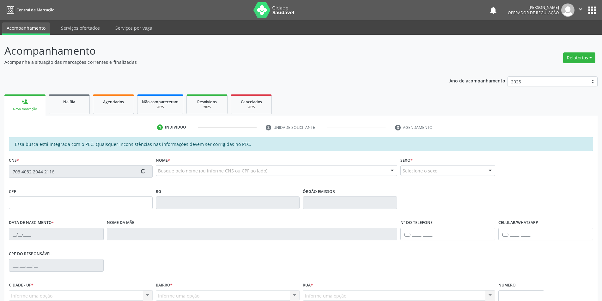
type input "[PHONE_NUMBER]"
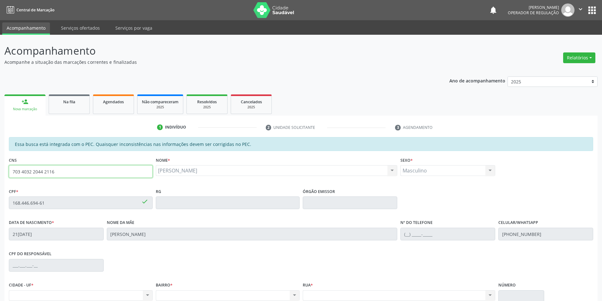
drag, startPoint x: 63, startPoint y: 171, endPoint x: 15, endPoint y: 184, distance: 49.9
click at [17, 183] on div "CNS 703 4032 2044 2116 done" at bounding box center [80, 171] width 147 height 31
click at [132, 176] on input "703 4032 2044 2116" at bounding box center [81, 171] width 144 height 13
click at [0, 175] on div "Acompanhamento Acompanhe a situação das marcações correntes e finalizadas Relat…" at bounding box center [301, 198] width 602 height 326
type input "702 0043 0367 9187"
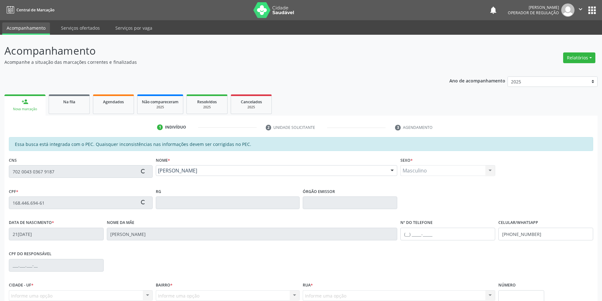
type input "729.009.114-00"
type input "1[DATE]"
type input "[PERSON_NAME]"
type input "[PHONE_NUMBER]"
type input "S/N"
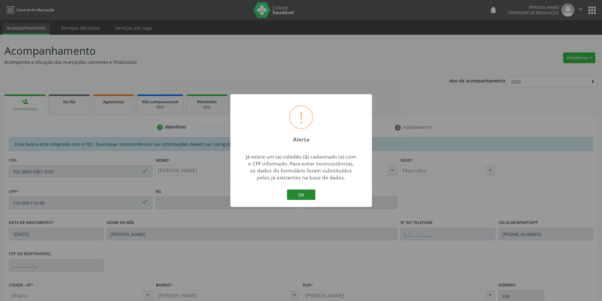
click at [302, 196] on button "OK" at bounding box center [301, 195] width 28 height 11
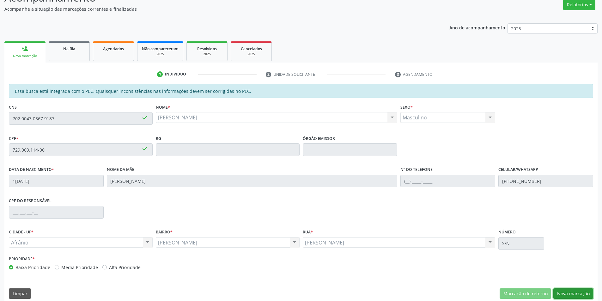
click at [579, 295] on button "Nova marcação" at bounding box center [574, 294] width 40 height 11
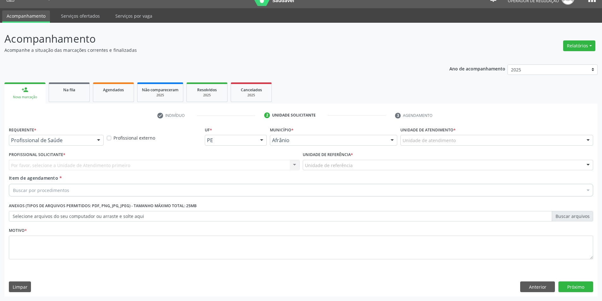
scroll to position [12, 0]
click at [499, 138] on div "Unidade de atendimento" at bounding box center [497, 140] width 193 height 11
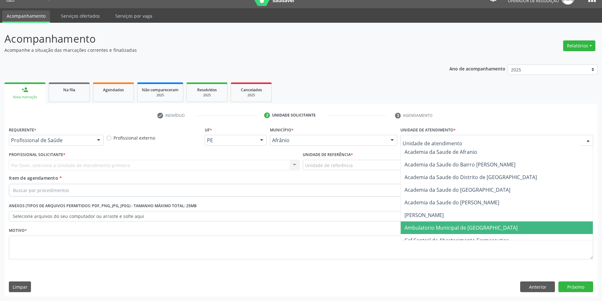
drag, startPoint x: 478, startPoint y: 232, endPoint x: 421, endPoint y: 209, distance: 60.9
click at [478, 232] on span "Ambulatorio Municipal de [GEOGRAPHIC_DATA]" at bounding box center [497, 228] width 192 height 13
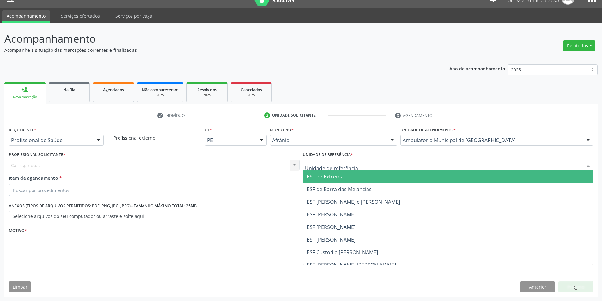
click at [312, 175] on span "ESF de Extrema" at bounding box center [325, 176] width 37 height 7
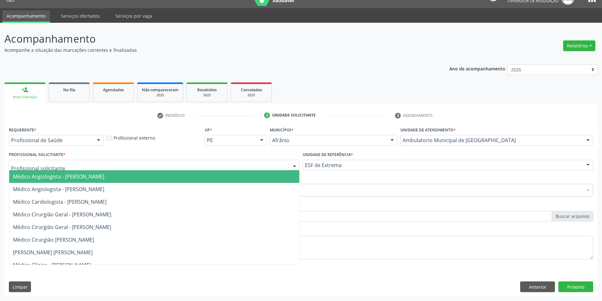
click at [264, 165] on div at bounding box center [154, 165] width 291 height 11
click at [259, 179] on span "Médico Angiologista - [PERSON_NAME]" at bounding box center [154, 176] width 290 height 13
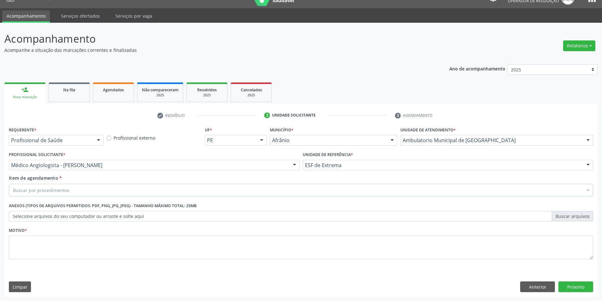
click at [227, 187] on div "Buscar por procedimentos" at bounding box center [301, 190] width 585 height 13
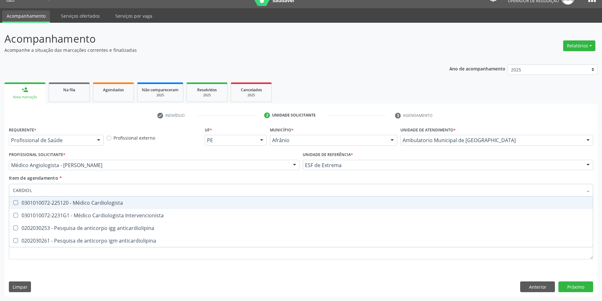
type input "CARDIOLO"
drag, startPoint x: 227, startPoint y: 187, endPoint x: 276, endPoint y: 173, distance: 51.6
click at [195, 200] on span "0301010072-225120 - Médico Cardiologista" at bounding box center [301, 203] width 584 height 13
checkbox Cardiologista "true"
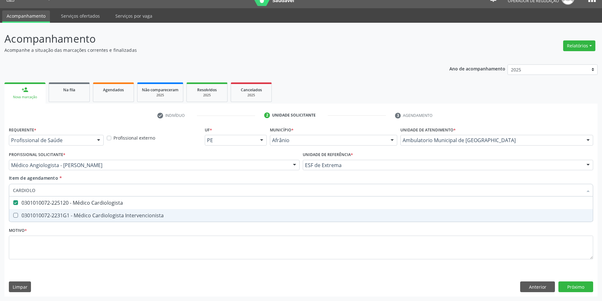
click at [136, 237] on div "Requerente * Profissional de Saúde Profissional de Saúde Paciente Nenhum result…" at bounding box center [301, 196] width 585 height 143
checkbox Intervencionista "true"
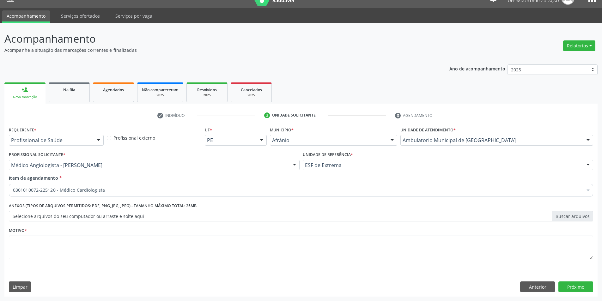
click at [136, 237] on div "Requerente * Profissional de Saúde Profissional de Saúde Paciente Nenhum result…" at bounding box center [301, 196] width 585 height 143
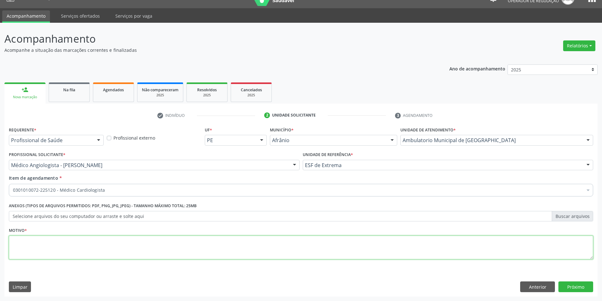
drag, startPoint x: 136, startPoint y: 237, endPoint x: 146, endPoint y: 265, distance: 29.3
click at [136, 243] on textarea at bounding box center [301, 248] width 585 height 24
type textarea "RETORNO"
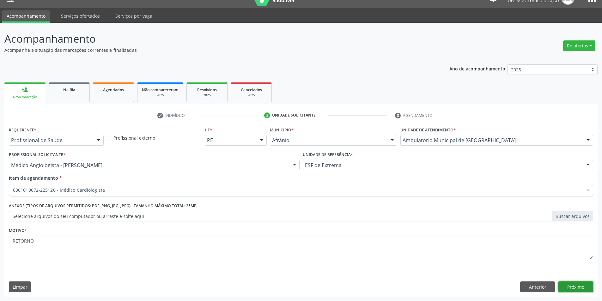
click at [583, 284] on button "Próximo" at bounding box center [576, 287] width 35 height 11
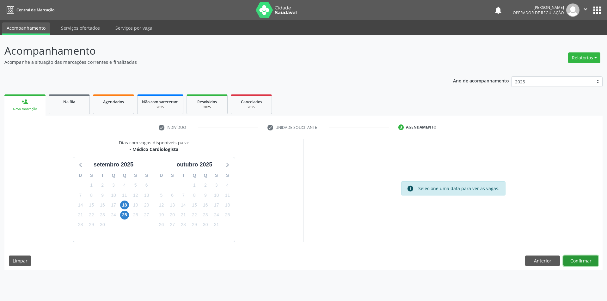
click at [584, 265] on button "Confirmar" at bounding box center [580, 261] width 35 height 11
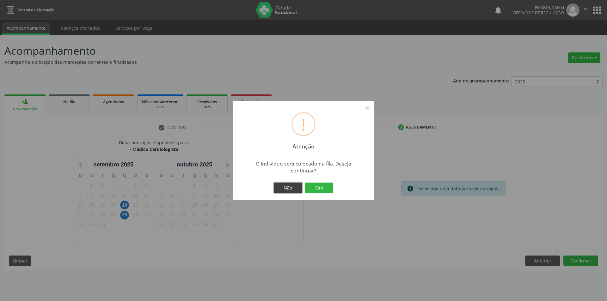
click at [300, 188] on button "Não" at bounding box center [288, 188] width 28 height 11
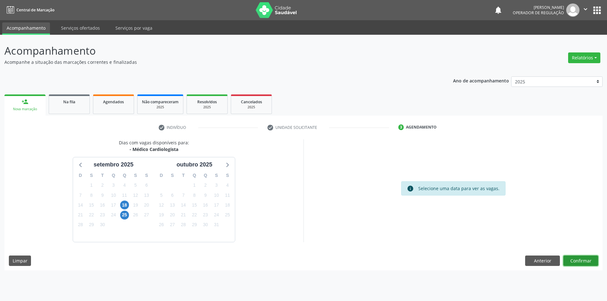
click at [584, 258] on button "Confirmar" at bounding box center [580, 261] width 35 height 11
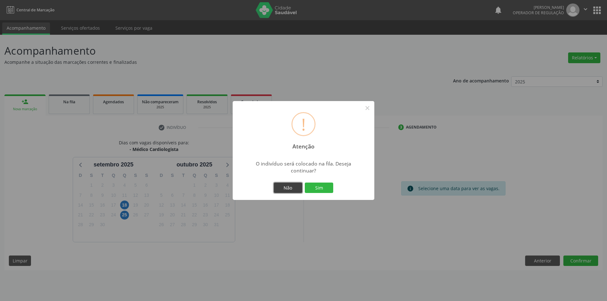
click at [300, 187] on button "Não" at bounding box center [288, 188] width 28 height 11
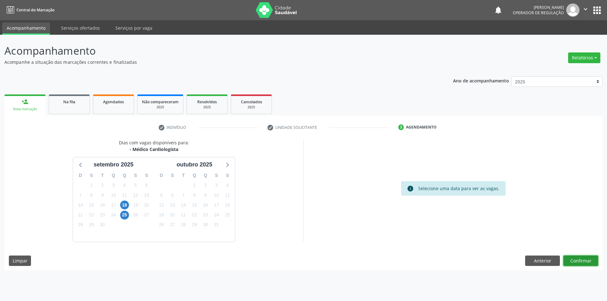
click at [586, 257] on button "Confirmar" at bounding box center [580, 261] width 35 height 11
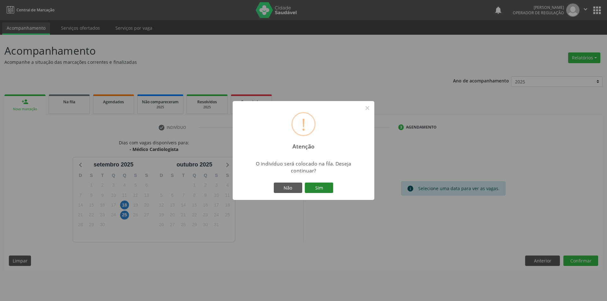
click at [323, 187] on button "Sim" at bounding box center [319, 188] width 28 height 11
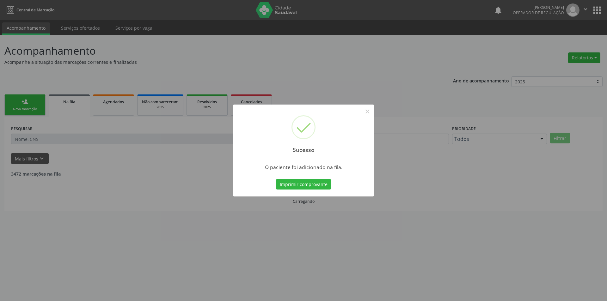
click at [359, 216] on div "Sucesso × O paciente foi adicionado na fila. Imprimir comprovante Cancel" at bounding box center [303, 150] width 607 height 301
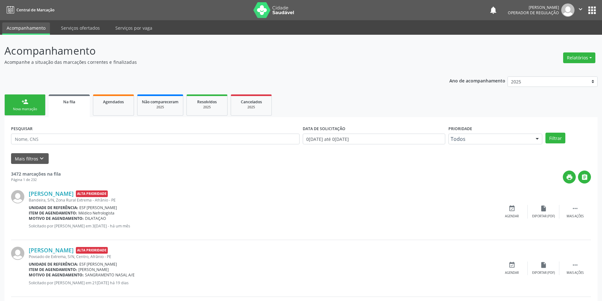
click at [26, 108] on div "Nova marcação" at bounding box center [25, 109] width 32 height 5
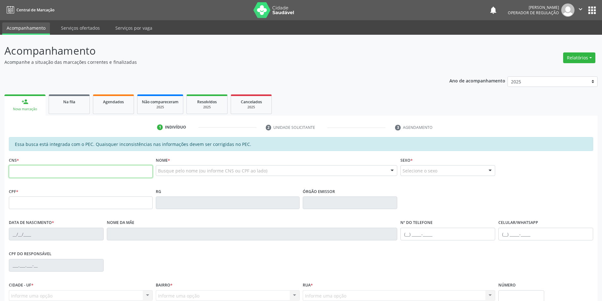
click at [44, 177] on input "text" at bounding box center [81, 171] width 144 height 13
paste input "703 4032 2044 2116"
type input "703 4032 2044 2116"
type input "168.446.694-61"
type input "[DATE]"
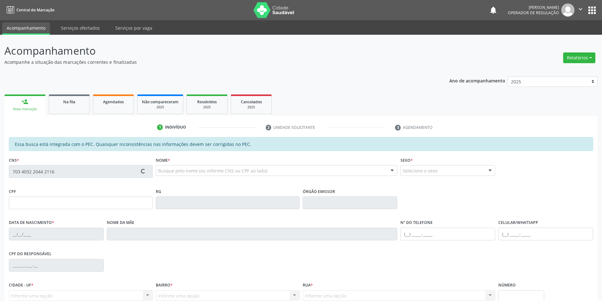
type input "[PERSON_NAME]"
type input "[PHONE_NUMBER]"
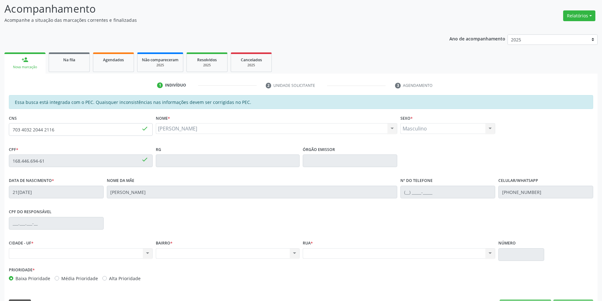
scroll to position [52, 0]
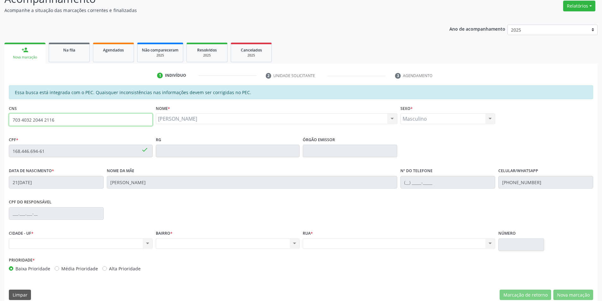
drag, startPoint x: 76, startPoint y: 123, endPoint x: 0, endPoint y: 123, distance: 75.9
click at [0, 123] on div "Acompanhamento Acompanhe a situação das marcações correntes e finalizadas Relat…" at bounding box center [301, 146] width 602 height 326
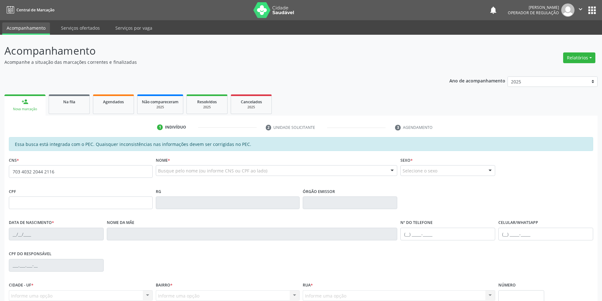
type input "703 4032 2044 2116"
type input "168.446.694-61"
type input "[DATE]"
type input "[PERSON_NAME]"
type input "[PHONE_NUMBER]"
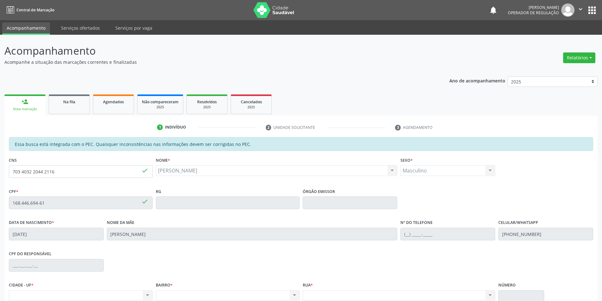
scroll to position [60, 0]
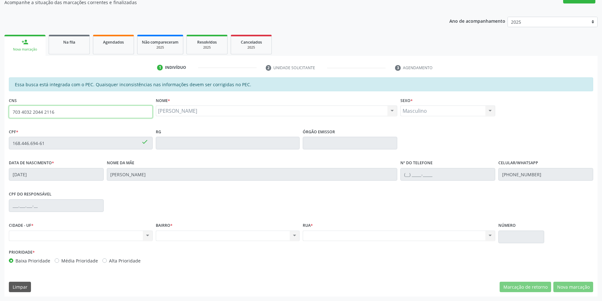
drag, startPoint x: 64, startPoint y: 116, endPoint x: 0, endPoint y: 105, distance: 65.4
click at [0, 105] on div "Acompanhamento Acompanhe a situação das marcações correntes e finalizadas Relat…" at bounding box center [301, 138] width 602 height 326
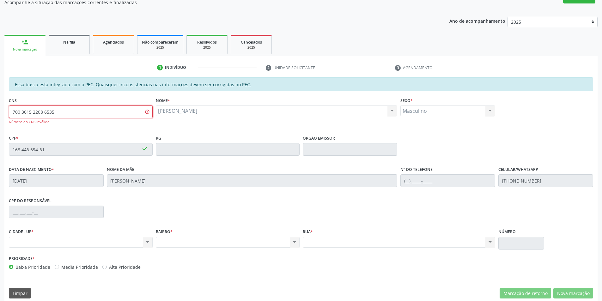
click at [0, 100] on div "Acompanhamento Acompanhe a situação das marcações correntes e finalizadas Relat…" at bounding box center [301, 141] width 602 height 333
type input "700 3015 2208 6535"
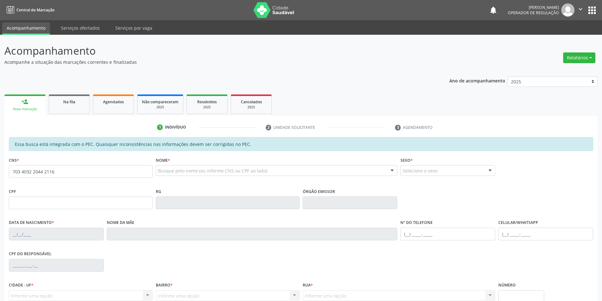
type input "703 4032 2044 2116"
type input "168.446.694-61"
type input "[DATE]"
type input "[PERSON_NAME]"
type input "[PHONE_NUMBER]"
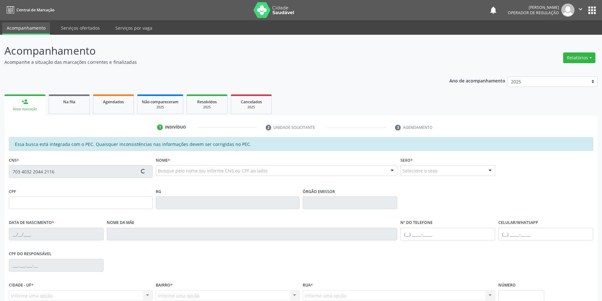
type input "29"
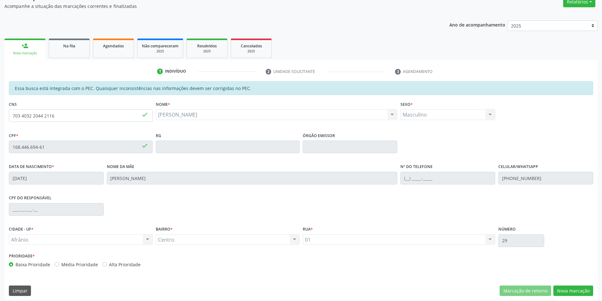
scroll to position [60, 0]
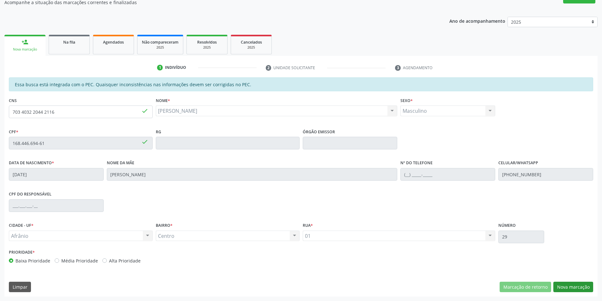
drag, startPoint x: 579, startPoint y: 281, endPoint x: 579, endPoint y: 285, distance: 4.2
click at [579, 281] on div "Essa busca está integrada com o PEC. Quaisquer inconsistências nas informações …" at bounding box center [300, 186] width 593 height 219
click at [579, 286] on button "Nova marcação" at bounding box center [574, 287] width 40 height 11
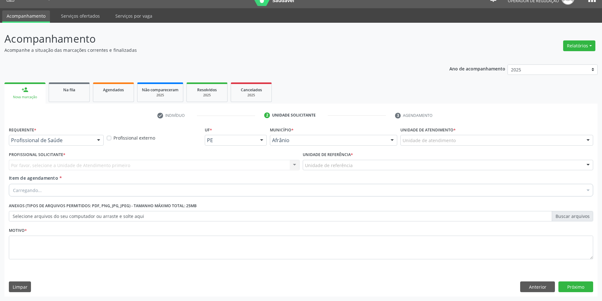
scroll to position [12, 0]
click at [512, 131] on div "Unidade de atendimento * Unidade de atendimento Academia da Saude de Afranio Ac…" at bounding box center [497, 135] width 193 height 20
click at [509, 144] on div "Unidade de atendimento" at bounding box center [497, 140] width 193 height 11
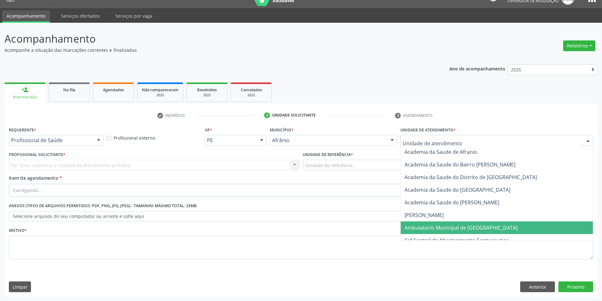
click at [484, 226] on span "Ambulatorio Municipal de [GEOGRAPHIC_DATA]" at bounding box center [497, 228] width 192 height 13
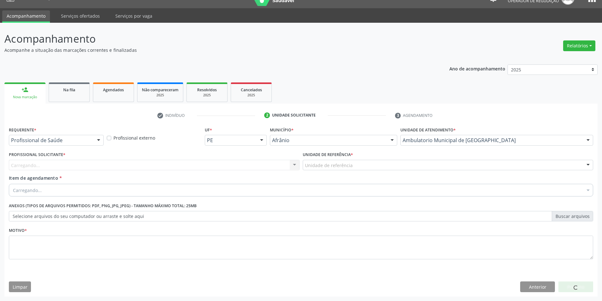
drag, startPoint x: 386, startPoint y: 168, endPoint x: 380, endPoint y: 168, distance: 6.3
click at [385, 168] on div "Unidade de referência" at bounding box center [448, 165] width 291 height 11
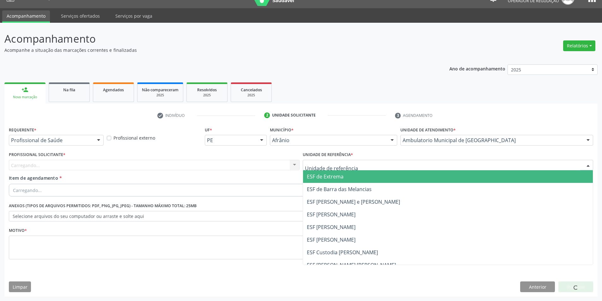
click at [356, 177] on span "ESF de Extrema" at bounding box center [448, 176] width 290 height 13
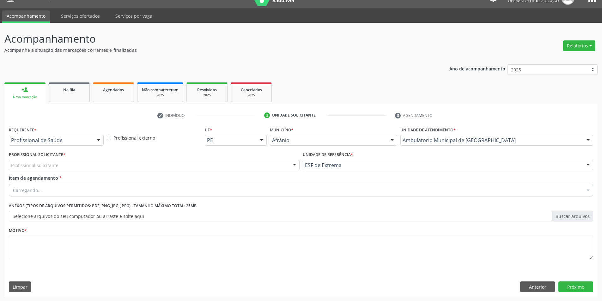
click at [269, 165] on div "Profissional solicitante" at bounding box center [154, 165] width 291 height 11
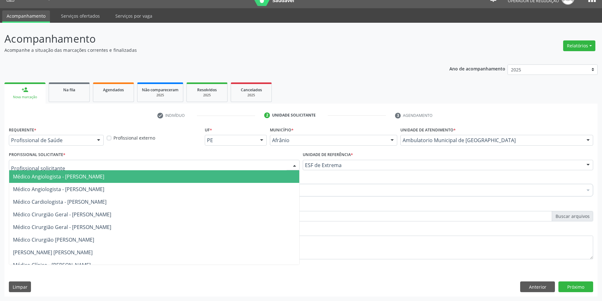
click at [263, 176] on span "Médico Angiologista - [PERSON_NAME]" at bounding box center [154, 176] width 290 height 13
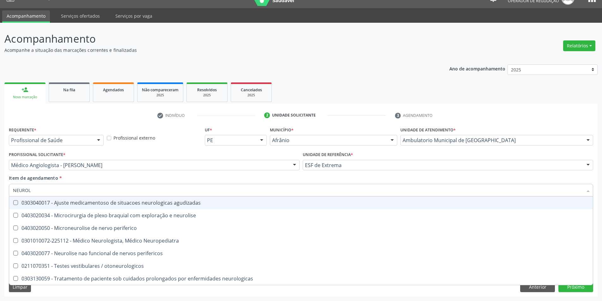
type input "NEUROLO"
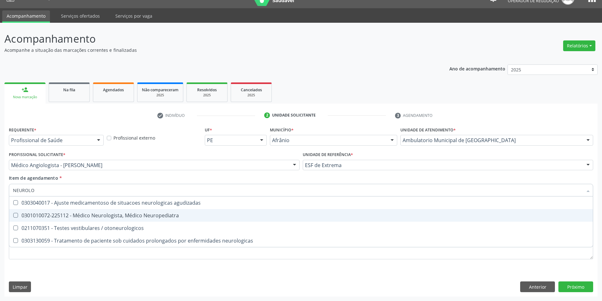
click at [175, 215] on div "0301010072-225112 - Médico Neurologista, Médico Neuropediatra" at bounding box center [301, 215] width 576 height 5
checkbox Neuropediatra "true"
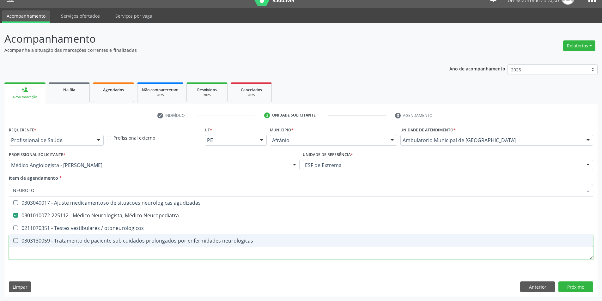
click at [171, 256] on div "Requerente * Profissional de Saúde Profissional de Saúde Paciente Nenhum result…" at bounding box center [301, 196] width 585 height 143
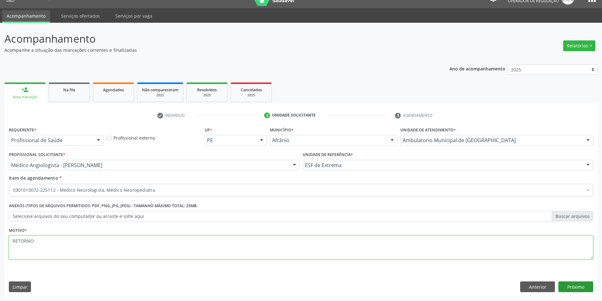
type textarea "RETORNO"
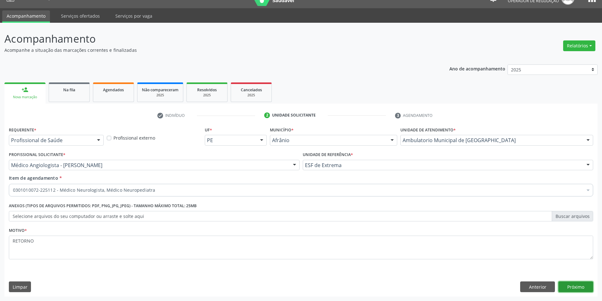
click at [586, 283] on button "Próximo" at bounding box center [576, 287] width 35 height 11
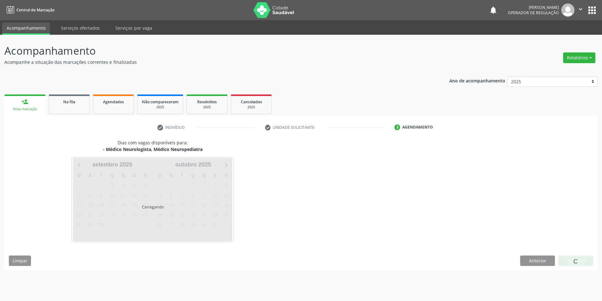
scroll to position [0, 0]
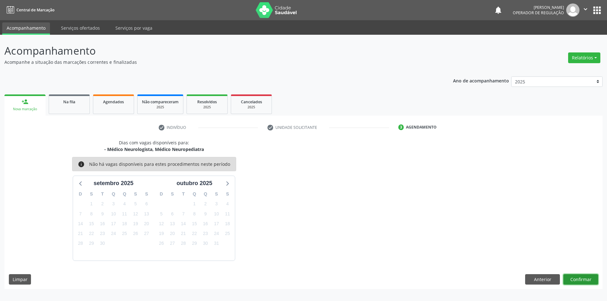
click at [570, 277] on button "Confirmar" at bounding box center [580, 279] width 35 height 11
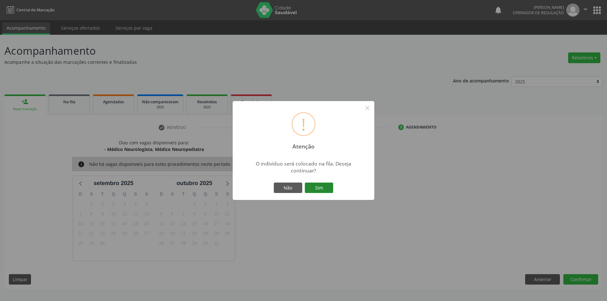
click at [326, 189] on button "Sim" at bounding box center [319, 188] width 28 height 11
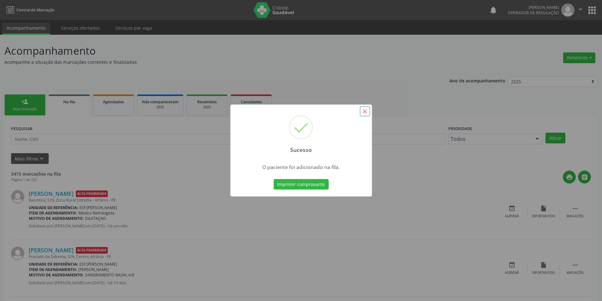
click at [365, 114] on button "×" at bounding box center [365, 111] width 11 height 11
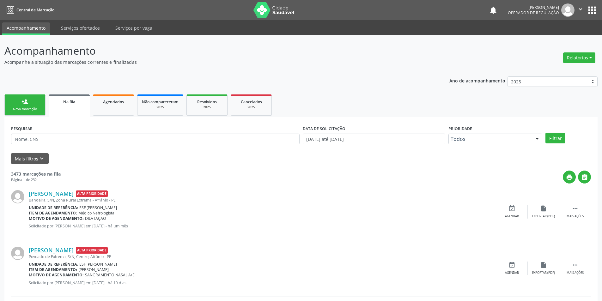
click at [25, 107] on div "Nova marcação" at bounding box center [25, 109] width 32 height 5
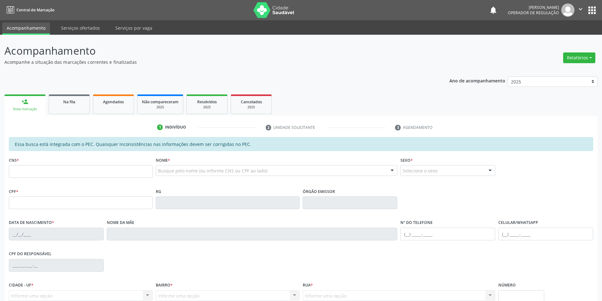
click at [197, 166] on div "Busque pelo nome (ou informe CNS ou CPF ao lado)" at bounding box center [277, 170] width 242 height 11
type input "JEFFERSON"
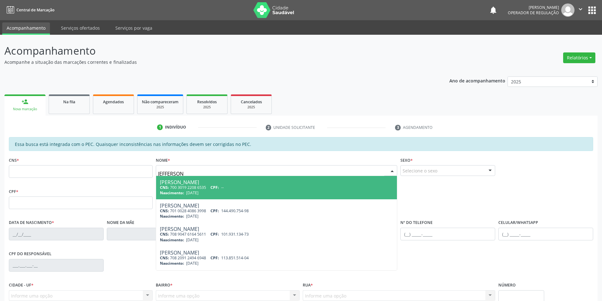
click at [200, 189] on div "CNS: 700 3019 2208 6535 CPF: --" at bounding box center [277, 187] width 234 height 5
type input "700 3019 2208 6535"
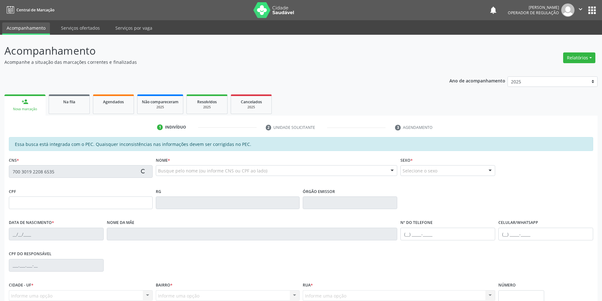
type input "[DATE]"
type input "[PERSON_NAME]"
type input "[PHONE_NUMBER]"
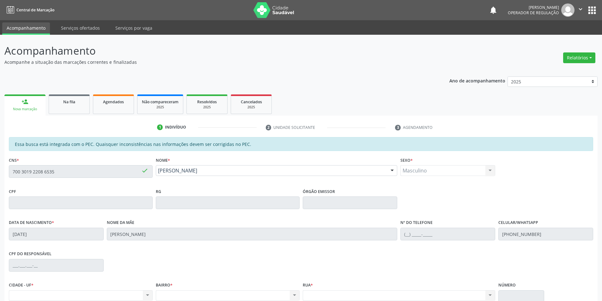
click at [0, 172] on div "Acompanhamento Acompanhe a situação das marcações correntes e finalizadas Relat…" at bounding box center [301, 198] width 602 height 326
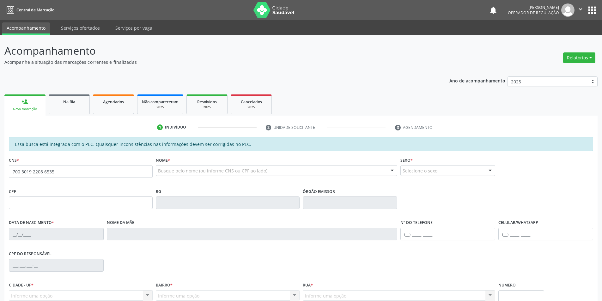
type input "700 3019 2208 6535"
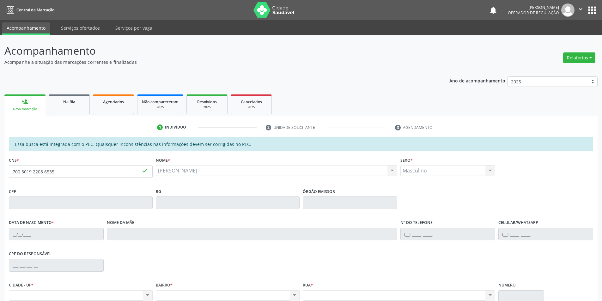
type input "[DATE]"
type input "[PERSON_NAME]"
type input "[PHONE_NUMBER]"
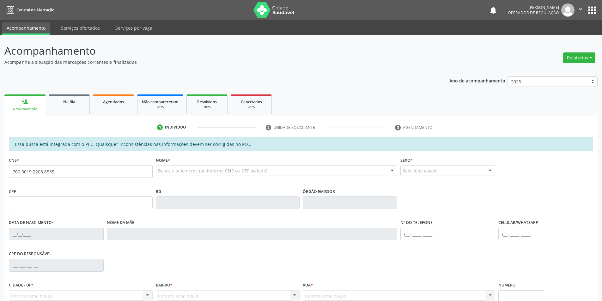
type input "700 3019 2208 6535"
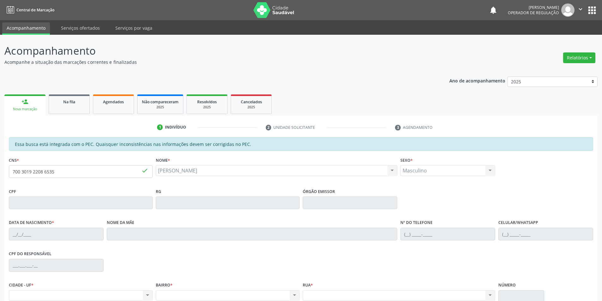
type input "[DATE]"
type input "[PERSON_NAME]"
type input "[PHONE_NUMBER]"
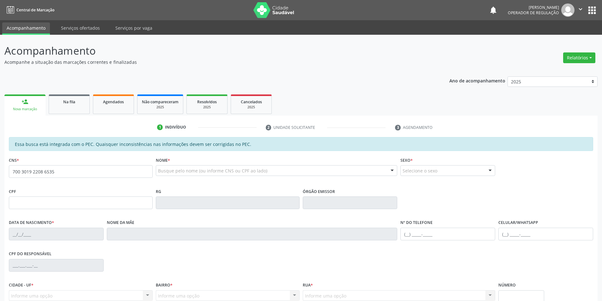
type input "700 3019 2208 6535"
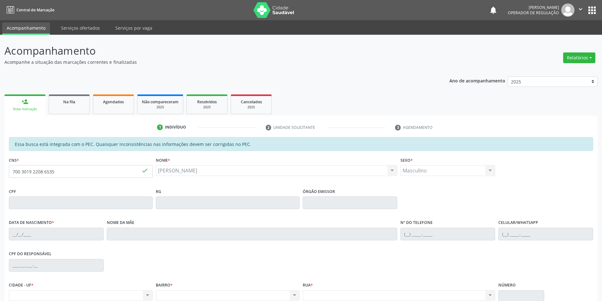
type input "[DATE]"
type input "[PERSON_NAME]"
type input "[PHONE_NUMBER]"
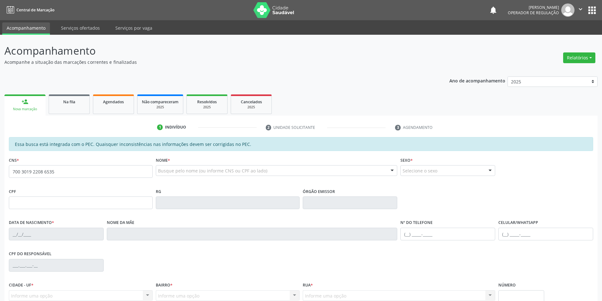
type input "700 3019 2208 6535"
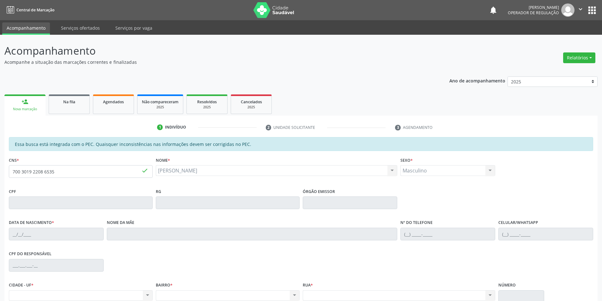
type input "[DATE]"
type input "[PERSON_NAME]"
type input "[PHONE_NUMBER]"
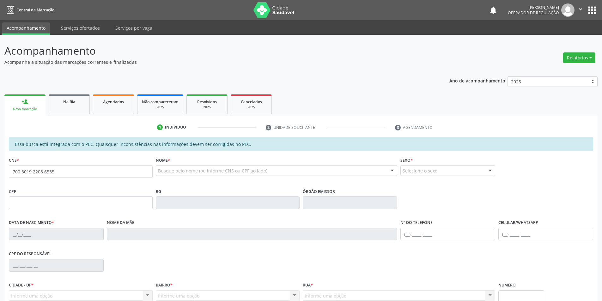
type input "700 3019 2208 6535"
type input "[DATE]"
type input "[PERSON_NAME]"
type input "[PHONE_NUMBER]"
type input "25"
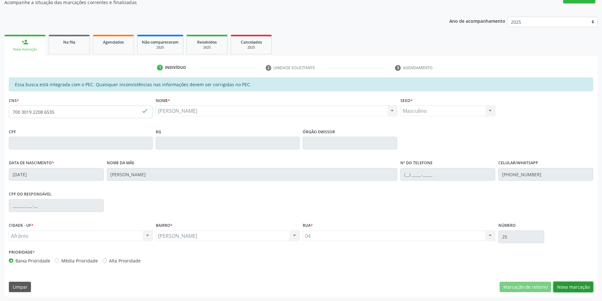
click at [572, 289] on button "Nova marcação" at bounding box center [574, 287] width 40 height 11
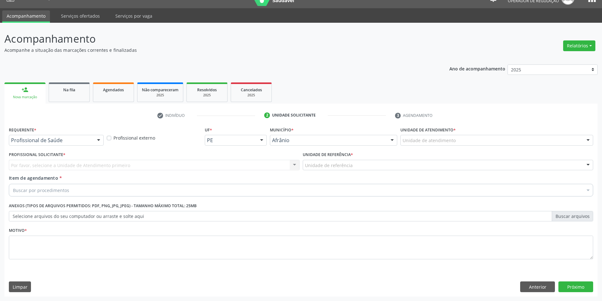
scroll to position [12, 0]
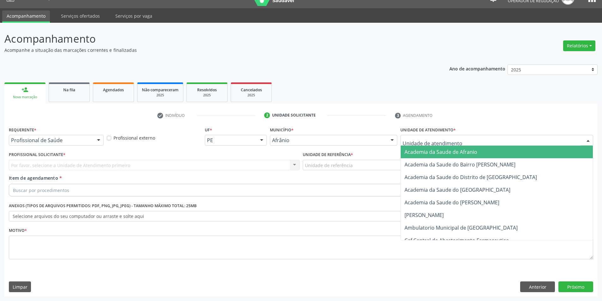
click at [492, 136] on div at bounding box center [497, 140] width 193 height 11
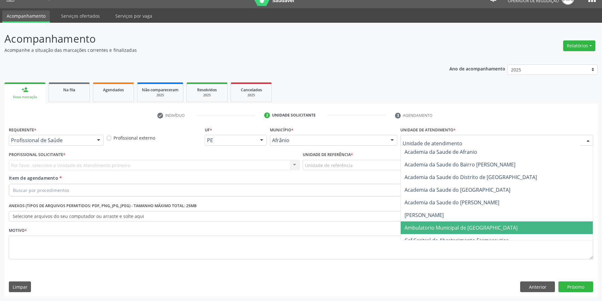
click at [462, 227] on span "Ambulatorio Municipal de [GEOGRAPHIC_DATA]" at bounding box center [461, 227] width 113 height 7
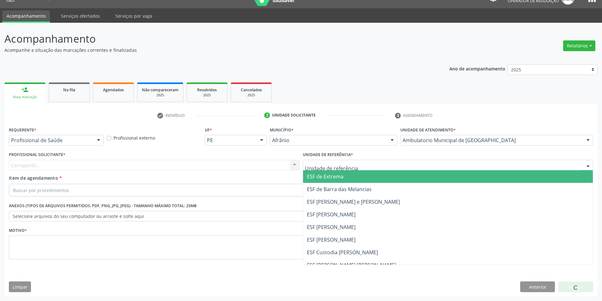
click at [339, 168] on input "text" at bounding box center [443, 168] width 276 height 13
click at [337, 172] on span "ESF de Extrema" at bounding box center [448, 176] width 290 height 13
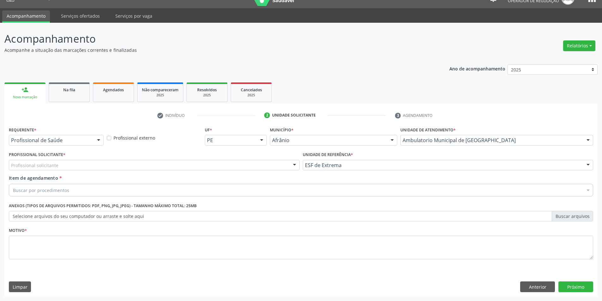
click at [277, 168] on div "Profissional solicitante" at bounding box center [154, 165] width 291 height 11
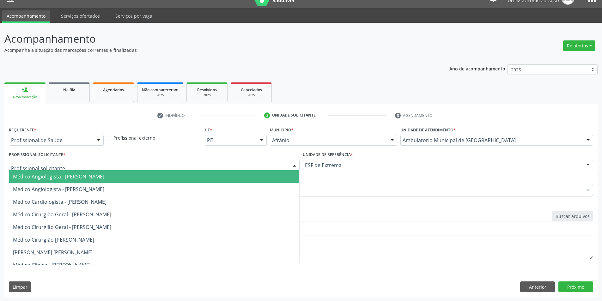
click at [279, 173] on span "Médico Angiologista - [PERSON_NAME]" at bounding box center [154, 176] width 290 height 13
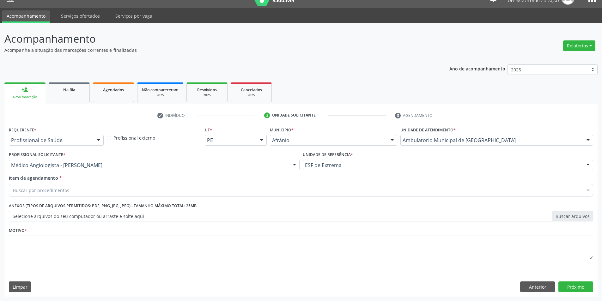
click at [202, 187] on div "Buscar por procedimentos" at bounding box center [301, 190] width 585 height 13
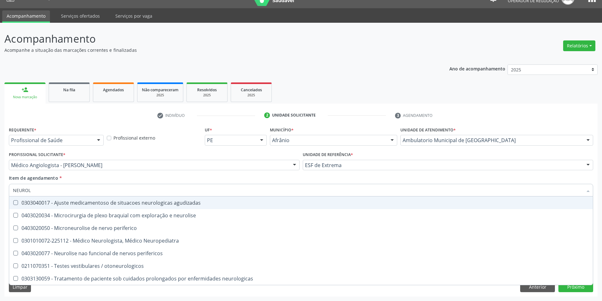
type input "NEUROLO"
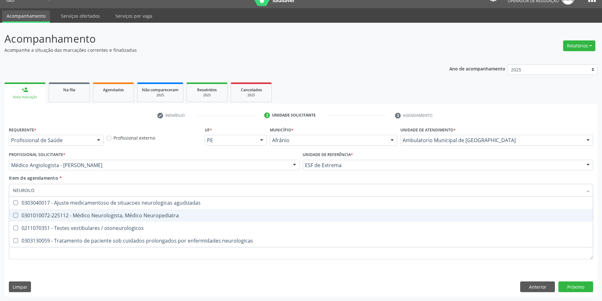
click at [189, 212] on span "0301010072-225112 - Médico Neurologista, Médico Neuropediatra" at bounding box center [301, 215] width 584 height 13
checkbox Neuropediatra "true"
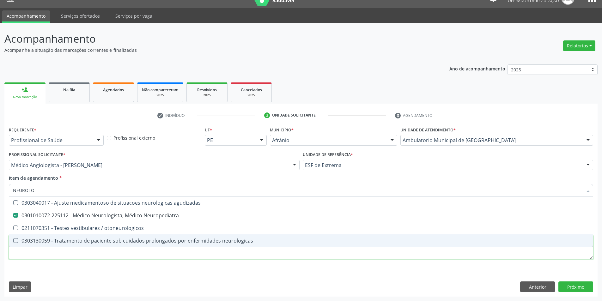
click at [119, 253] on div "Requerente * Profissional de Saúde Profissional de Saúde Paciente Nenhum result…" at bounding box center [301, 196] width 585 height 143
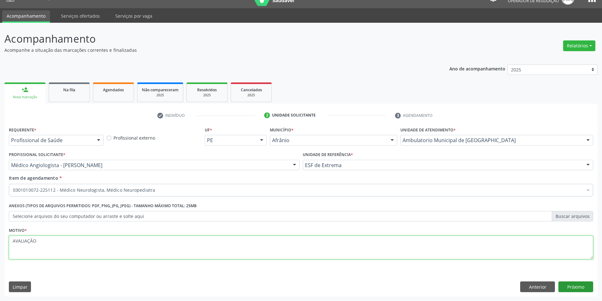
type textarea "AVALIAÇÃO"
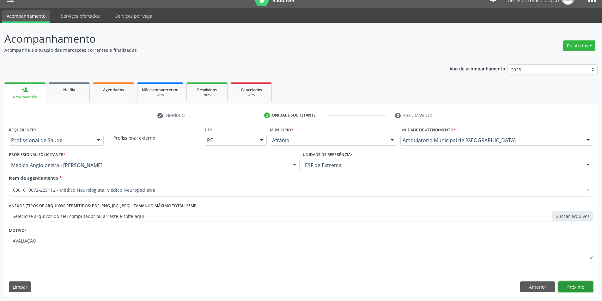
click at [573, 286] on button "Próximo" at bounding box center [576, 287] width 35 height 11
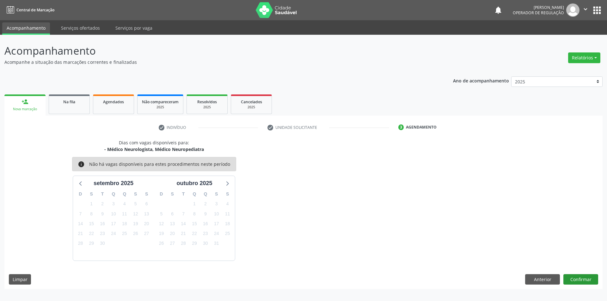
drag, startPoint x: 579, startPoint y: 266, endPoint x: 577, endPoint y: 278, distance: 12.5
click at [579, 269] on div "Dias com vagas disponíveis para: - Médico Neurologista, Médico Neuropediatra in…" at bounding box center [303, 214] width 598 height 150
click at [577, 279] on button "Confirmar" at bounding box center [580, 279] width 35 height 11
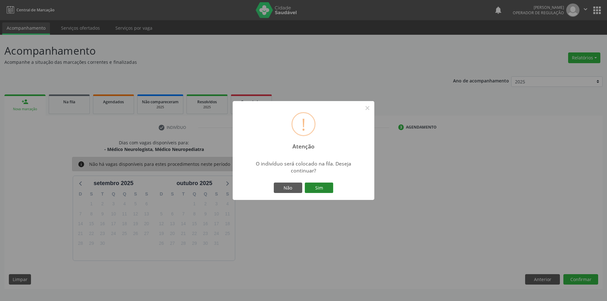
click at [322, 192] on button "Sim" at bounding box center [319, 188] width 28 height 11
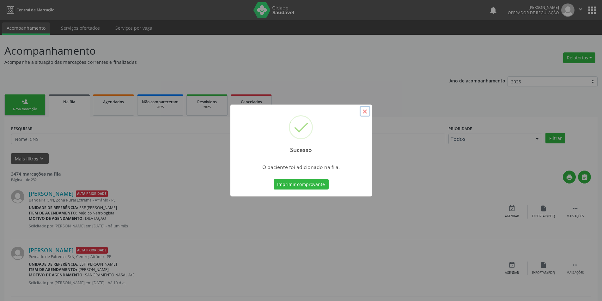
click at [365, 113] on button "×" at bounding box center [365, 111] width 11 height 11
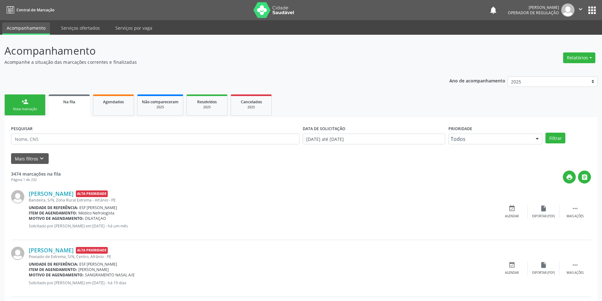
click at [16, 102] on link "person_add Nova marcação" at bounding box center [24, 105] width 41 height 21
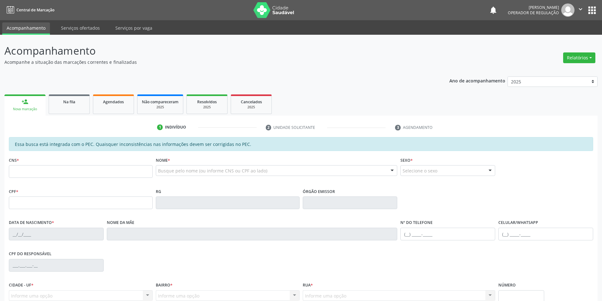
click at [355, 58] on p "Acompanhamento" at bounding box center [211, 51] width 415 height 16
click at [456, 275] on div "CPF do responsável" at bounding box center [301, 264] width 588 height 31
